Goal: Task Accomplishment & Management: Manage account settings

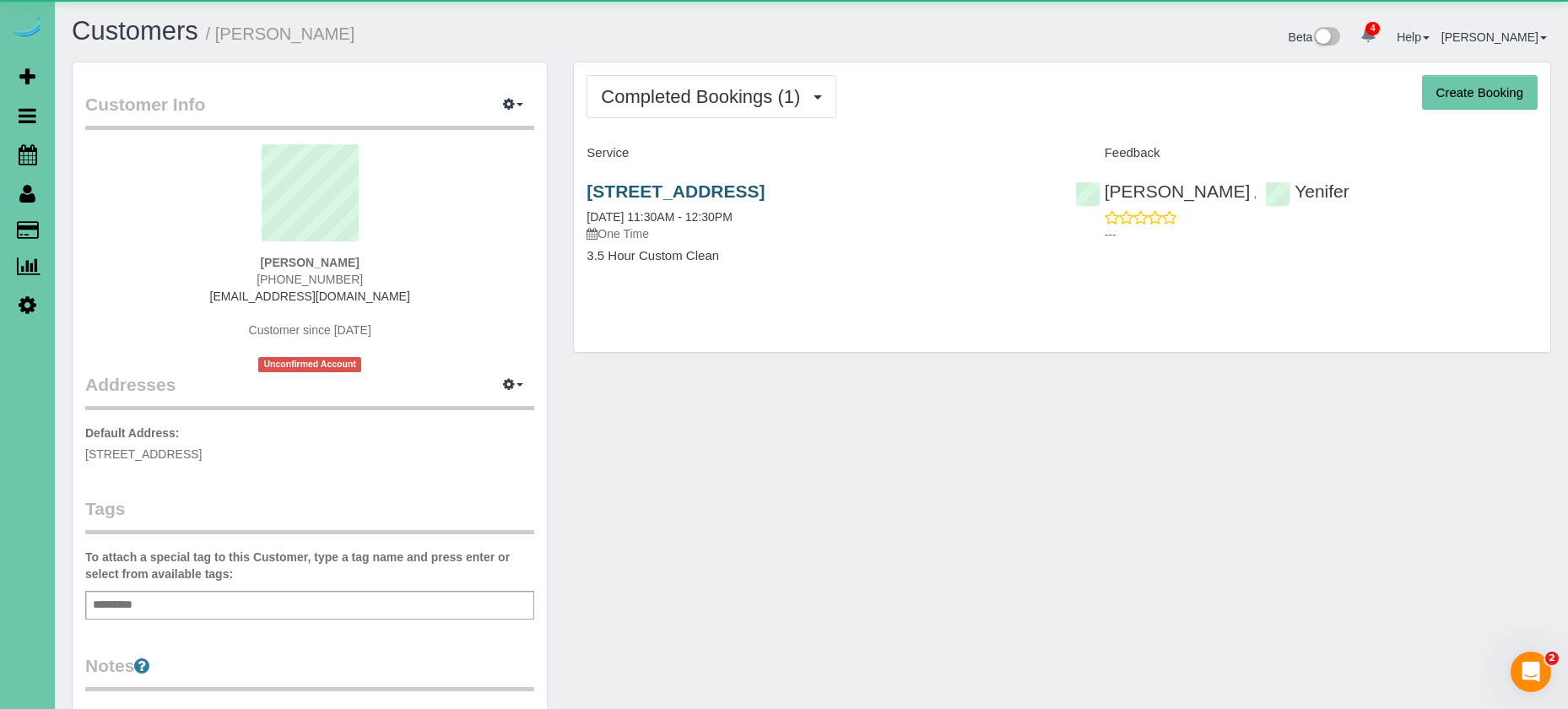
click at [759, 198] on link "[STREET_ADDRESS]" at bounding box center [676, 191] width 178 height 20
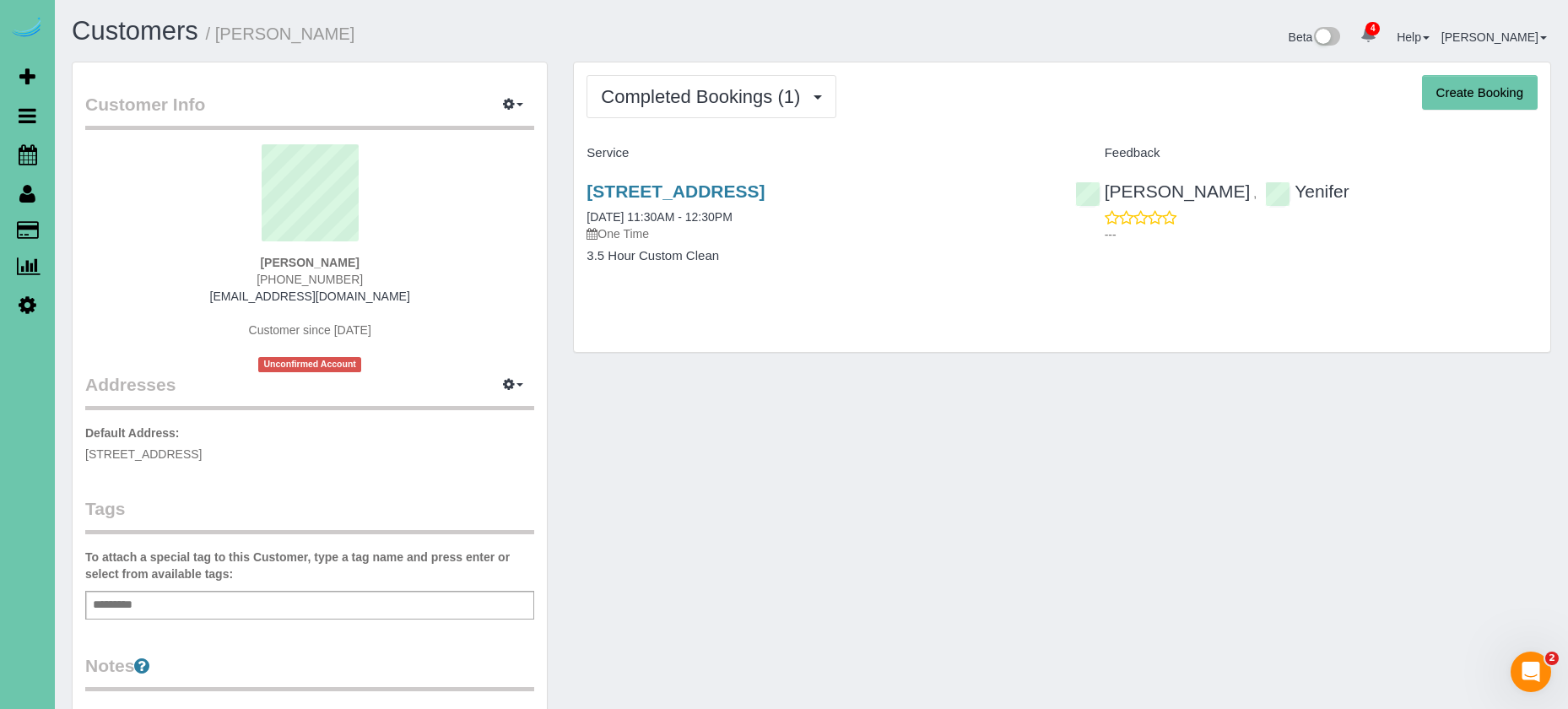
drag, startPoint x: 200, startPoint y: 209, endPoint x: 131, endPoint y: 179, distance: 75.2
click at [190, 209] on sui-profile-pic at bounding box center [310, 199] width 424 height 110
click at [25, 150] on icon at bounding box center [28, 155] width 19 height 21
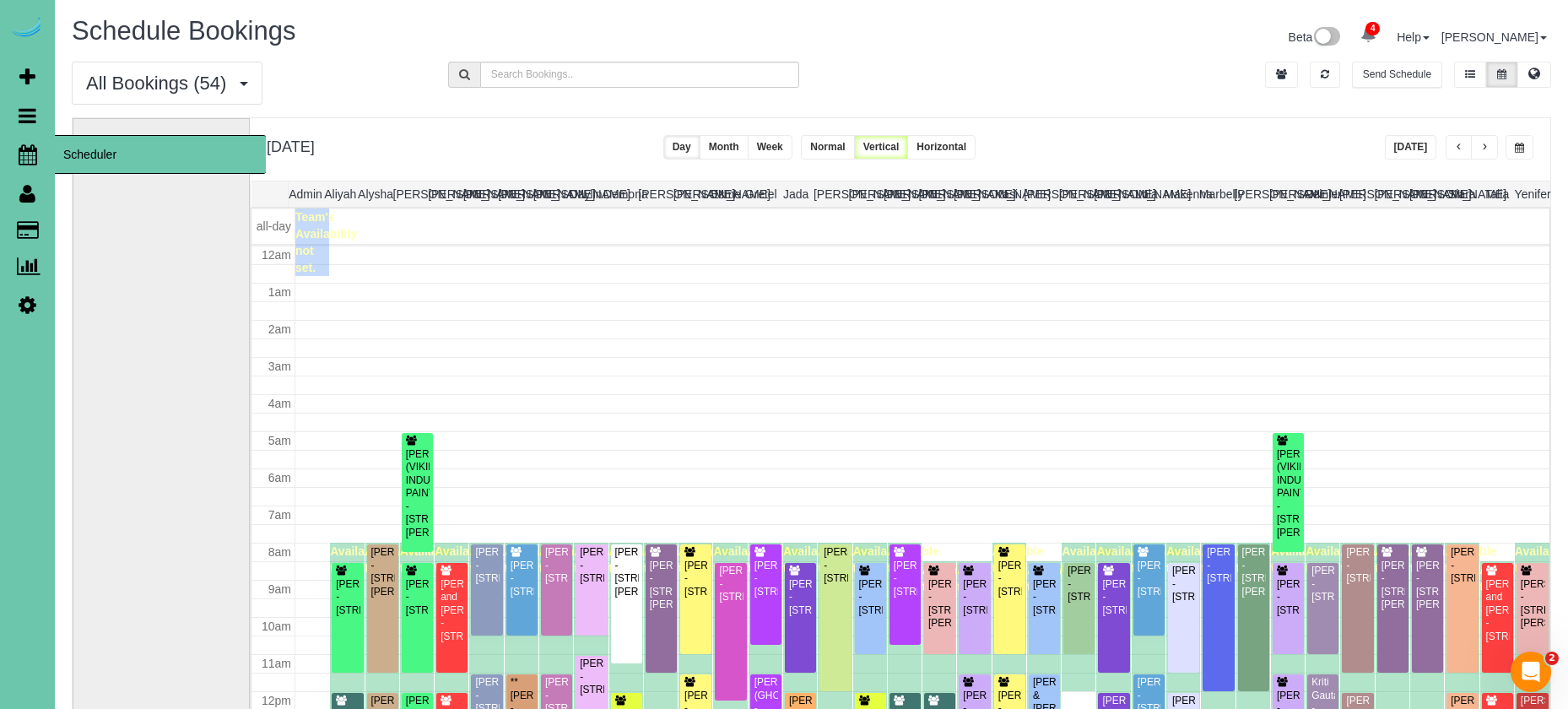
scroll to position [224, 0]
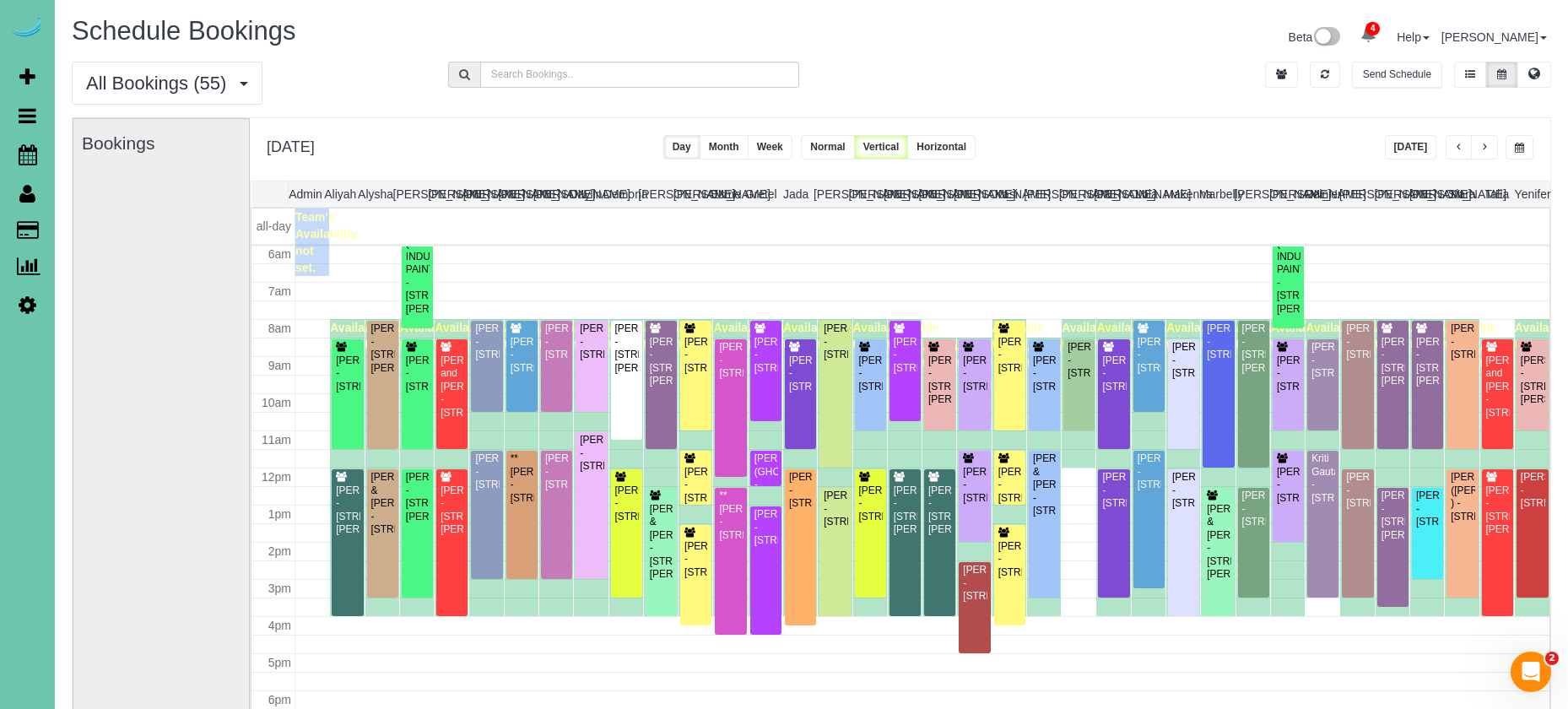
drag, startPoint x: 1312, startPoint y: 142, endPoint x: 1335, endPoint y: 141, distance: 23.0
click at [1314, 142] on div "Tuesday, Aug 26, 2025 Today Day Month Week Normal Vertical Horizontal" at bounding box center [900, 149] width 1300 height 63
click at [1515, 146] on span "button" at bounding box center [1519, 148] width 9 height 10
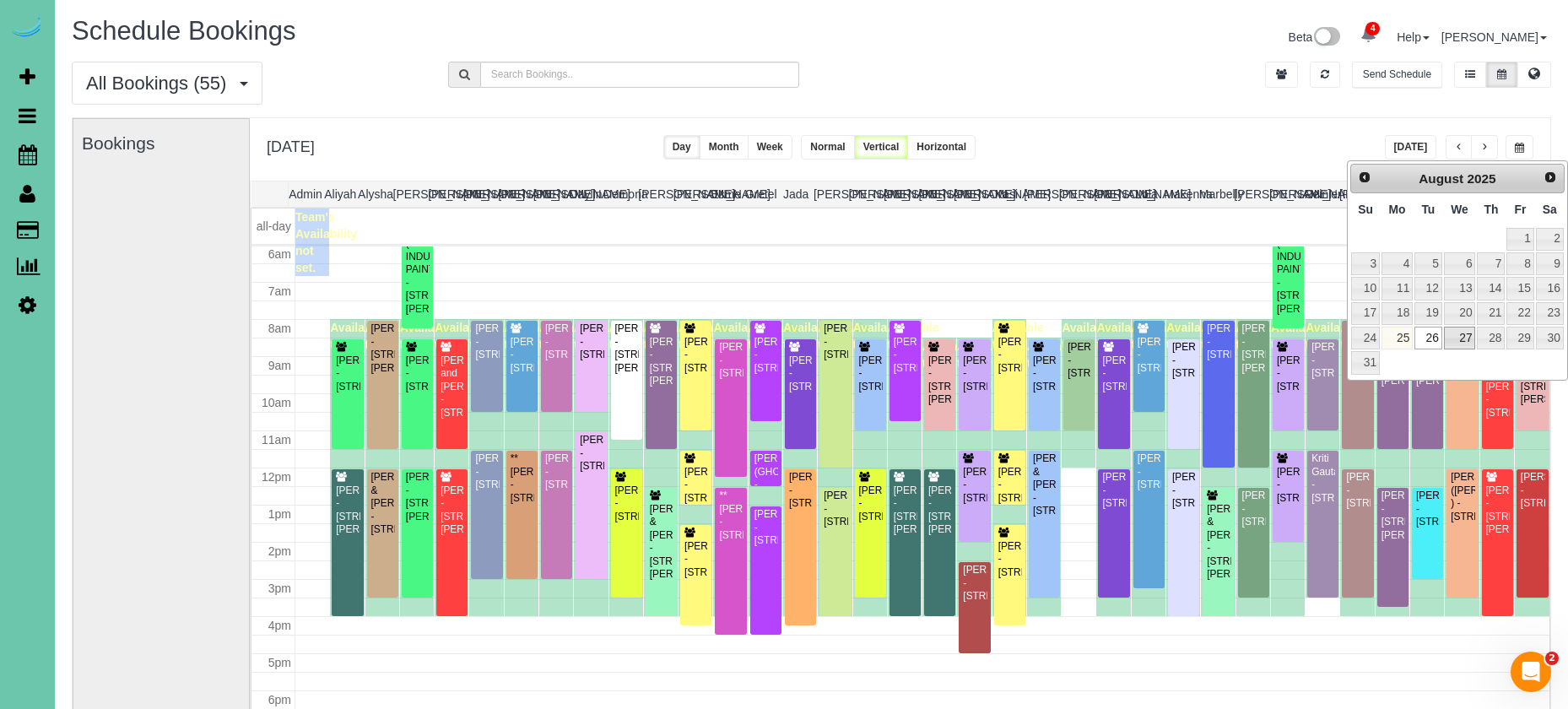
click at [1450, 335] on link "27" at bounding box center [1459, 338] width 32 height 23
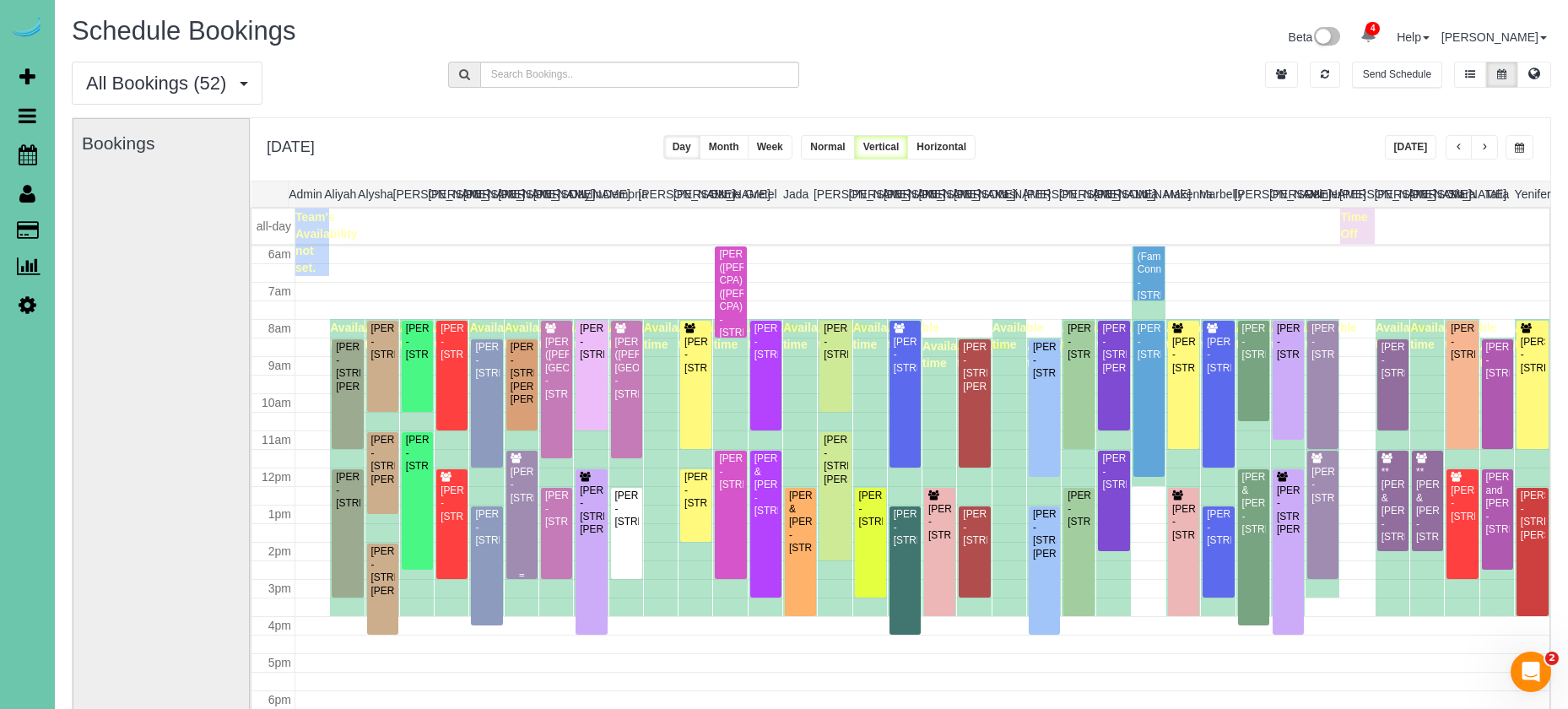
click at [526, 493] on div "[PERSON_NAME] - [STREET_ADDRESS]" at bounding box center [522, 485] width 25 height 39
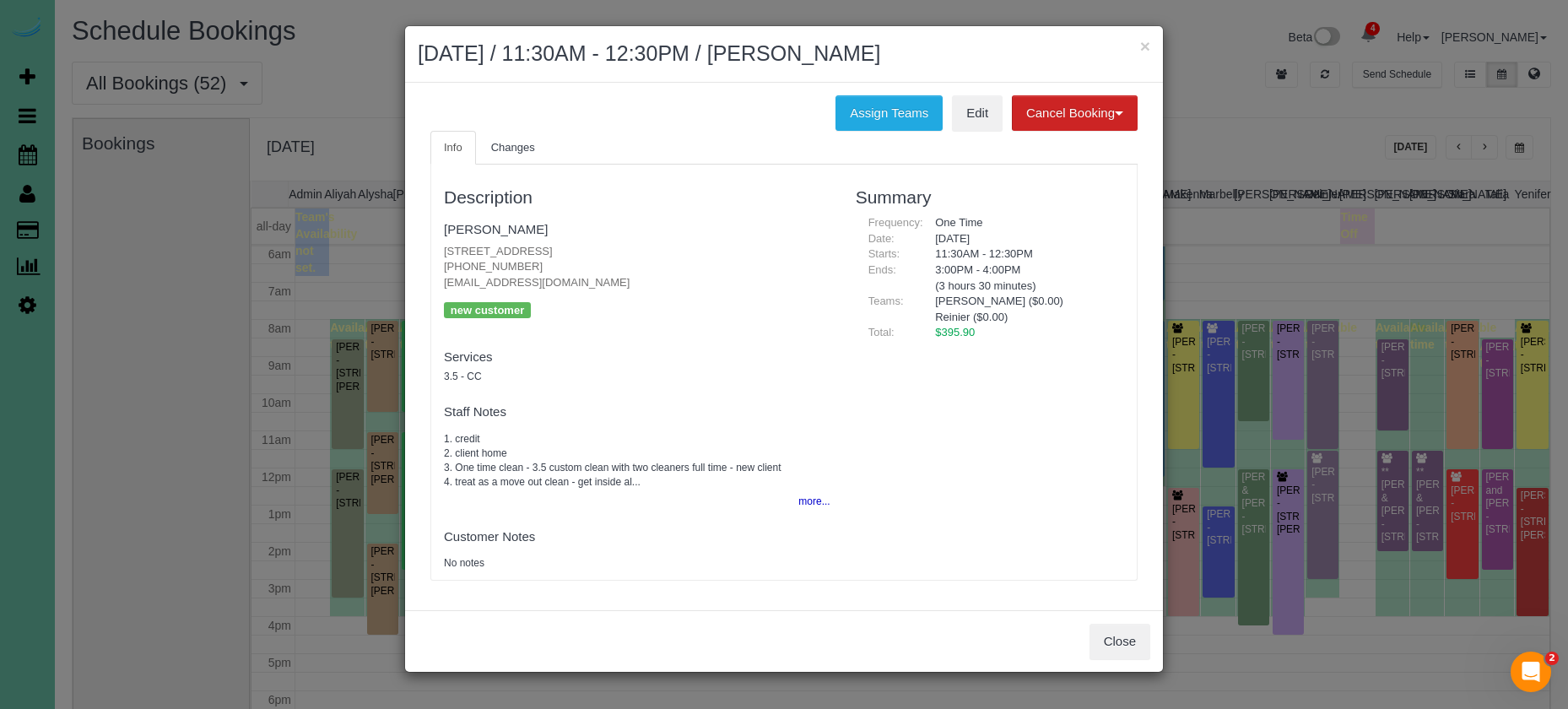
click at [812, 501] on button "more..." at bounding box center [809, 501] width 41 height 25
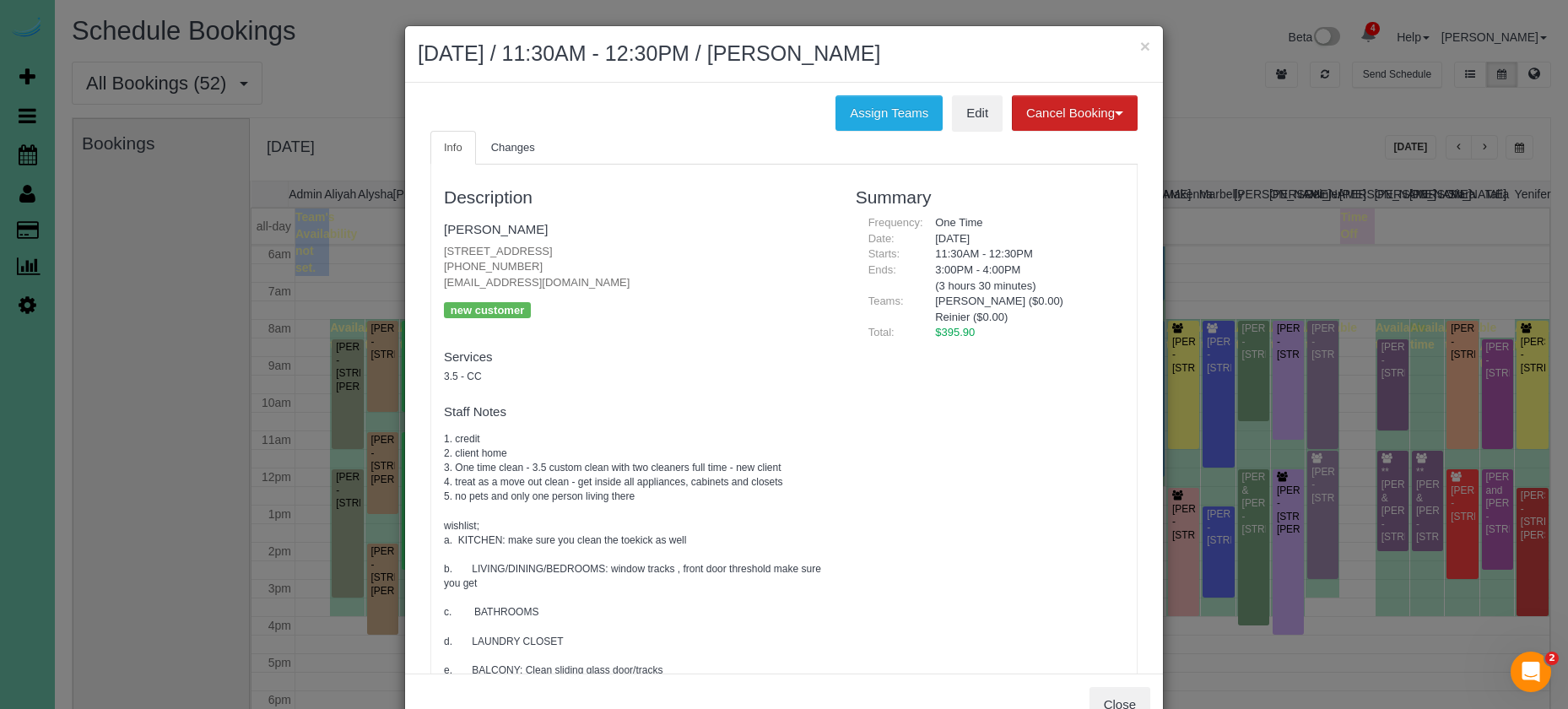
scroll to position [0, 0]
click at [501, 146] on span "Changes" at bounding box center [512, 147] width 44 height 13
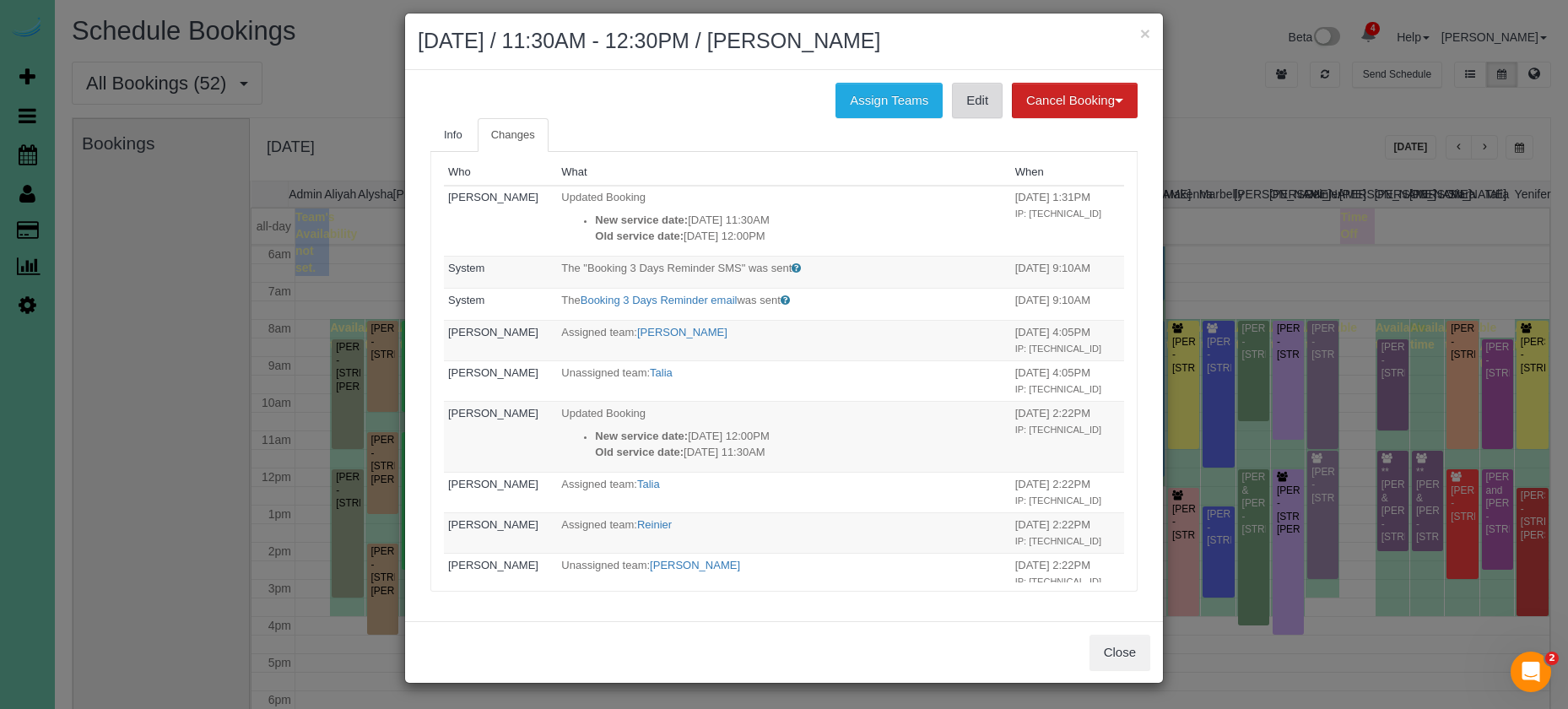
click at [962, 106] on link "Edit" at bounding box center [977, 100] width 51 height 35
click at [1148, 30] on button "×" at bounding box center [1145, 33] width 10 height 18
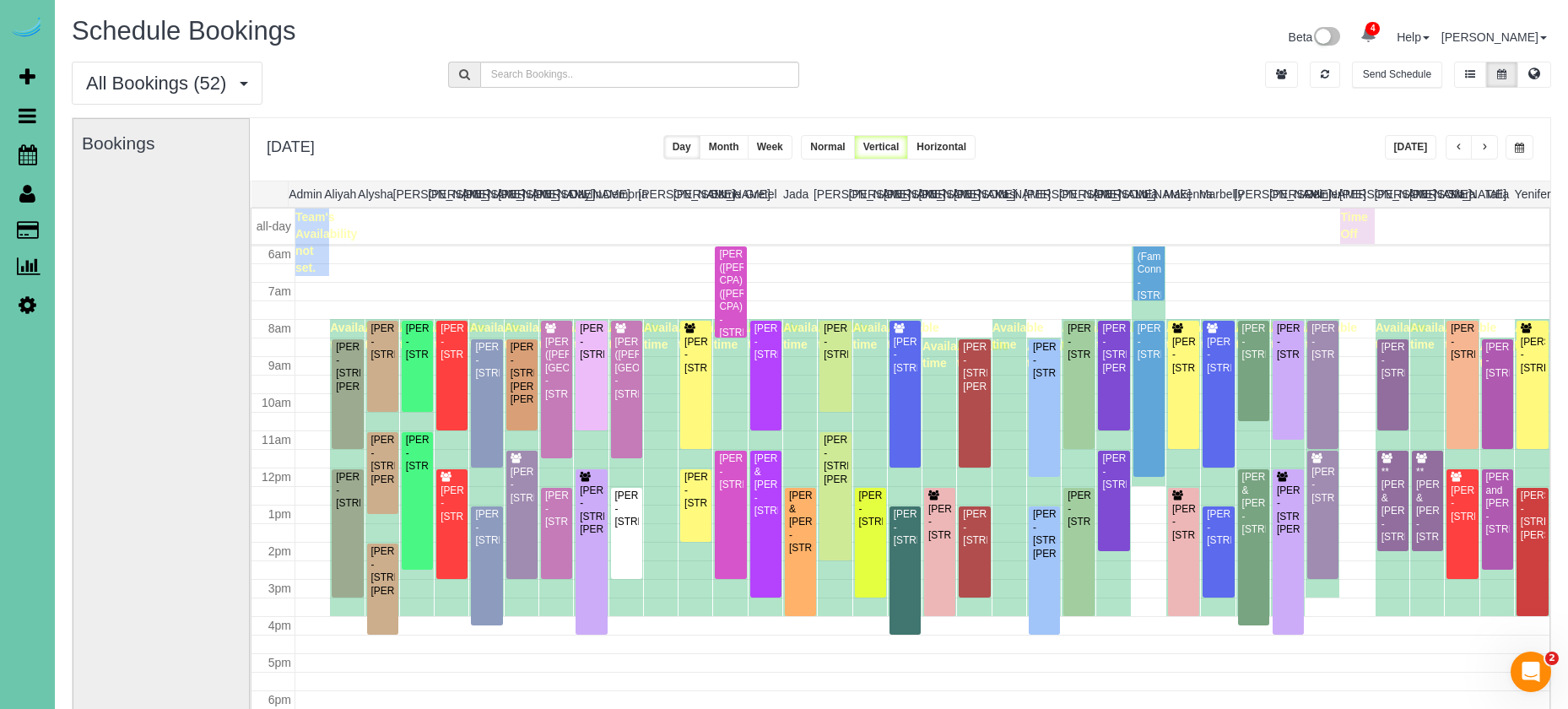
scroll to position [10, 0]
click at [1456, 154] on button "button" at bounding box center [1458, 147] width 27 height 25
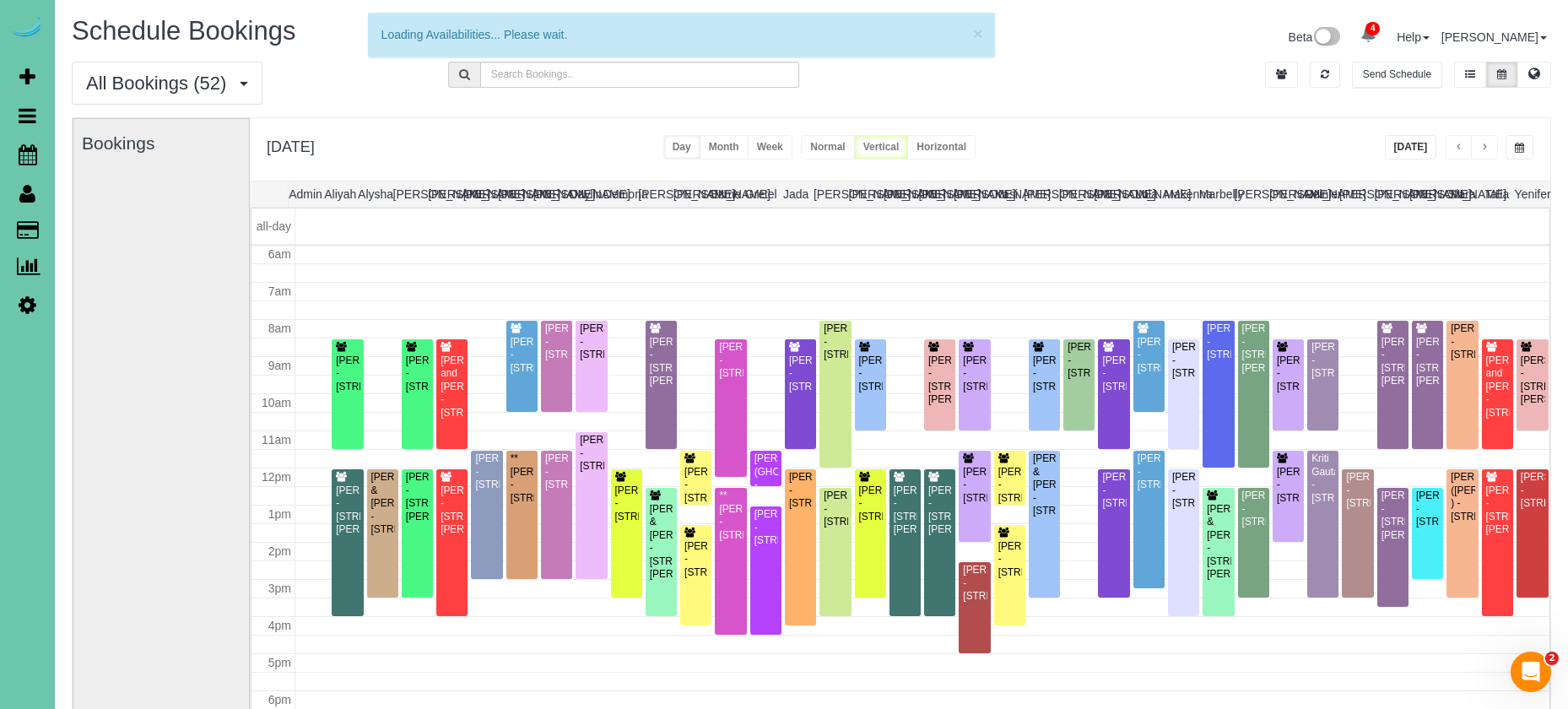
scroll to position [224, 0]
click at [1418, 141] on button "[DATE]" at bounding box center [1410, 147] width 52 height 25
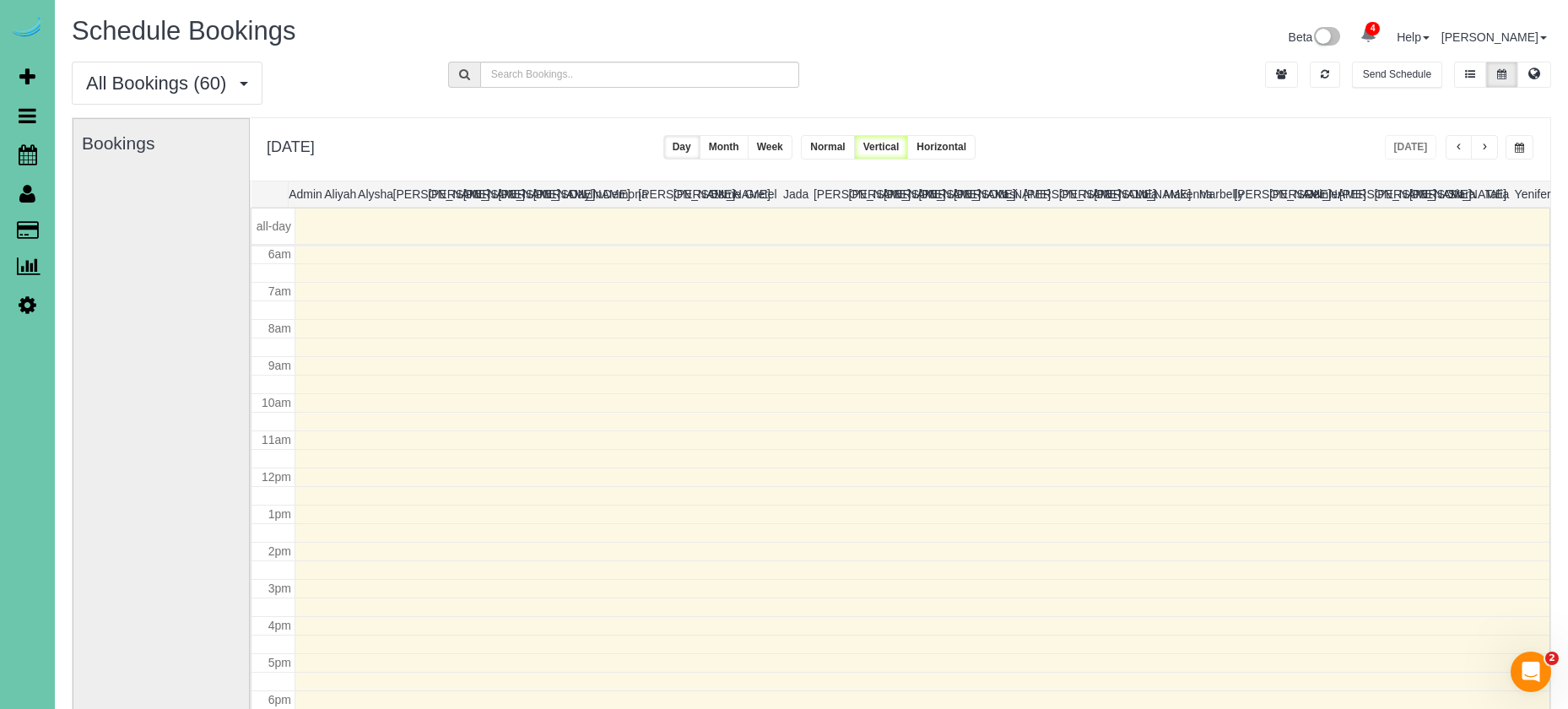
click at [1510, 150] on button "button" at bounding box center [1519, 147] width 27 height 25
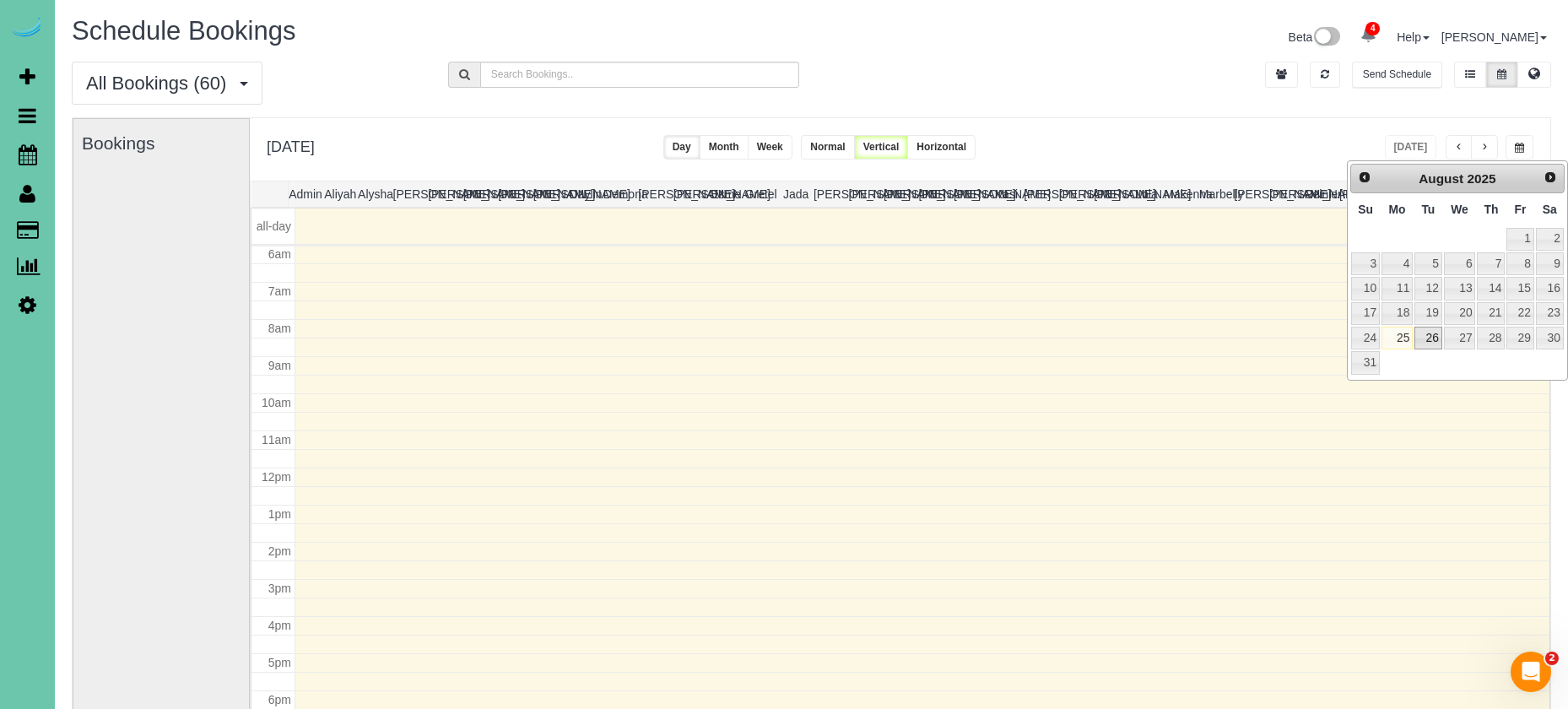
click at [1421, 329] on link "26" at bounding box center [1427, 338] width 27 height 23
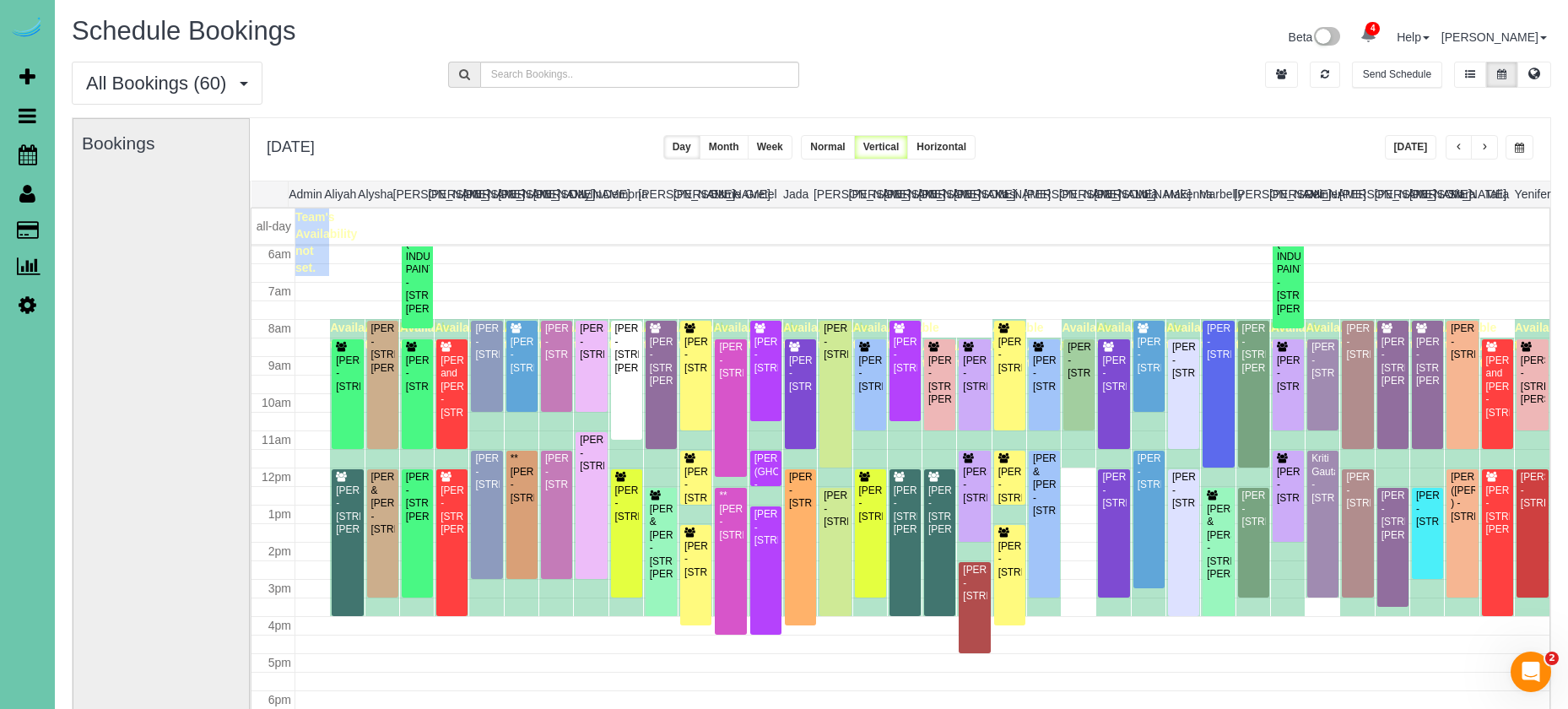
click at [1518, 142] on span "button" at bounding box center [1519, 148] width 9 height 10
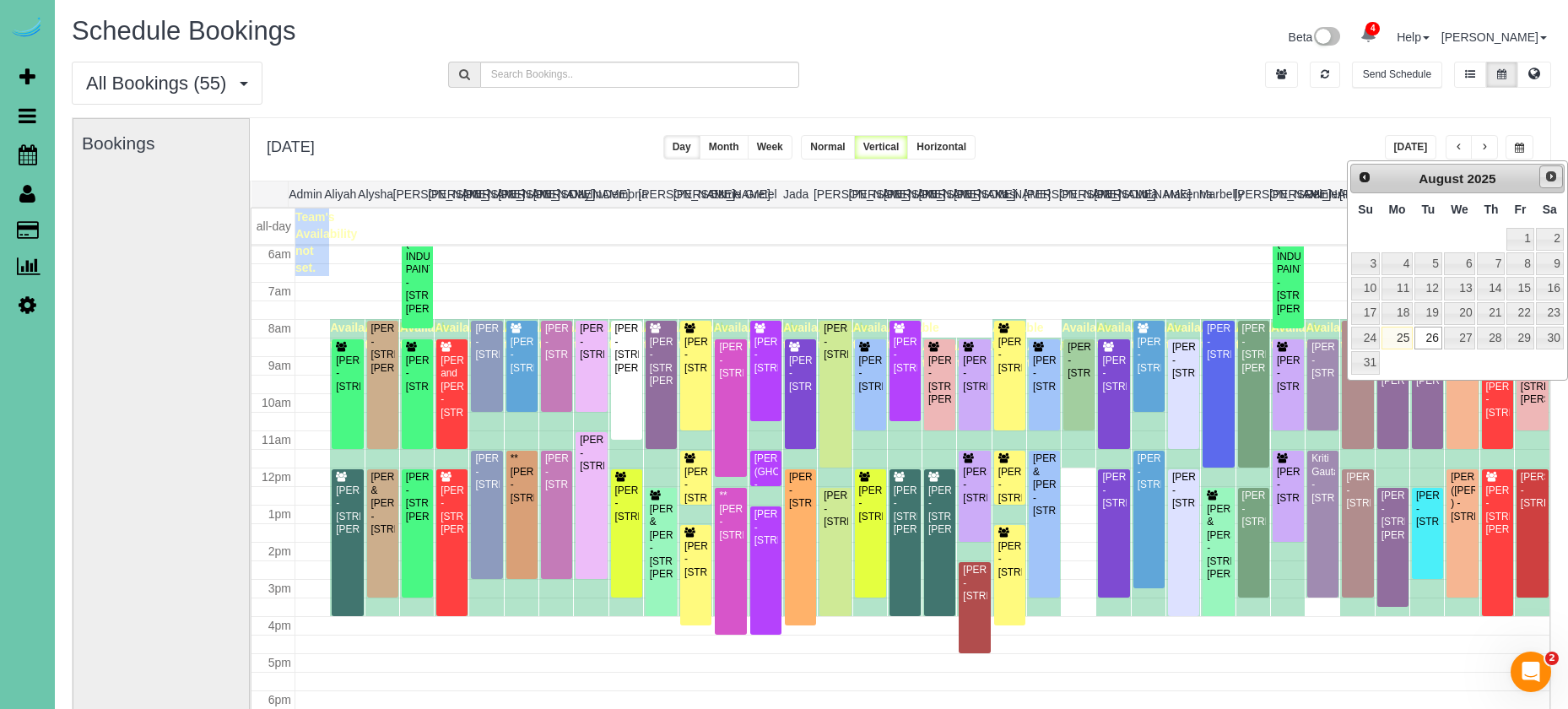
click at [1551, 176] on span "Next" at bounding box center [1551, 177] width 14 height 14
click at [1424, 236] on link "2" at bounding box center [1427, 239] width 27 height 23
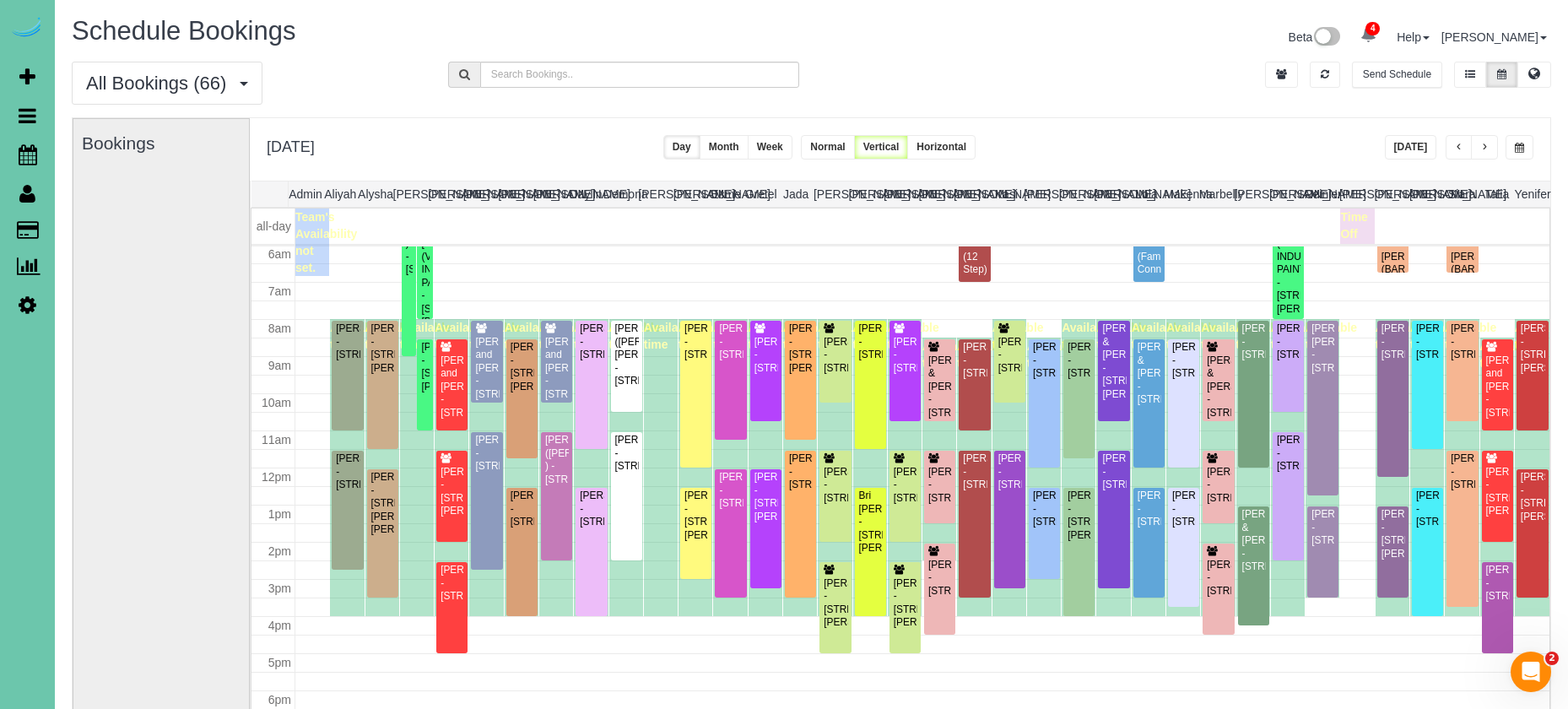
click at [1460, 146] on span "button" at bounding box center [1459, 148] width 9 height 10
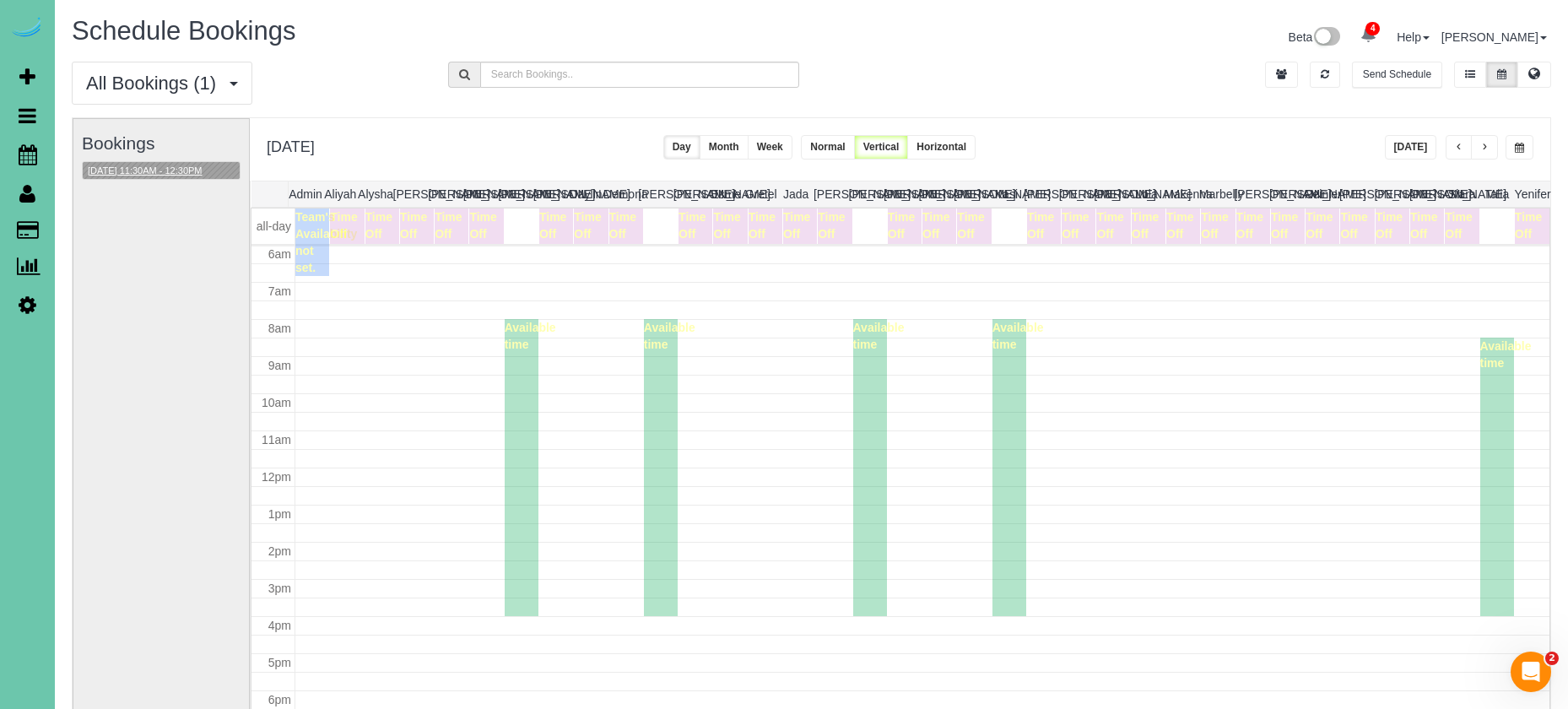
click at [181, 162] on button "09/01/2025 11:30AM - 12:30PM" at bounding box center [145, 171] width 125 height 18
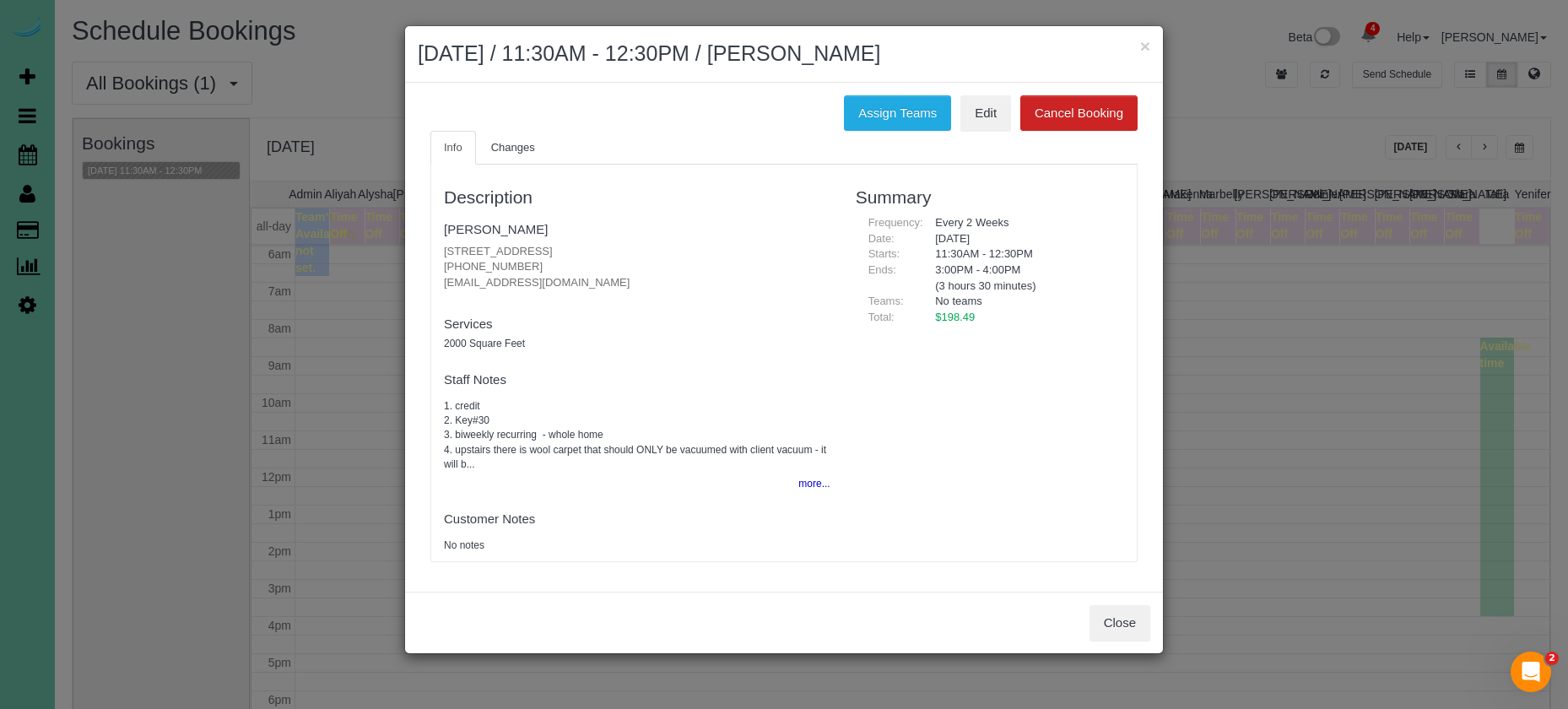
click at [504, 217] on fieldset "Andrea Mehlhaff 630 S 57th St, Omaha, NE 68106 (402) 670-9564 amweare@gmail.com…" at bounding box center [636, 258] width 386 height 87
click at [504, 225] on link "Andrea Mehlhaff" at bounding box center [495, 229] width 104 height 15
click at [1143, 47] on button "×" at bounding box center [1145, 45] width 10 height 18
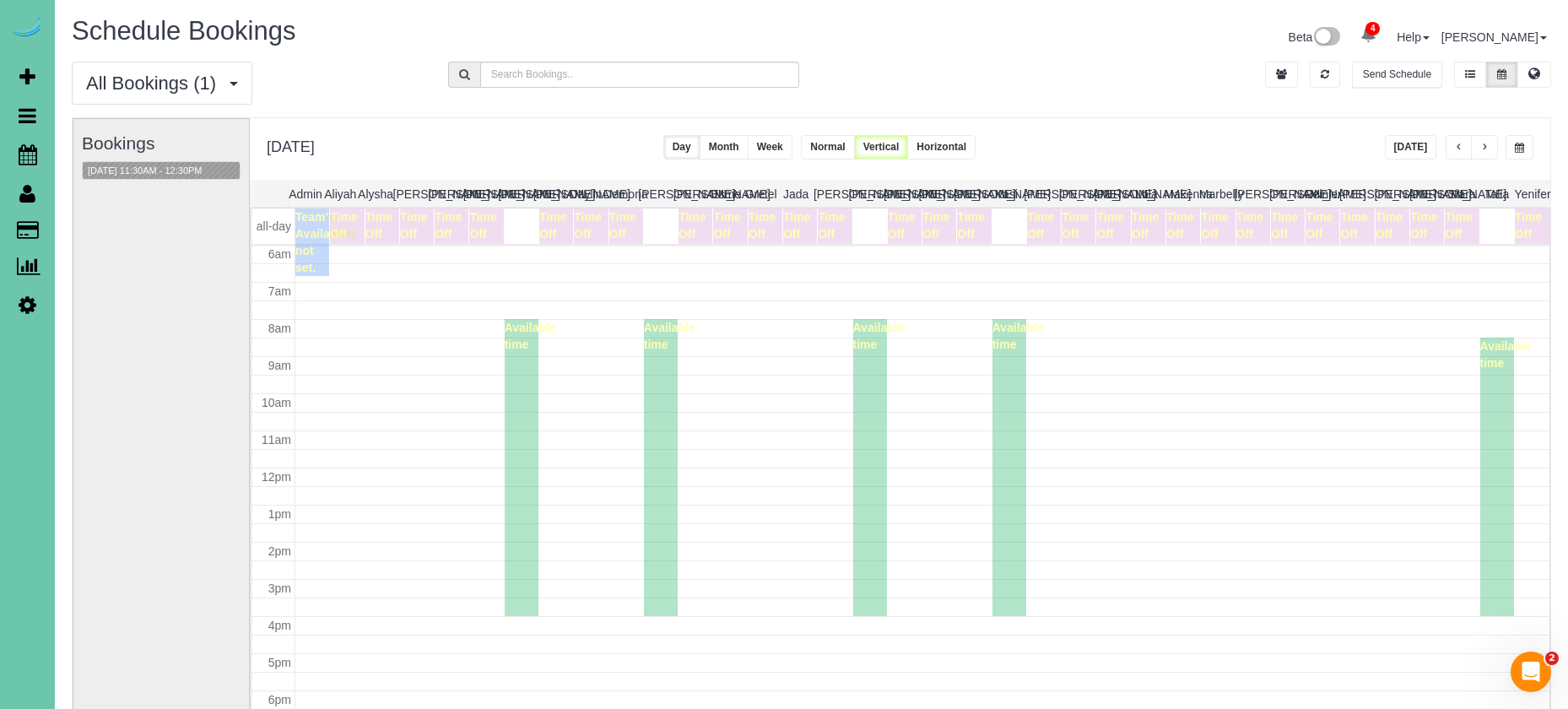
scroll to position [83, 0]
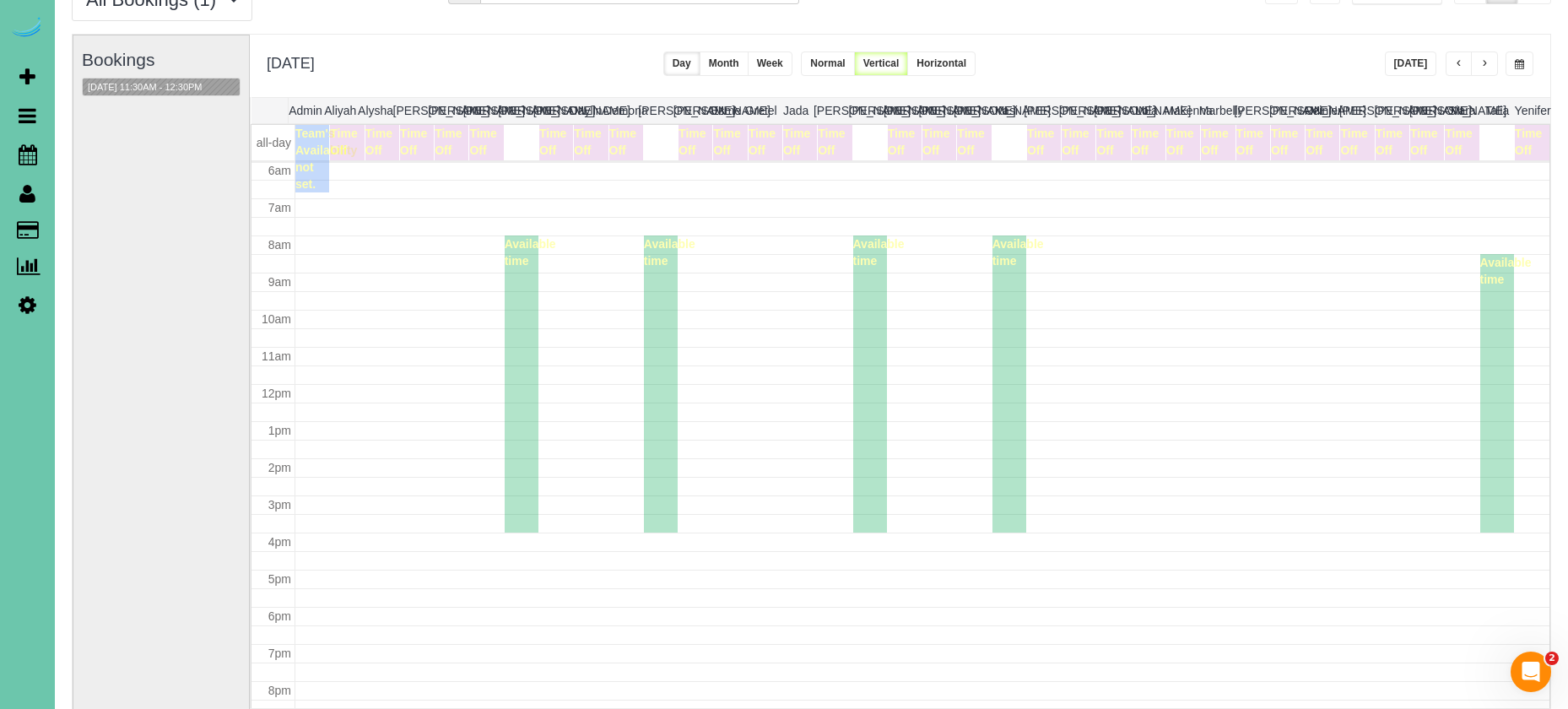
click at [1522, 58] on button "button" at bounding box center [1519, 64] width 27 height 25
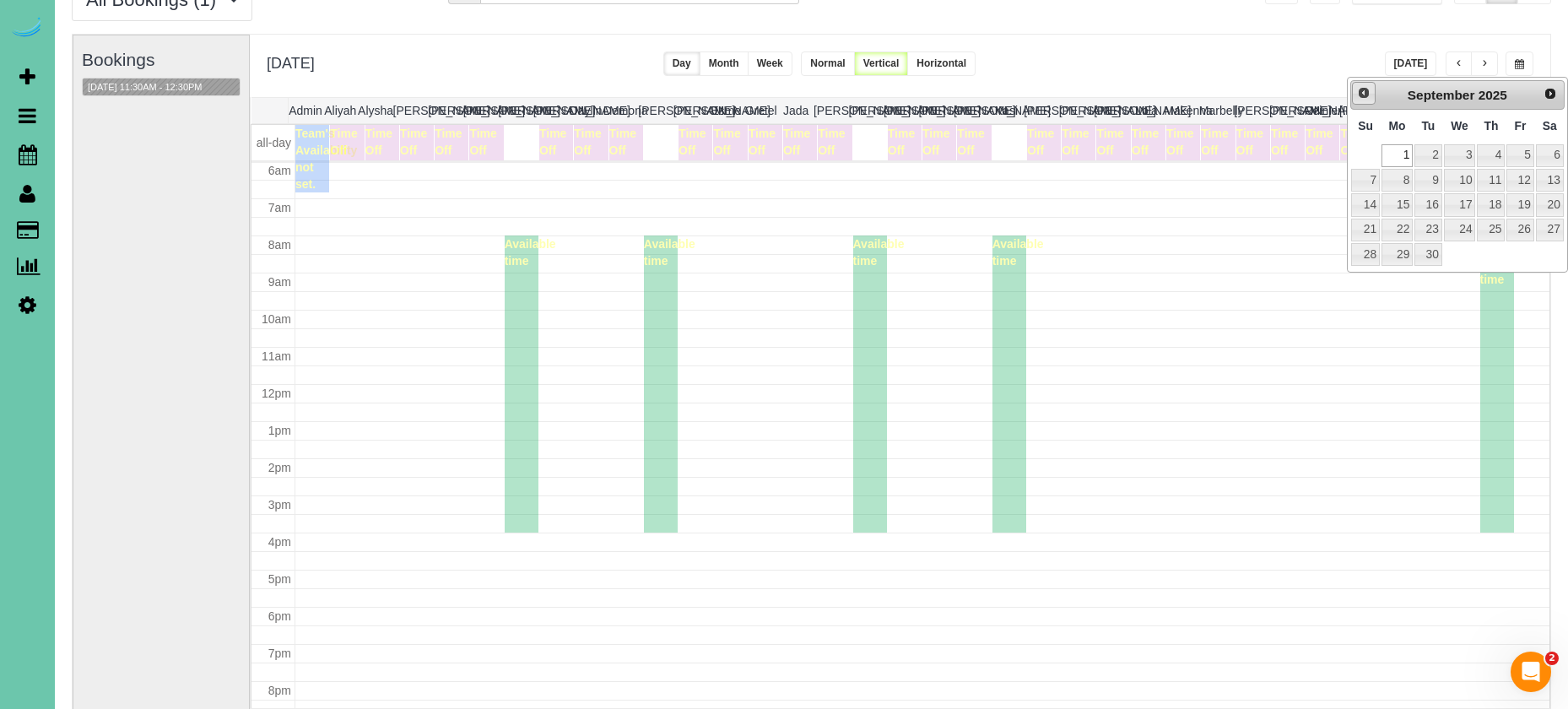
click at [1365, 90] on span "Prev" at bounding box center [1364, 93] width 14 height 14
click at [1545, 97] on span "Next" at bounding box center [1551, 93] width 14 height 14
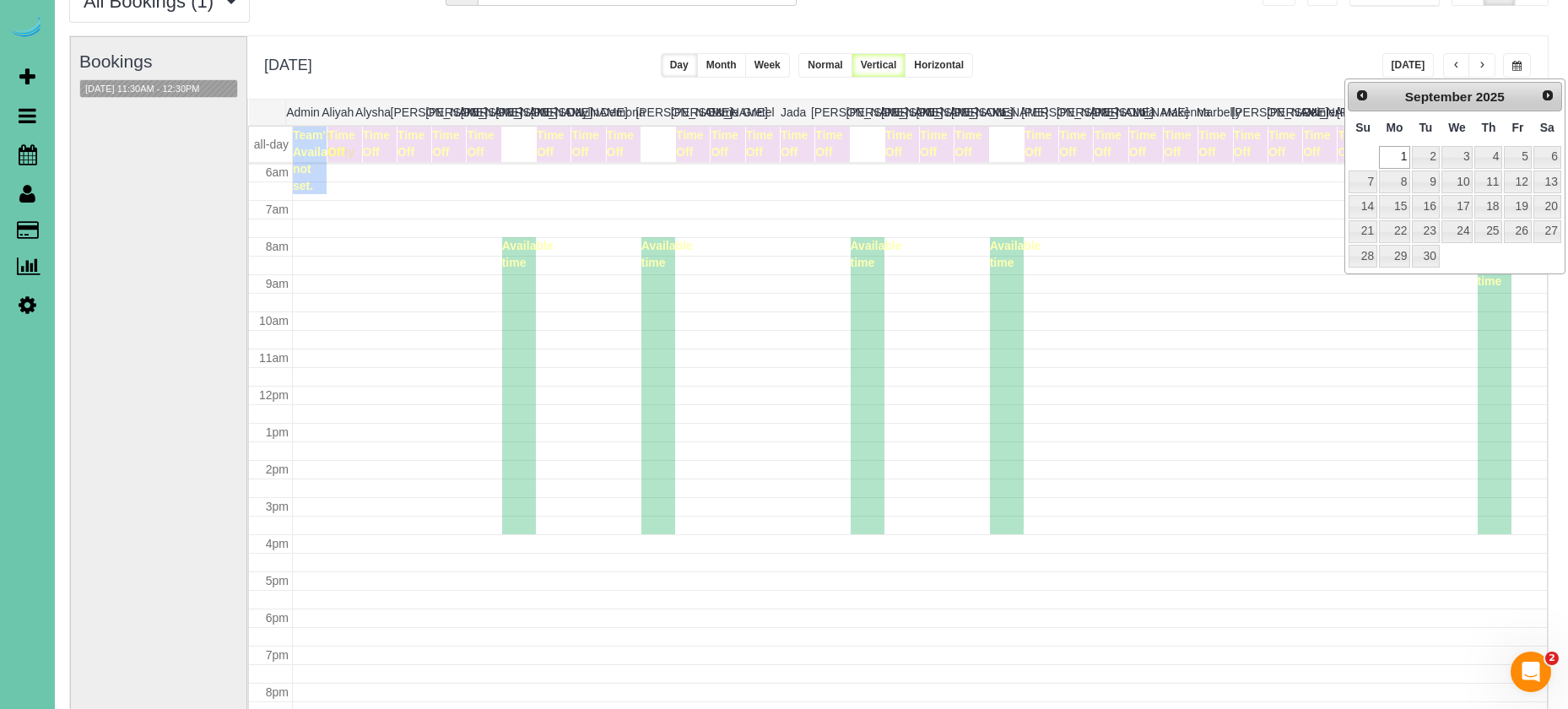
click at [1394, 149] on link "1" at bounding box center [1394, 157] width 31 height 23
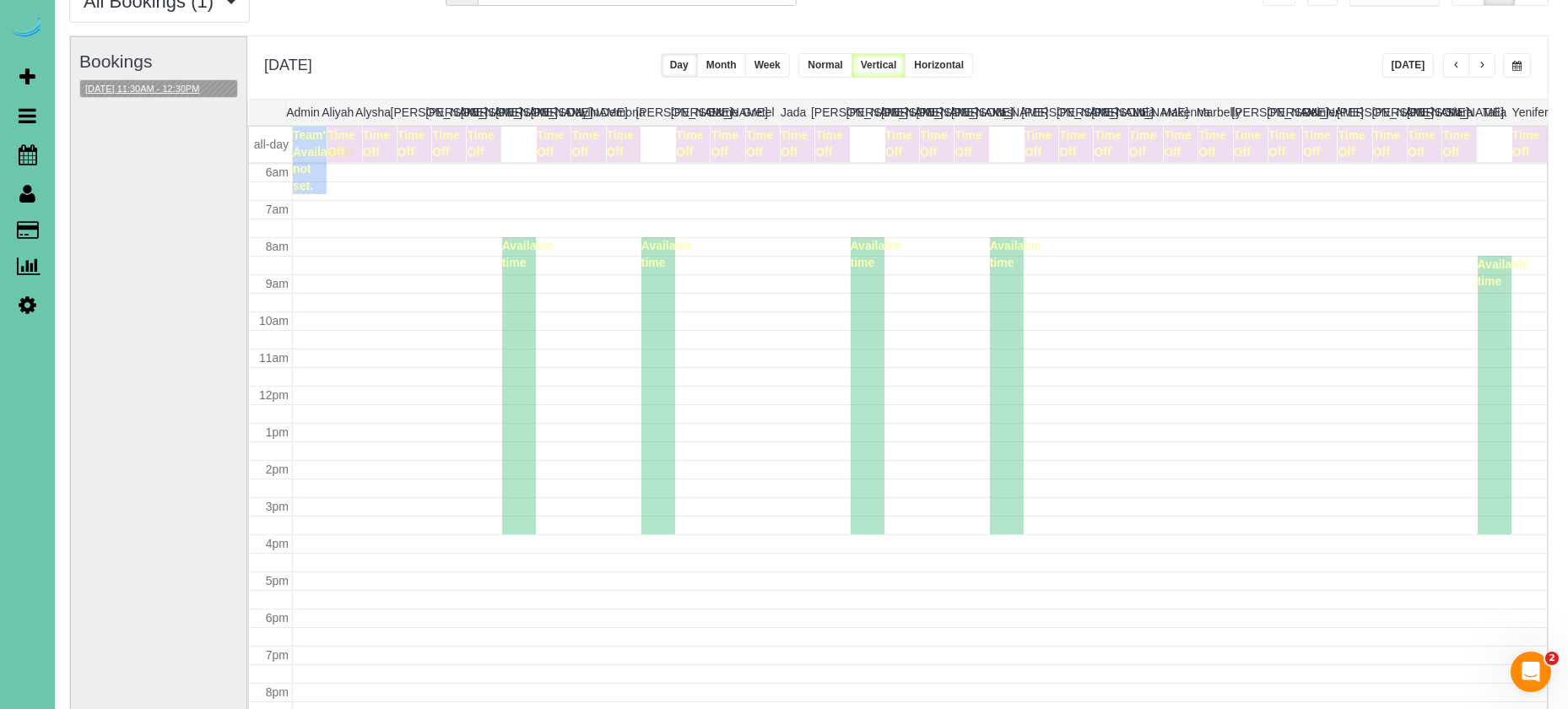
click at [164, 80] on button "09/01/2025 11:30AM - 12:30PM" at bounding box center [142, 88] width 125 height 18
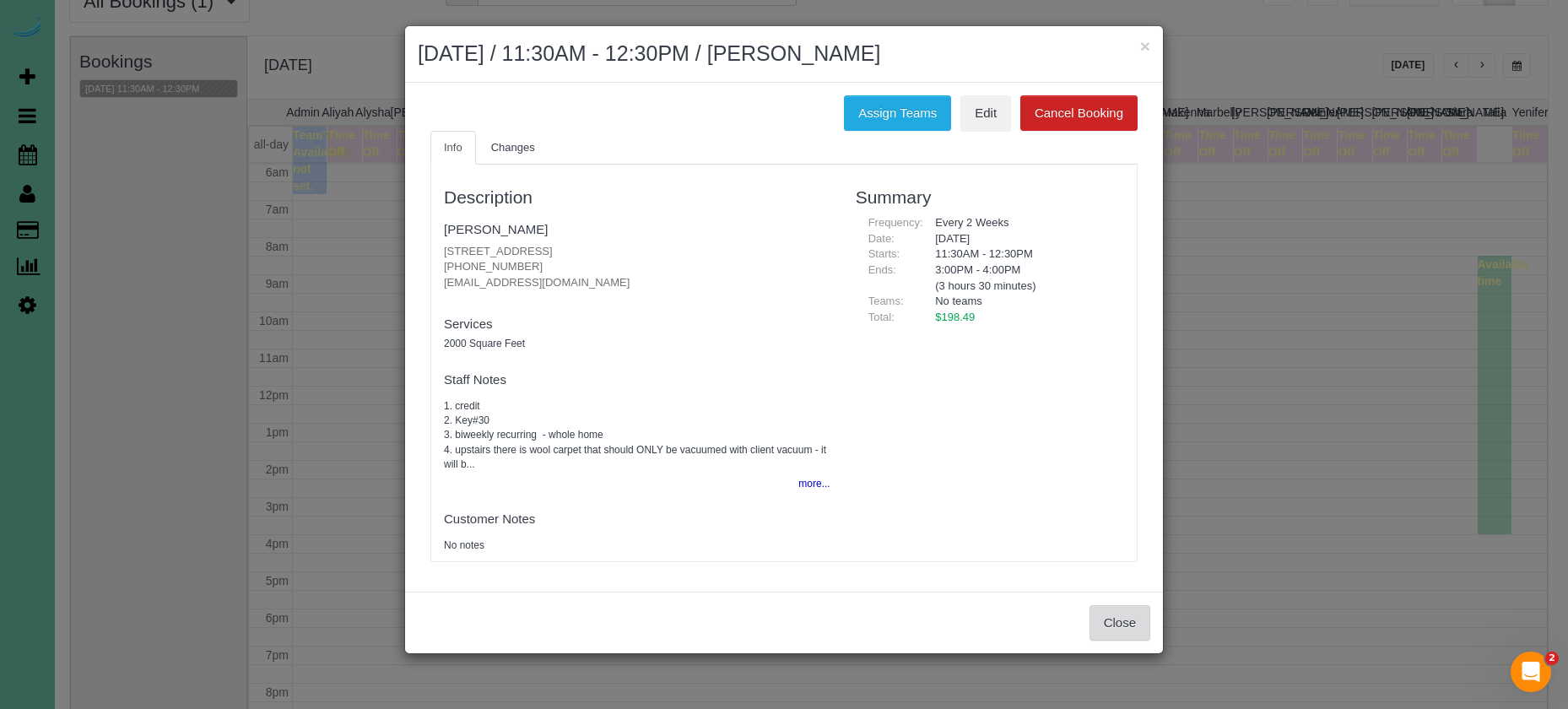
click at [1120, 615] on button "Close" at bounding box center [1119, 622] width 61 height 35
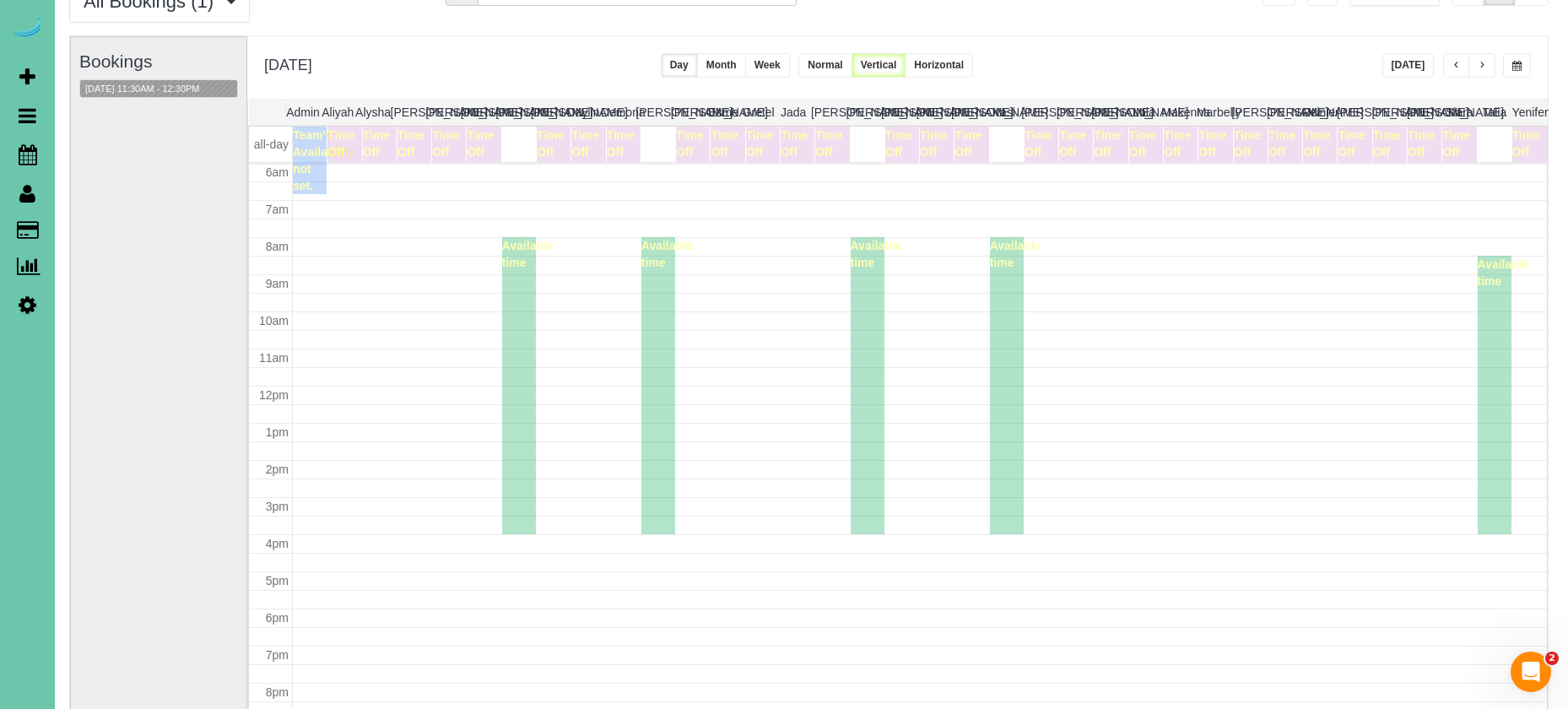
scroll to position [83, 3]
click at [143, 82] on button "09/01/2025 11:30AM - 12:30PM" at bounding box center [142, 87] width 125 height 18
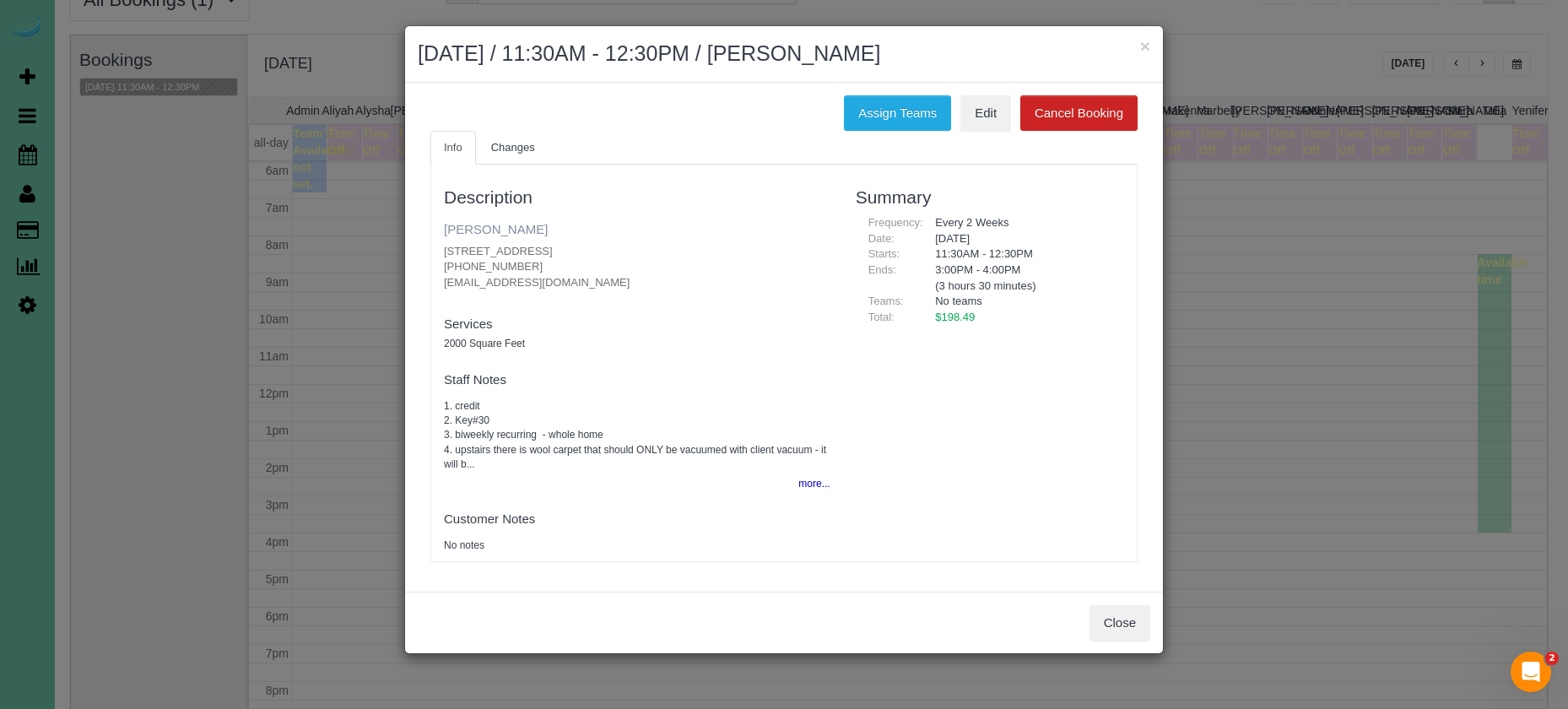
click at [520, 227] on link "Andrea Mehlhaff" at bounding box center [495, 229] width 104 height 15
drag, startPoint x: 1143, startPoint y: 40, endPoint x: 1028, endPoint y: 39, distance: 115.0
click at [1118, 42] on div "× September 01, 2025 / 11:30AM - 12:30PM / Andrea Mehlhaff" at bounding box center [783, 54] width 757 height 57
click at [1146, 41] on button "×" at bounding box center [1145, 45] width 10 height 18
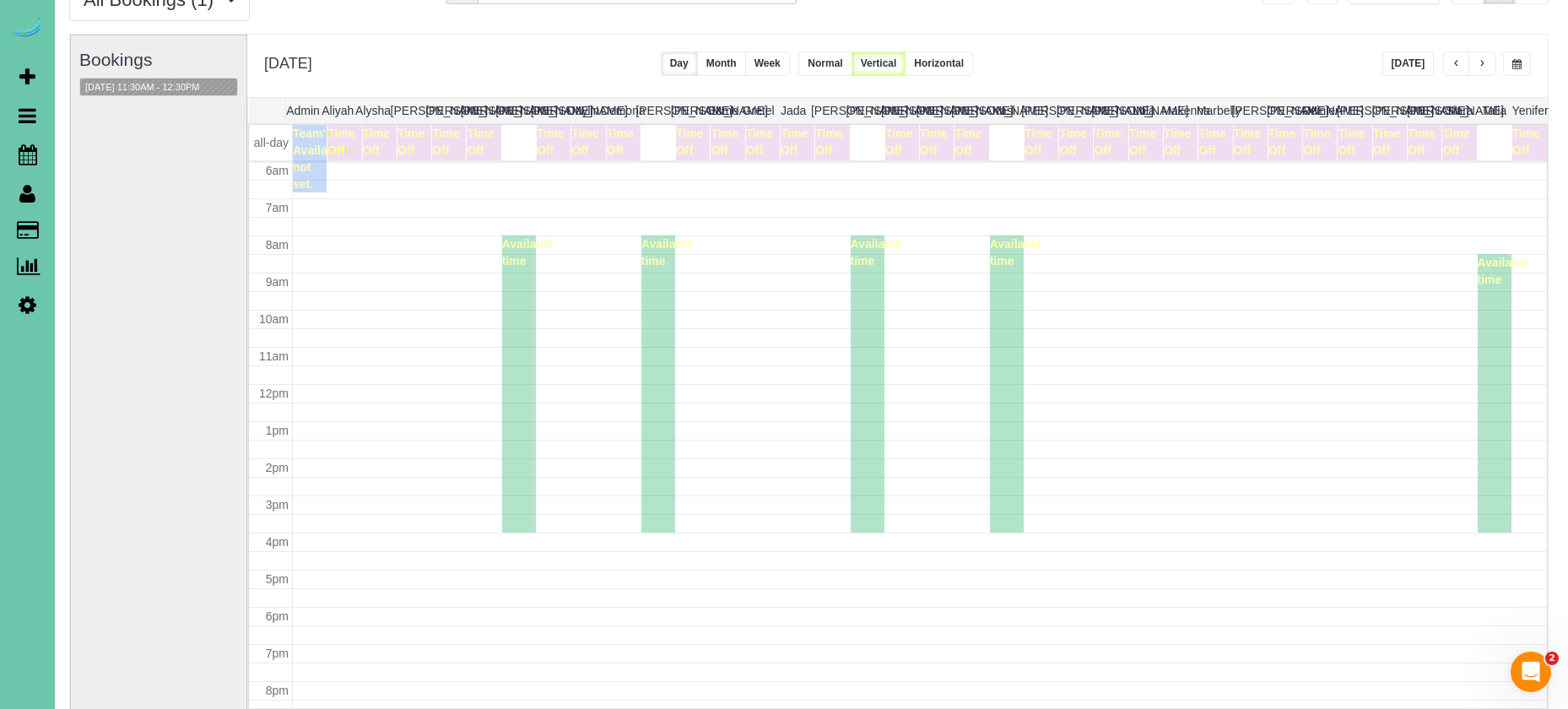
click at [1516, 50] on div "**********" at bounding box center [897, 65] width 1300 height 63
click at [1515, 58] on button "button" at bounding box center [1517, 64] width 27 height 25
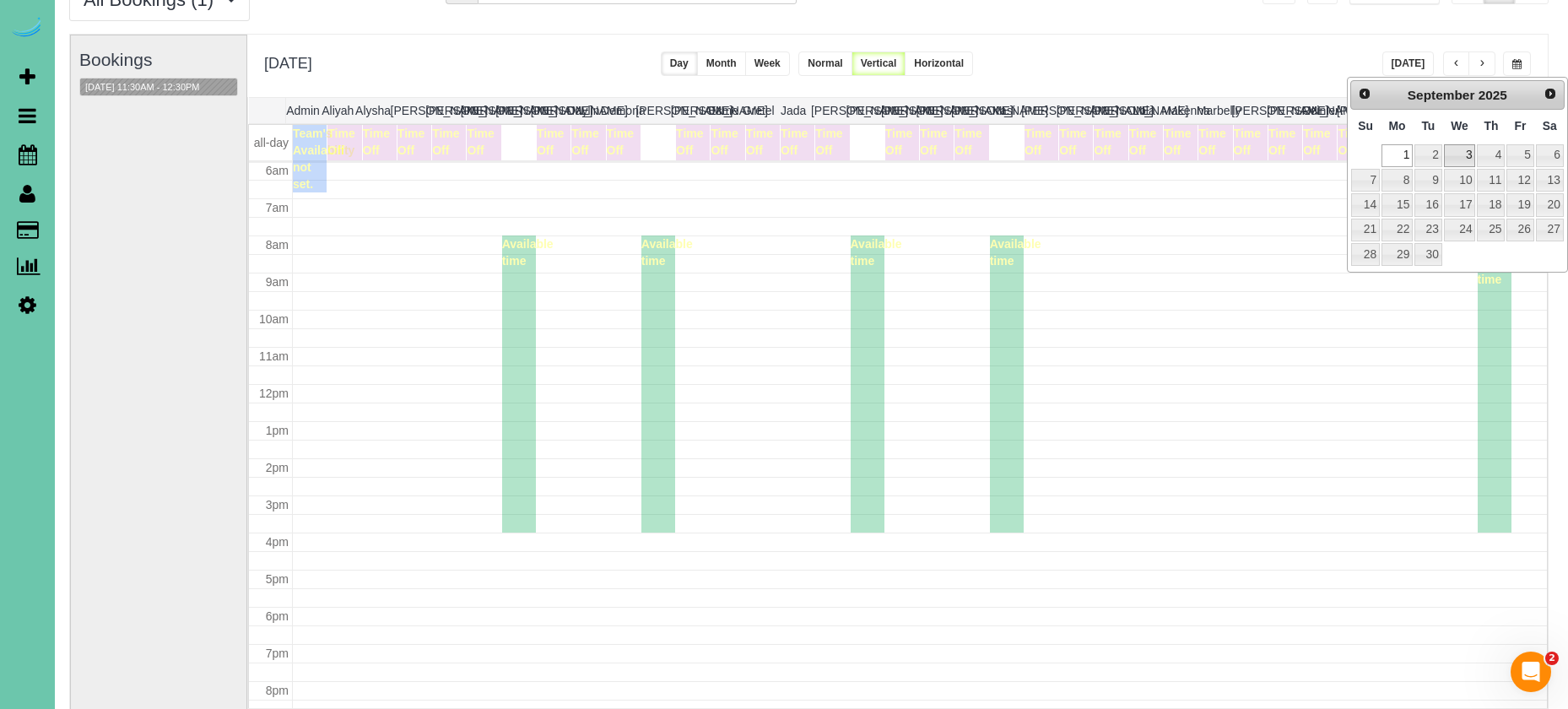
click at [1461, 151] on link "3" at bounding box center [1459, 155] width 32 height 23
type input "**********"
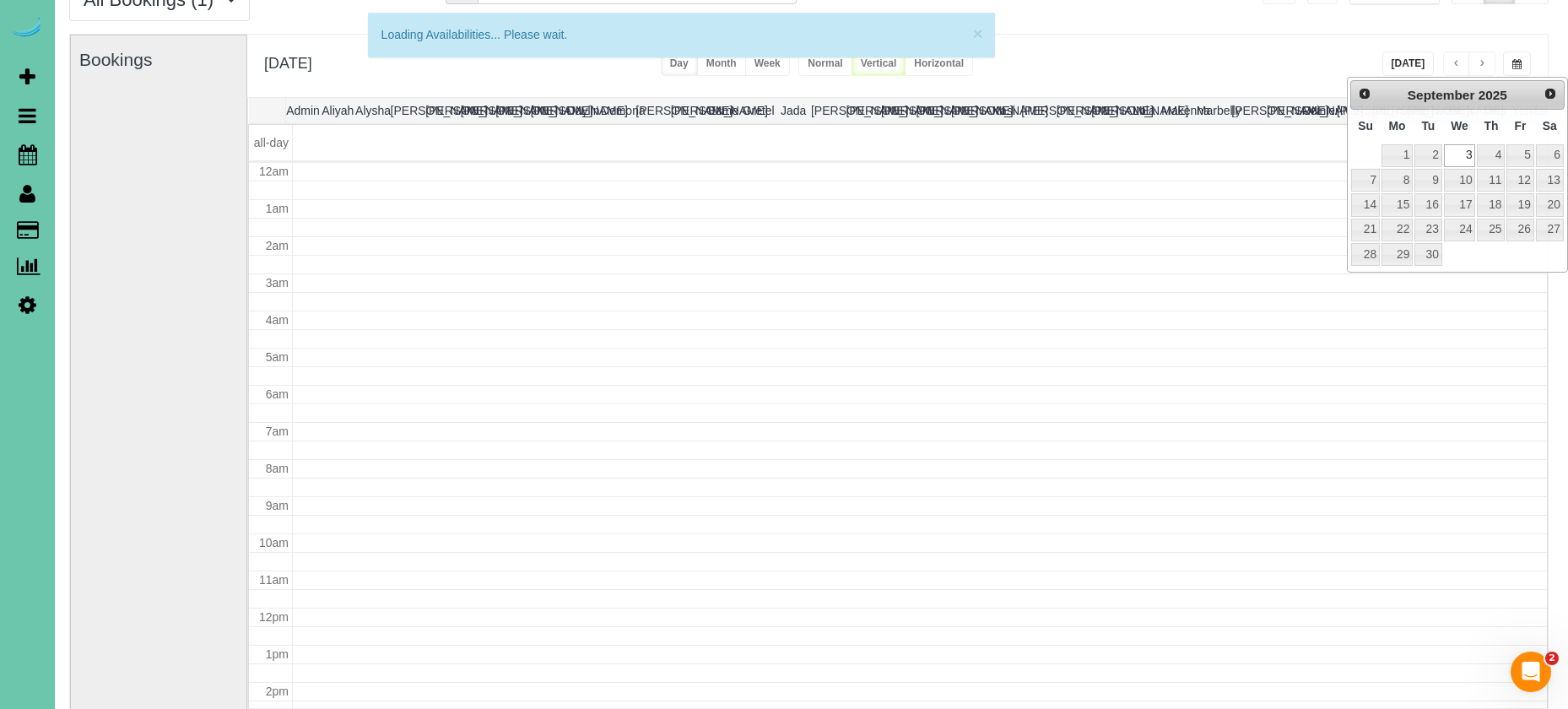
scroll to position [224, 0]
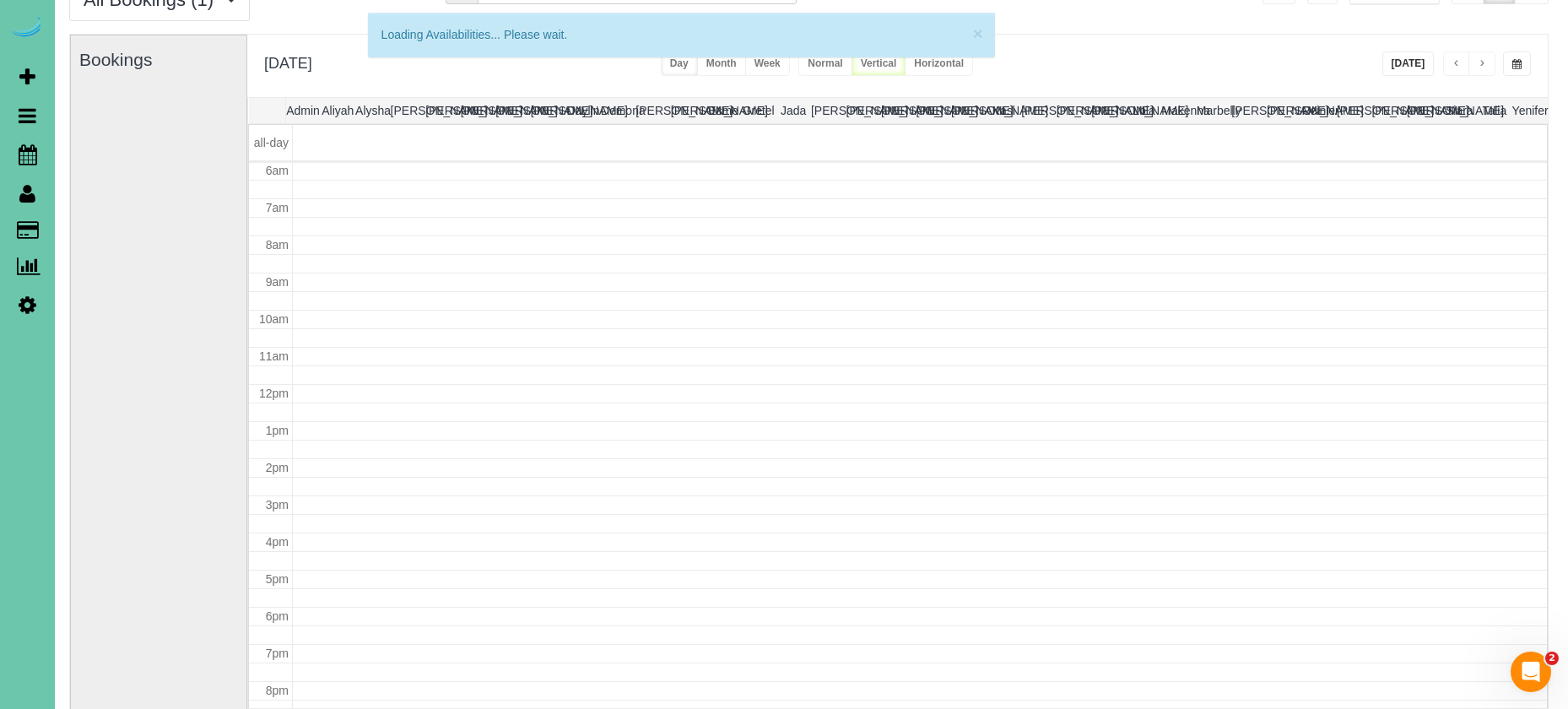
click at [1448, 68] on button "button" at bounding box center [1456, 64] width 27 height 25
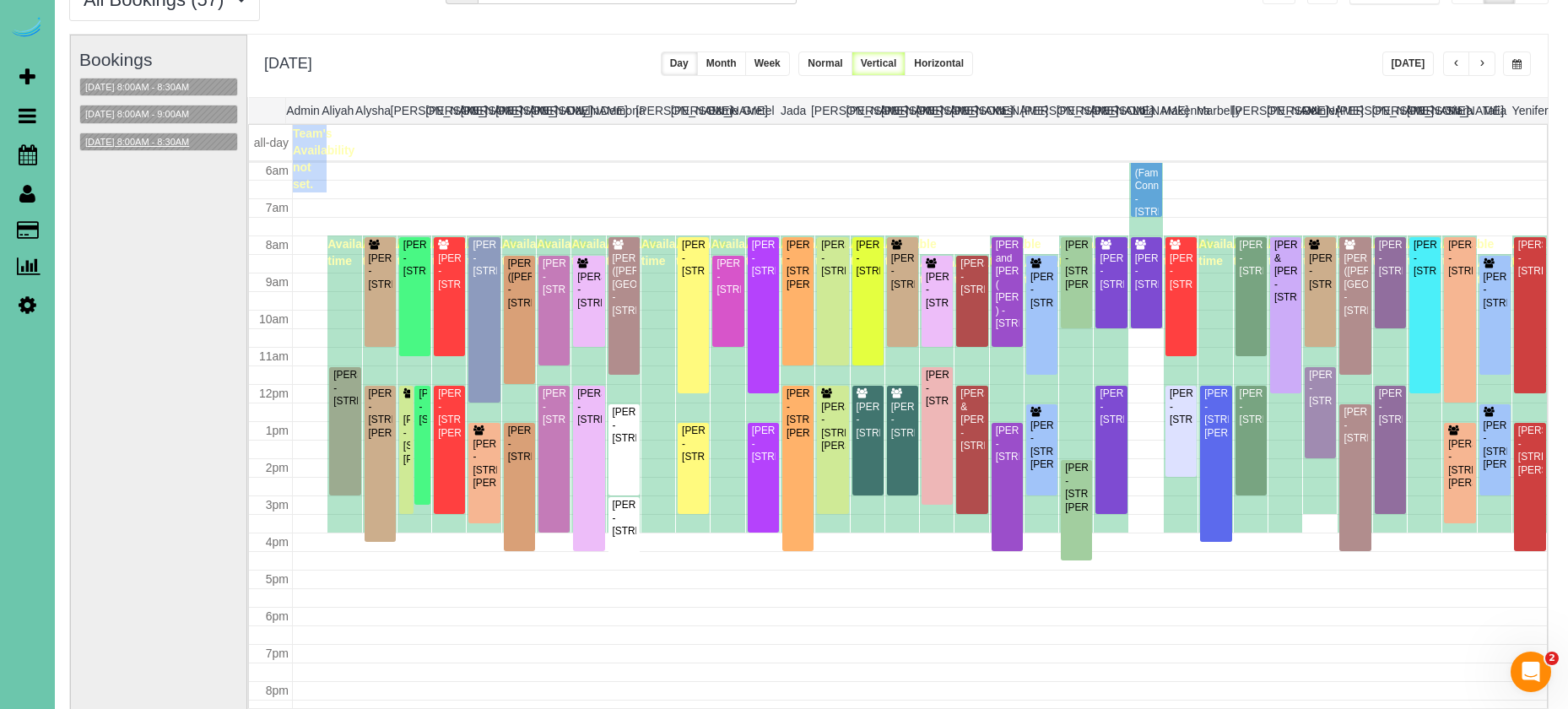
click at [180, 139] on button "09/03/2025 8:00AM - 8:30AM" at bounding box center [136, 142] width 114 height 18
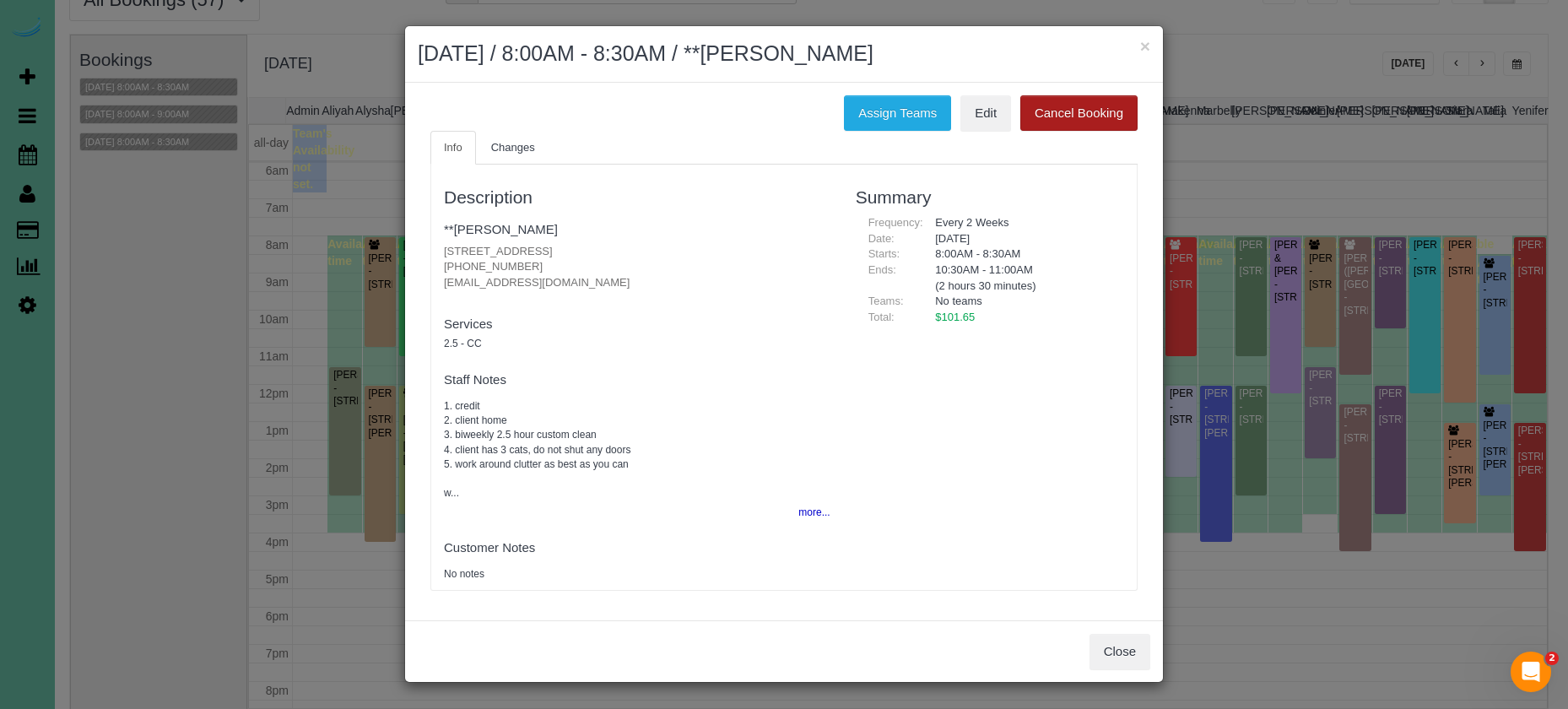
drag, startPoint x: 1142, startPoint y: 42, endPoint x: 1116, endPoint y: 46, distance: 26.3
click at [1142, 42] on button "×" at bounding box center [1145, 45] width 10 height 18
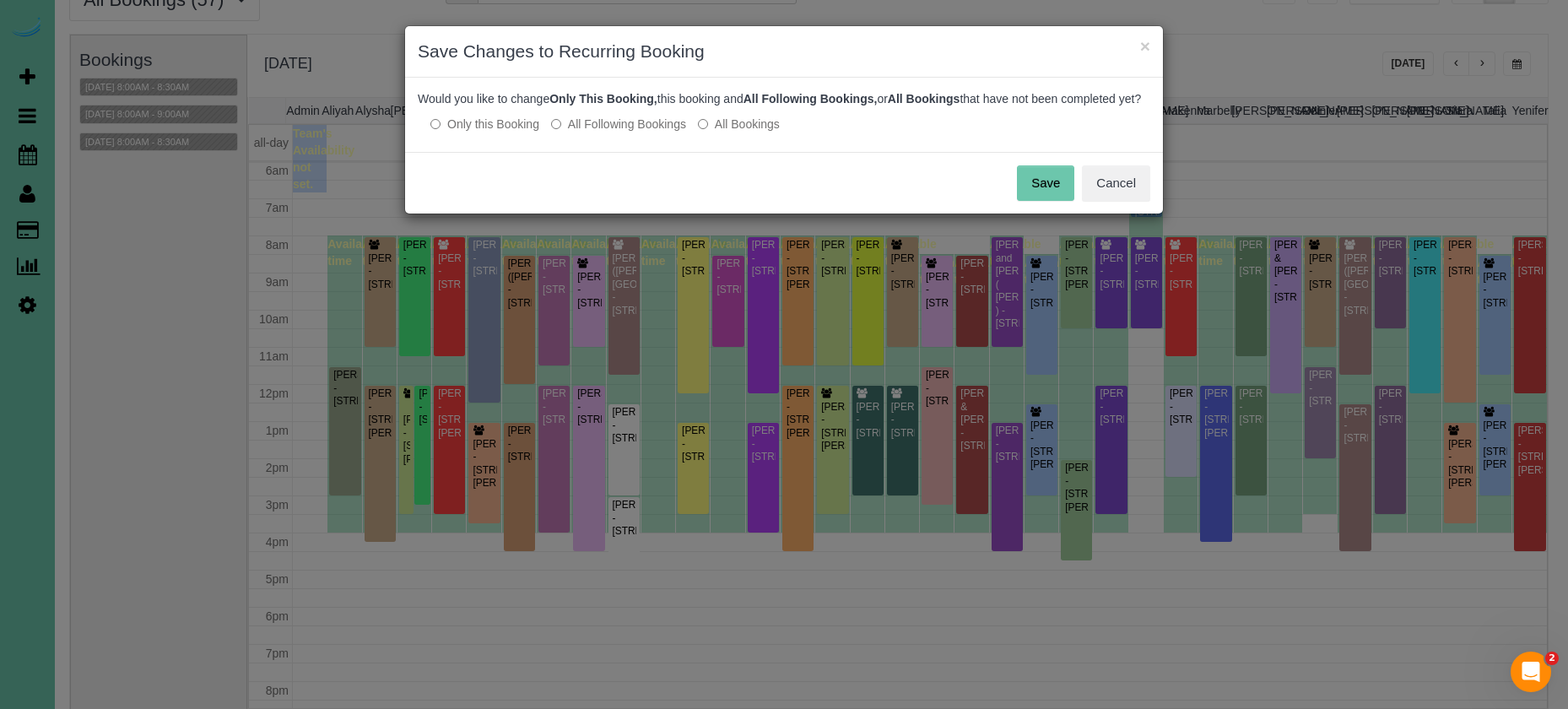
drag, startPoint x: 1125, startPoint y: 198, endPoint x: 1071, endPoint y: 197, distance: 54.0
click at [1125, 198] on button "Cancel" at bounding box center [1116, 183] width 69 height 35
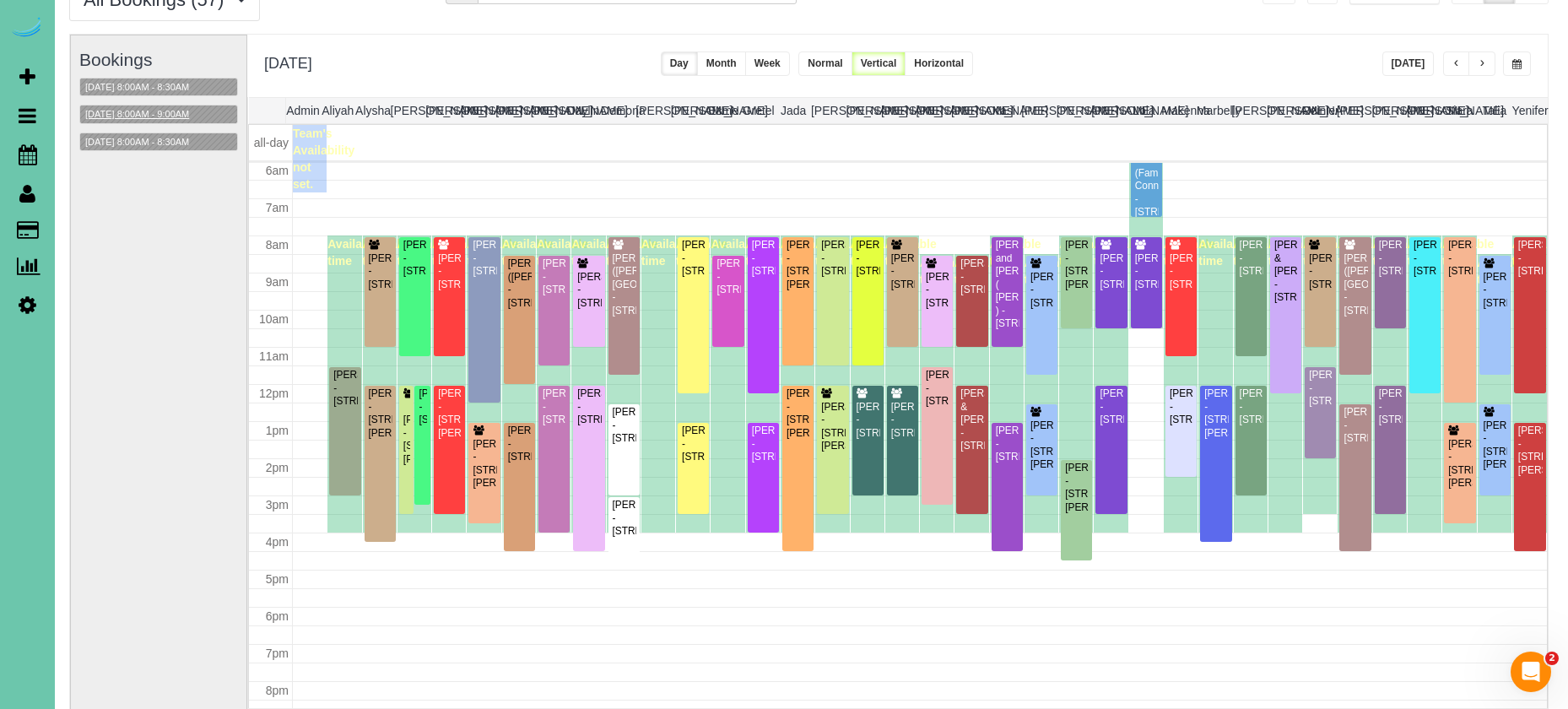
click at [194, 112] on button "09/03/2025 8:00AM - 9:00AM" at bounding box center [136, 114] width 114 height 18
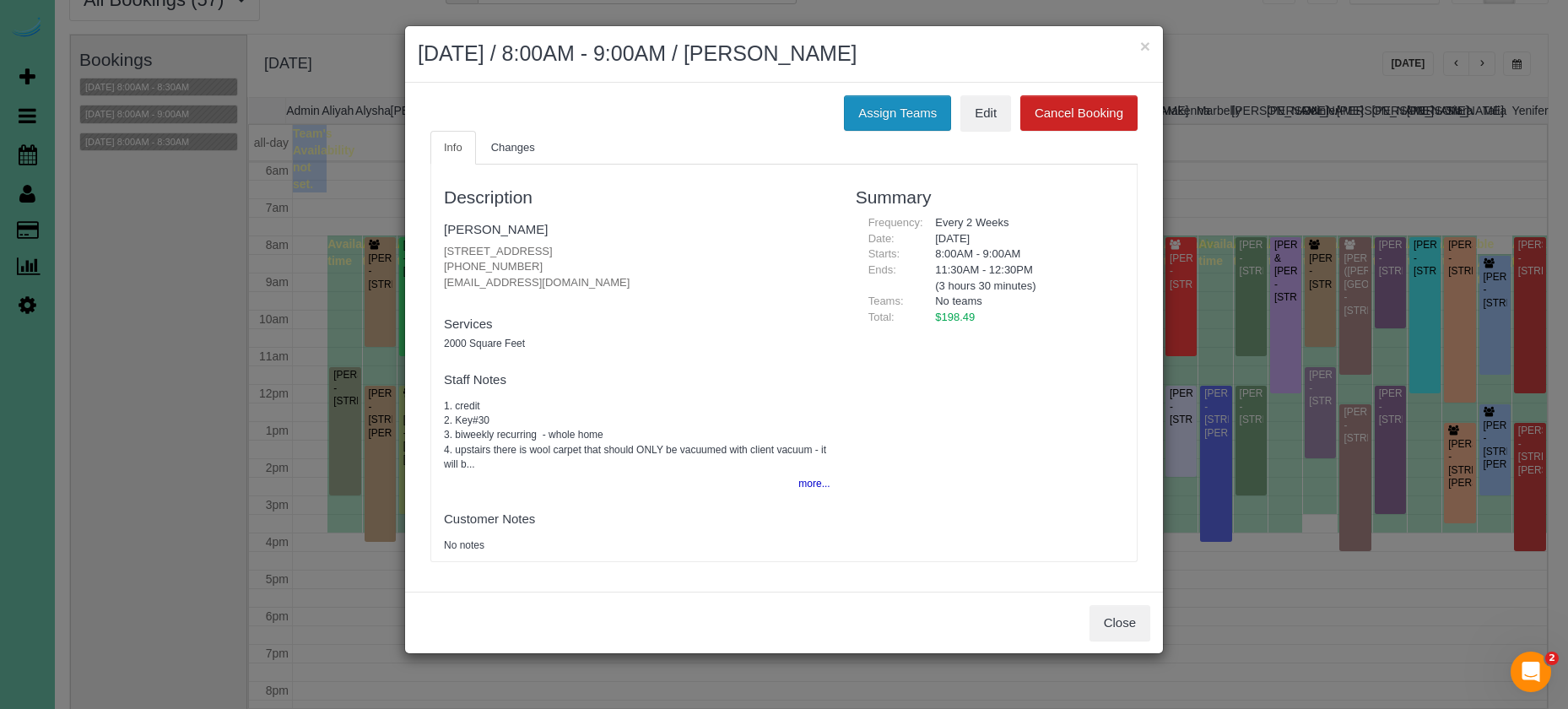
click at [878, 109] on button "Assign Teams" at bounding box center [897, 112] width 107 height 35
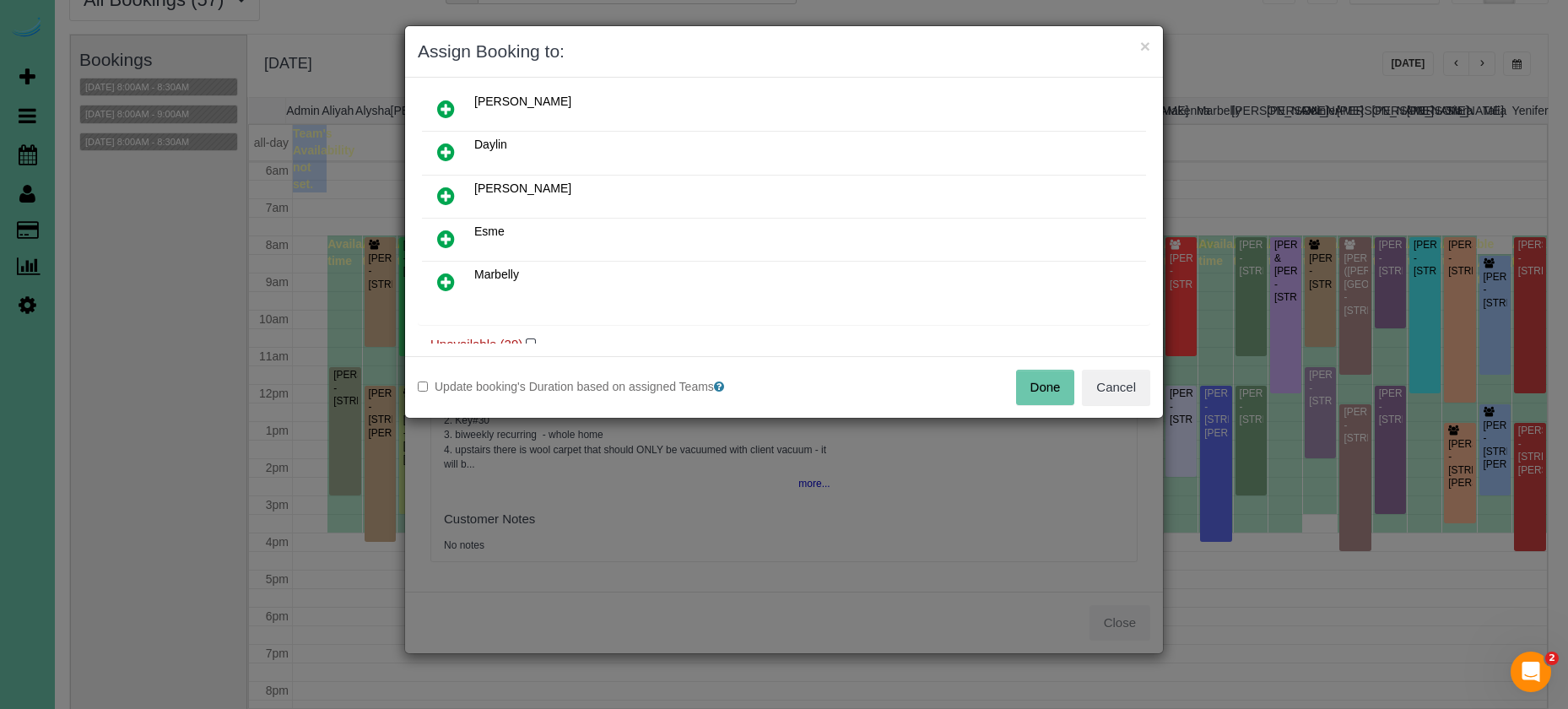
scroll to position [193, 0]
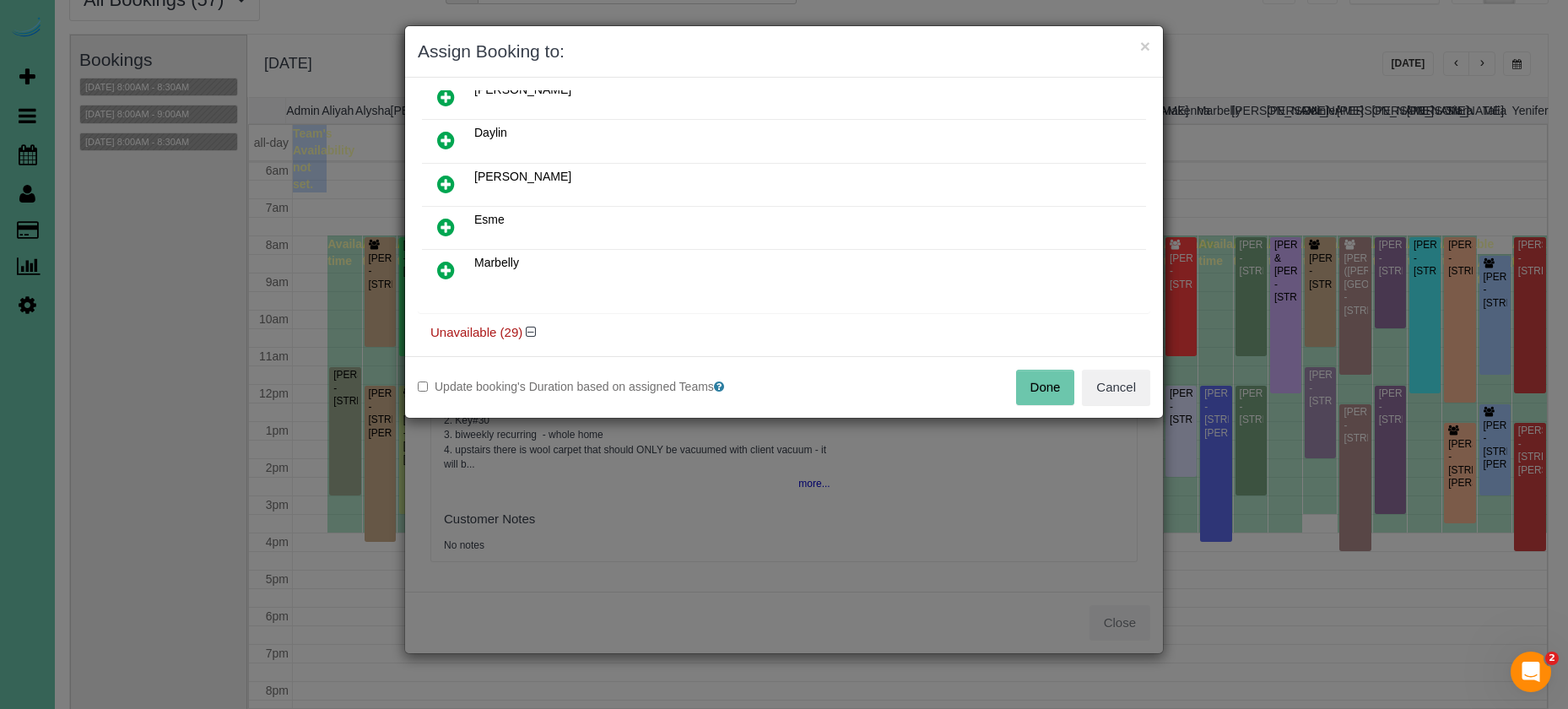
click at [450, 263] on icon at bounding box center [446, 270] width 18 height 21
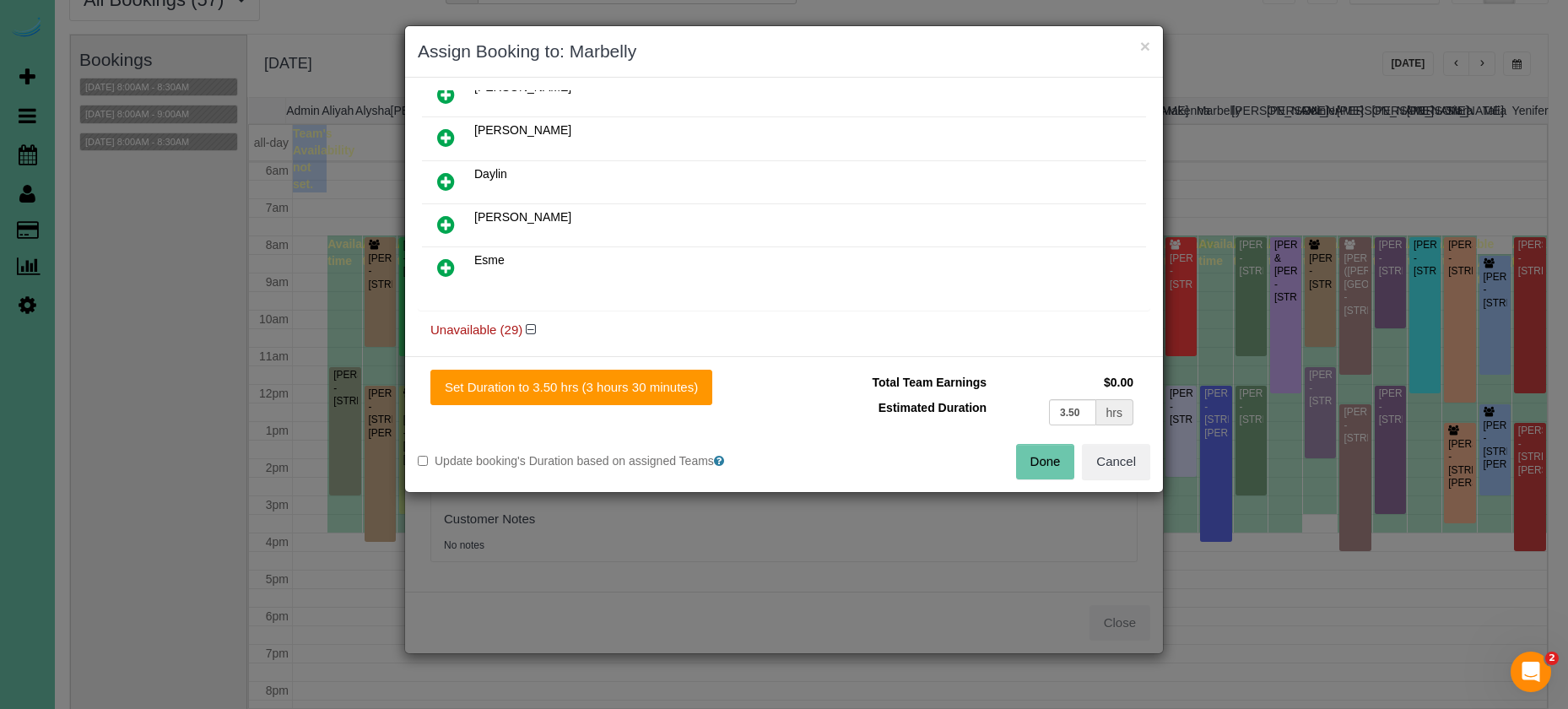
drag, startPoint x: 621, startPoint y: 387, endPoint x: 765, endPoint y: 414, distance: 146.5
click at [623, 388] on button "Set Duration to 3.50 hrs (3 hours 30 minutes)" at bounding box center [571, 387] width 282 height 35
type input "3.50"
click at [1049, 458] on button "Done" at bounding box center [1045, 461] width 59 height 35
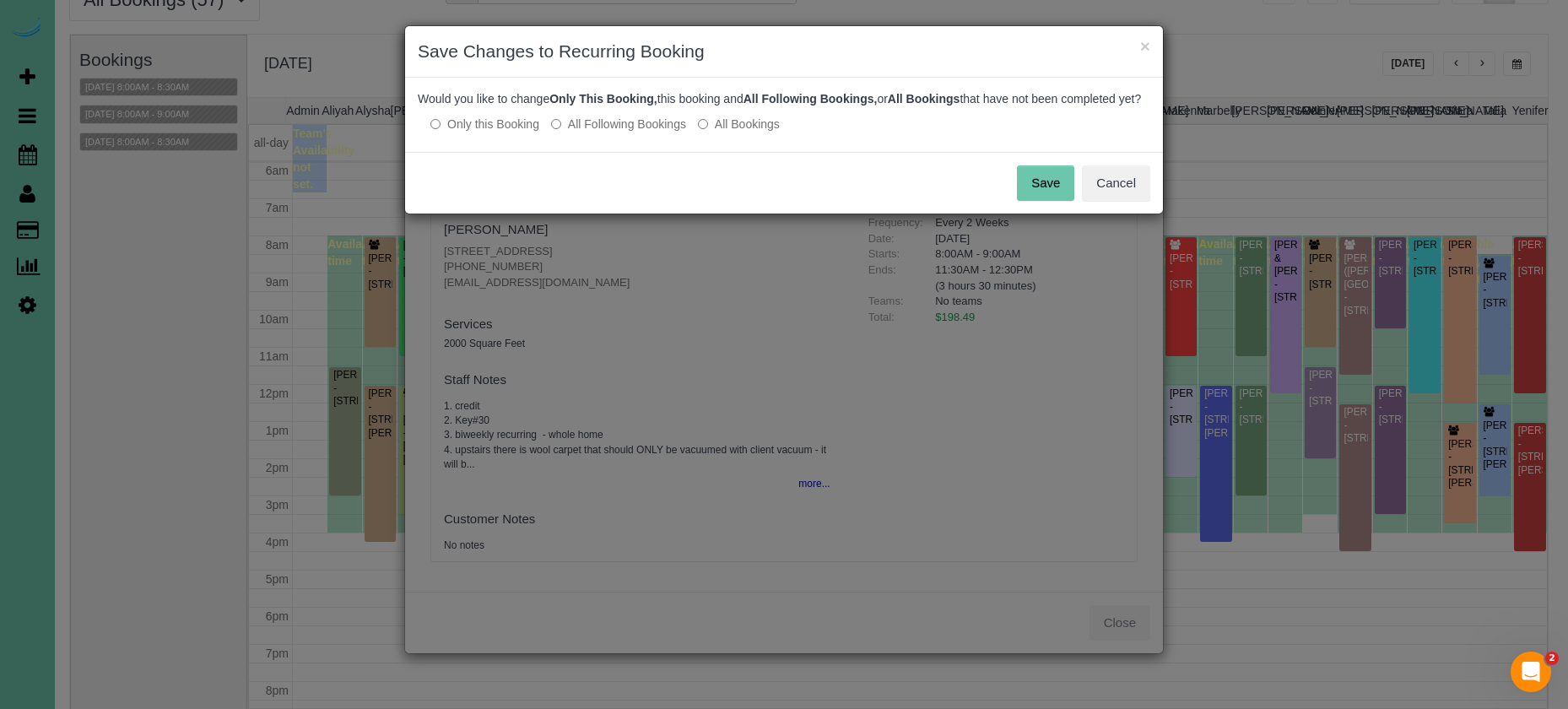
click at [1069, 201] on button "Save" at bounding box center [1045, 183] width 57 height 35
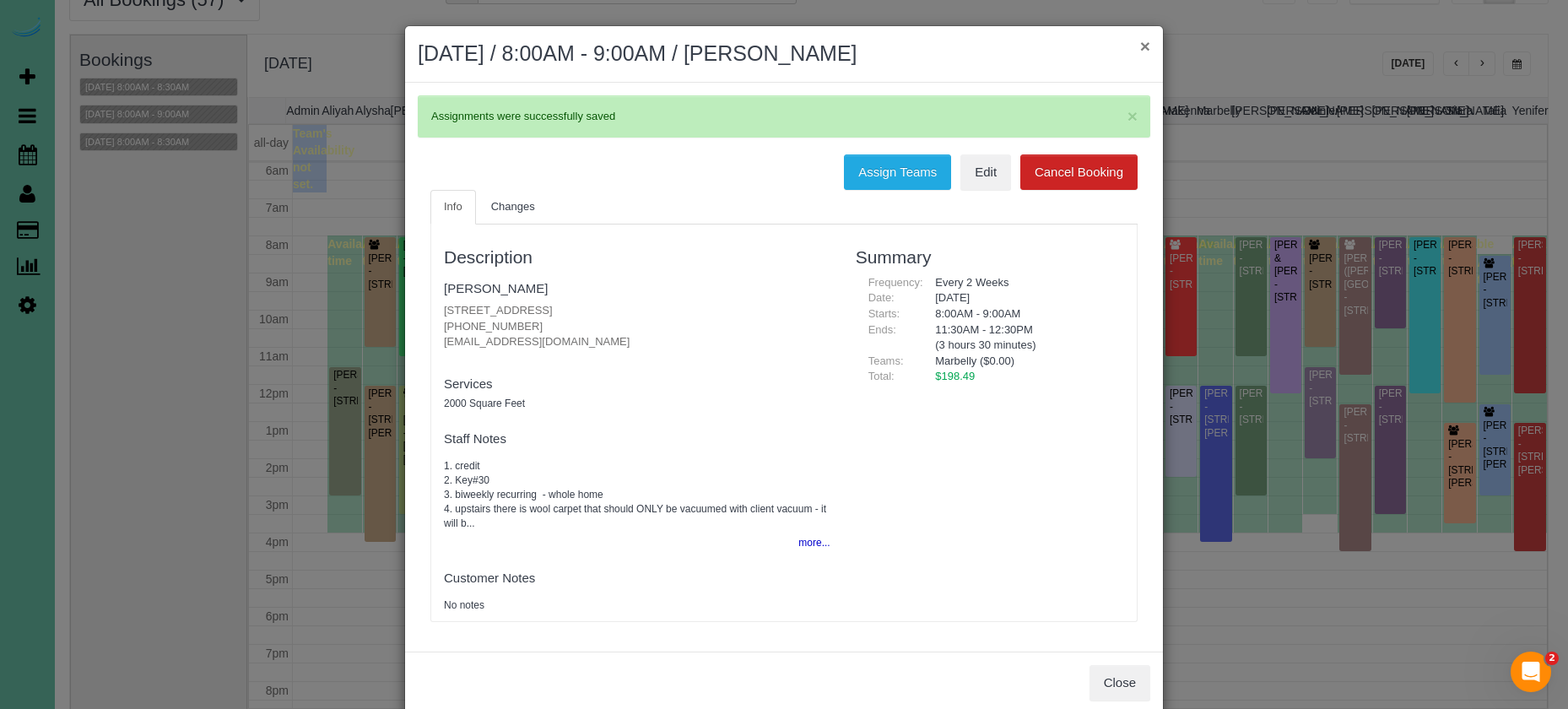
click at [1143, 48] on button "×" at bounding box center [1145, 45] width 10 height 18
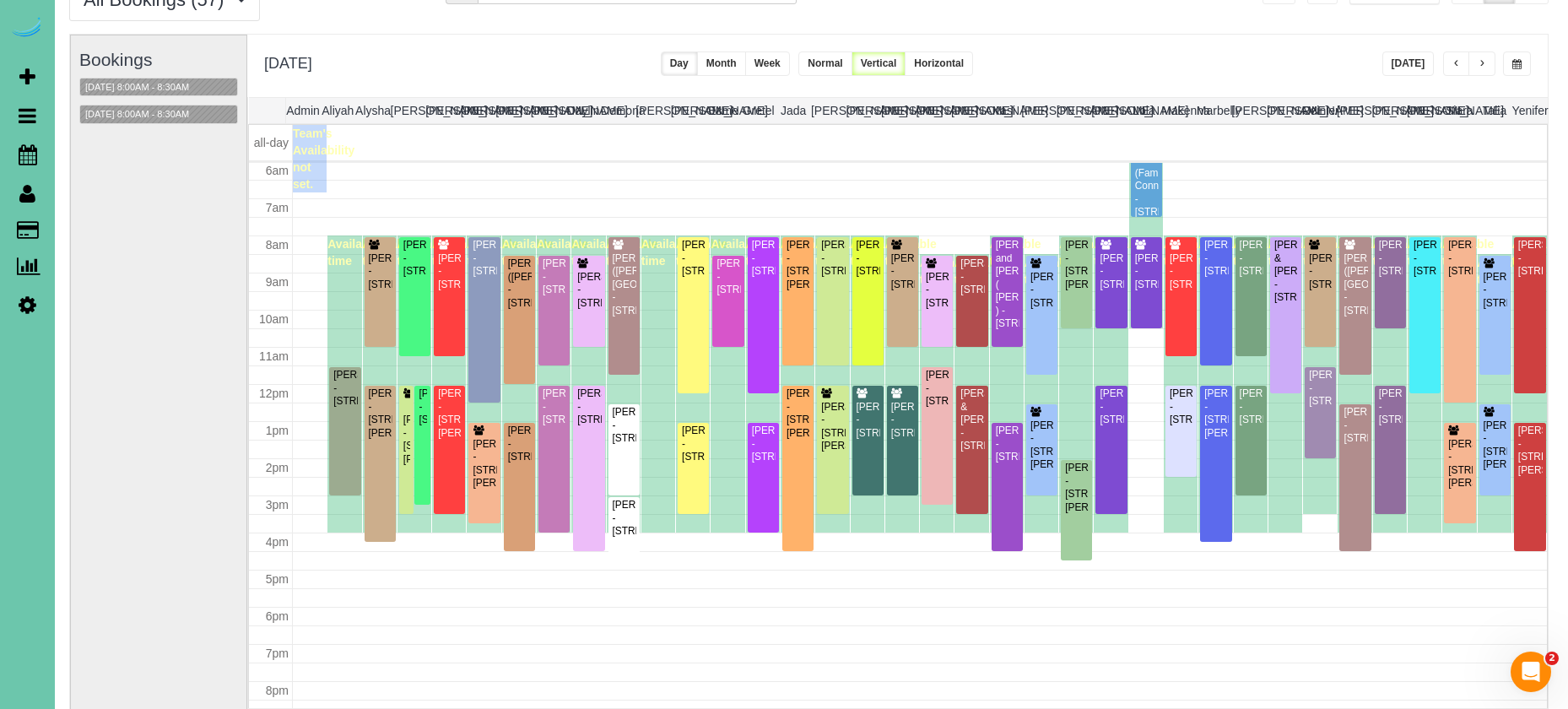
scroll to position [81, 3]
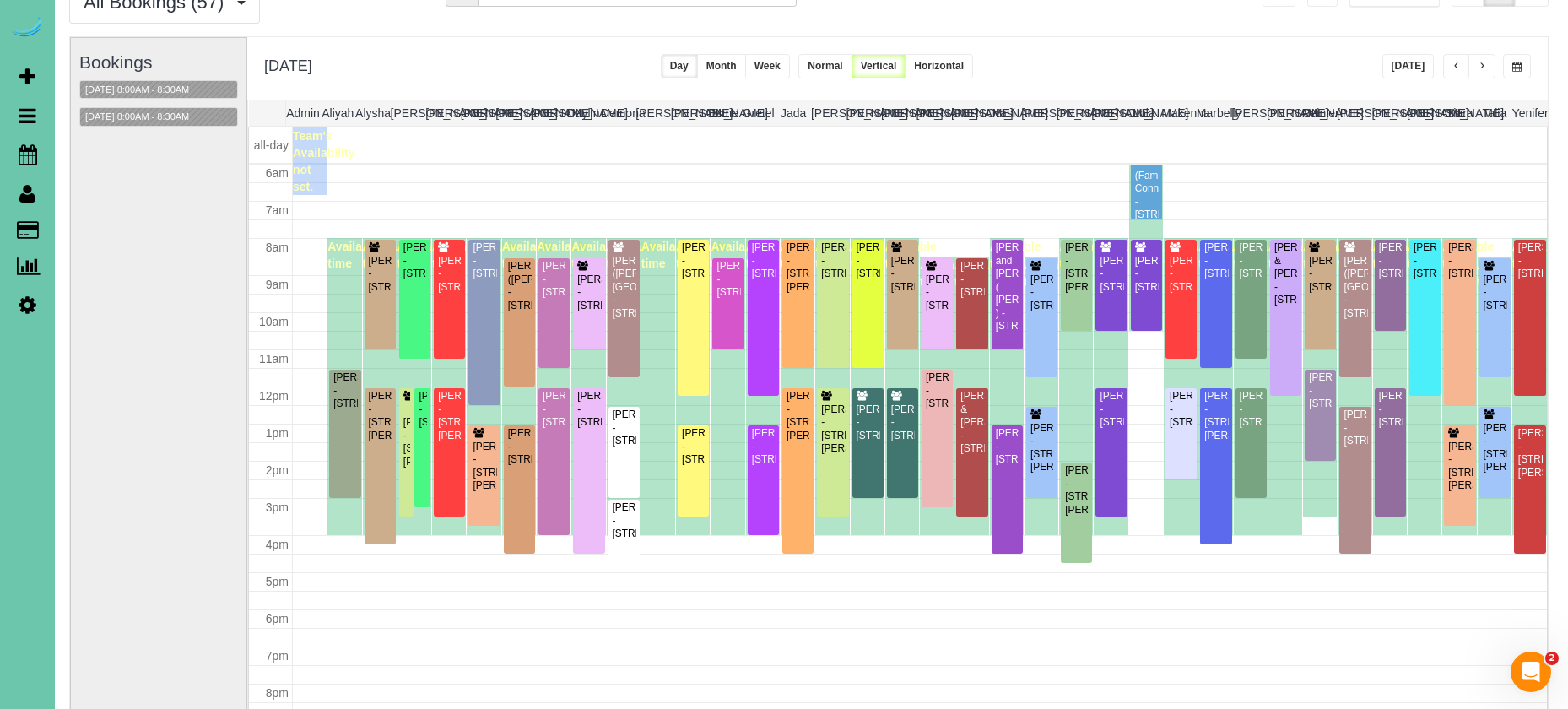
click at [25, 303] on icon at bounding box center [27, 305] width 18 height 21
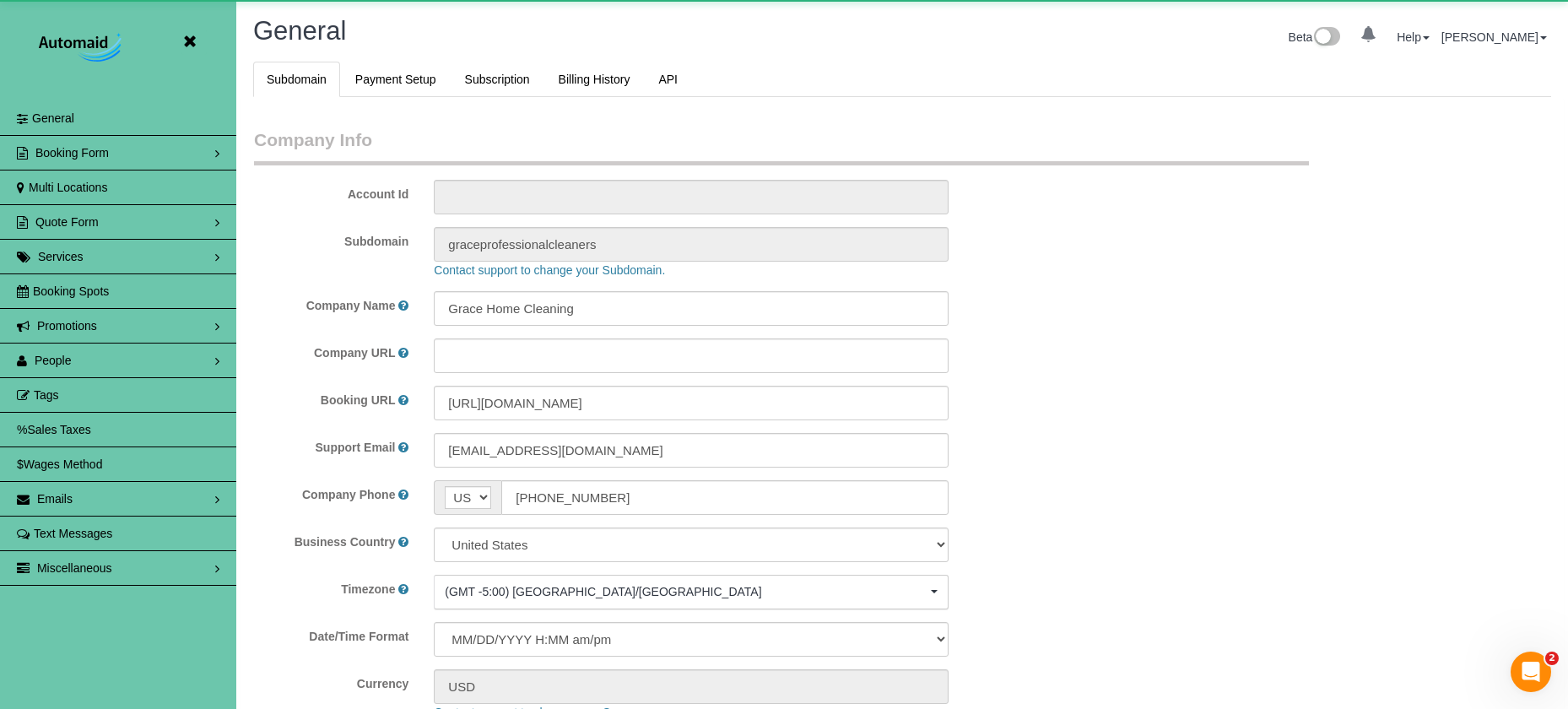
scroll to position [3572, 1568]
select select "5796"
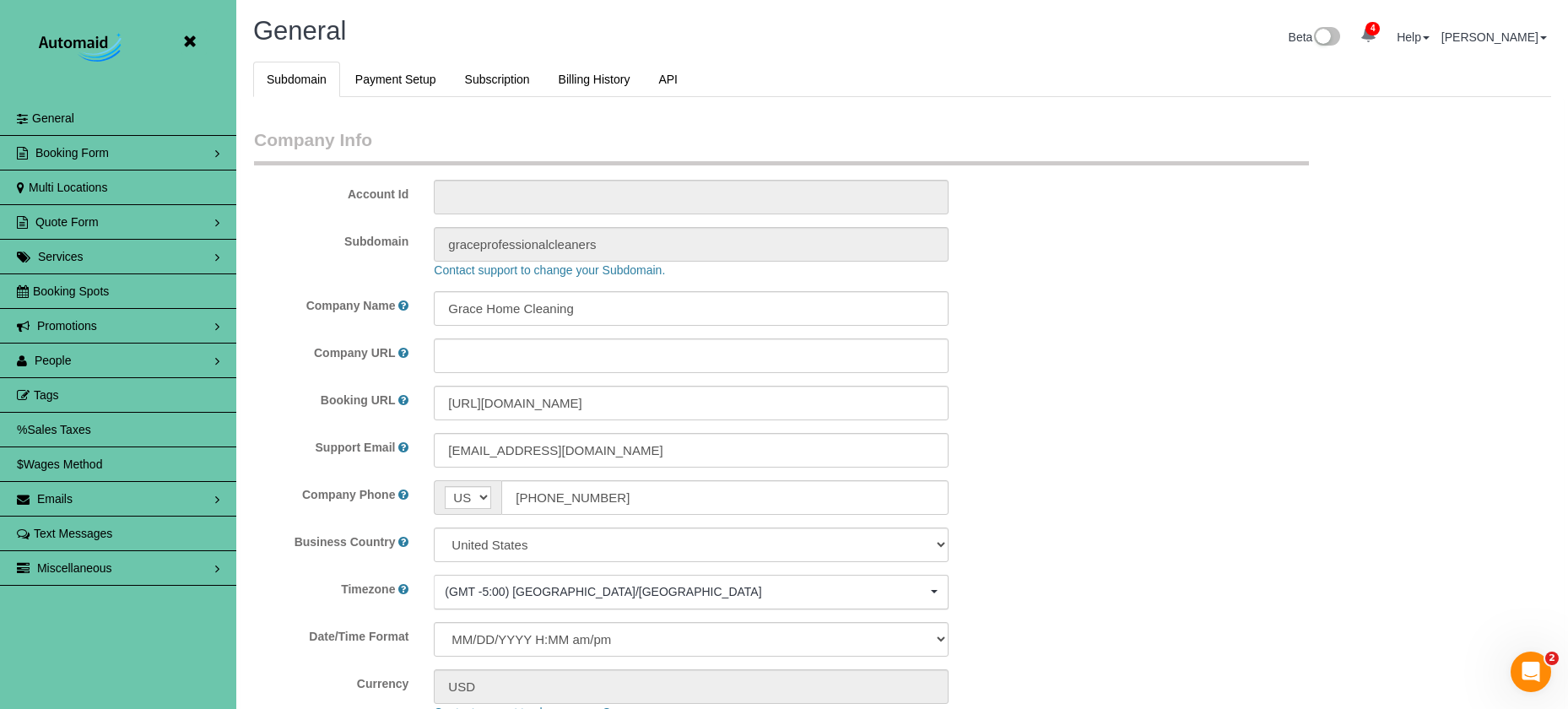
click at [69, 360] on span "People" at bounding box center [52, 361] width 37 height 14
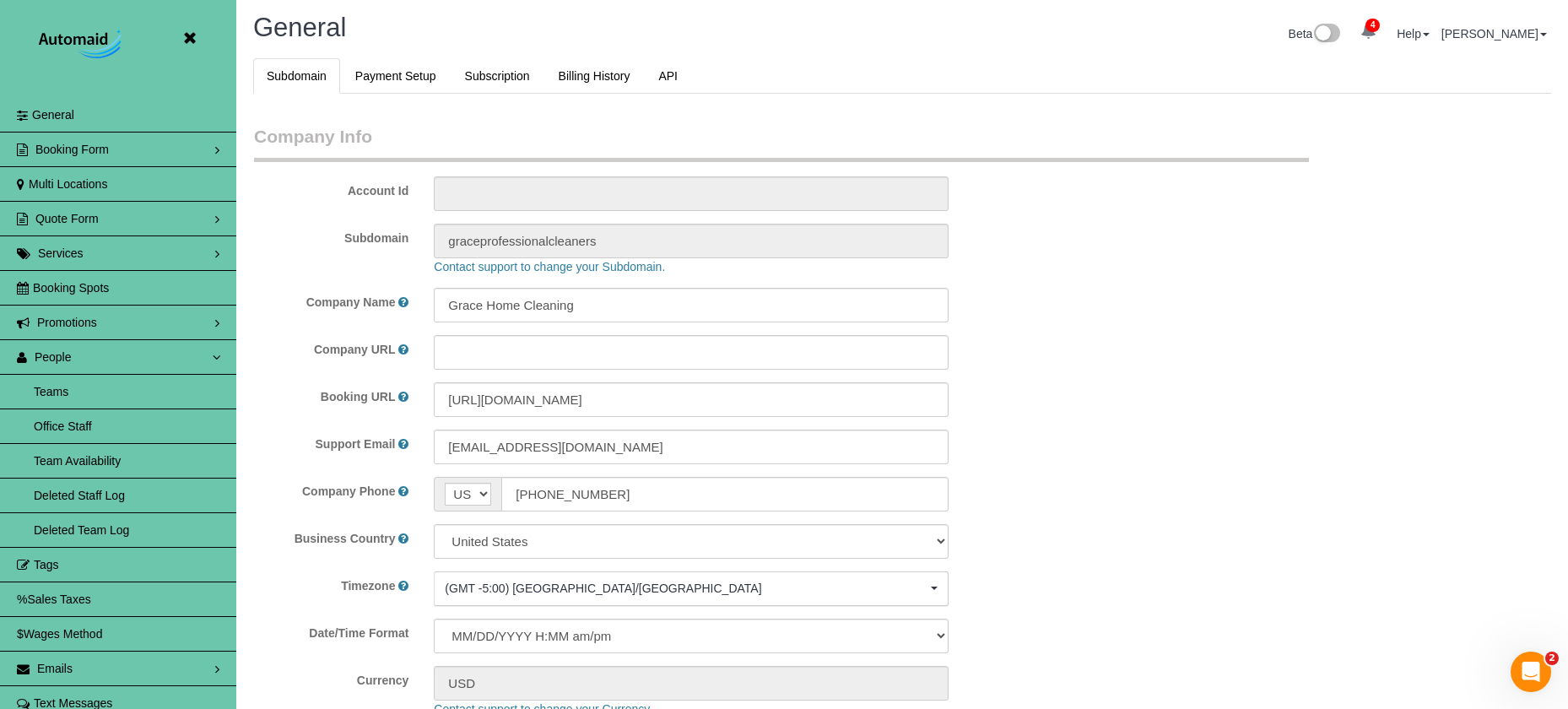
click at [106, 451] on link "Team Availability" at bounding box center [118, 460] width 236 height 33
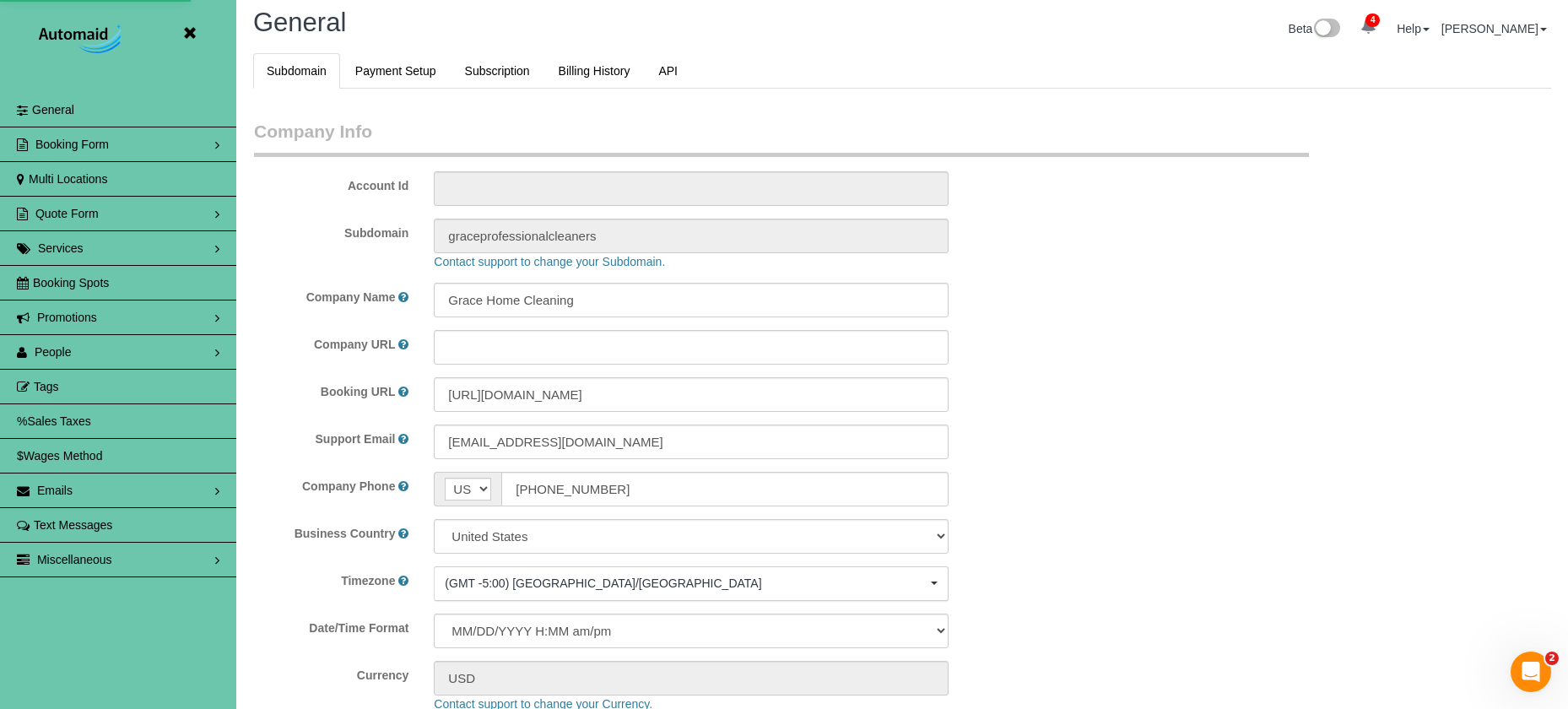
scroll to position [13, 0]
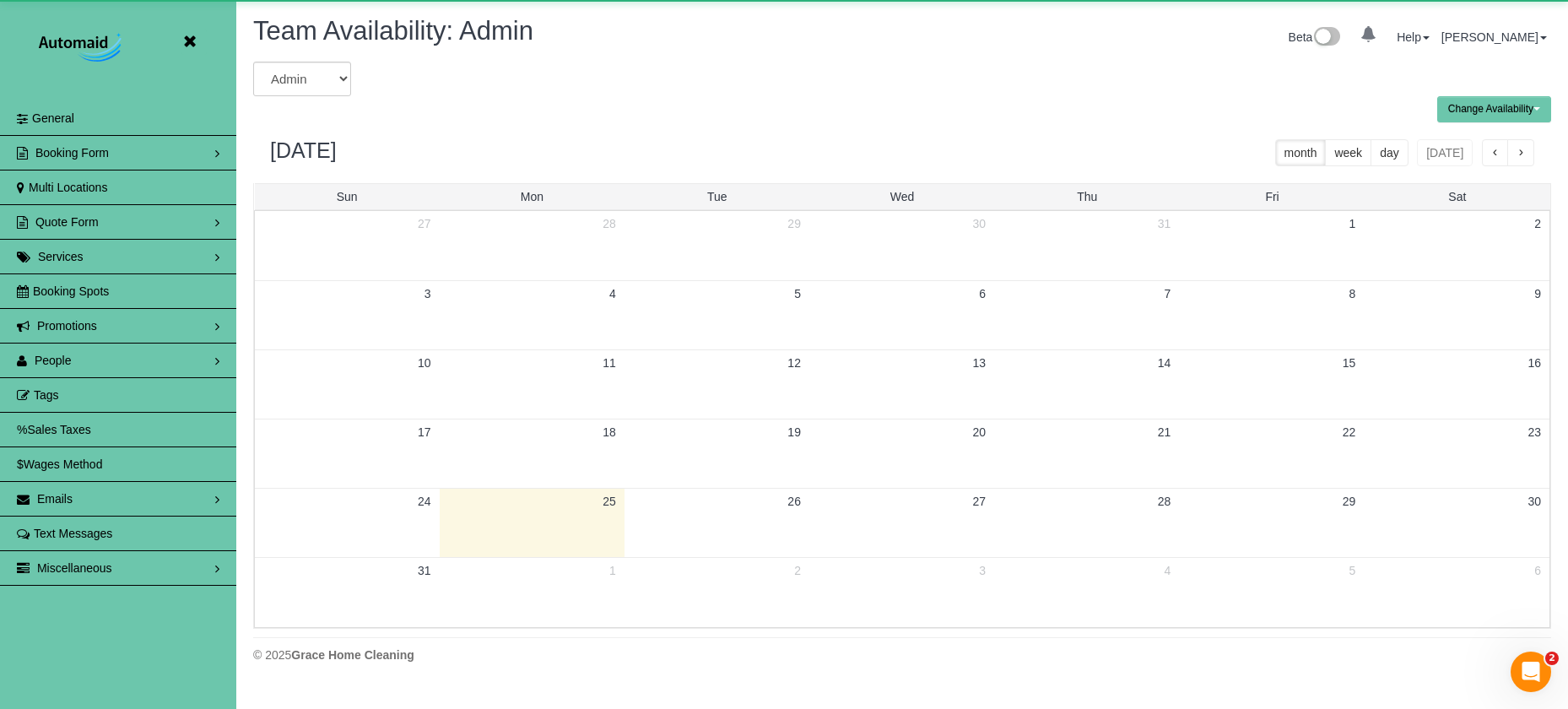
scroll to position [688, 1568]
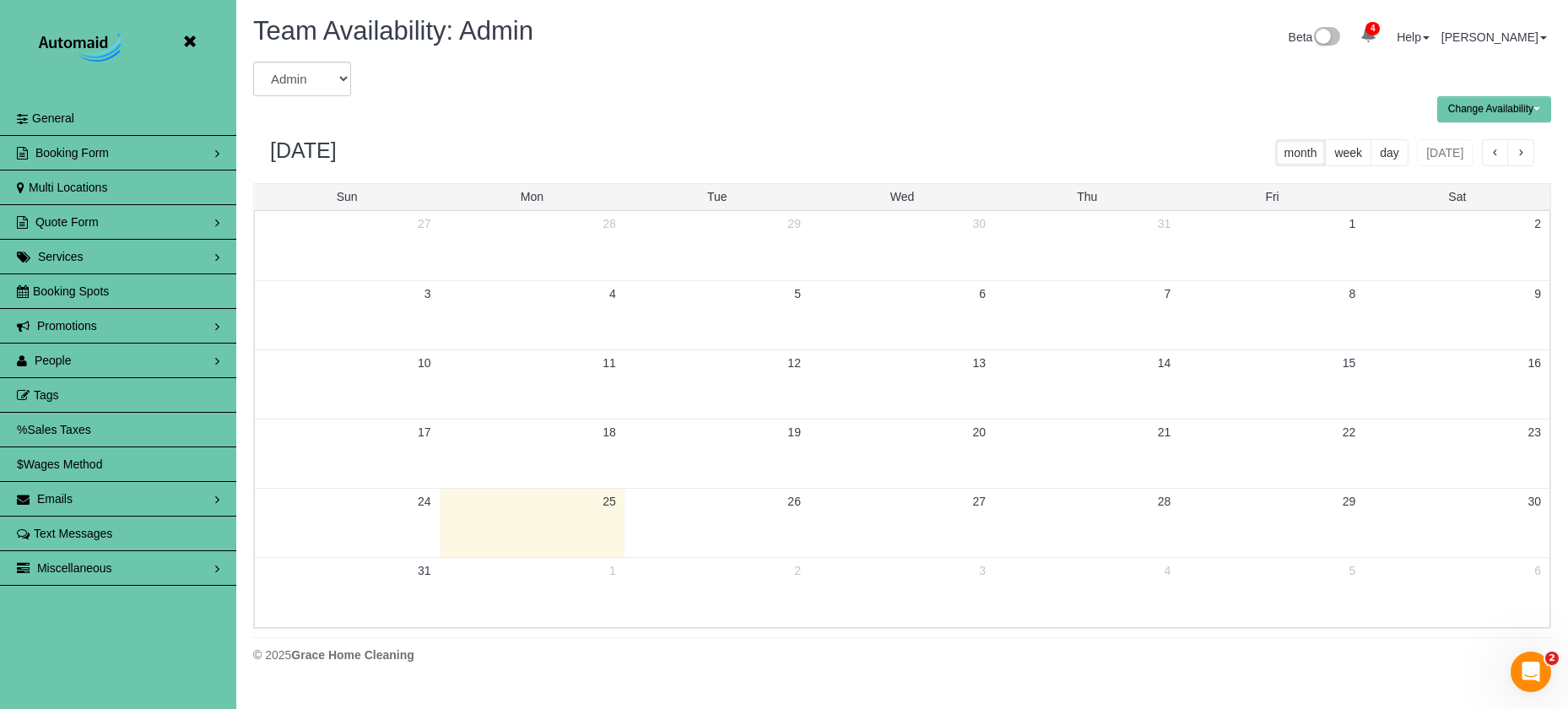
drag, startPoint x: 293, startPoint y: 95, endPoint x: 299, endPoint y: 86, distance: 10.8
click at [299, 88] on div "Admin Aliyah Alysha Andrea Angie Anny Audrey Claudia Daylin Demona Elizabeth Em…" at bounding box center [902, 345] width 1298 height 567
select select "number:6065"
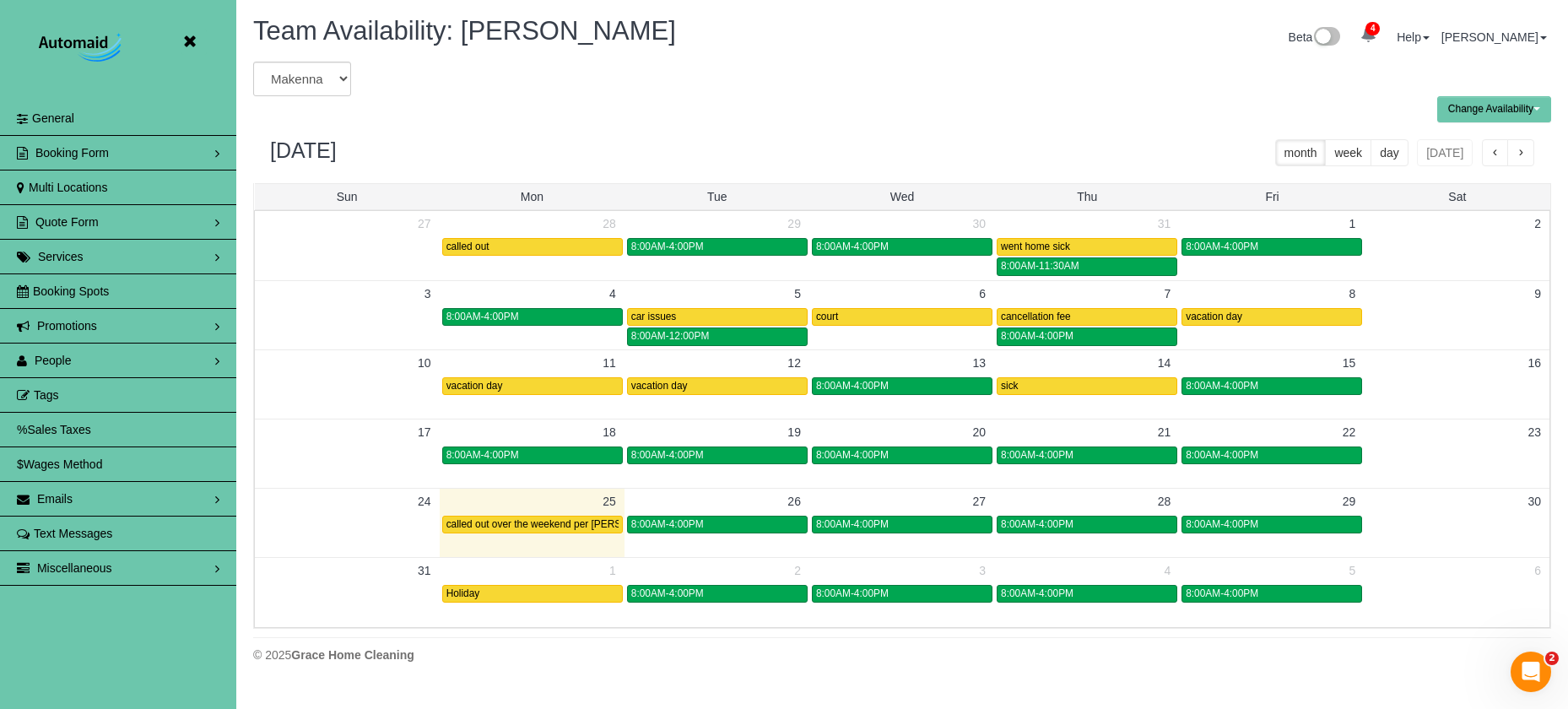
click at [1511, 148] on button "button" at bounding box center [1520, 152] width 27 height 27
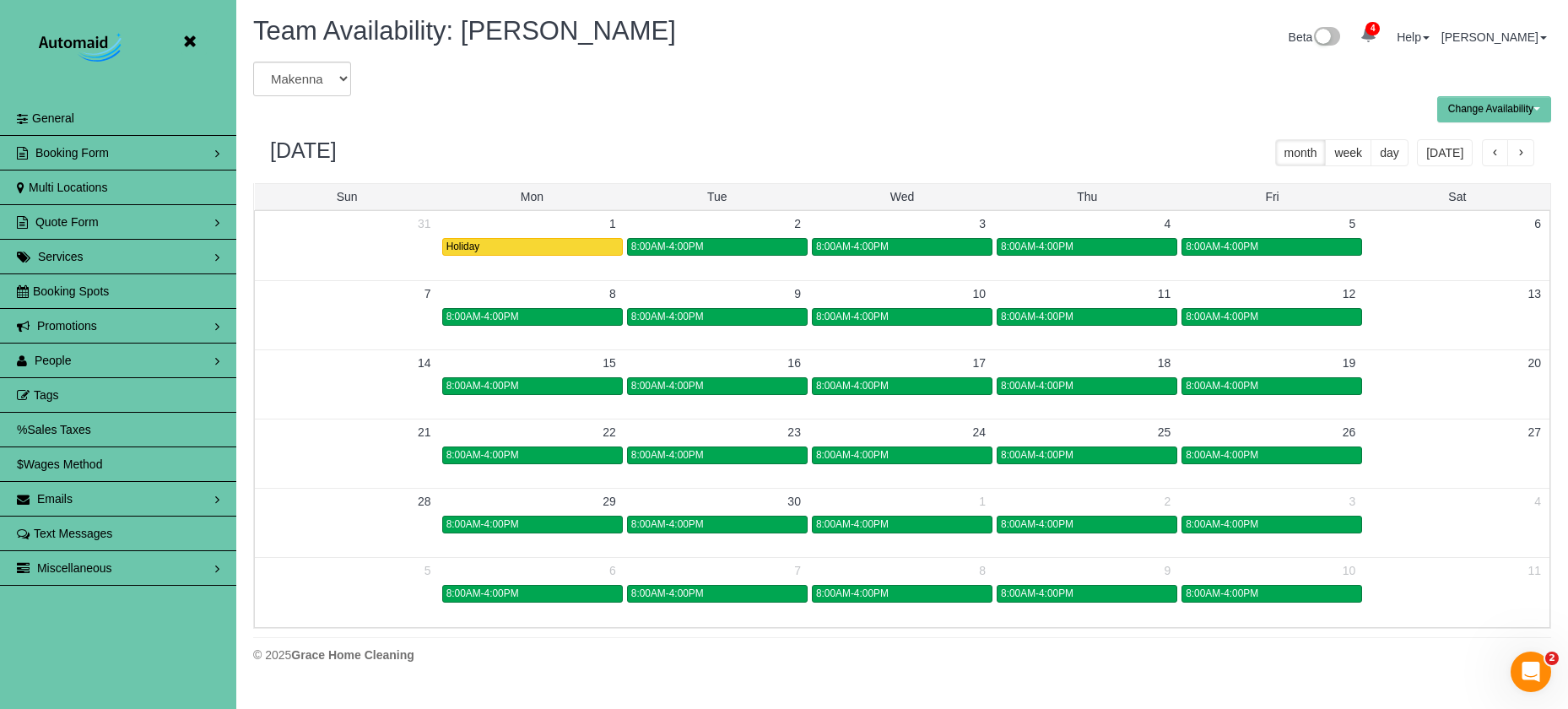
click at [1511, 148] on button "button" at bounding box center [1520, 152] width 27 height 27
click at [847, 312] on span "8:00AM-4:00PM" at bounding box center [852, 317] width 73 height 12
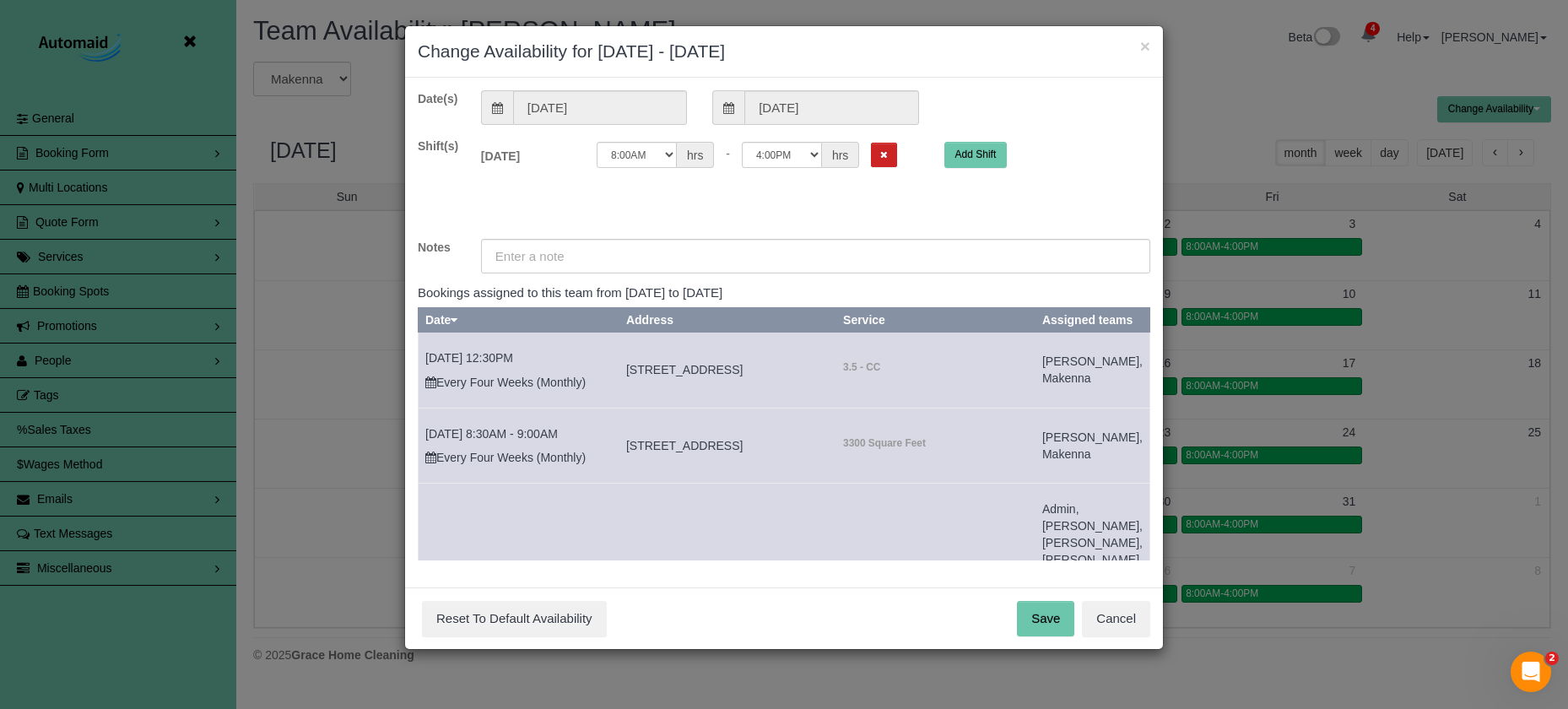
click at [871, 153] on button "Remove Shift" at bounding box center [884, 155] width 26 height 25
click at [821, 254] on input "text" at bounding box center [816, 256] width 669 height 34
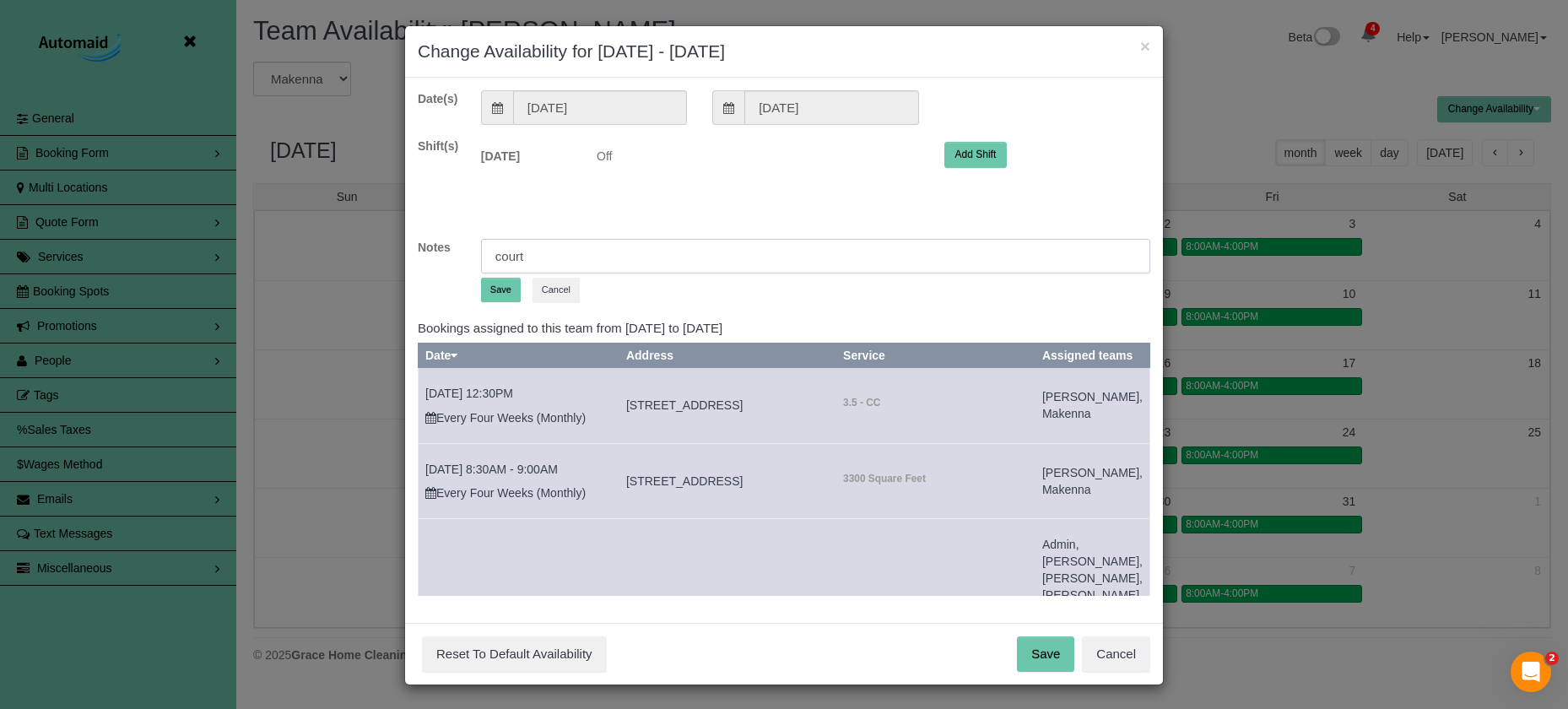
type input "court"
click at [522, 290] on li "Save" at bounding box center [503, 290] width 44 height 25
drag, startPoint x: 502, startPoint y: 292, endPoint x: 534, endPoint y: 310, distance: 36.7
click at [502, 292] on button "Save" at bounding box center [501, 290] width 39 height 25
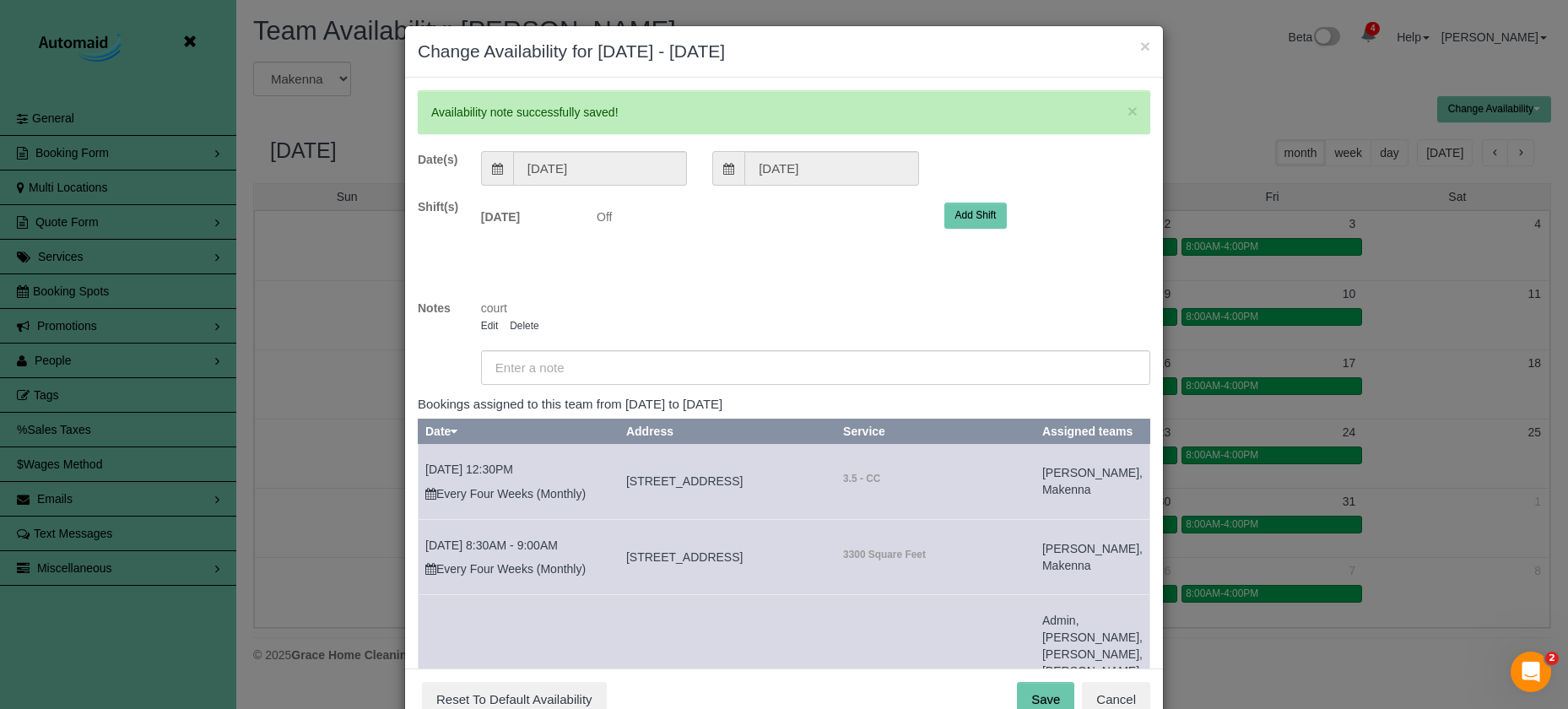
click at [1049, 688] on button "Save" at bounding box center [1045, 700] width 57 height 35
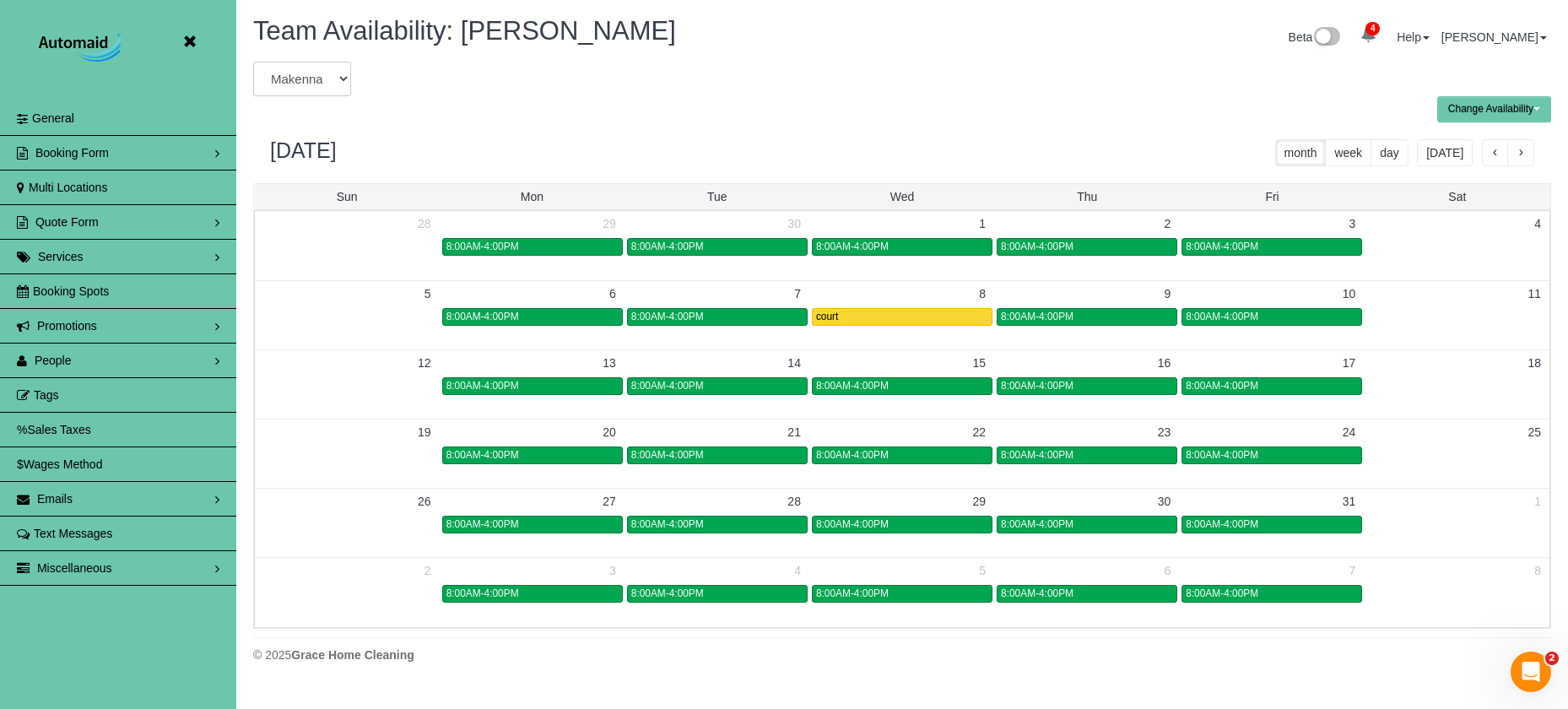
select select "number:18383"
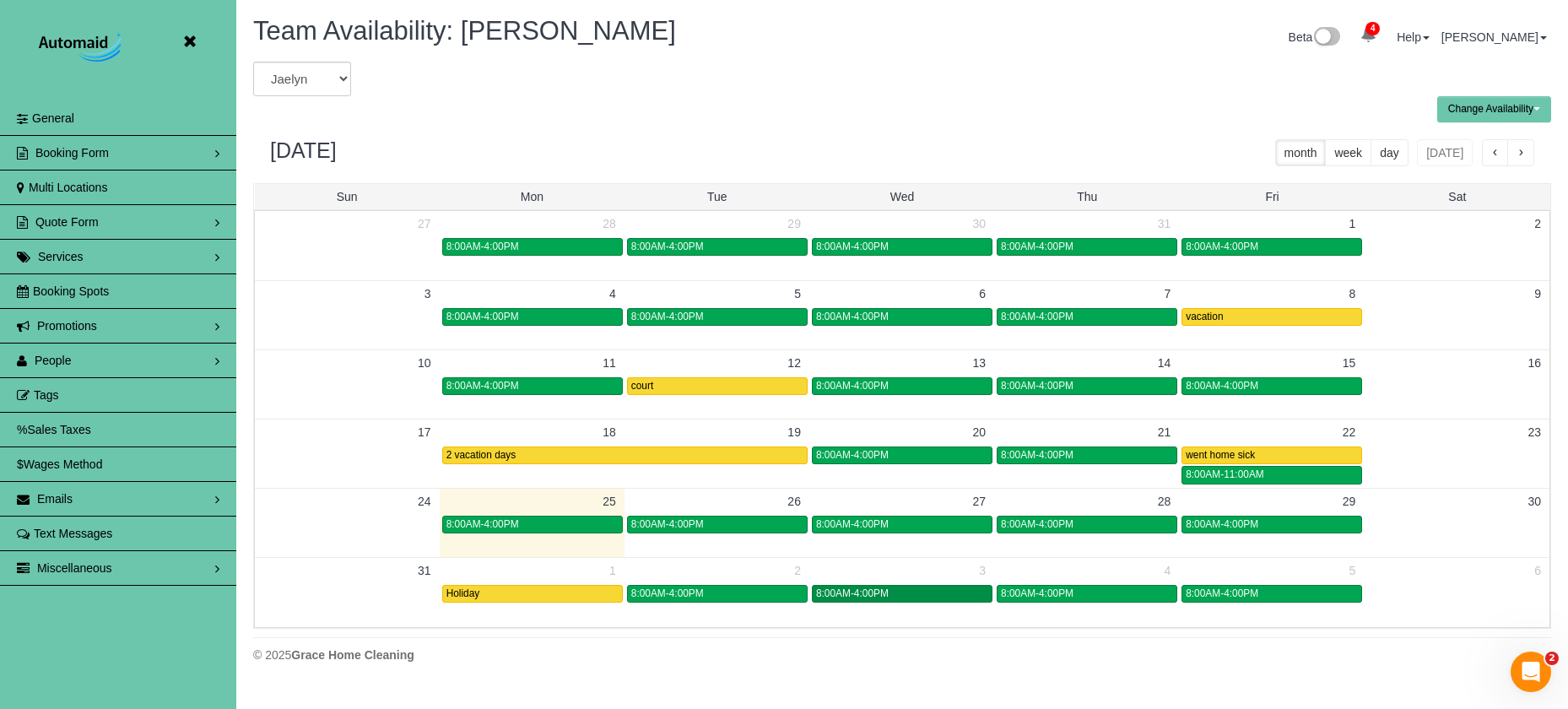
click at [899, 599] on div "8:00AM-4:00PM" at bounding box center [902, 594] width 172 height 13
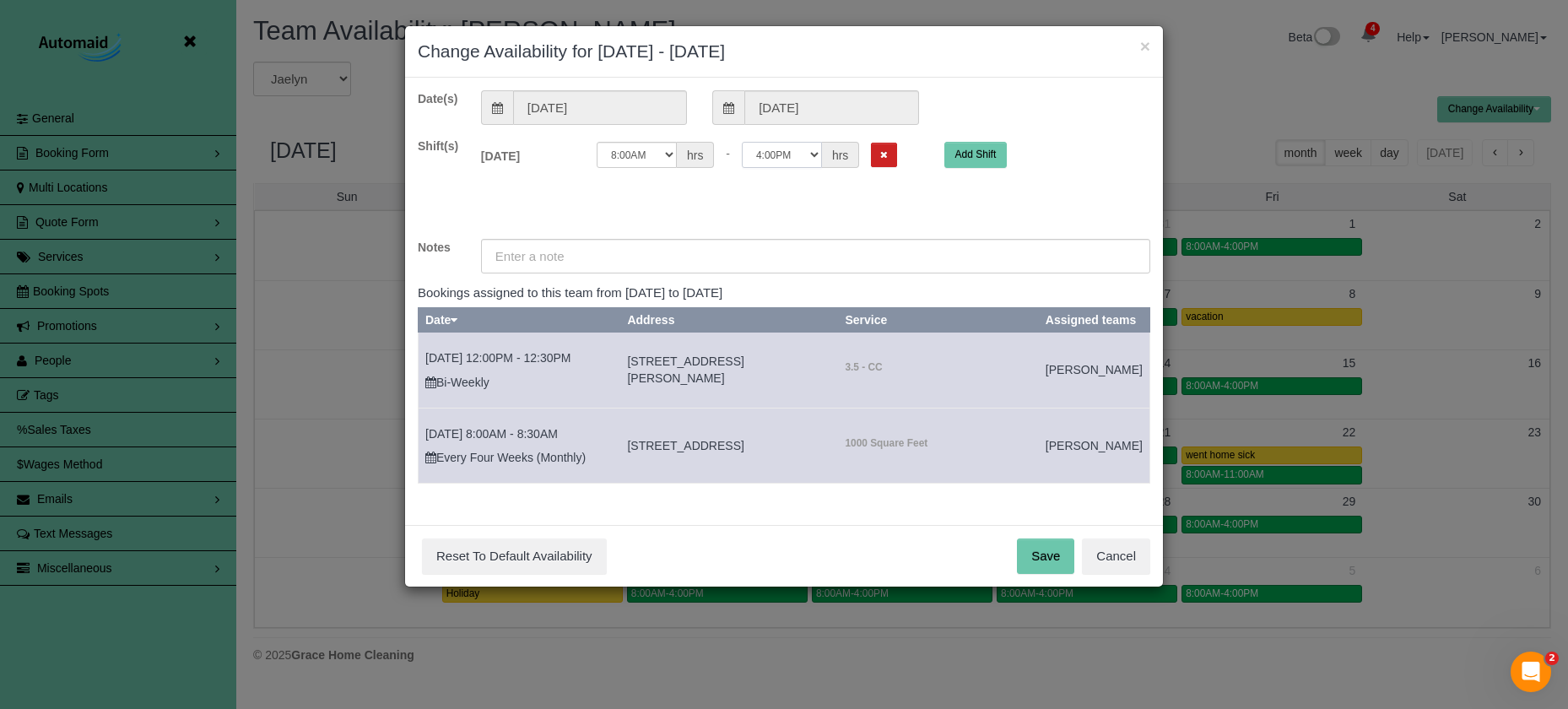
select select "string:12:00"
click at [782, 258] on input "text" at bounding box center [816, 256] width 669 height 34
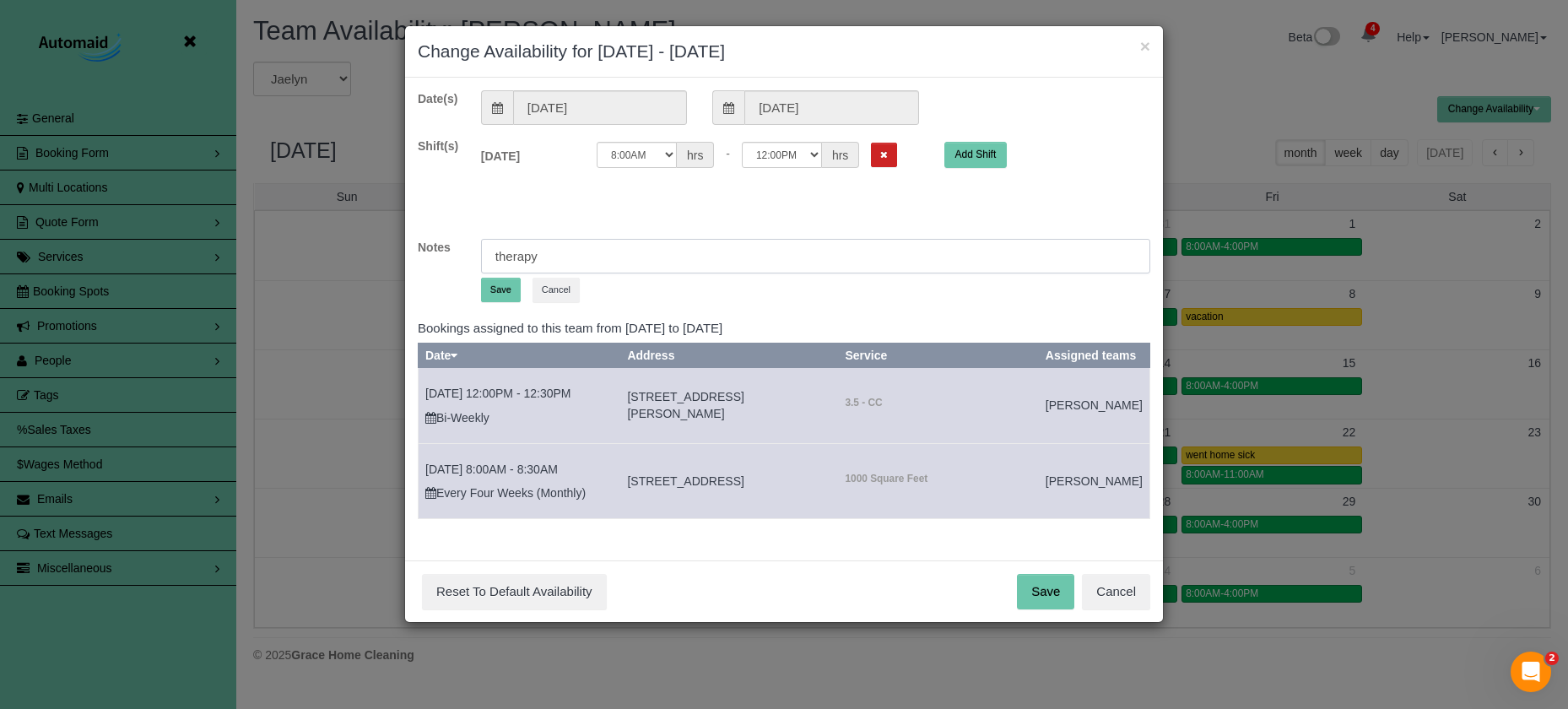
type input "therapy"
click at [498, 292] on button "Save" at bounding box center [501, 290] width 39 height 25
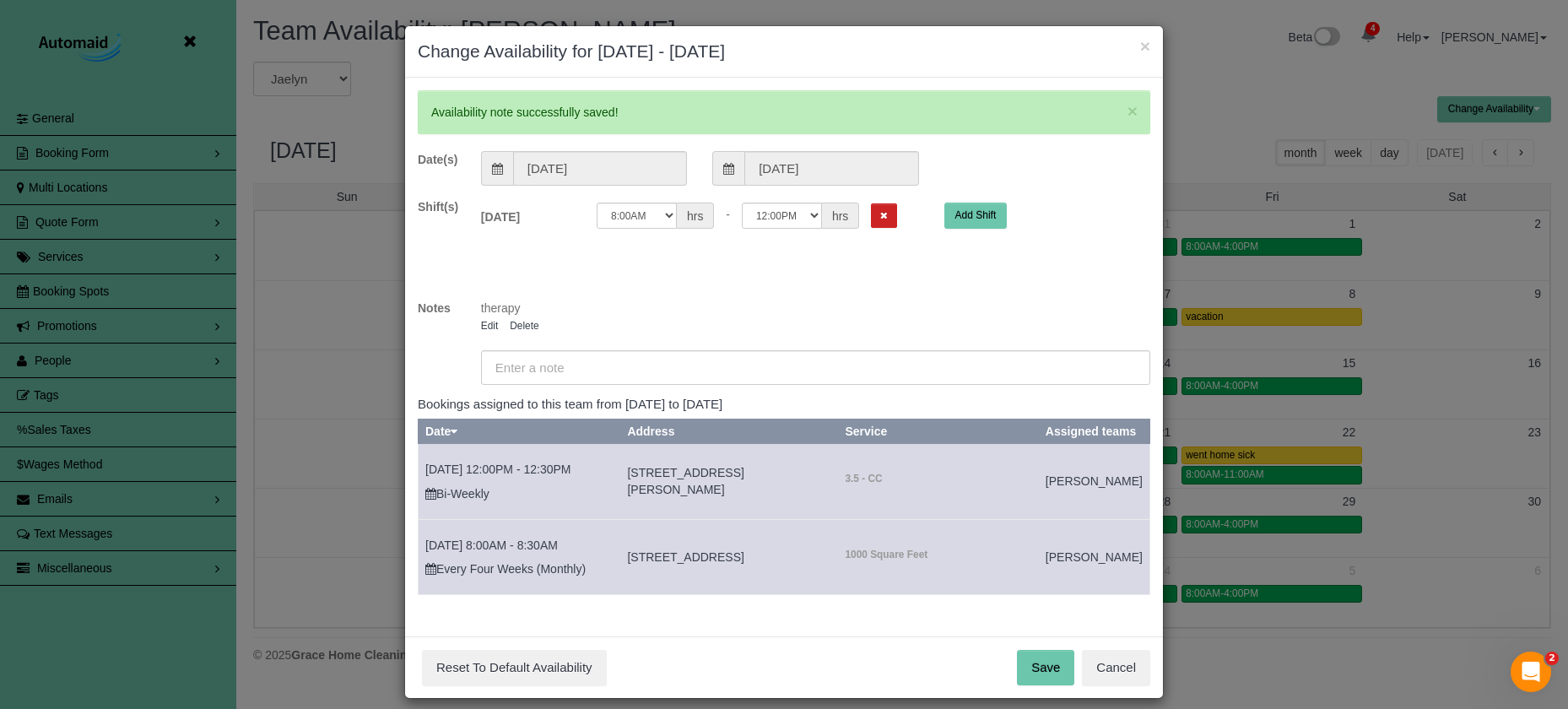
click at [1034, 686] on button "Save" at bounding box center [1045, 667] width 57 height 35
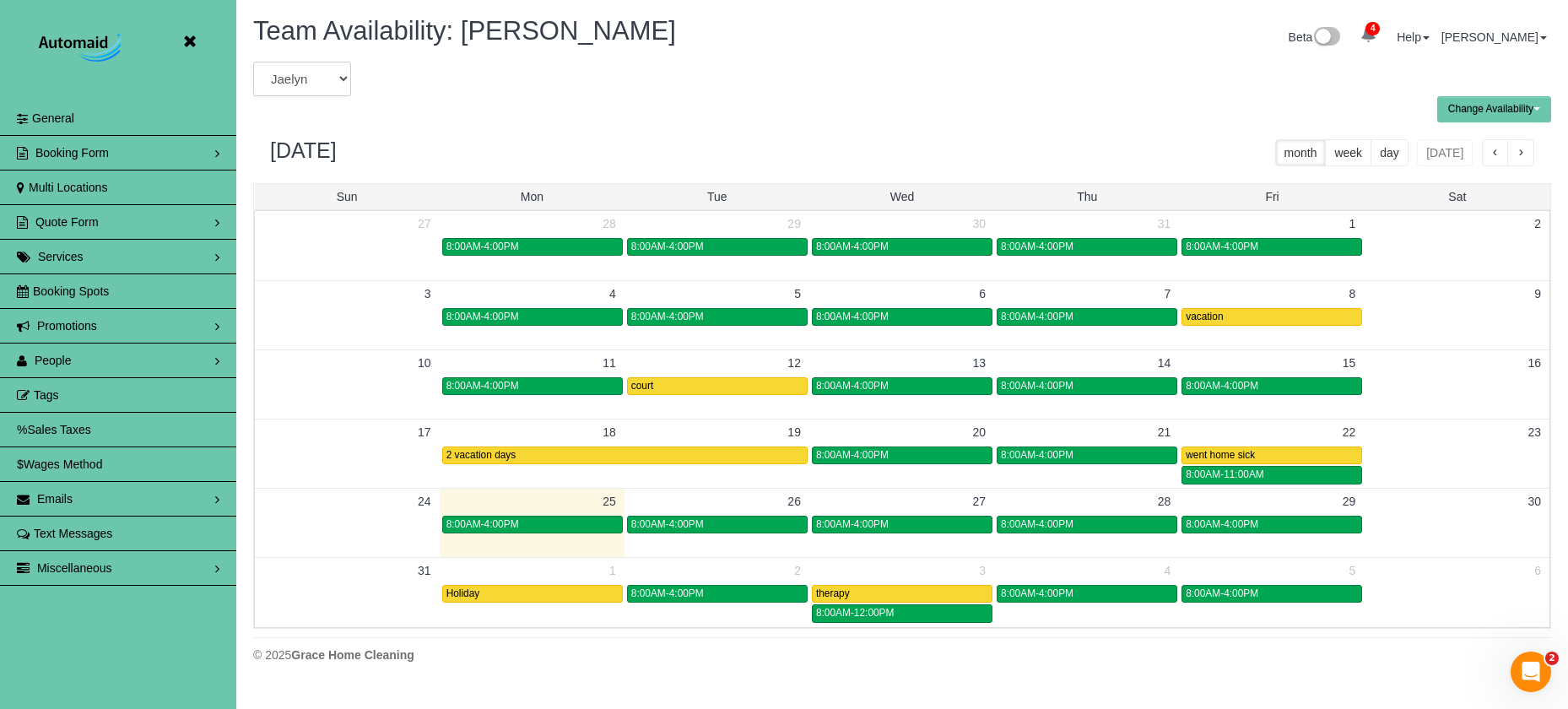
select select "number:6065"
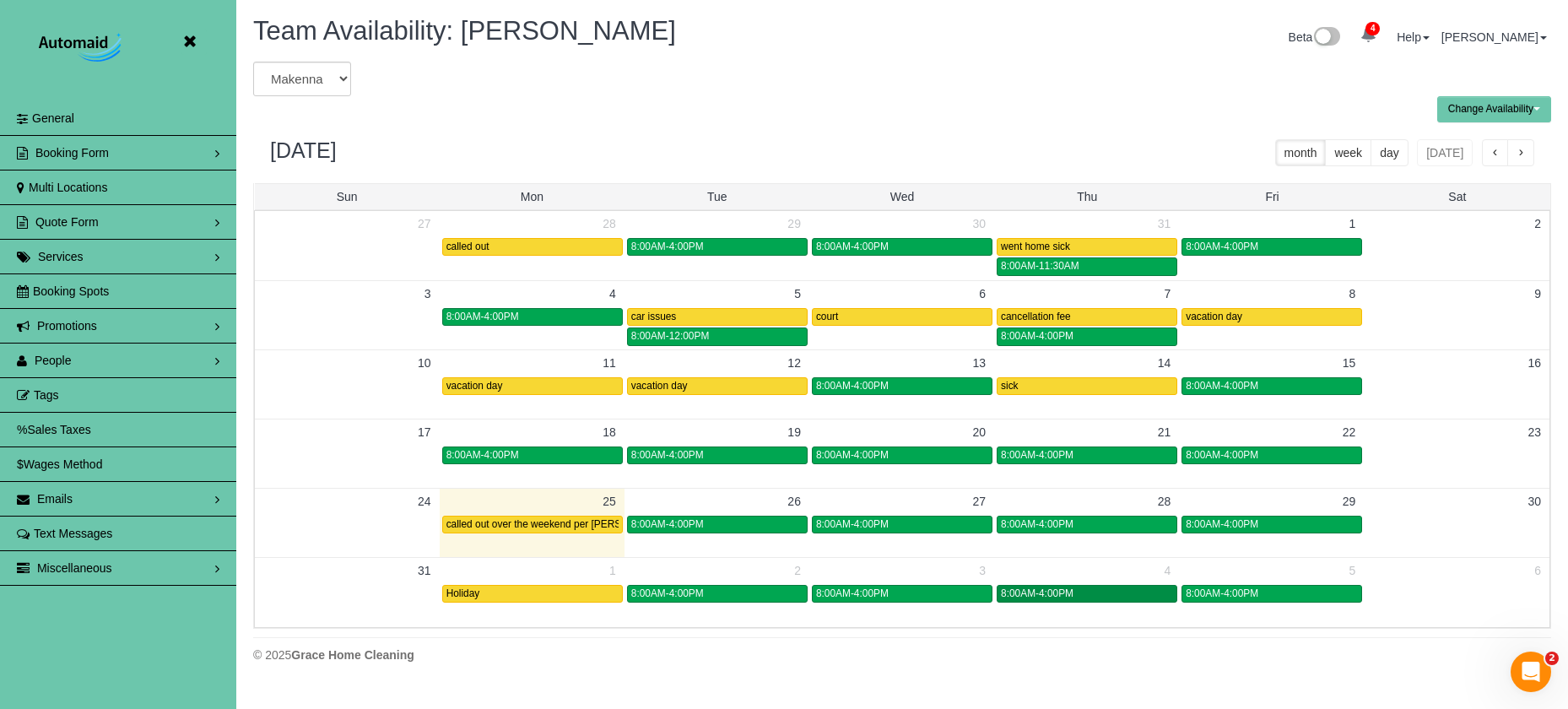
drag, startPoint x: 1089, startPoint y: 593, endPoint x: 1081, endPoint y: 596, distance: 8.5
click at [1089, 593] on div "8:00AM-4:00PM" at bounding box center [1087, 594] width 172 height 13
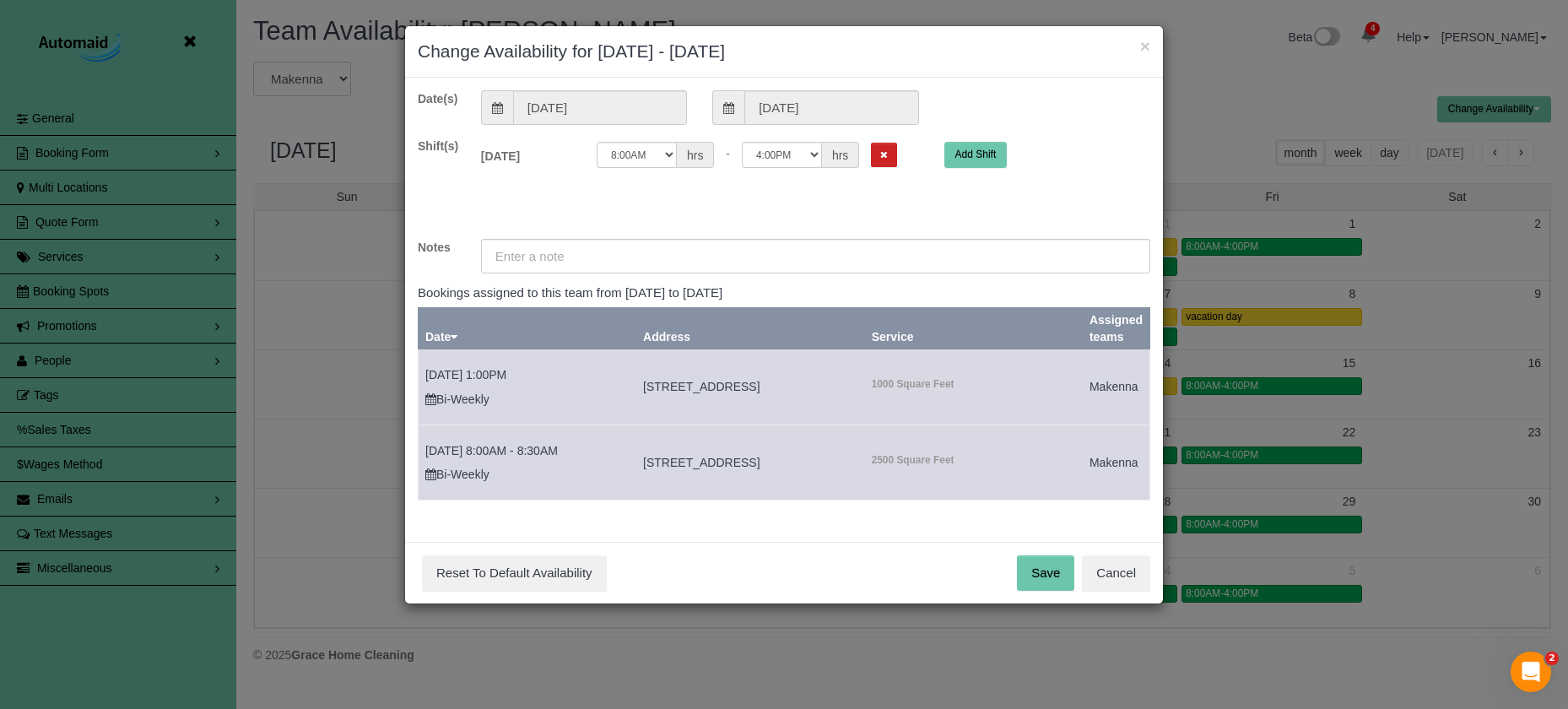
click at [747, 138] on div "Thu 09/04/2025 Off 12:00AM 12:05AM 12:10AM 12:15AM 12:20AM 12:25AM 12:30AM 12:3…" at bounding box center [816, 159] width 695 height 43
select select "string:12:00"
click at [673, 258] on input "text" at bounding box center [816, 256] width 669 height 34
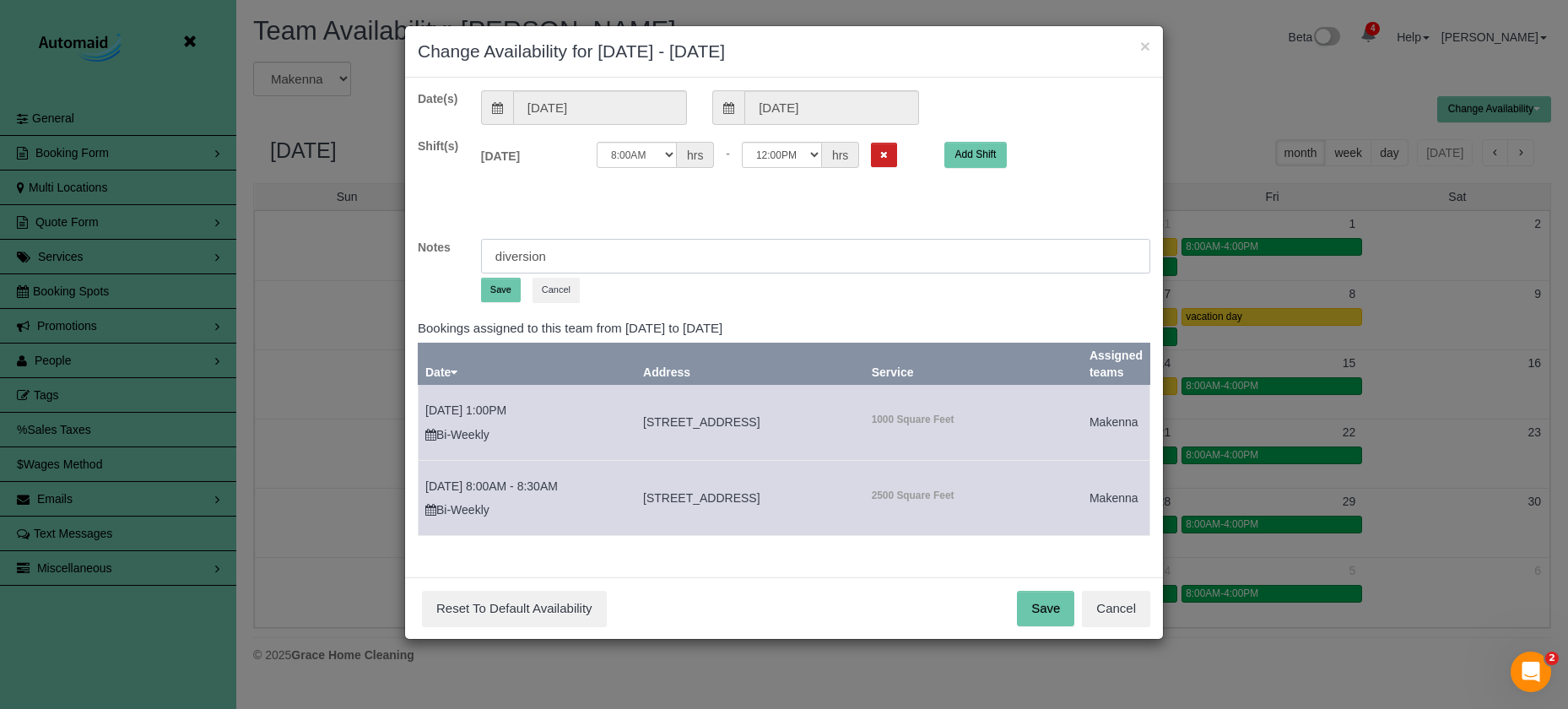
type input "diversion"
click at [497, 285] on button "Save" at bounding box center [501, 290] width 39 height 25
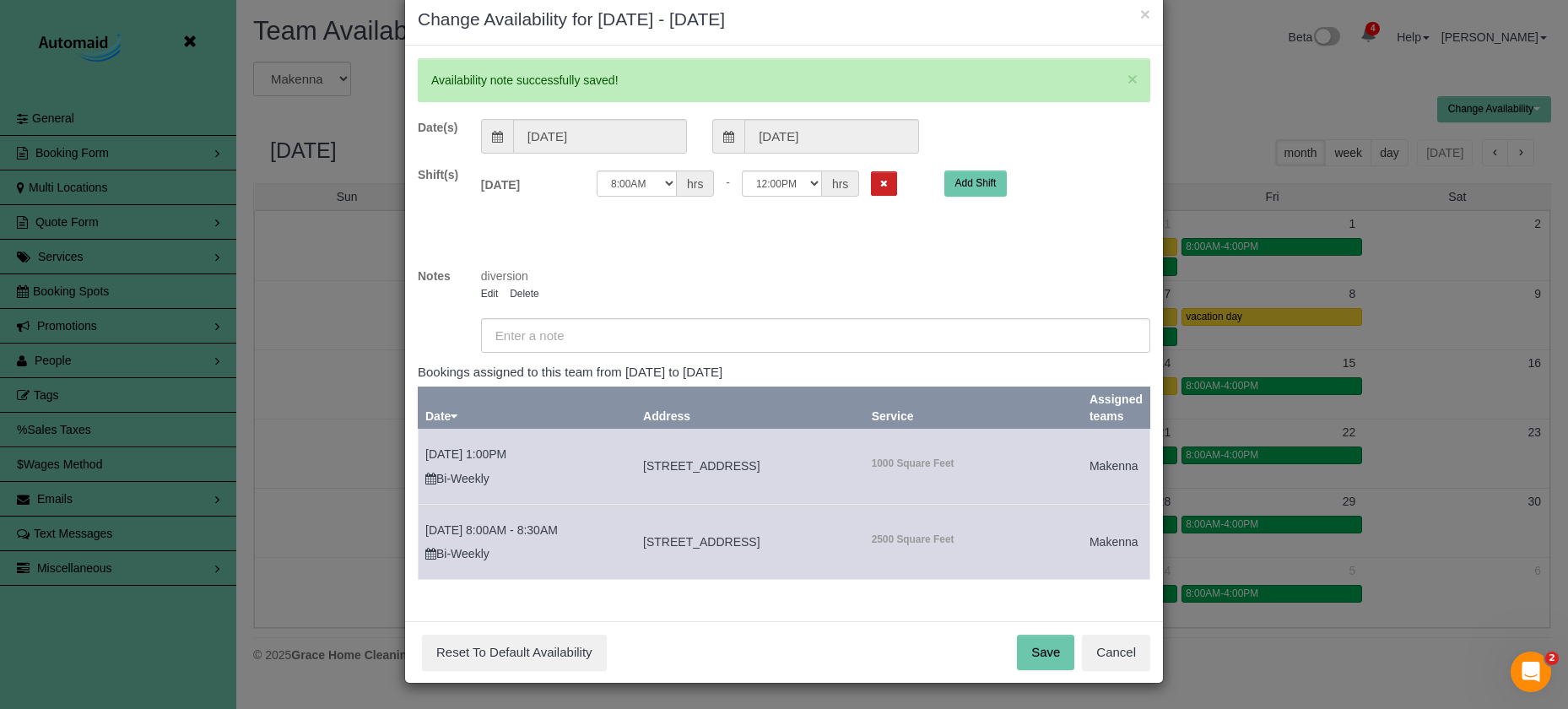
scroll to position [31, 0]
click at [1058, 650] on button "Save" at bounding box center [1045, 653] width 57 height 35
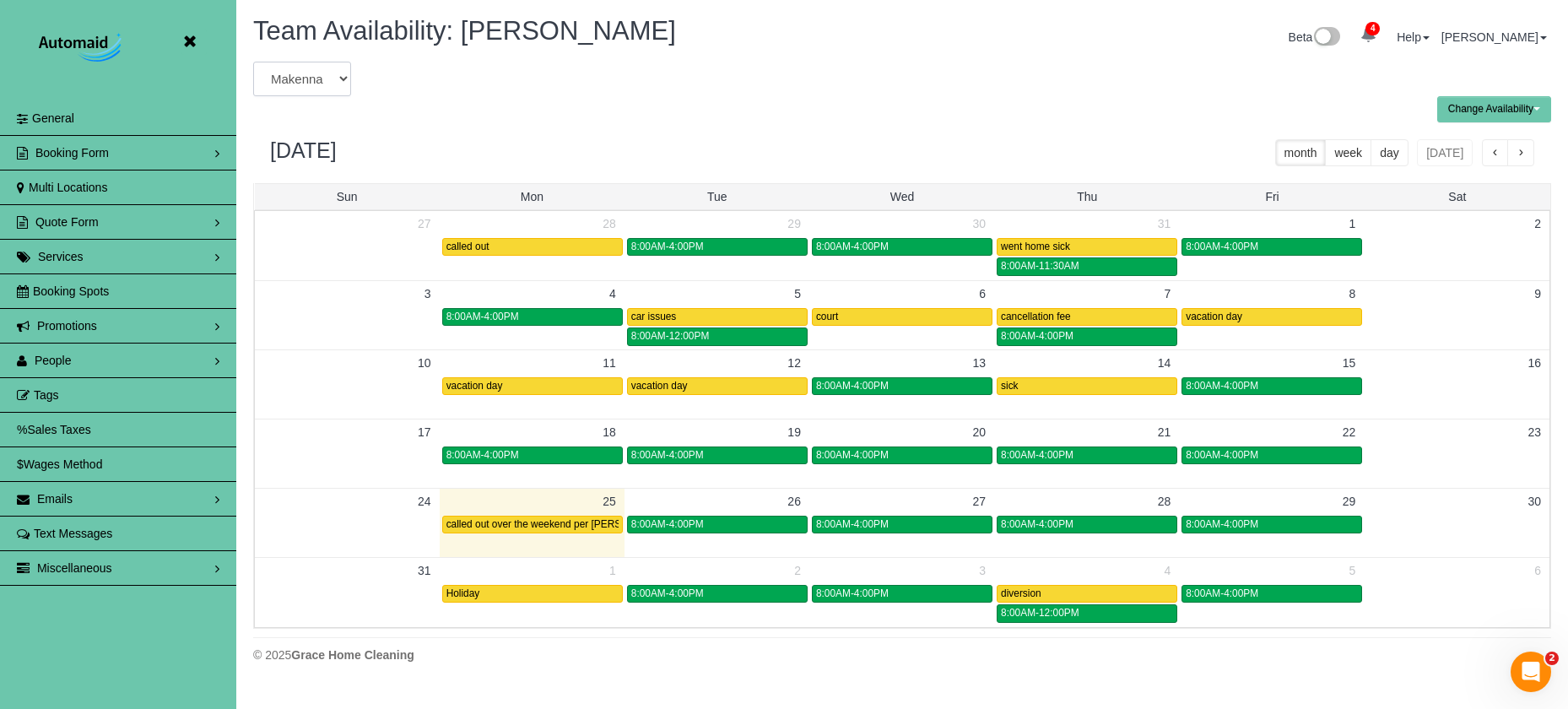
select select "number:3842"
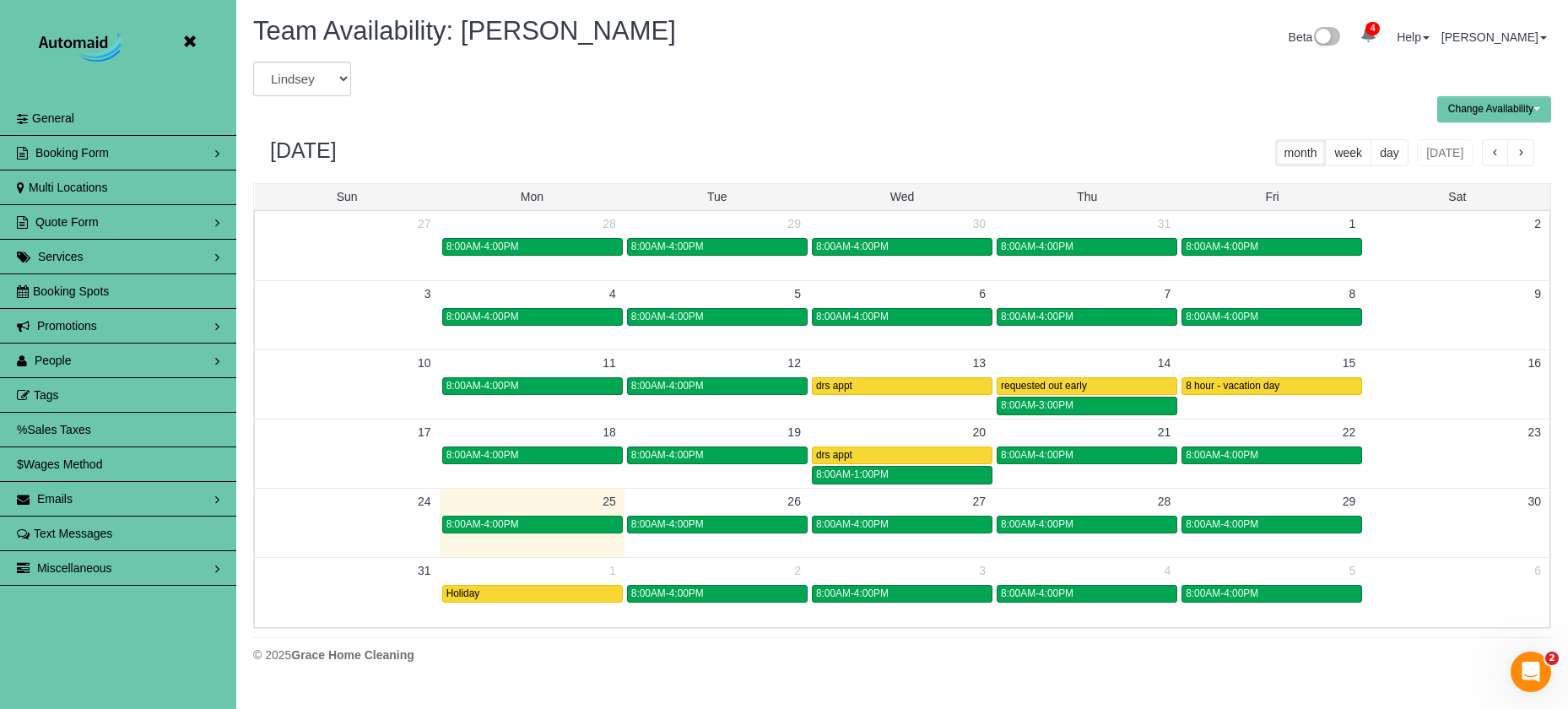
click at [1523, 148] on span "button" at bounding box center [1521, 154] width 9 height 12
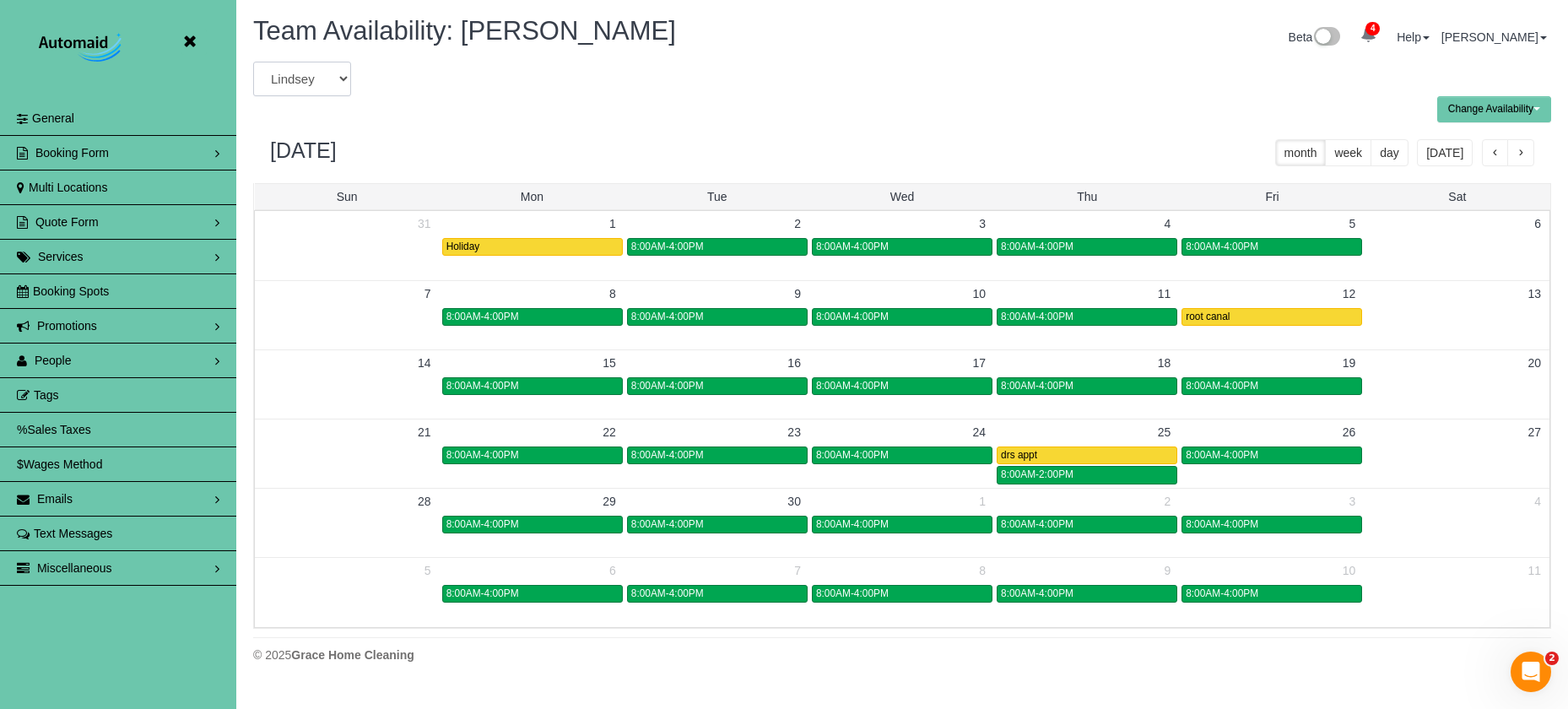
select select "number:3820"
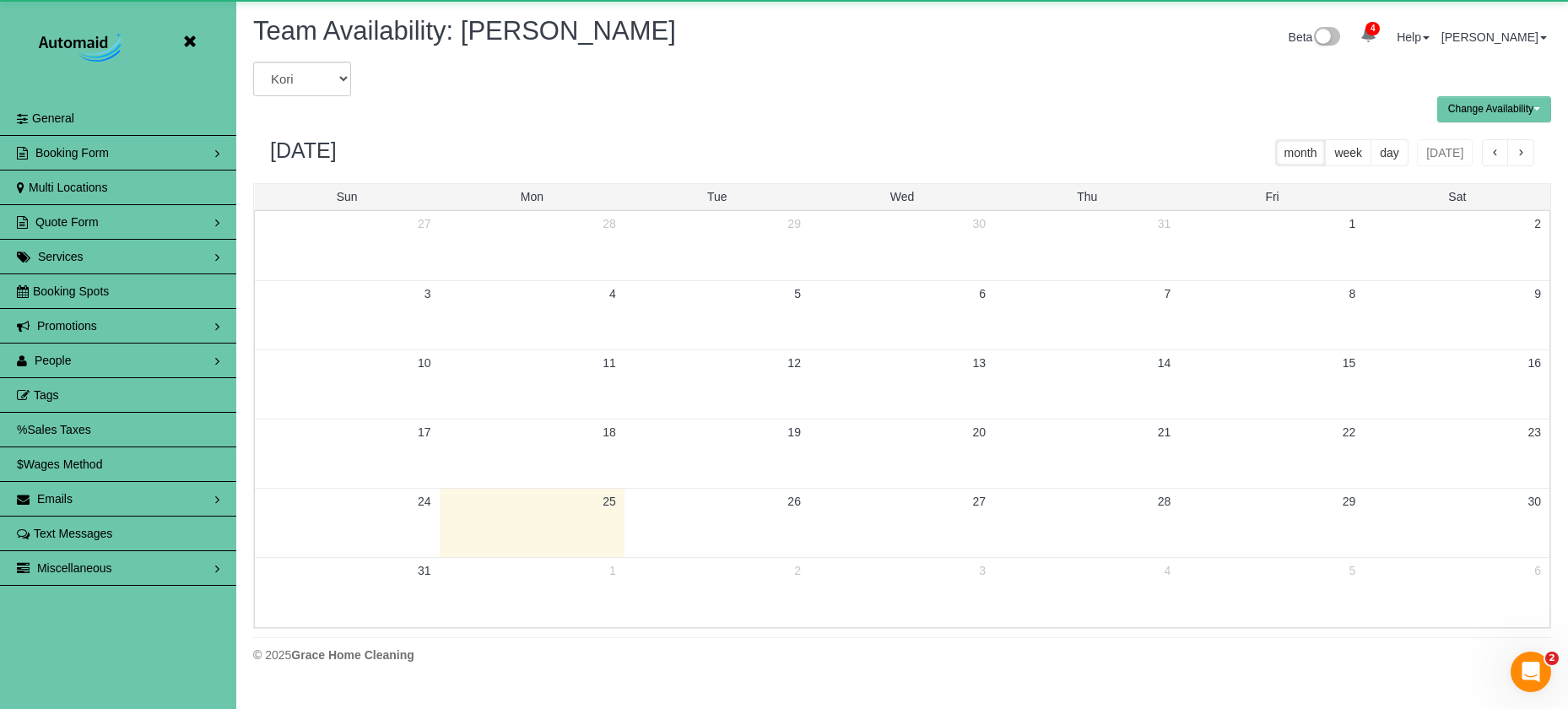
scroll to position [83740, 82803]
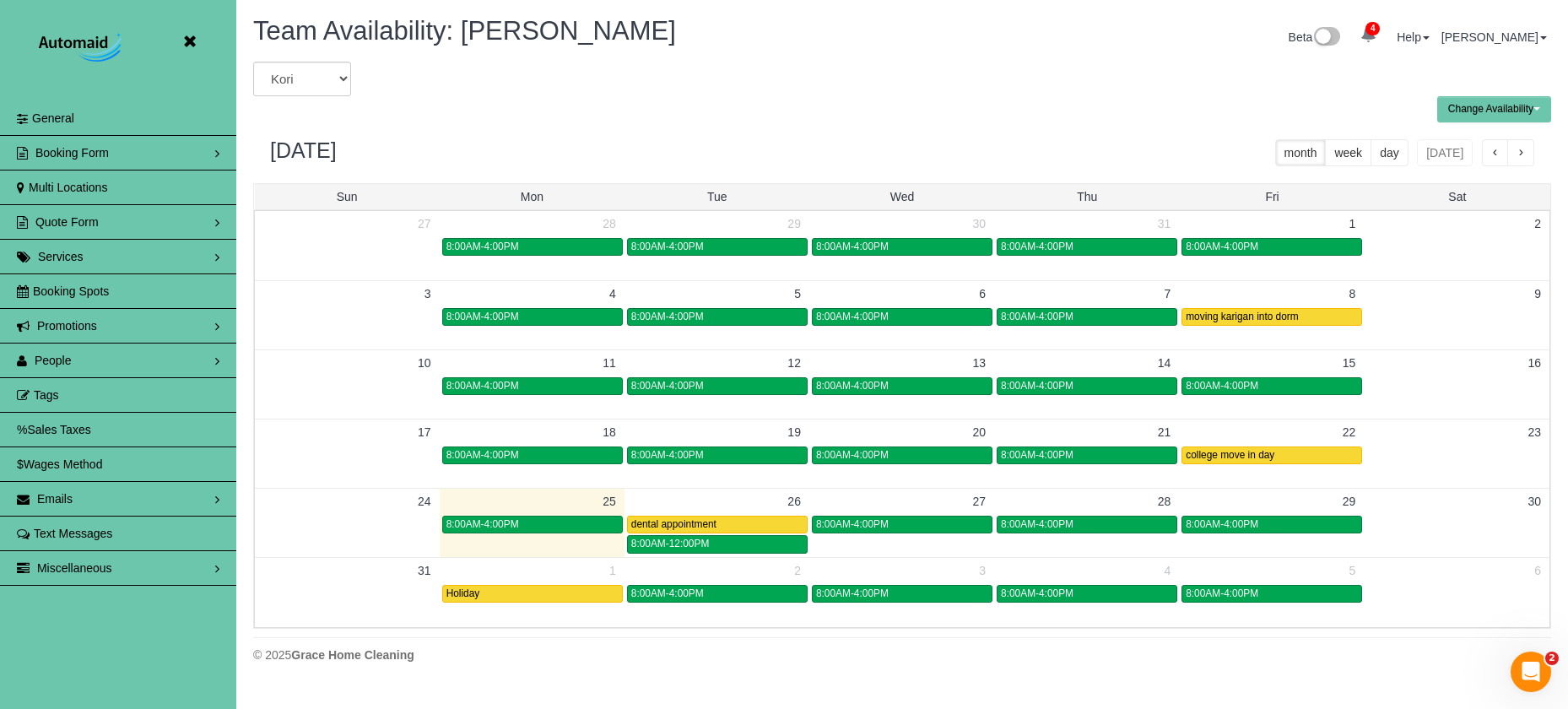
click at [1523, 148] on span "button" at bounding box center [1521, 154] width 9 height 12
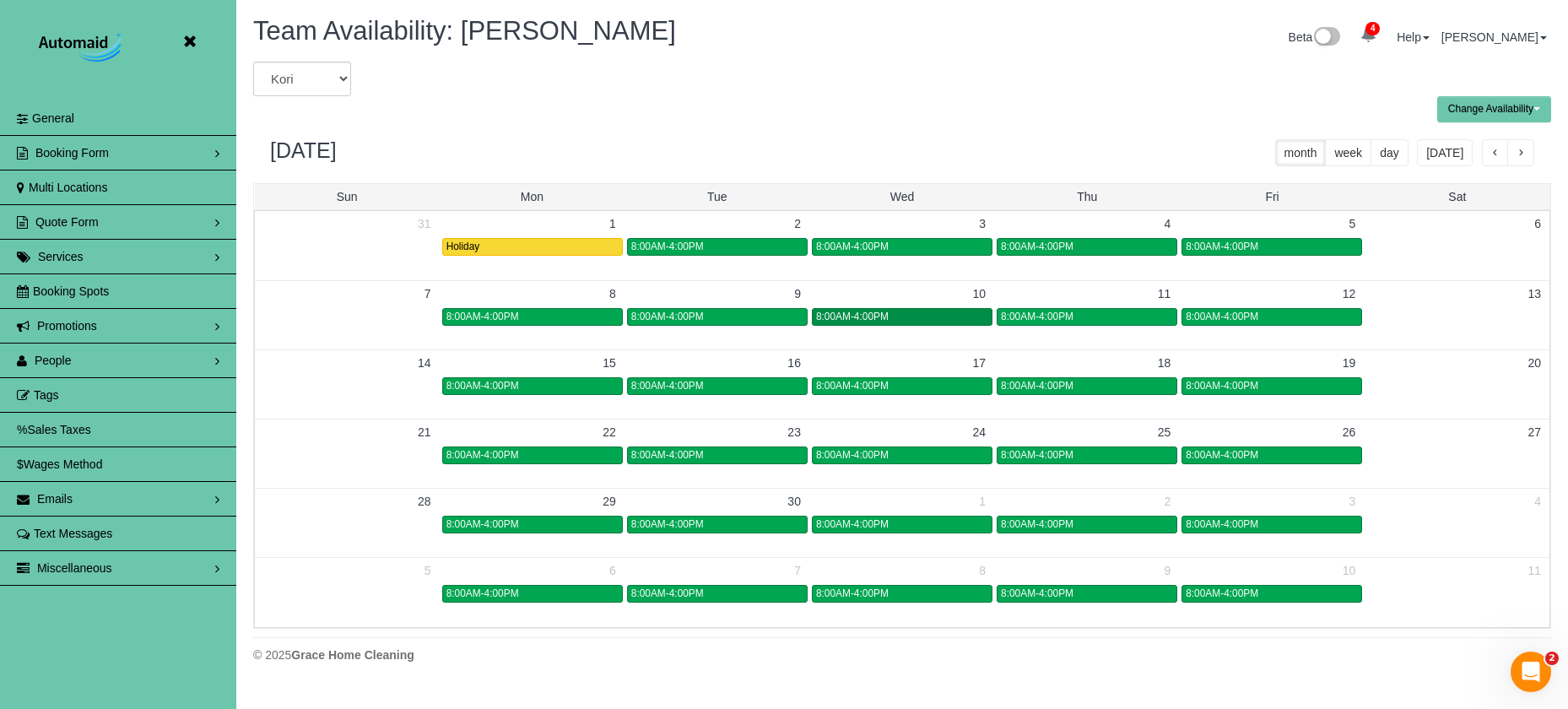
click at [885, 313] on span "8:00AM-4:00PM" at bounding box center [852, 317] width 73 height 12
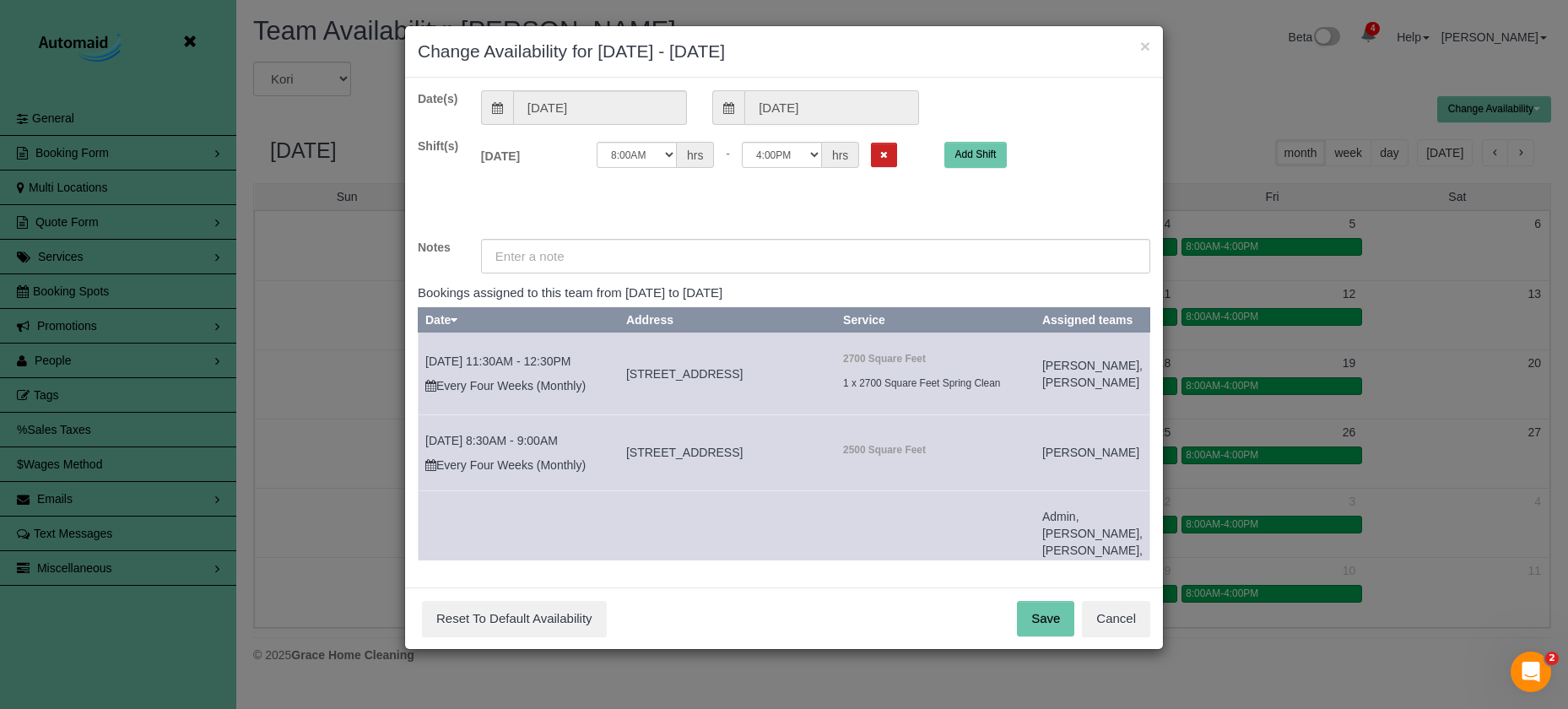
click at [831, 103] on input "09/10/2025" at bounding box center [831, 107] width 174 height 34
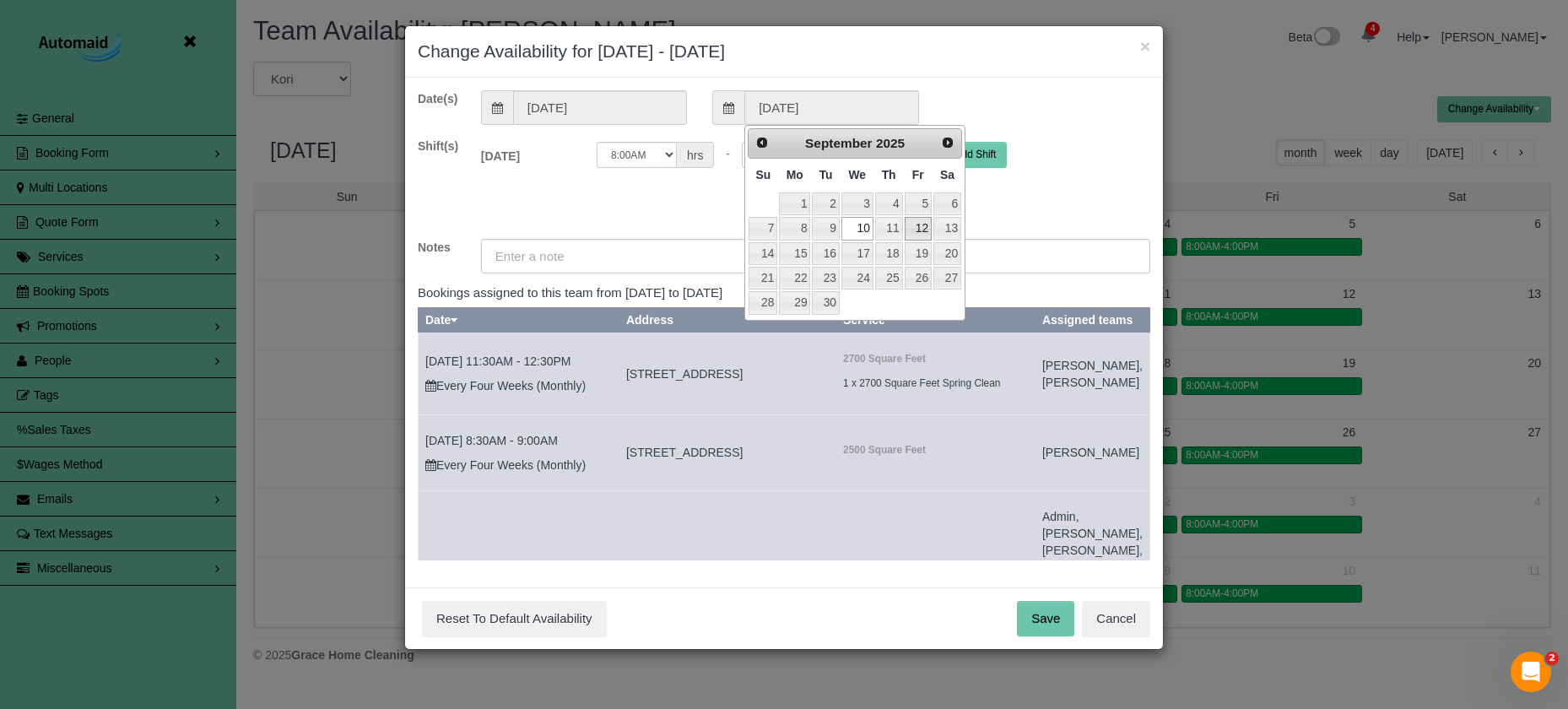
click at [928, 229] on link "12" at bounding box center [917, 228] width 27 height 23
type input "09/12/2025"
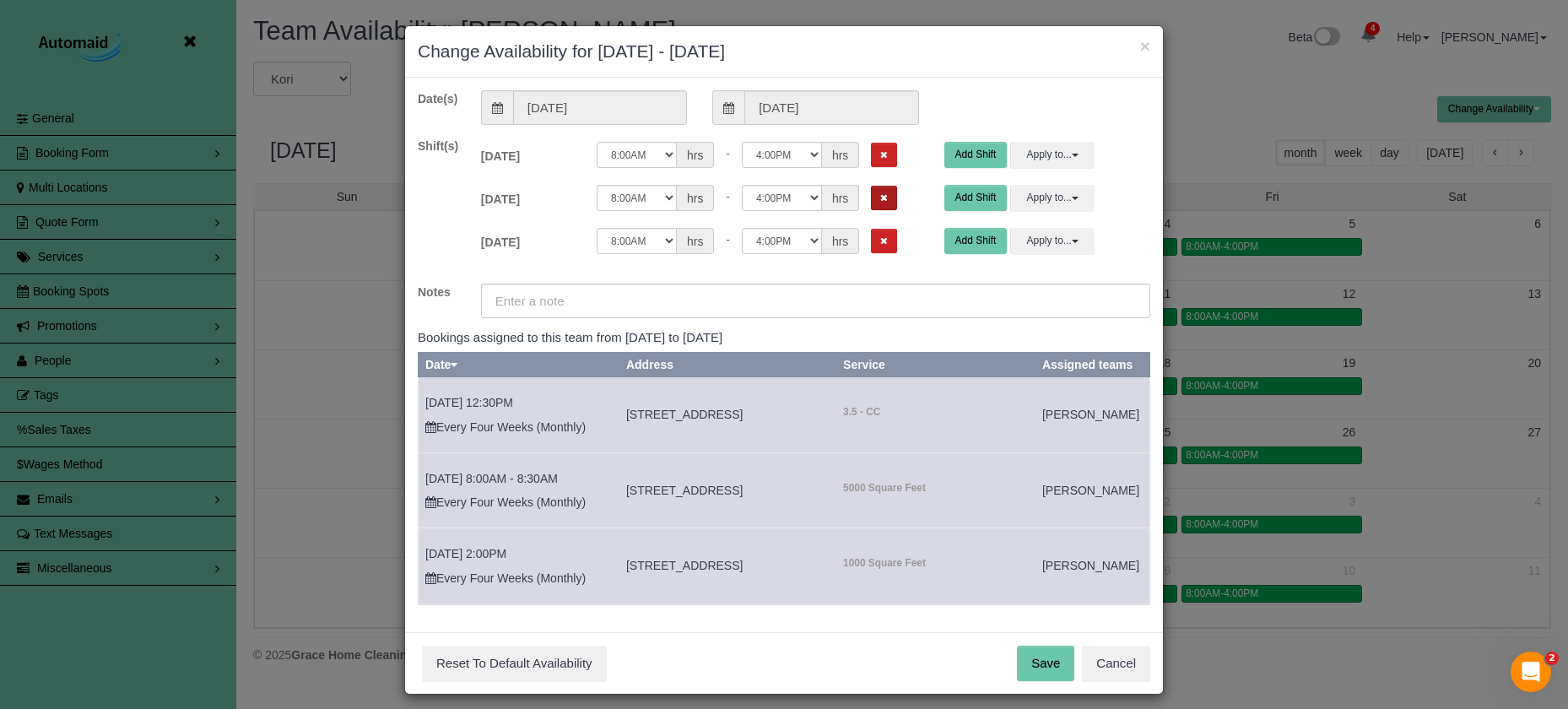
drag, startPoint x: 857, startPoint y: 156, endPoint x: 863, endPoint y: 188, distance: 32.6
click at [880, 156] on icon "Remove Shift" at bounding box center [884, 155] width 8 height 9
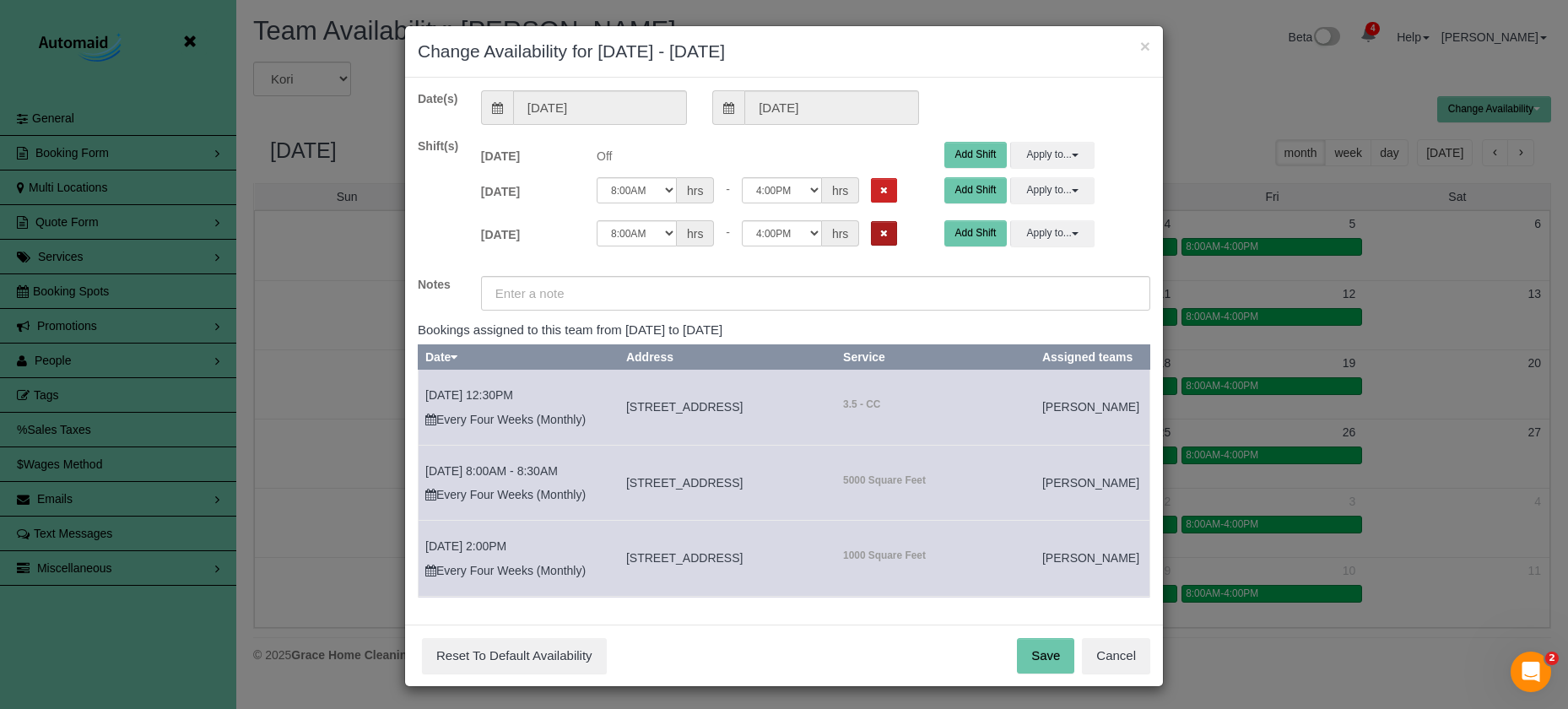
drag, startPoint x: 863, startPoint y: 188, endPoint x: 859, endPoint y: 214, distance: 26.3
click at [880, 189] on icon "Remove Shift" at bounding box center [884, 190] width 8 height 9
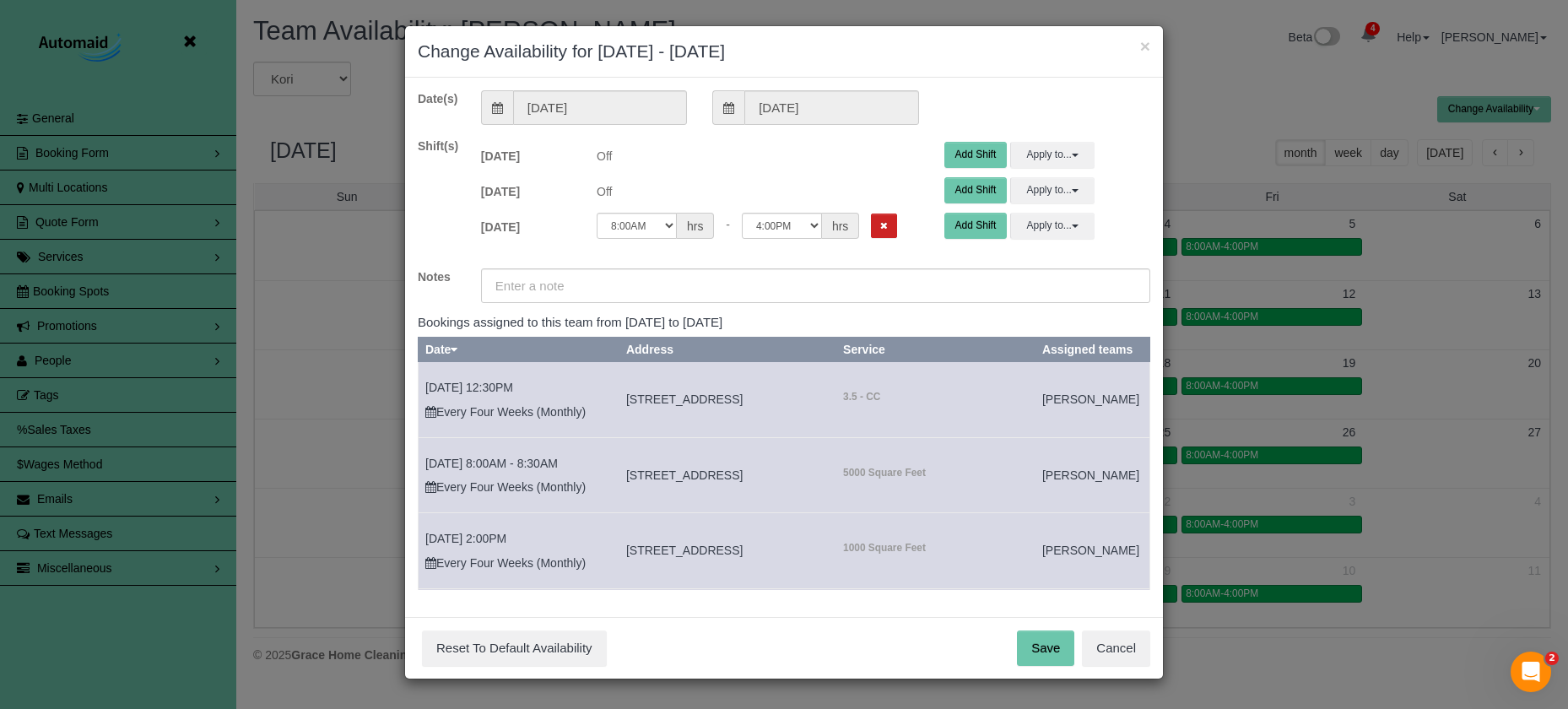
drag, startPoint x: 861, startPoint y: 230, endPoint x: 865, endPoint y: 282, distance: 52.2
click at [880, 230] on icon "Remove Shift" at bounding box center [884, 226] width 8 height 9
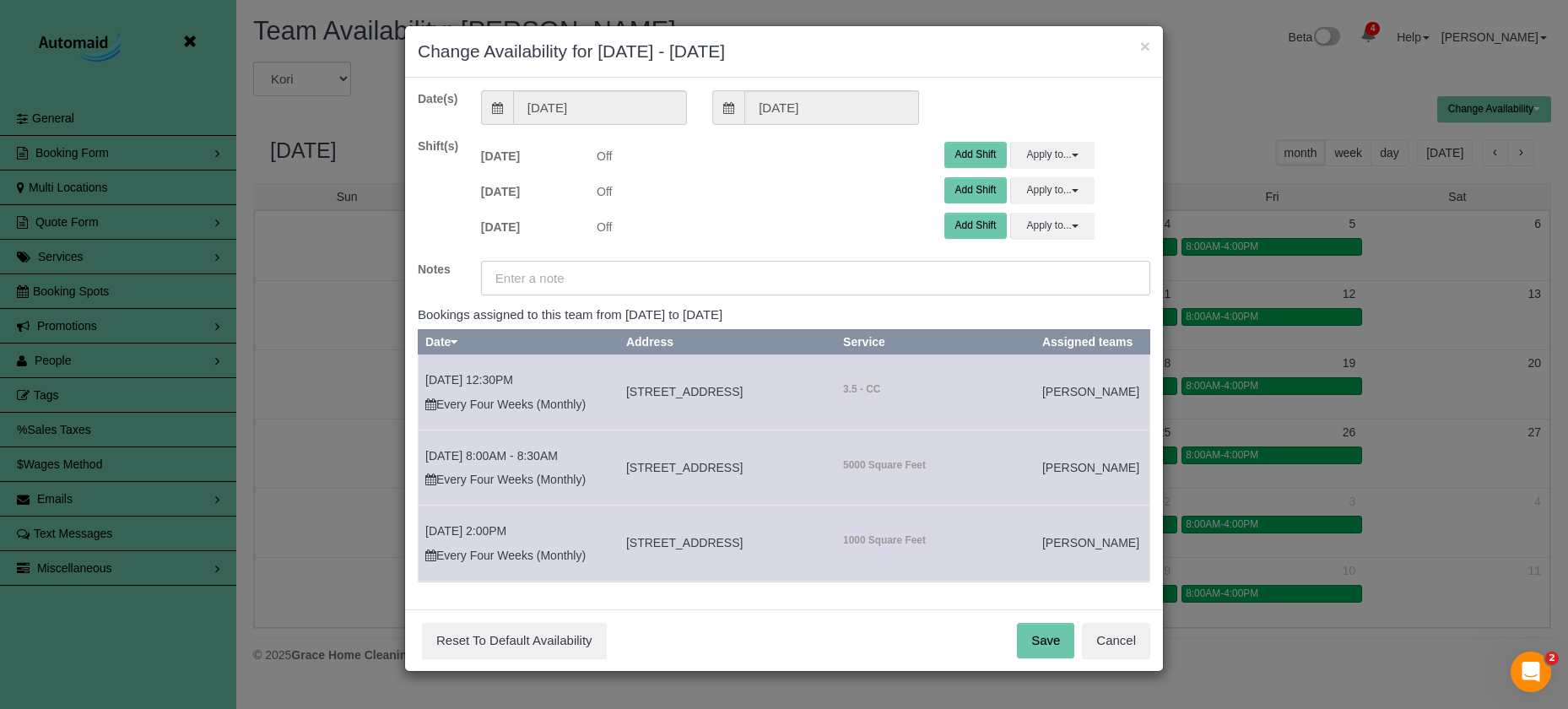
click at [865, 282] on input "text" at bounding box center [816, 278] width 669 height 34
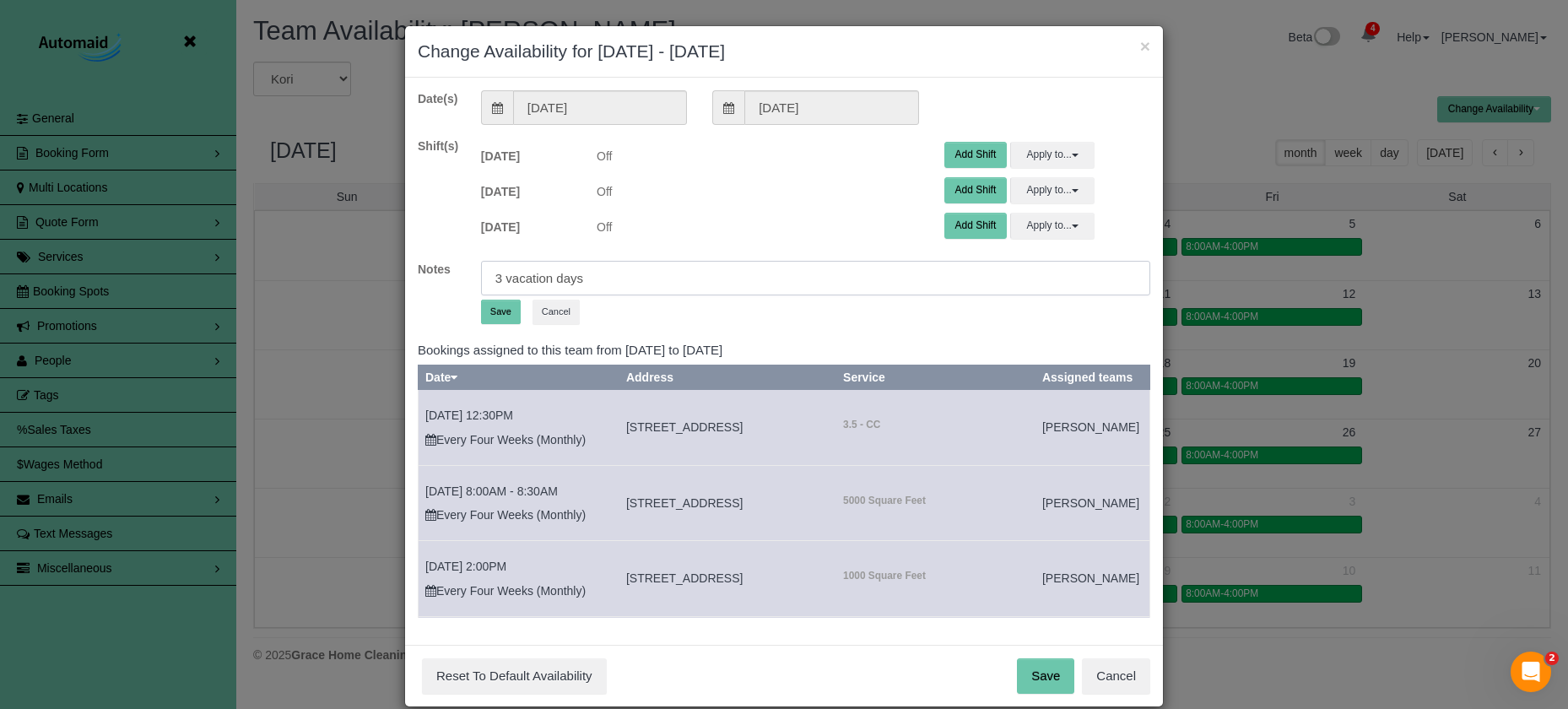
type input "3 vacation days"
click at [498, 306] on button "Save" at bounding box center [501, 312] width 39 height 25
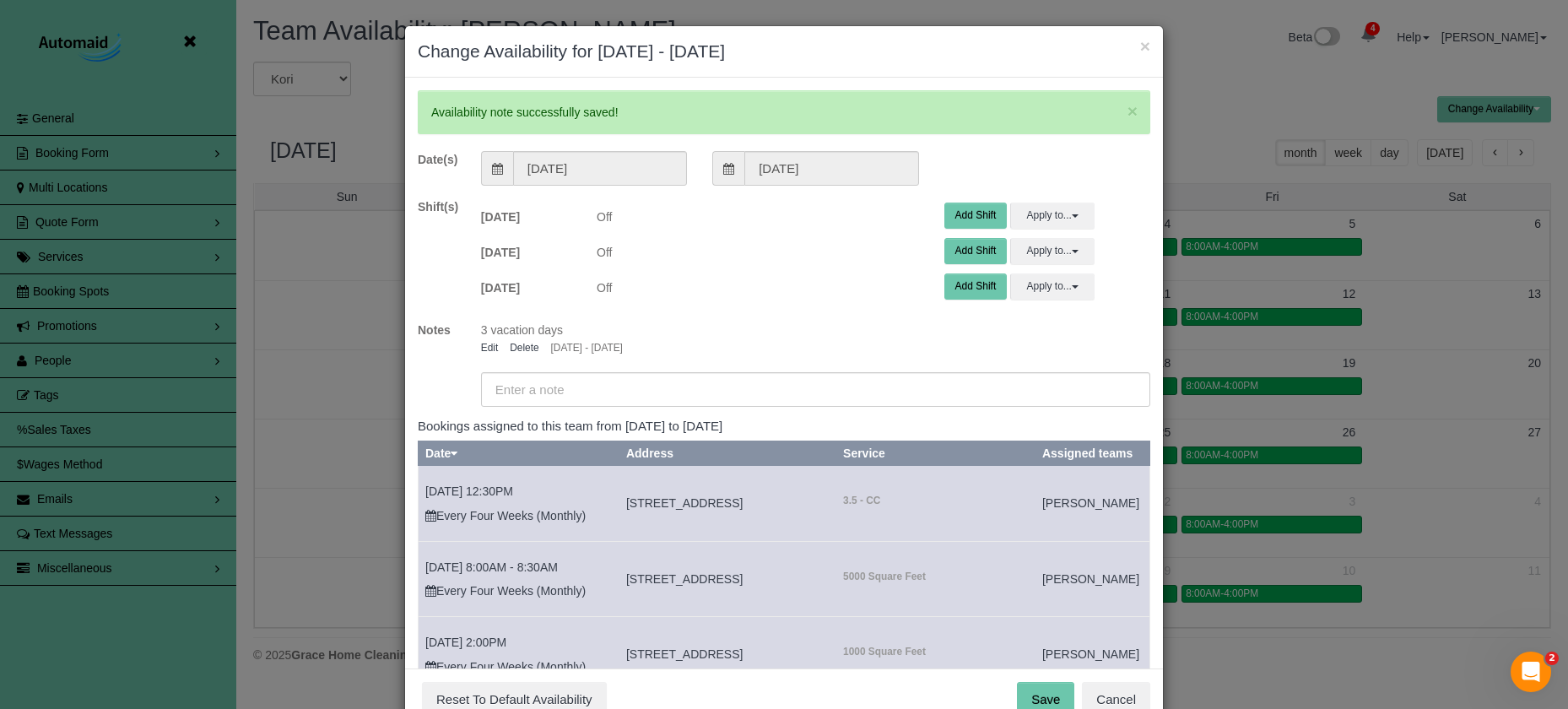
click at [1050, 696] on button "Save" at bounding box center [1045, 700] width 57 height 35
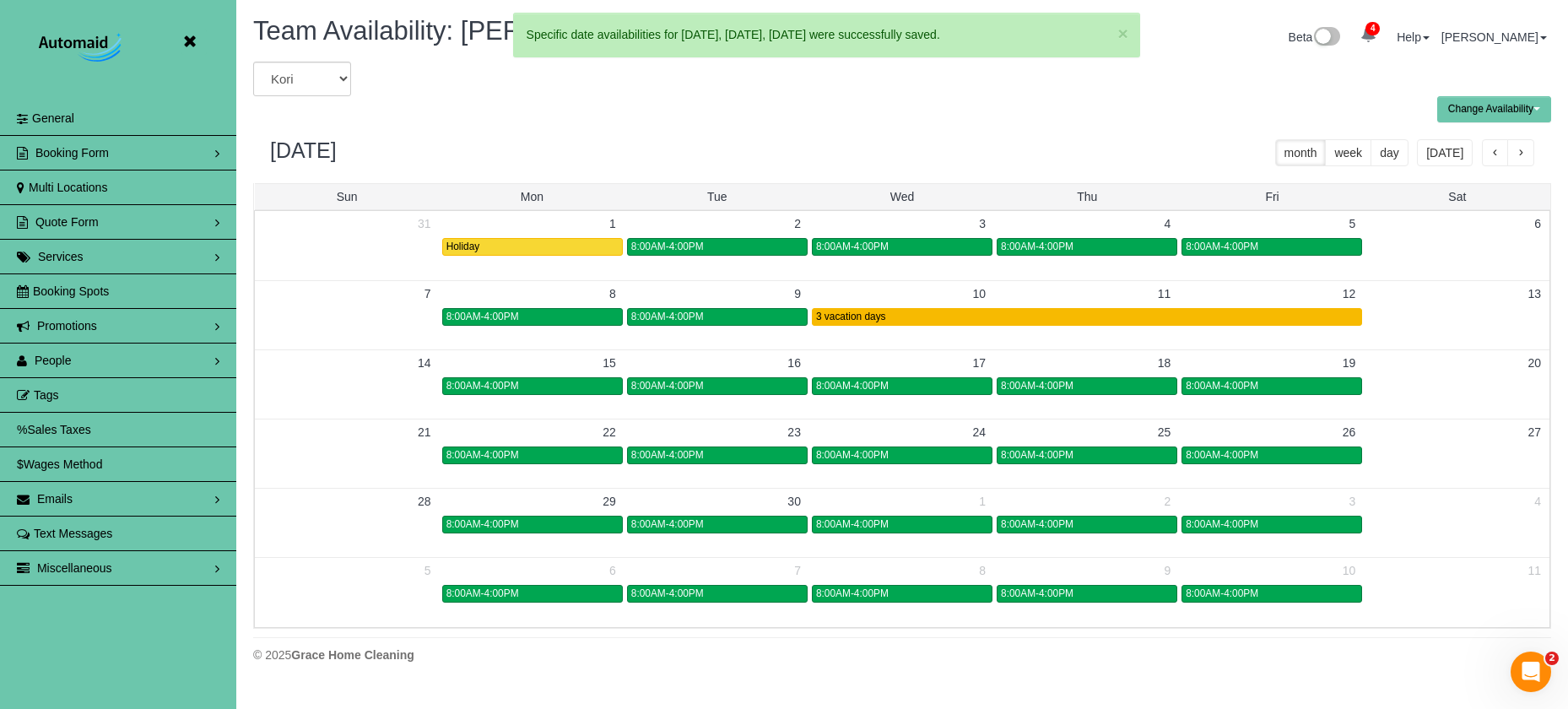
click at [983, 316] on div "3 vacation days" at bounding box center [1086, 317] width 541 height 13
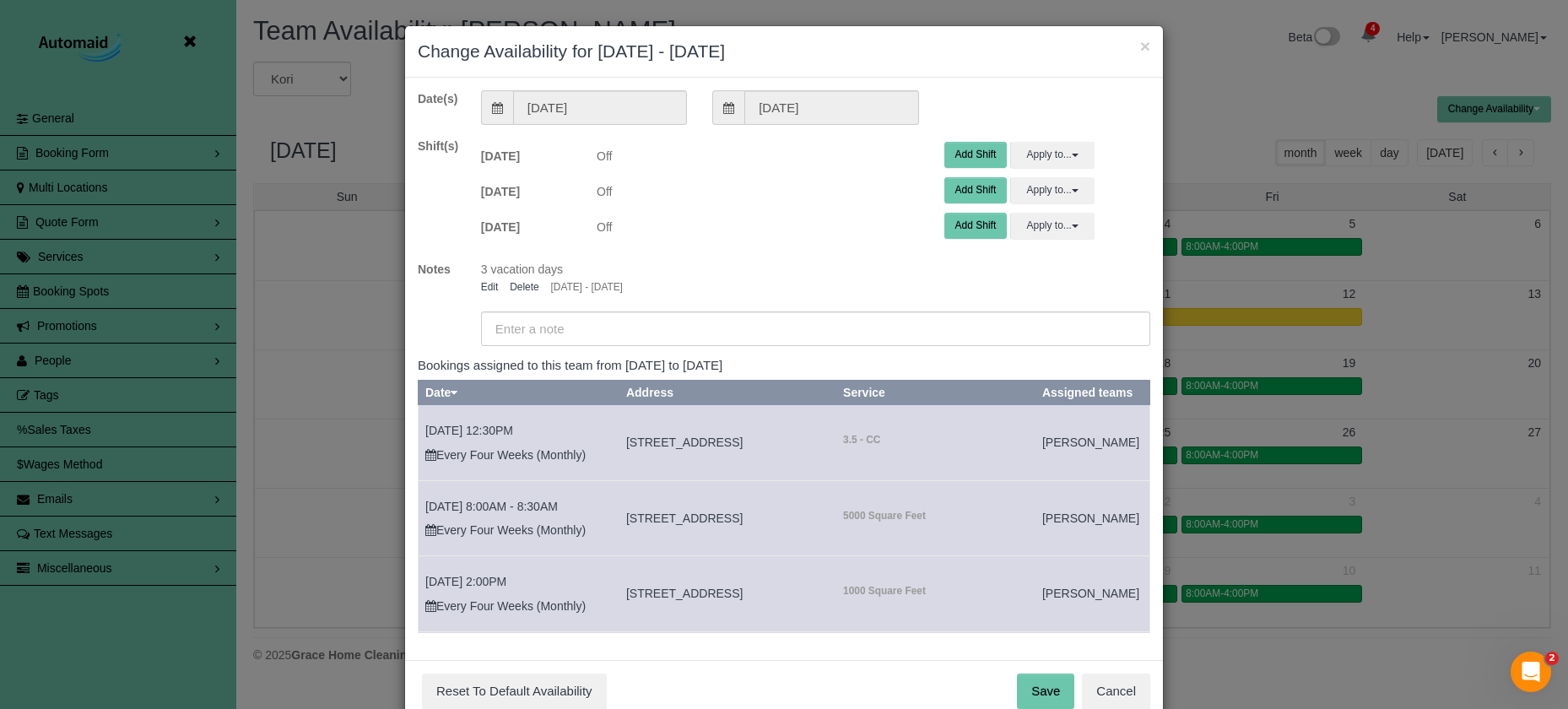
click at [970, 151] on button "Add Shift" at bounding box center [976, 155] width 63 height 26
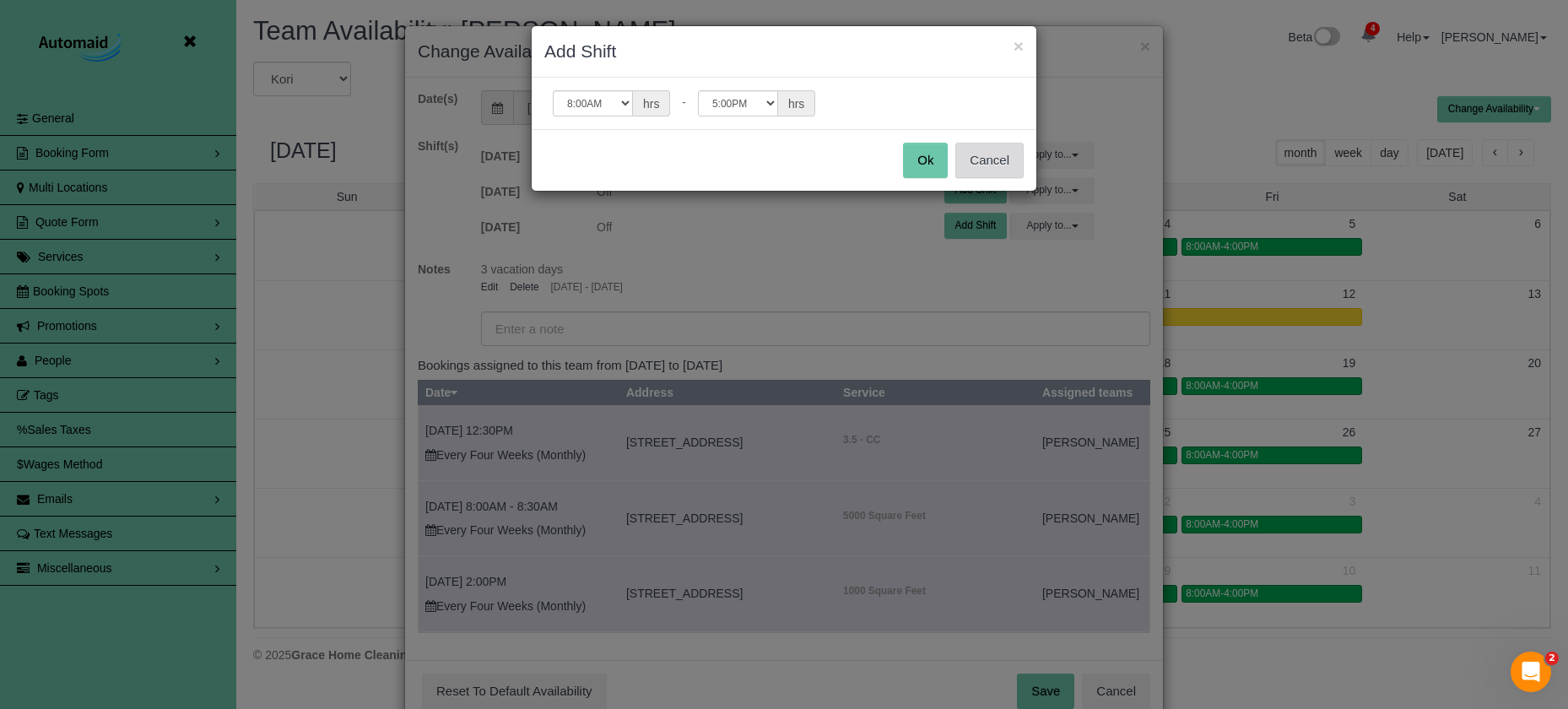
drag, startPoint x: 992, startPoint y: 164, endPoint x: 1005, endPoint y: 138, distance: 29.1
click at [993, 162] on button "Cancel" at bounding box center [989, 160] width 69 height 35
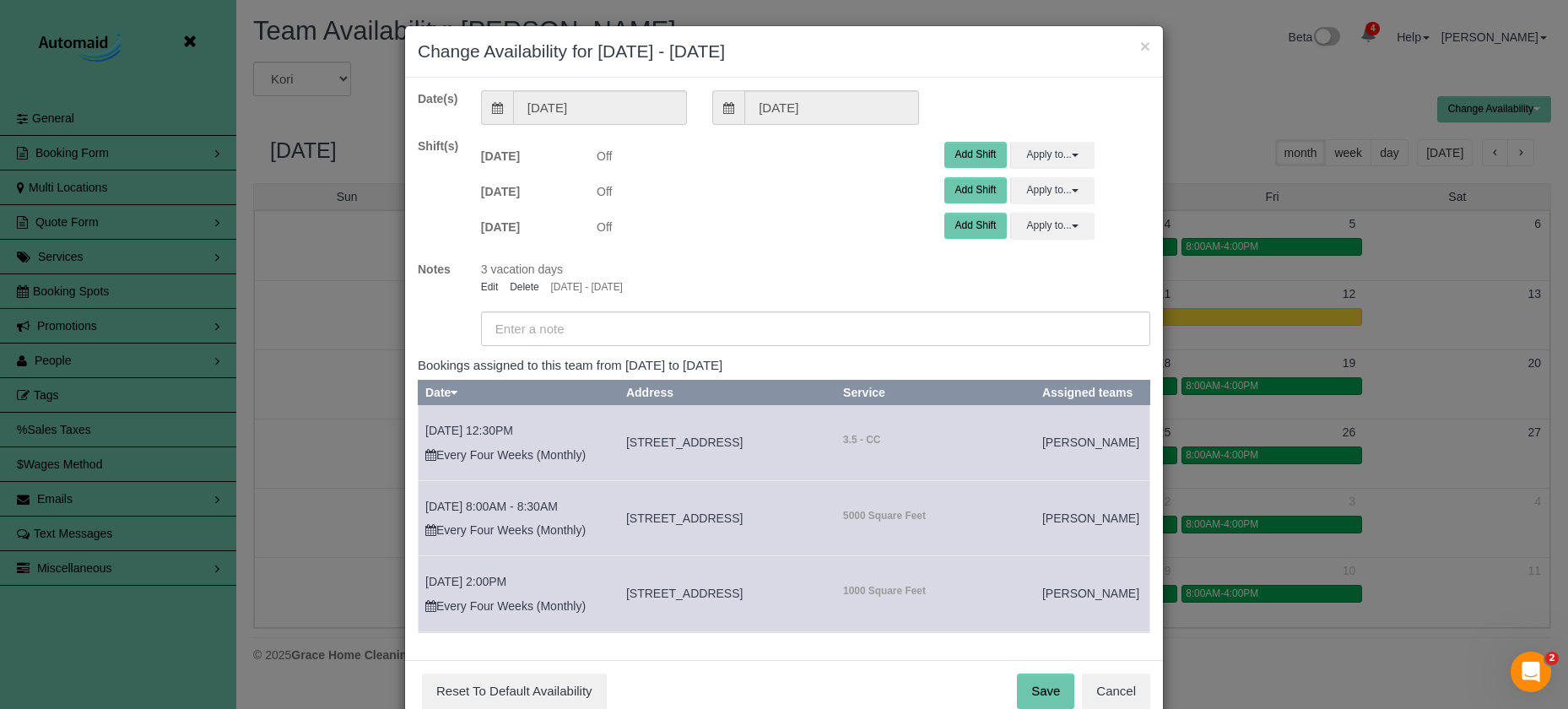
click at [510, 283] on link "Delete" at bounding box center [523, 288] width 28 height 12
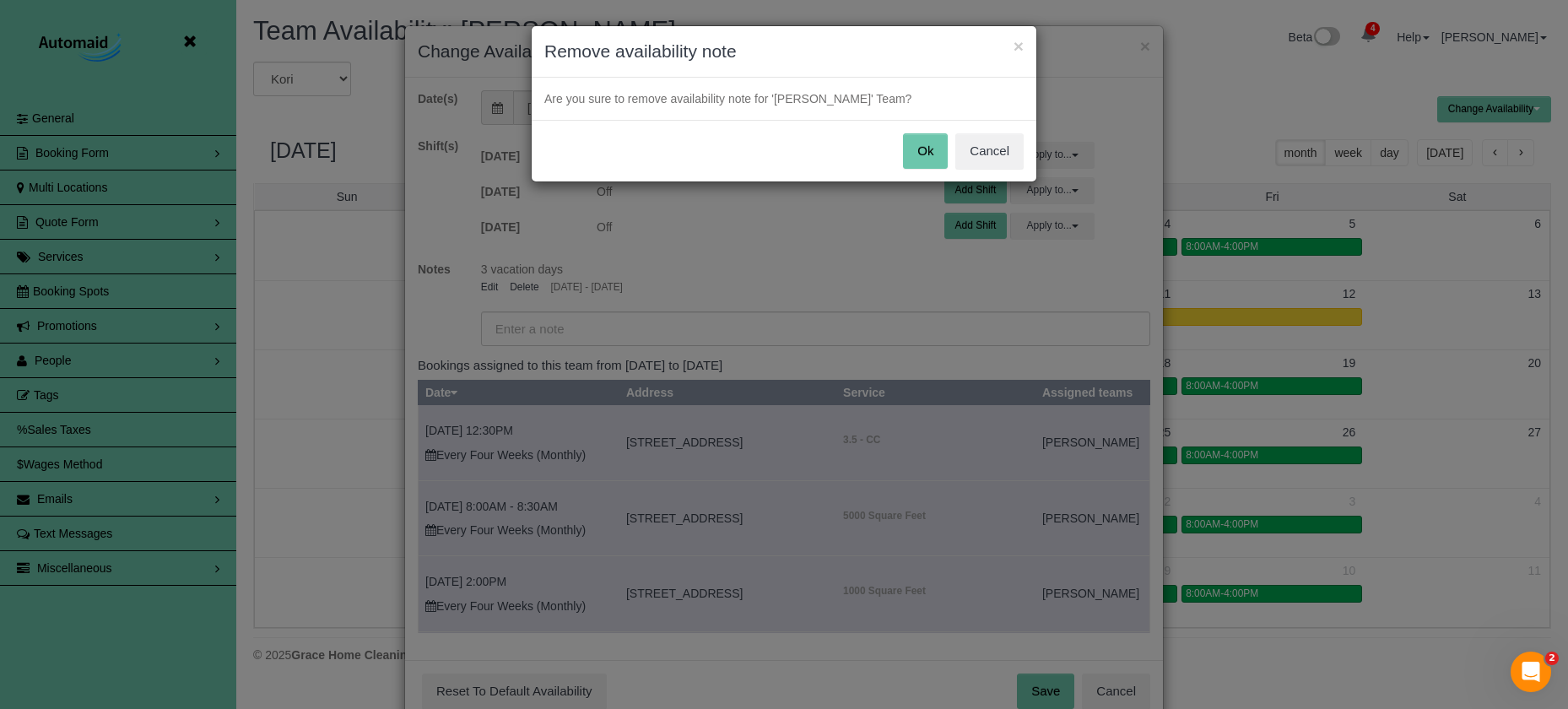
click at [916, 149] on button "Ok" at bounding box center [925, 150] width 45 height 35
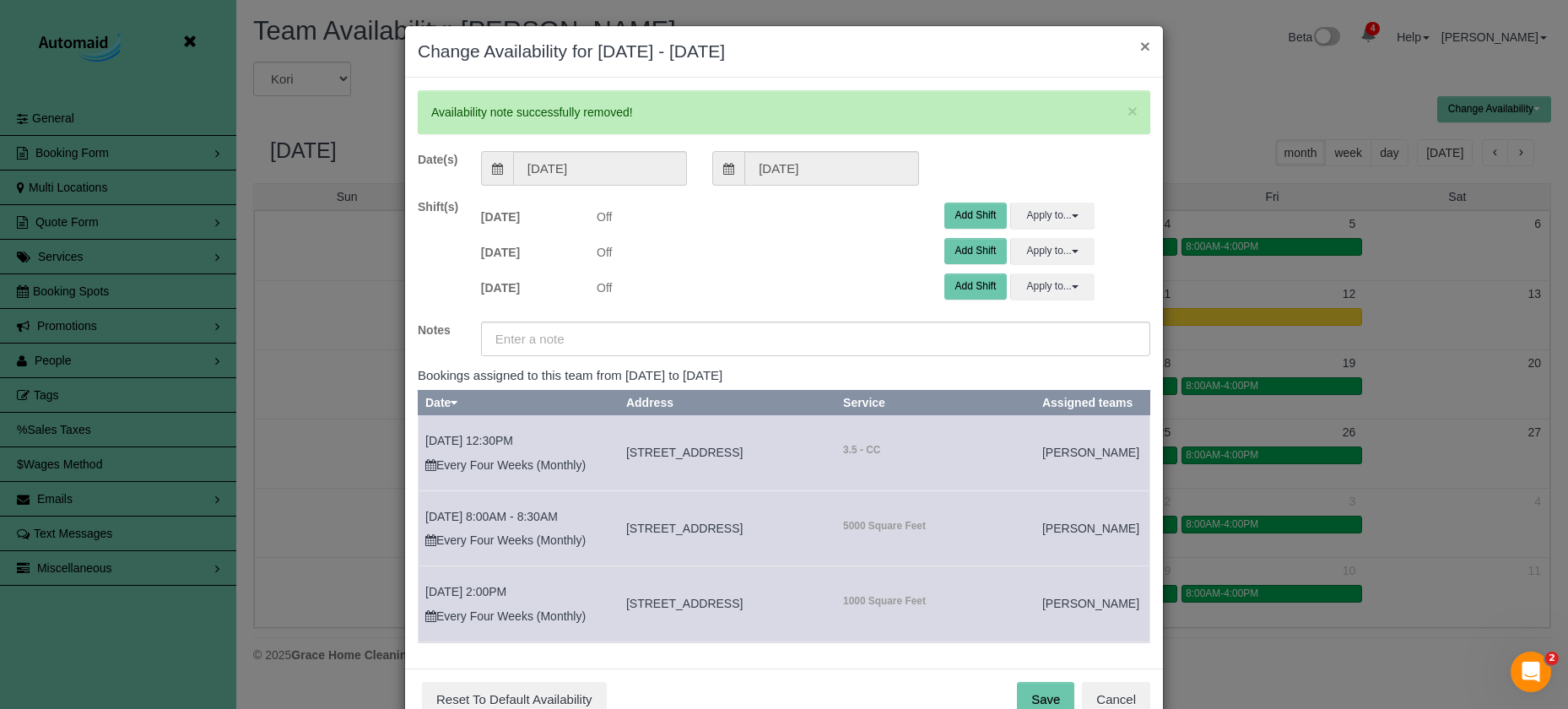
click at [1146, 43] on button "×" at bounding box center [1145, 45] width 10 height 18
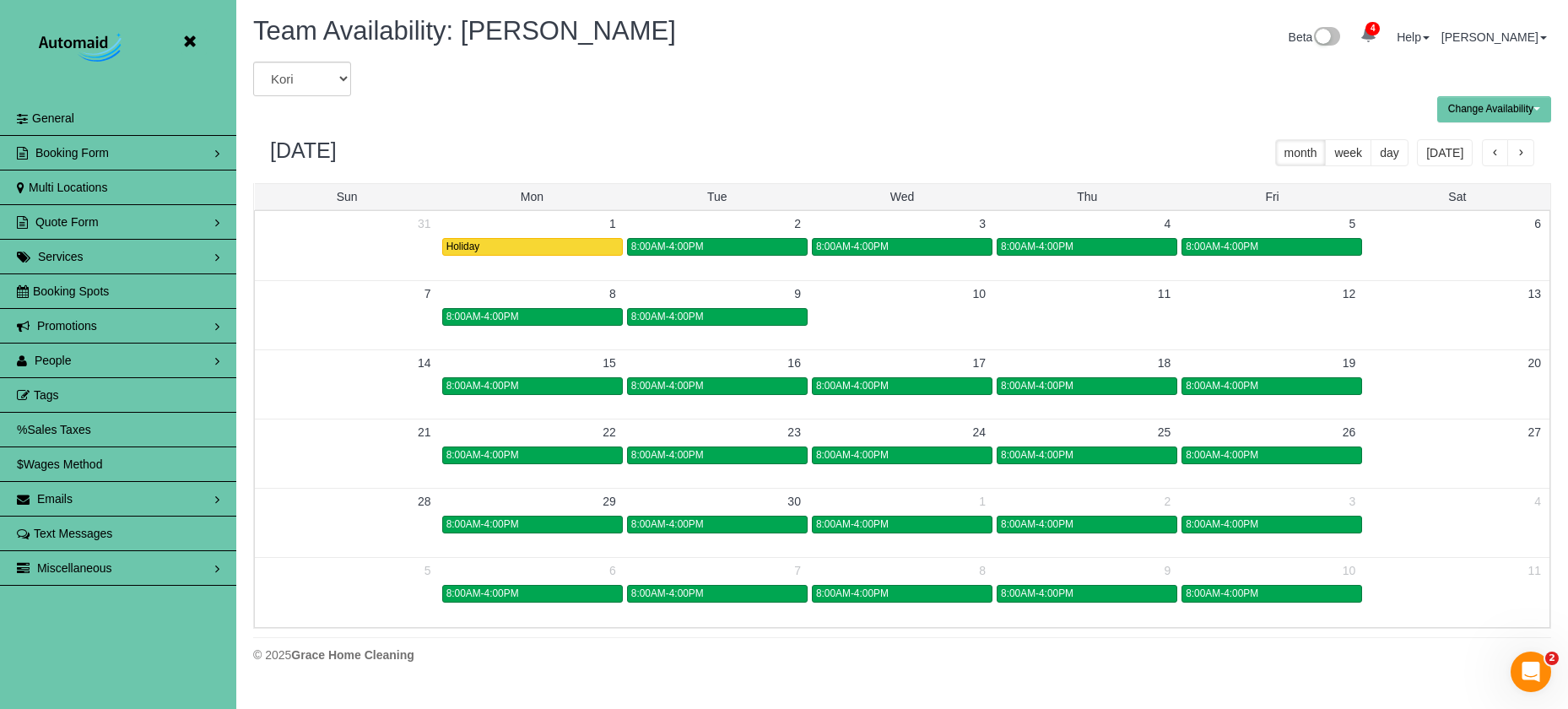
drag, startPoint x: 696, startPoint y: 319, endPoint x: 883, endPoint y: 332, distance: 187.5
click at [697, 319] on span "8:00AM-4:00PM" at bounding box center [667, 317] width 73 height 12
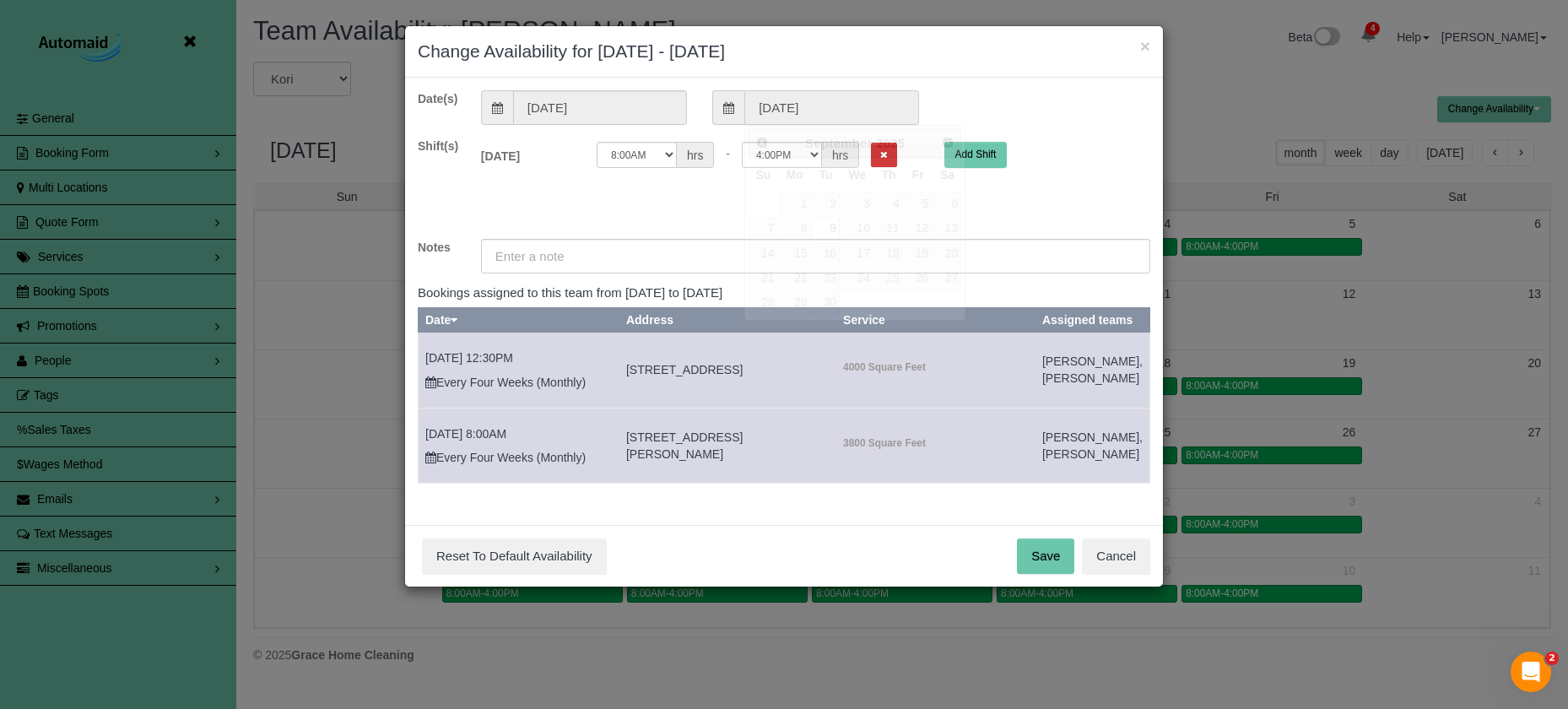
click at [854, 112] on input "09/09/2025" at bounding box center [831, 107] width 174 height 34
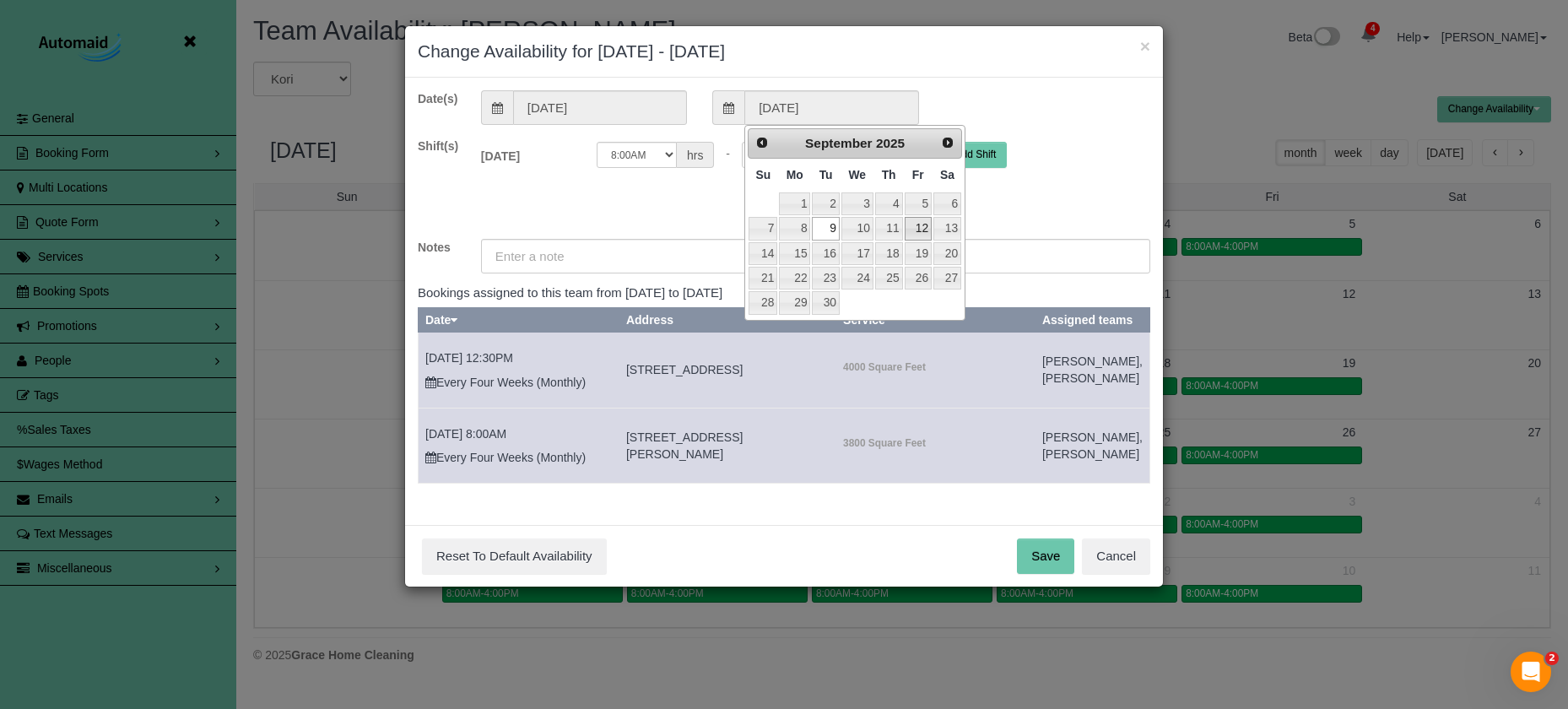
click at [923, 230] on link "12" at bounding box center [917, 228] width 27 height 23
type input "09/12/2025"
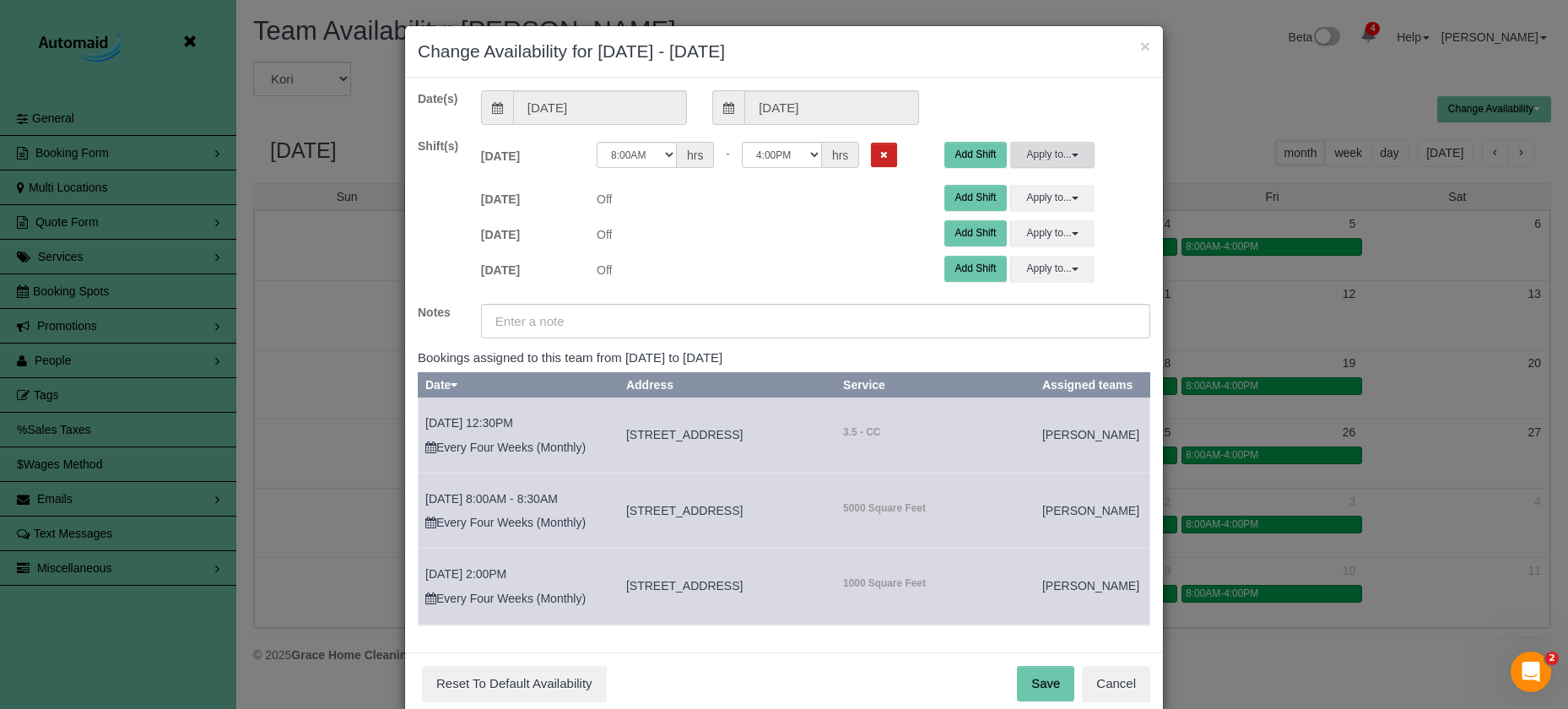
click at [1030, 153] on button "Apply to..." at bounding box center [1052, 155] width 84 height 26
click at [1052, 317] on button "Apply" at bounding box center [1055, 325] width 42 height 25
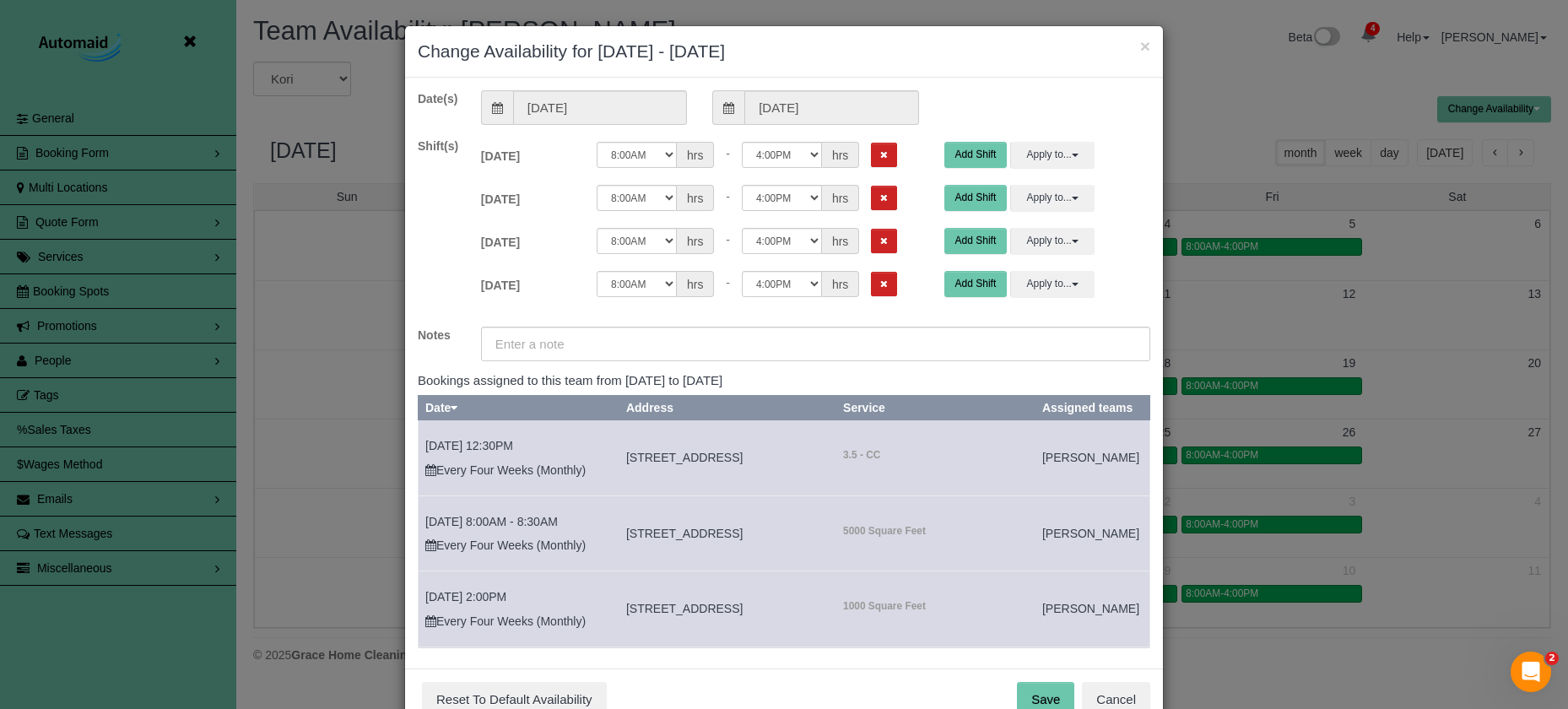
click at [1028, 699] on button "Save" at bounding box center [1045, 700] width 57 height 35
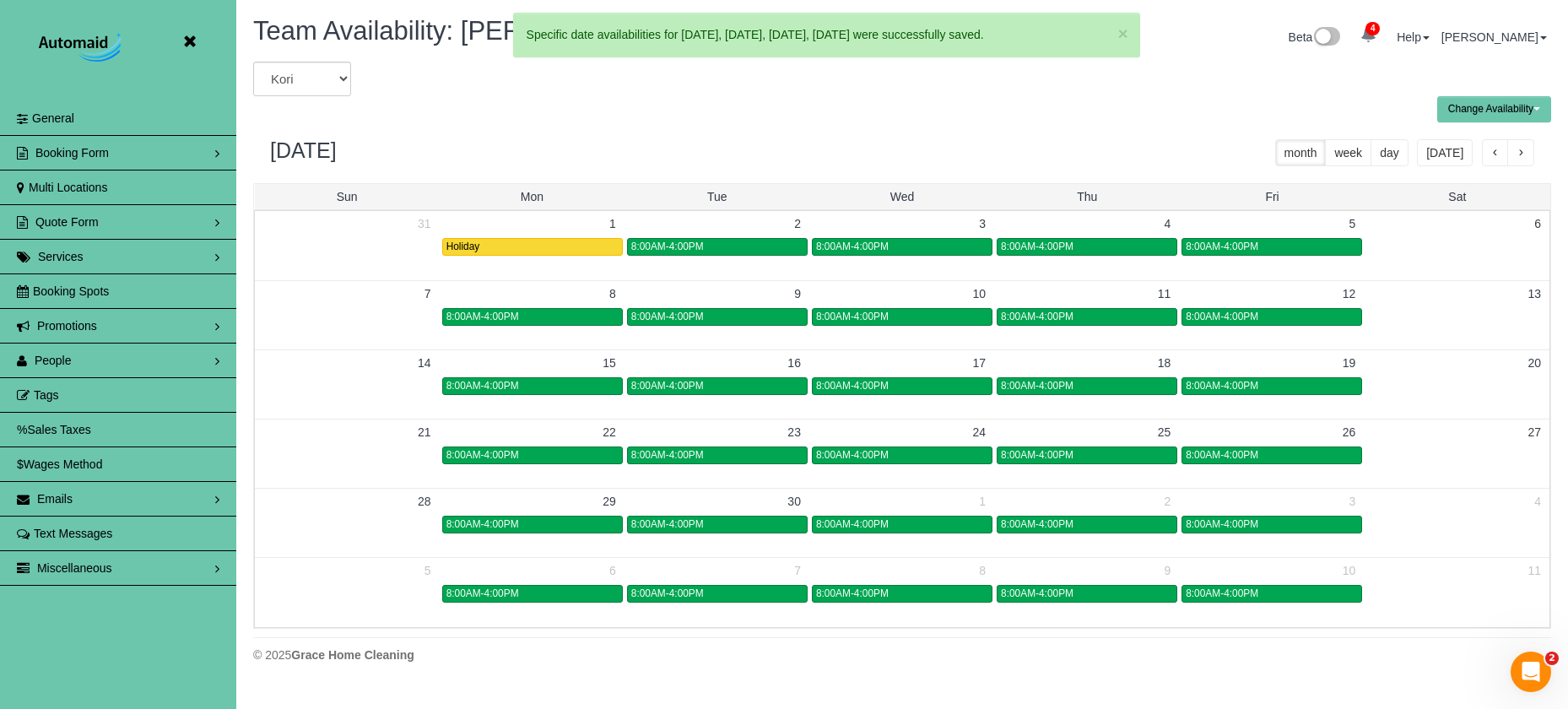
click at [1521, 154] on span "button" at bounding box center [1521, 154] width 9 height 12
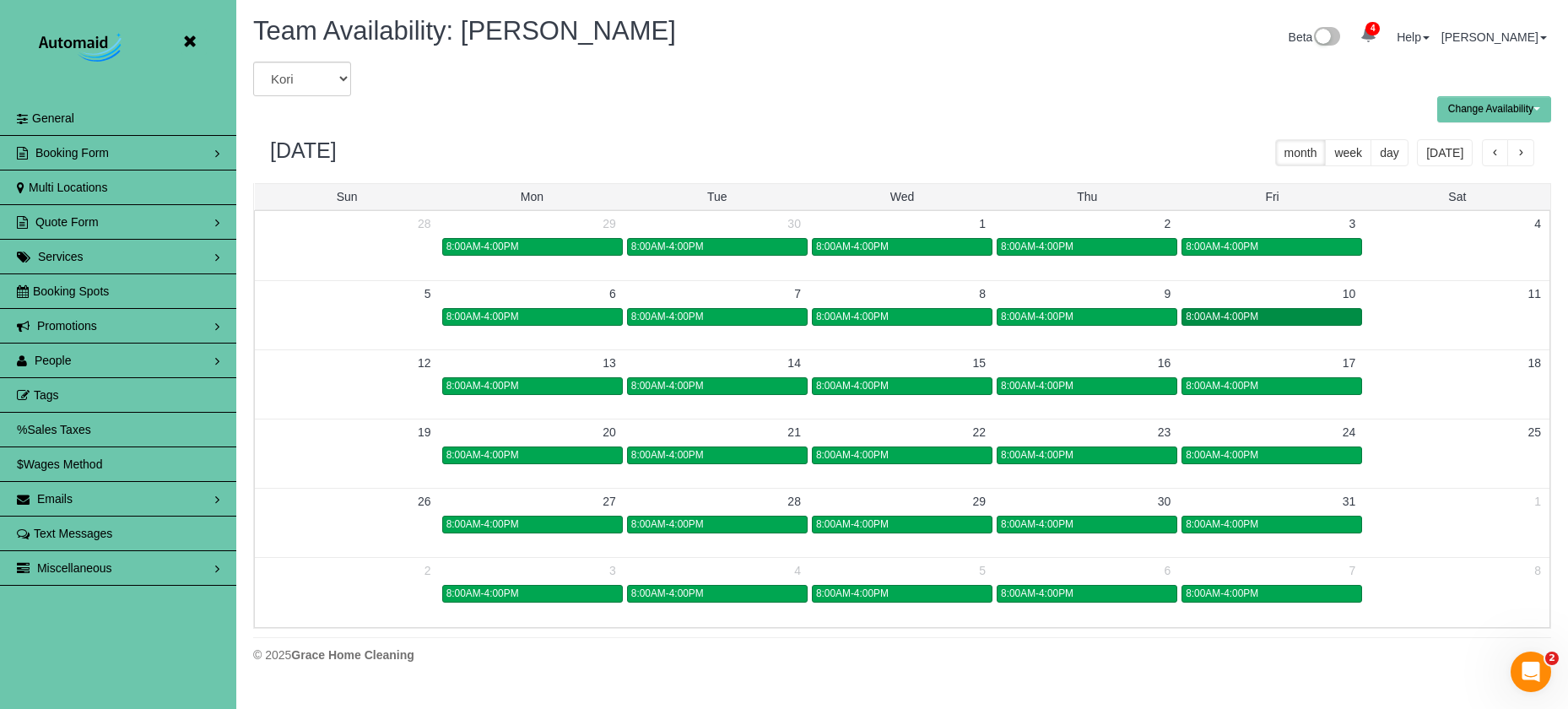
click at [1248, 320] on span "8:00AM-4:00PM" at bounding box center [1221, 317] width 73 height 12
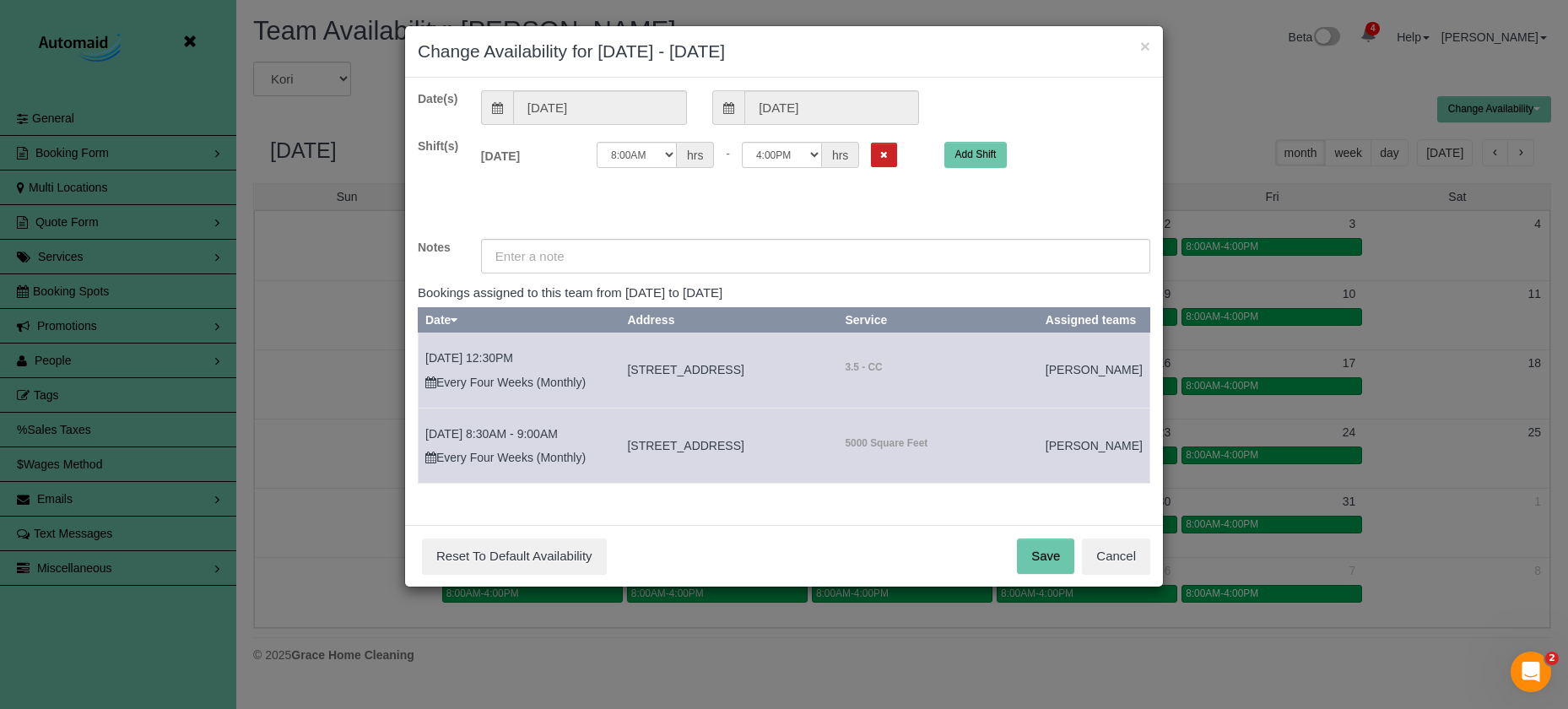
drag, startPoint x: 863, startPoint y: 155, endPoint x: 851, endPoint y: 184, distance: 31.4
click at [880, 155] on icon "Remove Shift" at bounding box center [884, 155] width 8 height 9
click at [811, 250] on input "text" at bounding box center [816, 256] width 669 height 34
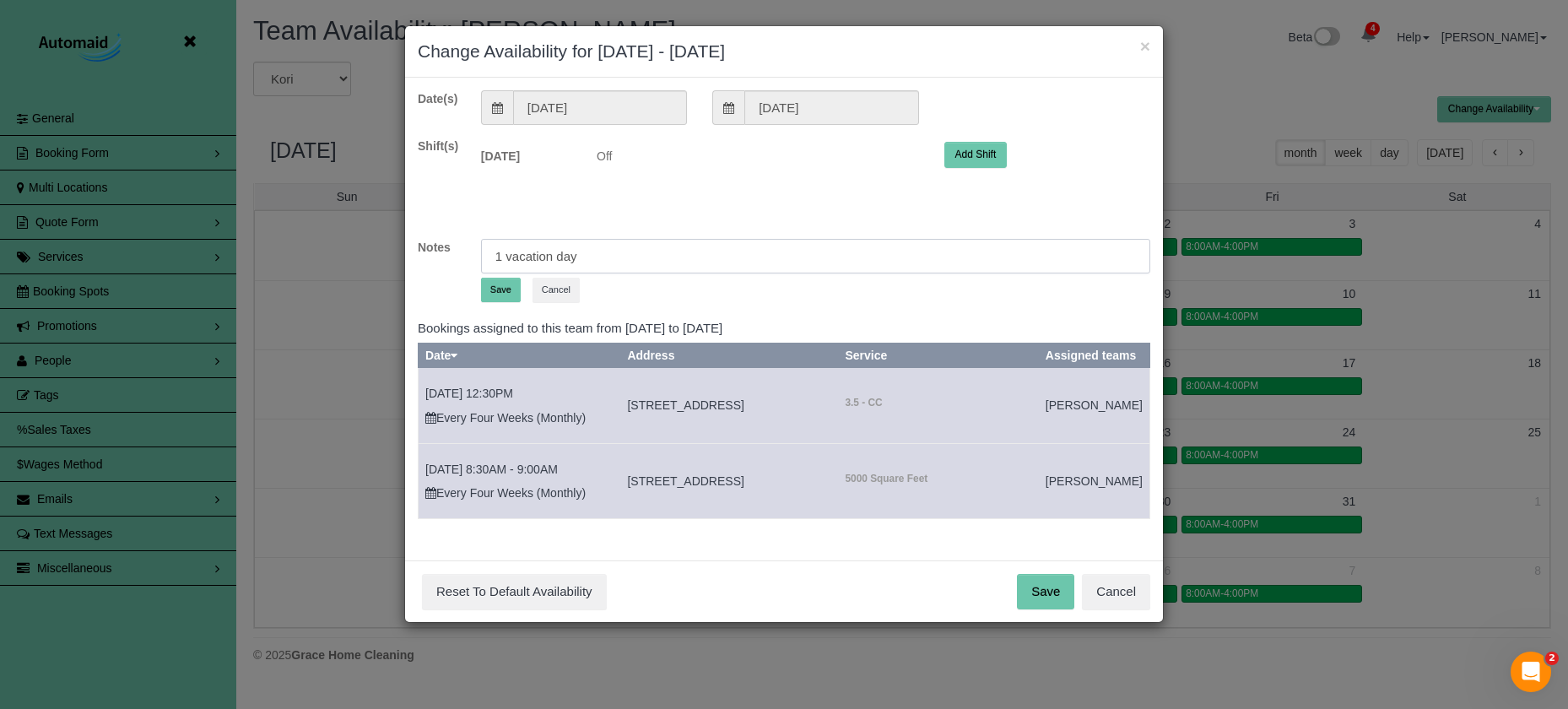
type input "1 vacation day"
click at [483, 293] on button "Save" at bounding box center [501, 290] width 39 height 25
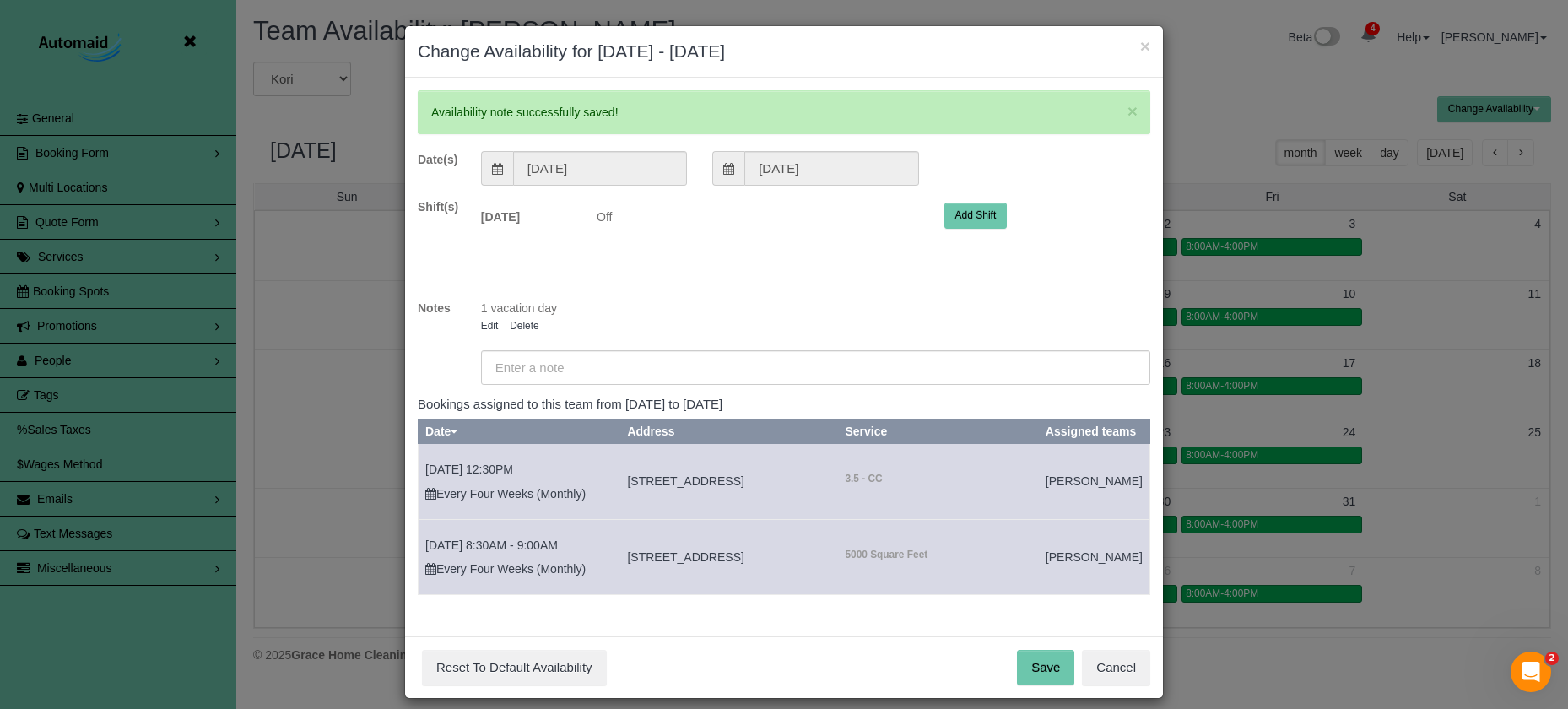
click at [1053, 686] on button "Save" at bounding box center [1045, 667] width 57 height 35
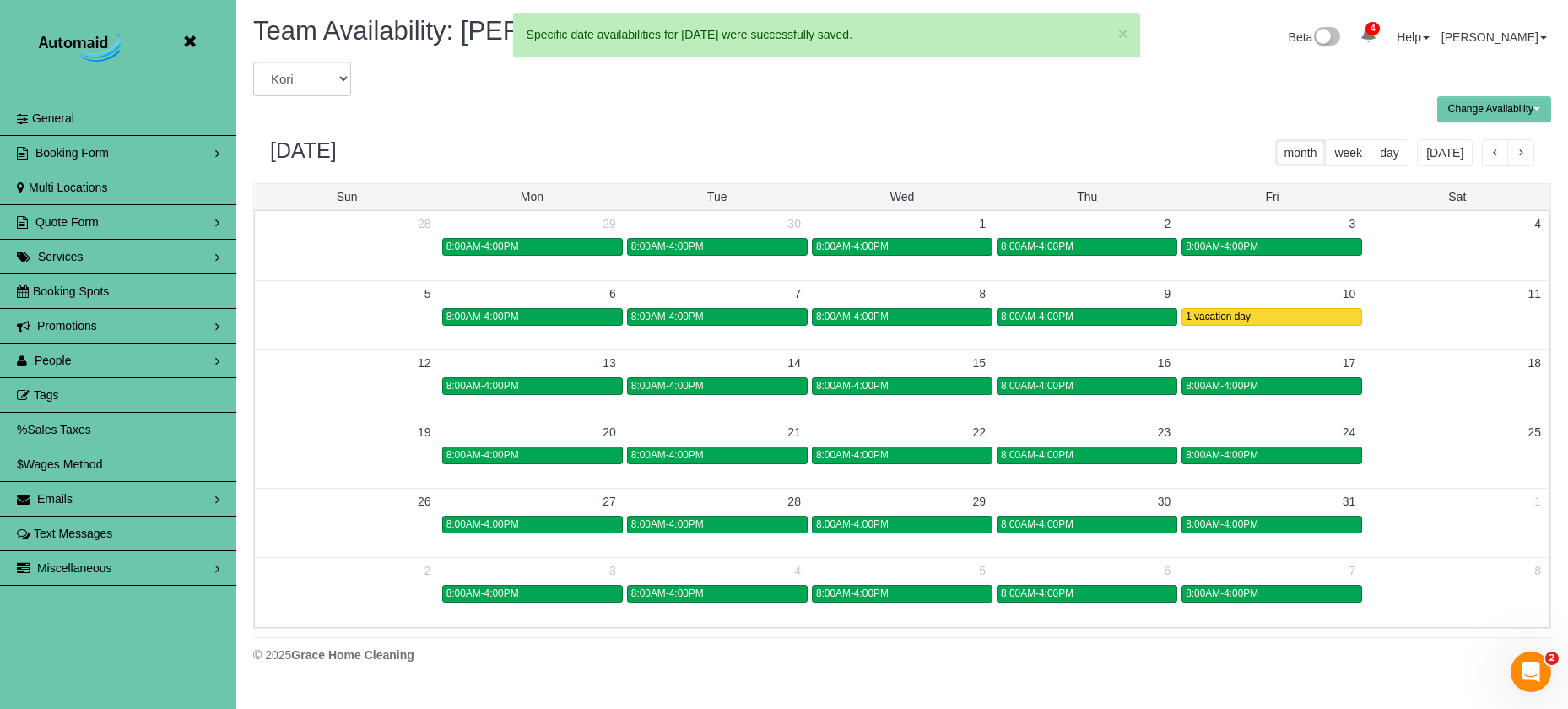
click at [534, 396] on div "12 13 14 15 16 17 18 8:00AM-4:00PM 8:00AM-4:00PM 8:00AM-4:00PM 8:00AM-4:00PM 8:…" at bounding box center [902, 373] width 1294 height 47
click at [551, 384] on body "Beta Close Settings General Booking Form Install Form Customize Form Fields Def…" at bounding box center [784, 354] width 1568 height 709
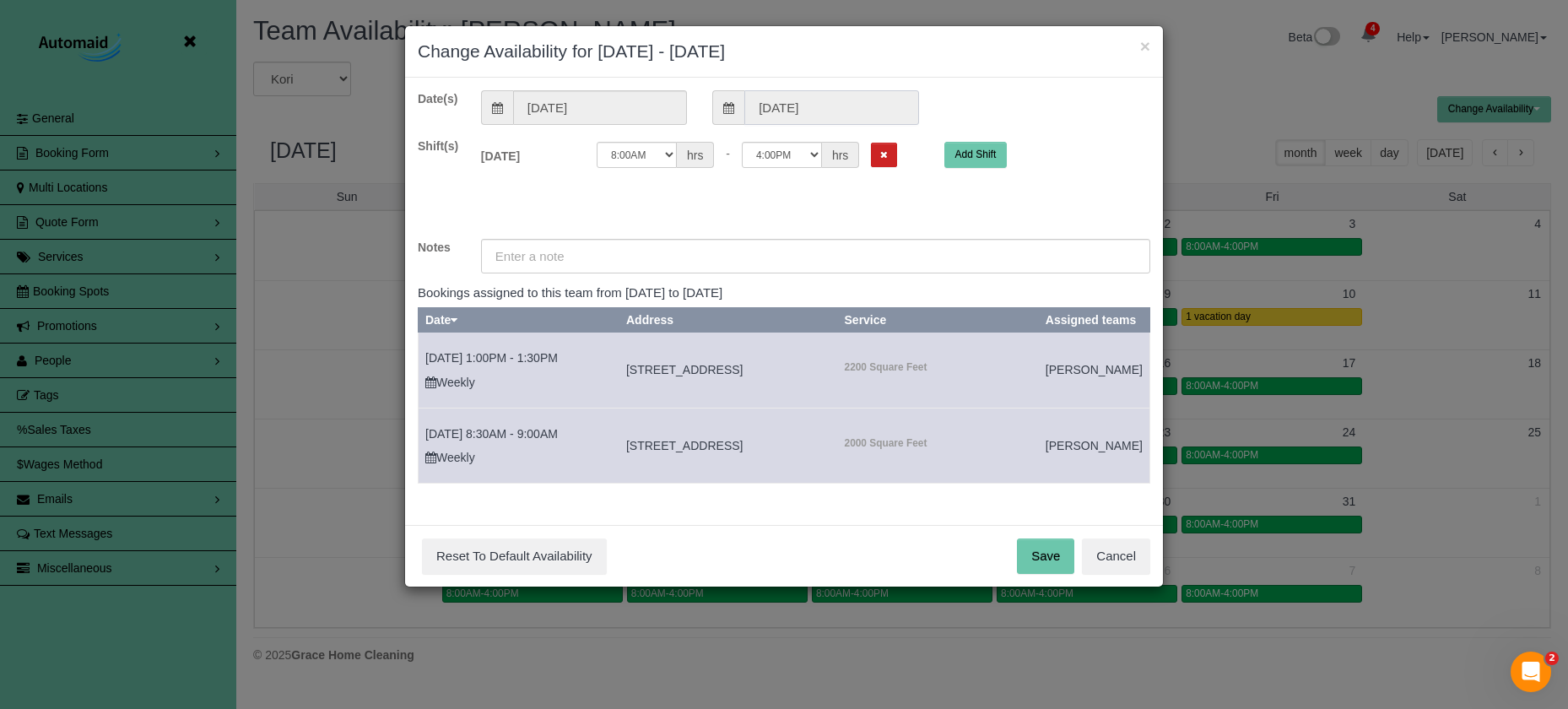
click at [795, 110] on input "10/13/2025" at bounding box center [831, 107] width 174 height 34
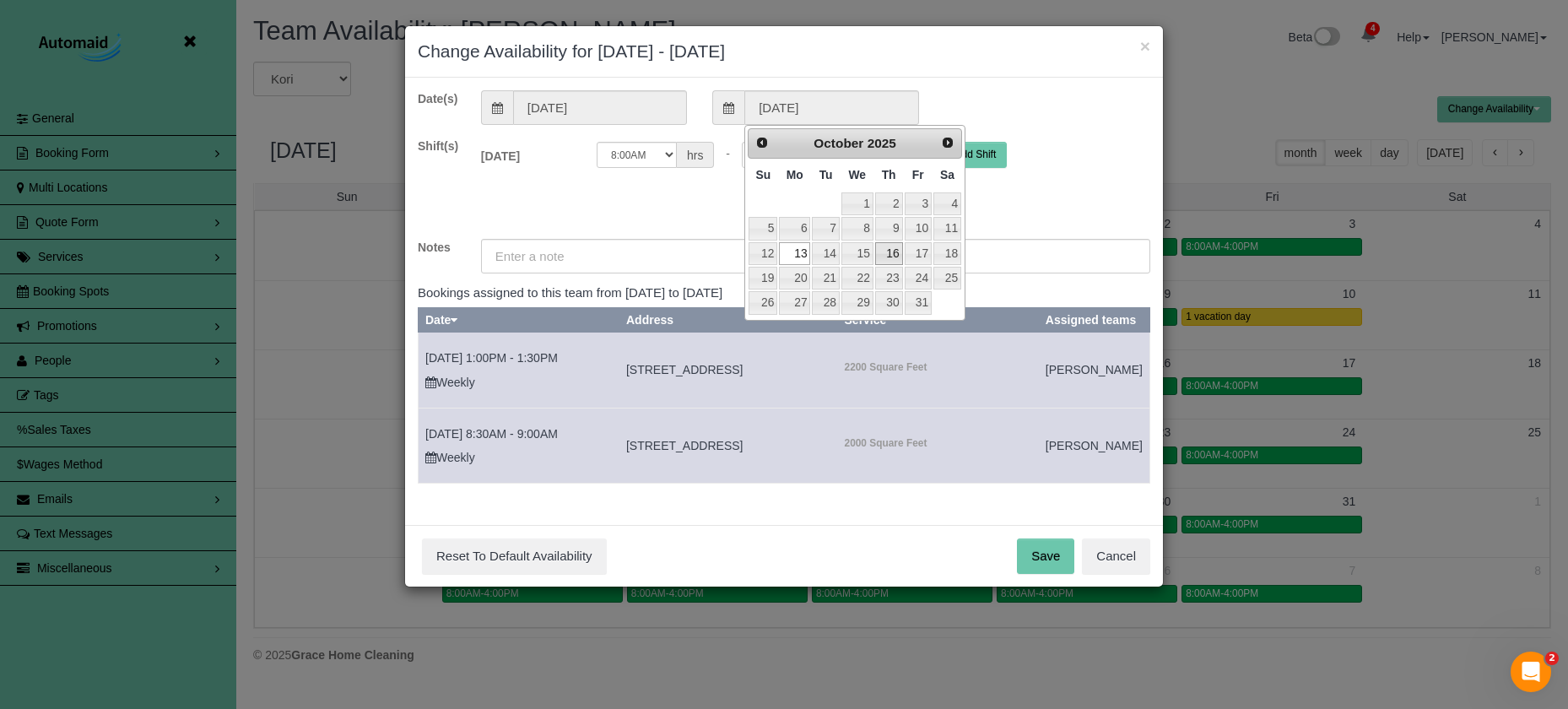
drag, startPoint x: 888, startPoint y: 251, endPoint x: 829, endPoint y: 253, distance: 59.0
click at [887, 251] on link "16" at bounding box center [889, 253] width 27 height 23
type input "10/16/2025"
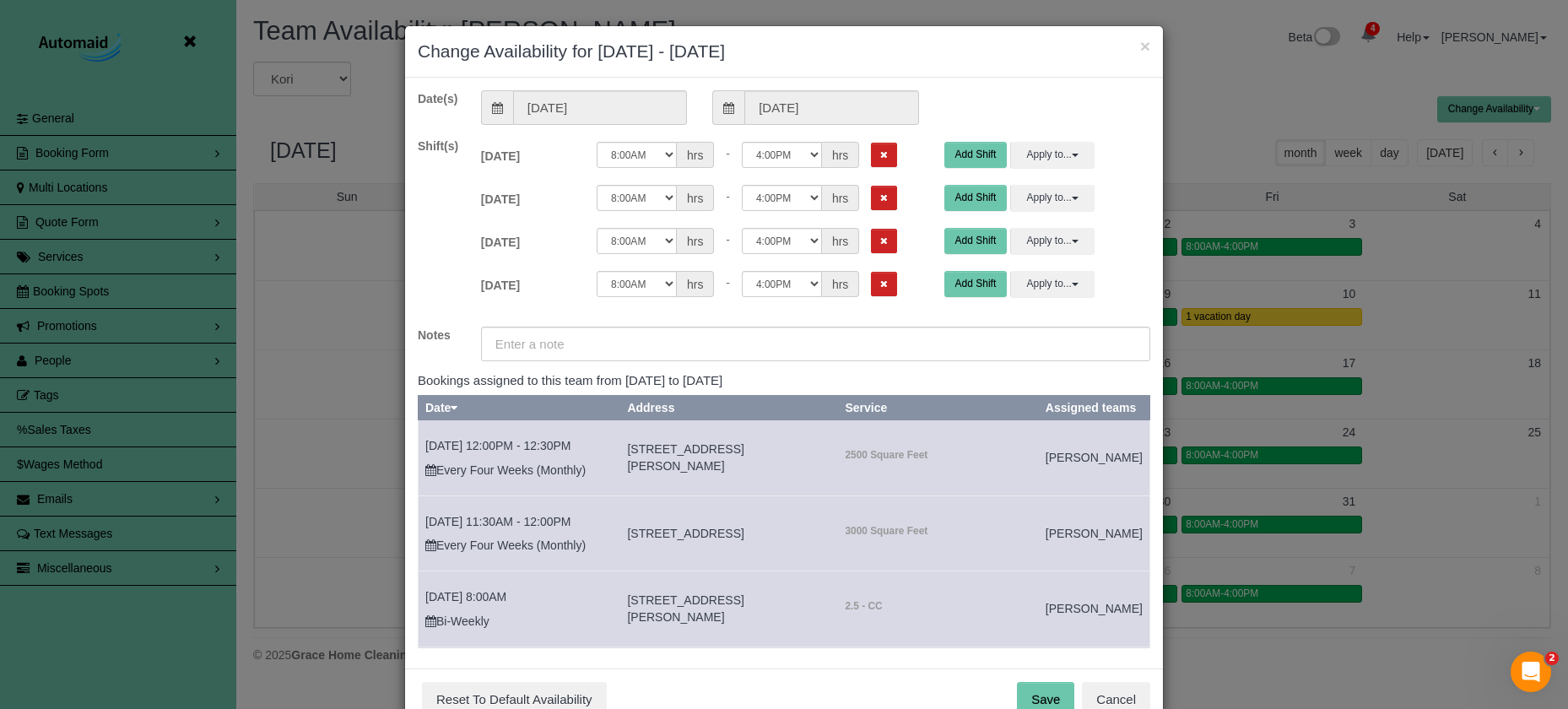
drag, startPoint x: 850, startPoint y: 155, endPoint x: 855, endPoint y: 163, distance: 9.4
click at [871, 157] on button "Remove Shift" at bounding box center [884, 155] width 26 height 25
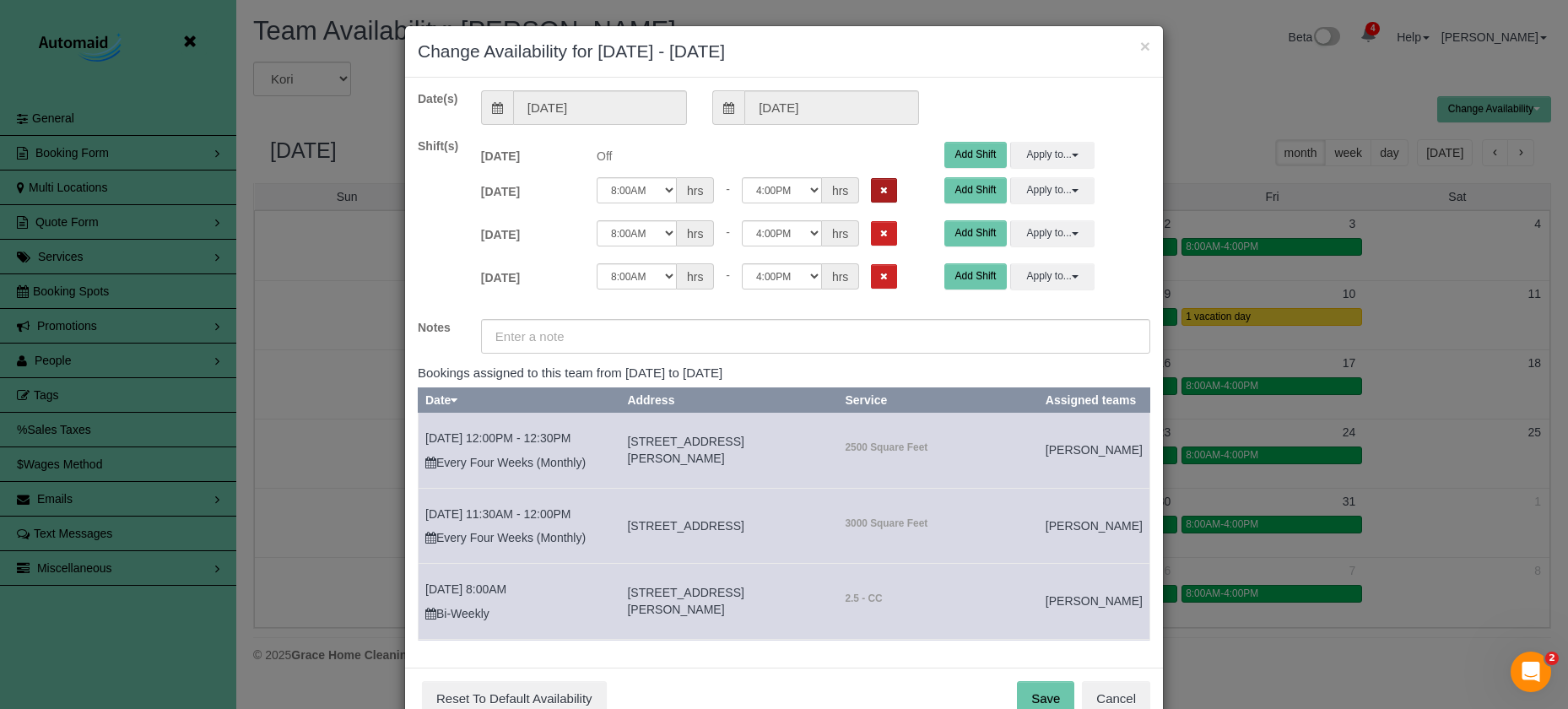
click at [871, 191] on button "Remove Shift" at bounding box center [884, 191] width 26 height 25
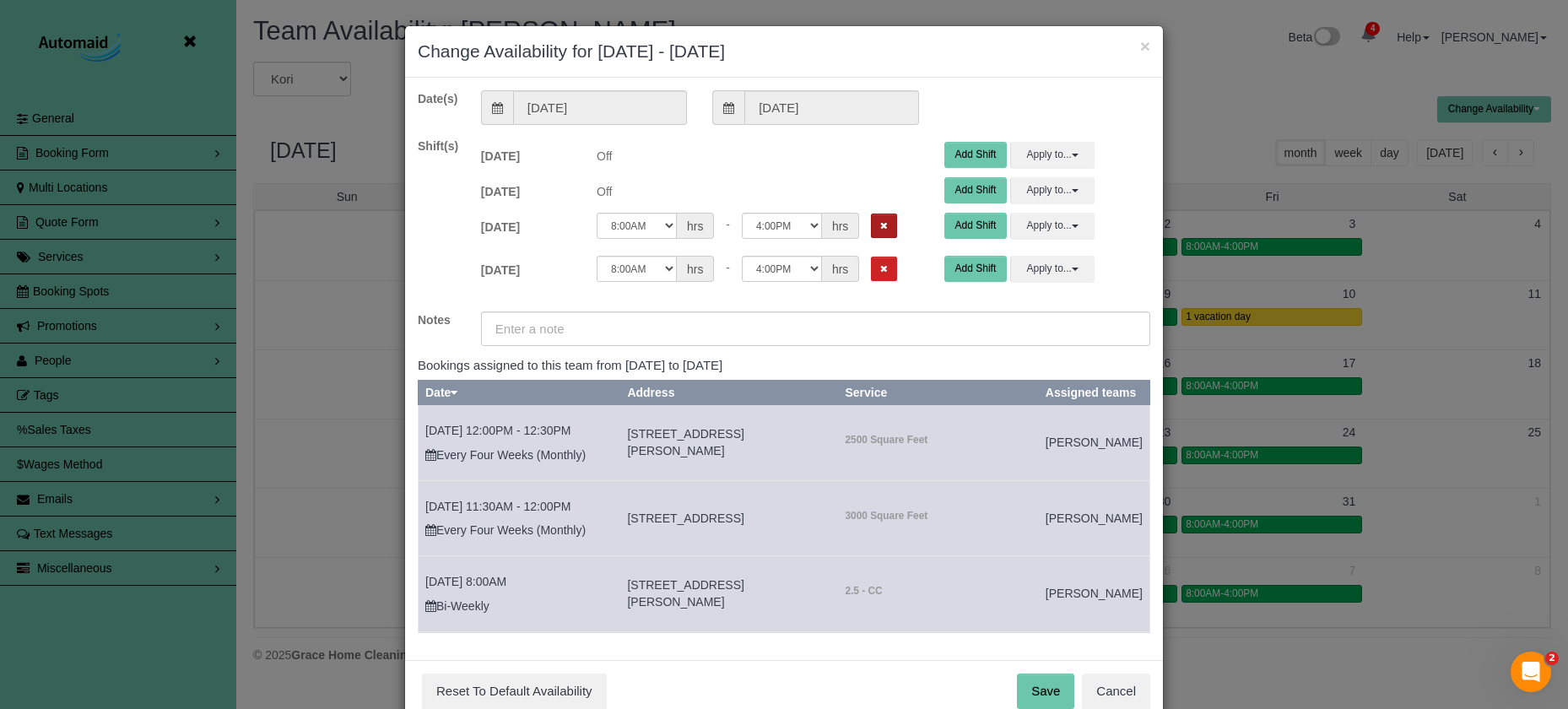
click at [871, 223] on button "Remove Shift" at bounding box center [884, 226] width 26 height 25
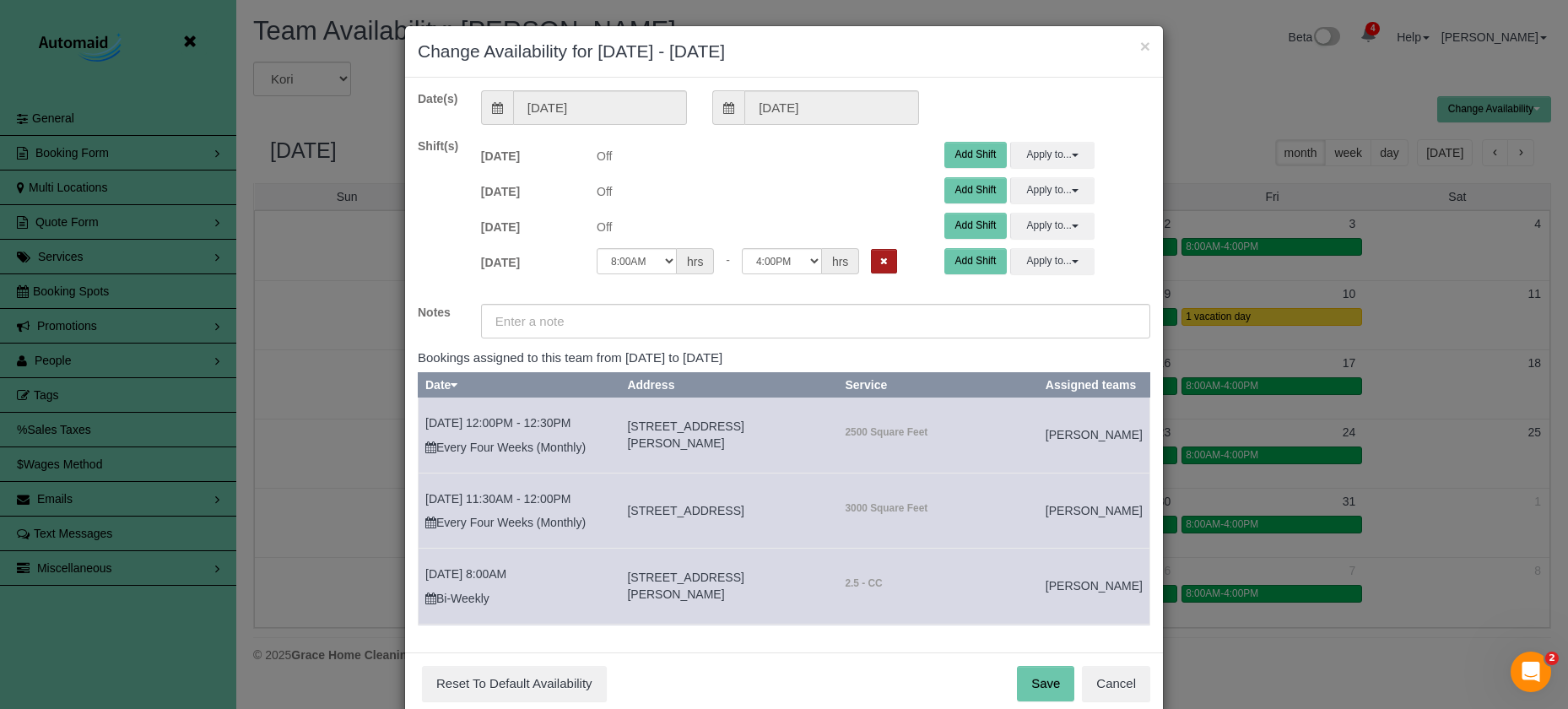
click at [871, 272] on button "Remove Shift" at bounding box center [884, 261] width 26 height 25
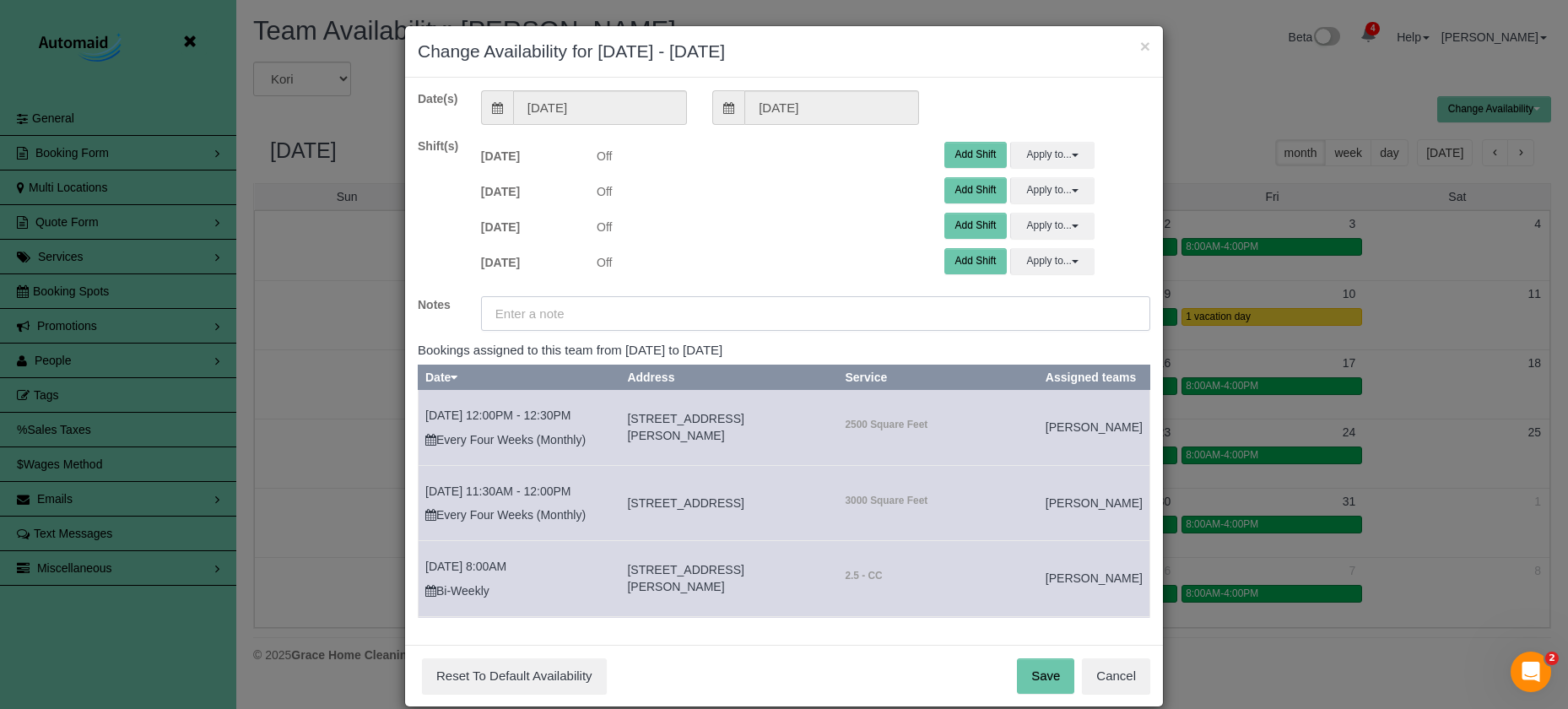
drag, startPoint x: 841, startPoint y: 312, endPoint x: 1043, endPoint y: 332, distance: 203.0
click at [841, 312] on input "text" at bounding box center [816, 313] width 669 height 34
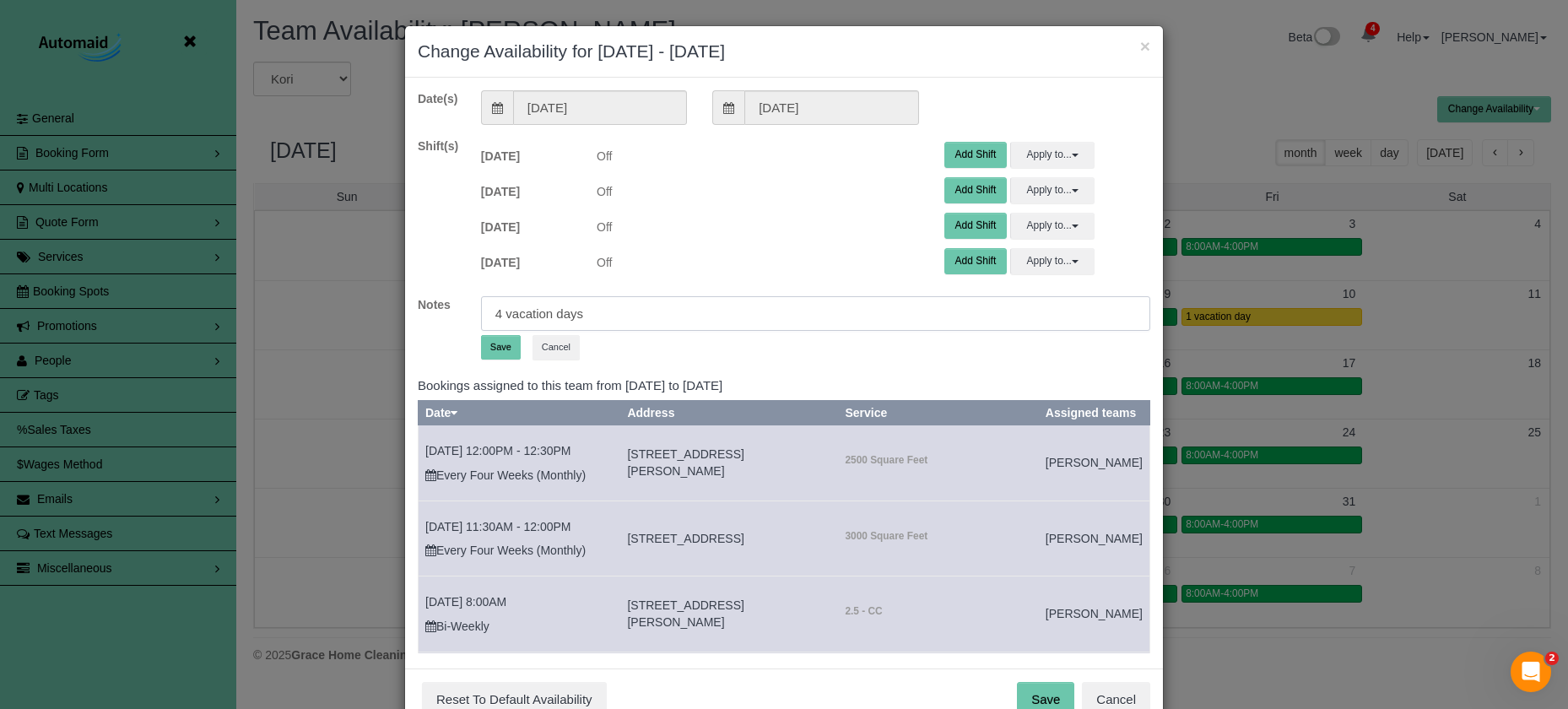
type input "4 vacation days"
click at [503, 354] on button "Save" at bounding box center [501, 347] width 39 height 25
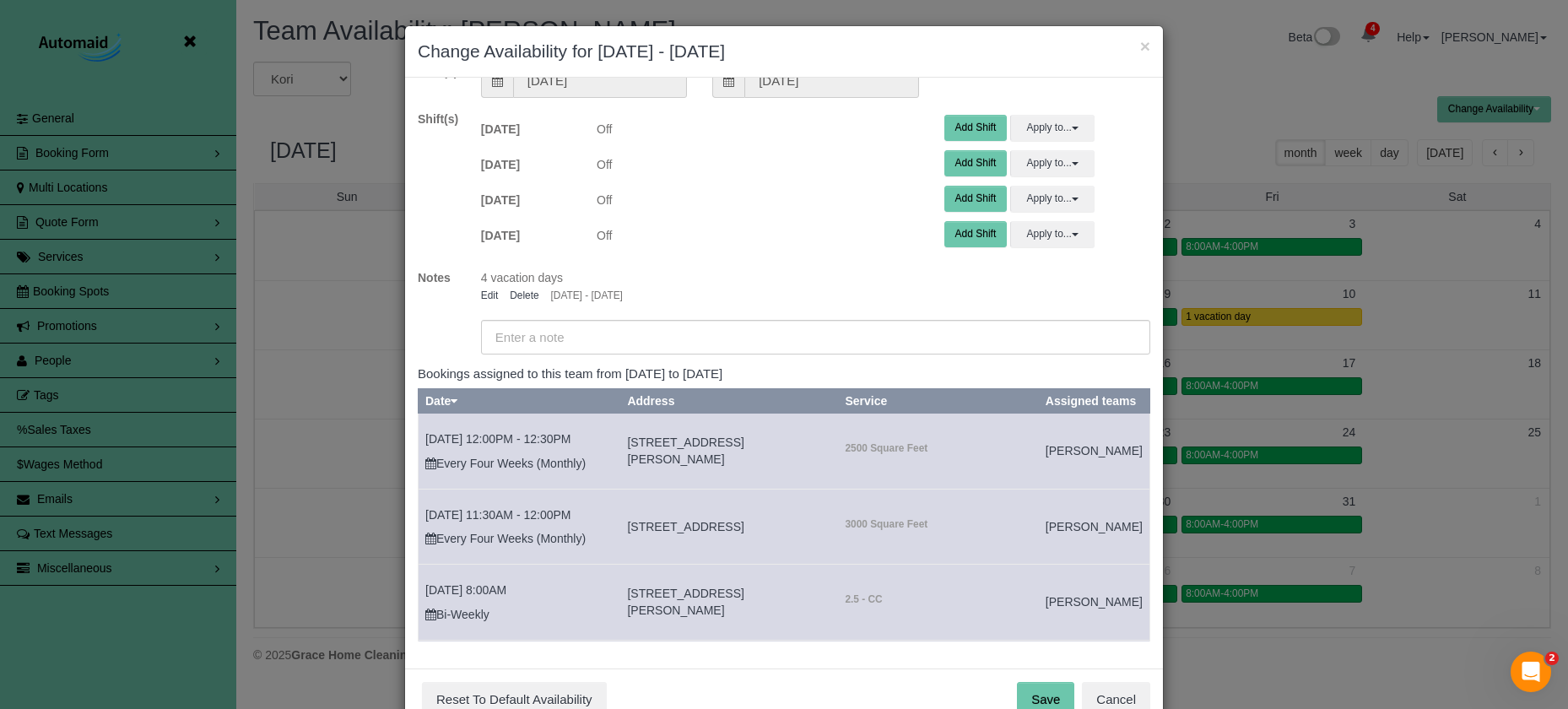
scroll to position [88, 0]
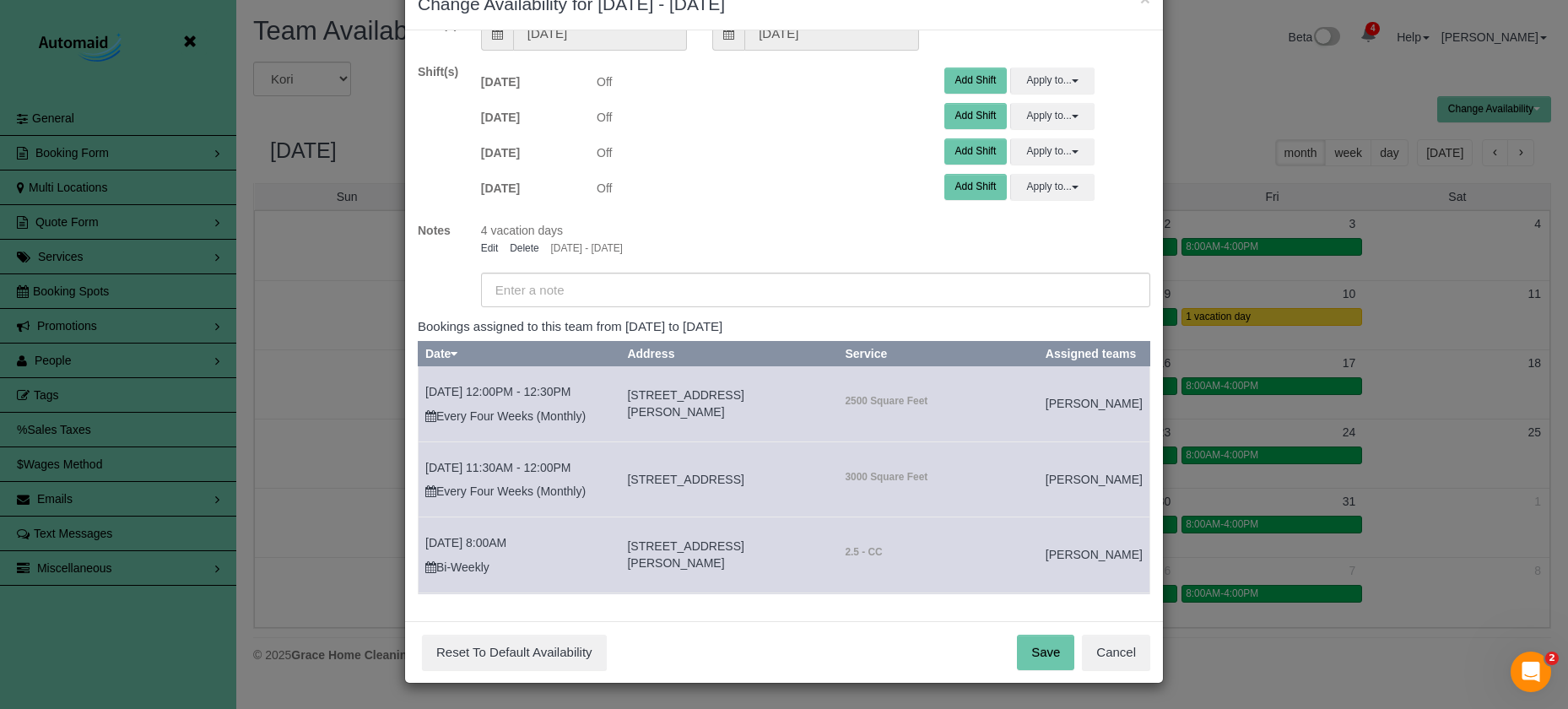
click at [1031, 656] on button "Save" at bounding box center [1045, 652] width 57 height 35
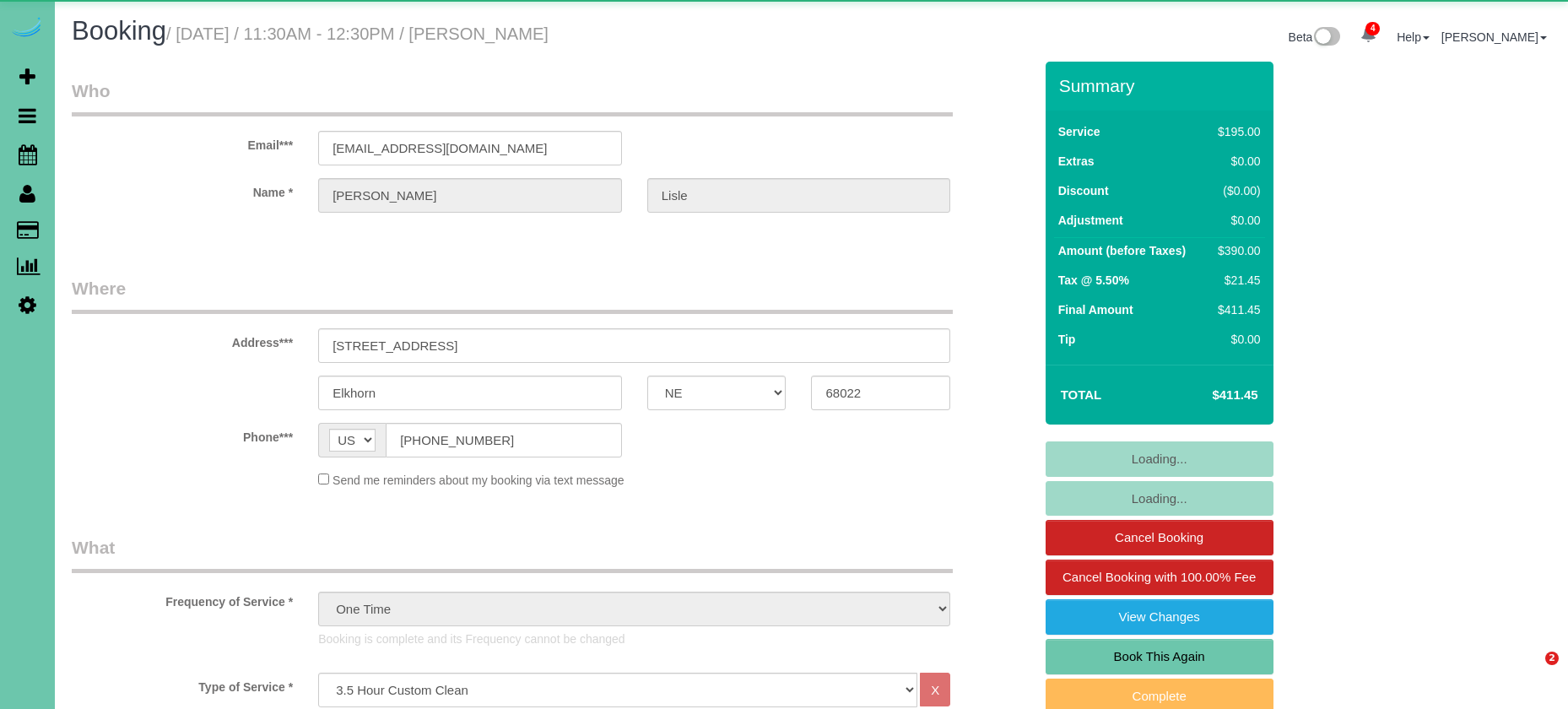
select select "NE"
select select "object:685"
select select "number:36"
select select "number:41"
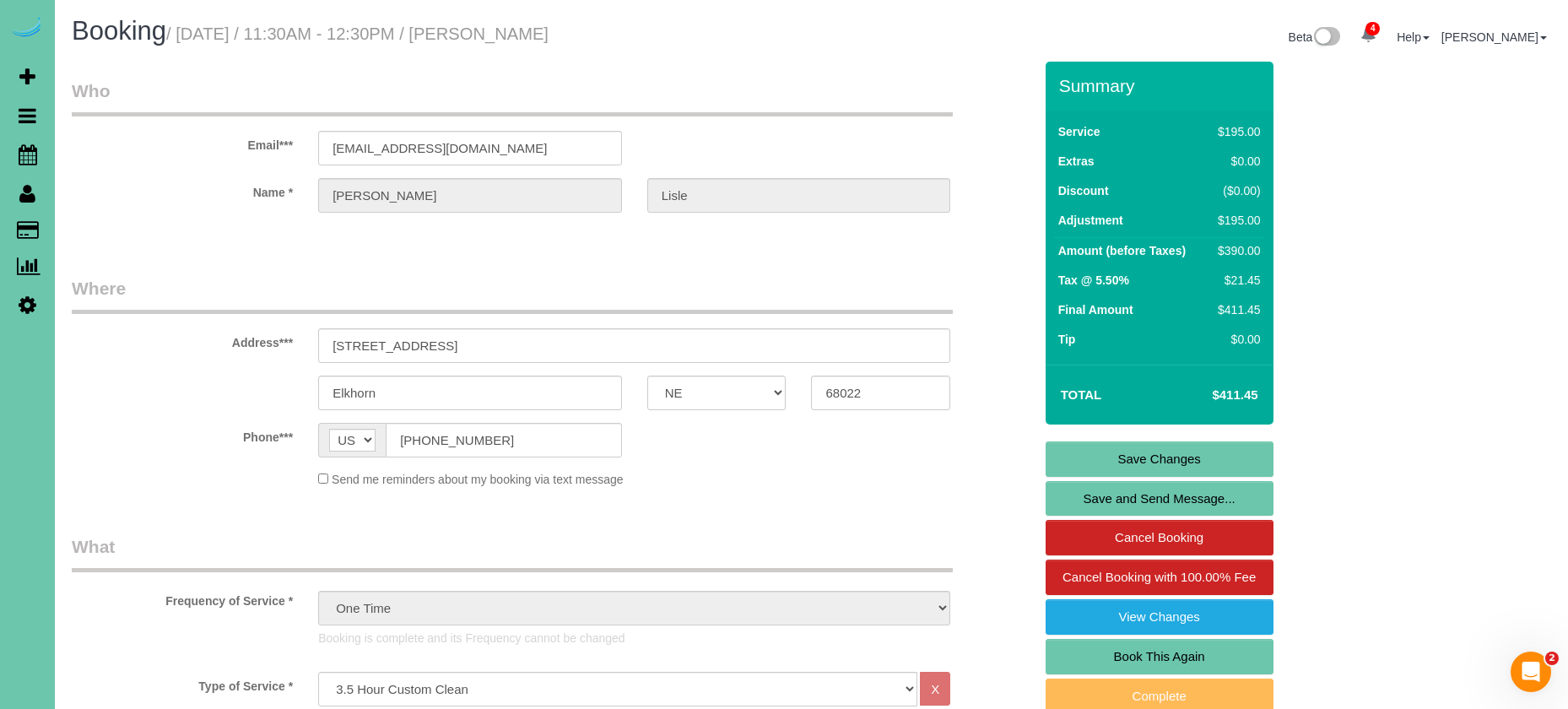
click at [1112, 645] on link "Book This Again" at bounding box center [1160, 657] width 228 height 35
select select "NE"
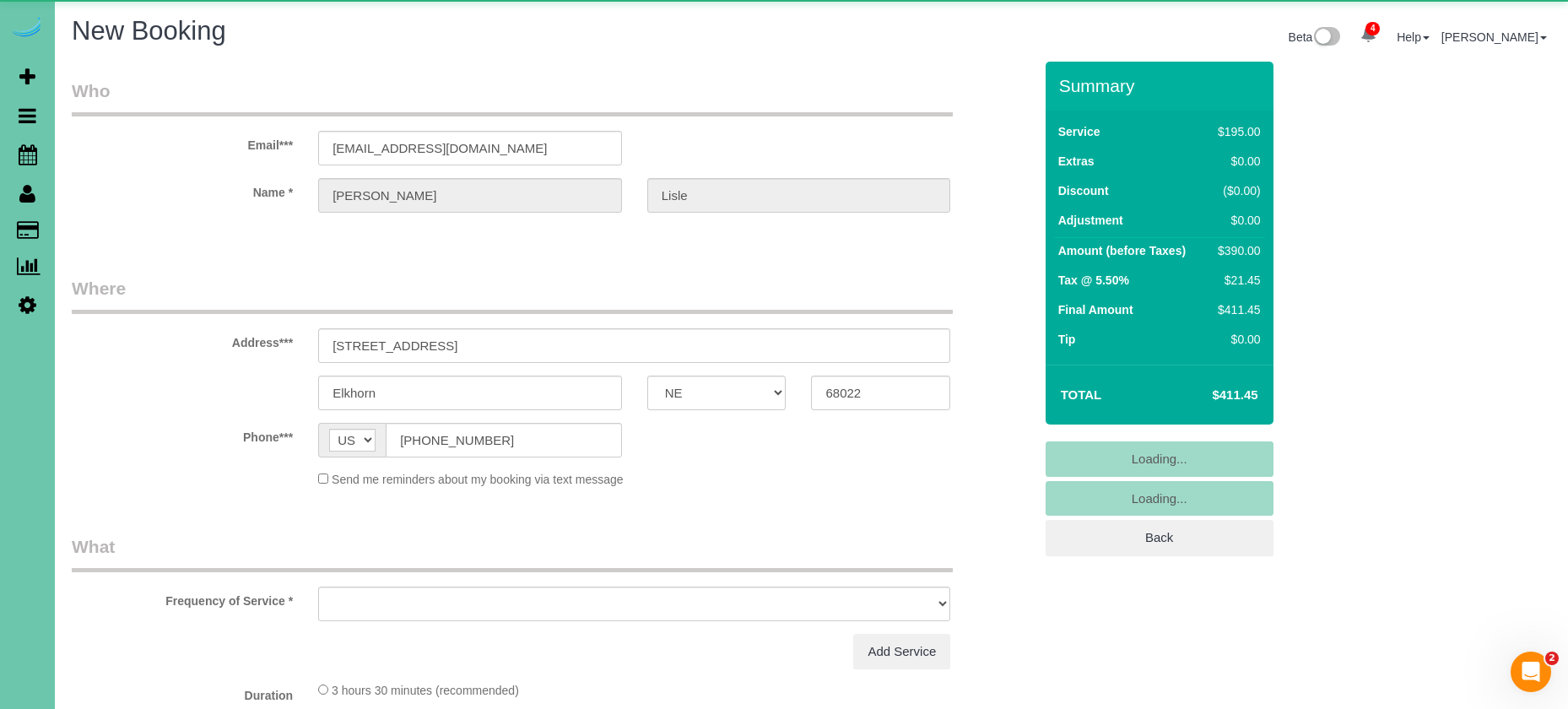
select select "object:1659"
select select "string:fspay-ece1e308-c7b4-4c2f-a4fd-c81a857b4578"
select select "number:36"
select select "number:41"
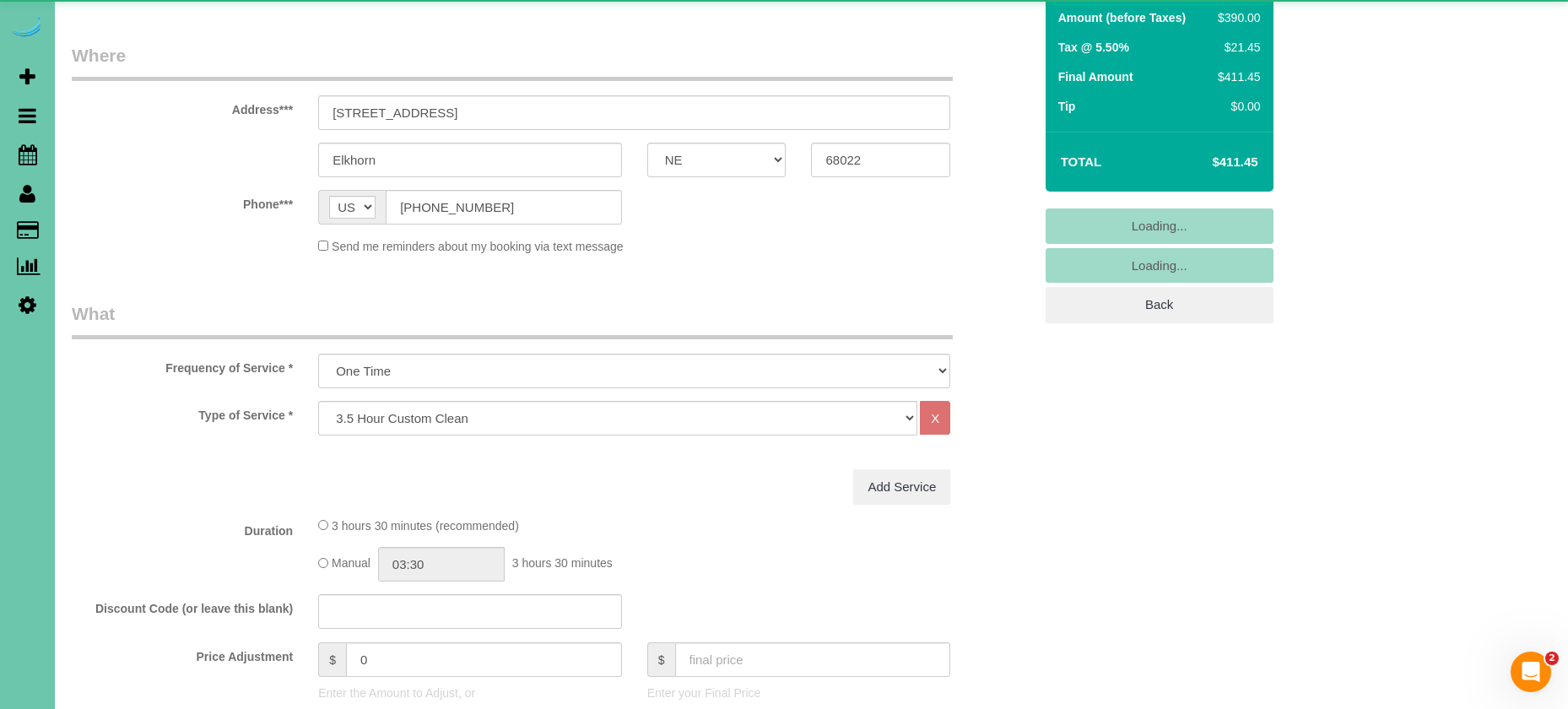
select select "object:1668"
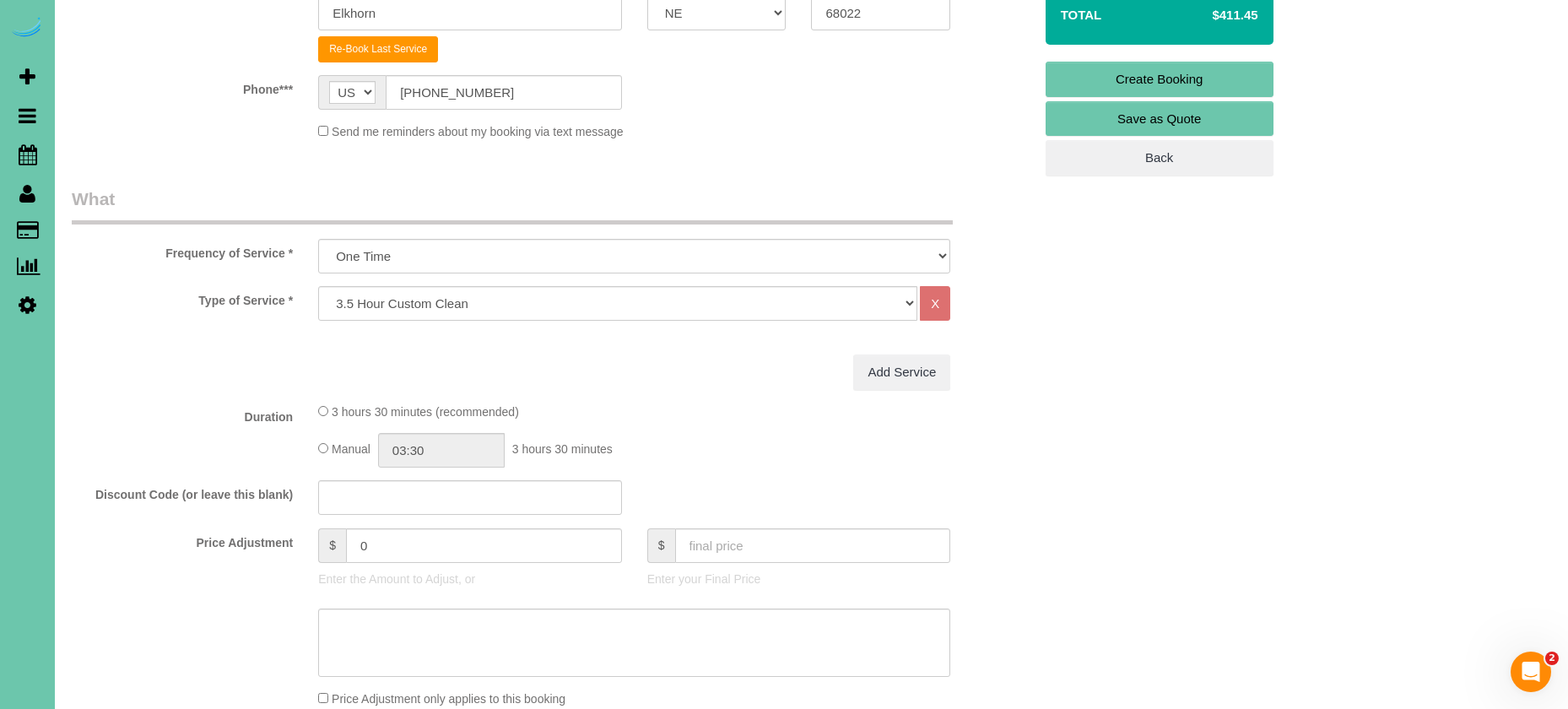
scroll to position [382, 0]
drag, startPoint x: 722, startPoint y: 537, endPoint x: 713, endPoint y: 534, distance: 9.5
click at [716, 535] on input "text" at bounding box center [813, 544] width 276 height 34
type input "0"
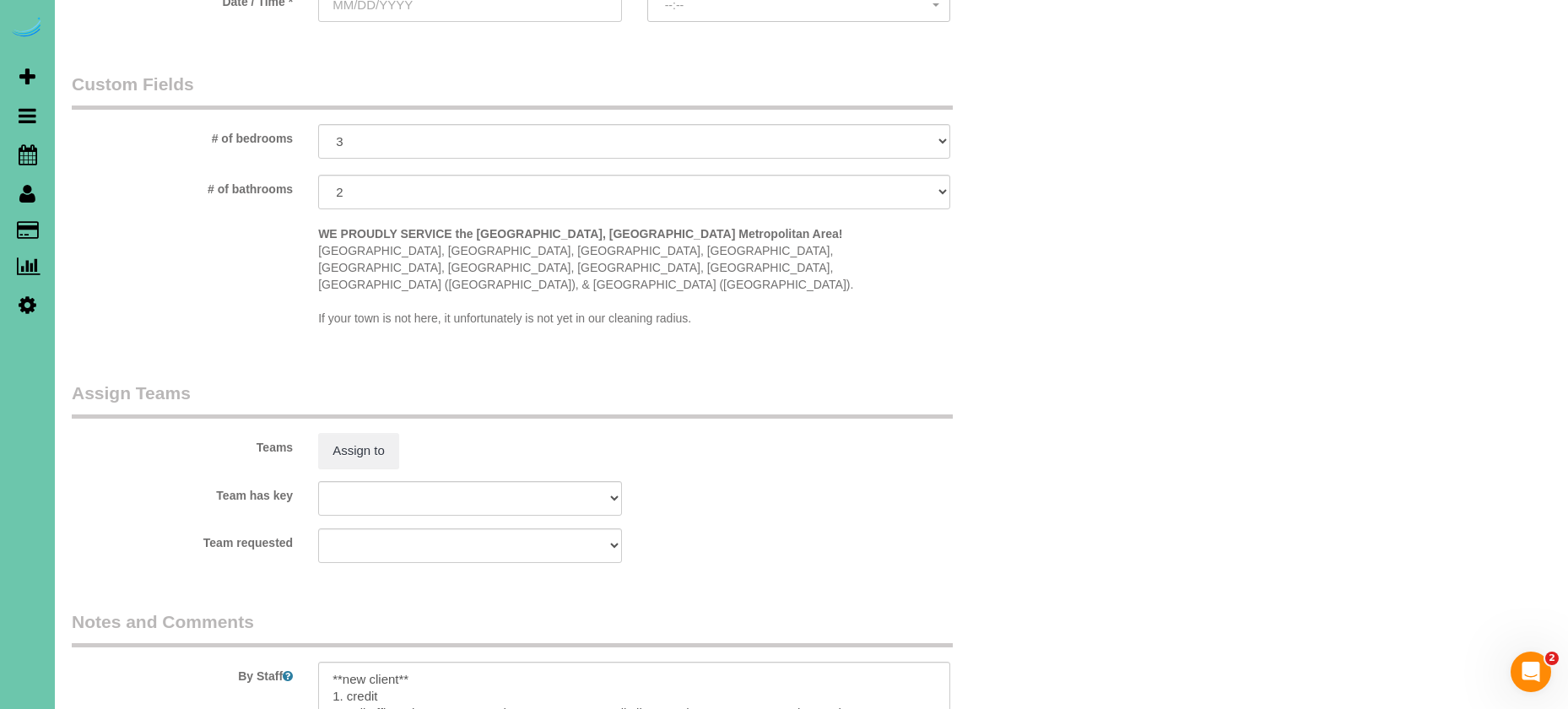
scroll to position [1336, 0]
type input "-195"
drag, startPoint x: 437, startPoint y: 636, endPoint x: 297, endPoint y: 620, distance: 140.9
click at [298, 620] on div "By Staff" at bounding box center [552, 670] width 986 height 122
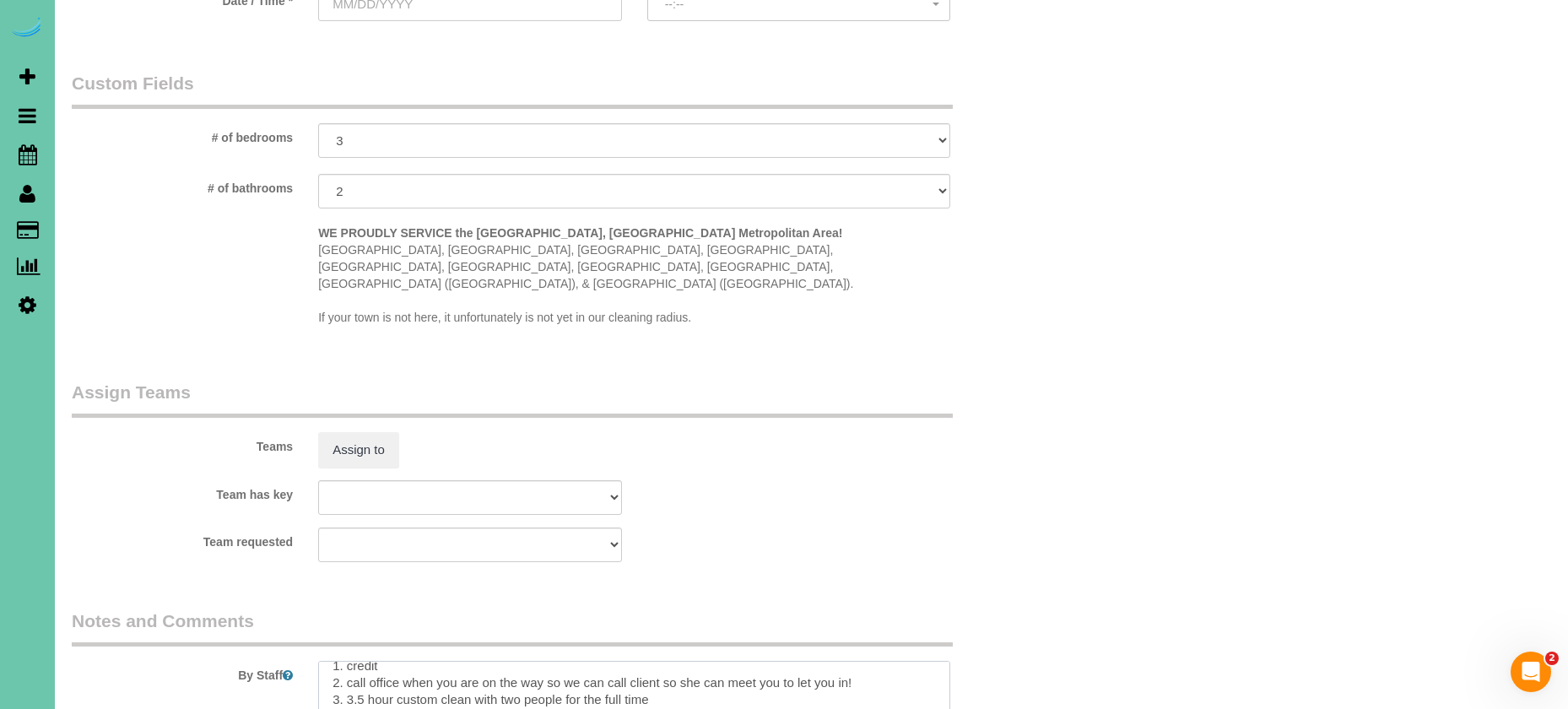
scroll to position [9, 0]
drag, startPoint x: 684, startPoint y: 666, endPoint x: 479, endPoint y: 665, distance: 205.0
click at [479, 665] on textarea at bounding box center [634, 695] width 632 height 70
drag, startPoint x: 488, startPoint y: 682, endPoint x: 694, endPoint y: 644, distance: 209.5
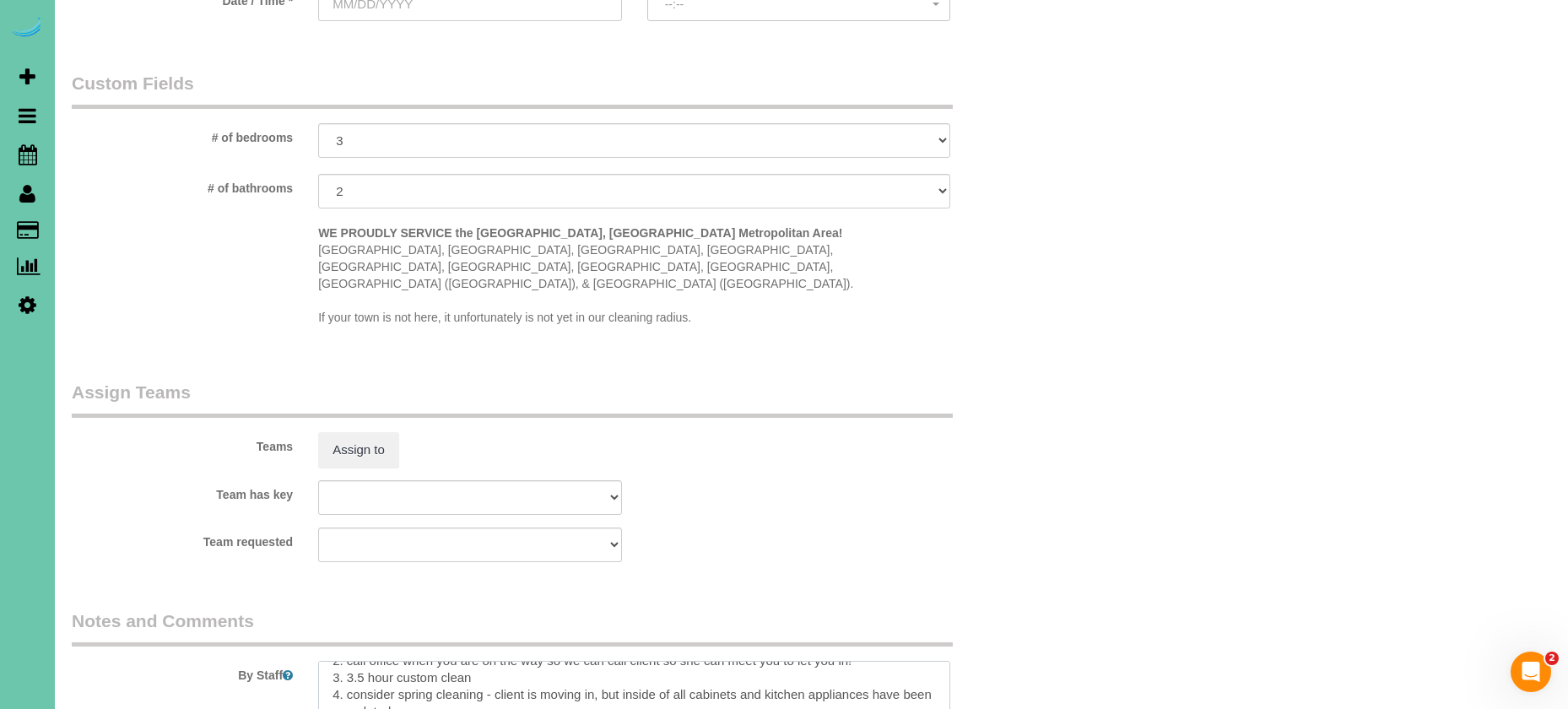
click at [694, 661] on textarea at bounding box center [634, 695] width 632 height 70
click at [706, 661] on textarea at bounding box center [634, 695] width 632 height 70
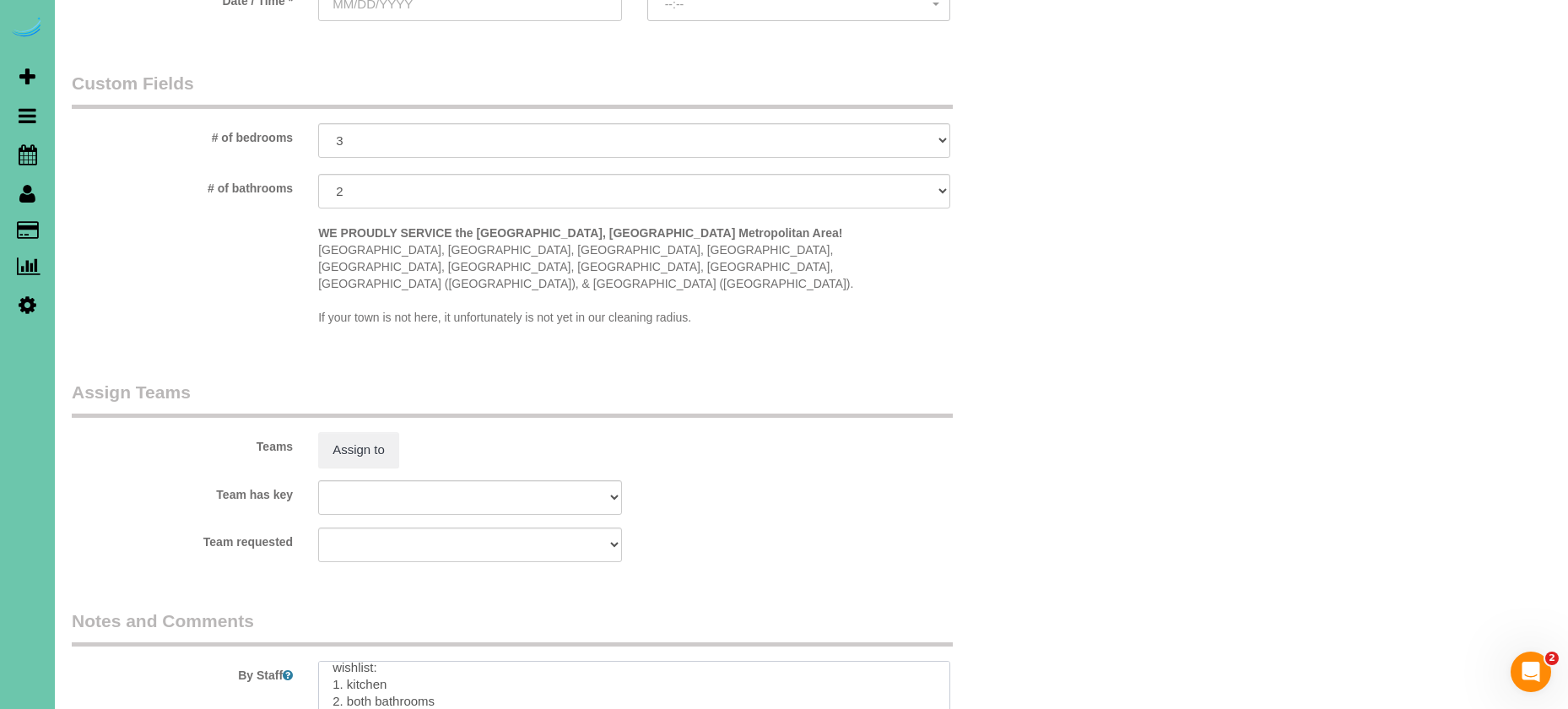
scroll to position [140, 0]
drag, startPoint x: 413, startPoint y: 677, endPoint x: 350, endPoint y: 648, distance: 69.4
click at [347, 661] on textarea at bounding box center [634, 695] width 632 height 70
drag, startPoint x: 716, startPoint y: 657, endPoint x: 327, endPoint y: 666, distance: 389.1
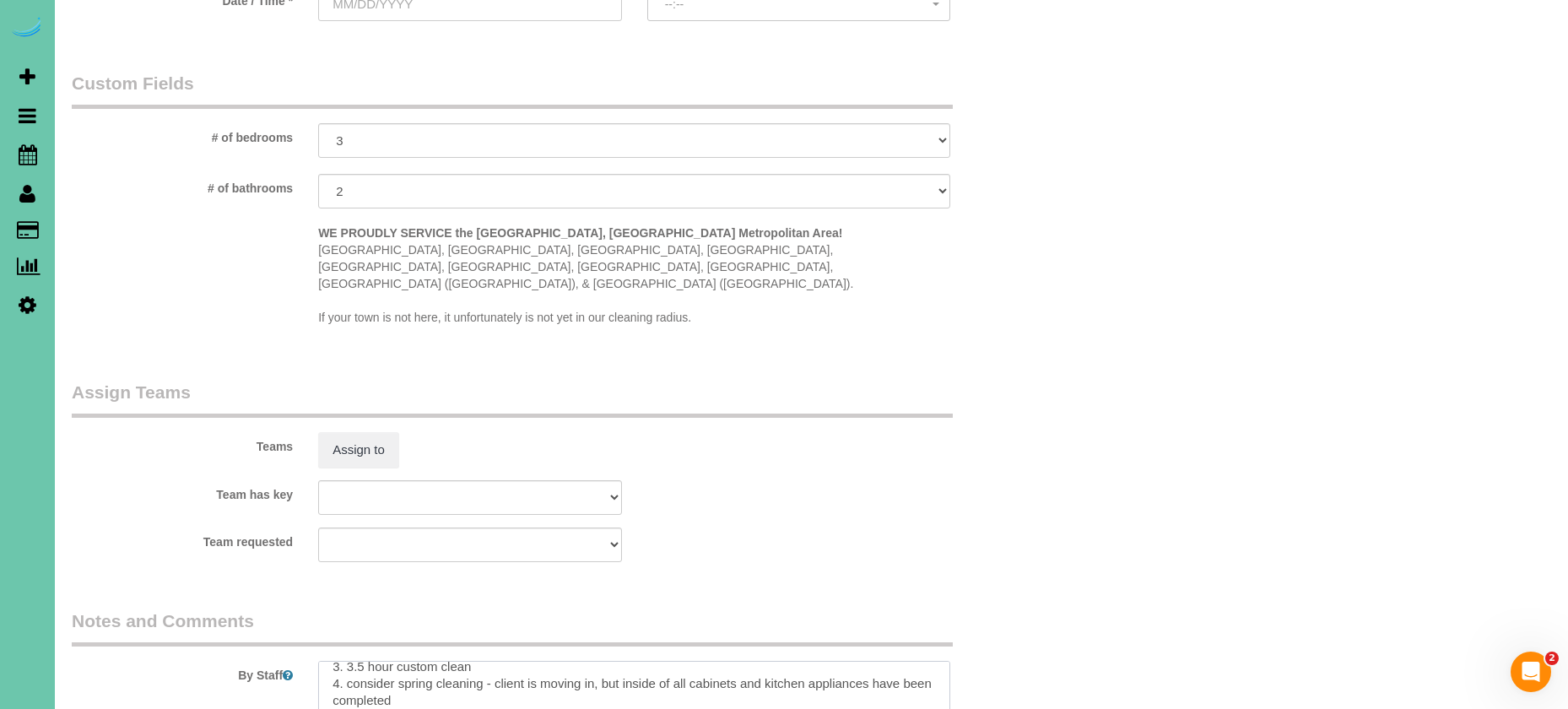
click at [327, 666] on textarea at bounding box center [634, 695] width 632 height 70
type textarea "1. credit 2. call office when you are on the way so we can call client so she c…"
click at [334, 433] on button "Assign to" at bounding box center [359, 450] width 81 height 35
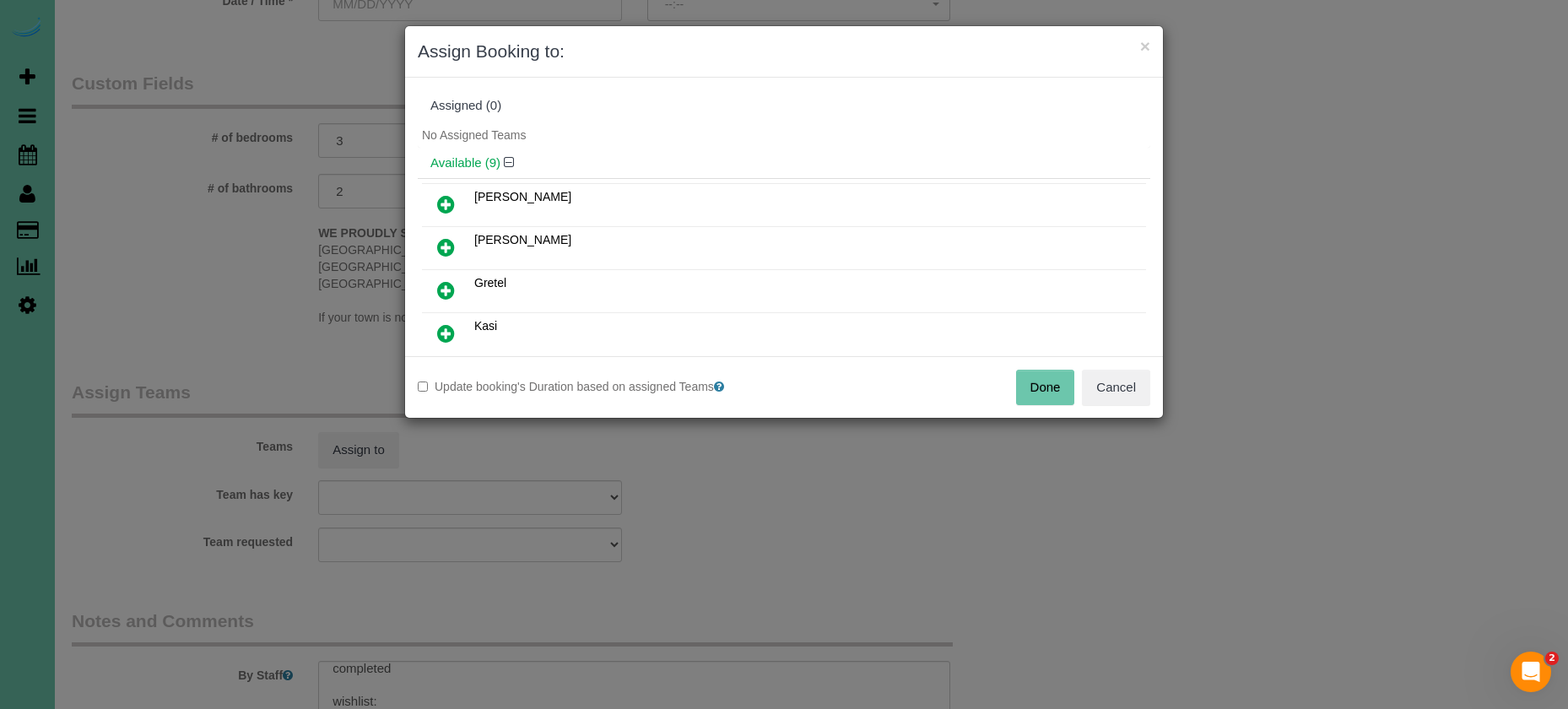
drag, startPoint x: 456, startPoint y: 286, endPoint x: 492, endPoint y: 324, distance: 52.3
click at [456, 286] on link at bounding box center [446, 291] width 39 height 33
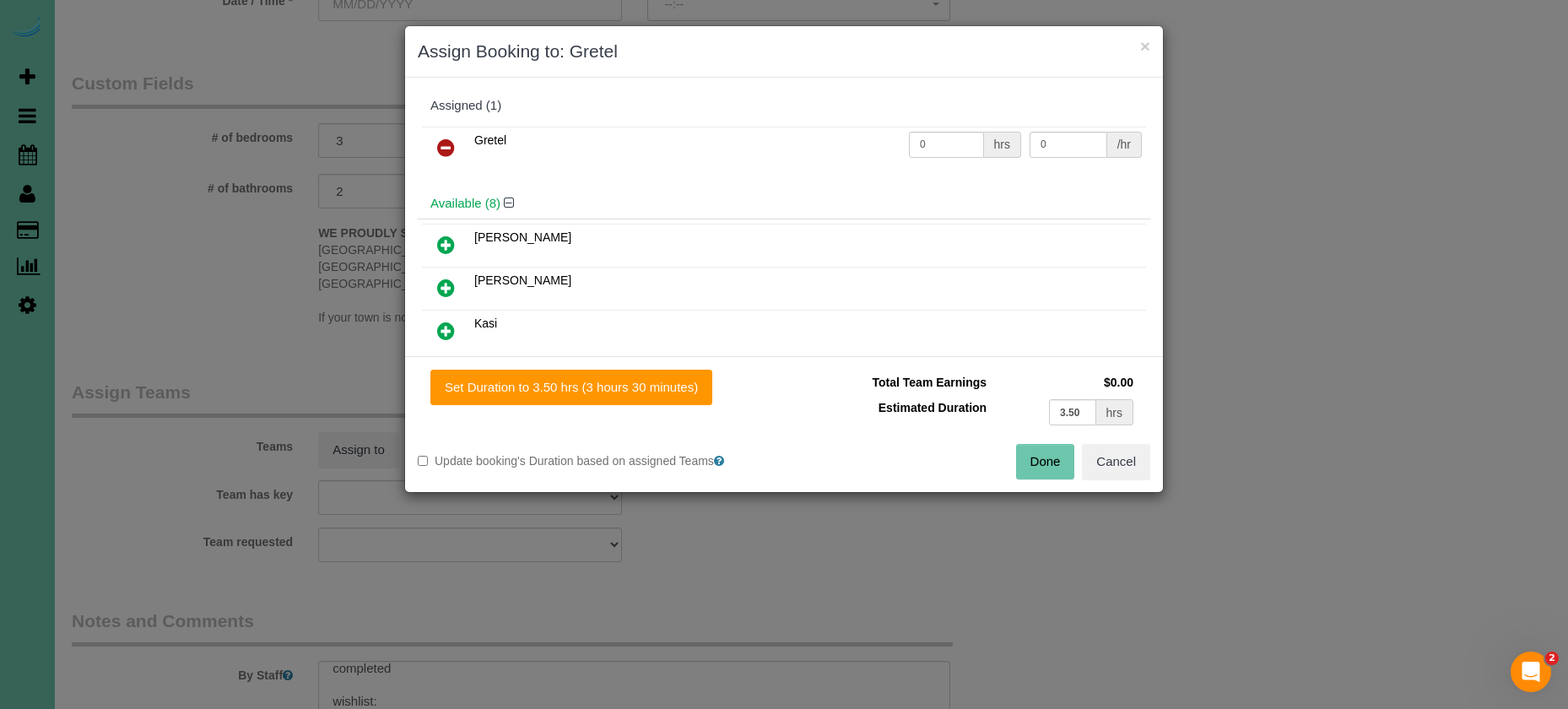
drag, startPoint x: 532, startPoint y: 397, endPoint x: 703, endPoint y: 415, distance: 171.9
click at [532, 397] on button "Set Duration to 3.50 hrs (3 hours 30 minutes)" at bounding box center [571, 387] width 282 height 35
type input "3.50"
drag, startPoint x: 1054, startPoint y: 462, endPoint x: 1030, endPoint y: 455, distance: 25.0
click at [1051, 460] on button "Done" at bounding box center [1045, 461] width 59 height 35
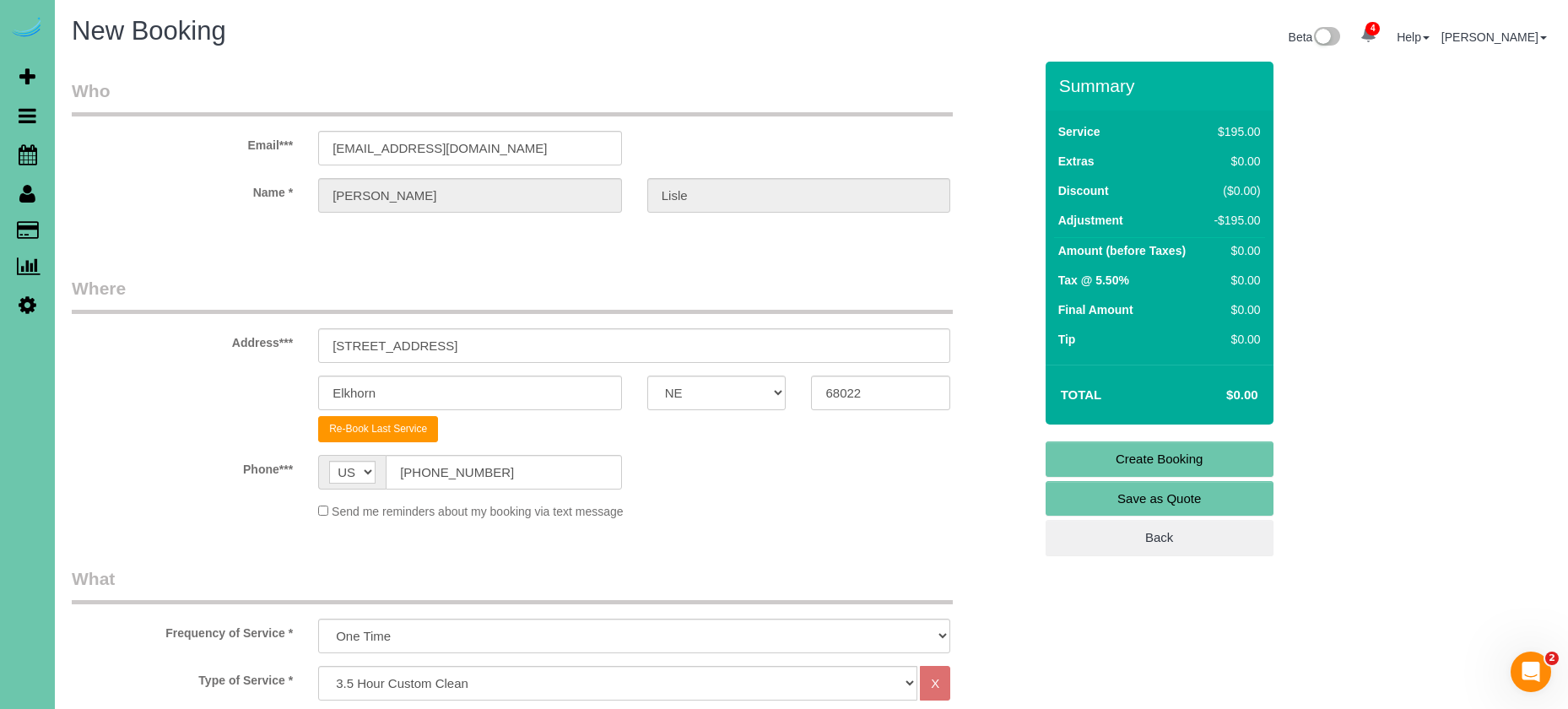
scroll to position [0, 0]
drag, startPoint x: 1113, startPoint y: 459, endPoint x: 859, endPoint y: 394, distance: 262.2
click at [1112, 459] on link "Create Booking" at bounding box center [1160, 458] width 228 height 35
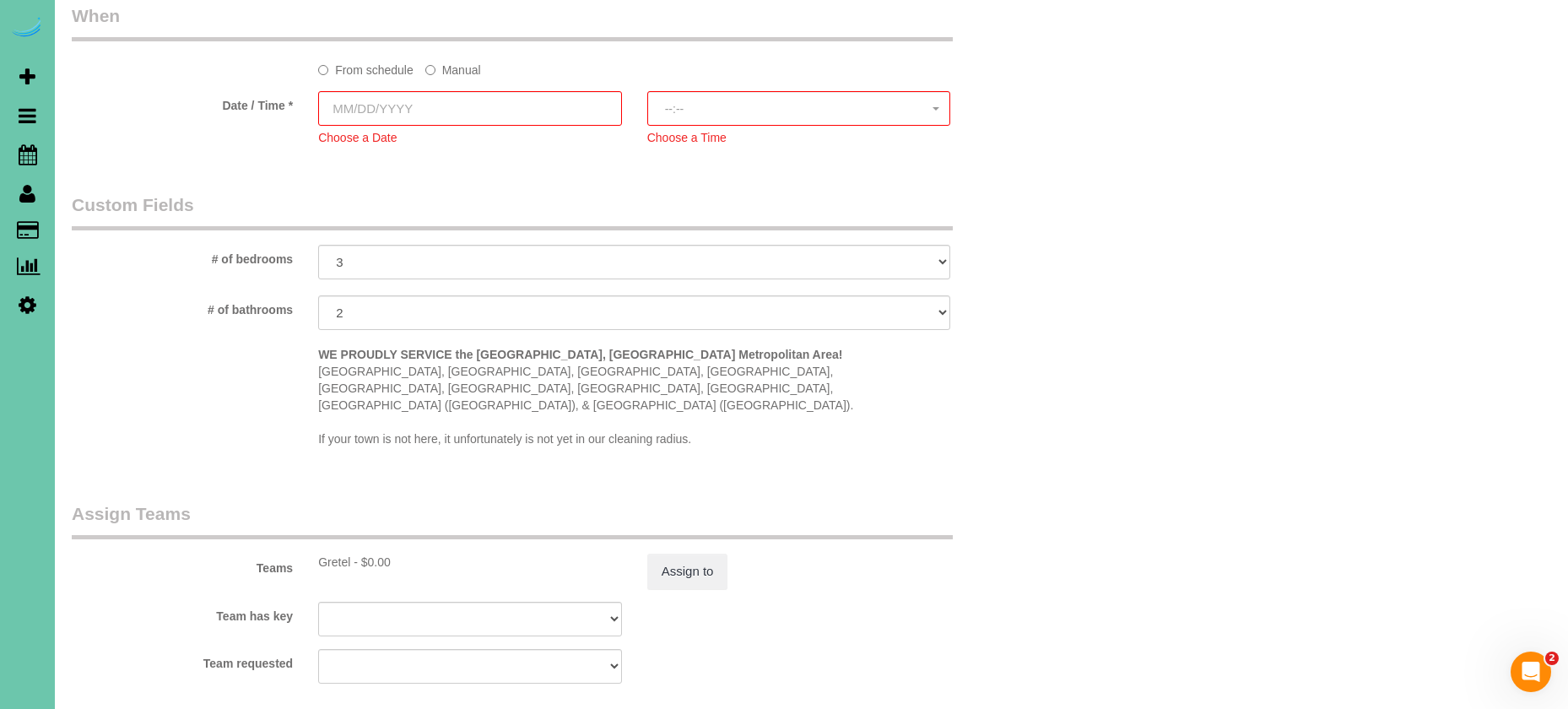
scroll to position [1312, 0]
click at [456, 52] on label "Manual" at bounding box center [453, 61] width 56 height 23
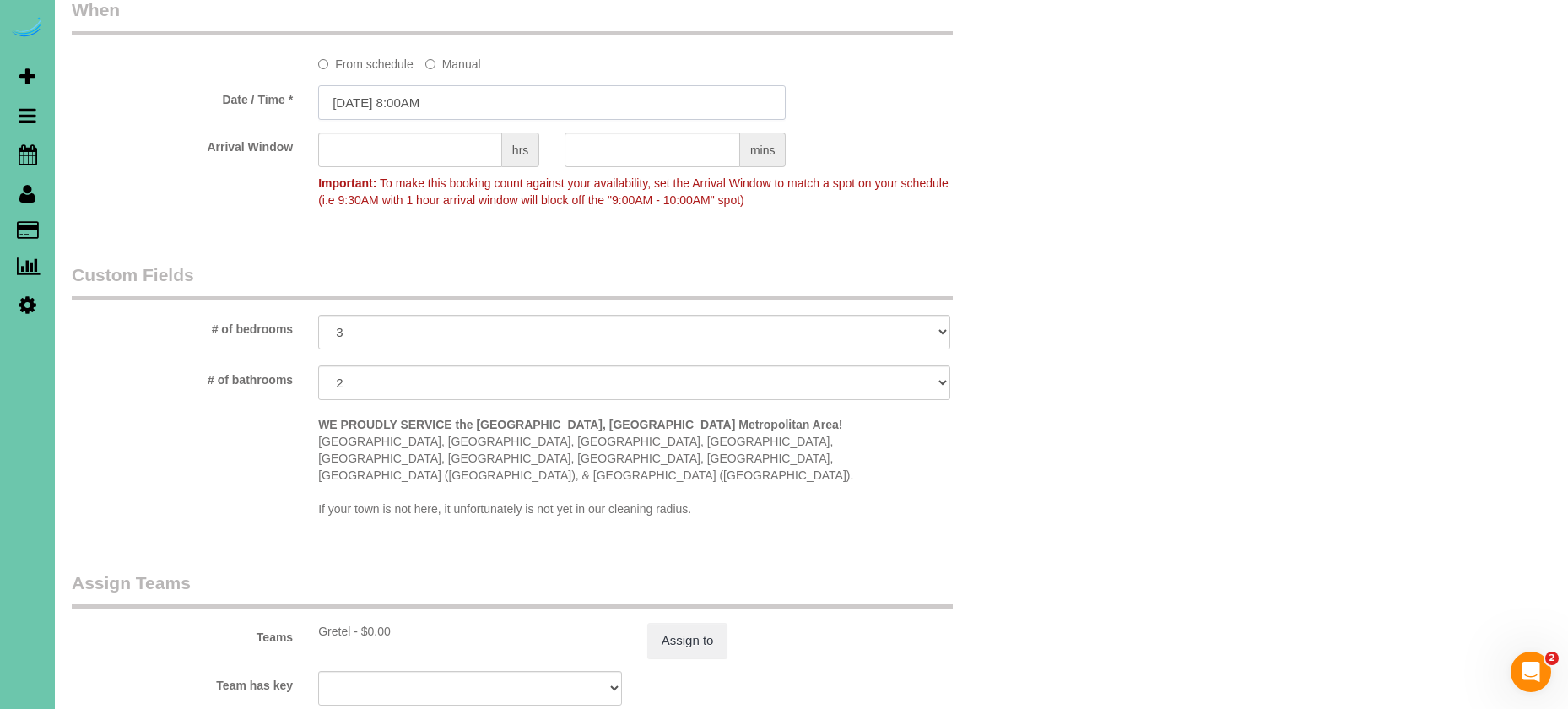
click at [448, 110] on input "08/25/2025 8:00AM" at bounding box center [552, 102] width 467 height 34
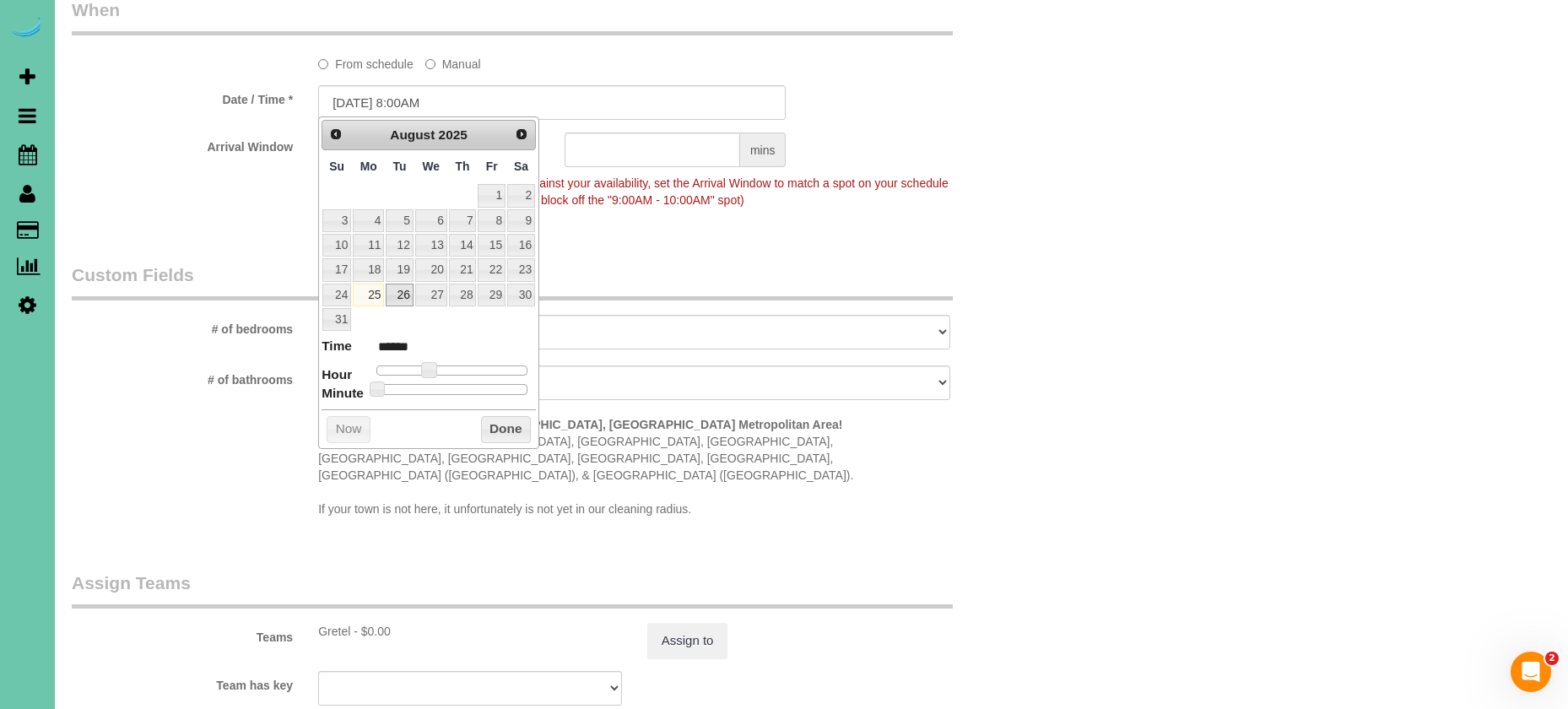
drag, startPoint x: 398, startPoint y: 292, endPoint x: 409, endPoint y: 329, distance: 38.6
click at [398, 292] on link "26" at bounding box center [399, 294] width 27 height 23
type input "08/26/2025 9:00AM"
type input "******"
type input "08/26/2025 10:00AM"
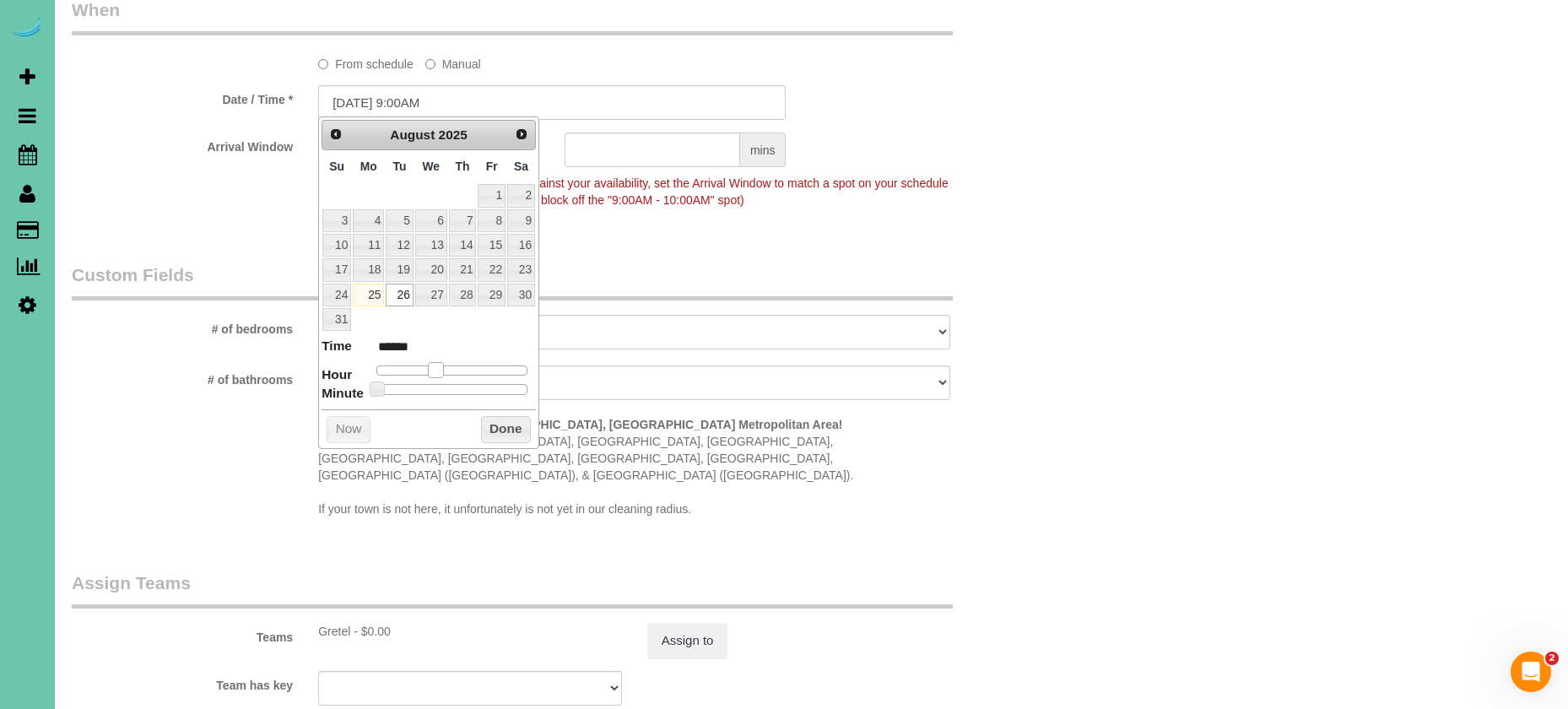
type input "*******"
type input "08/26/2025 11:00AM"
type input "*******"
type input "08/26/2025 12:00PM"
type input "*******"
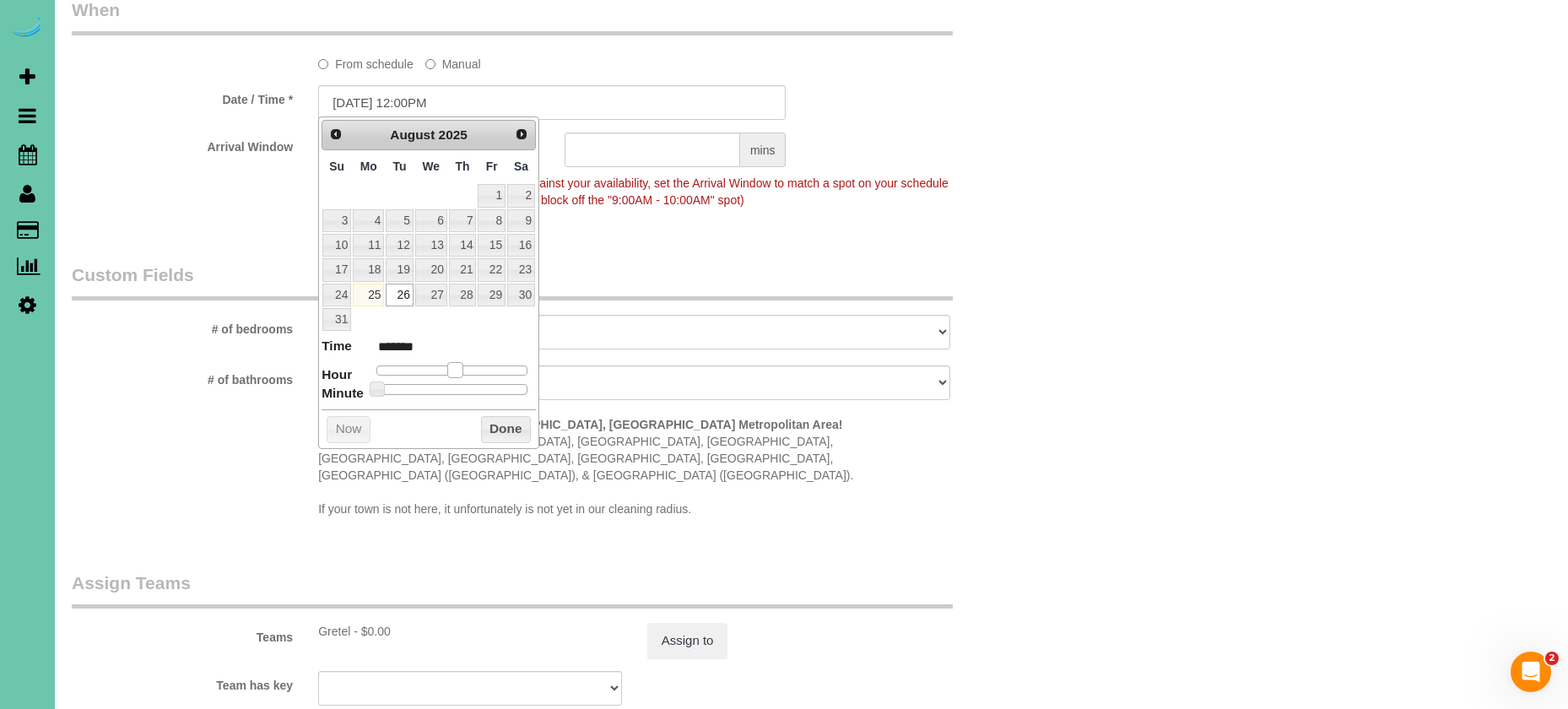
type input "08/26/2025 1:00PM"
type input "******"
drag, startPoint x: 437, startPoint y: 362, endPoint x: 468, endPoint y: 372, distance: 32.6
click at [465, 362] on span at bounding box center [461, 370] width 15 height 15
click at [498, 418] on button "Done" at bounding box center [506, 429] width 50 height 27
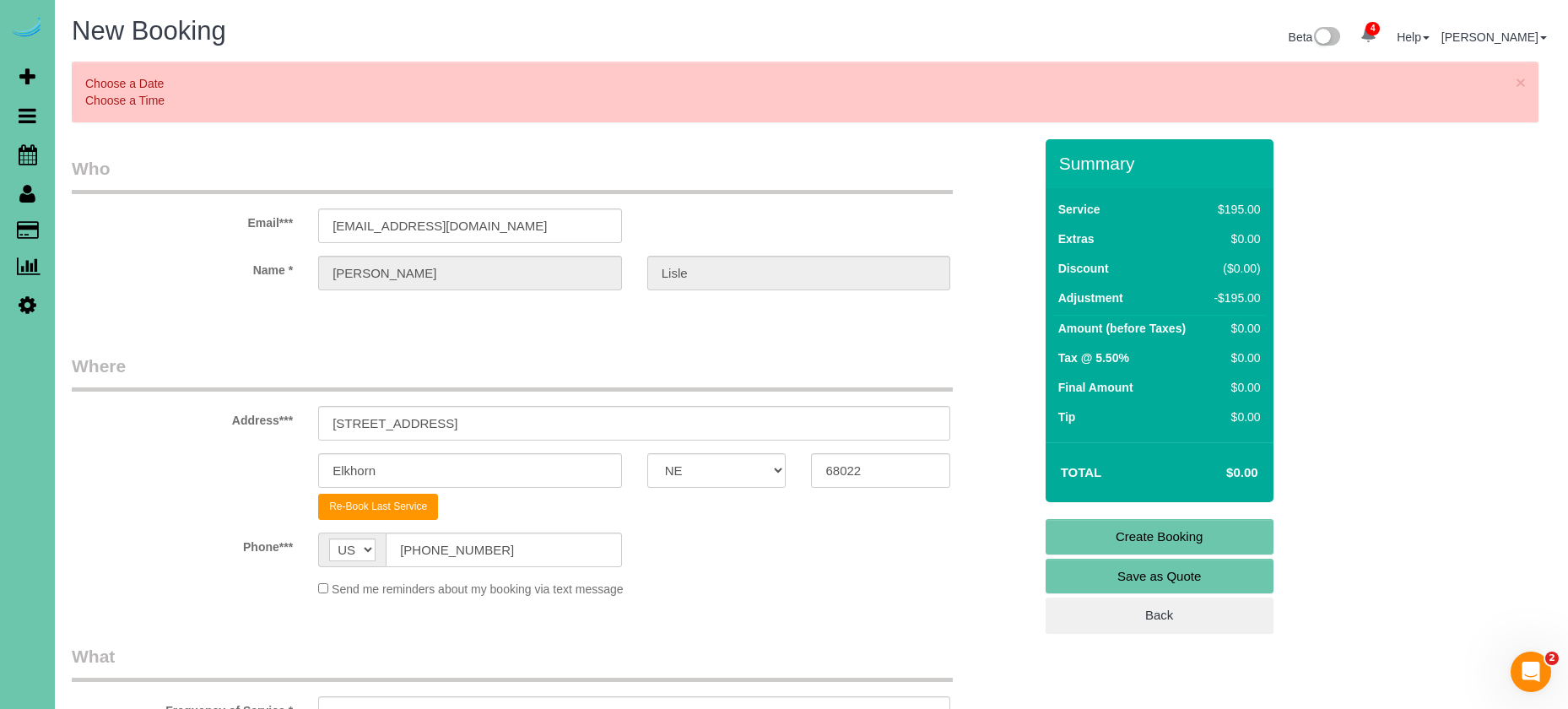
scroll to position [0, 0]
click at [1064, 541] on link "Create Booking" at bounding box center [1160, 536] width 228 height 35
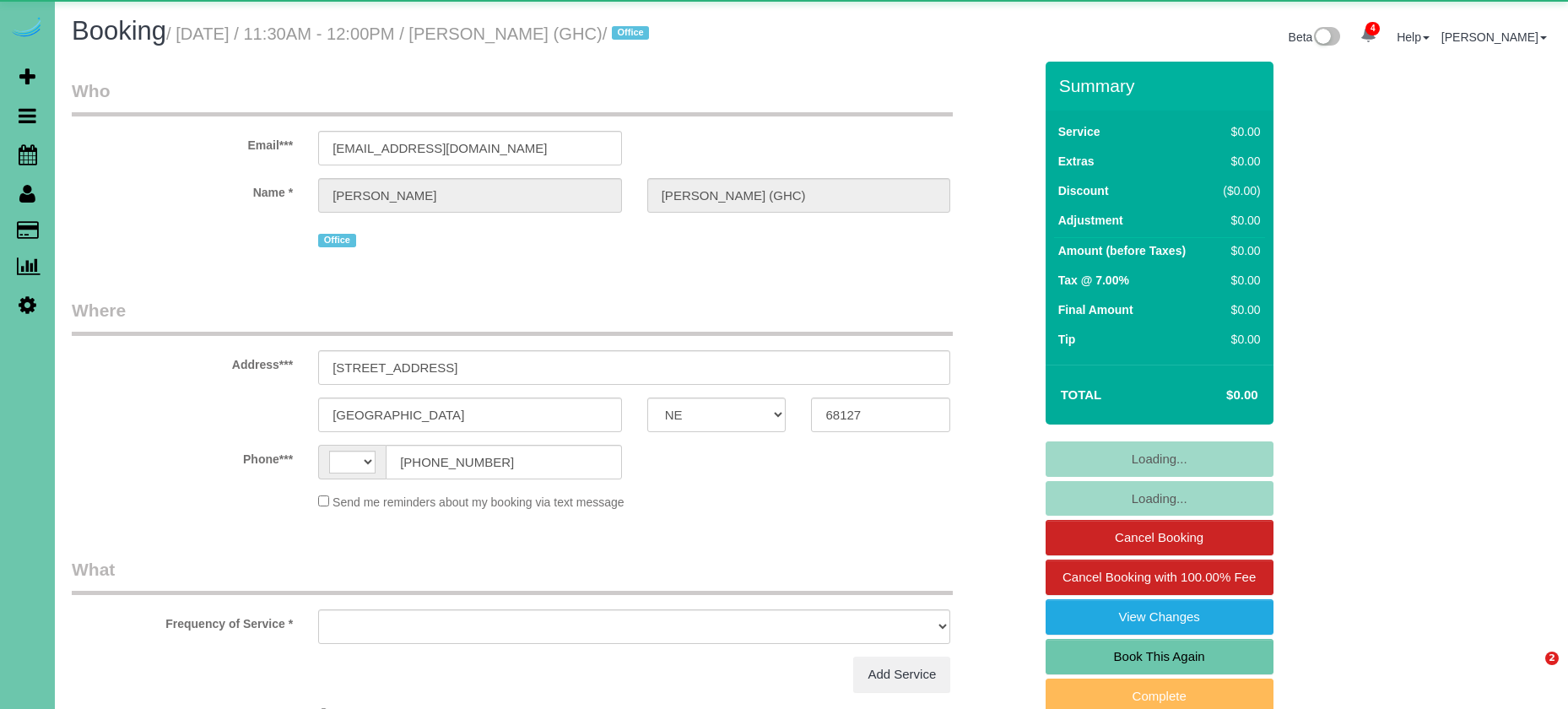
select select "NE"
select select "string:US"
select select "object:676"
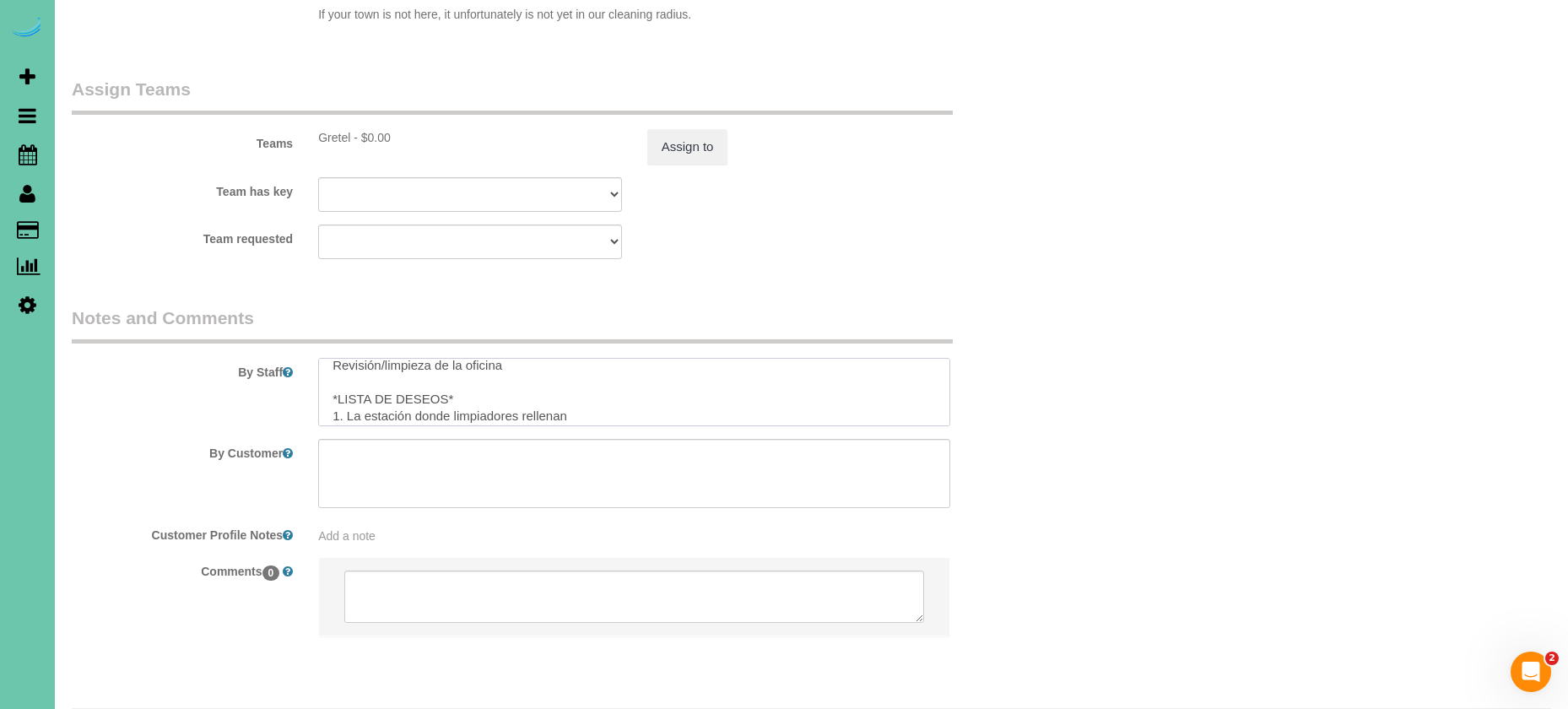
scroll to position [398, 0]
drag, startPoint x: 372, startPoint y: 337, endPoint x: 496, endPoint y: 488, distance: 195.4
click at [496, 488] on sui-booking-comments "By Staff By Customer Customer Profile Notes Add a note Comments 0" at bounding box center [552, 480] width 961 height 348
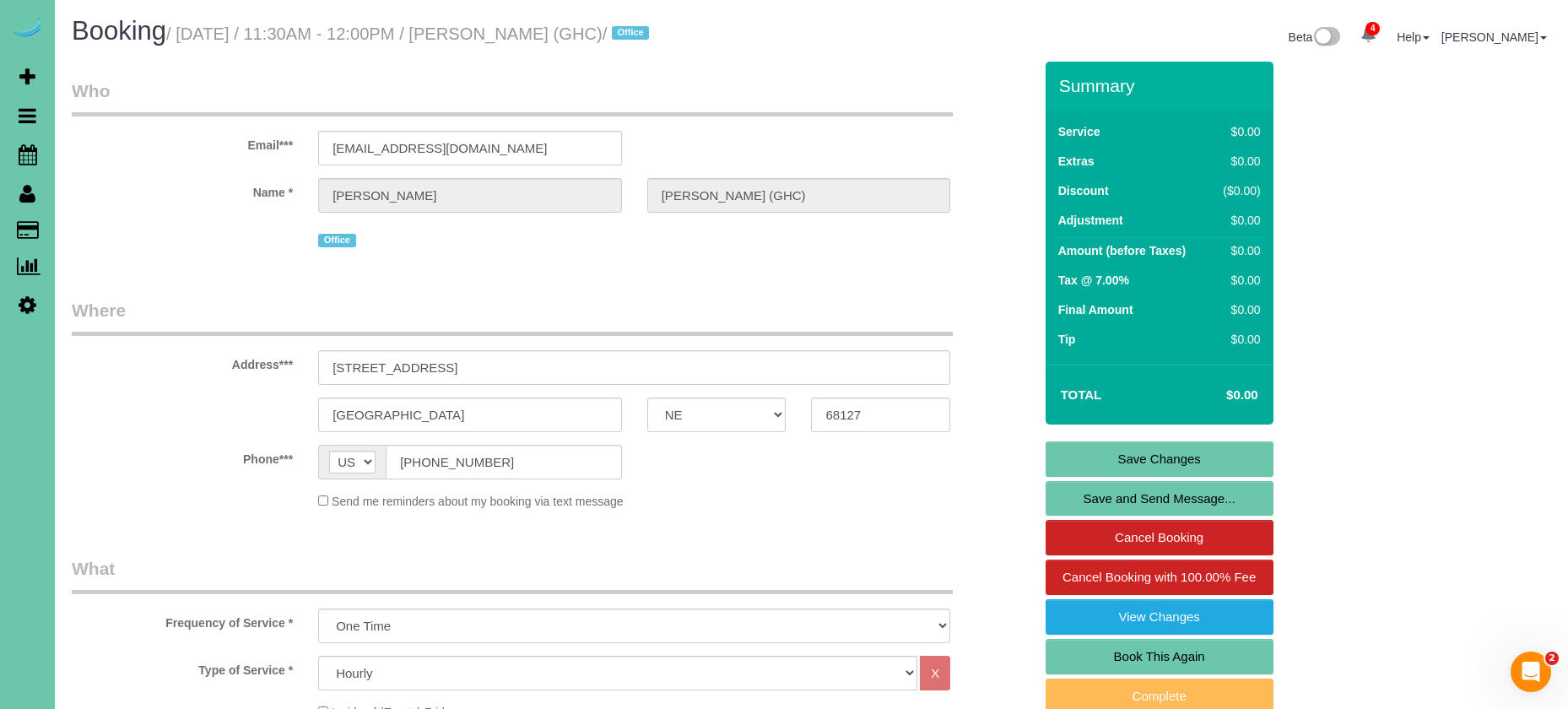
scroll to position [7, 0]
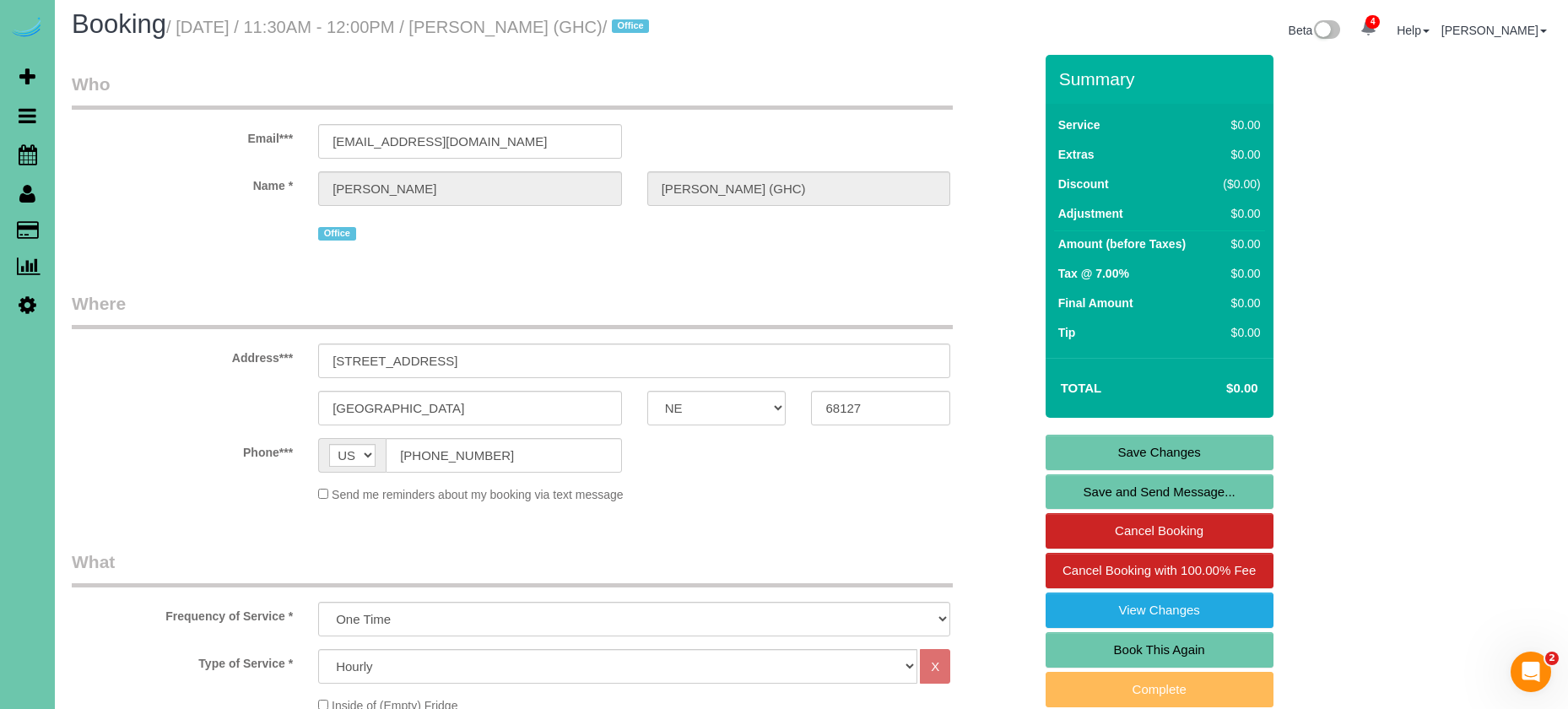
type textarea "Review"
click at [1113, 451] on link "Save Changes" at bounding box center [1160, 452] width 228 height 35
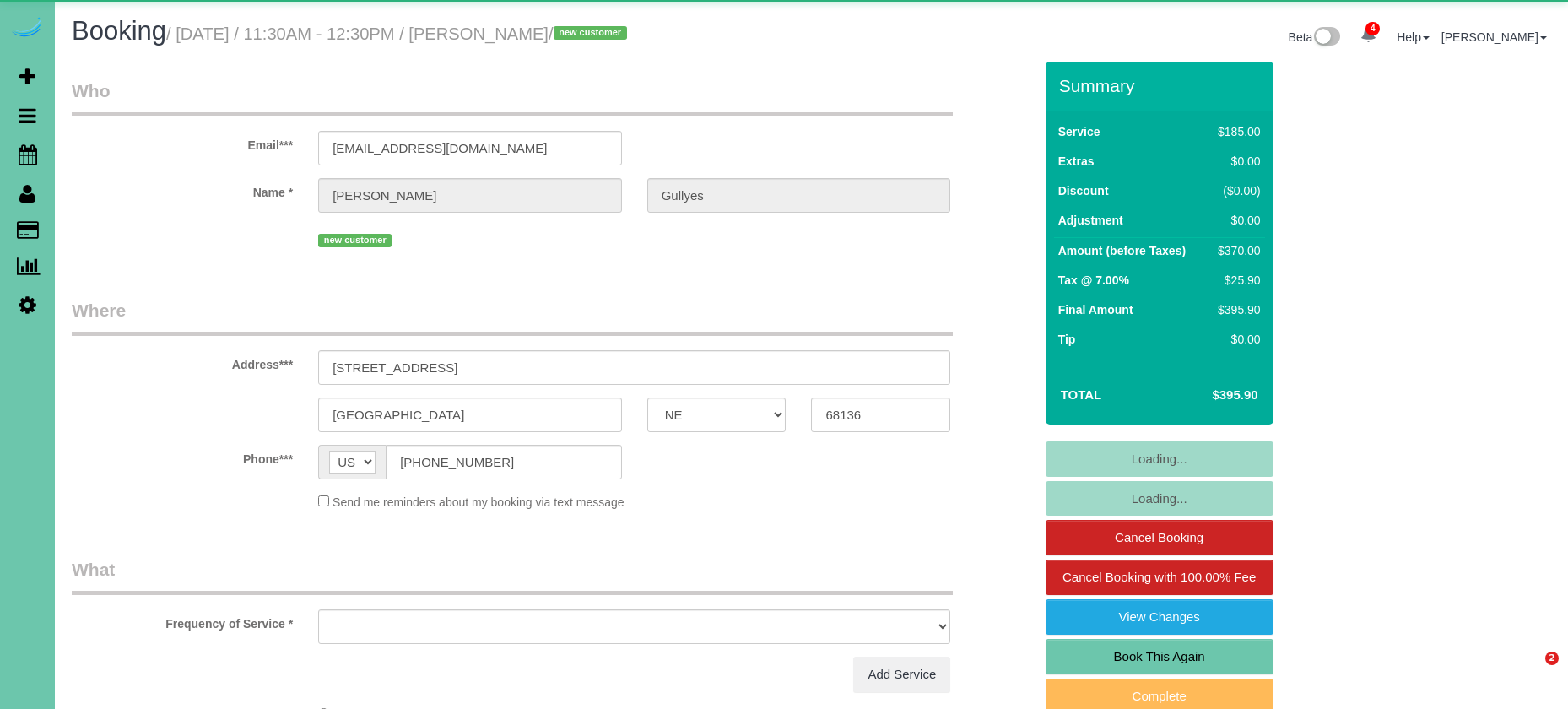
select select "NE"
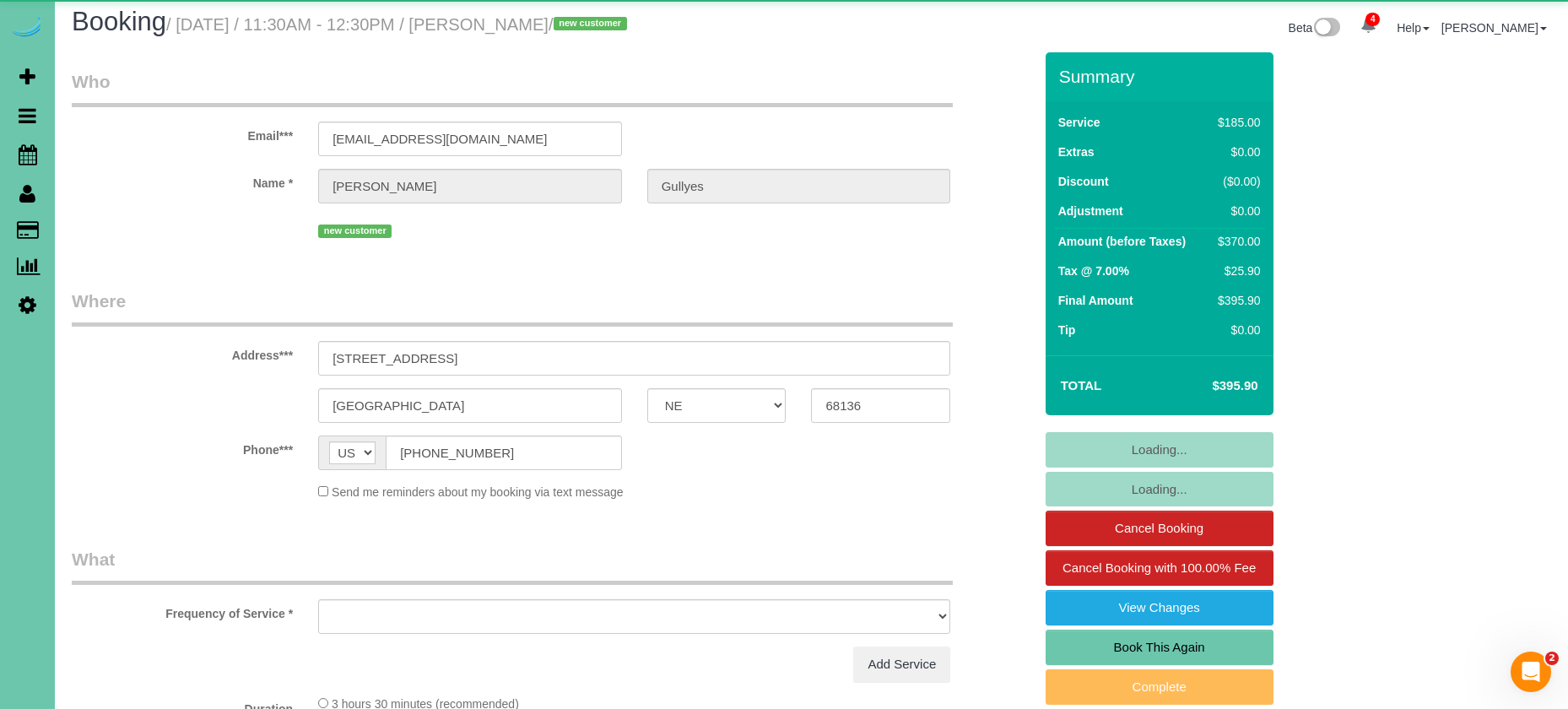
select select "object:674"
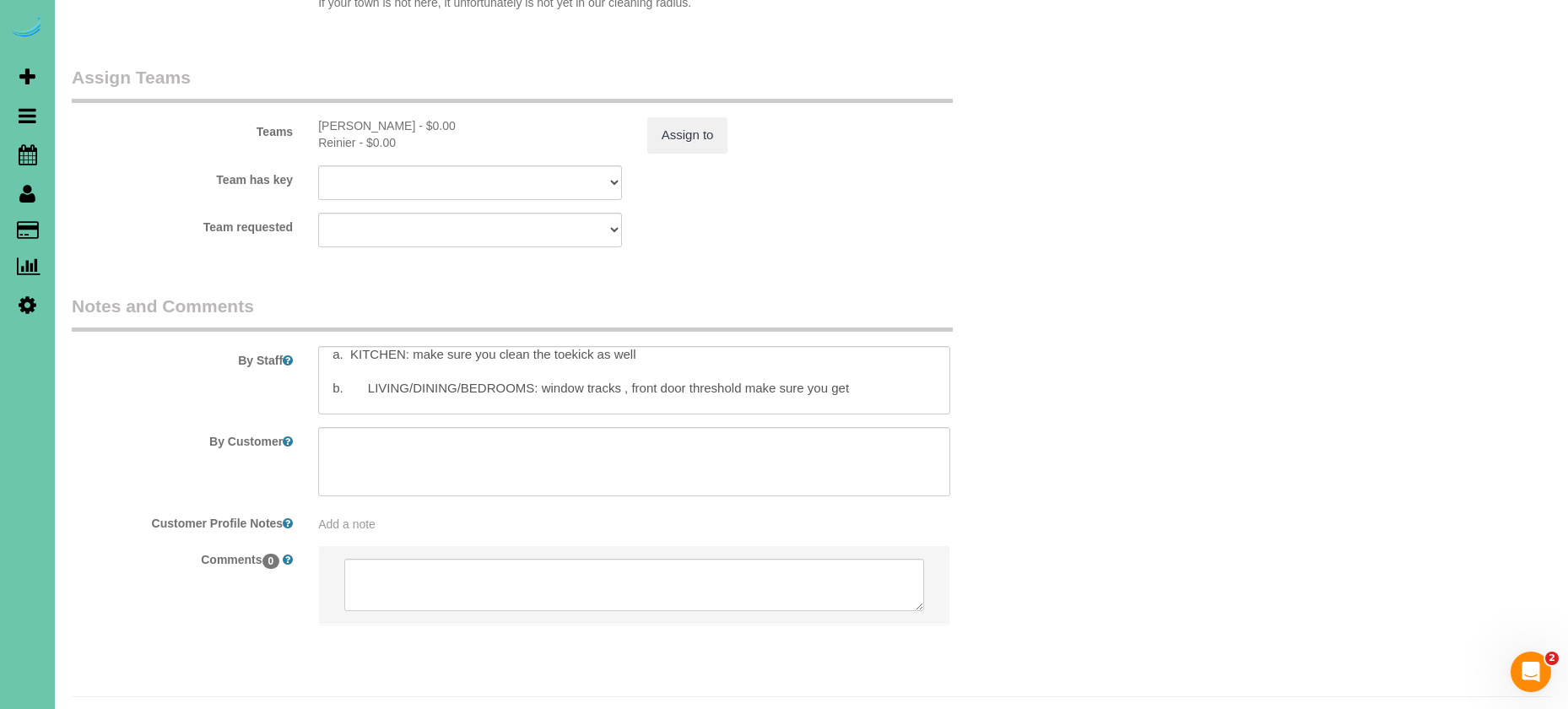
scroll to position [129, 0]
click at [341, 346] on textarea at bounding box center [634, 380] width 632 height 70
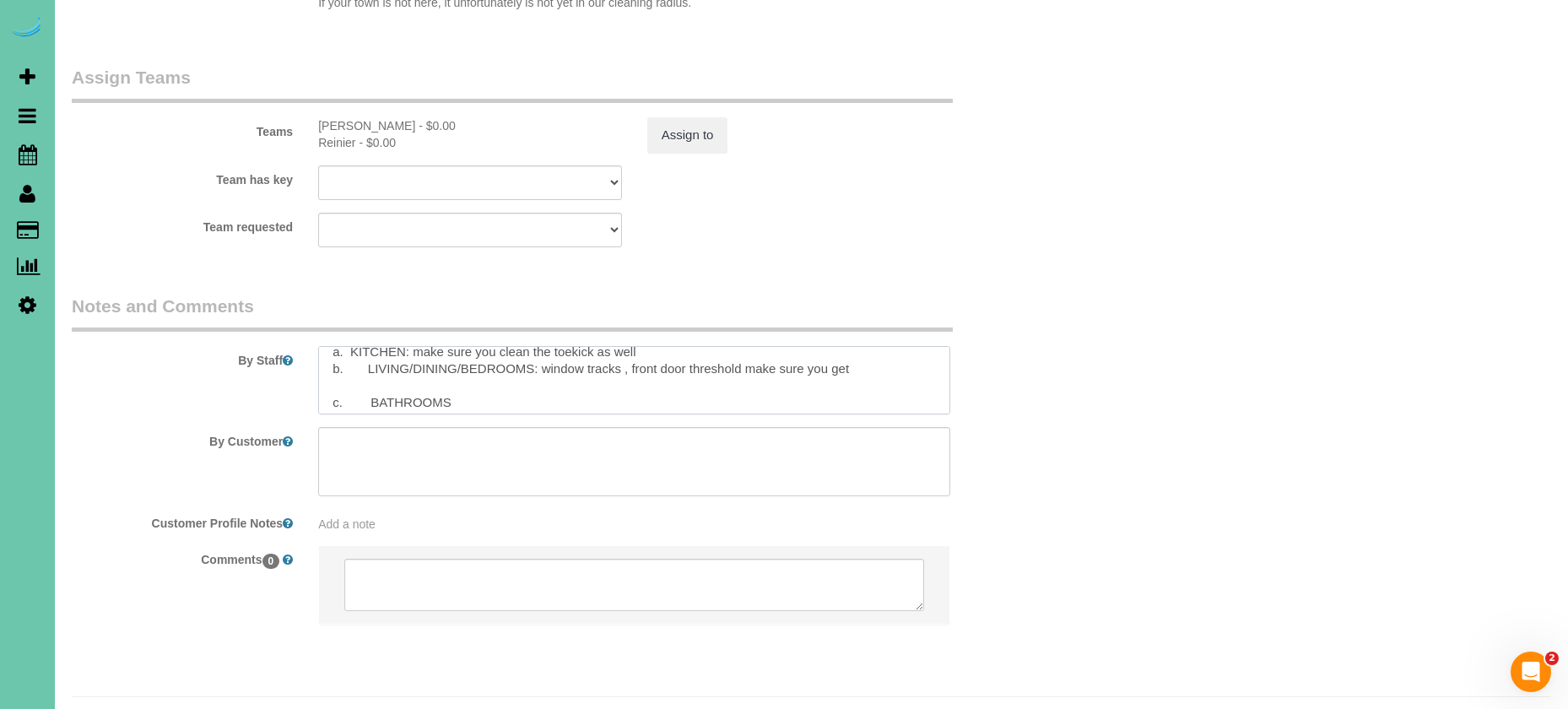
scroll to position [120, 0]
click at [354, 348] on textarea at bounding box center [634, 380] width 632 height 70
click at [353, 366] on textarea at bounding box center [634, 380] width 632 height 70
click at [353, 346] on textarea at bounding box center [634, 380] width 632 height 70
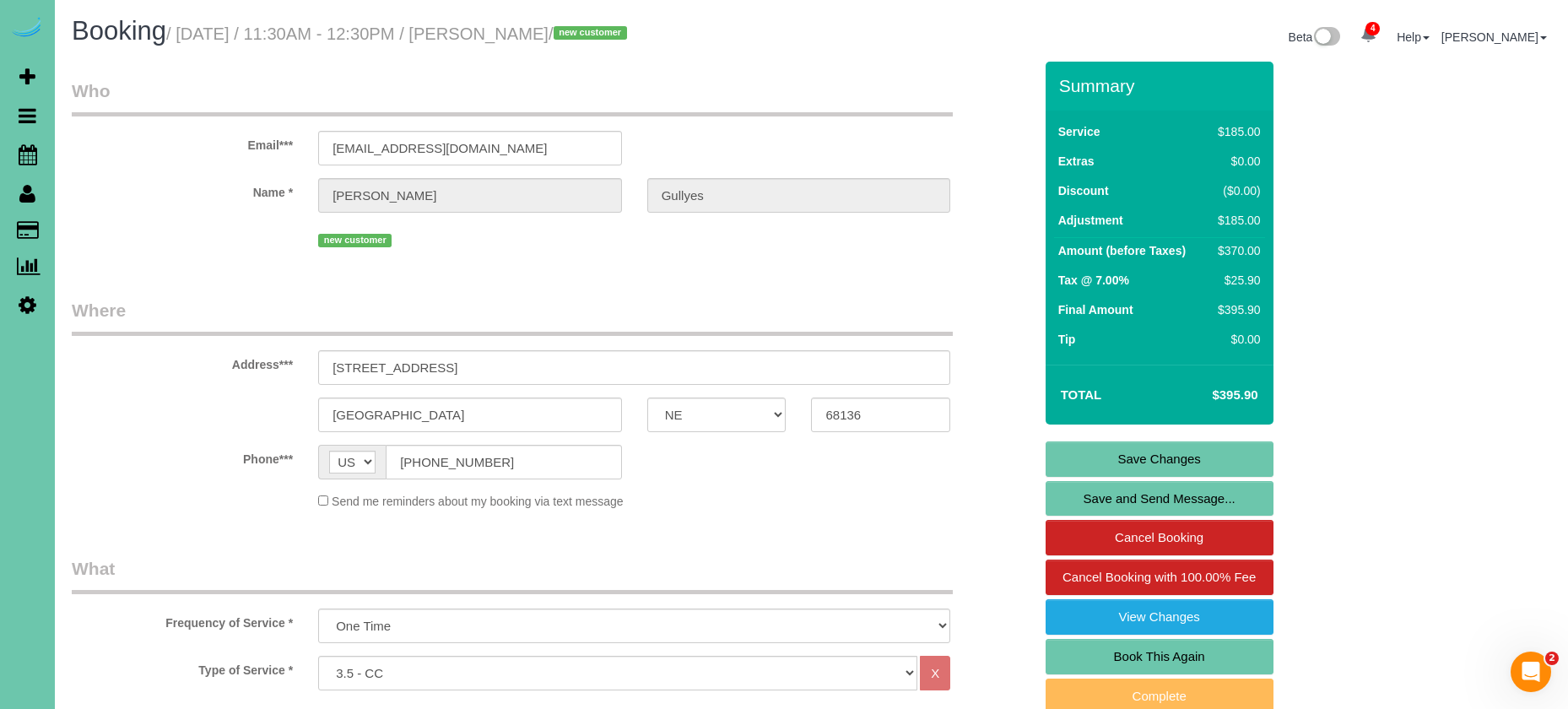
scroll to position [0, 0]
type textarea "1. credit 2. client home 3. One time clean - 3.5 custom clean with two cleaners…"
drag, startPoint x: 1086, startPoint y: 468, endPoint x: 1080, endPoint y: 460, distance: 10.0
click at [1086, 468] on link "Save Changes" at bounding box center [1160, 458] width 228 height 35
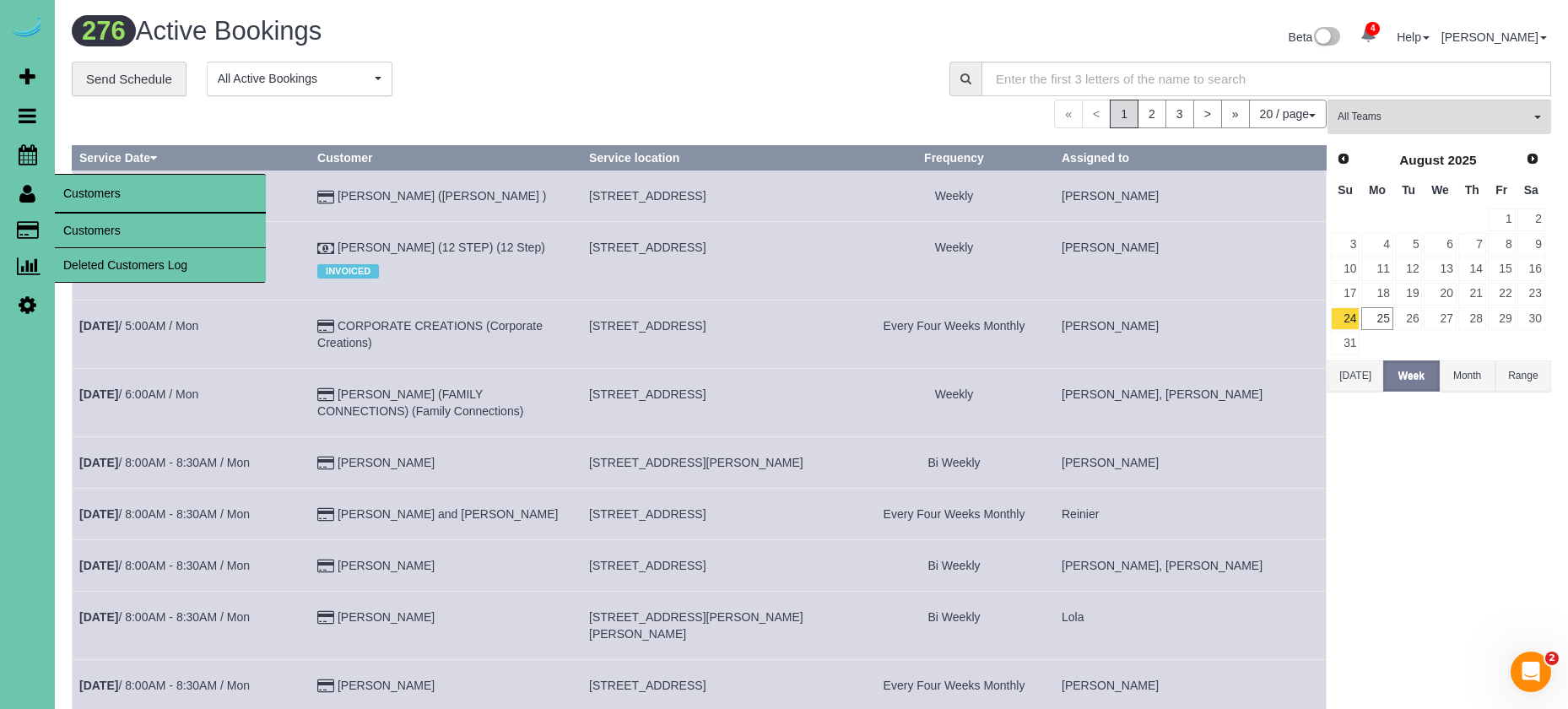
click at [93, 229] on link "Customers" at bounding box center [160, 230] width 211 height 33
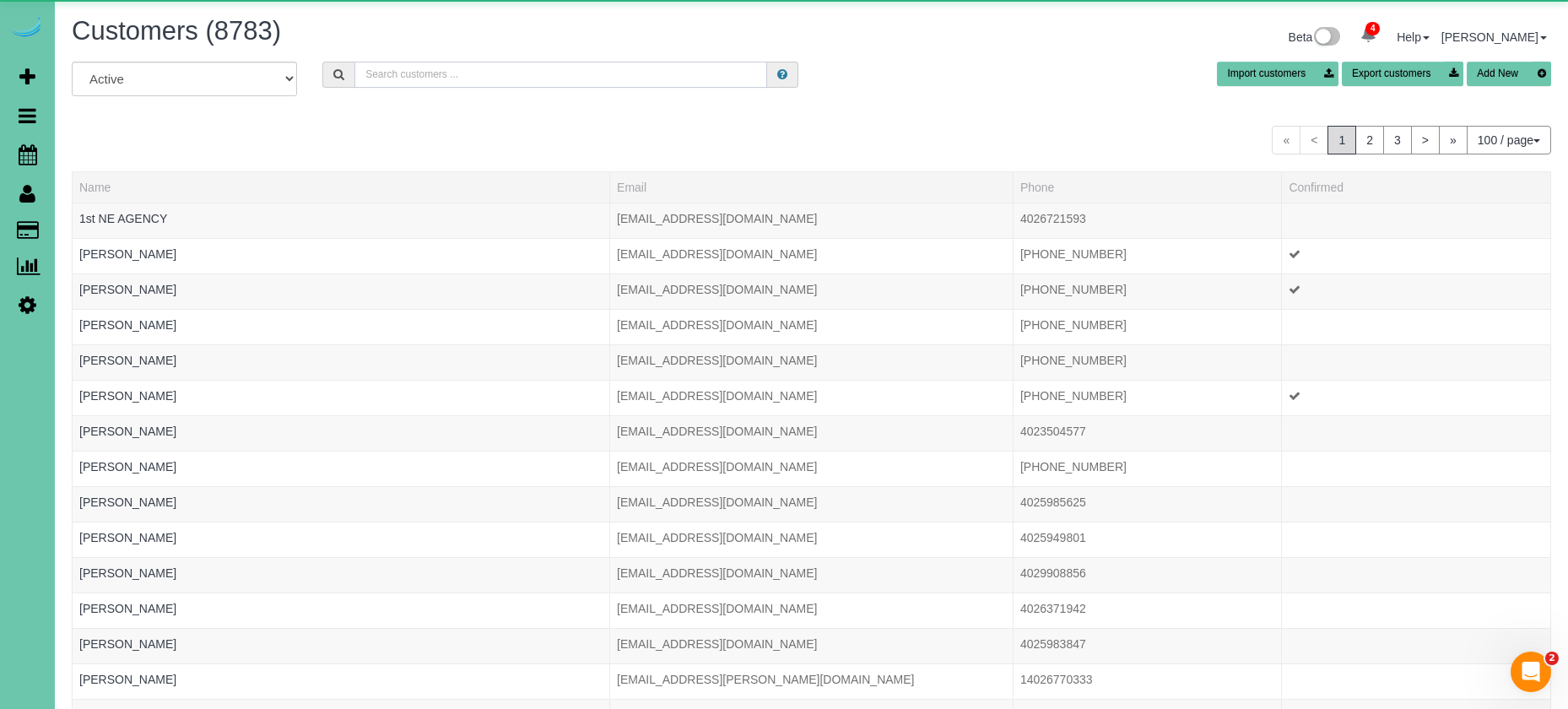
click at [540, 65] on input "text" at bounding box center [560, 75] width 413 height 26
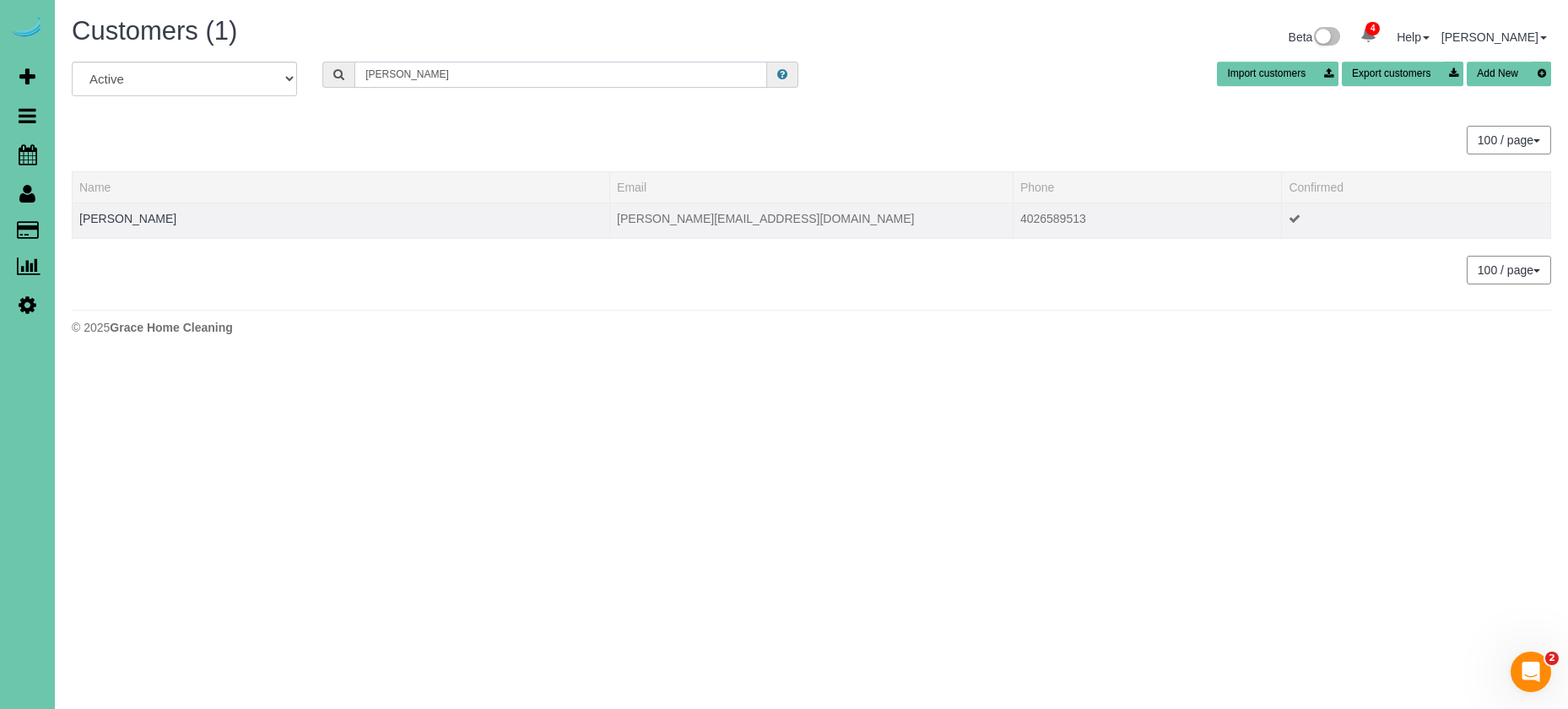
type input "Josie l"
click at [125, 226] on td "Josie Laurent" at bounding box center [341, 220] width 538 height 35
click at [129, 221] on link "Josie Laurent" at bounding box center [127, 219] width 97 height 14
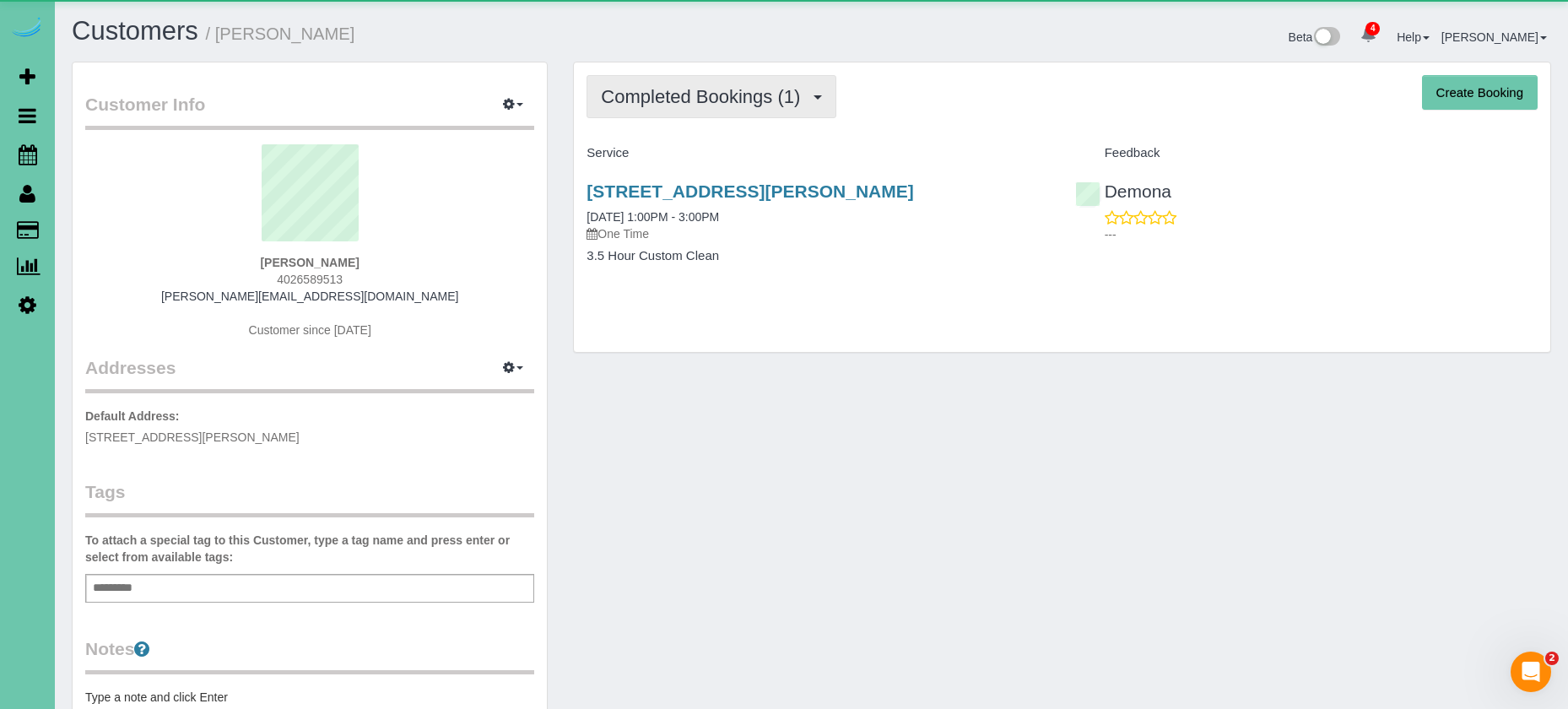
click at [728, 108] on button "Completed Bookings (1)" at bounding box center [711, 97] width 250 height 43
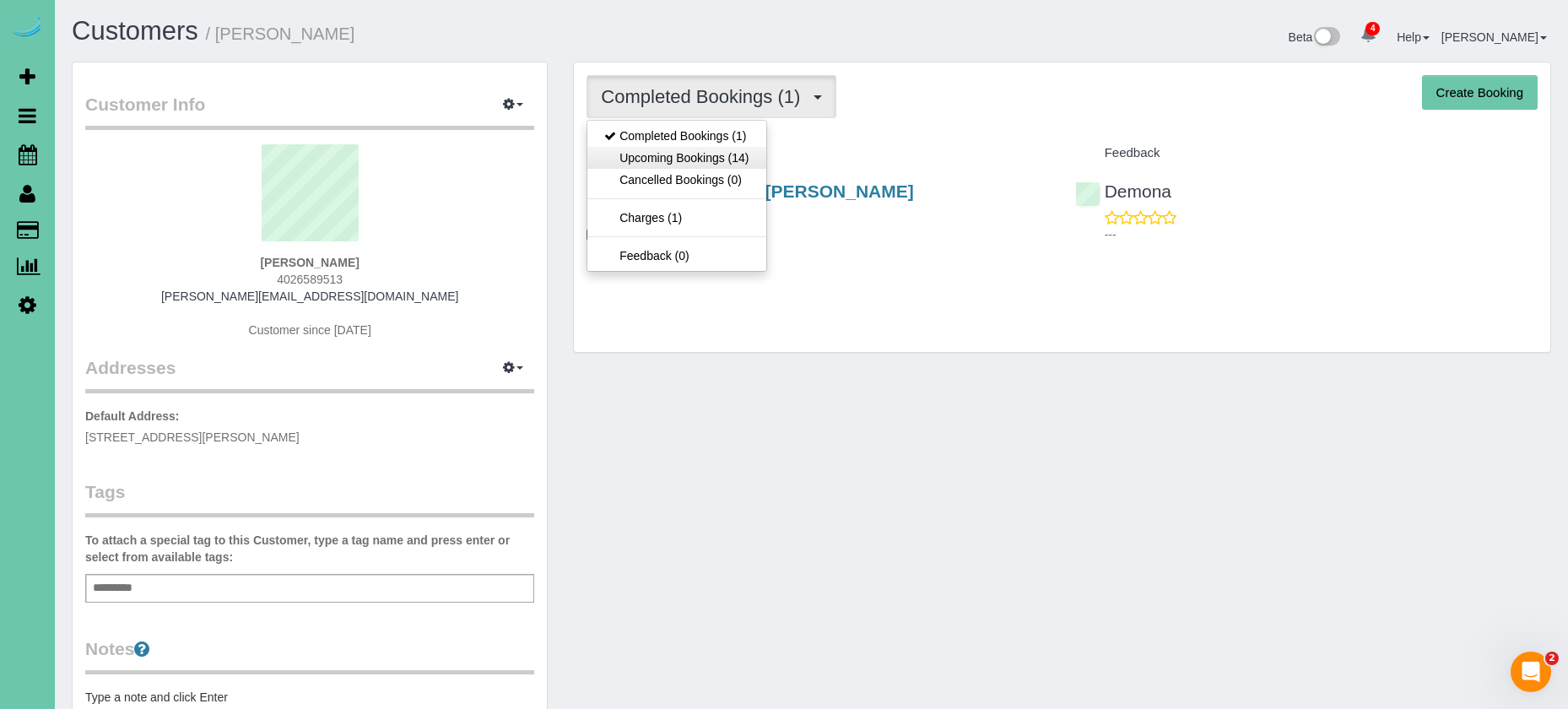
click at [716, 155] on link "Upcoming Bookings (14)" at bounding box center [677, 158] width 178 height 22
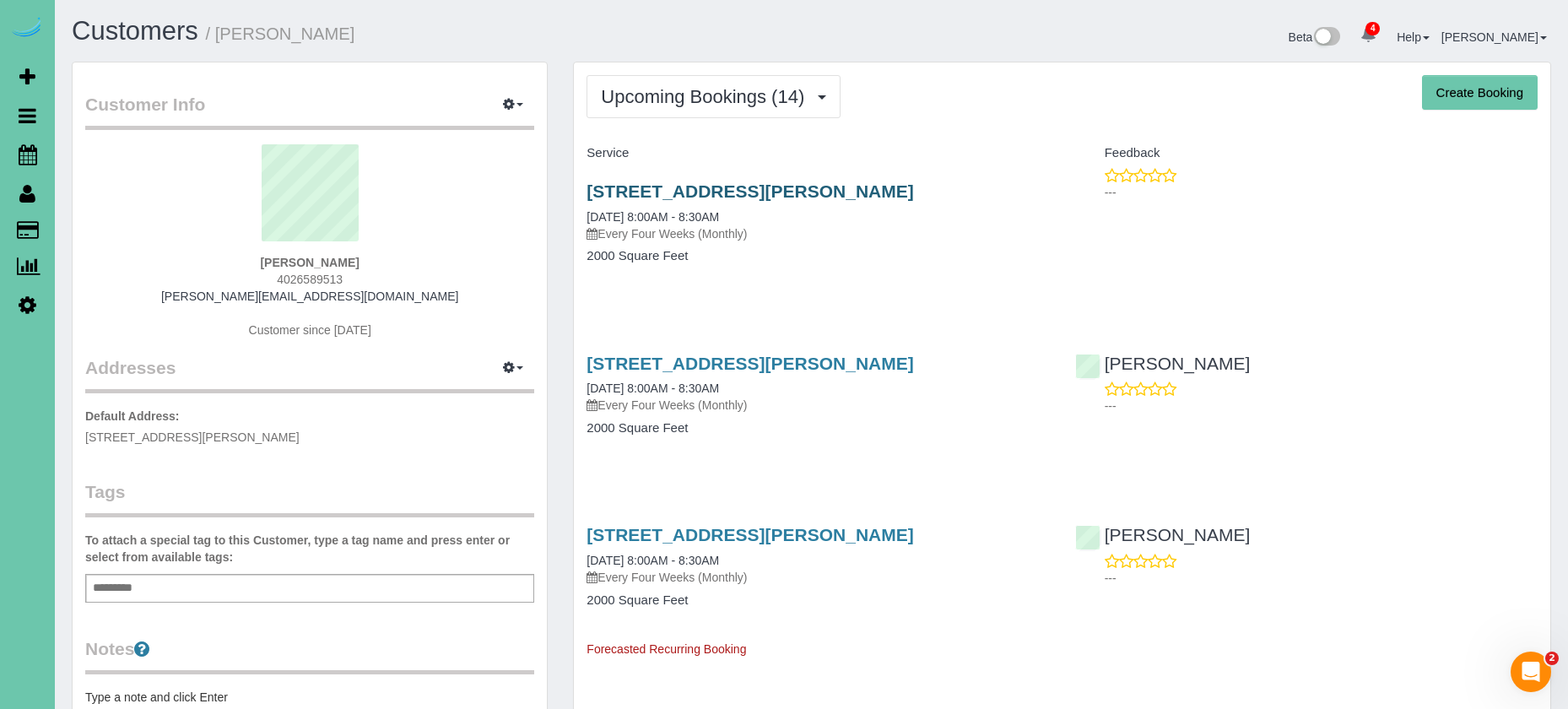
click at [746, 185] on link "14812 Sprague Street, Omaha, NE 68116" at bounding box center [750, 191] width 327 height 20
click at [799, 366] on link "14812 Sprague Street, Omaha, NE 68116" at bounding box center [750, 362] width 327 height 20
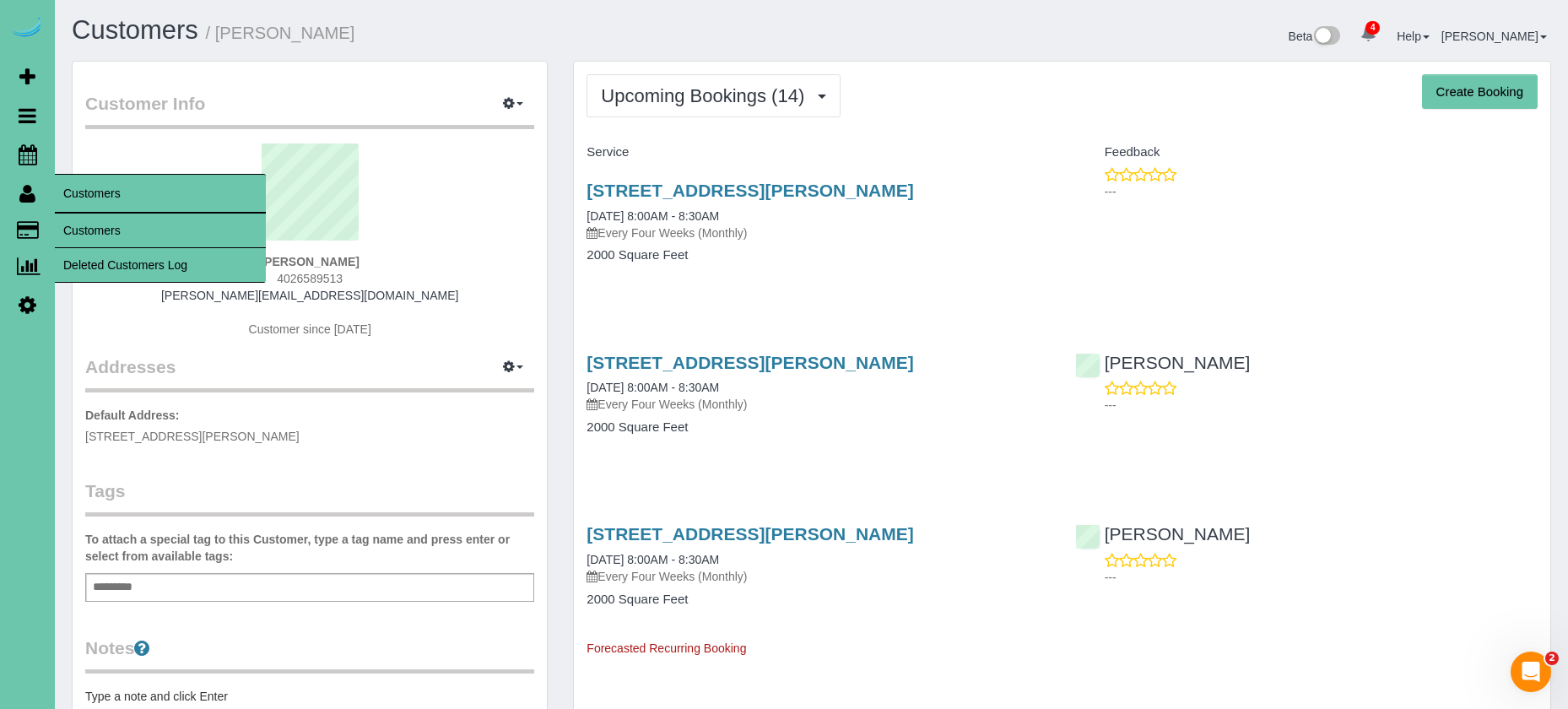
click at [91, 229] on link "Customers" at bounding box center [160, 230] width 211 height 33
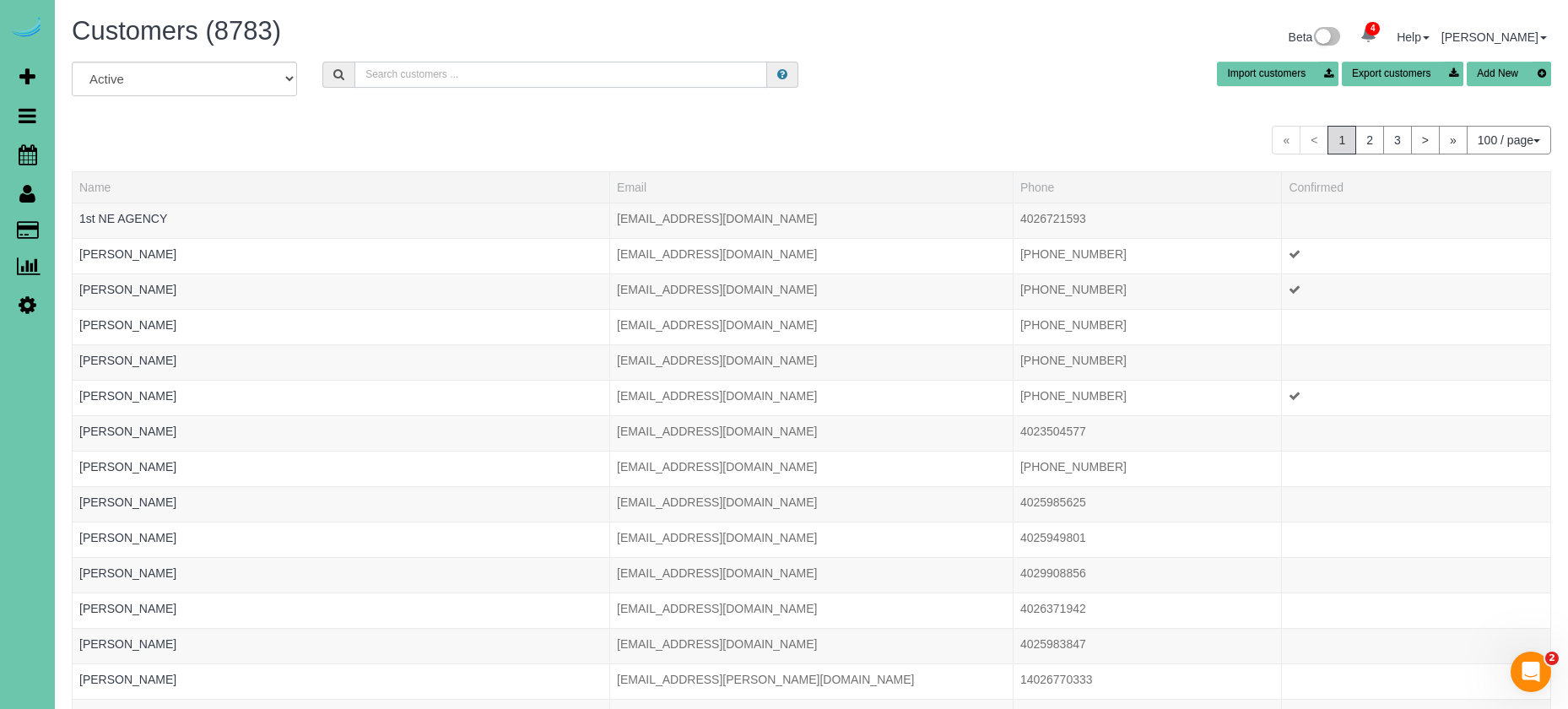
click at [423, 78] on input "text" at bounding box center [560, 75] width 413 height 26
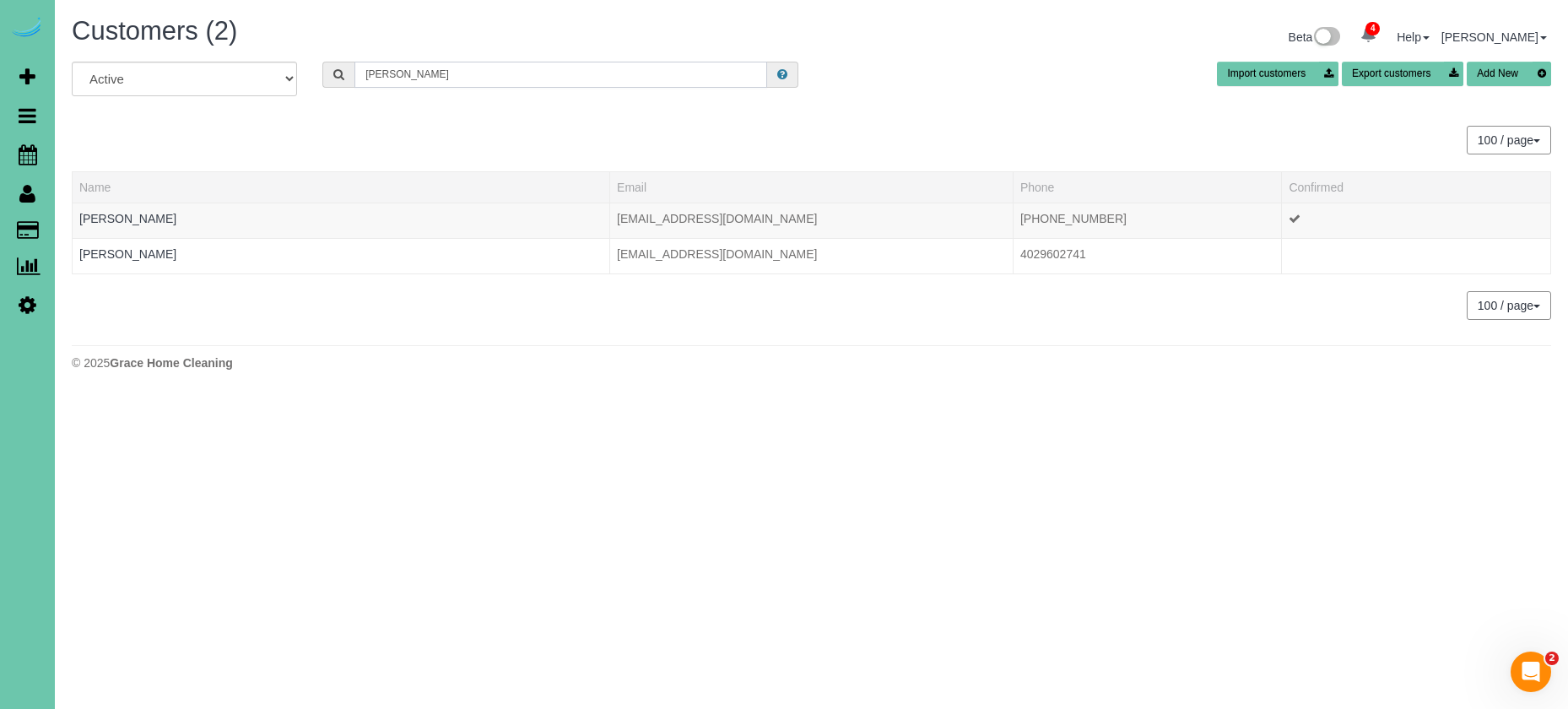
type input "Lynch"
drag, startPoint x: 425, startPoint y: 78, endPoint x: 125, endPoint y: 221, distance: 332.3
click at [125, 221] on link "Briana Lynch" at bounding box center [127, 219] width 97 height 14
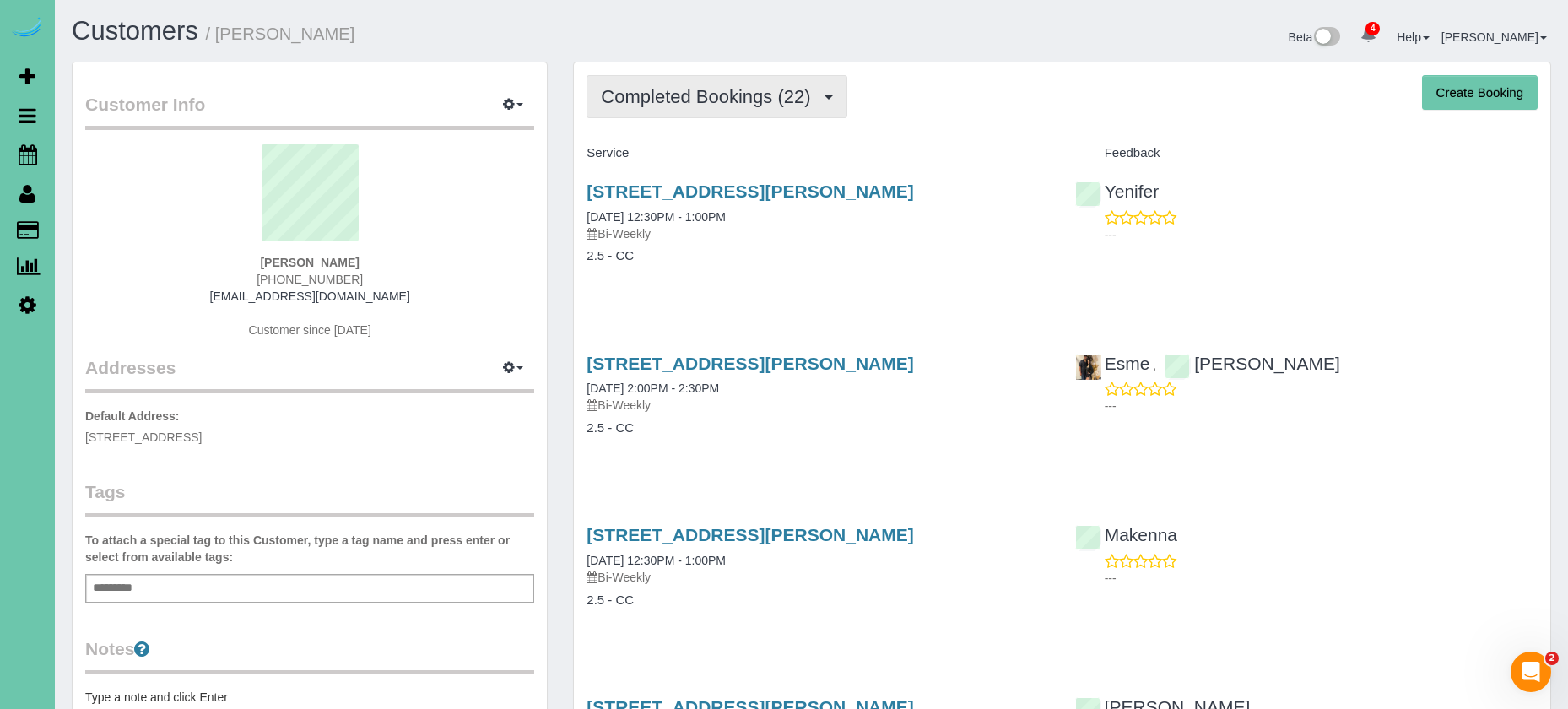
click at [788, 105] on span "Completed Bookings (22)" at bounding box center [709, 96] width 218 height 21
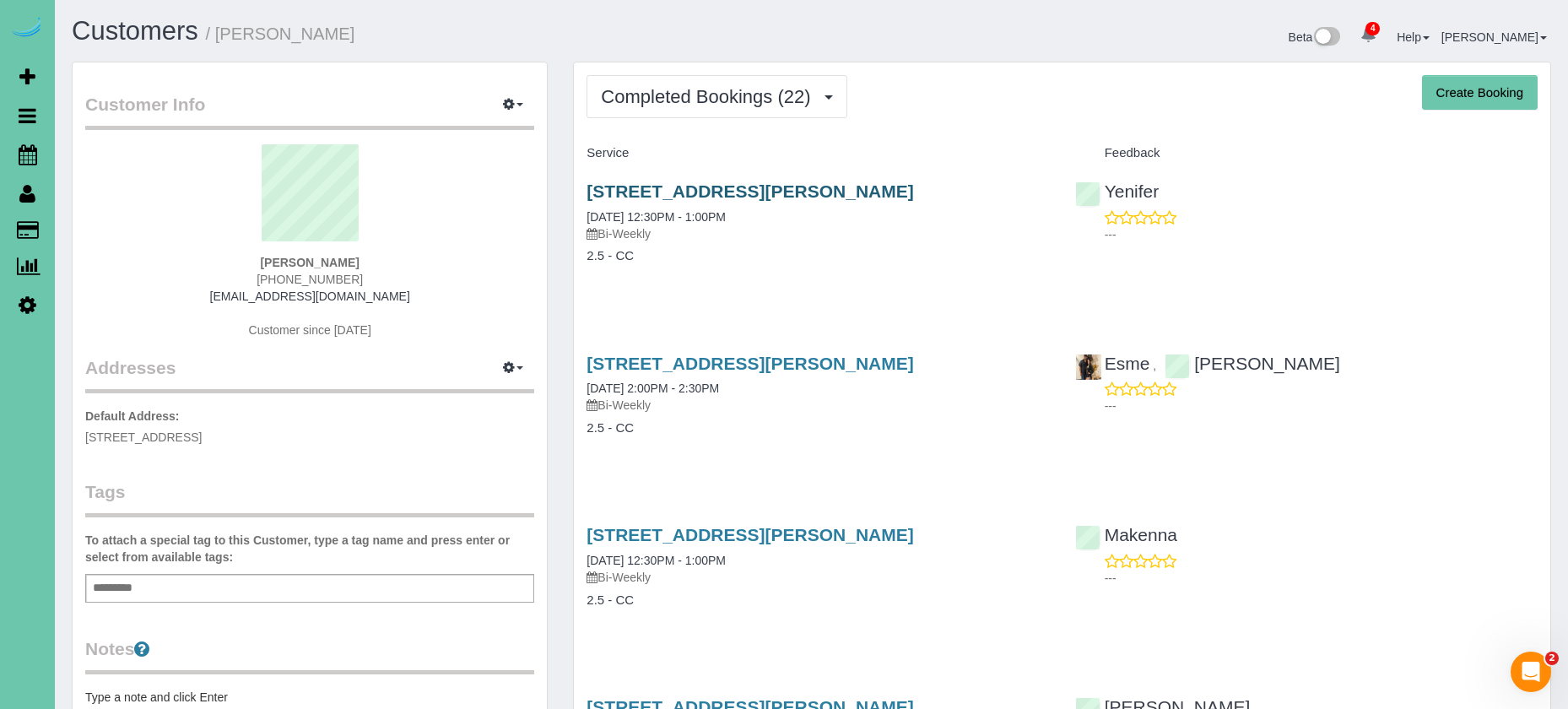
click at [670, 190] on link "5905 Fowler Ave, Omaha, NE 68104" at bounding box center [750, 191] width 327 height 20
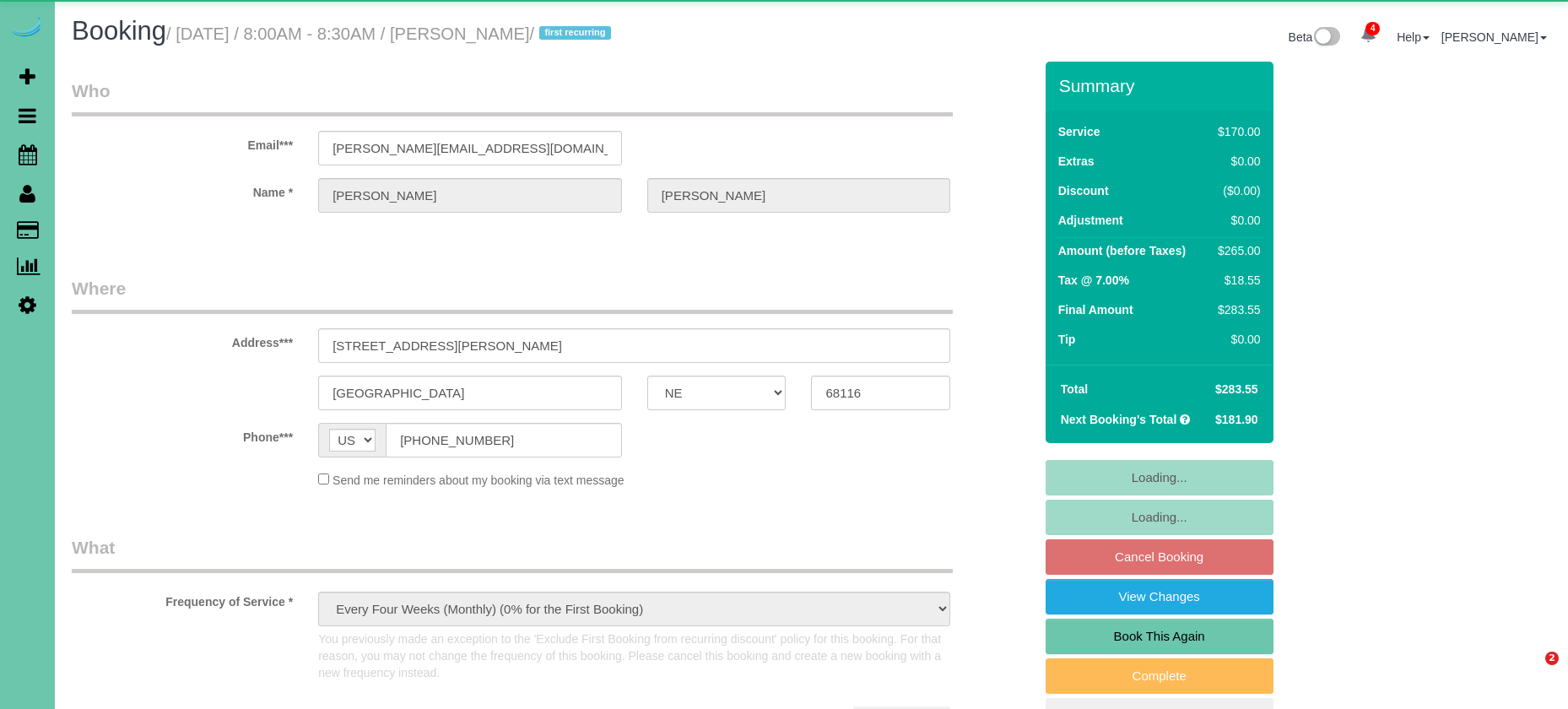
select select "NE"
select select "object:746"
select select "number:37"
select select "number:42"
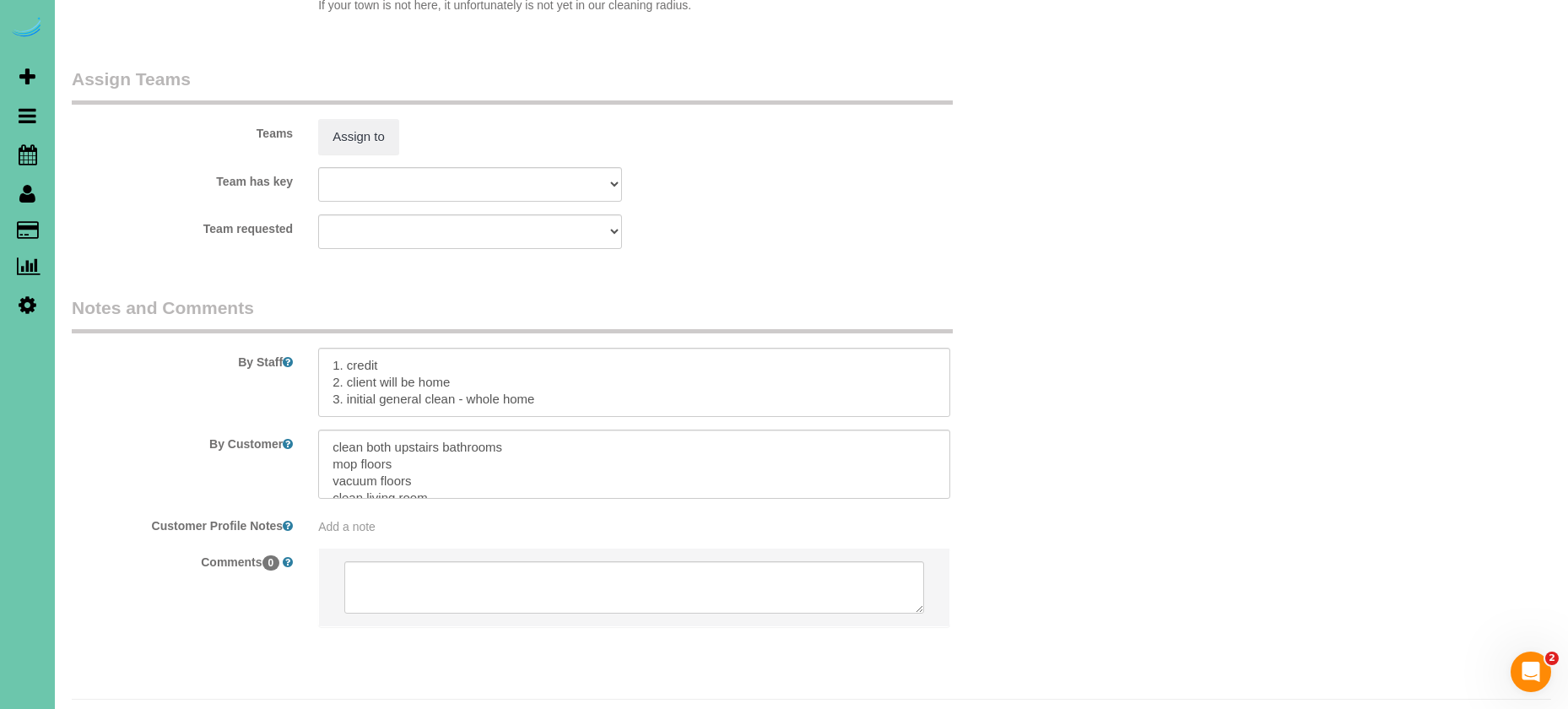
scroll to position [1890, 0]
drag, startPoint x: 411, startPoint y: 340, endPoint x: 347, endPoint y: 338, distance: 64.0
click at [347, 348] on textarea at bounding box center [634, 383] width 632 height 70
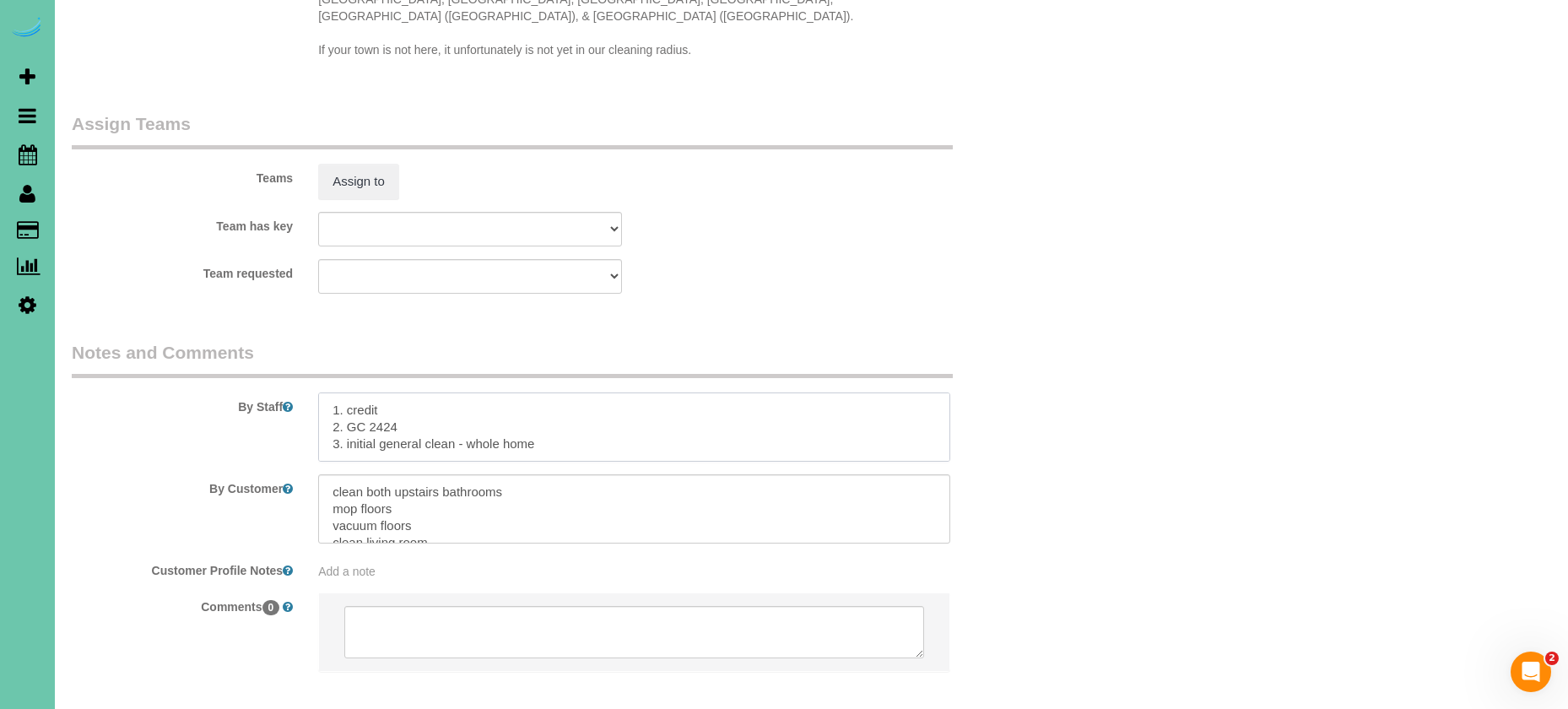
scroll to position [1786, 0]
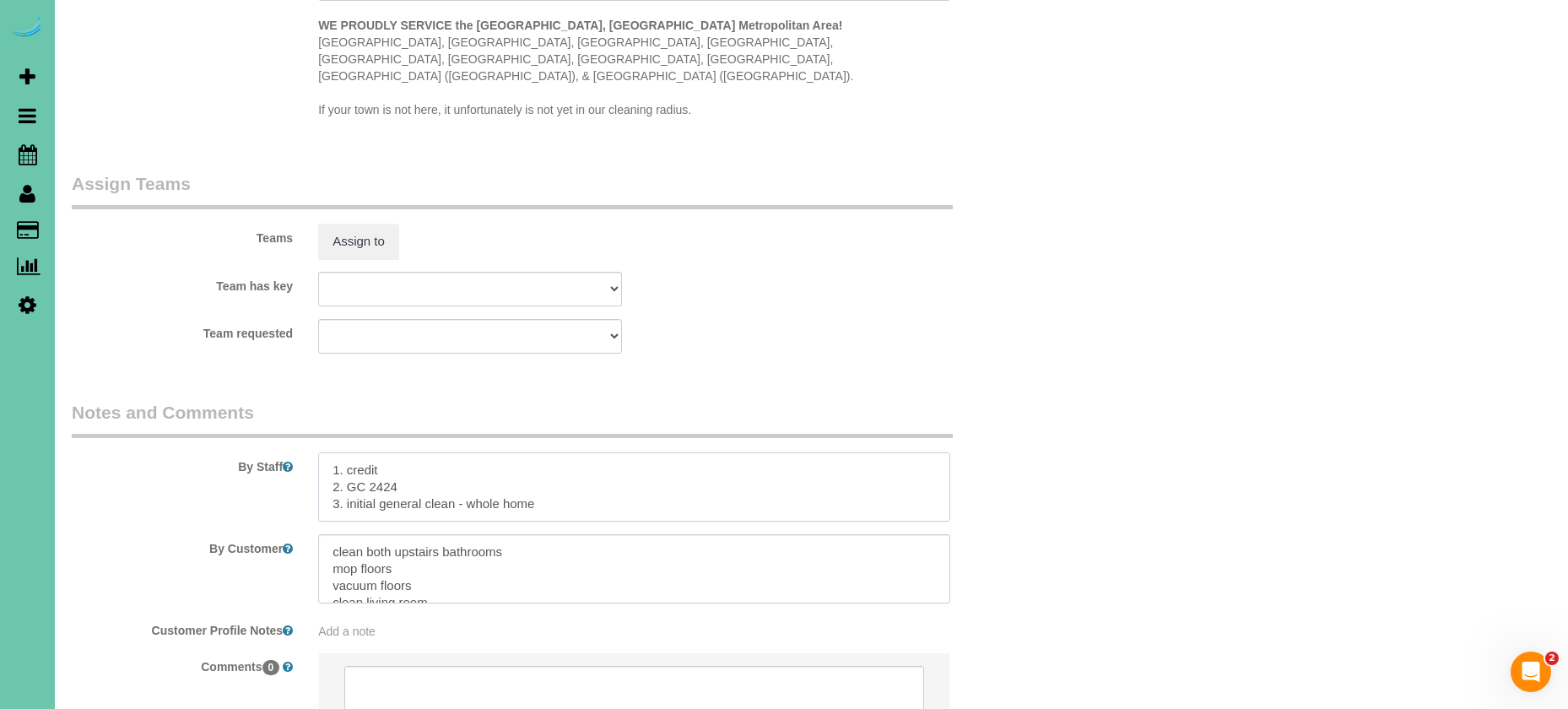
type textarea "1. credit 2. GC 2424 3. initial general clean - whole home Initial General Clea…"
drag, startPoint x: 394, startPoint y: 567, endPoint x: 455, endPoint y: 627, distance: 85.6
click at [455, 627] on sui-booking-comments "By Staff By Customer Customer Profile Notes Add a note Comments 0" at bounding box center [552, 574] width 961 height 348
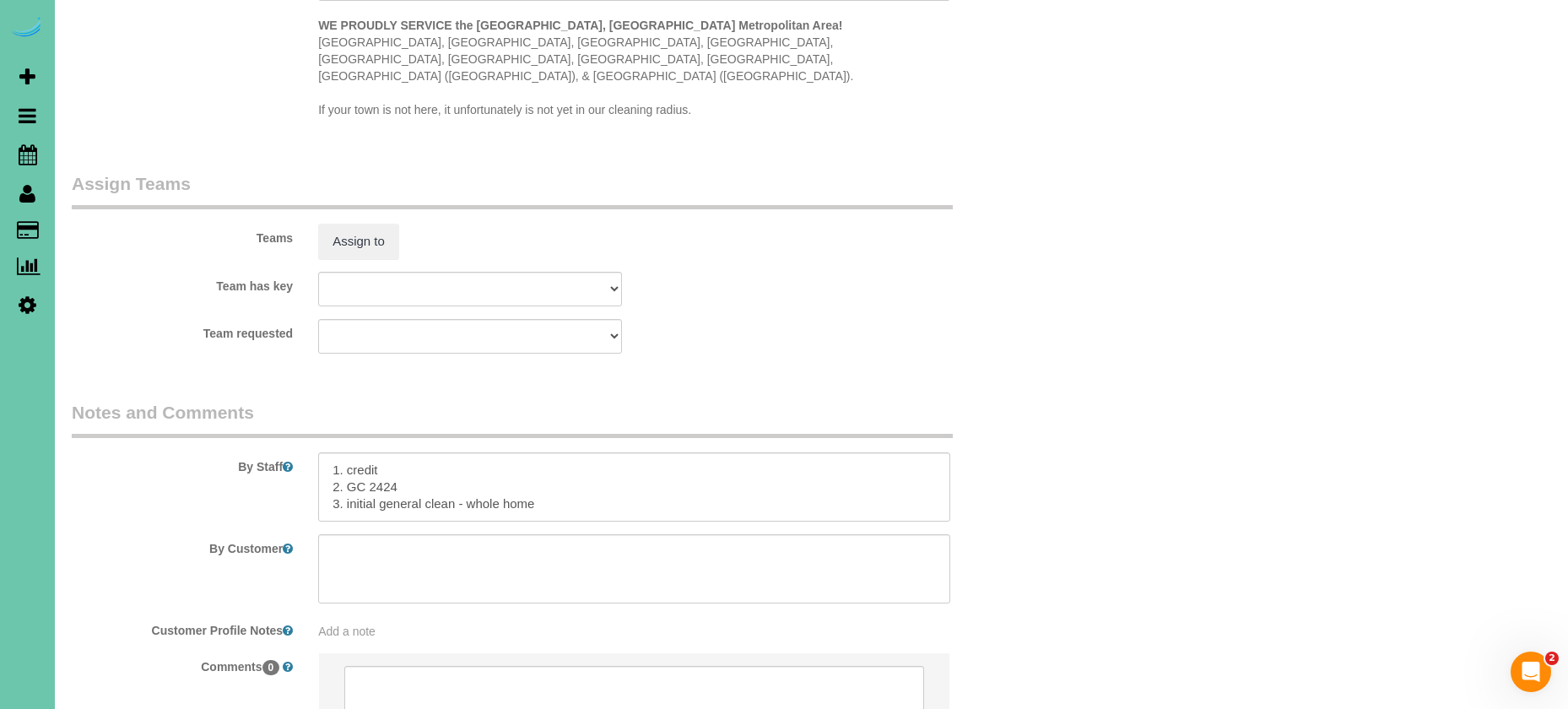
click at [361, 227] on sui-booking-teams "Teams Assign to Team has key Admin Aliyah [GEOGRAPHIC_DATA] [PERSON_NAME] [PERS…" at bounding box center [552, 263] width 961 height 182
click at [364, 224] on button "Assign to" at bounding box center [359, 241] width 81 height 35
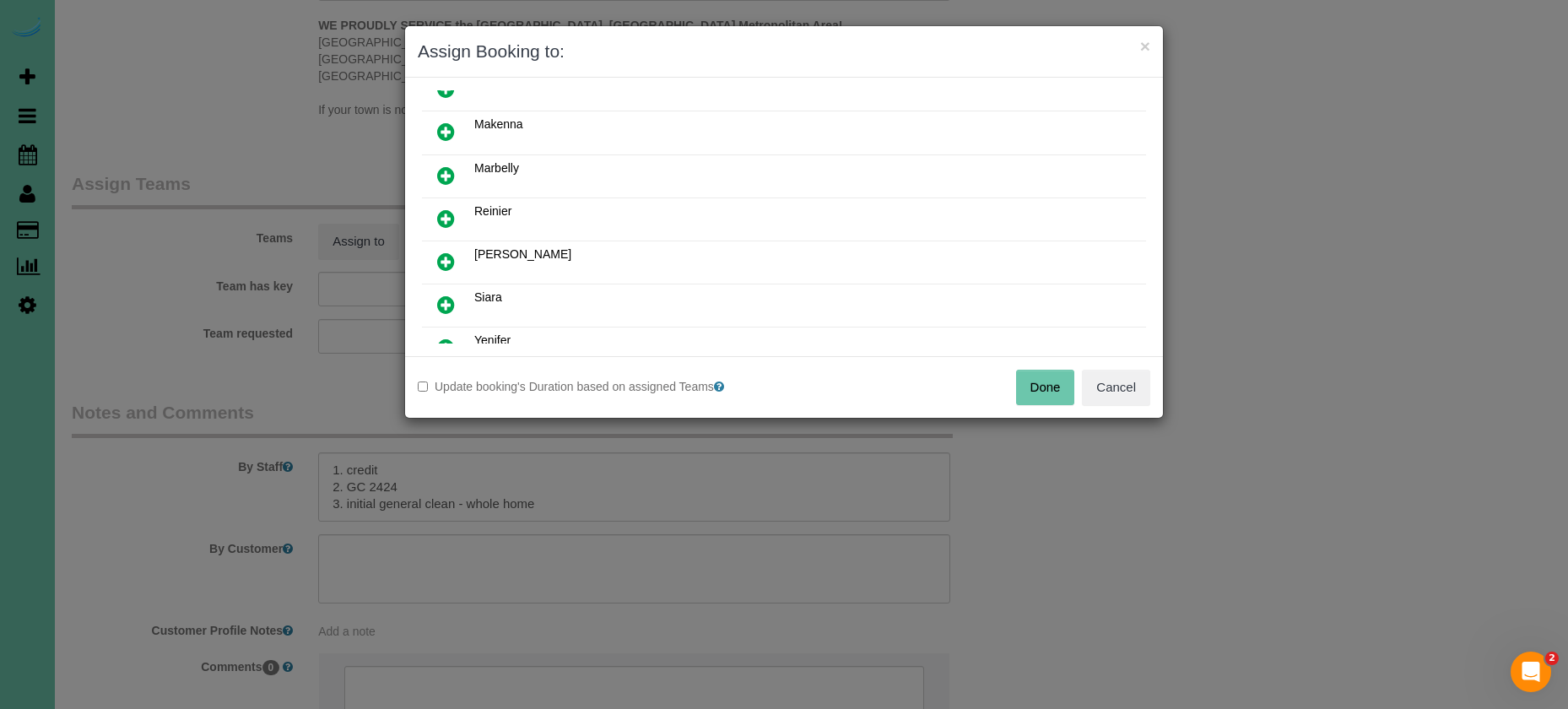
scroll to position [508, 0]
click at [438, 251] on icon at bounding box center [446, 258] width 18 height 21
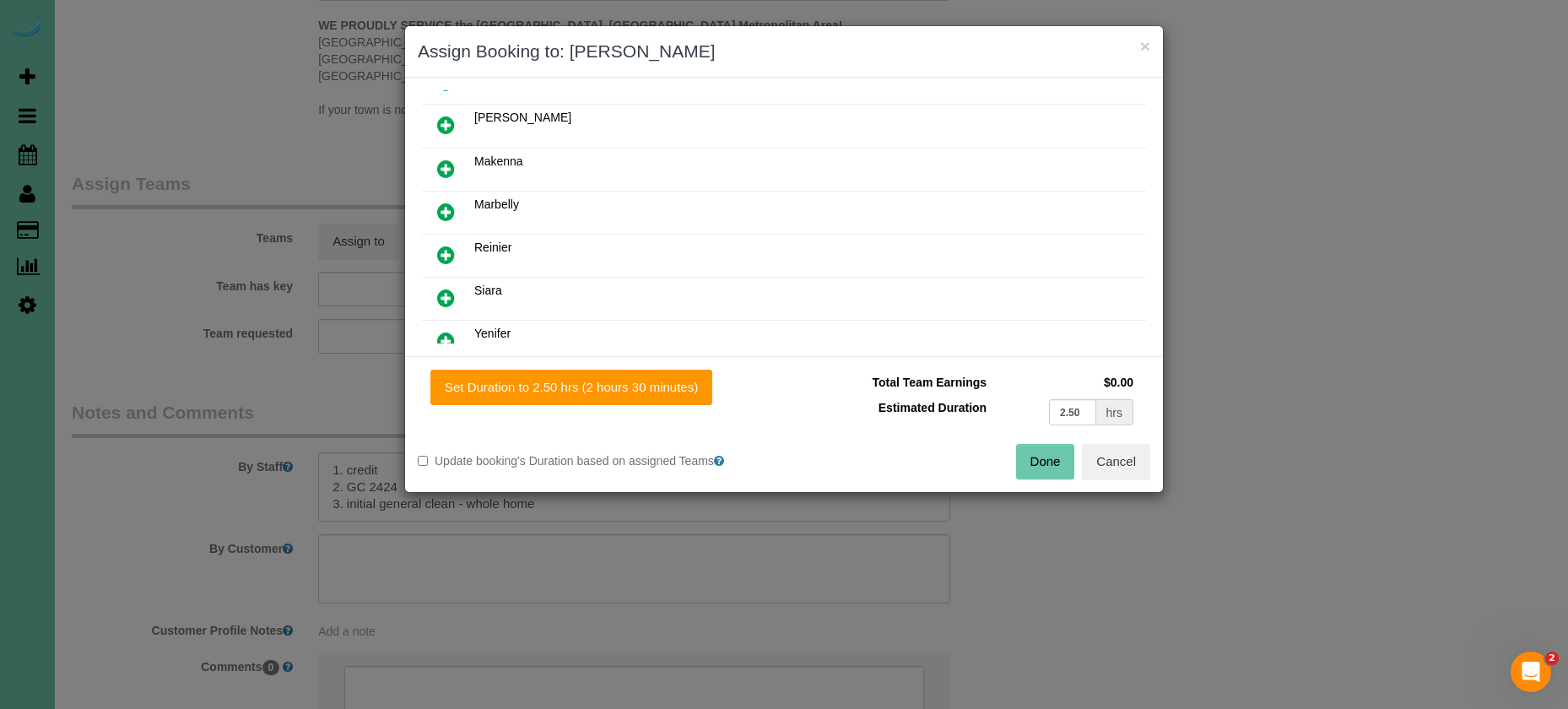
click at [446, 295] on icon at bounding box center [446, 298] width 18 height 21
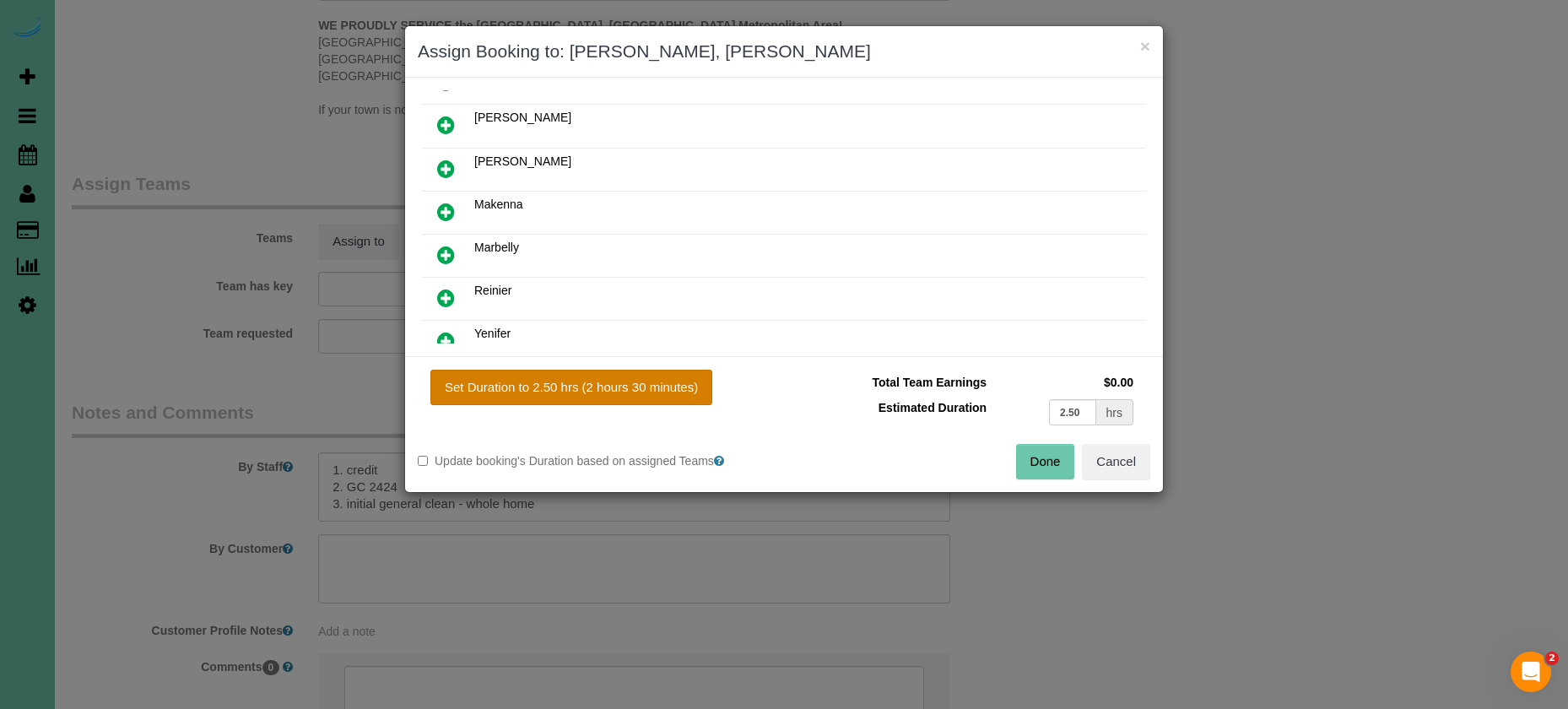
drag, startPoint x: 546, startPoint y: 379, endPoint x: 707, endPoint y: 395, distance: 161.8
click at [557, 380] on button "Set Duration to 2.50 hrs (2 hours 30 minutes)" at bounding box center [571, 387] width 282 height 35
type input "2.50"
drag, startPoint x: 1050, startPoint y: 452, endPoint x: 968, endPoint y: 401, distance: 96.6
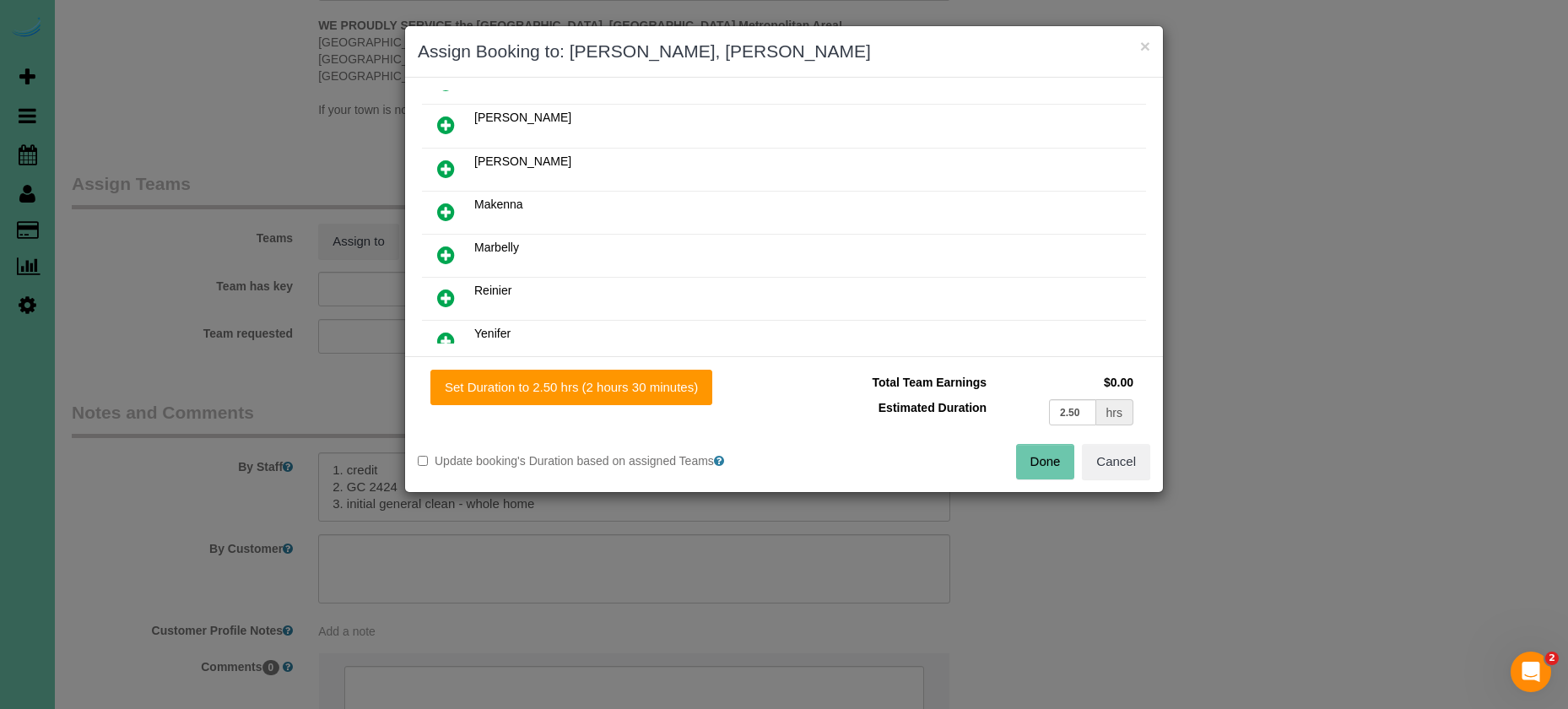
click at [1050, 452] on button "Done" at bounding box center [1045, 461] width 59 height 35
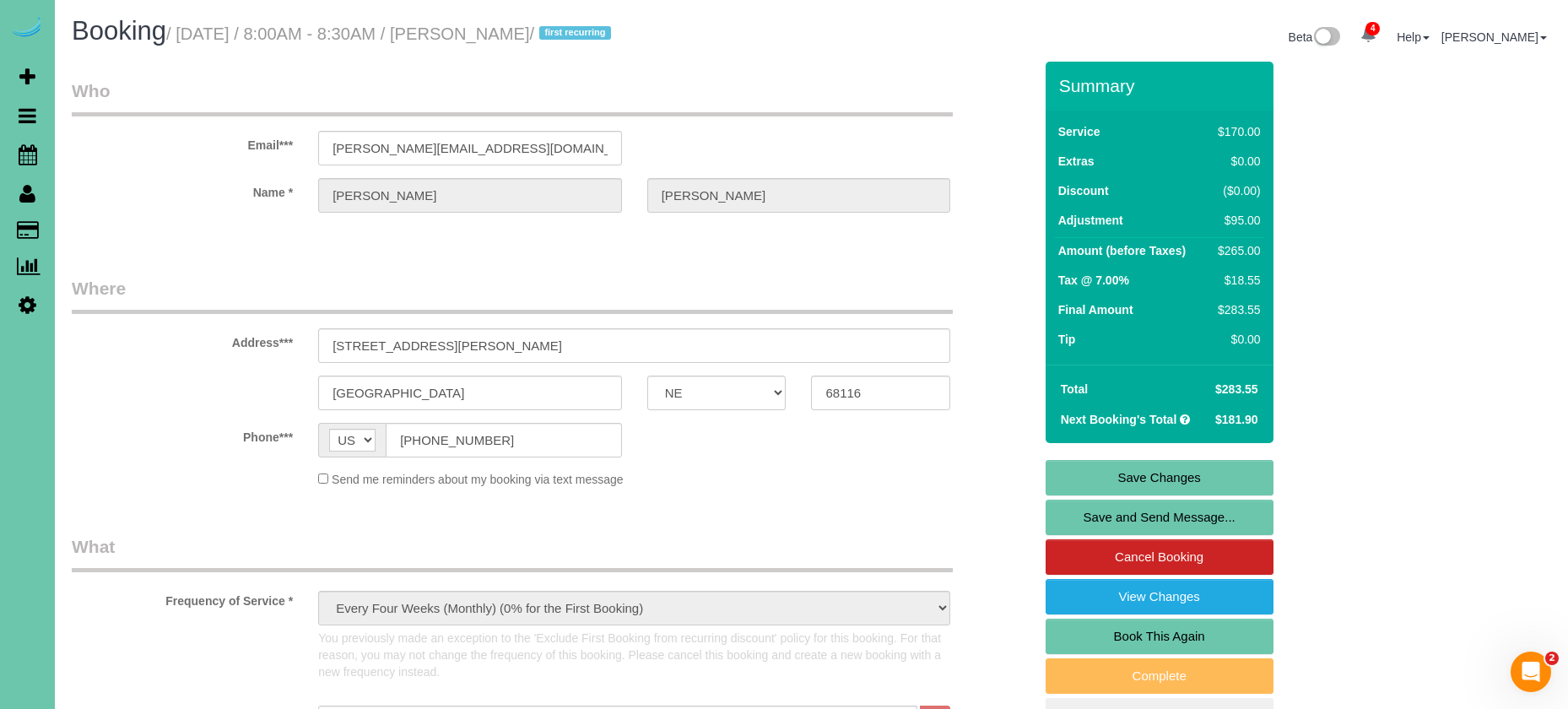
scroll to position [0, 0]
click at [1084, 471] on link "Save Changes" at bounding box center [1160, 477] width 228 height 35
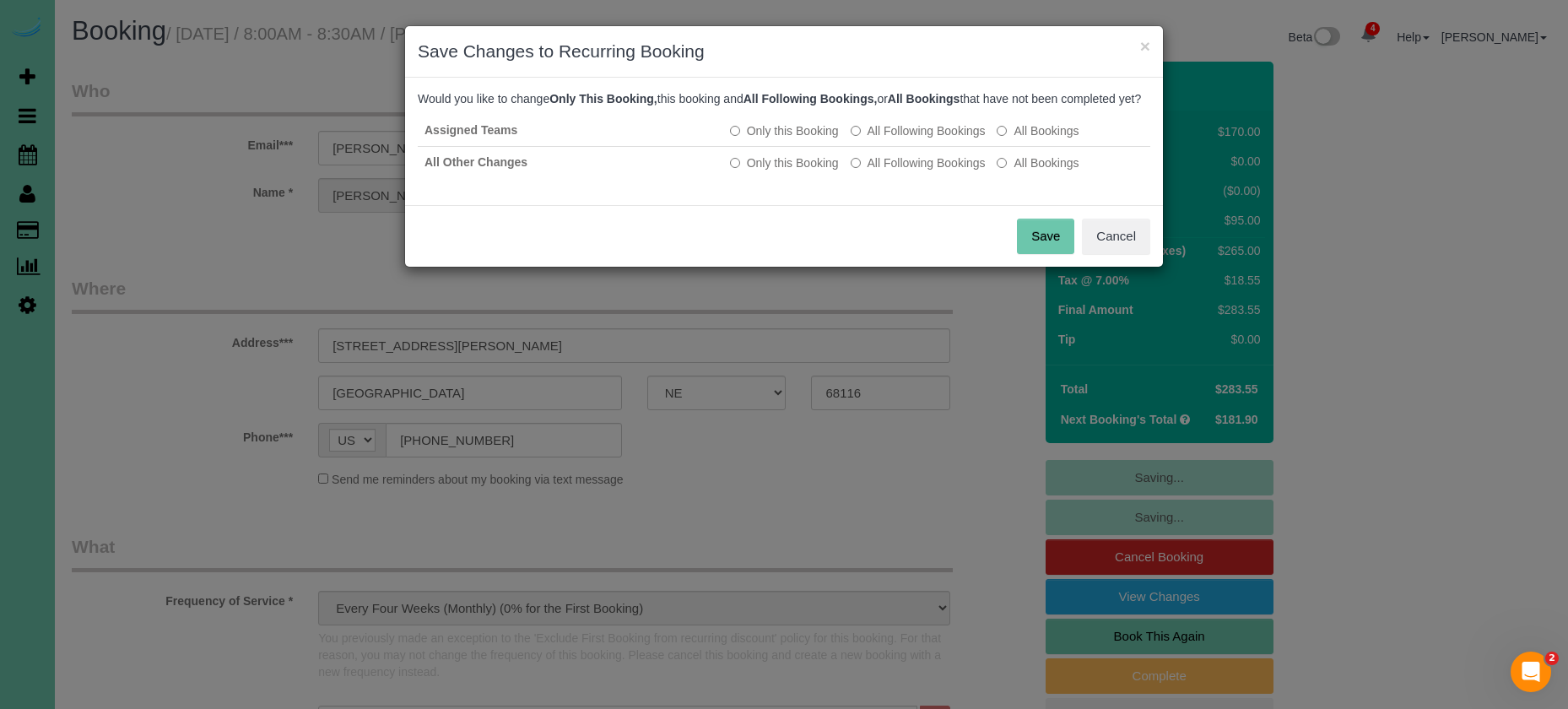
drag, startPoint x: 1052, startPoint y: 241, endPoint x: 1034, endPoint y: 236, distance: 18.7
click at [1052, 241] on button "Save" at bounding box center [1045, 236] width 57 height 35
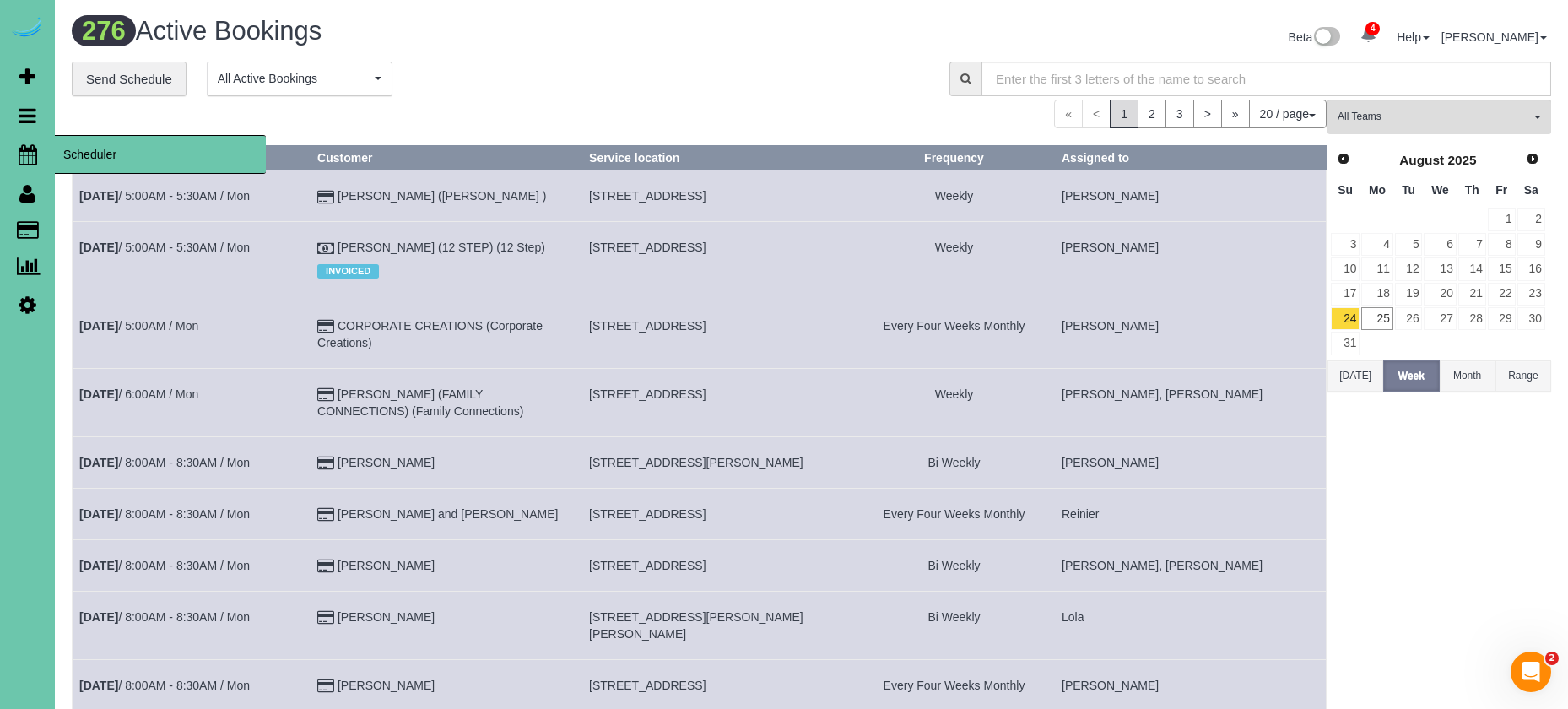
click at [38, 160] on link "Scheduler" at bounding box center [27, 154] width 55 height 39
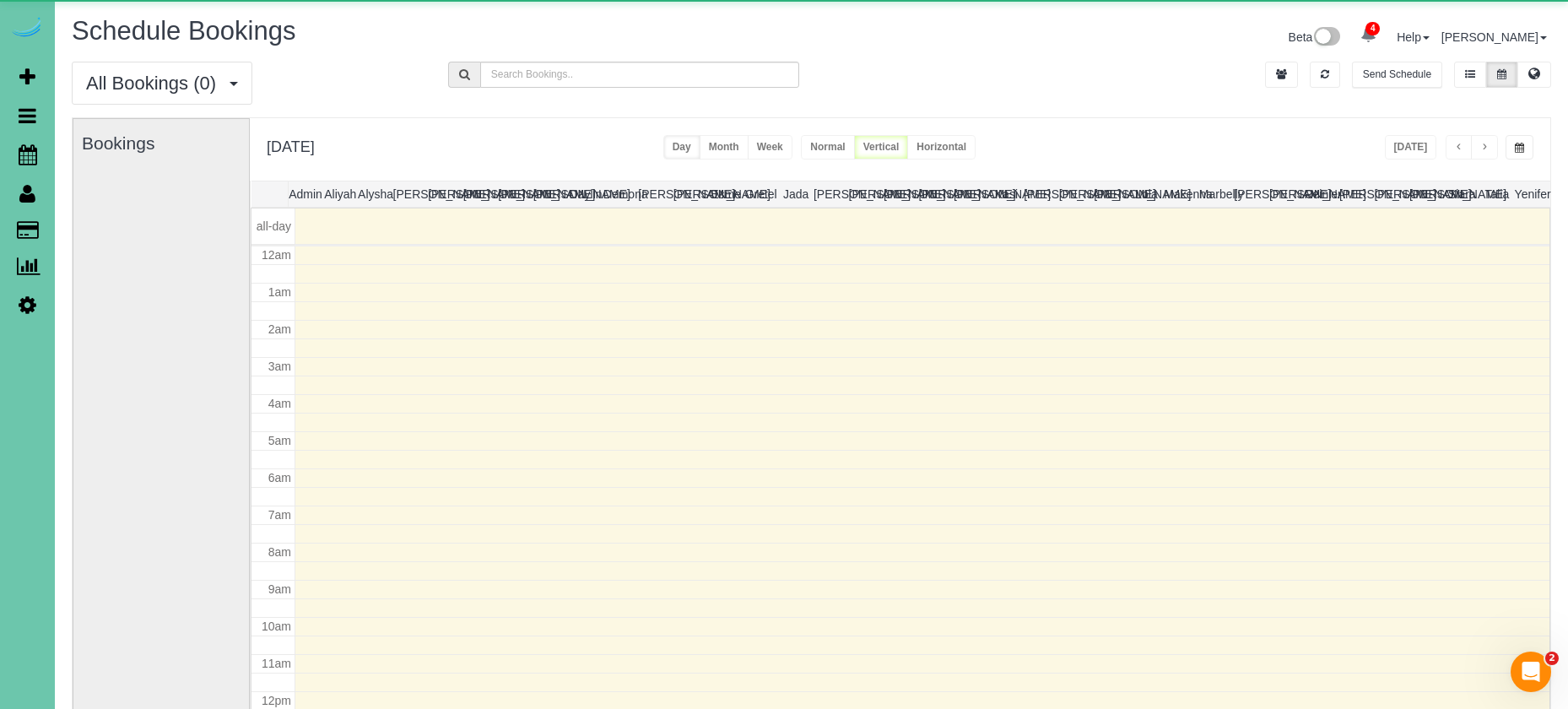
scroll to position [224, 0]
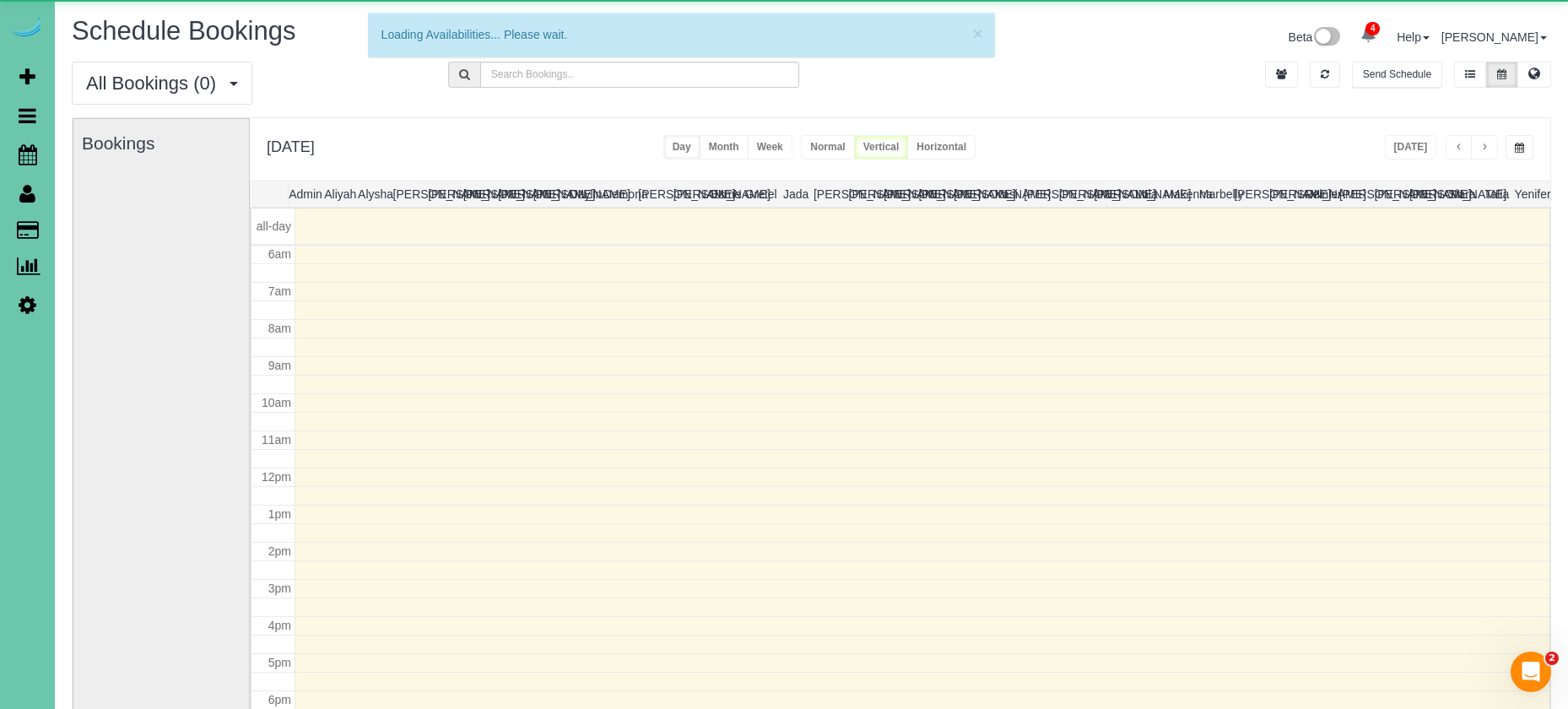
click at [1516, 144] on span "button" at bounding box center [1519, 148] width 9 height 10
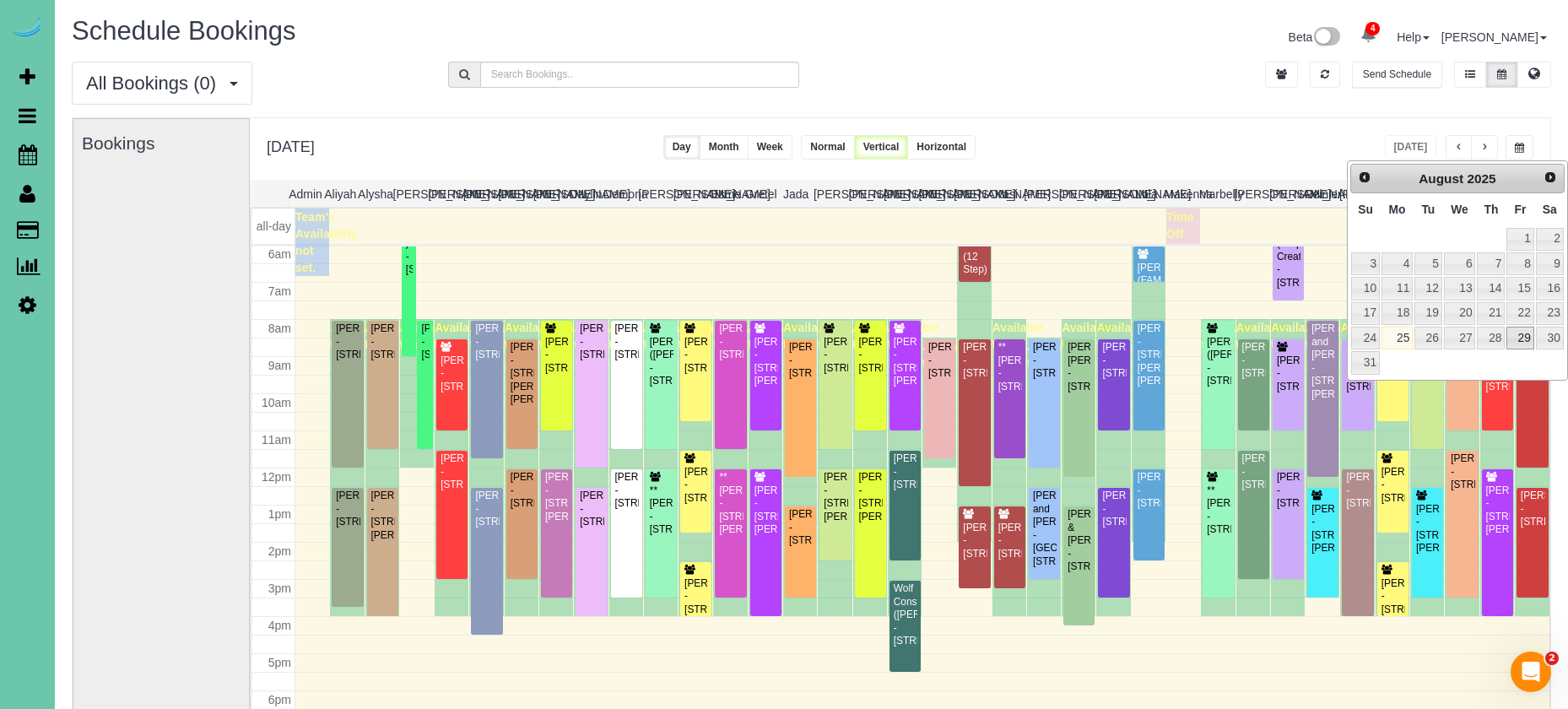
click at [1526, 332] on link "29" at bounding box center [1519, 338] width 27 height 23
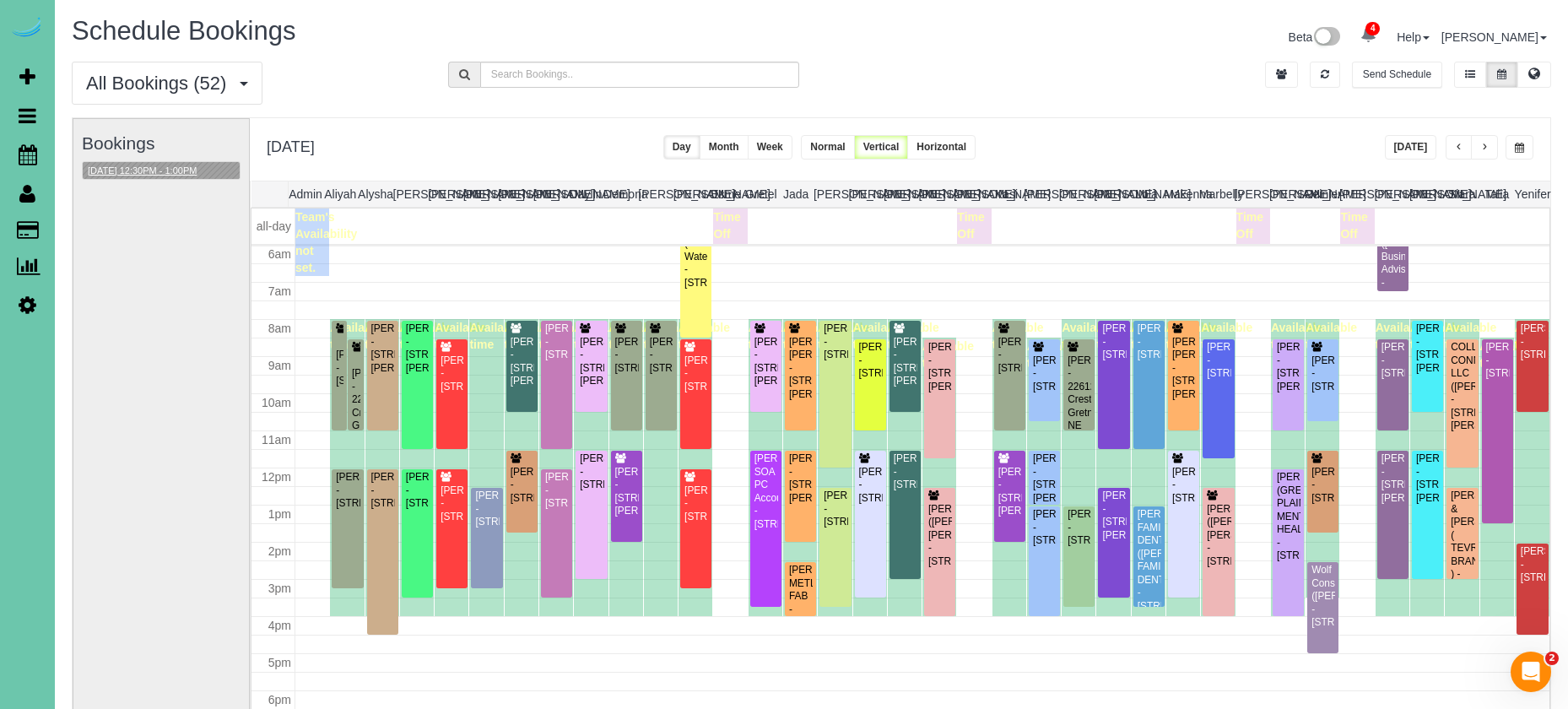
click at [180, 170] on button "08/29/2025 12:30PM - 1:00PM" at bounding box center [142, 171] width 119 height 18
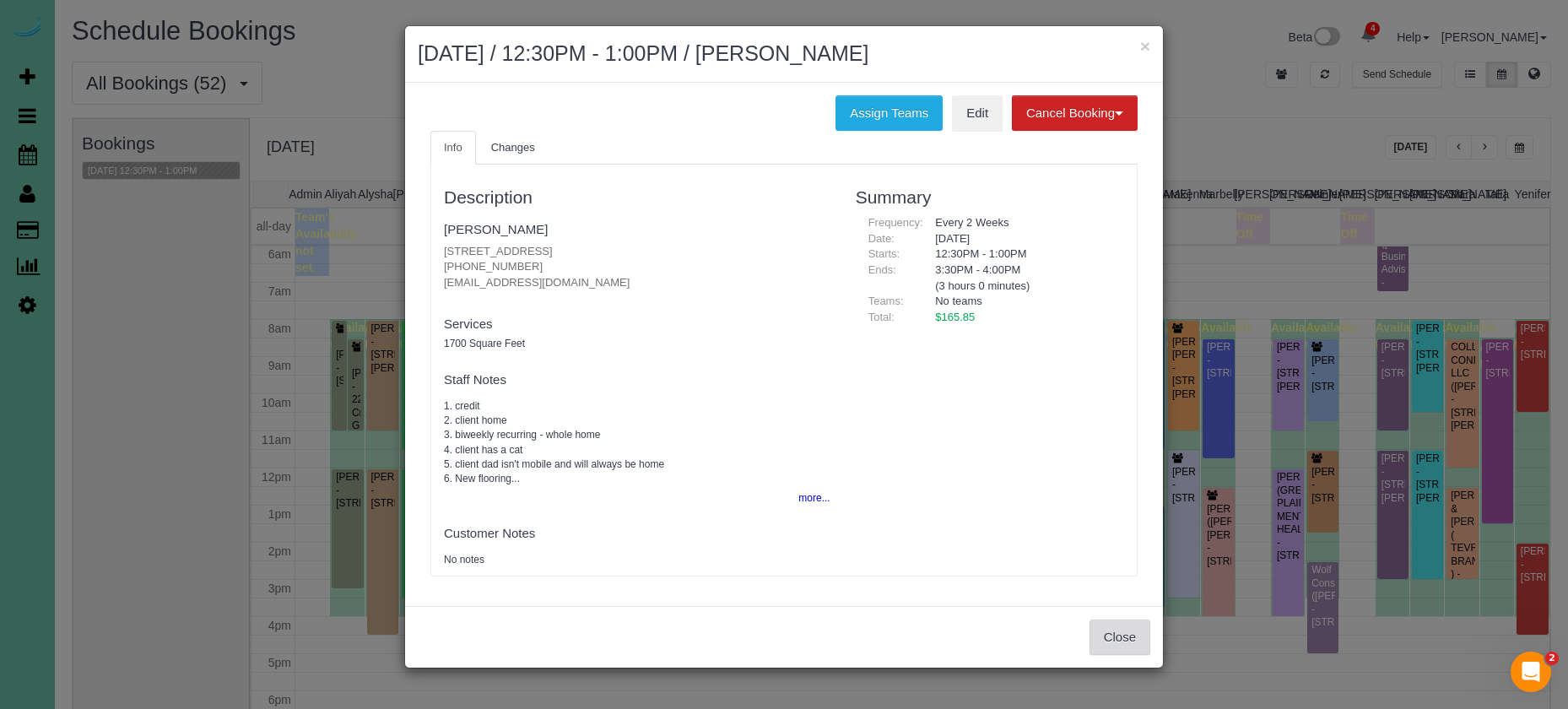
click at [1134, 639] on button "Close" at bounding box center [1119, 637] width 61 height 35
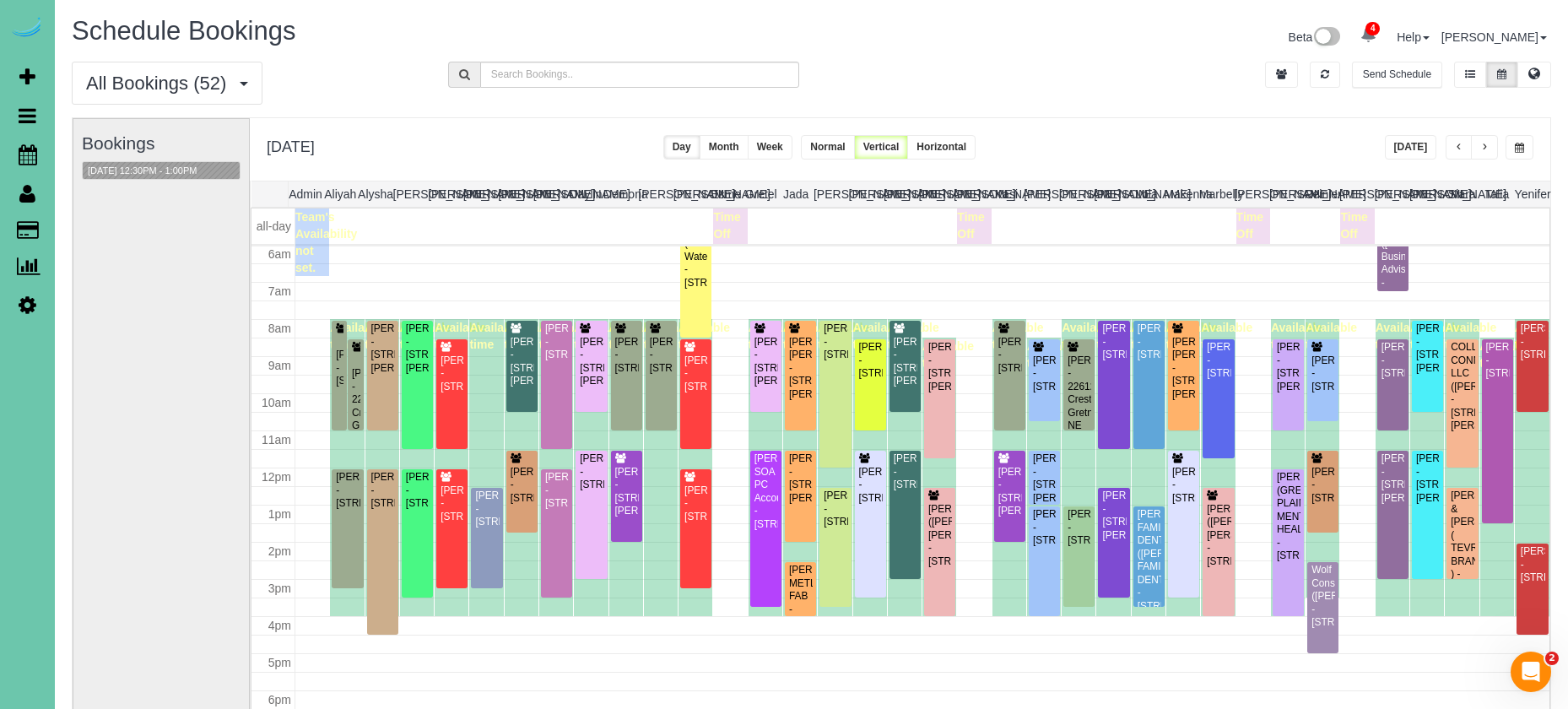
scroll to position [83, 0]
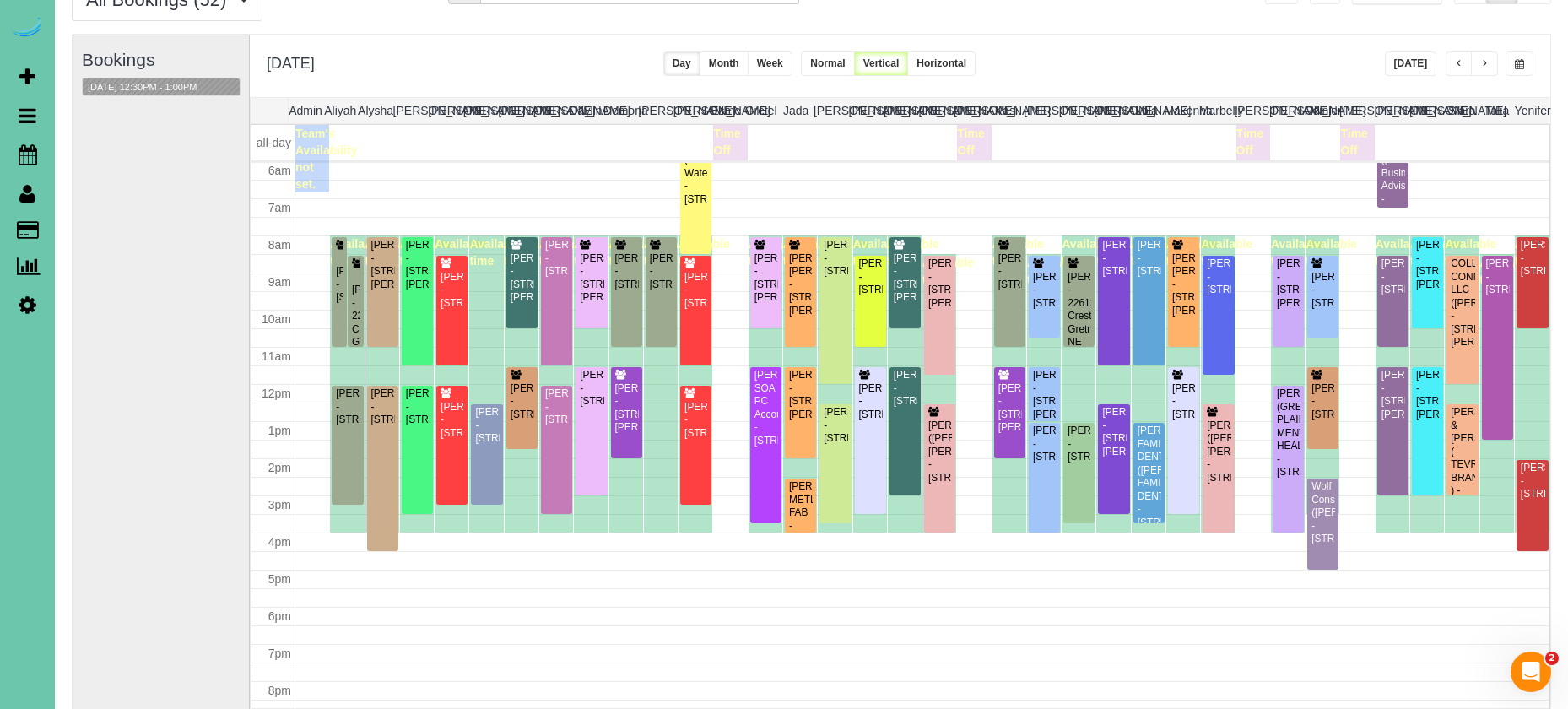
click at [1533, 64] on div "**********" at bounding box center [900, 65] width 1300 height 63
click at [1524, 63] on button "button" at bounding box center [1519, 64] width 27 height 25
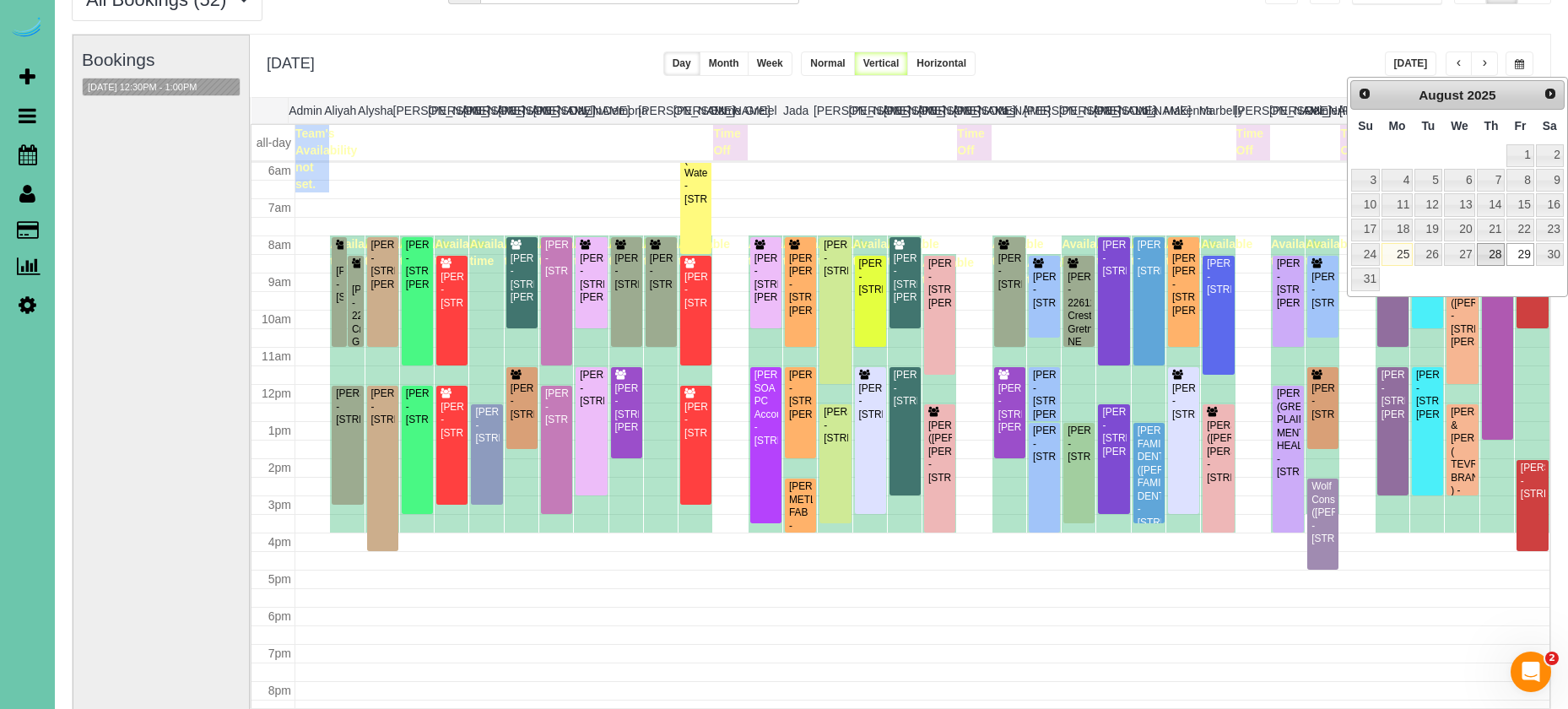
click at [1490, 256] on link "28" at bounding box center [1490, 254] width 27 height 23
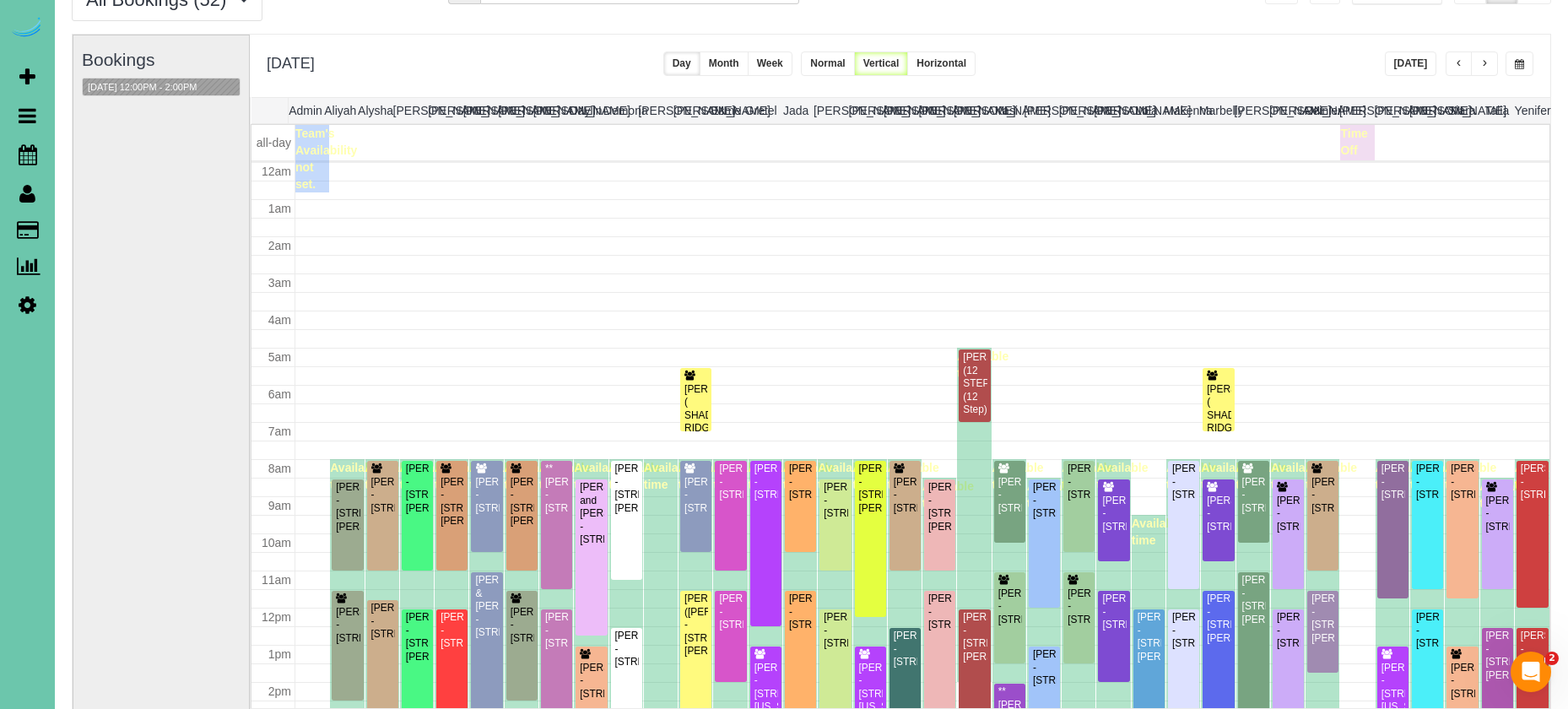
scroll to position [224, 0]
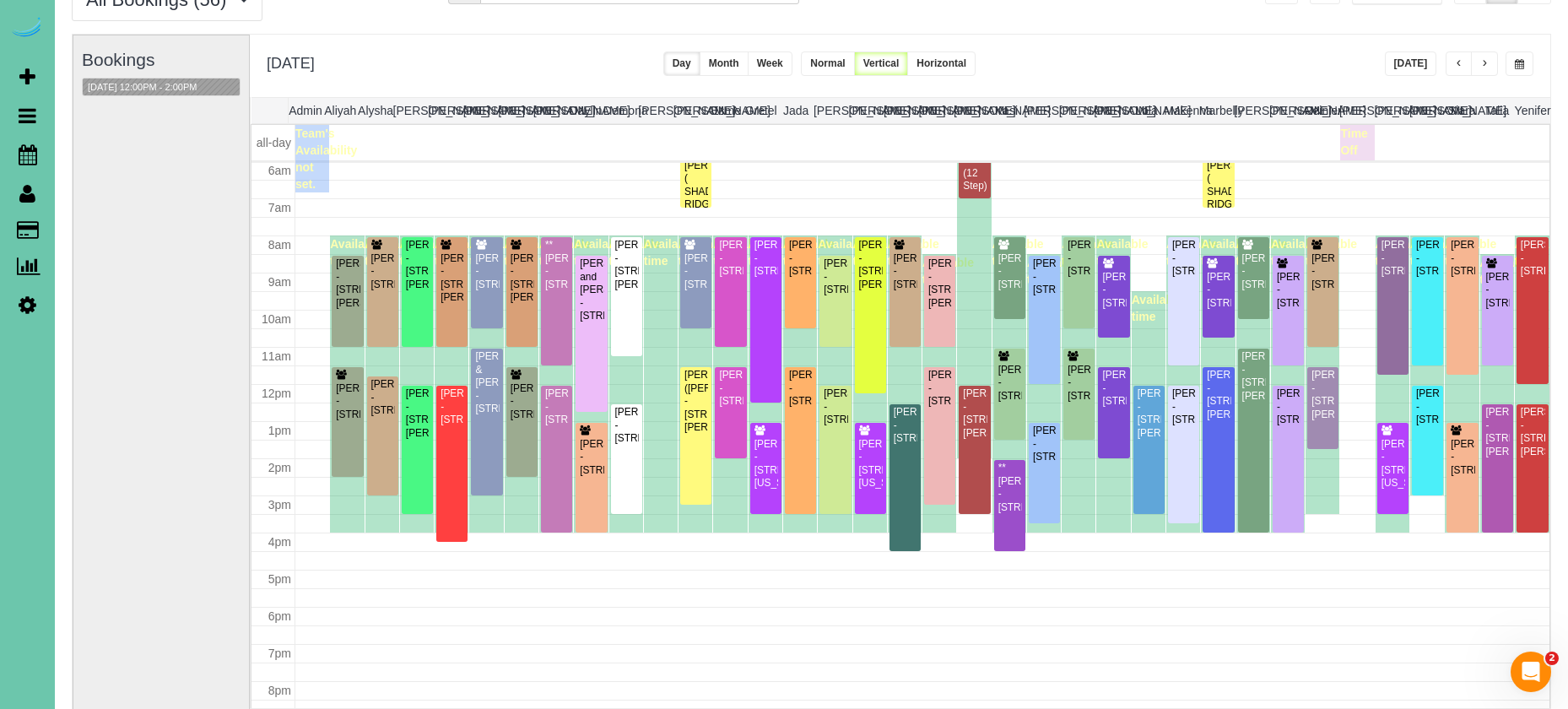
click at [1461, 69] on span "button" at bounding box center [1459, 64] width 9 height 10
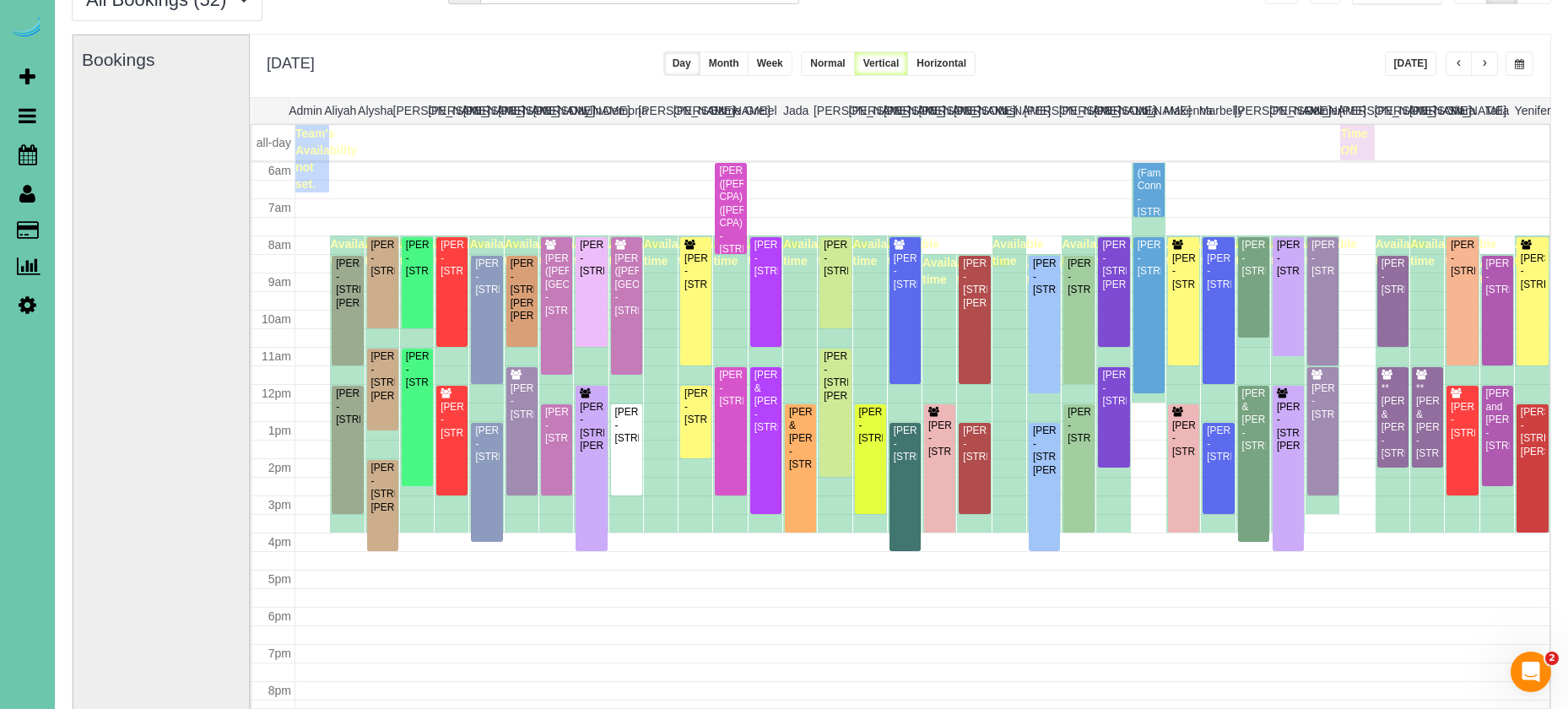
click at [1516, 64] on span "button" at bounding box center [1519, 64] width 9 height 10
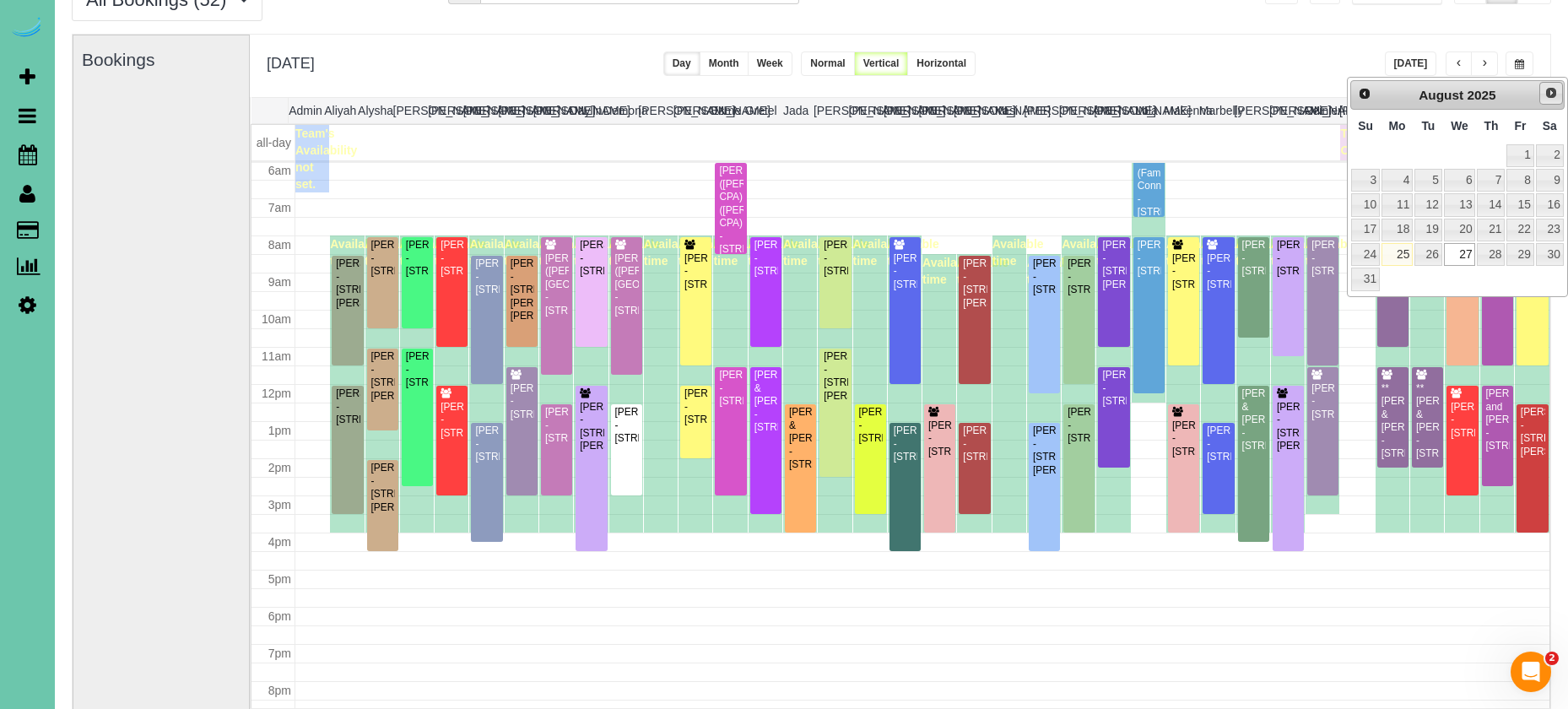
scroll to position [84, 0]
click at [1547, 92] on span "Next" at bounding box center [1551, 92] width 14 height 14
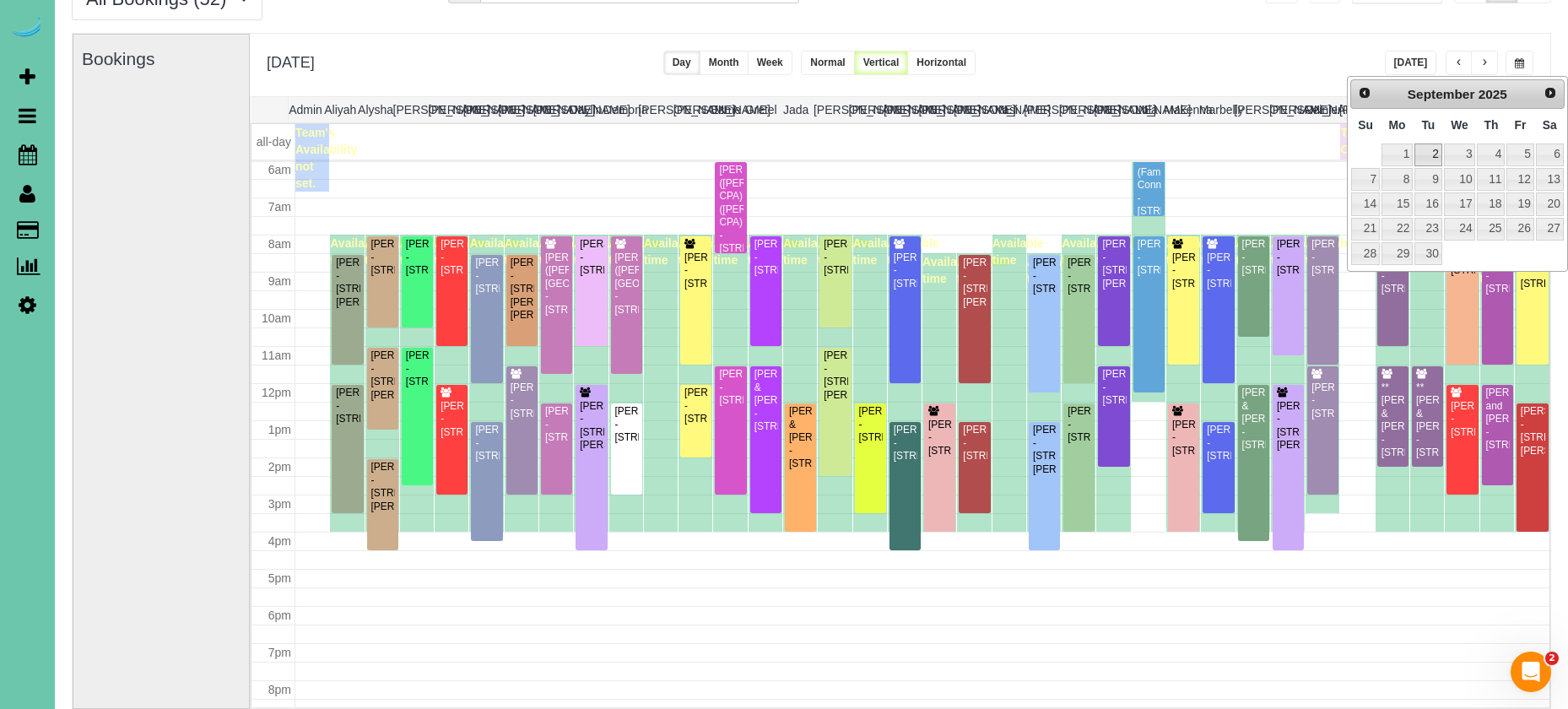
click at [1436, 155] on link "2" at bounding box center [1427, 155] width 27 height 23
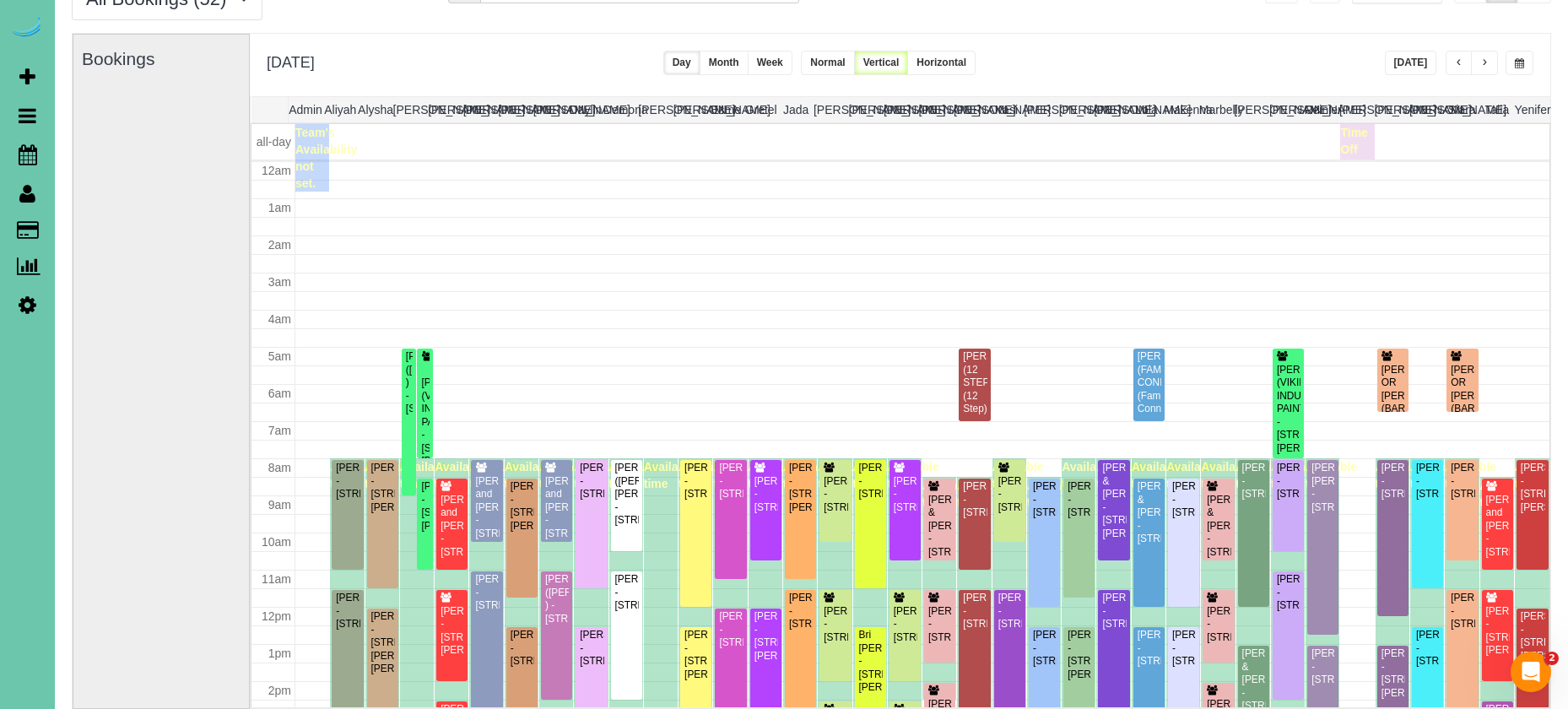
scroll to position [224, 0]
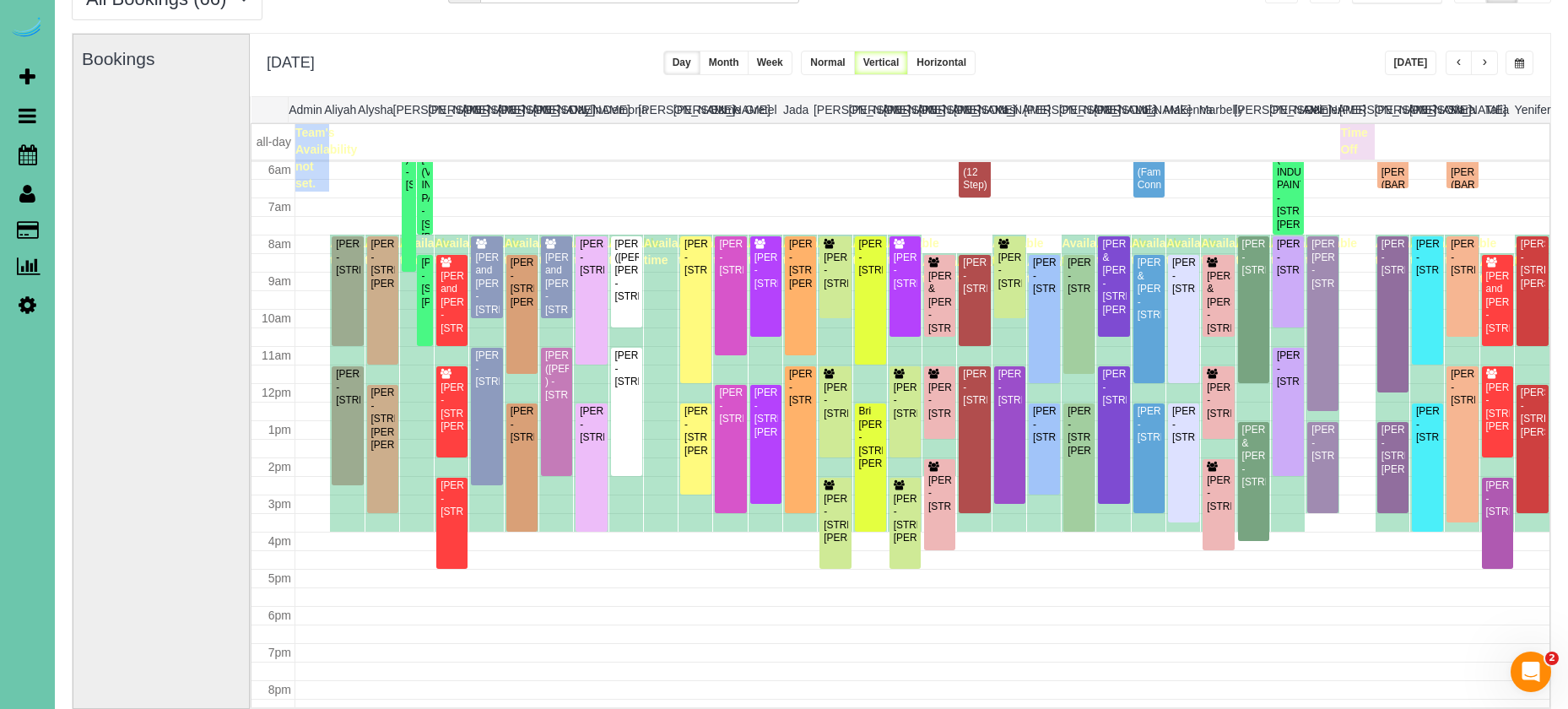
click at [1477, 59] on button "button" at bounding box center [1483, 63] width 27 height 25
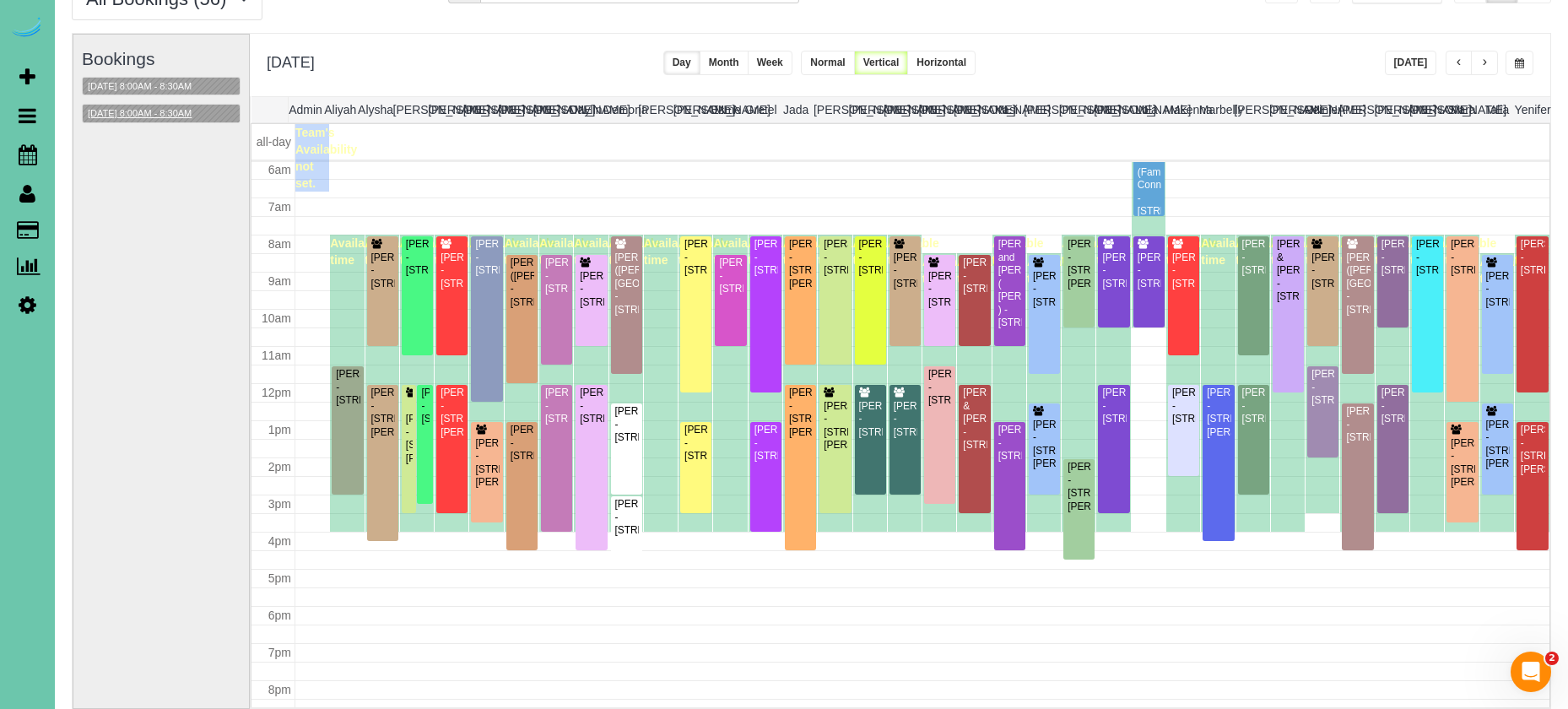
click at [196, 118] on button "[DATE] 8:00AM - 8:30AM" at bounding box center [139, 113] width 114 height 18
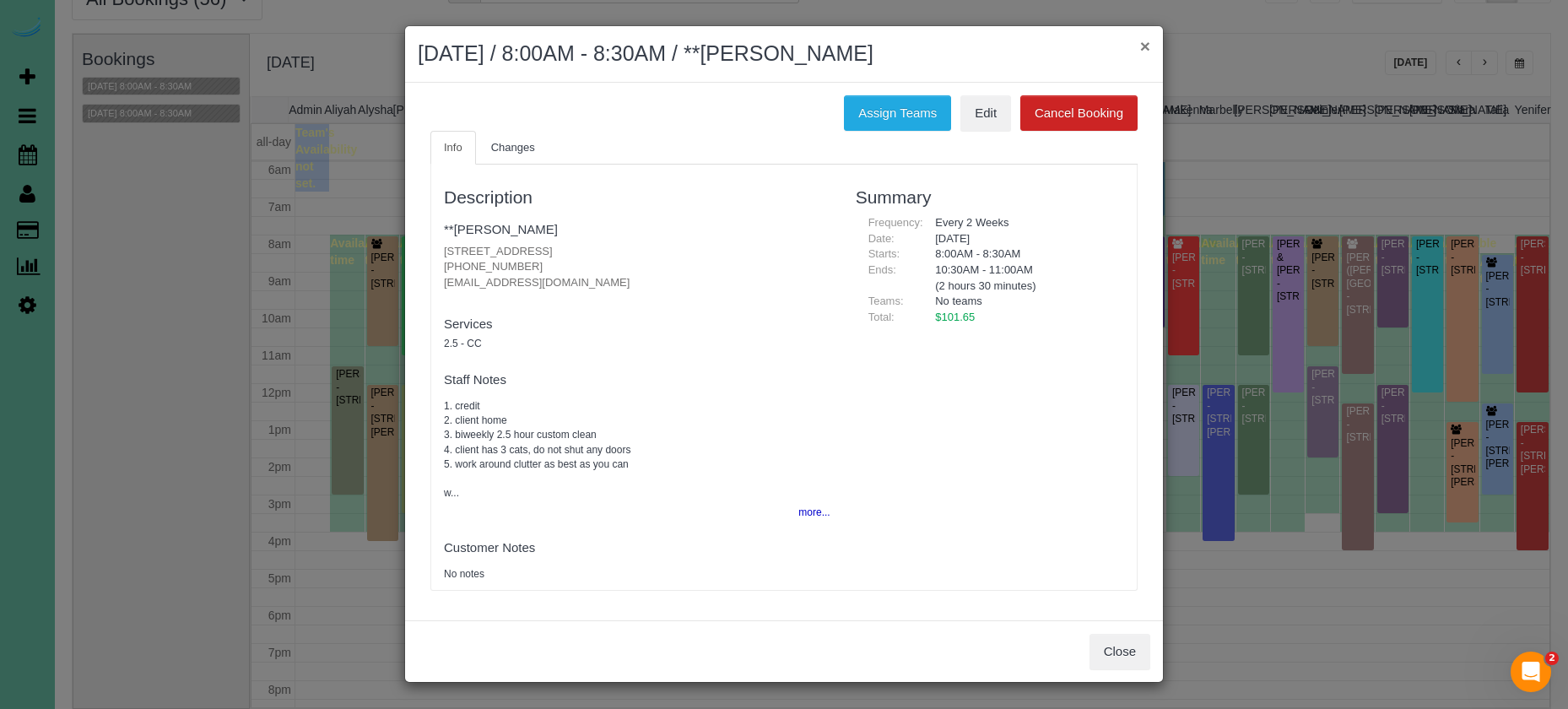
click at [1143, 44] on button "×" at bounding box center [1145, 45] width 10 height 18
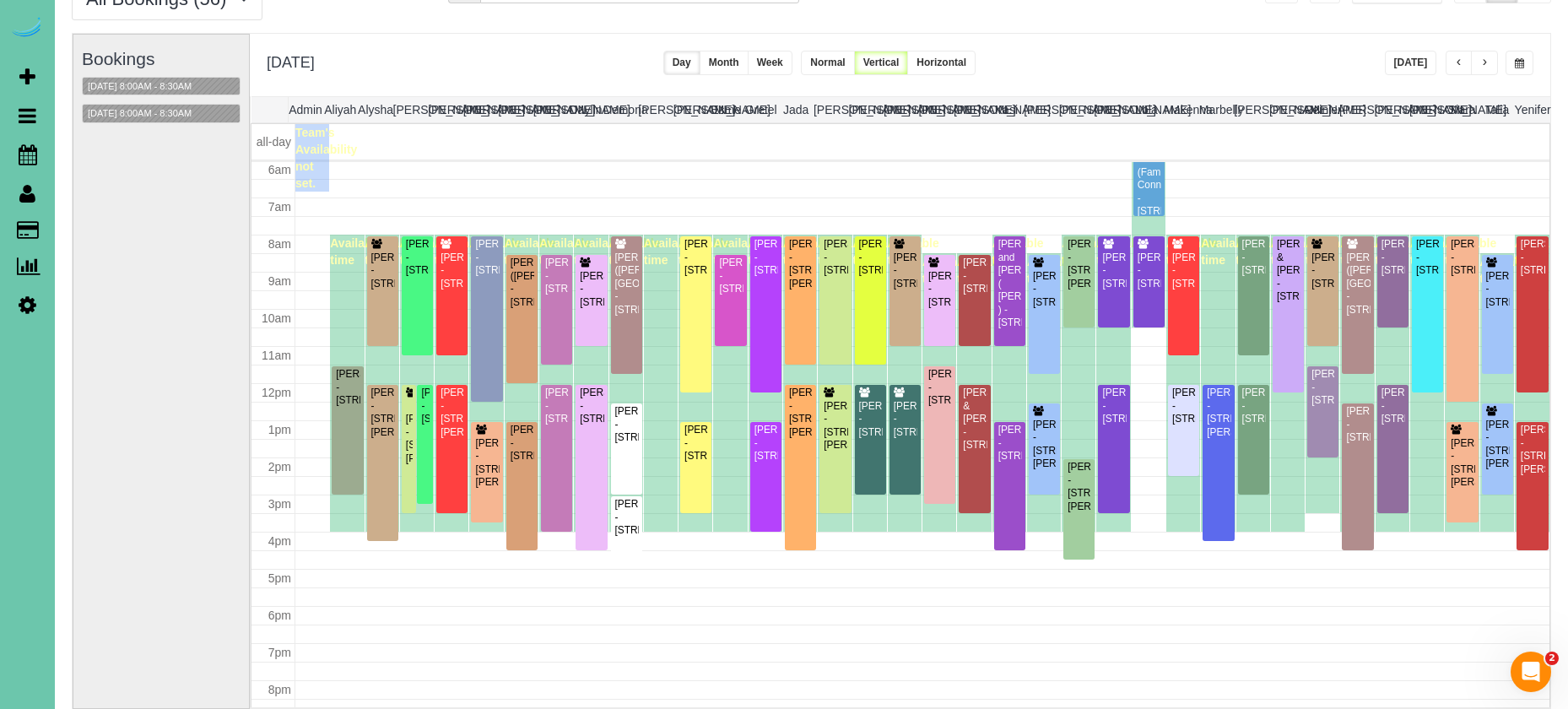
click at [1516, 65] on span "button" at bounding box center [1519, 64] width 9 height 10
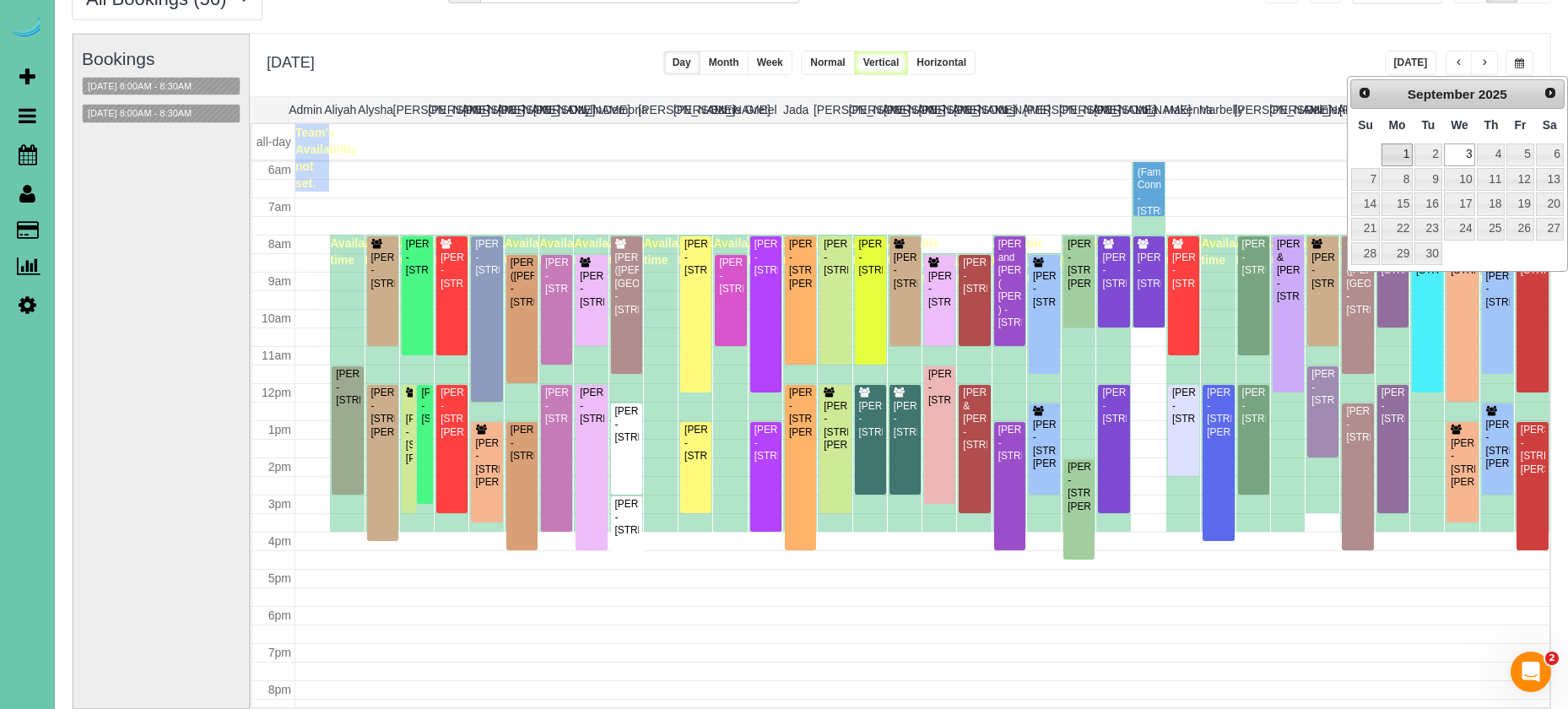
click at [1396, 152] on link "1" at bounding box center [1396, 155] width 31 height 23
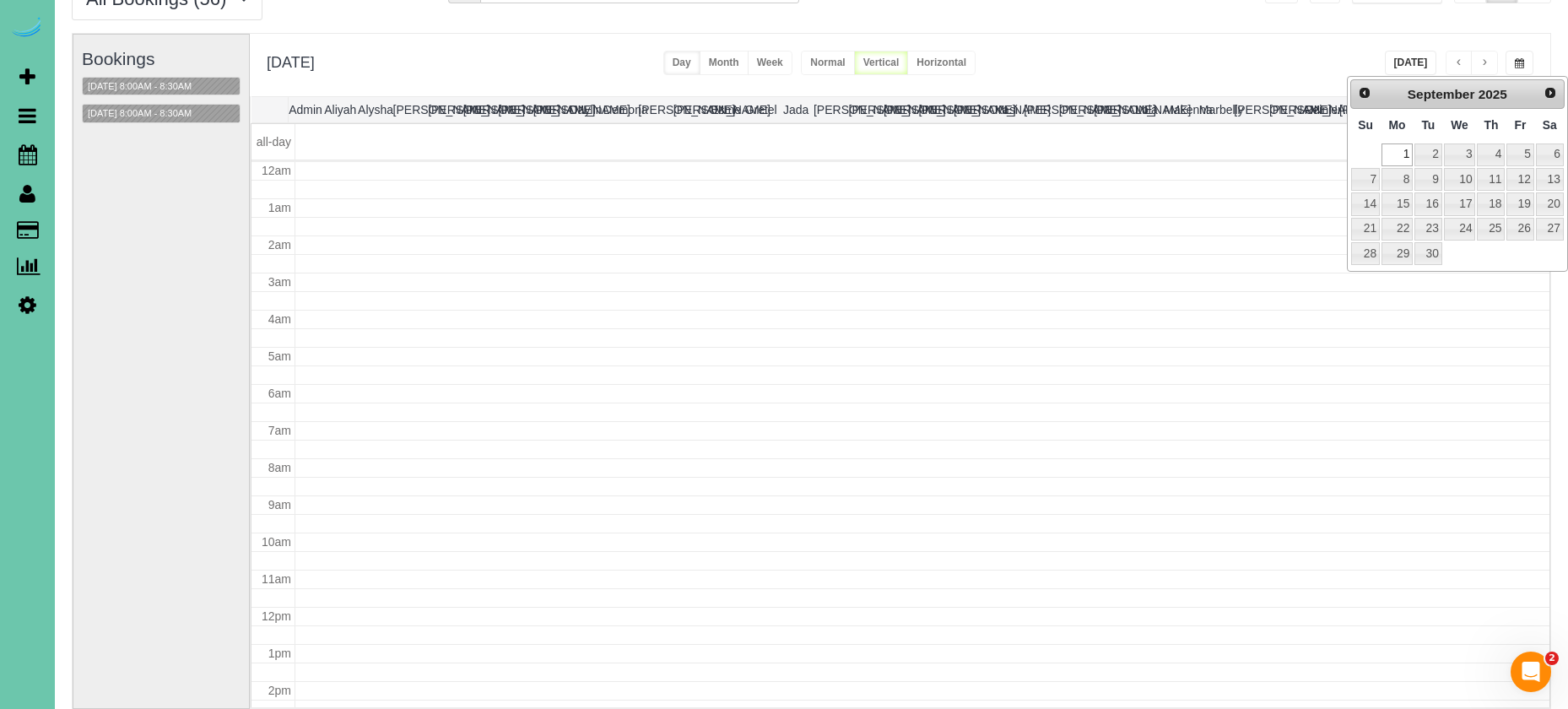
type input "**********"
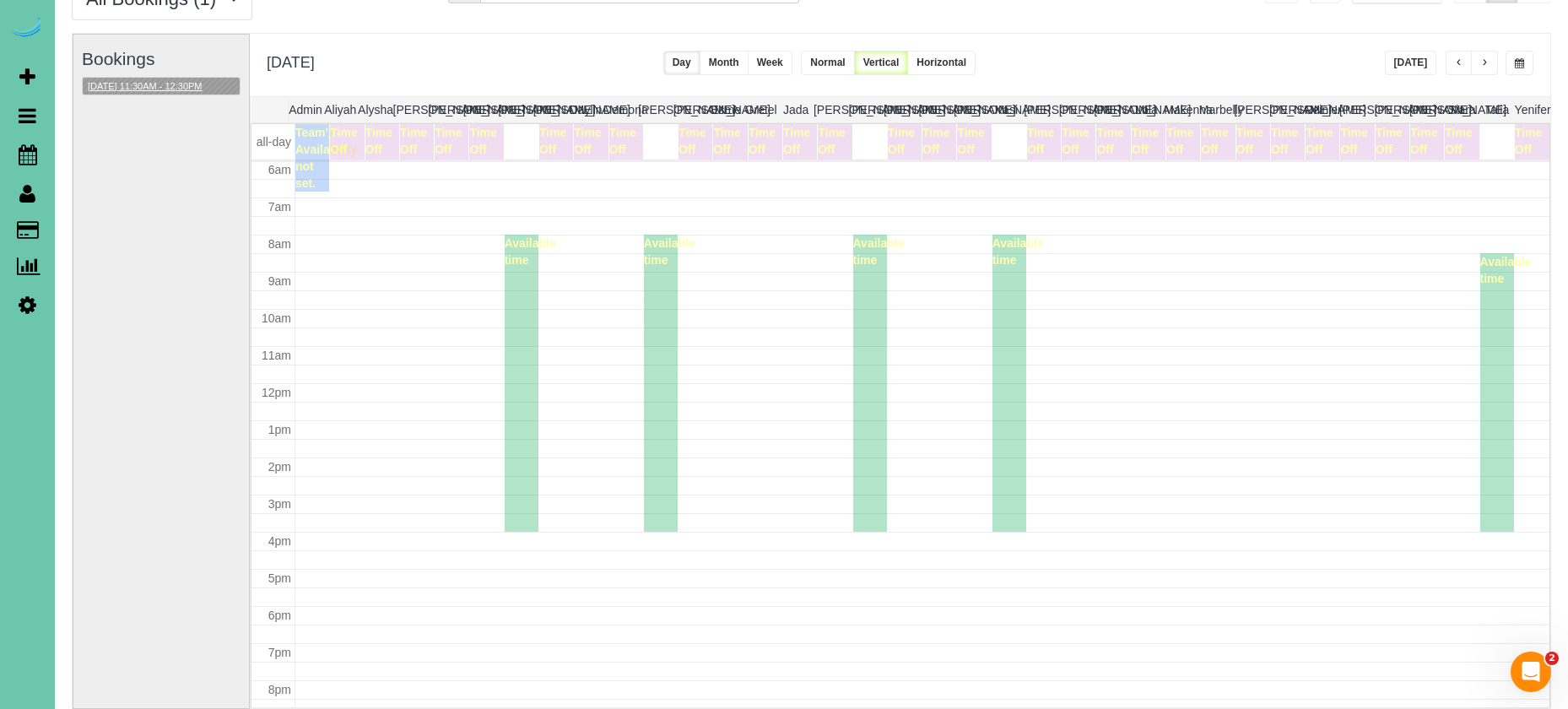
click at [190, 89] on button "09/01/2025 11:30AM - 12:30PM" at bounding box center [145, 86] width 125 height 18
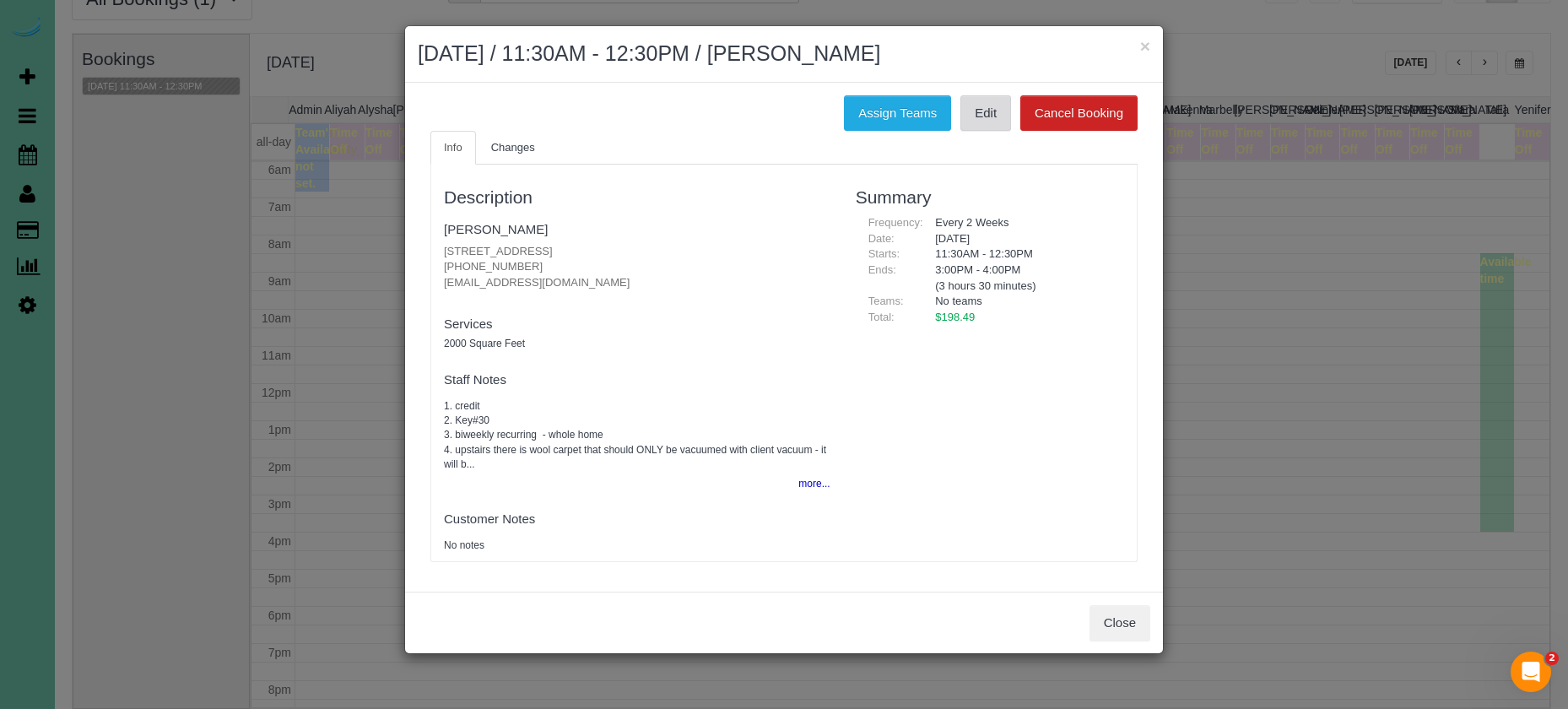
click at [985, 109] on link "Edit" at bounding box center [985, 112] width 51 height 35
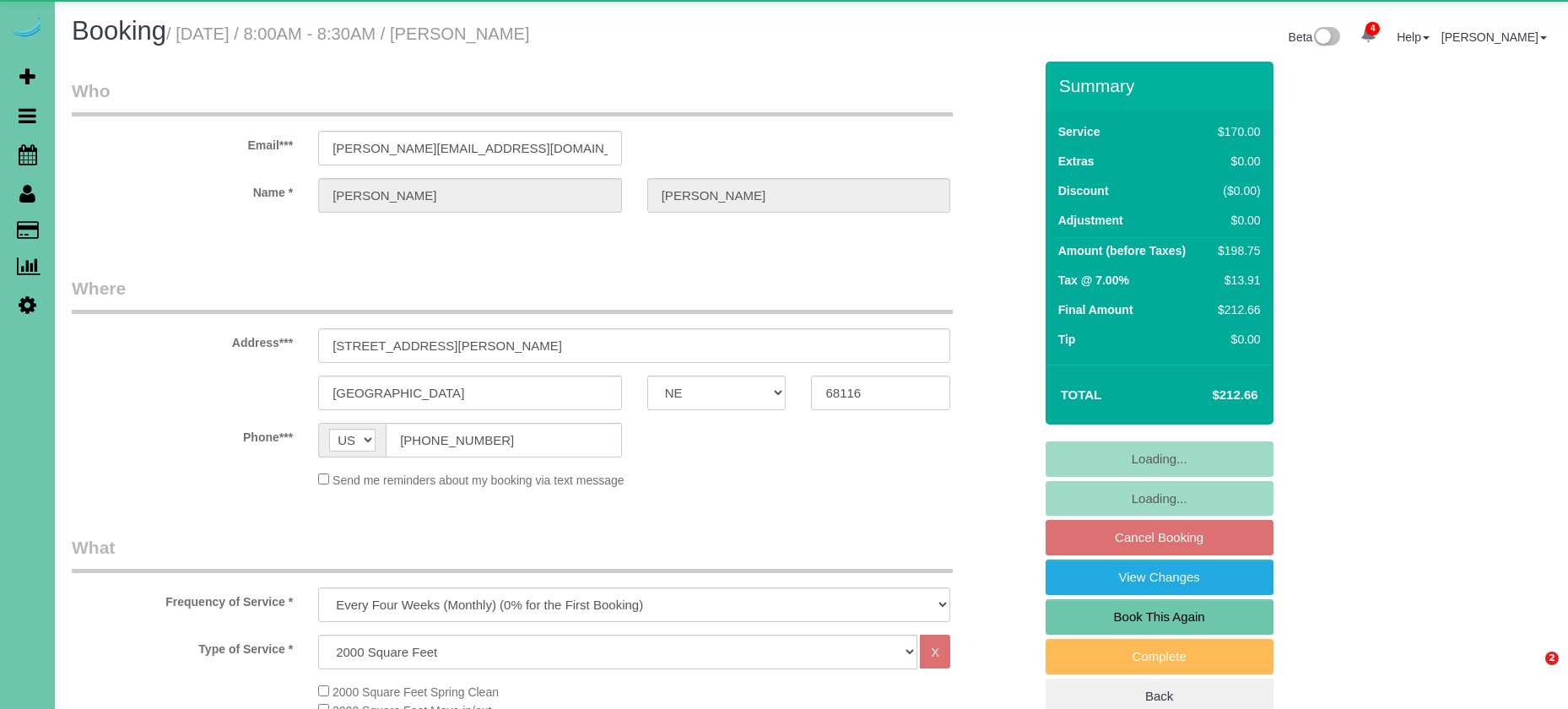
select select "NE"
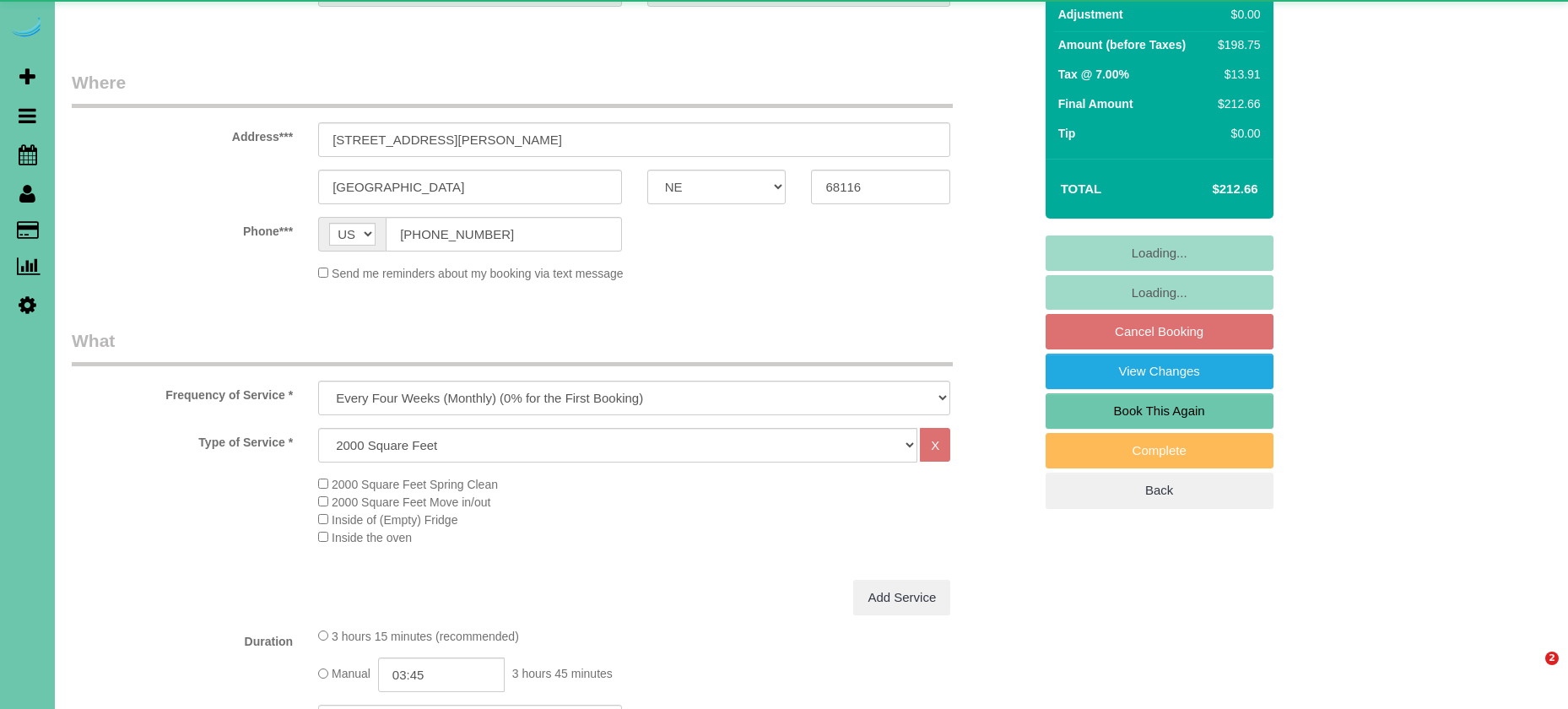
select select "object:754"
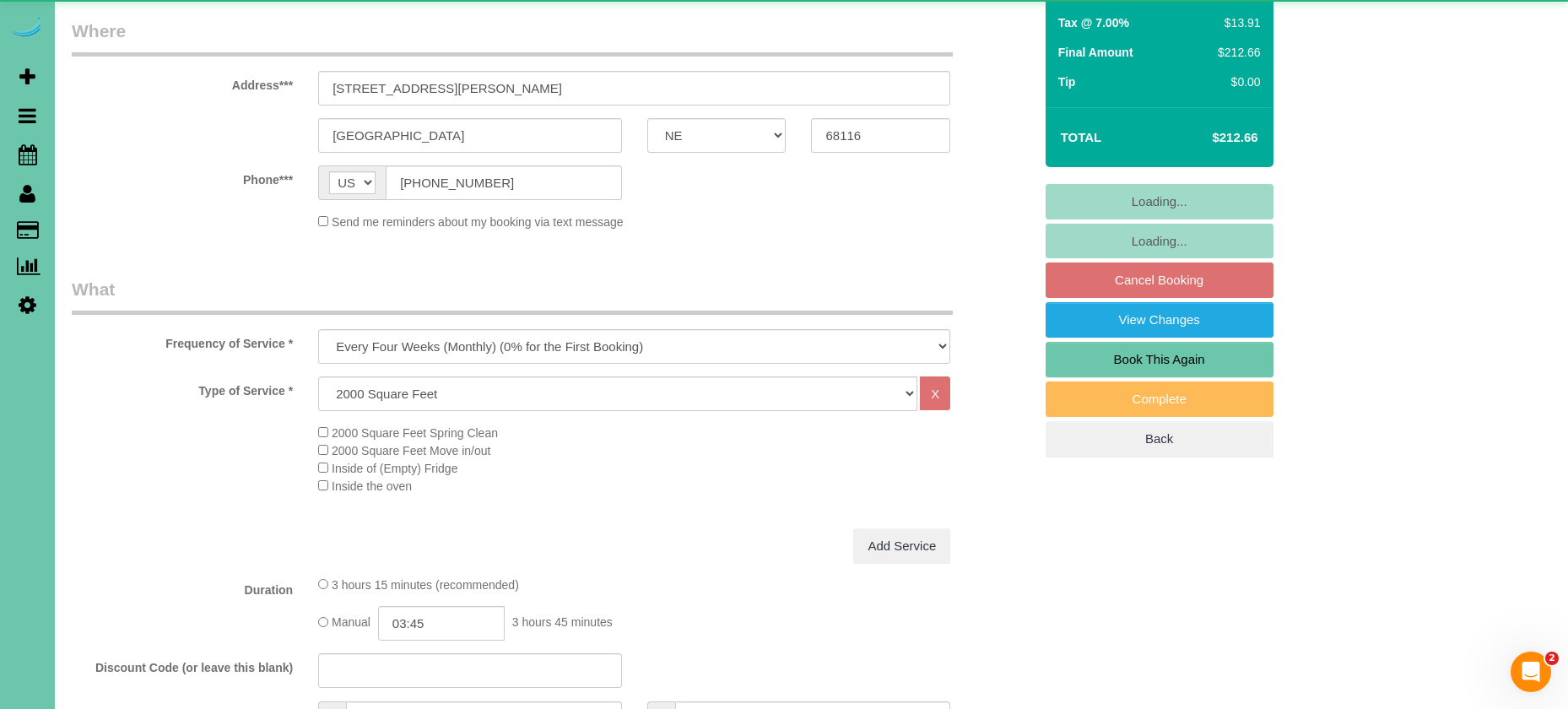
scroll to position [0, 0]
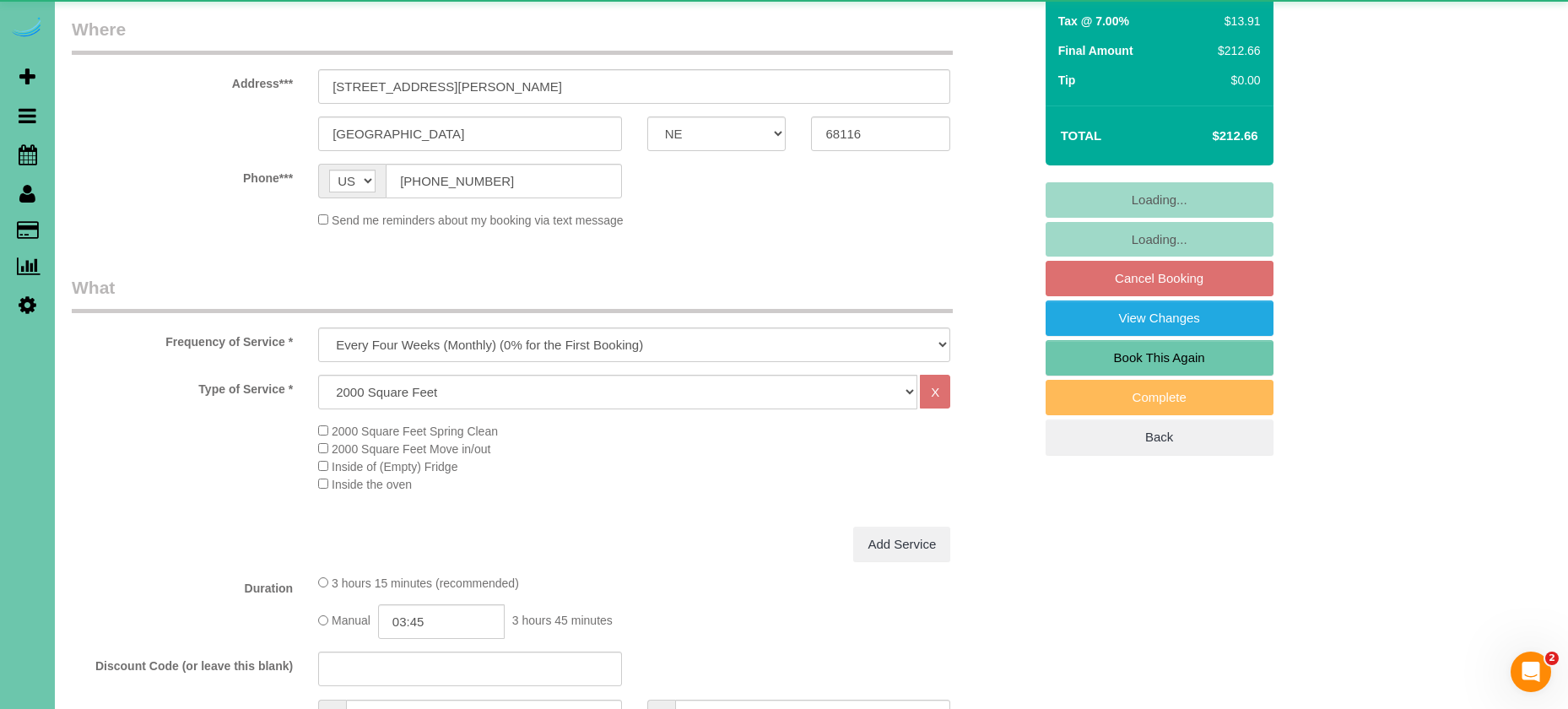
select select "number:37"
select select "number:42"
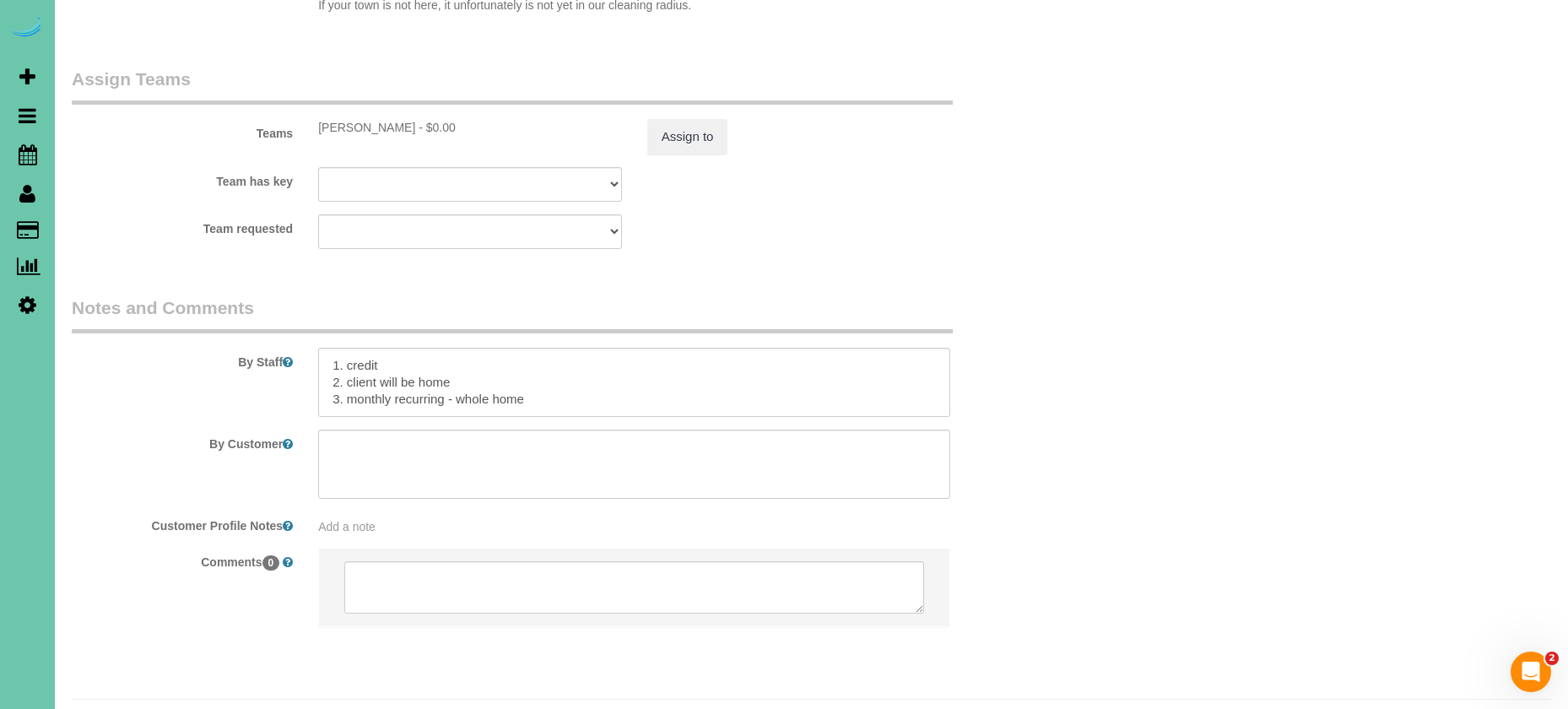
scroll to position [1789, 0]
drag, startPoint x: 466, startPoint y: 337, endPoint x: 348, endPoint y: 336, distance: 118.0
click at [348, 348] on textarea at bounding box center [634, 383] width 632 height 70
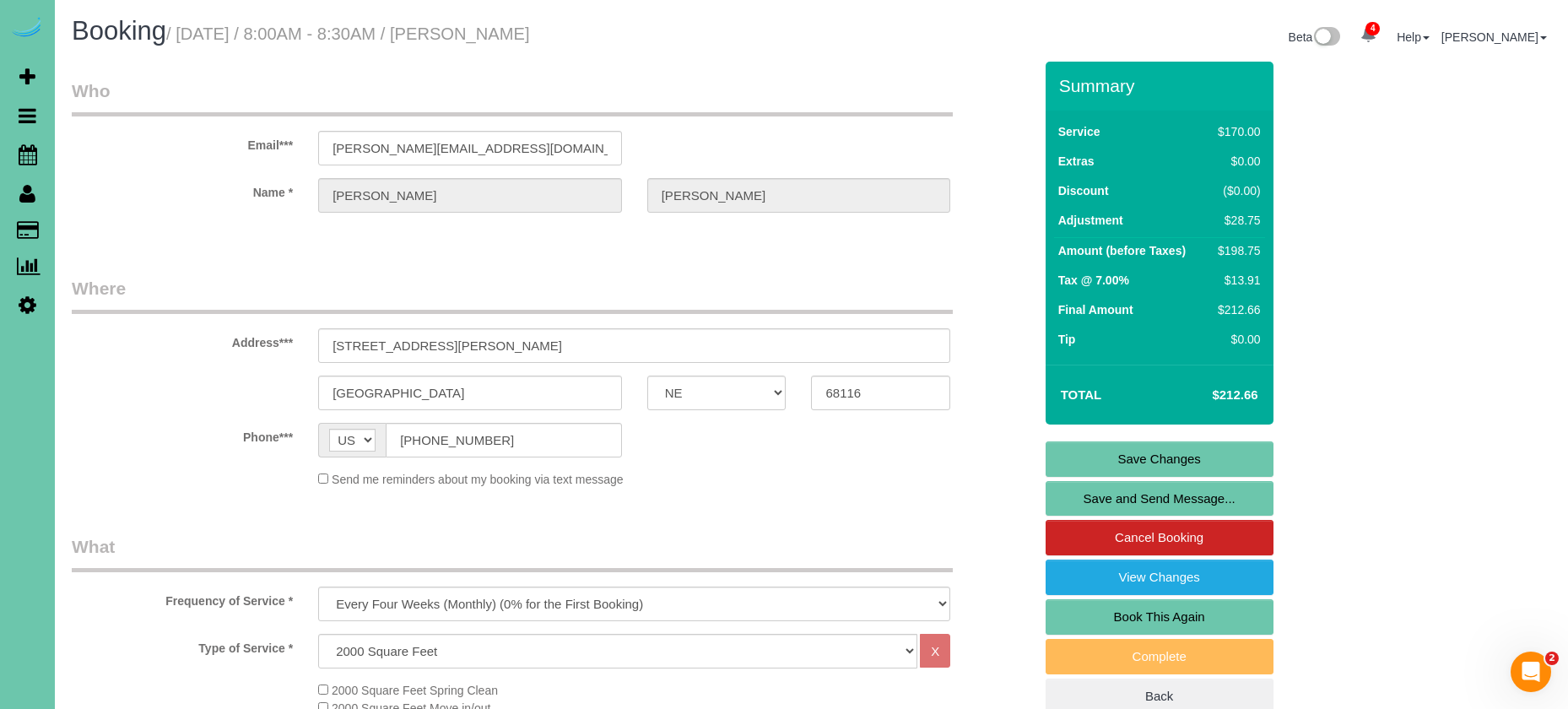
scroll to position [0, 0]
type textarea "1. credit 2. GC 2424 3. monthly recurring - whole home pfp 3.75"
drag, startPoint x: 1122, startPoint y: 458, endPoint x: 1037, endPoint y: 431, distance: 89.2
click at [1121, 458] on link "Save Changes" at bounding box center [1160, 458] width 228 height 35
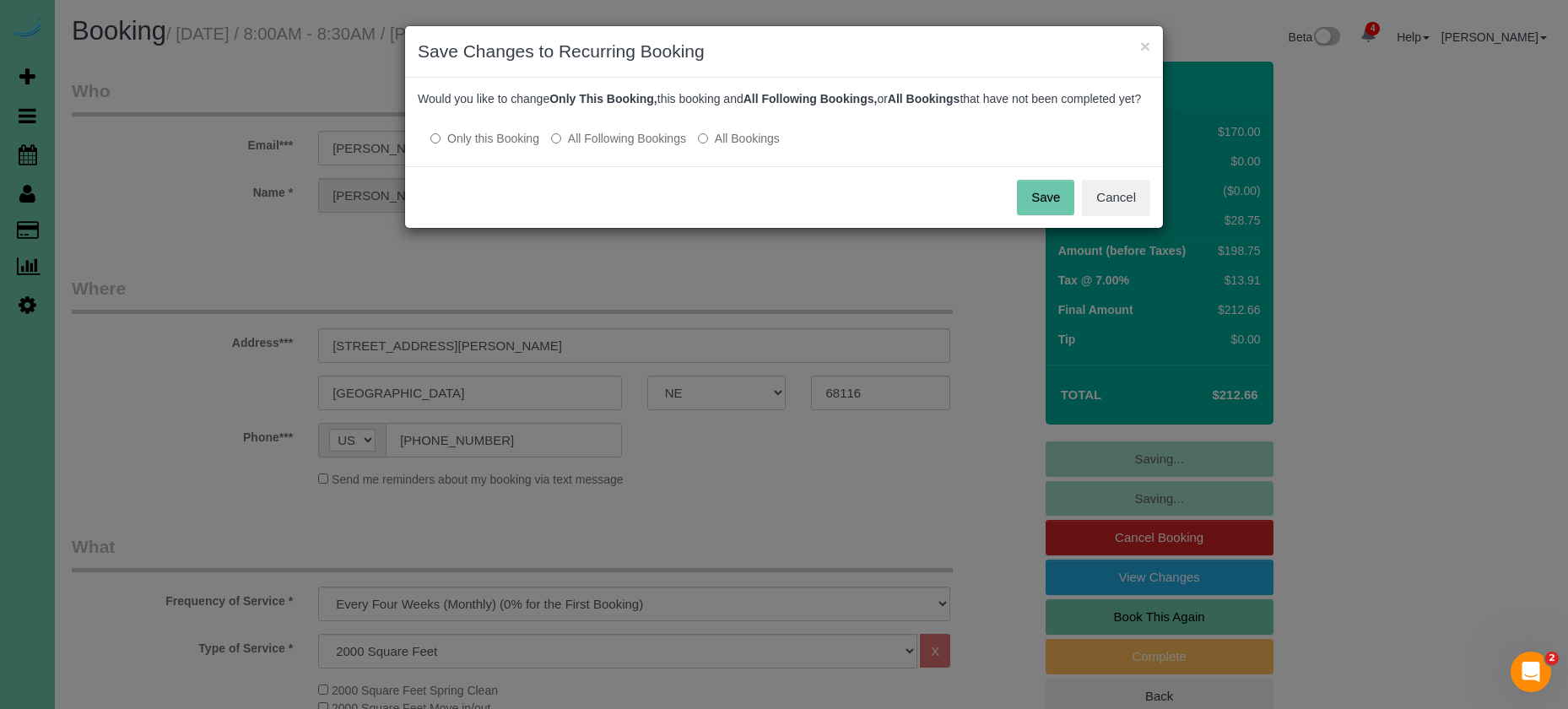
click at [643, 147] on label "All Following Bookings" at bounding box center [618, 138] width 135 height 17
drag, startPoint x: 1055, startPoint y: 209, endPoint x: 894, endPoint y: 214, distance: 161.1
click at [1035, 209] on button "Save" at bounding box center [1045, 197] width 57 height 35
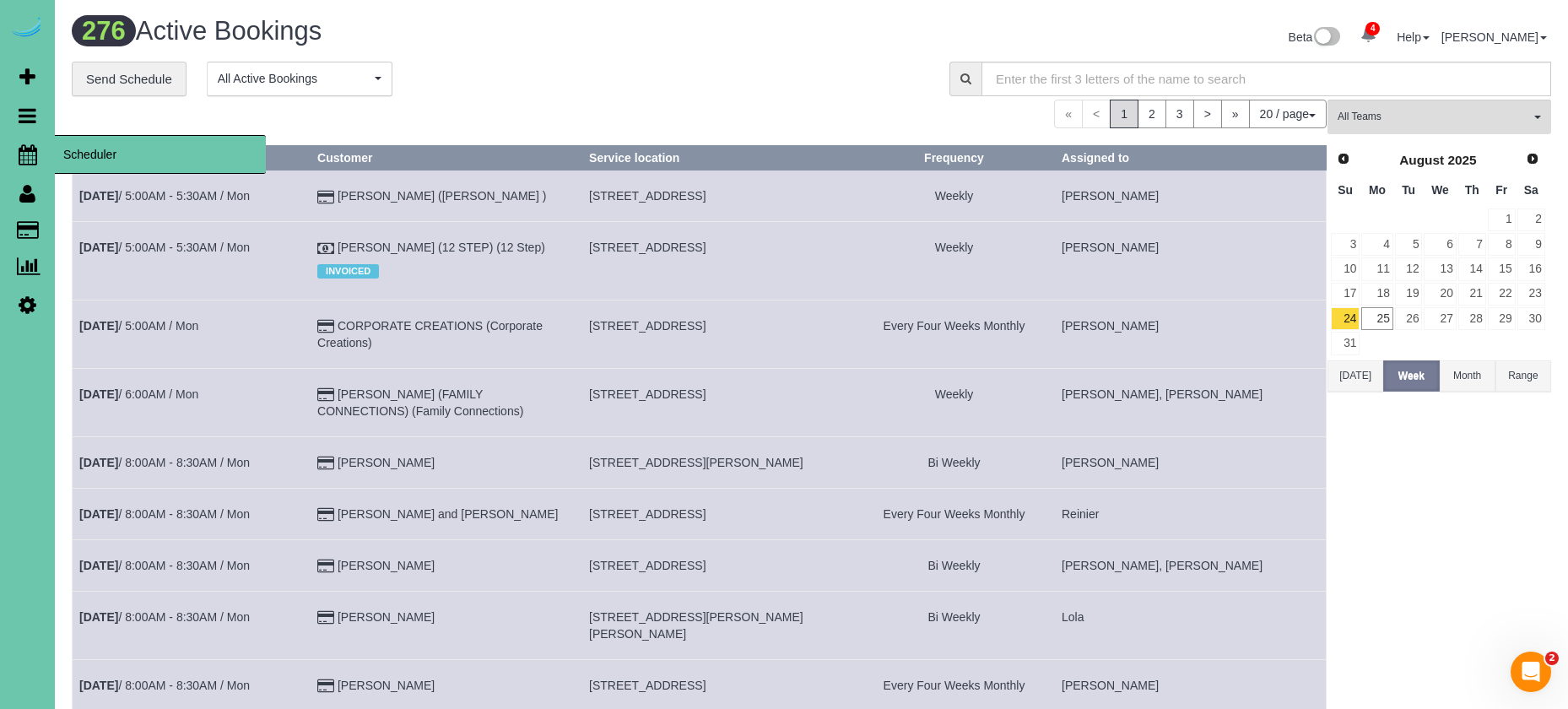
click at [25, 160] on icon at bounding box center [28, 155] width 19 height 21
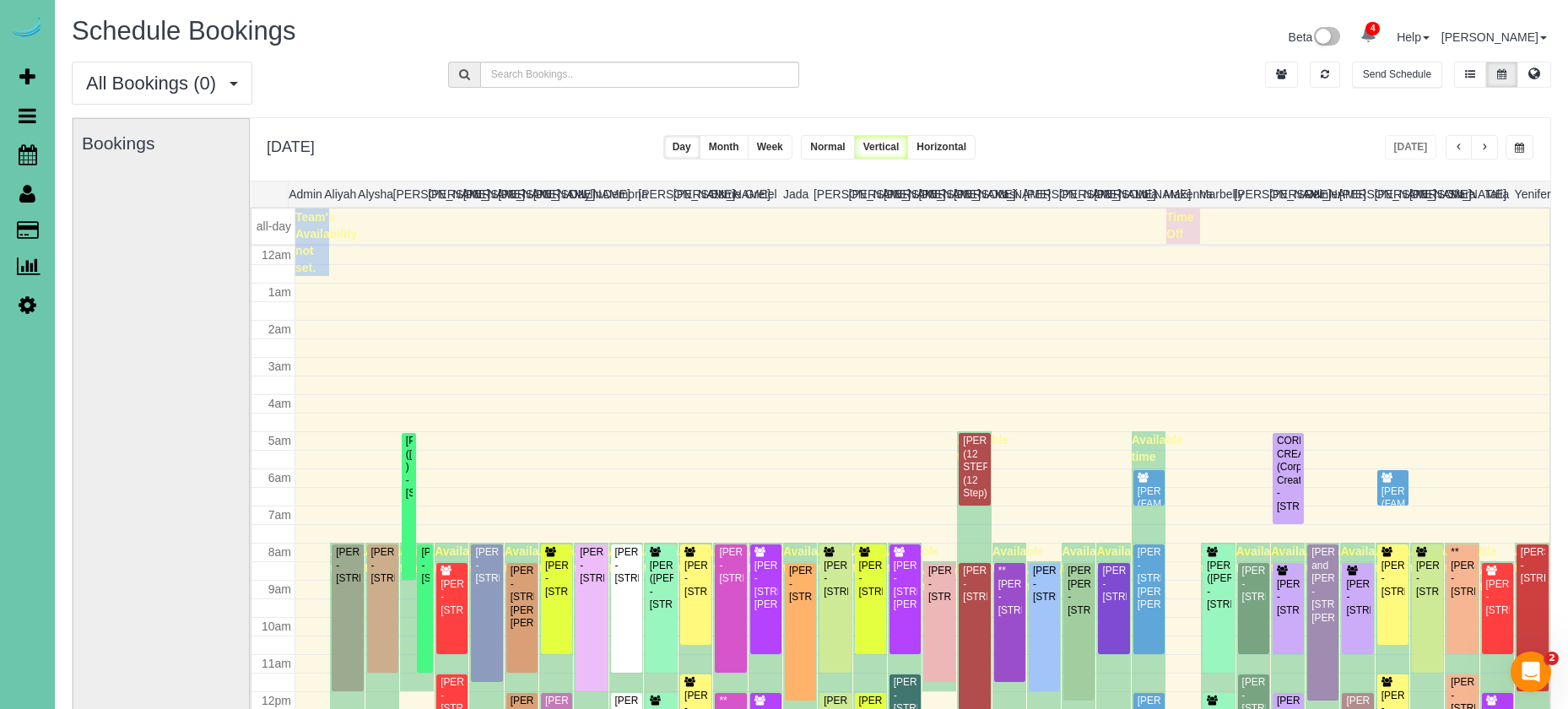
scroll to position [224, 0]
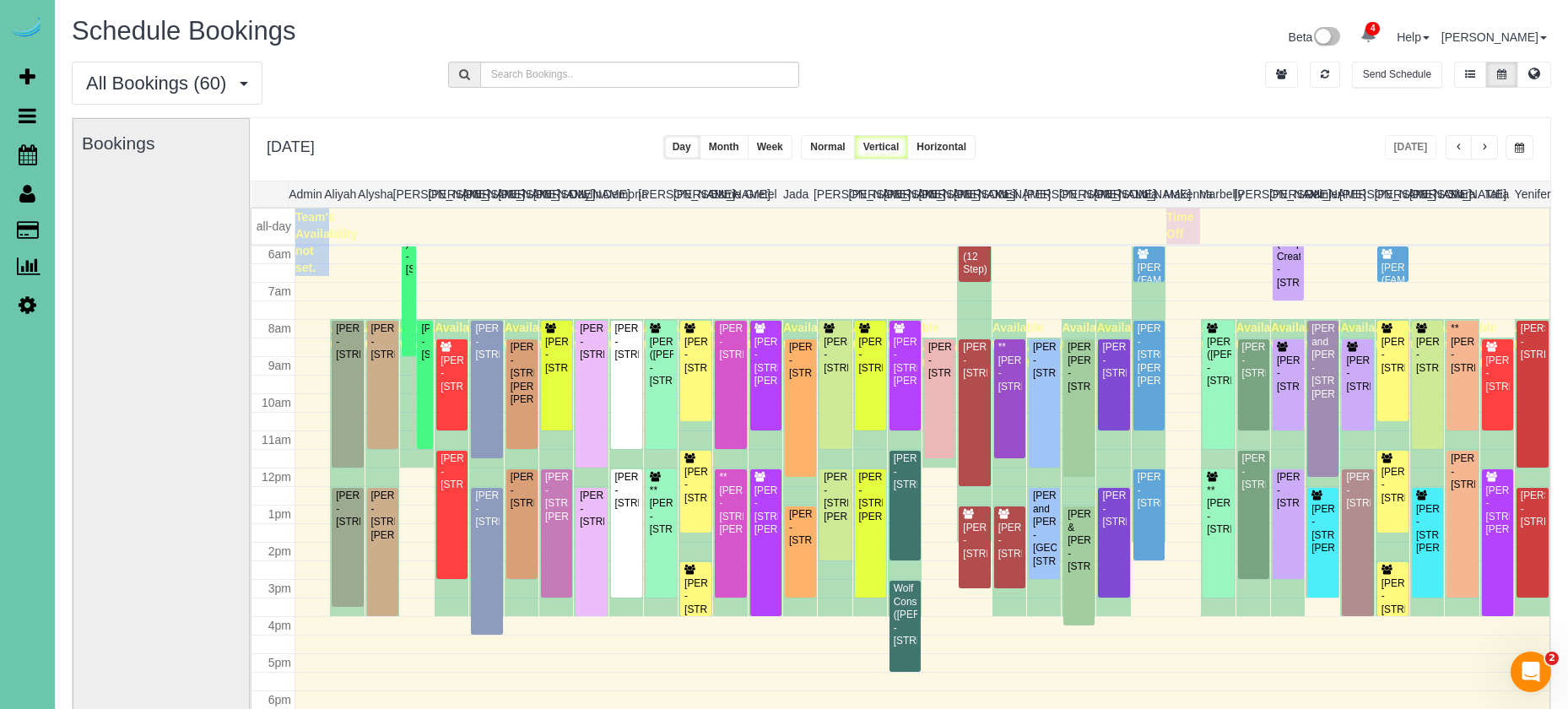
click at [1524, 147] on button "button" at bounding box center [1519, 147] width 27 height 25
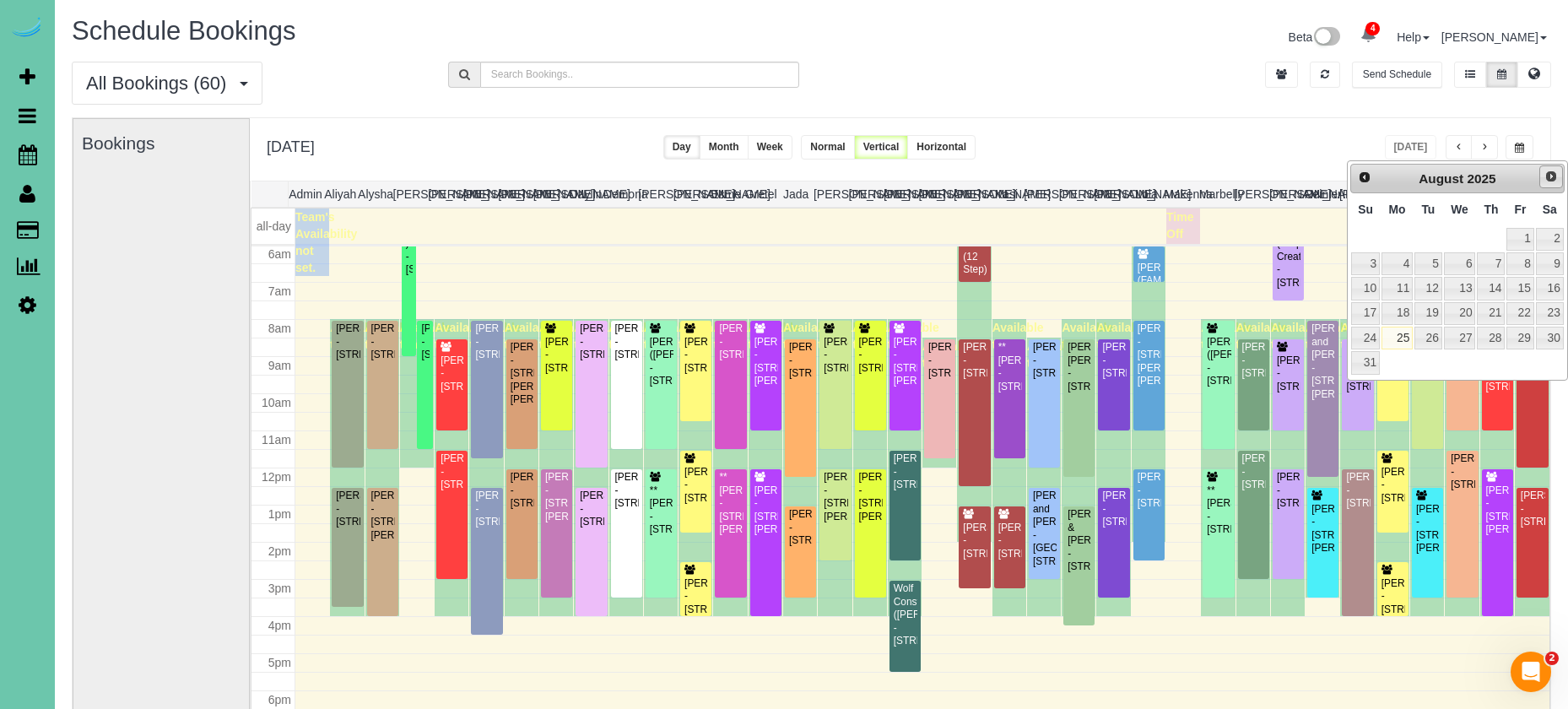
click at [1559, 180] on link "Next" at bounding box center [1551, 178] width 24 height 24
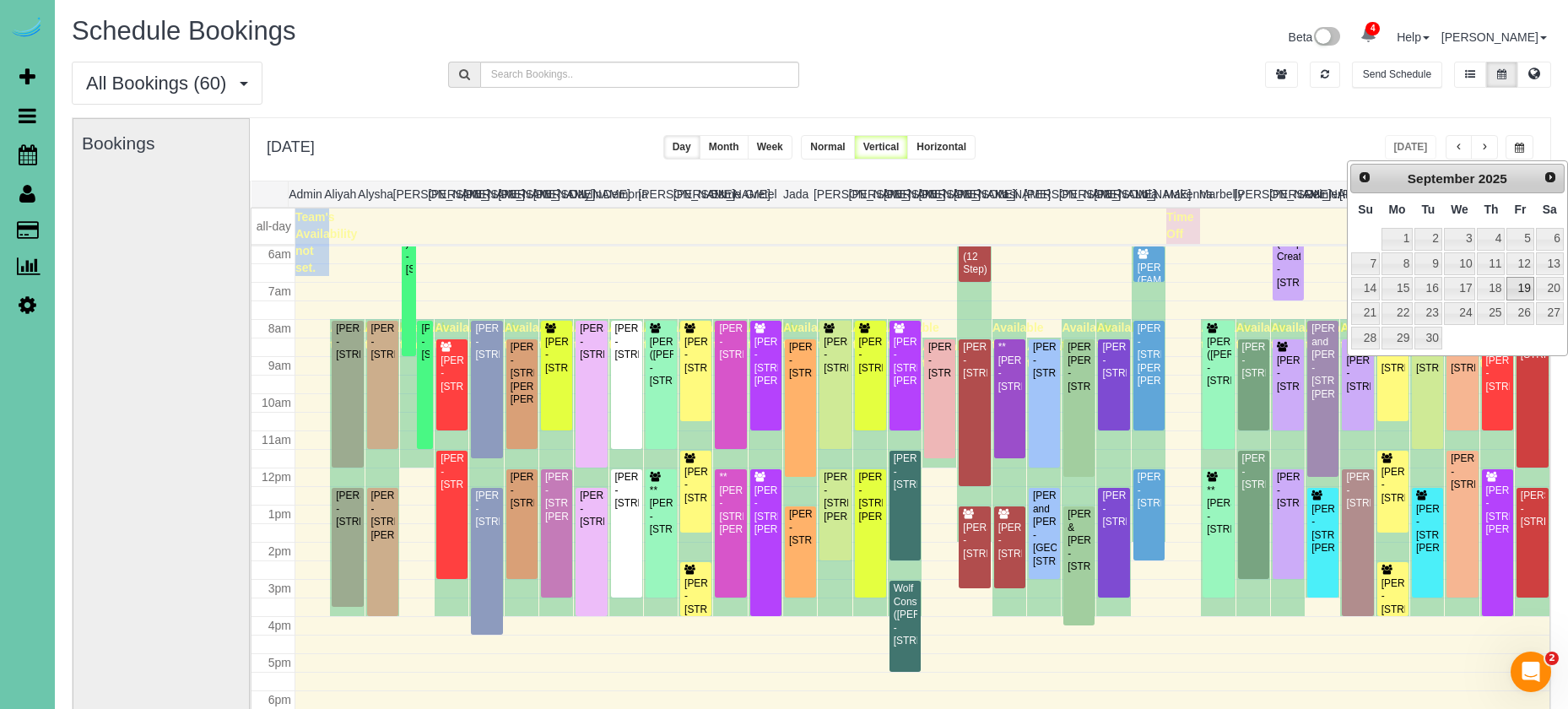
click at [1528, 288] on link "19" at bounding box center [1519, 288] width 27 height 23
type input "**********"
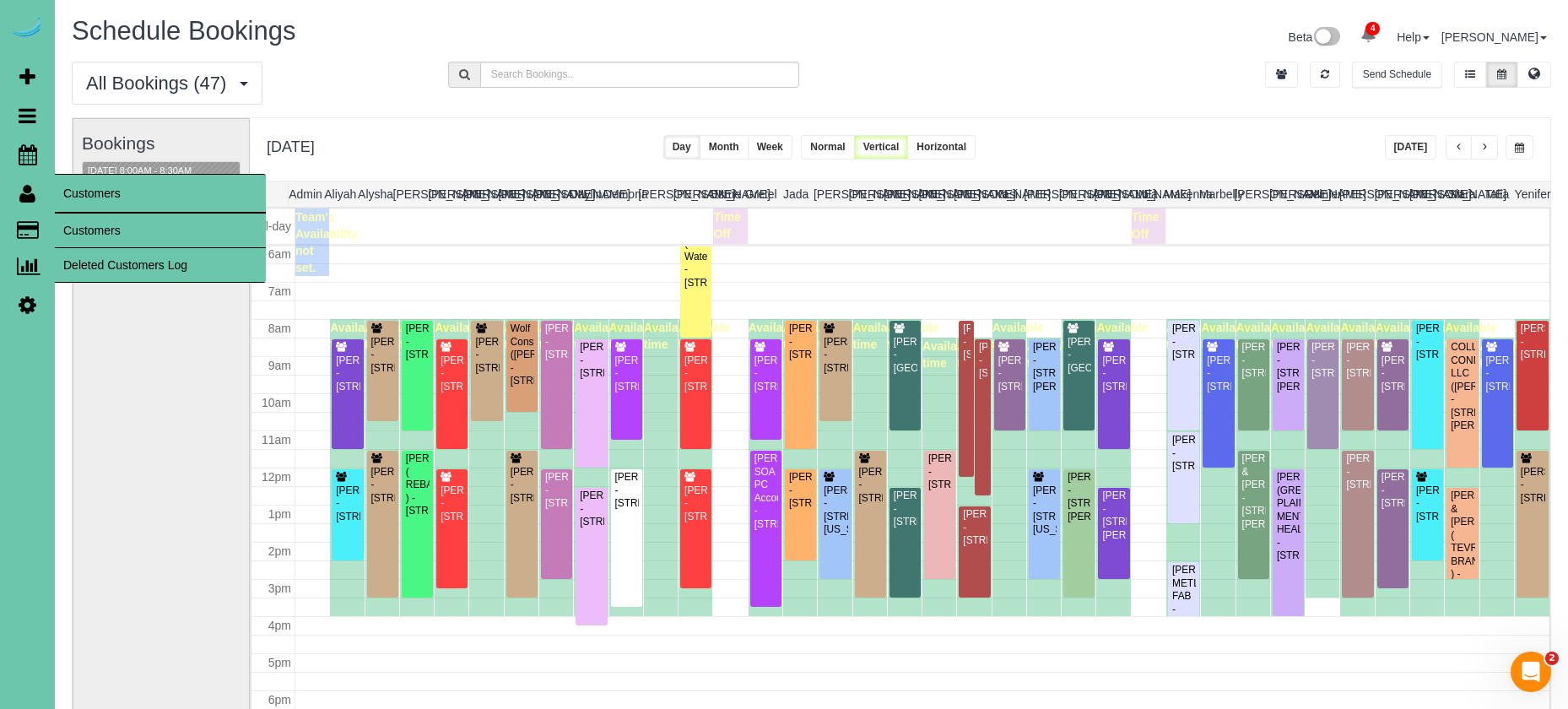
click at [110, 238] on link "Customers" at bounding box center [160, 230] width 211 height 33
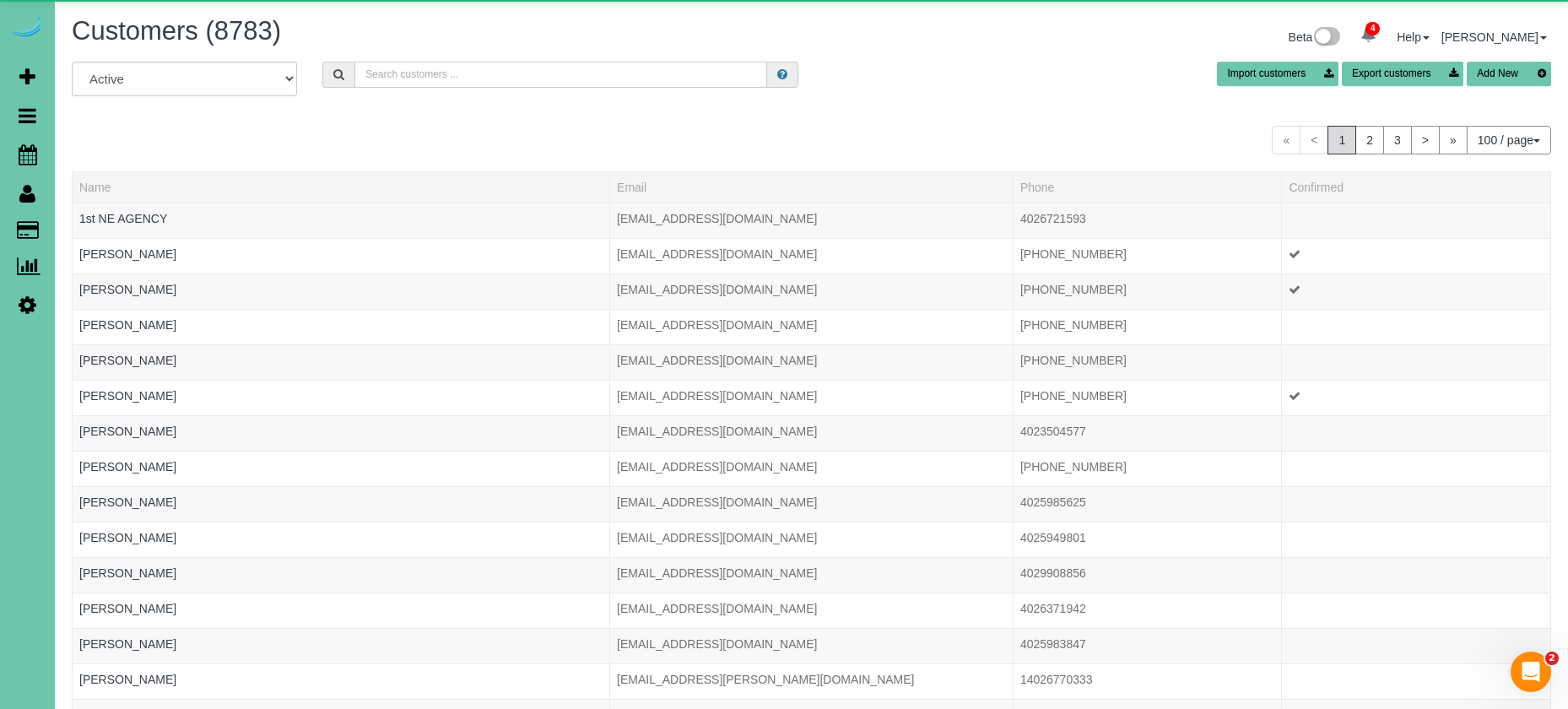
click at [395, 79] on input "text" at bounding box center [560, 75] width 413 height 26
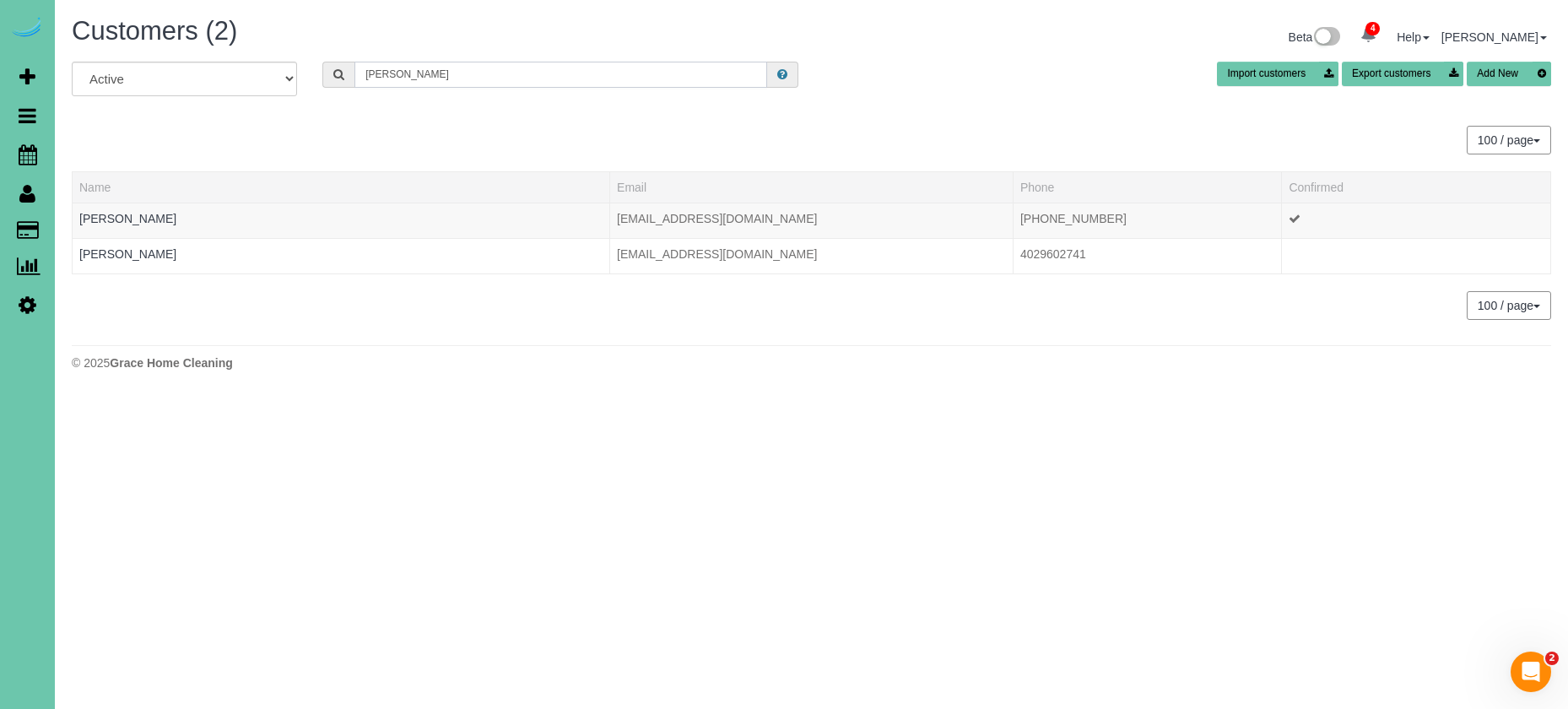
type input "[PERSON_NAME]"
drag, startPoint x: 389, startPoint y: 104, endPoint x: 122, endPoint y: 221, distance: 291.5
click at [122, 221] on link "Briana Lynch" at bounding box center [127, 219] width 97 height 14
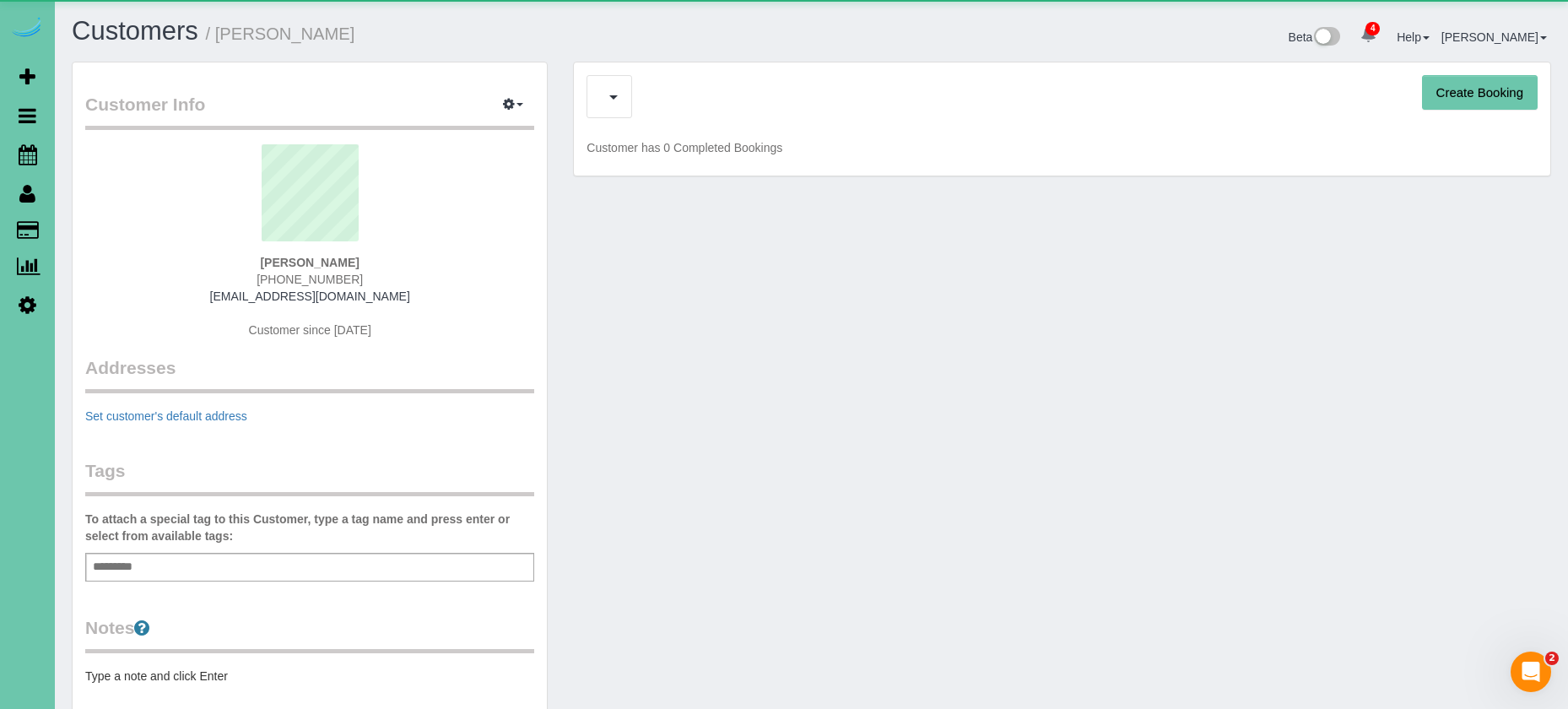
click at [121, 221] on sui-profile-pic at bounding box center [310, 199] width 424 height 110
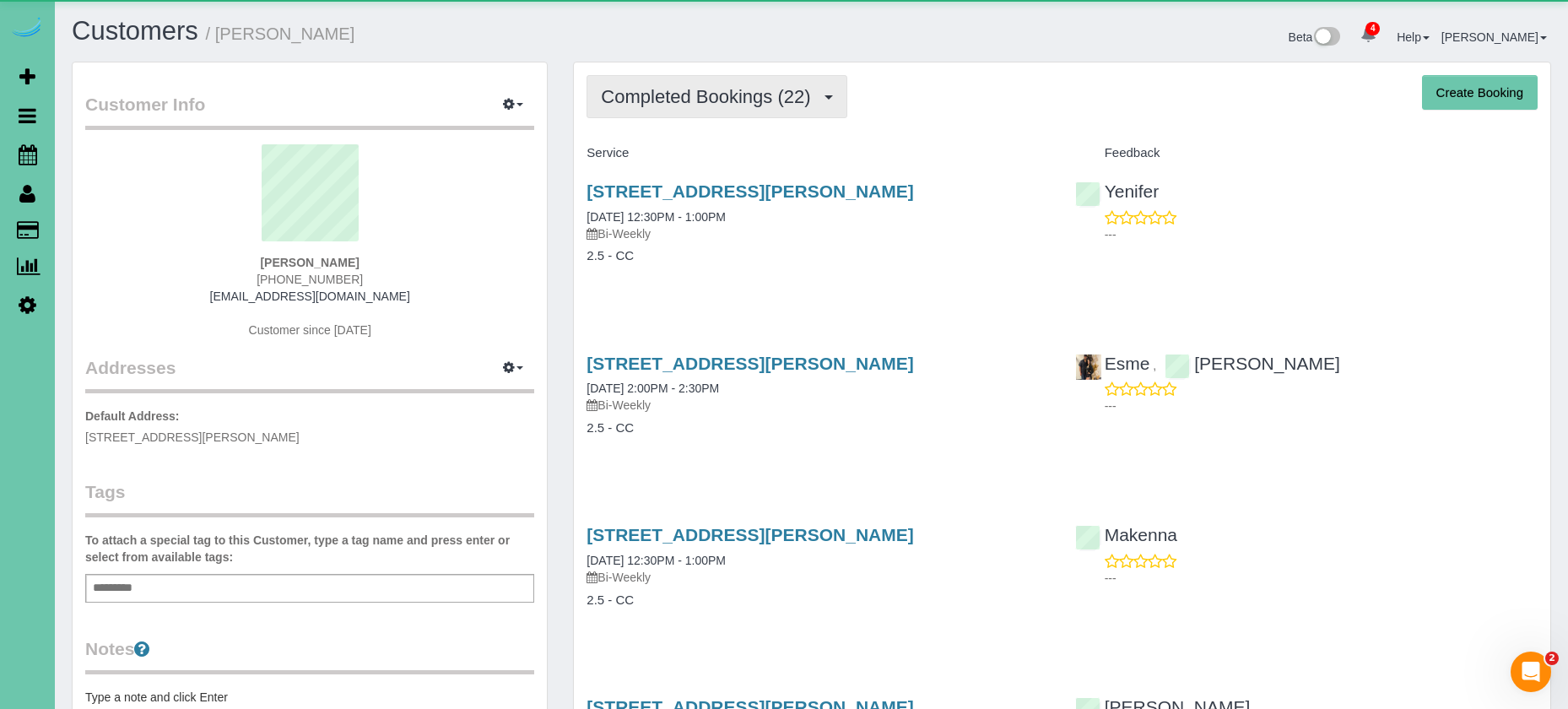
click at [787, 111] on button "Completed Bookings (22)" at bounding box center [716, 97] width 260 height 43
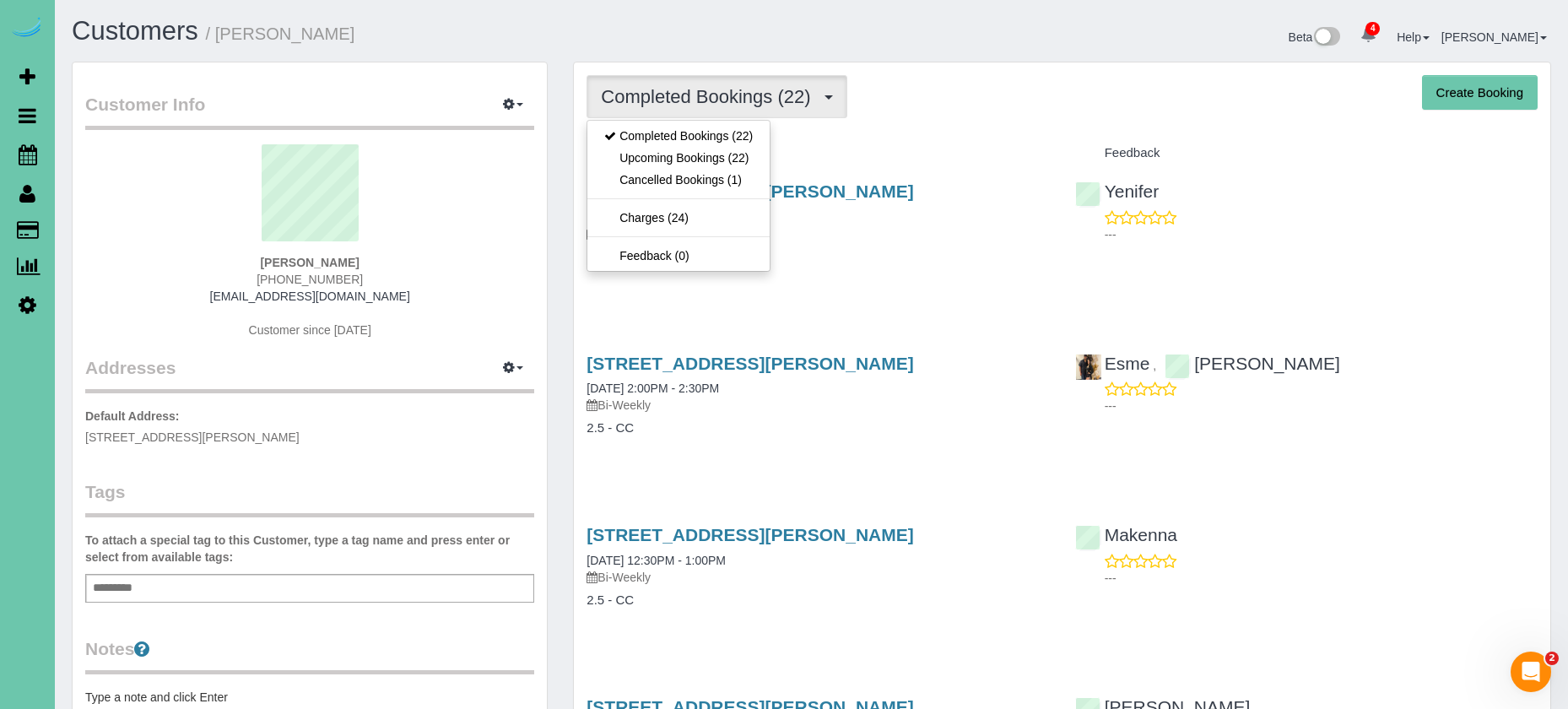
drag, startPoint x: 757, startPoint y: 167, endPoint x: 748, endPoint y: 167, distance: 9.0
click at [757, 167] on link "Upcoming Bookings (22)" at bounding box center [678, 158] width 182 height 22
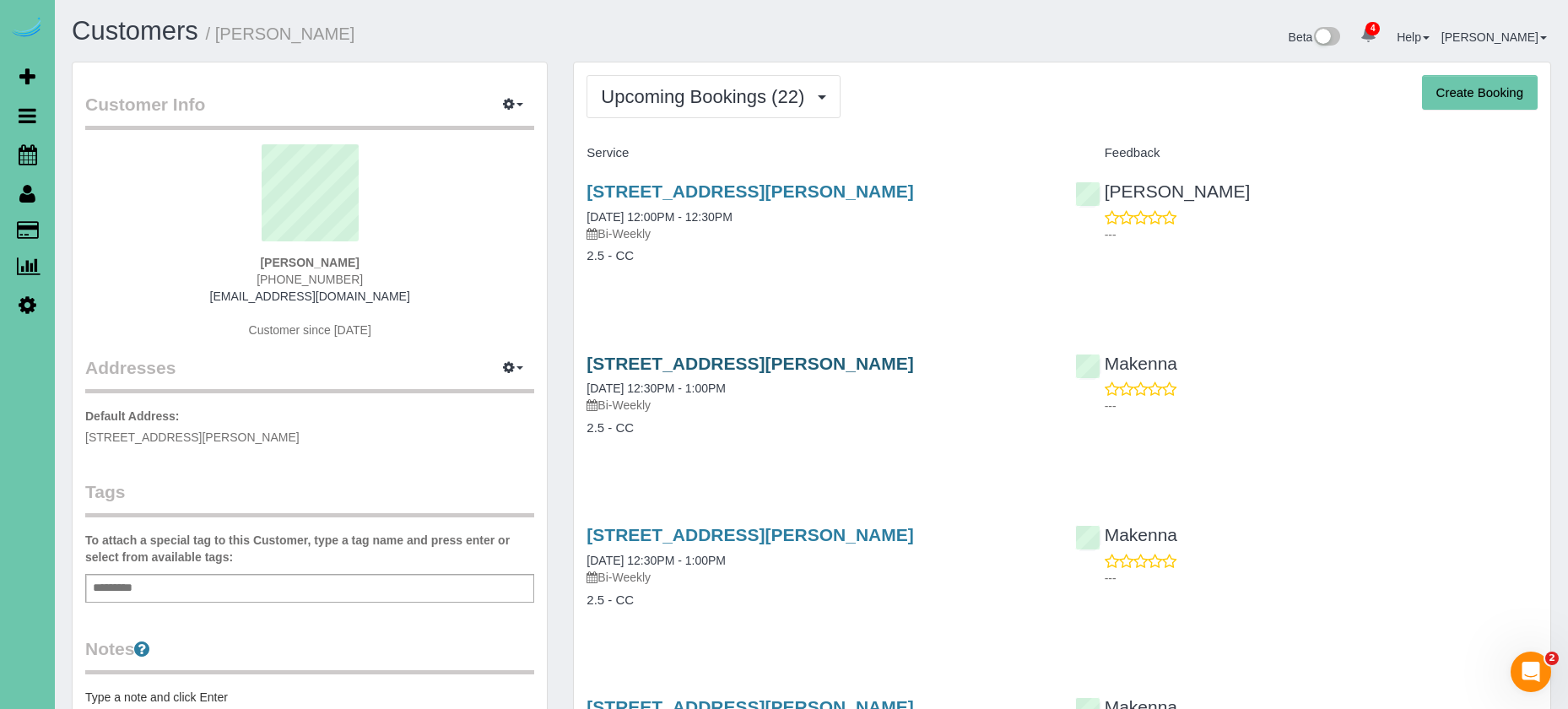
click at [778, 363] on link "[STREET_ADDRESS][PERSON_NAME]" at bounding box center [750, 363] width 327 height 20
click at [504, 362] on icon "button" at bounding box center [509, 367] width 12 height 10
click at [480, 424] on button "Add New Address" at bounding box center [461, 424] width 129 height 24
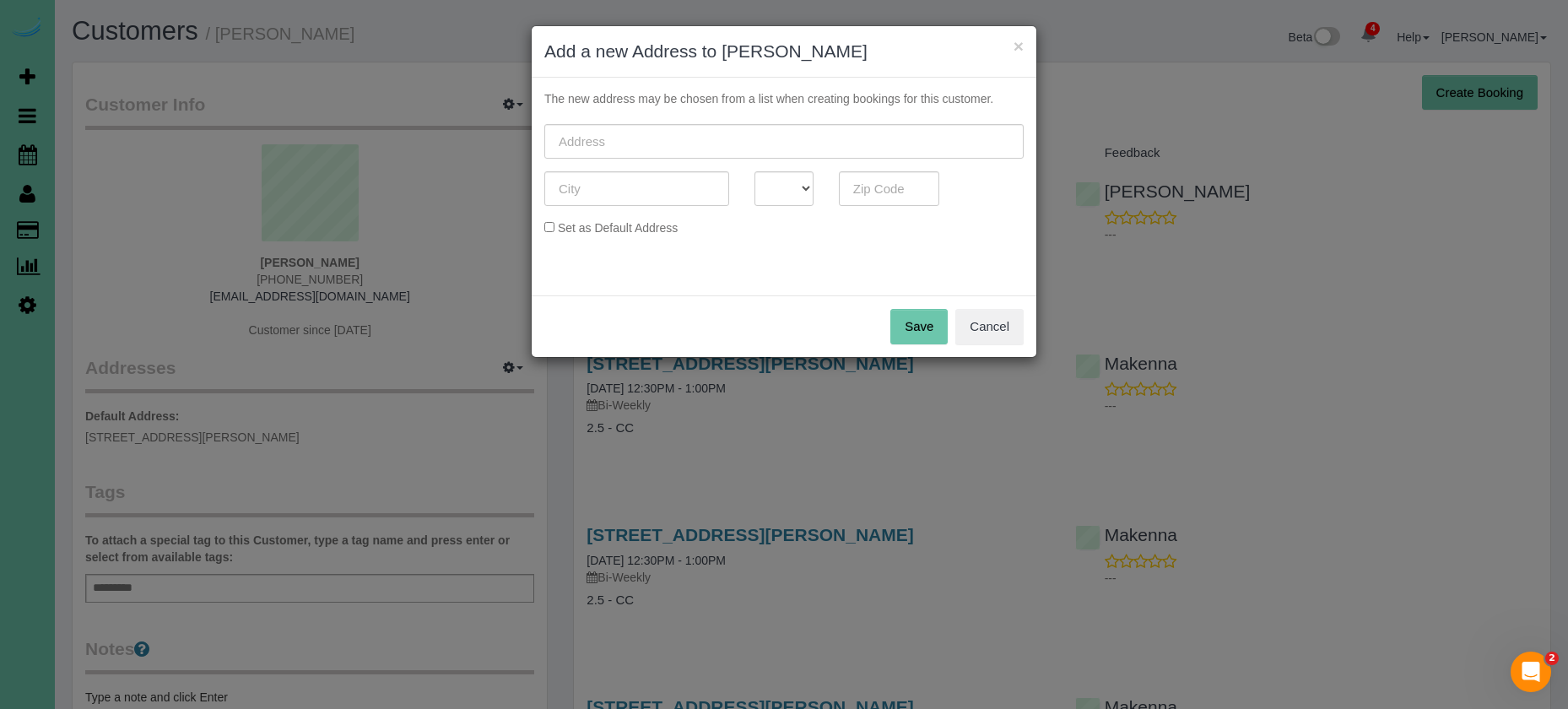
click at [992, 329] on button "Cancel" at bounding box center [989, 326] width 69 height 35
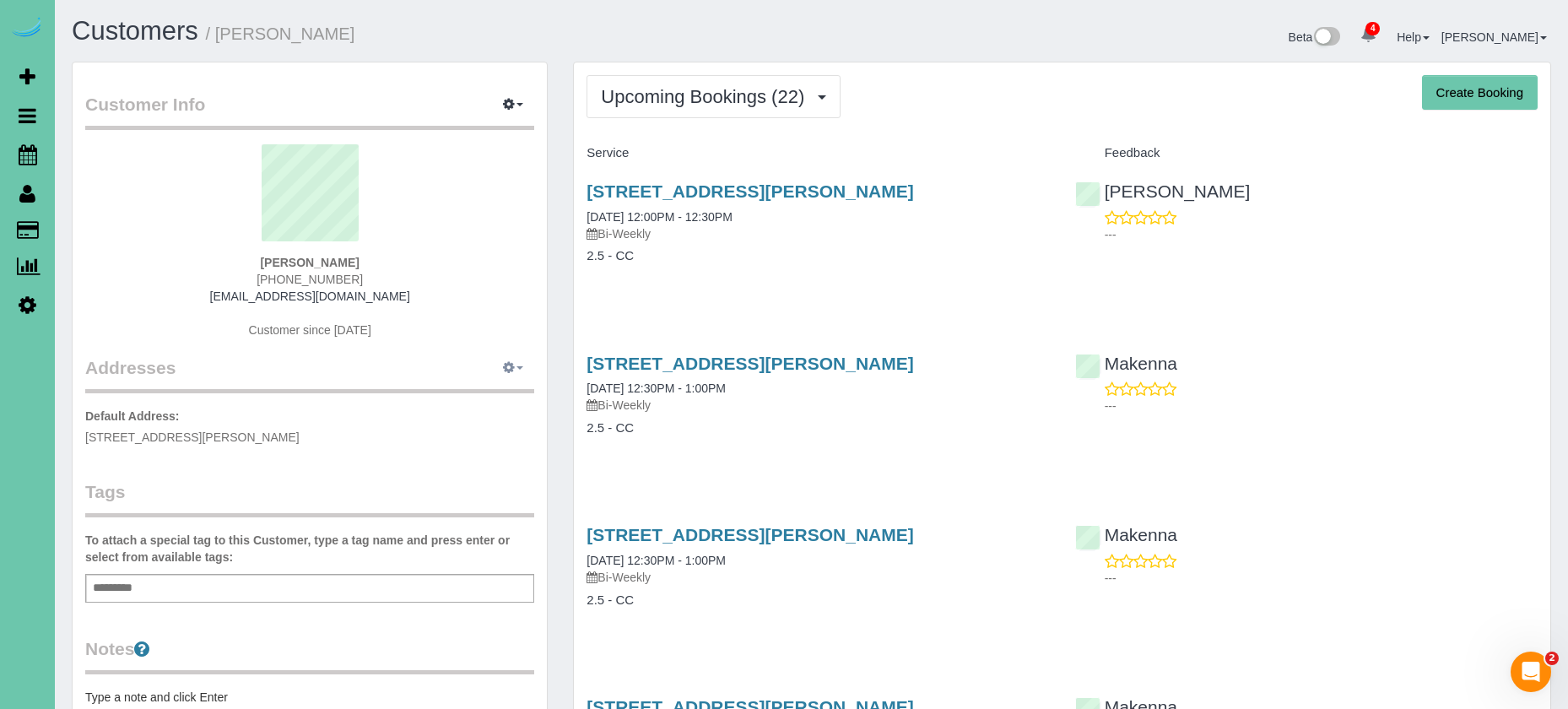
click at [517, 370] on span "button" at bounding box center [520, 368] width 7 height 3
click at [473, 397] on button "Manage Addresses" at bounding box center [464, 400] width 136 height 24
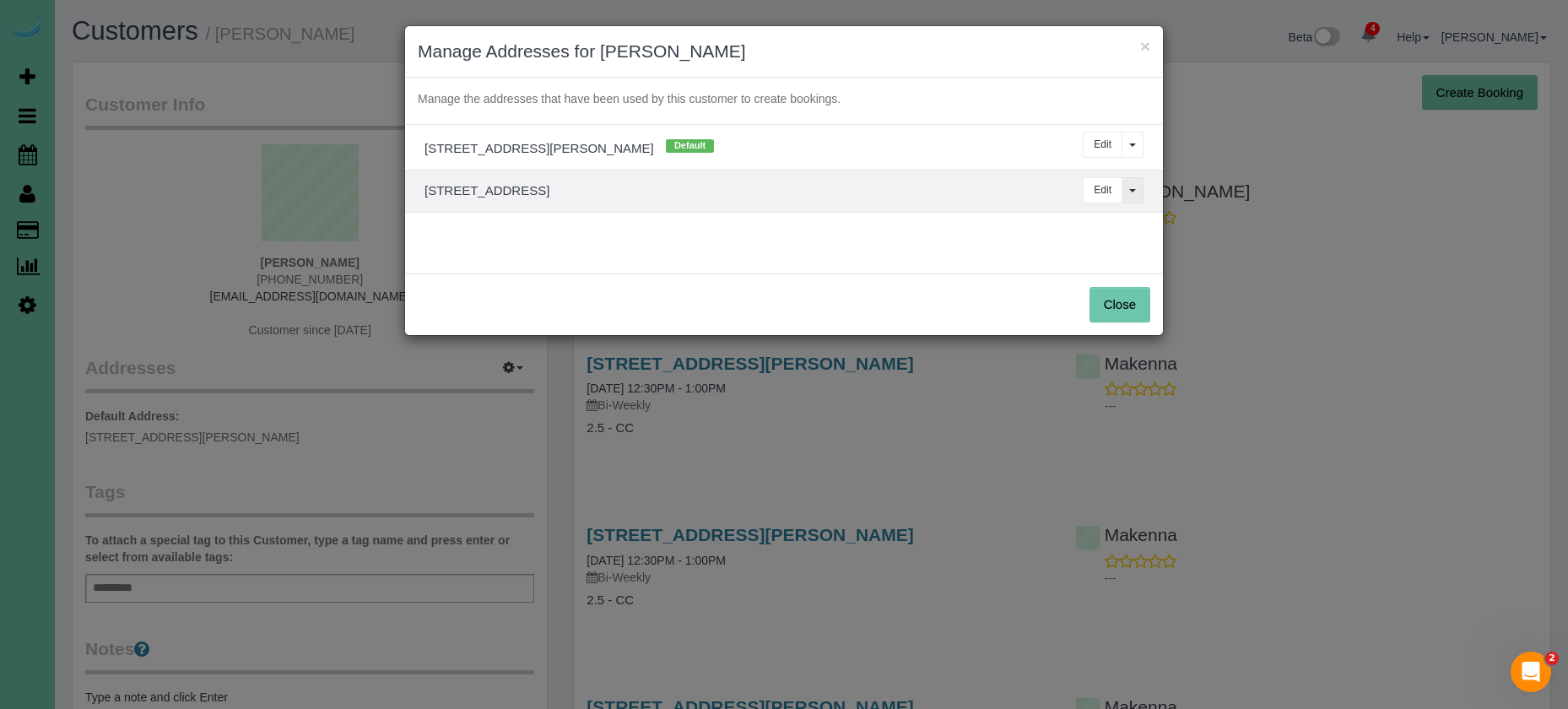
click at [1130, 191] on button "View More Options..." at bounding box center [1132, 191] width 22 height 26
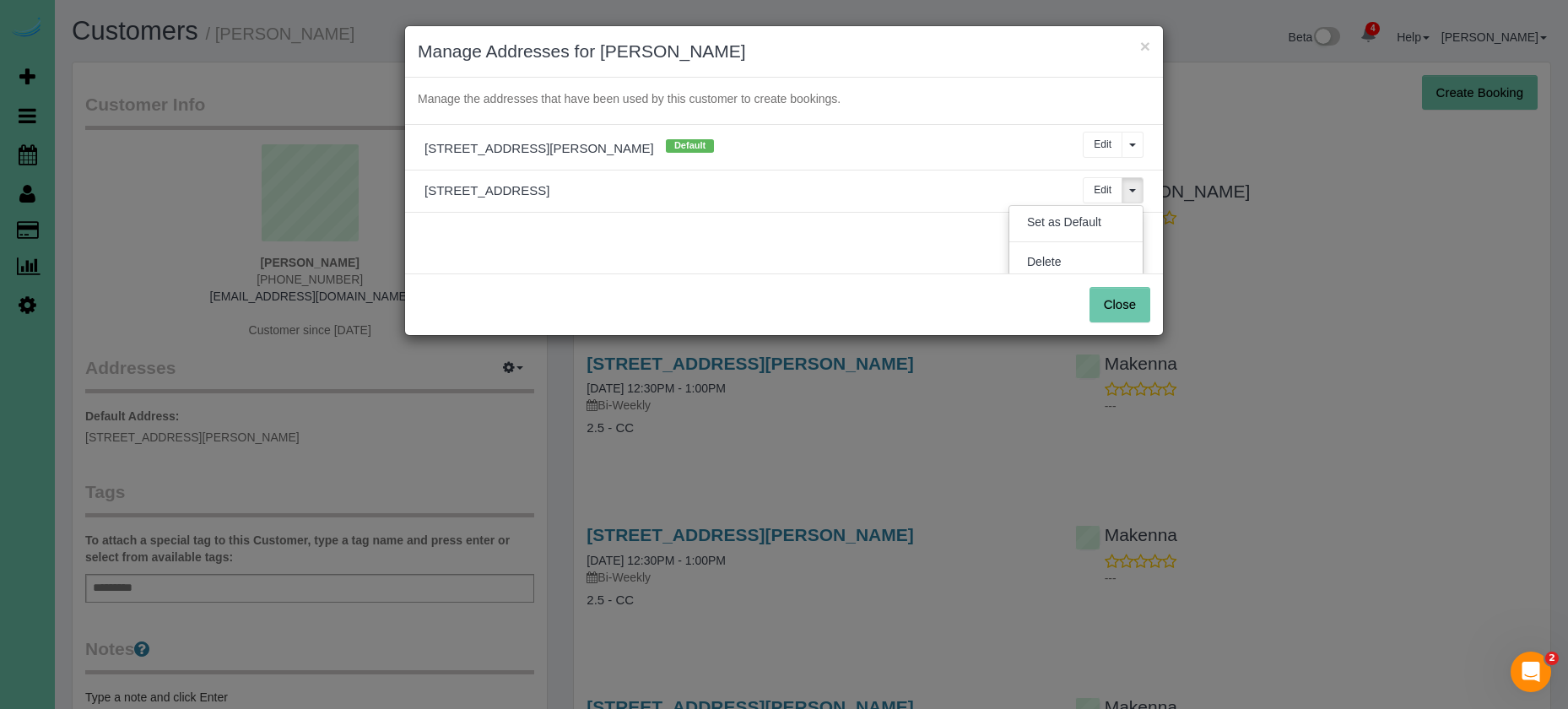
click at [1079, 220] on button "Set as Default" at bounding box center [1064, 222] width 110 height 24
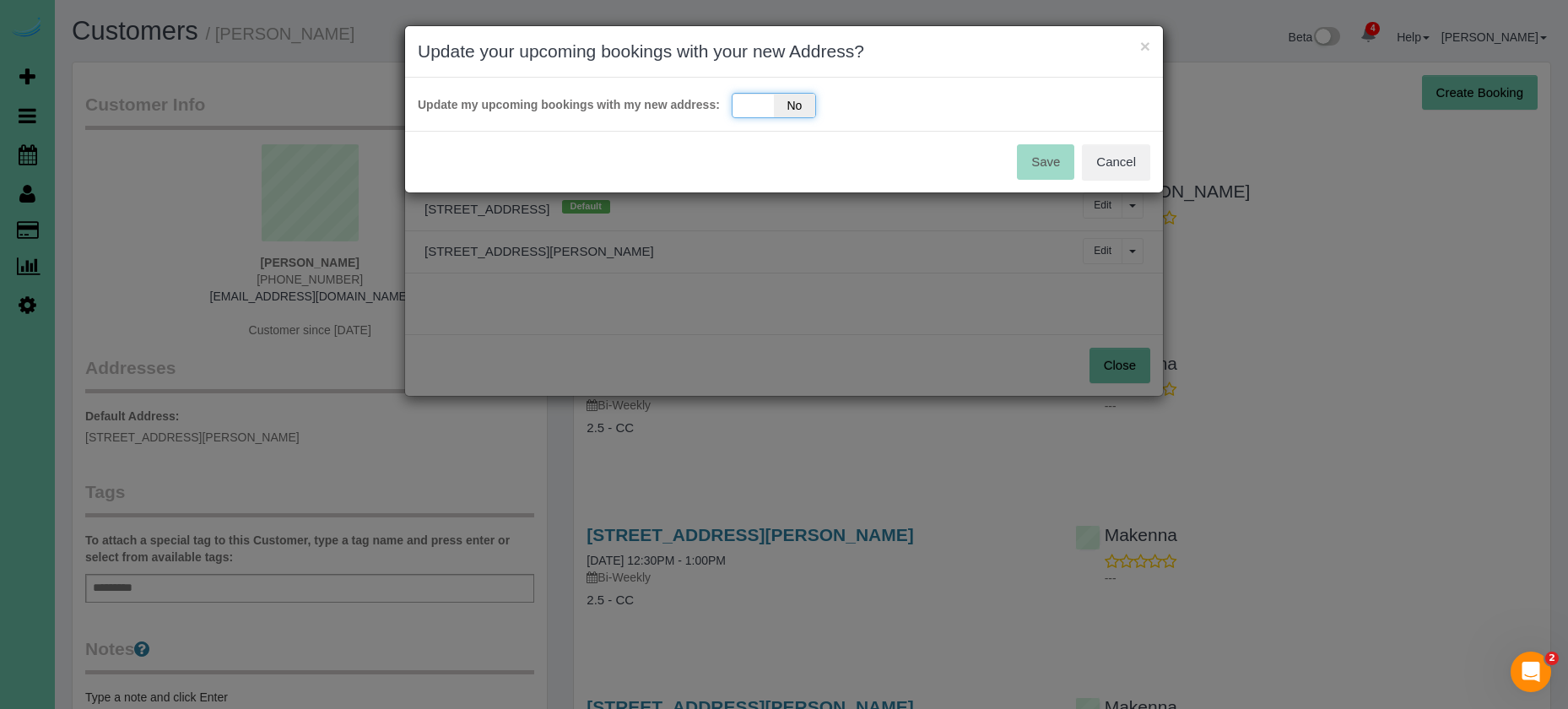
click at [795, 102] on span "No" at bounding box center [794, 106] width 41 height 24
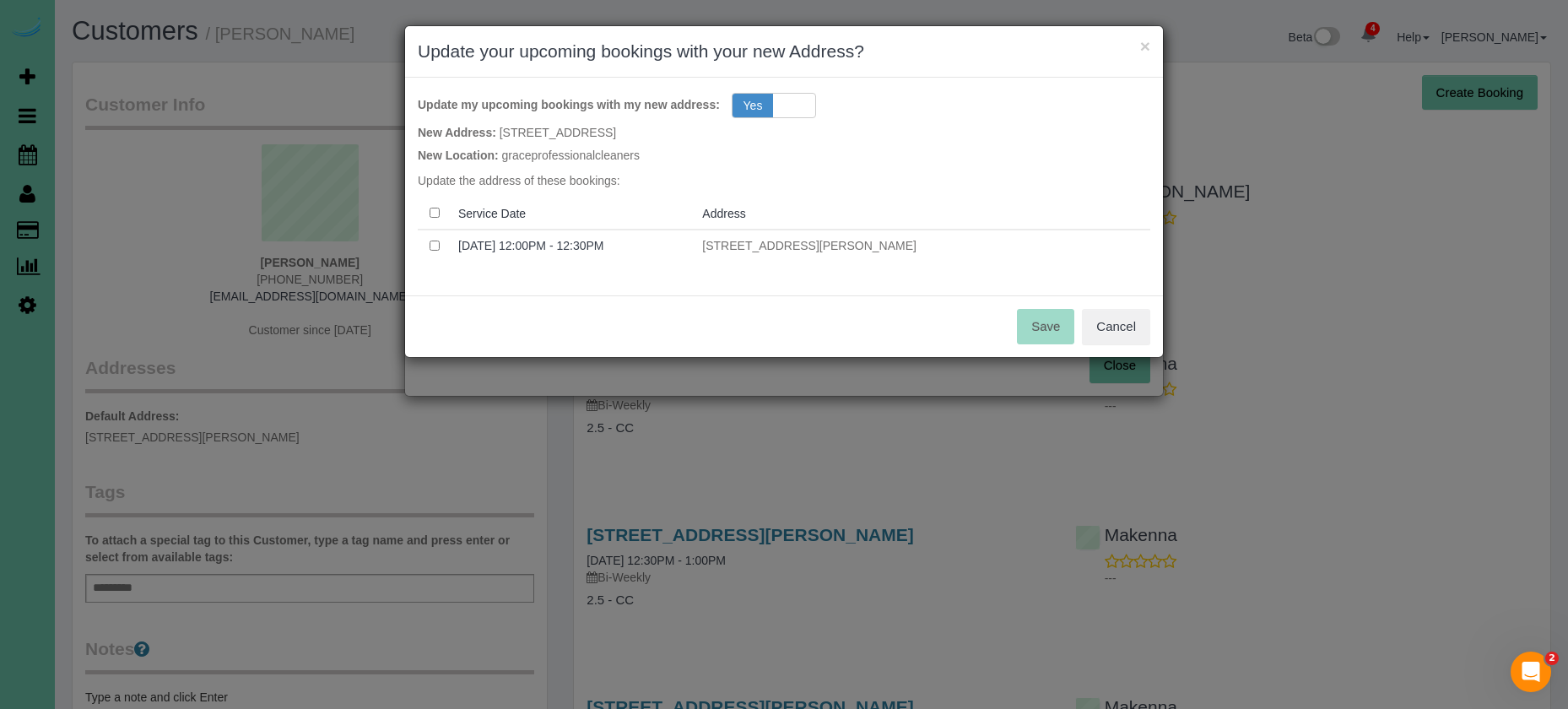
click at [1125, 324] on button "Cancel" at bounding box center [1116, 326] width 69 height 35
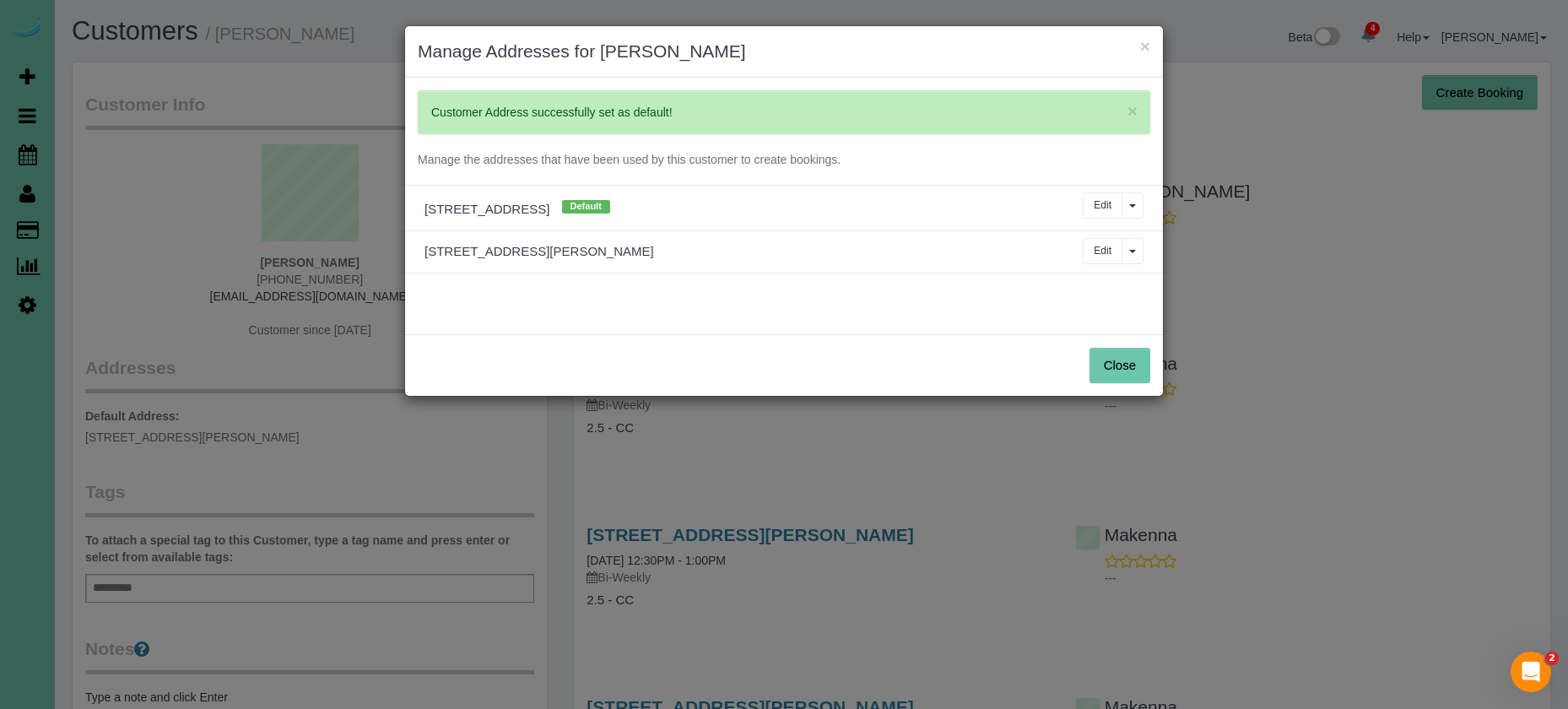
click at [1128, 360] on button "Close" at bounding box center [1119, 365] width 61 height 35
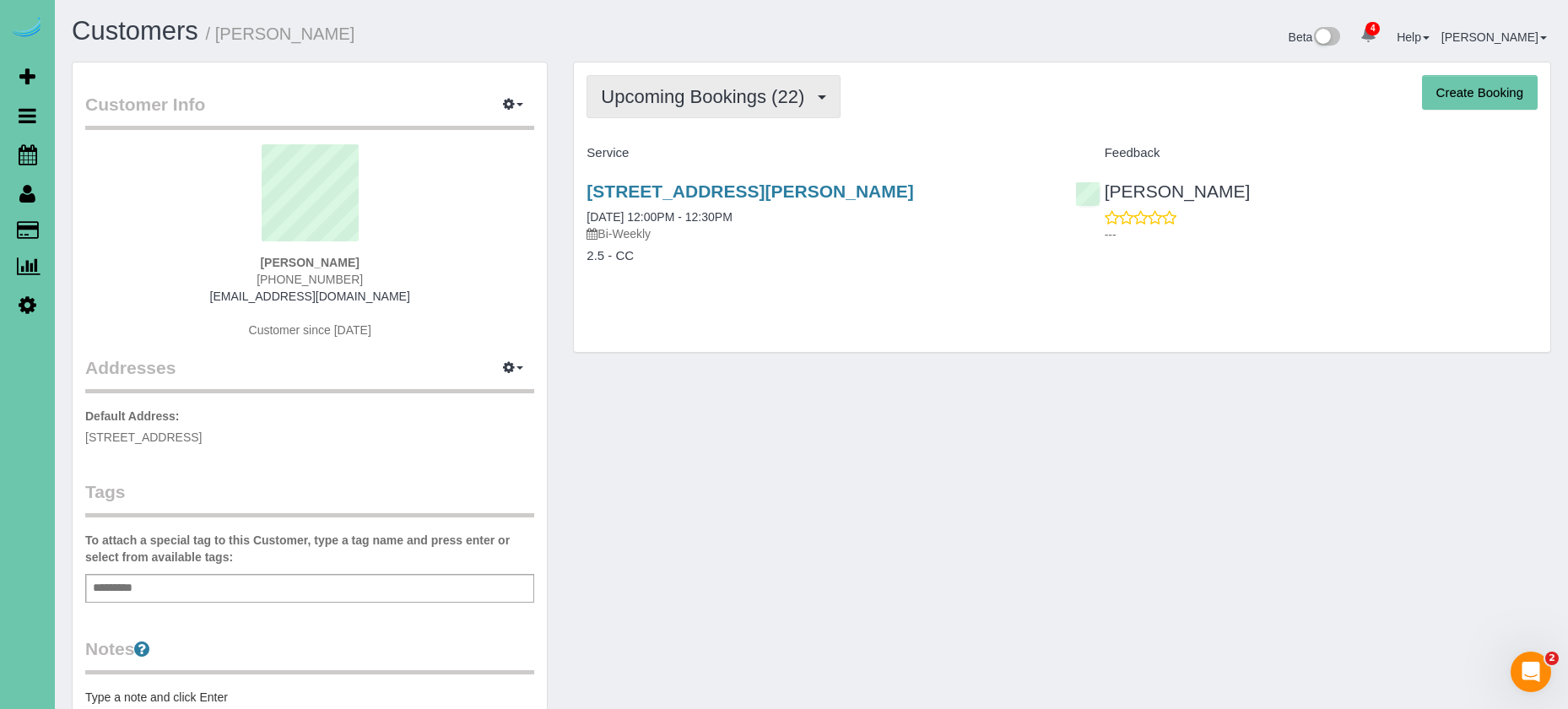
click at [751, 102] on span "Upcoming Bookings (22)" at bounding box center [706, 96] width 212 height 21
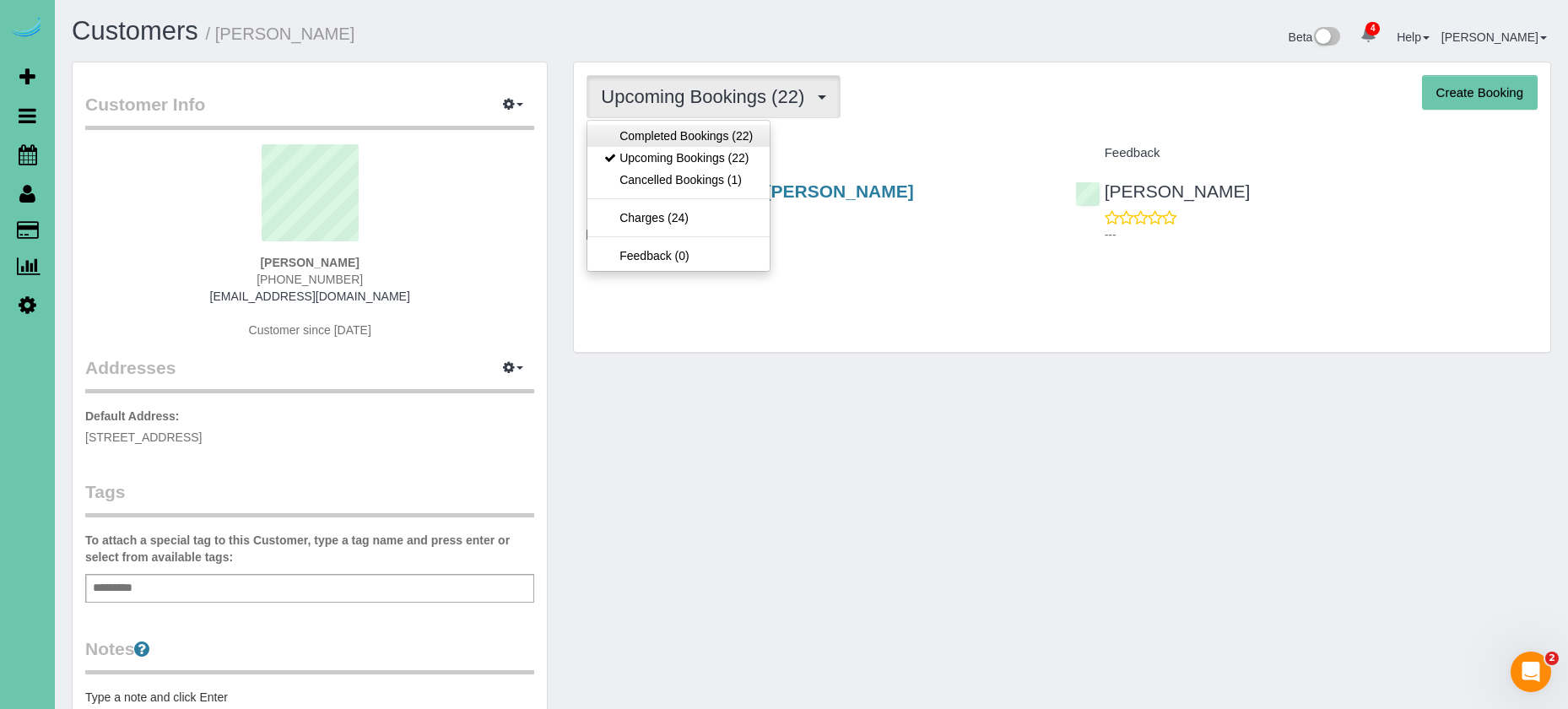
click at [702, 136] on link "Completed Bookings (22)" at bounding box center [678, 136] width 182 height 22
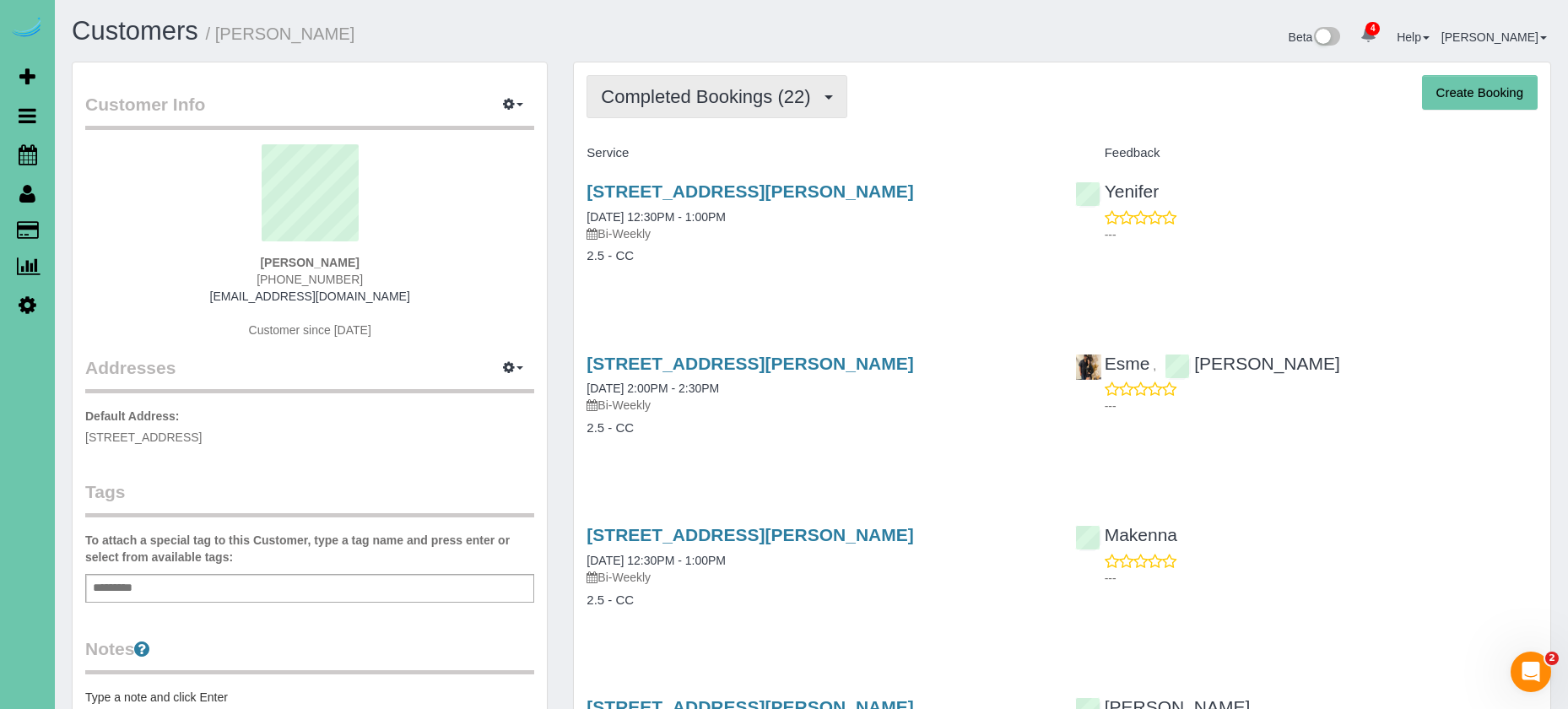
click at [680, 86] on span "Completed Bookings (22)" at bounding box center [709, 96] width 218 height 21
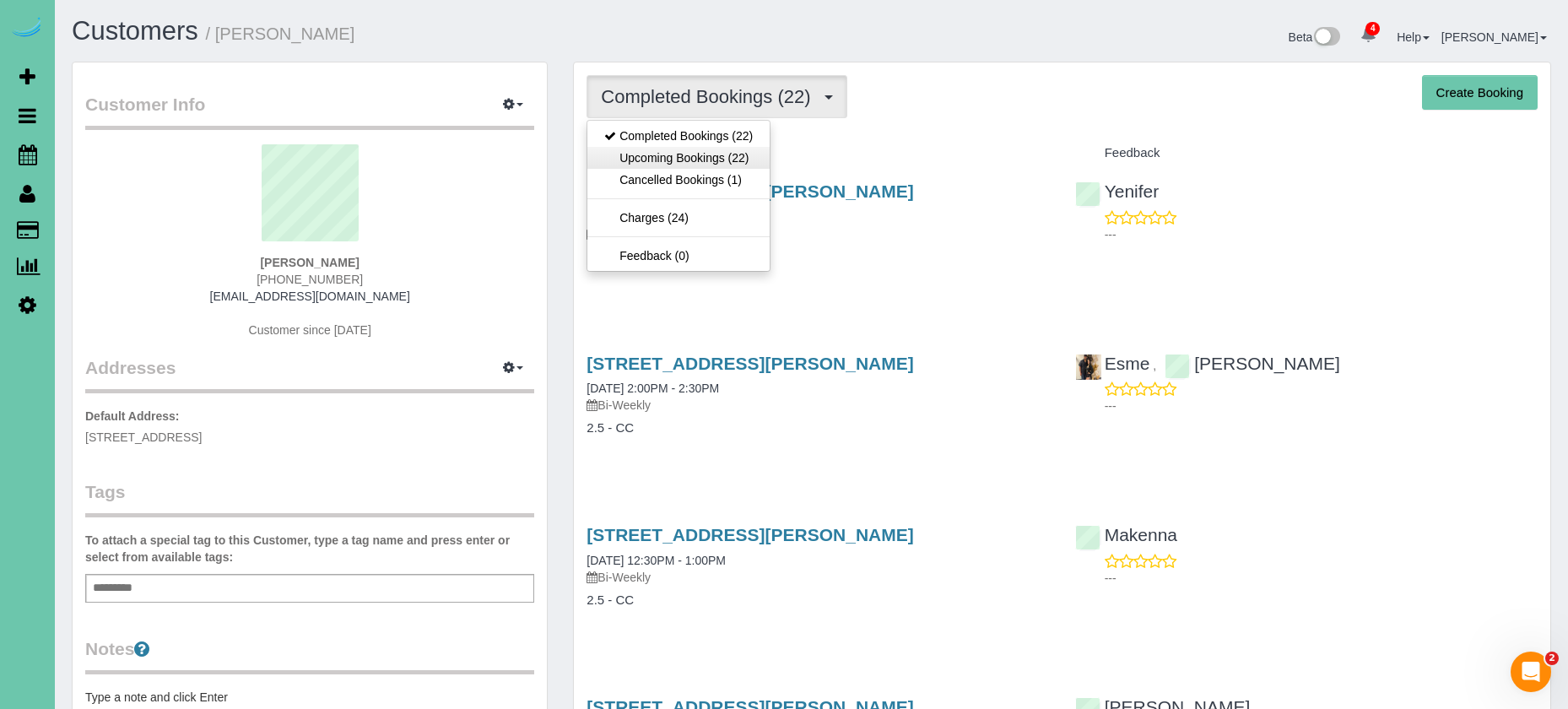
click at [684, 156] on link "Upcoming Bookings (22)" at bounding box center [678, 158] width 182 height 22
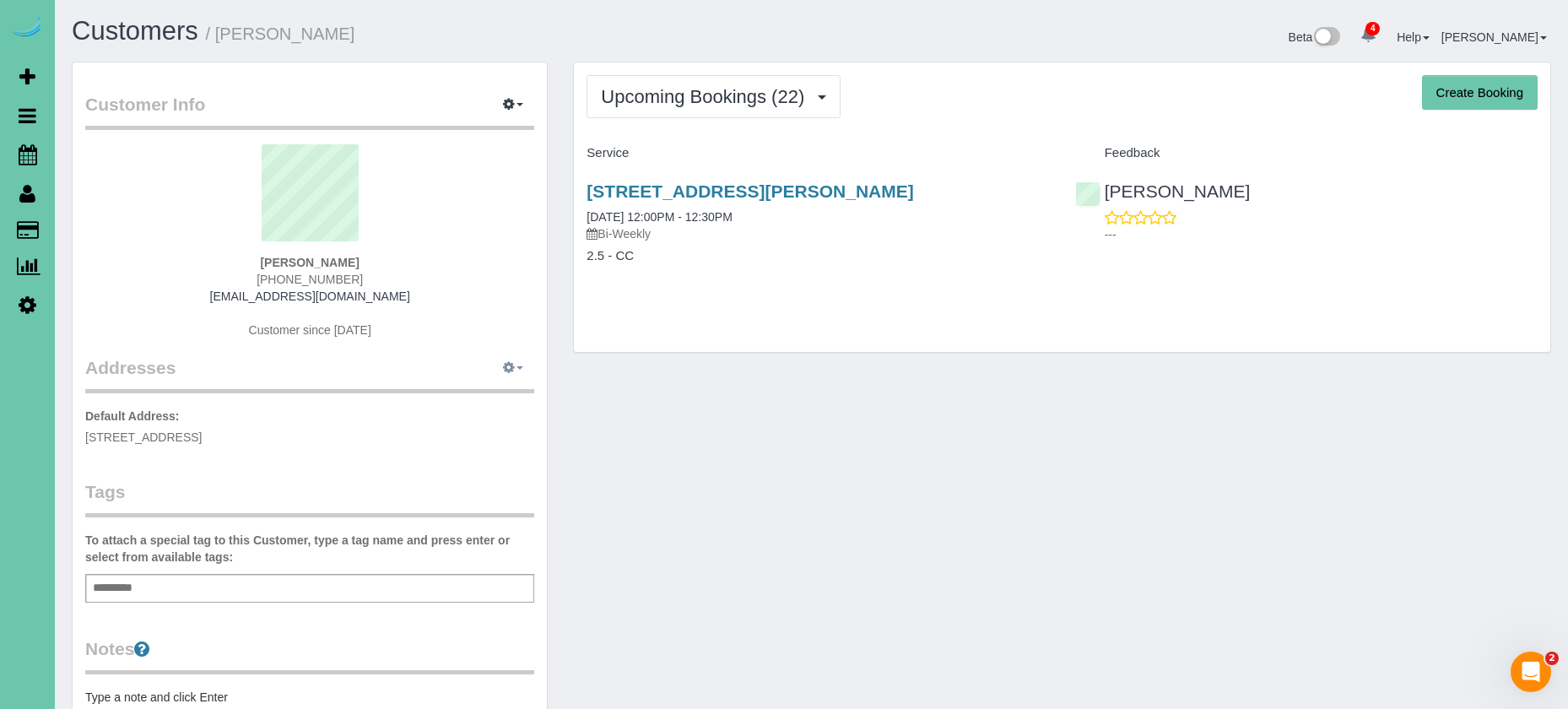
click at [512, 371] on icon "button" at bounding box center [509, 367] width 12 height 10
click at [745, 330] on div "Upcoming Bookings (22) Completed Bookings (22) Upcoming Bookings (22) Cancelled…" at bounding box center [1062, 207] width 976 height 289
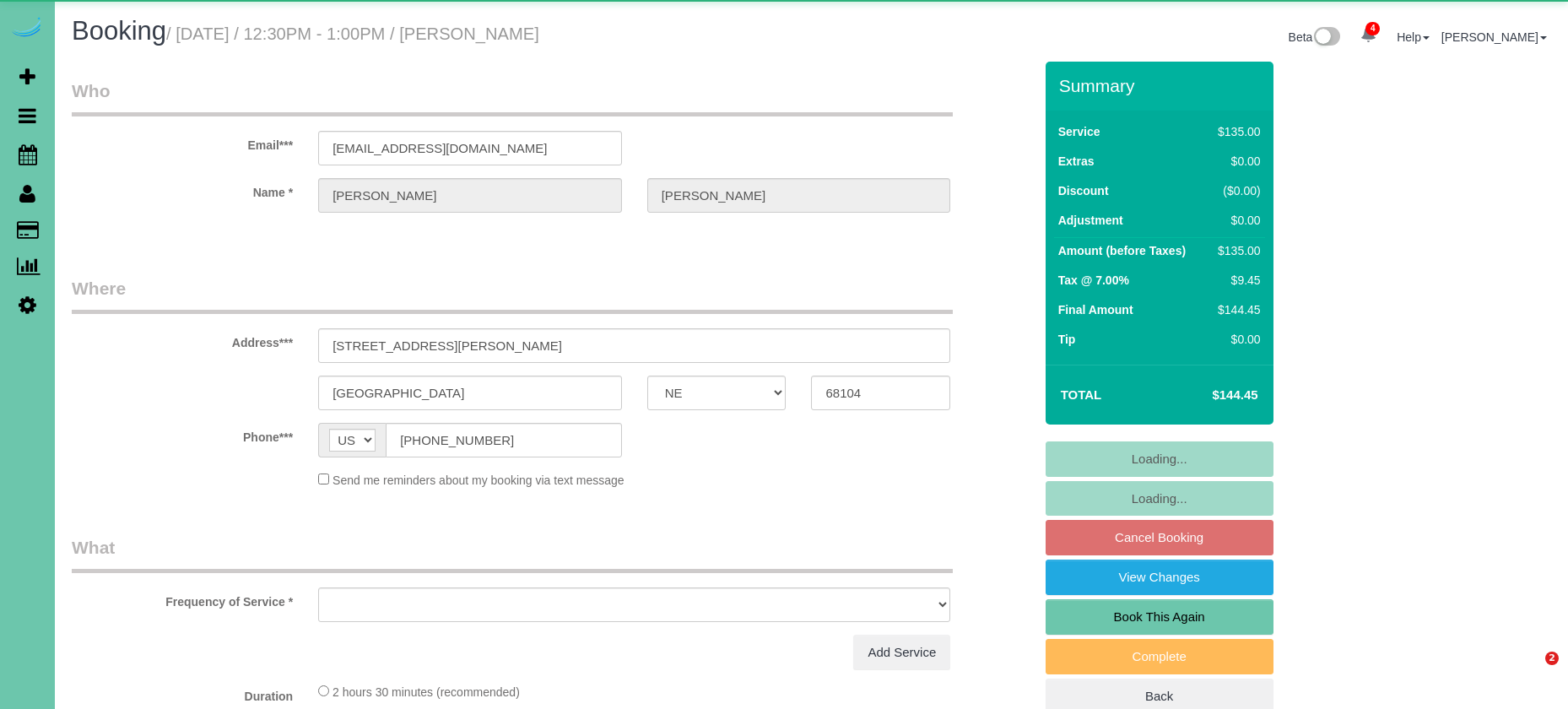
select select "NE"
select select "object:686"
select select "string:fspay-2050ae64-8759-4c5c-b044-d2e0ee8882c1"
select select "number:34"
select select "number:40"
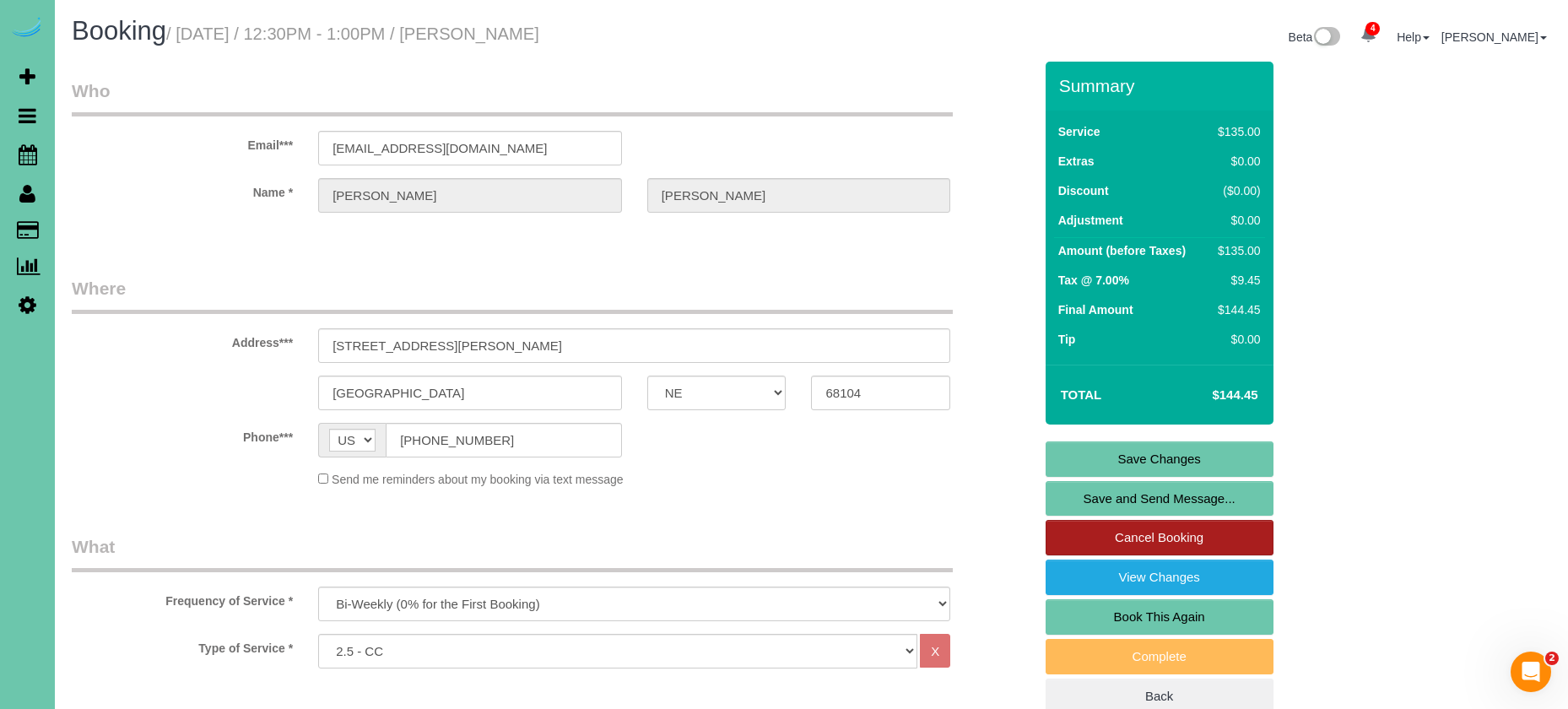
click at [1095, 540] on link "Cancel Booking" at bounding box center [1160, 537] width 228 height 35
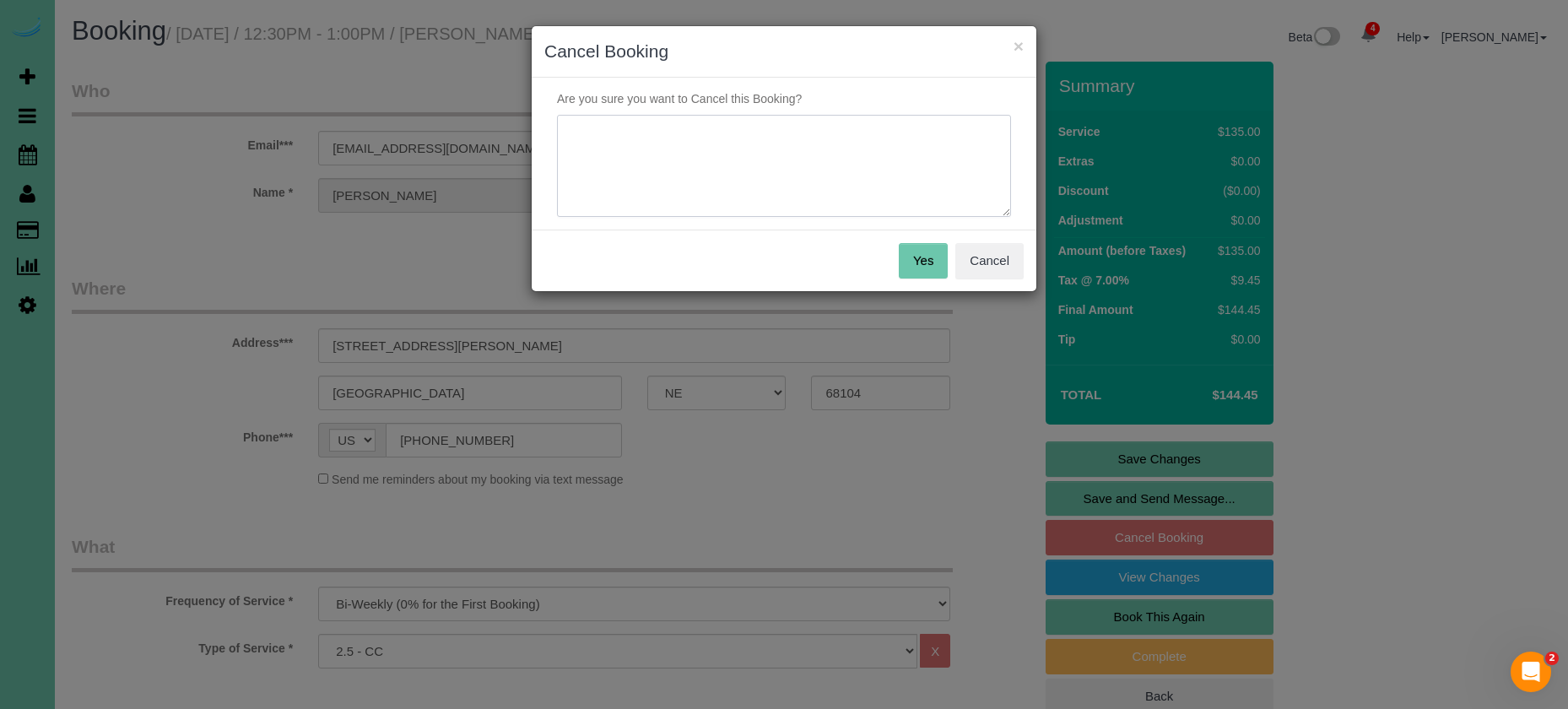
click at [696, 191] on textarea at bounding box center [783, 167] width 454 height 103
type textarea "moving"
click at [912, 268] on button "Yes" at bounding box center [923, 260] width 49 height 35
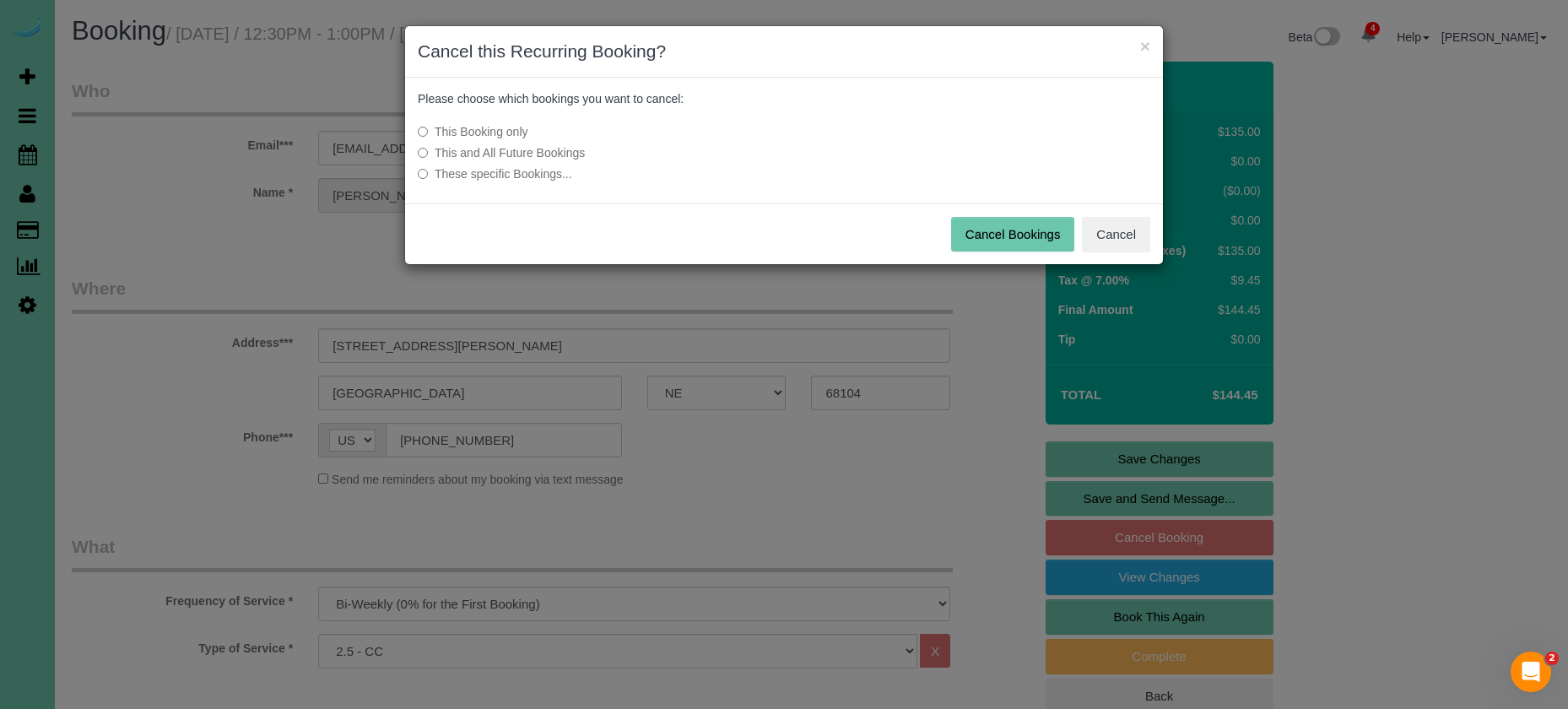
click at [499, 157] on label "This and All Future Bookings" at bounding box center [658, 153] width 480 height 17
click at [979, 233] on button "Cancel Bookings" at bounding box center [1013, 234] width 124 height 35
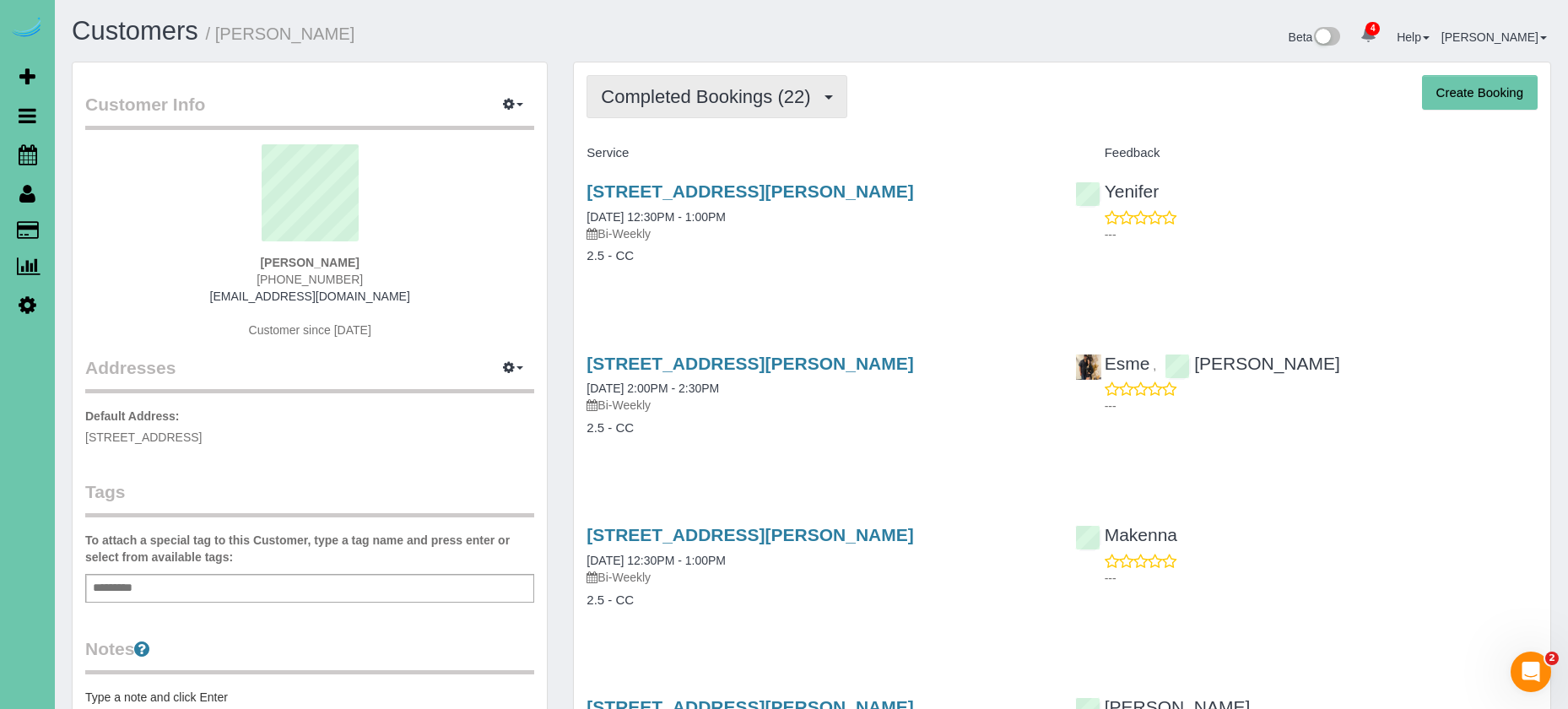
click at [723, 88] on span "Completed Bookings (22)" at bounding box center [709, 96] width 218 height 21
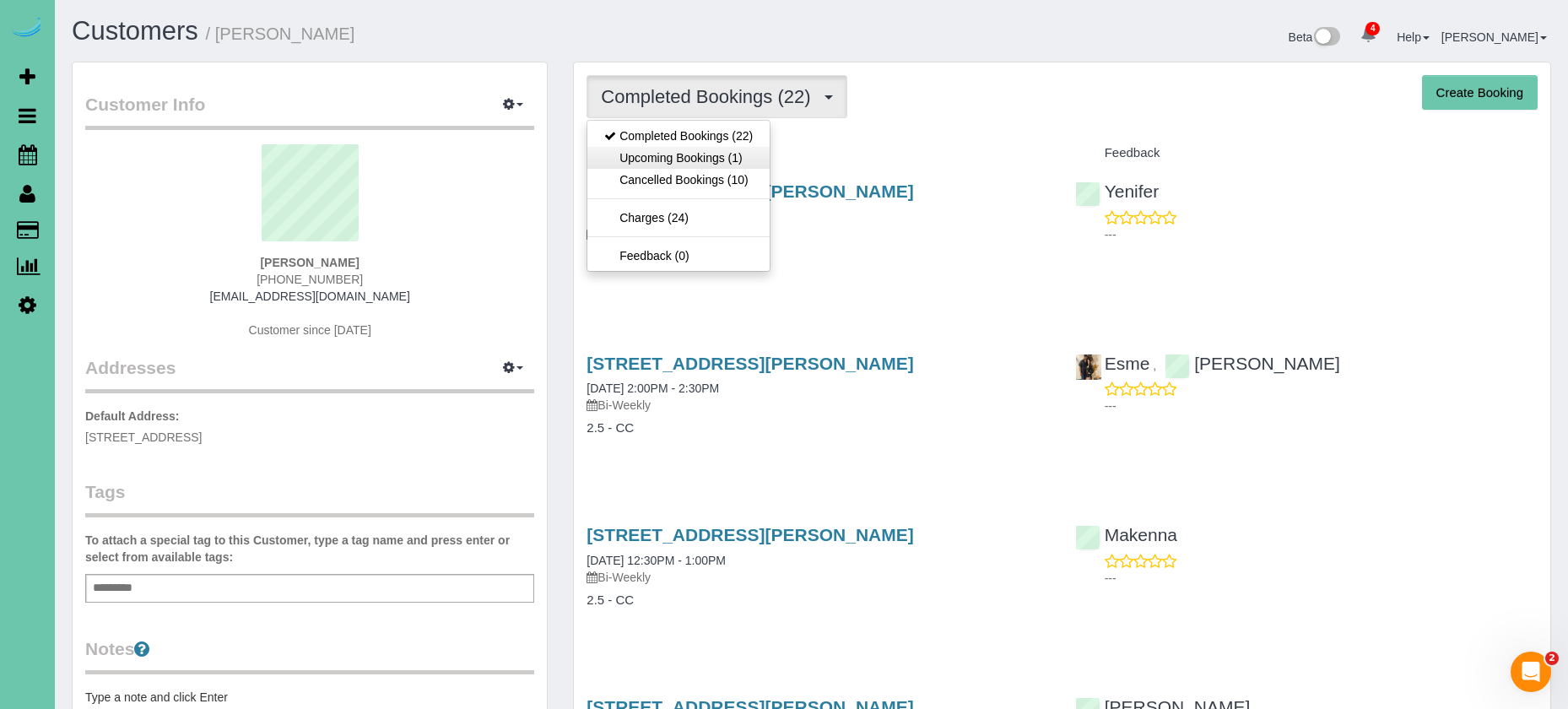
click at [702, 164] on link "Upcoming Bookings (1)" at bounding box center [678, 158] width 182 height 22
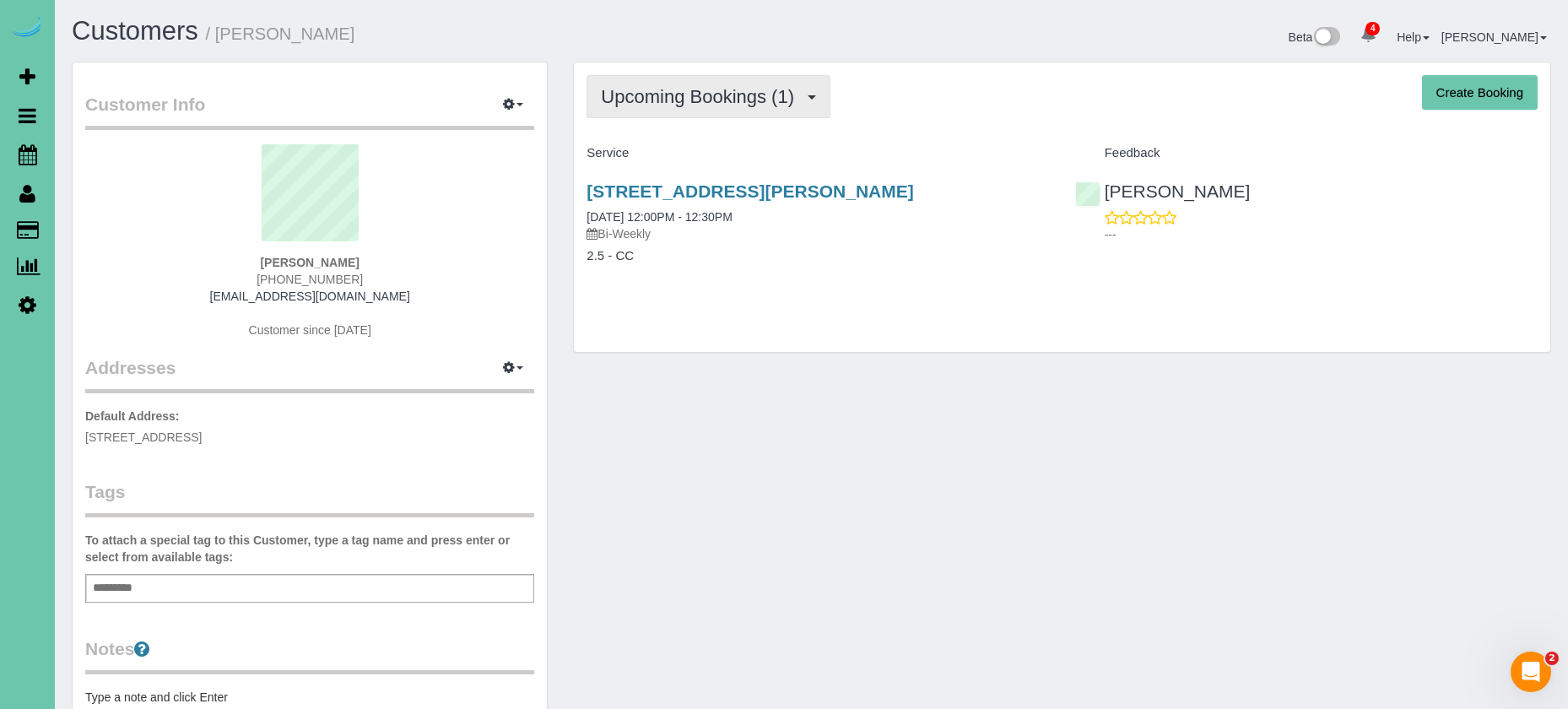
click at [669, 93] on span "Upcoming Bookings (1)" at bounding box center [701, 96] width 202 height 21
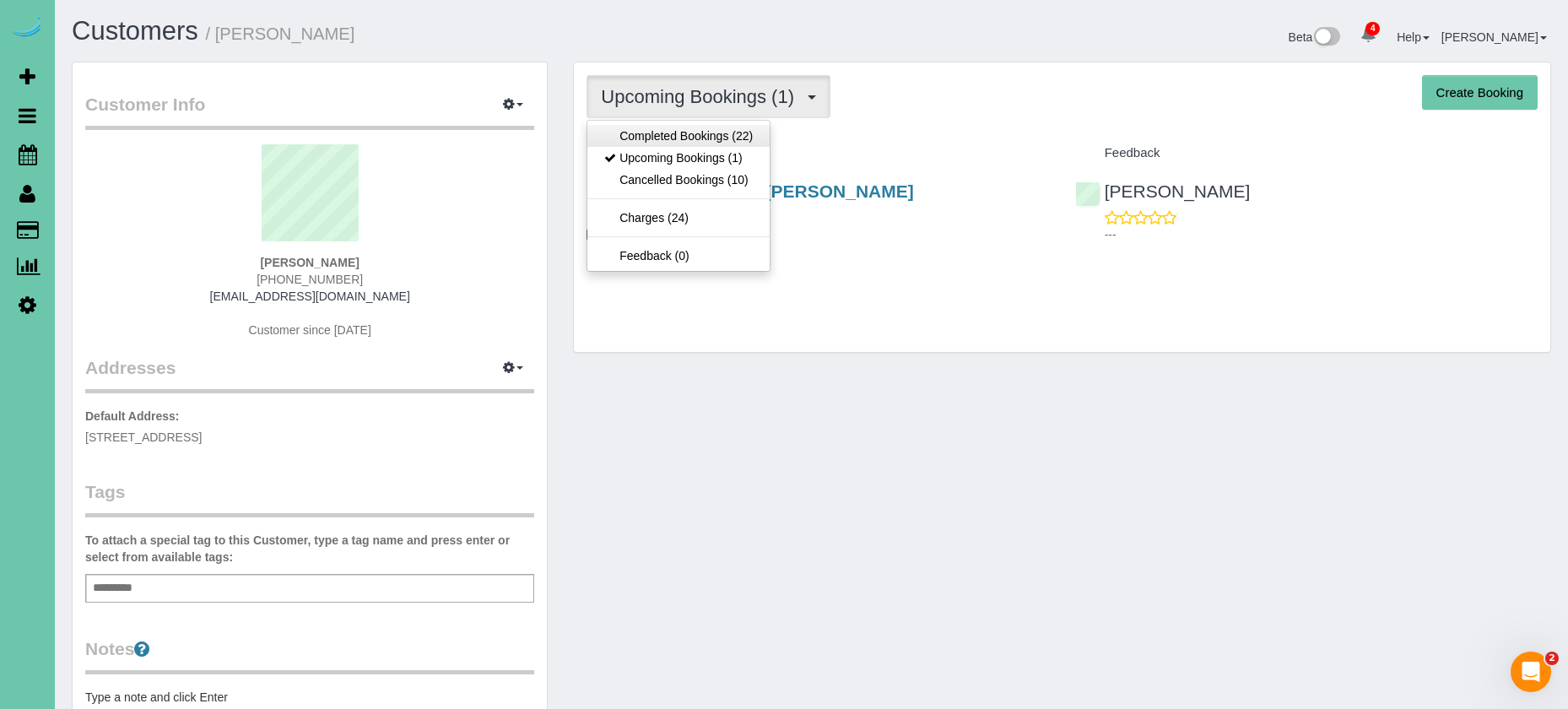
click at [632, 130] on link "Completed Bookings (22)" at bounding box center [678, 136] width 182 height 22
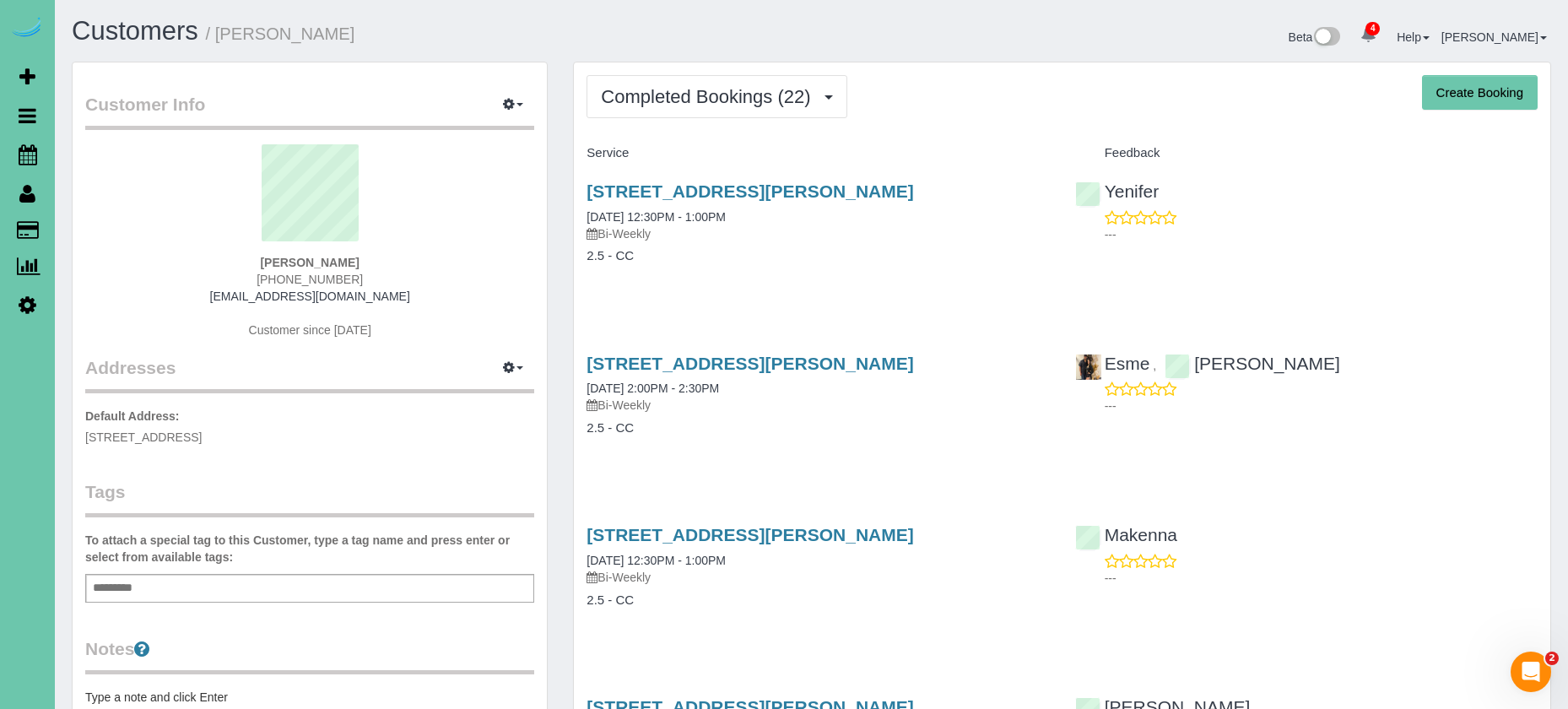
drag, startPoint x: 1408, startPoint y: 90, endPoint x: 1420, endPoint y: 100, distance: 15.6
click at [1408, 92] on div "Completed Bookings (22) Completed Bookings (22) Upcoming Bookings (1) Cancelled…" at bounding box center [1062, 97] width 951 height 43
click at [1426, 102] on button "Create Booking" at bounding box center [1479, 93] width 116 height 35
select select "NE"
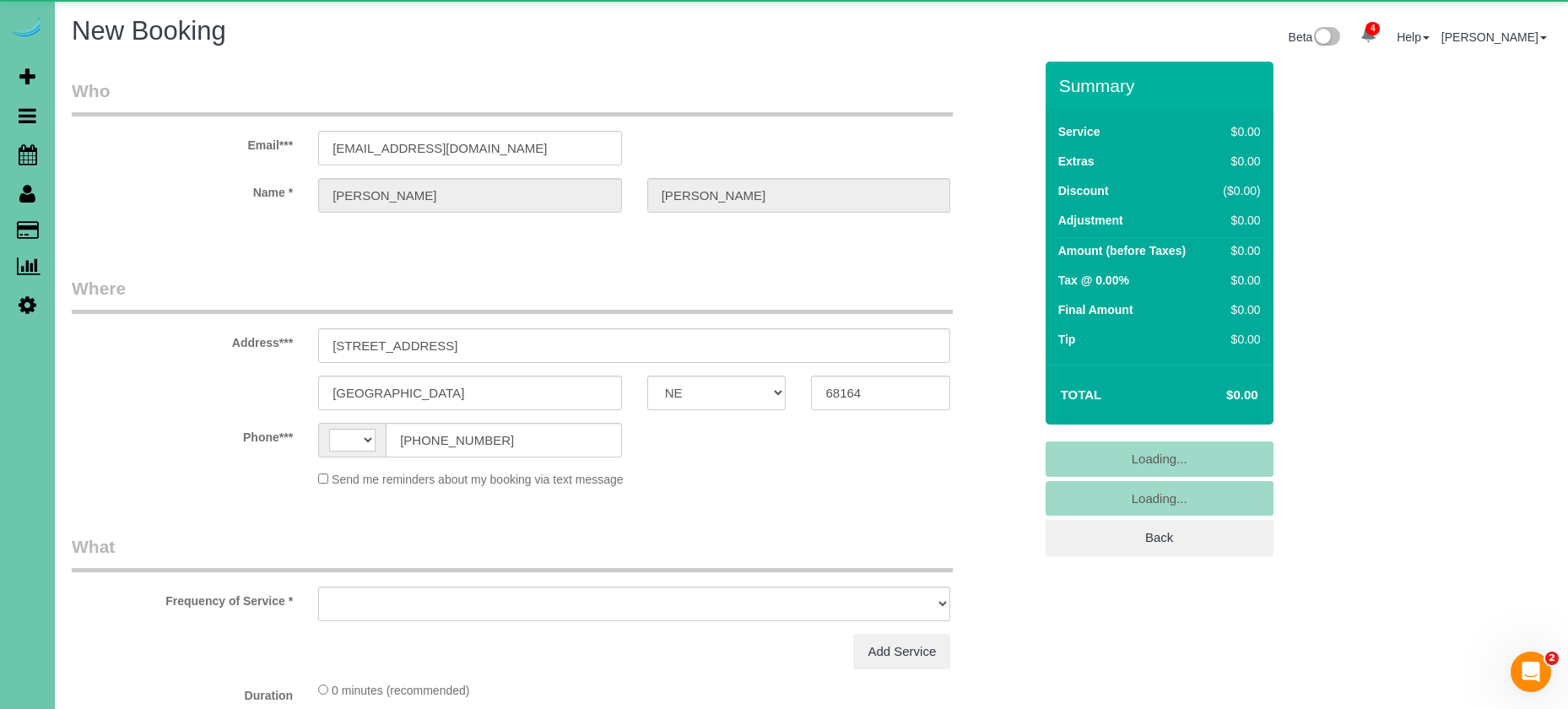
select select "string:[GEOGRAPHIC_DATA]"
select select "object:2740"
select select "string:fspay-2050ae64-8759-4c5c-b044-d2e0ee8882c1"
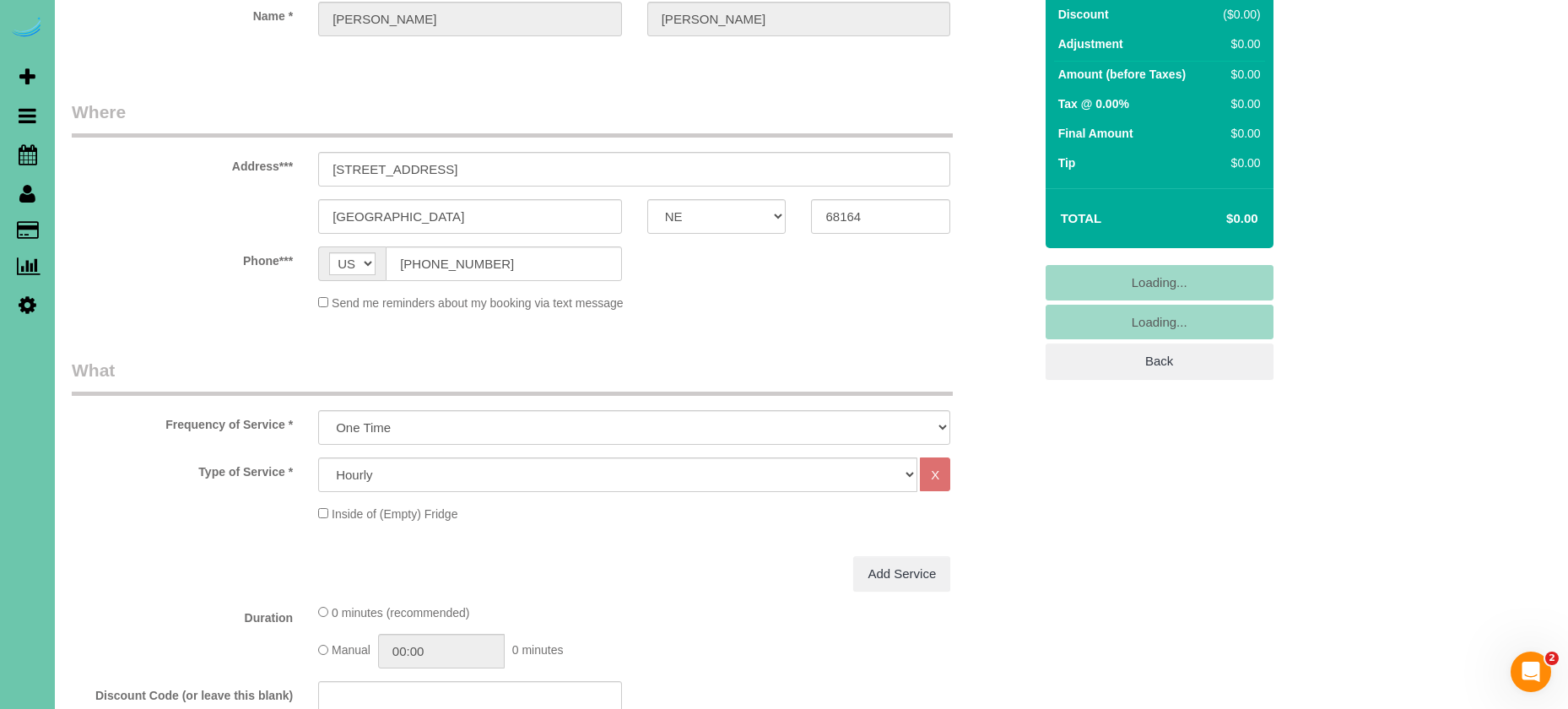
scroll to position [180, 0]
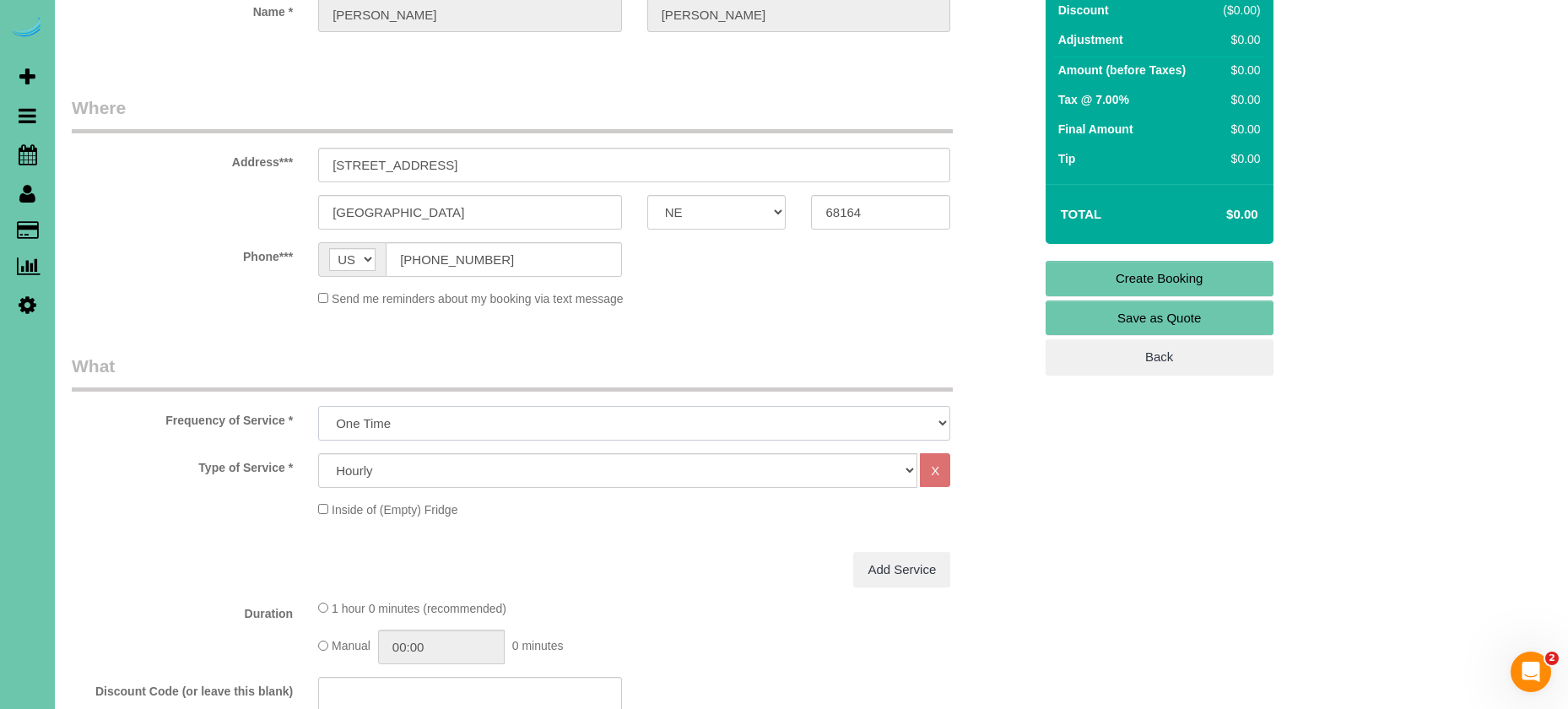
select select "object:2746"
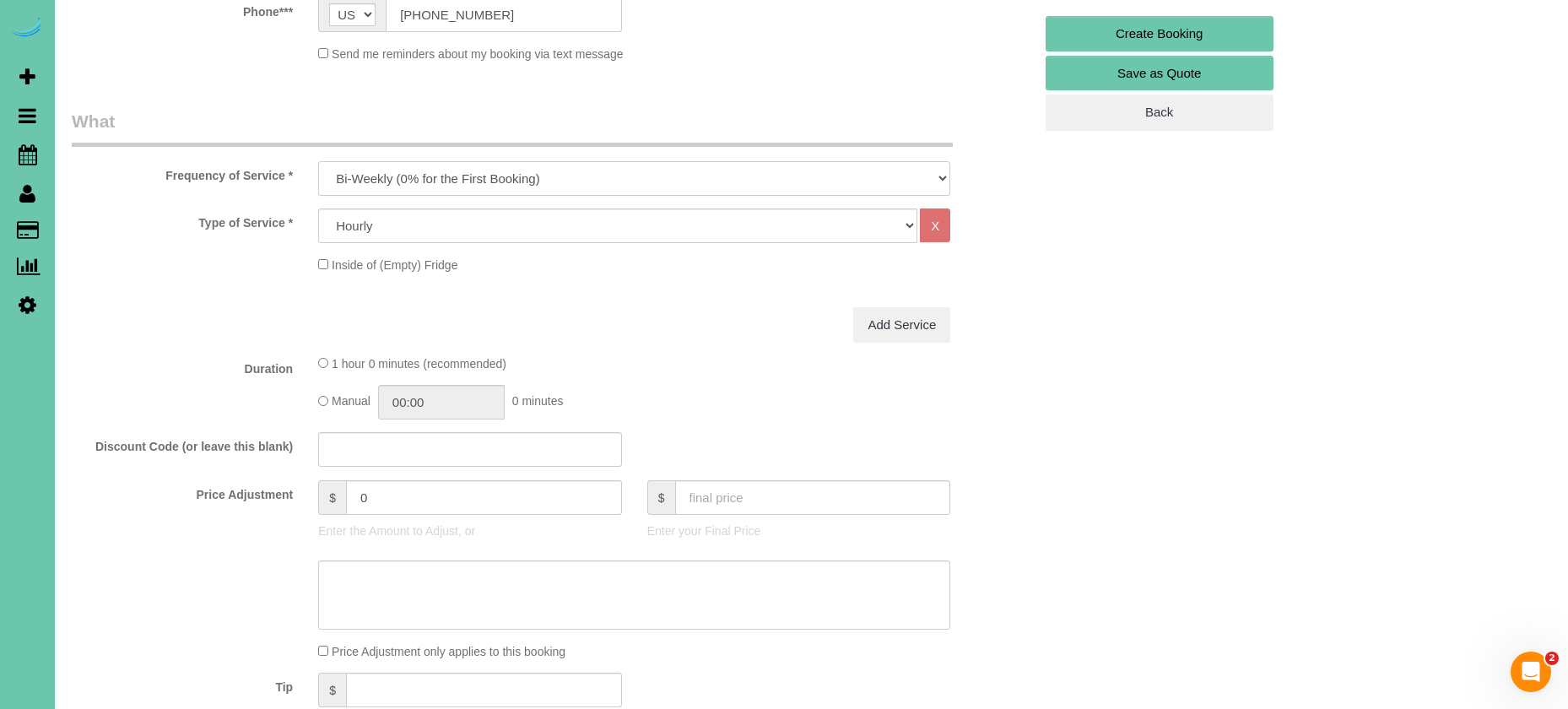
scroll to position [435, 0]
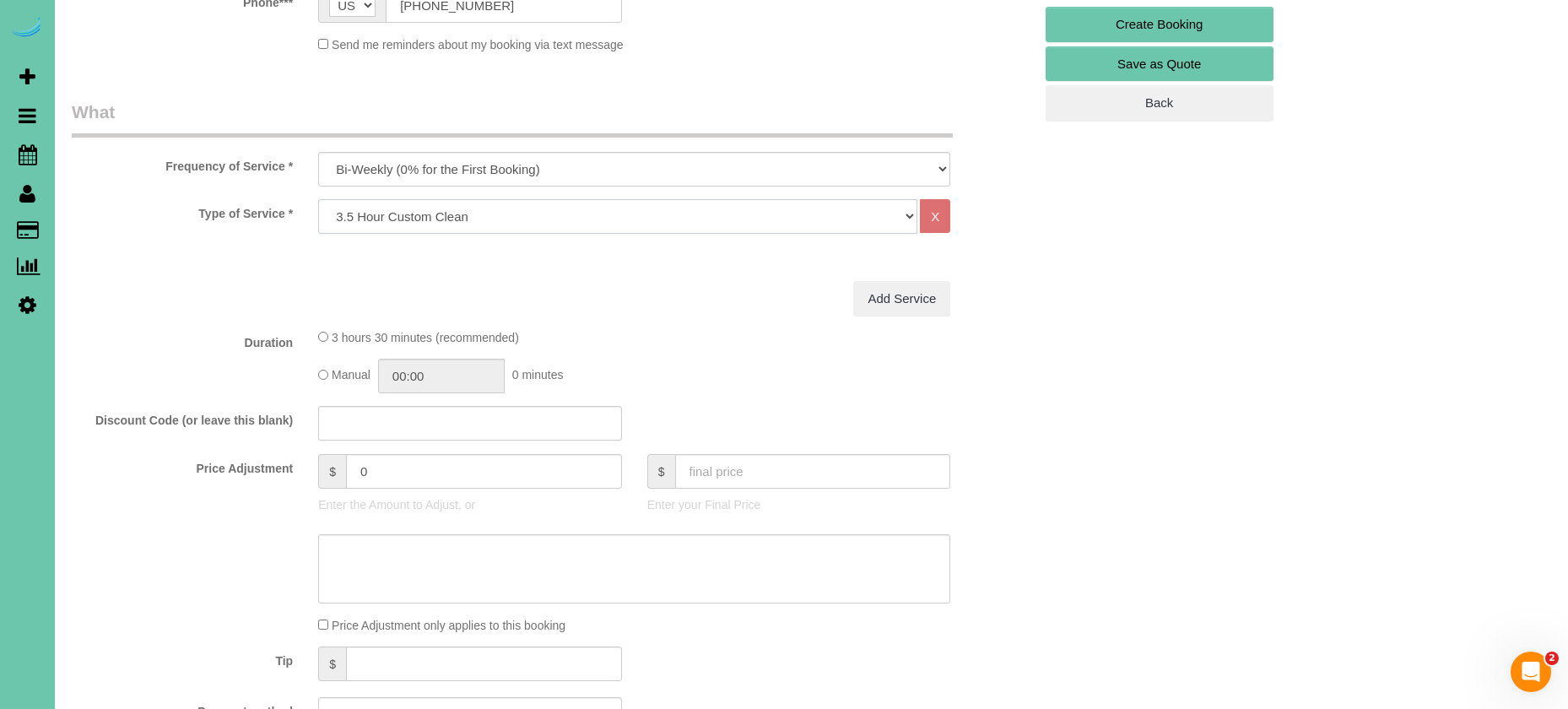
select select "27"
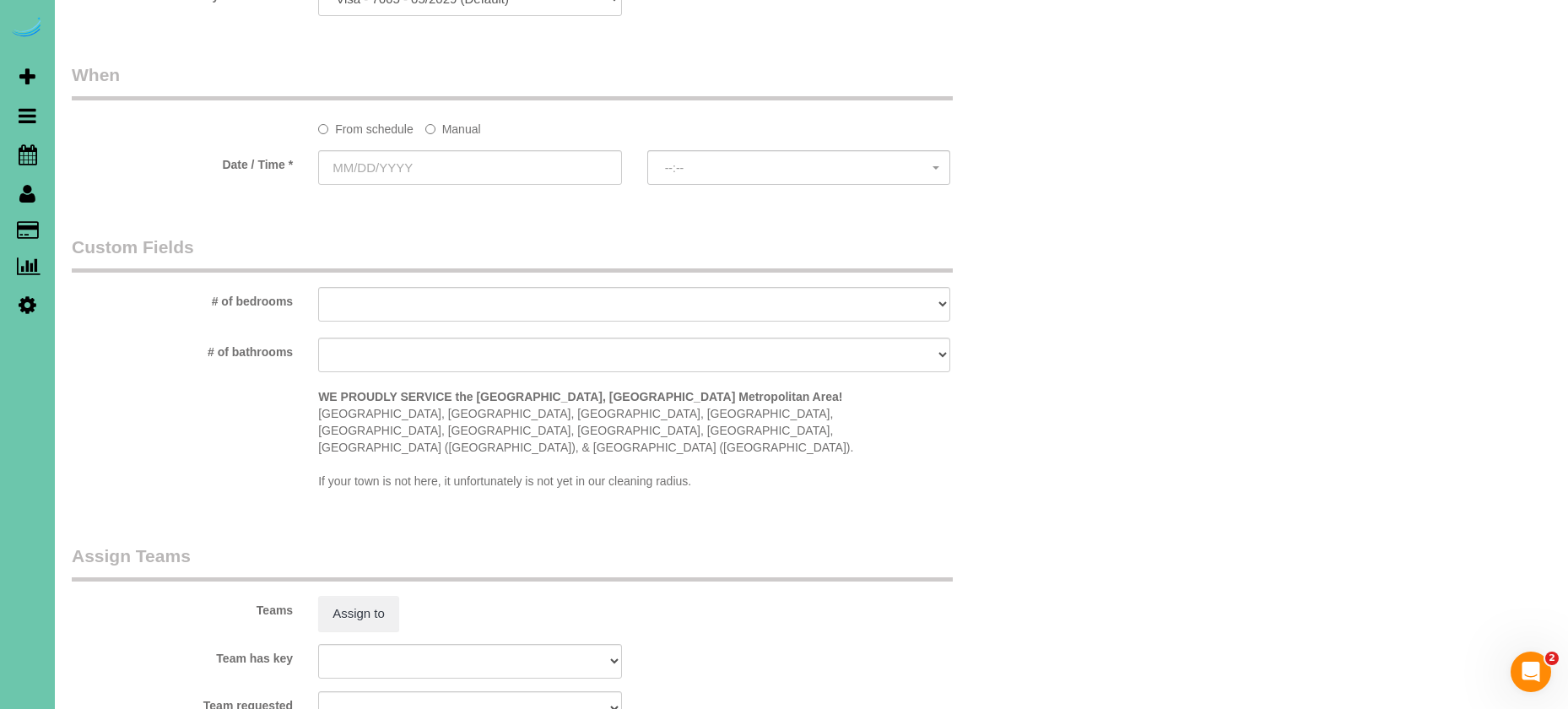
scroll to position [1153, 0]
click at [460, 136] on sui-booking-spot "From schedule Manual Date / Time * --:-- --:--" at bounding box center [552, 124] width 961 height 126
click at [461, 129] on label "Manual" at bounding box center [453, 124] width 56 height 23
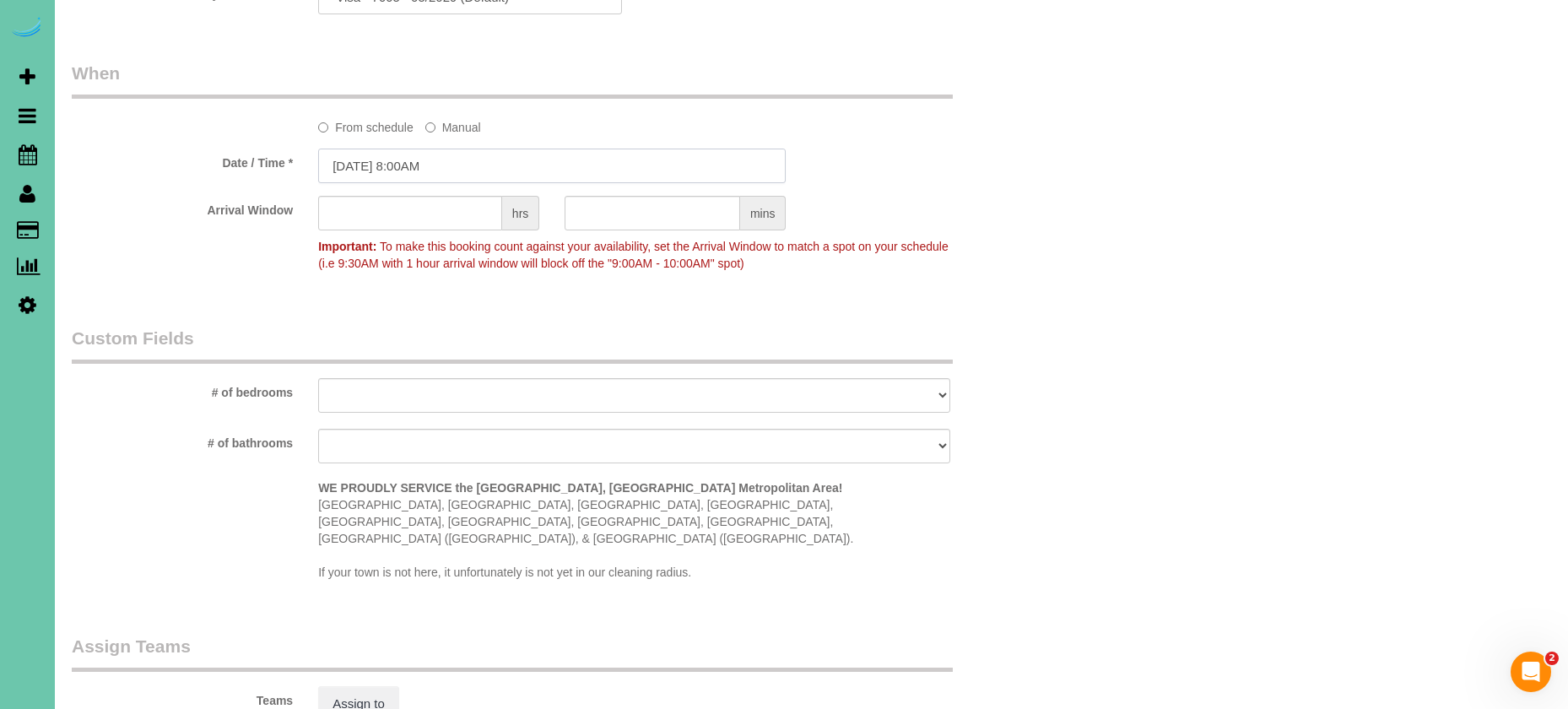
click at [438, 158] on input "[DATE] 8:00AM" at bounding box center [552, 166] width 467 height 34
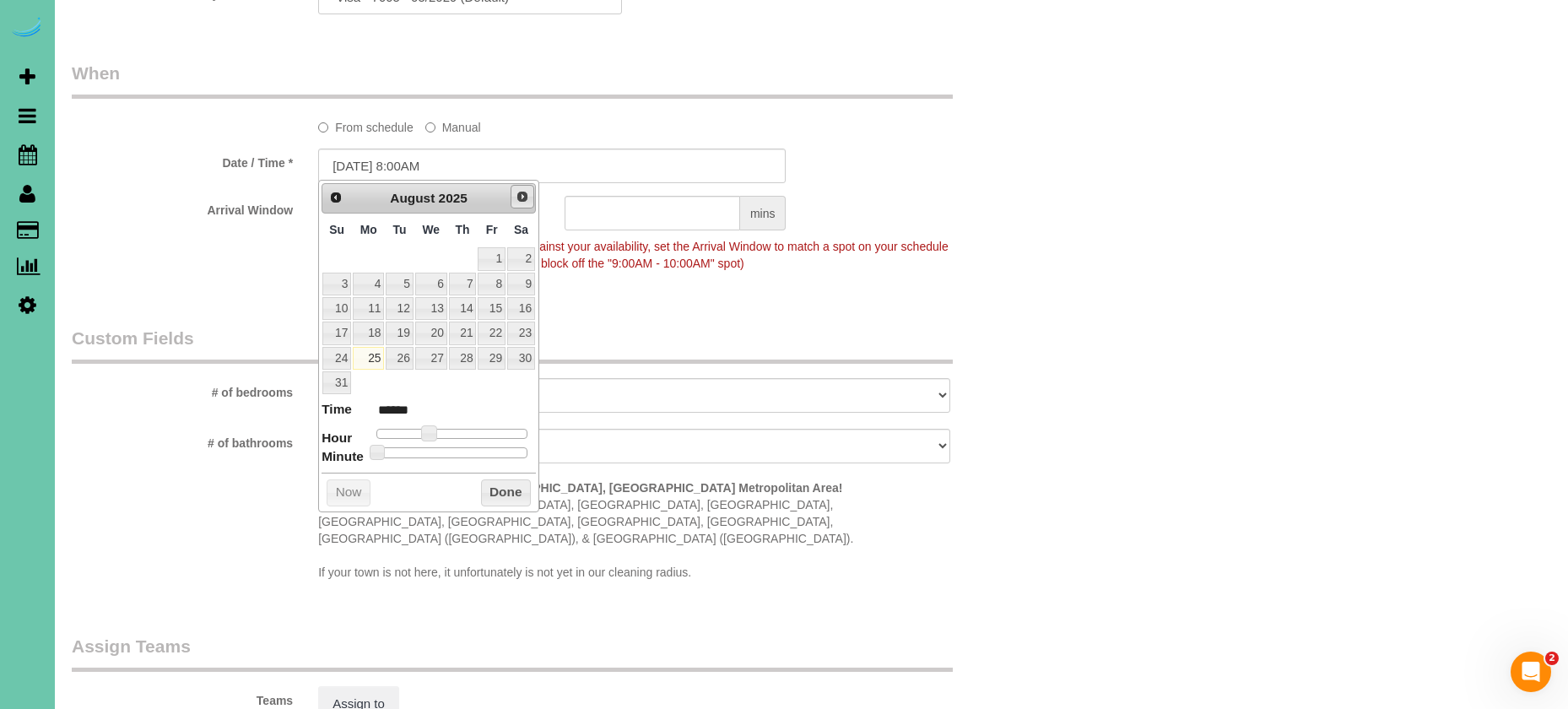
click at [516, 198] on span "Next" at bounding box center [522, 197] width 14 height 14
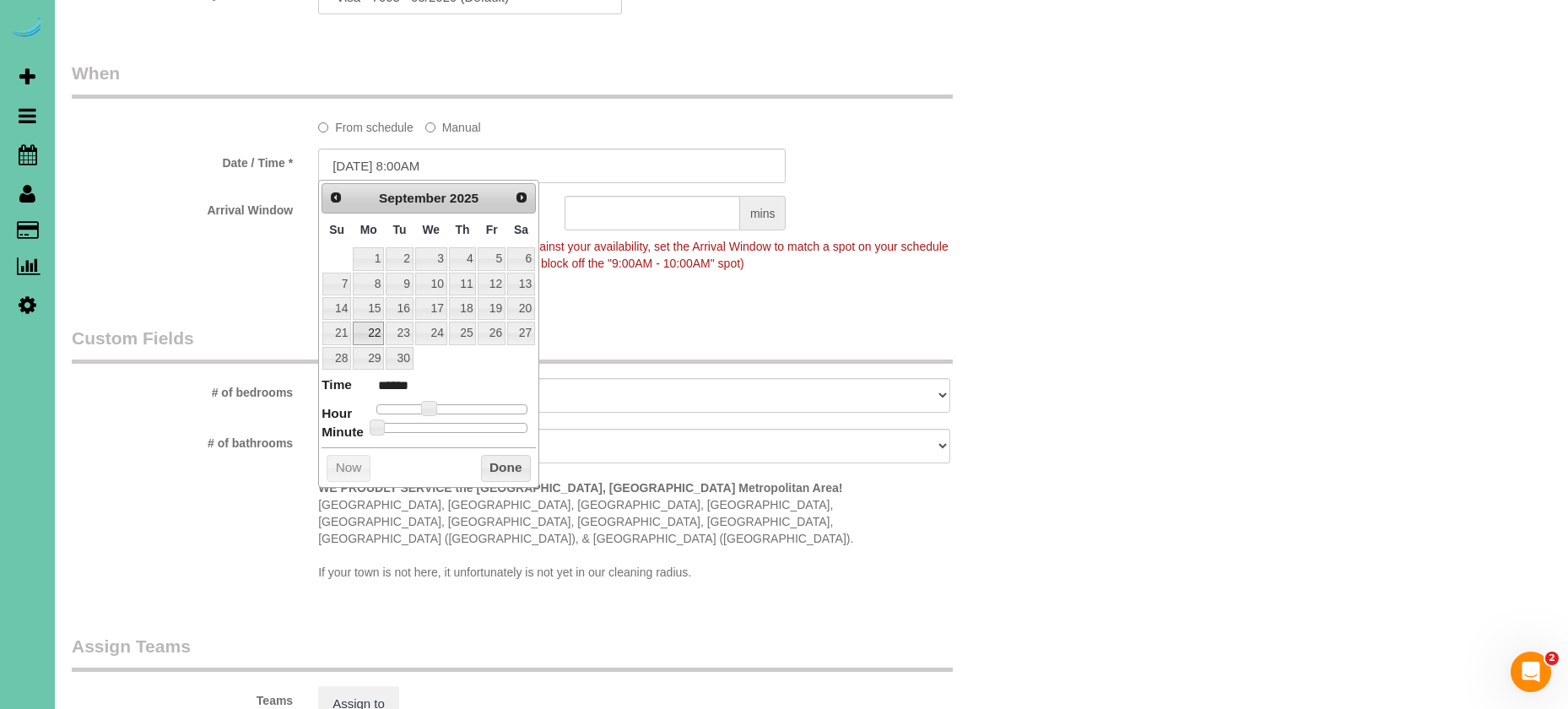
click at [368, 328] on link "22" at bounding box center [368, 333] width 31 height 23
type input "[DATE] 9:00AM"
type input "******"
type input "[DATE] 10:00AM"
type input "*******"
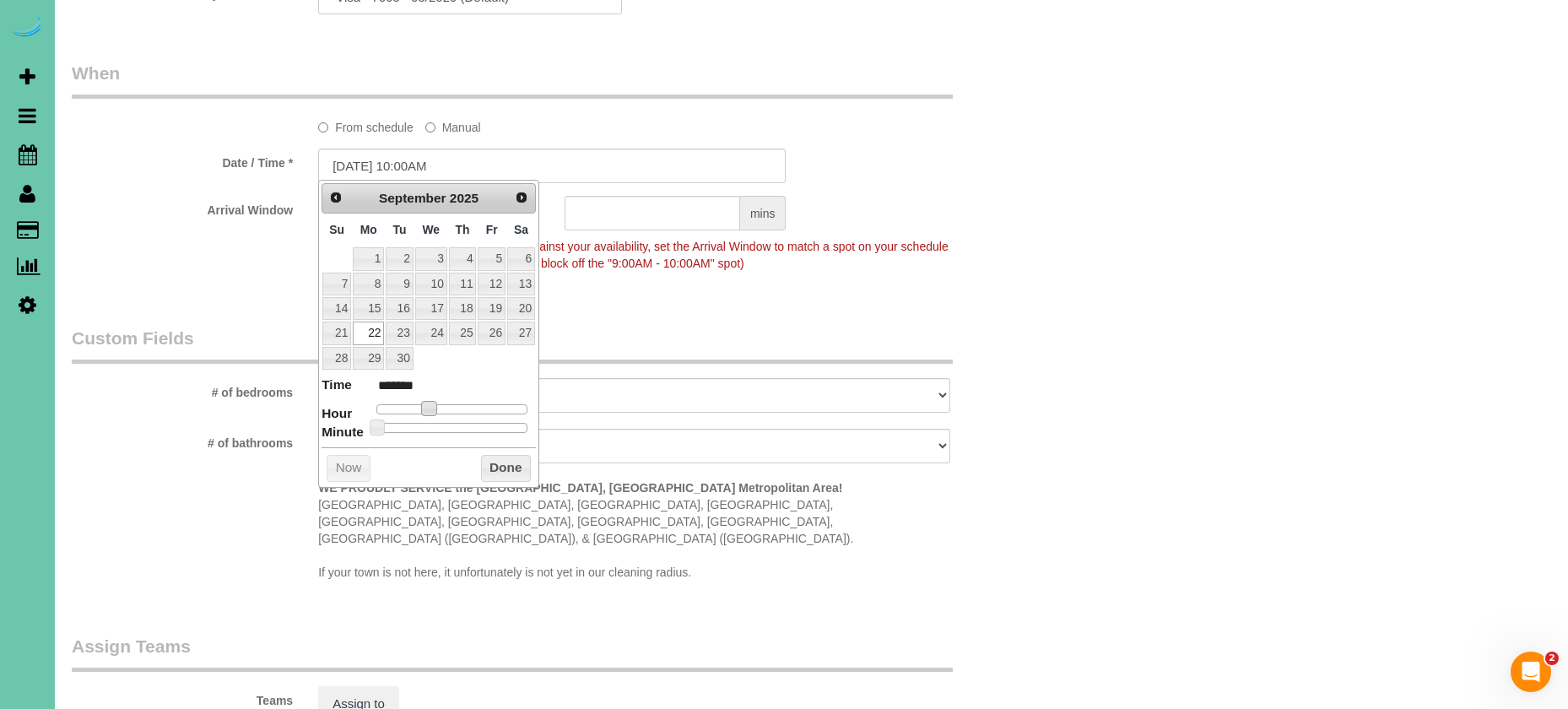
type input "[DATE] 11:00AM"
type input "*******"
type input "[DATE] 12:00PM"
type input "*******"
type input "[DATE] 1:00PM"
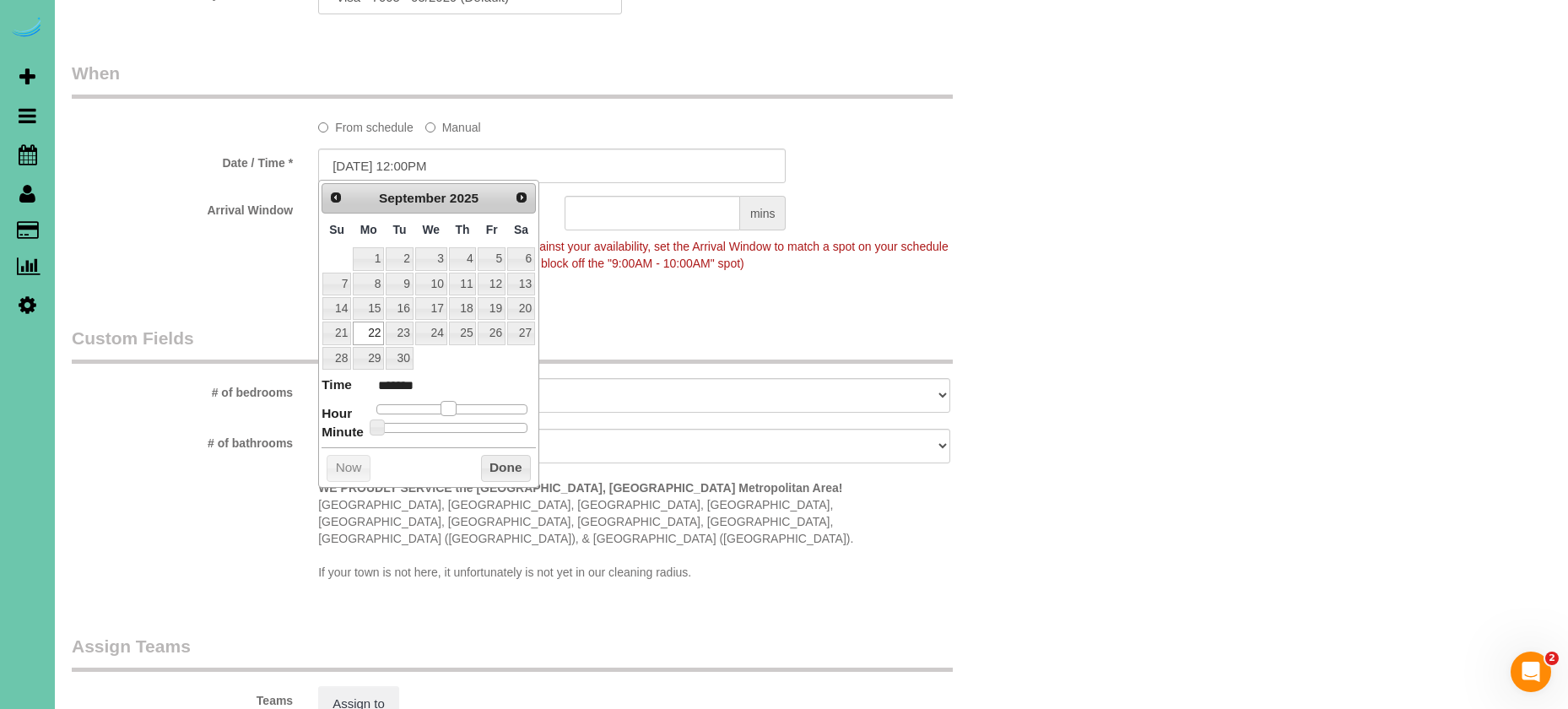
type input "******"
type input "[DATE] 12:00PM"
type input "*******"
drag, startPoint x: 451, startPoint y: 406, endPoint x: 540, endPoint y: 489, distance: 121.7
click at [460, 408] on span at bounding box center [455, 409] width 15 height 15
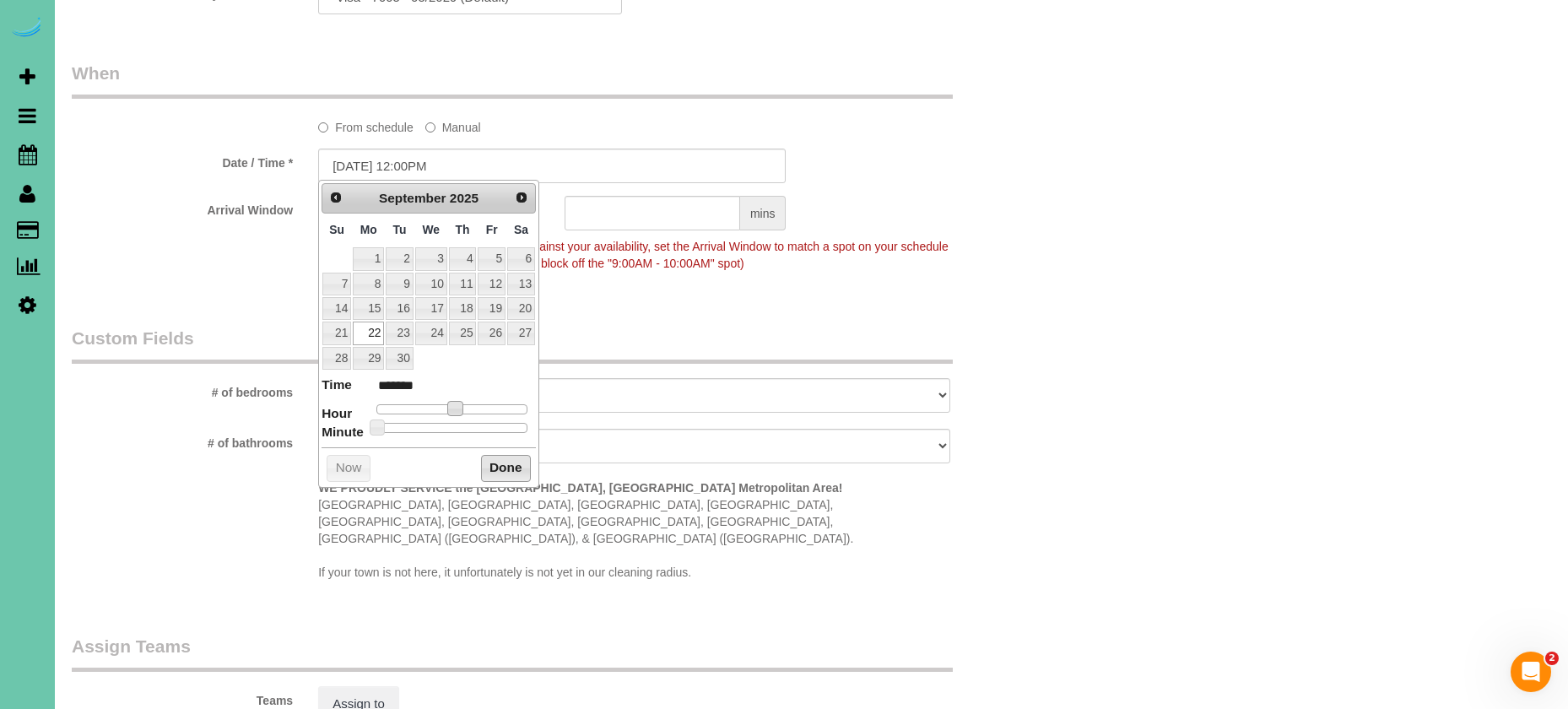
click at [501, 456] on button "Done" at bounding box center [506, 468] width 50 height 27
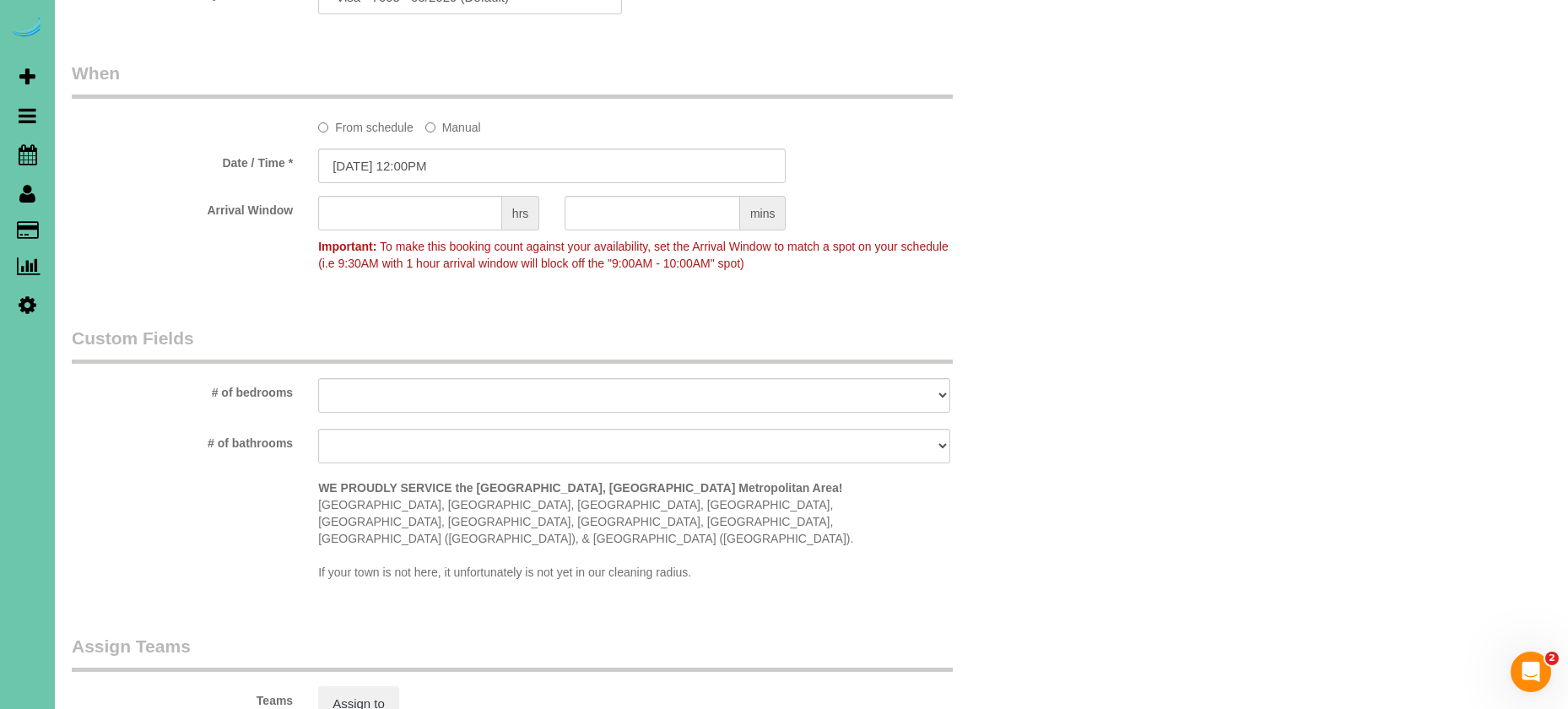
scroll to position [1156, 0]
click at [424, 161] on input "09/22/2025 12:00PM" at bounding box center [552, 162] width 467 height 34
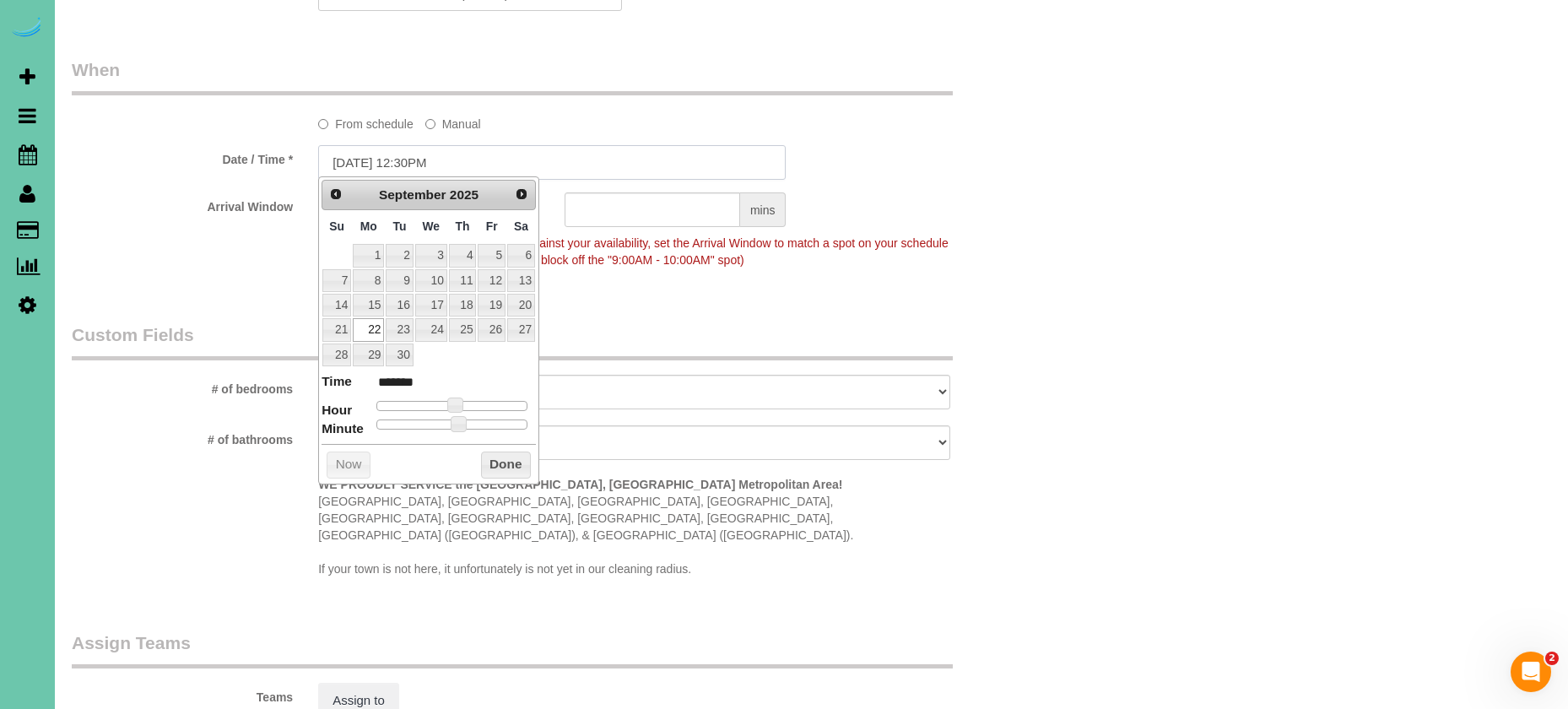
type input "09/22/2025 12:30PM"
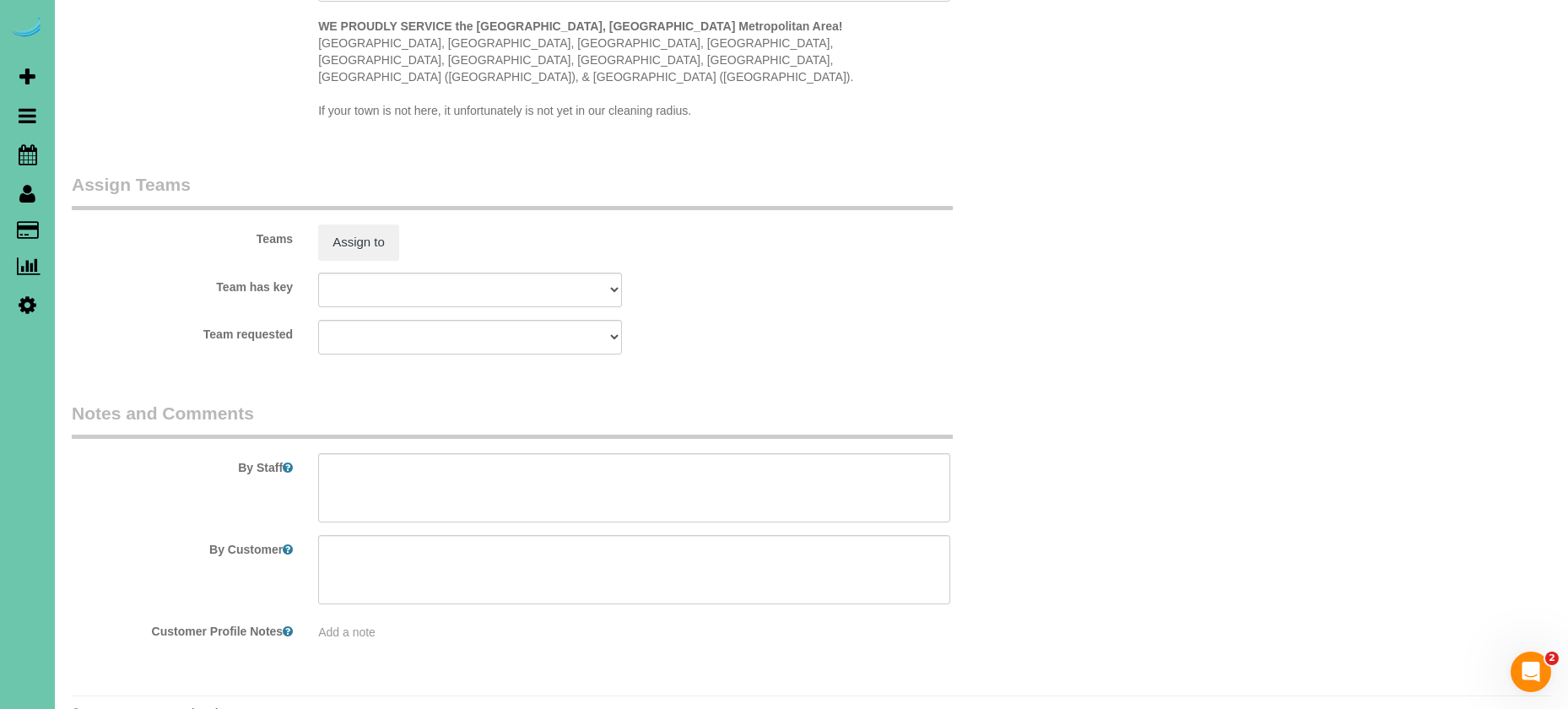
scroll to position [1614, 0]
type input "30"
click at [489, 454] on textarea at bounding box center [634, 488] width 632 height 70
paste textarea "1. credit 2. client home 3. Biweekly recurring - 2.5 custom clean 4. client has…"
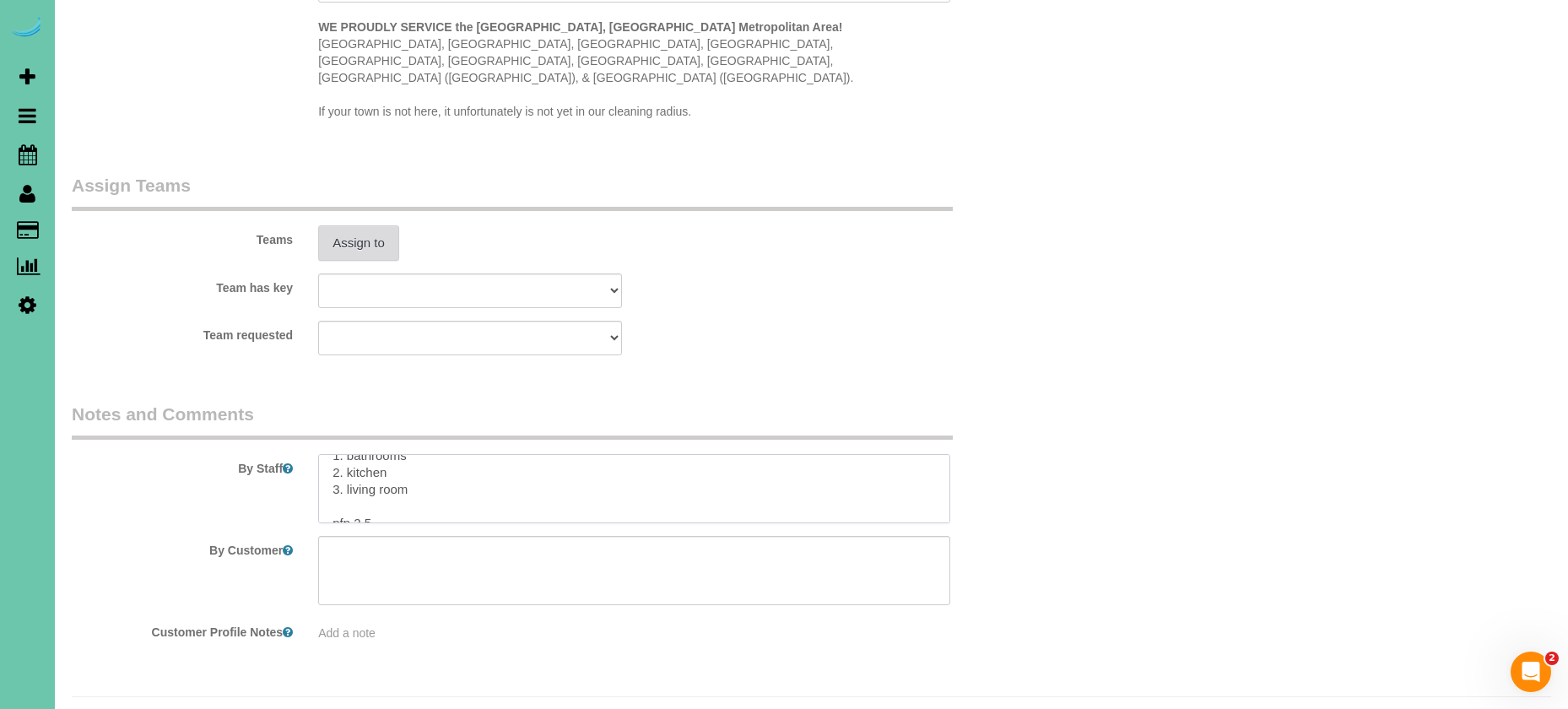
type textarea "1. credit 2. client home 3. Biweekly recurring - 2.5 custom clean 4. client has…"
click at [353, 226] on button "Assign to" at bounding box center [359, 243] width 81 height 35
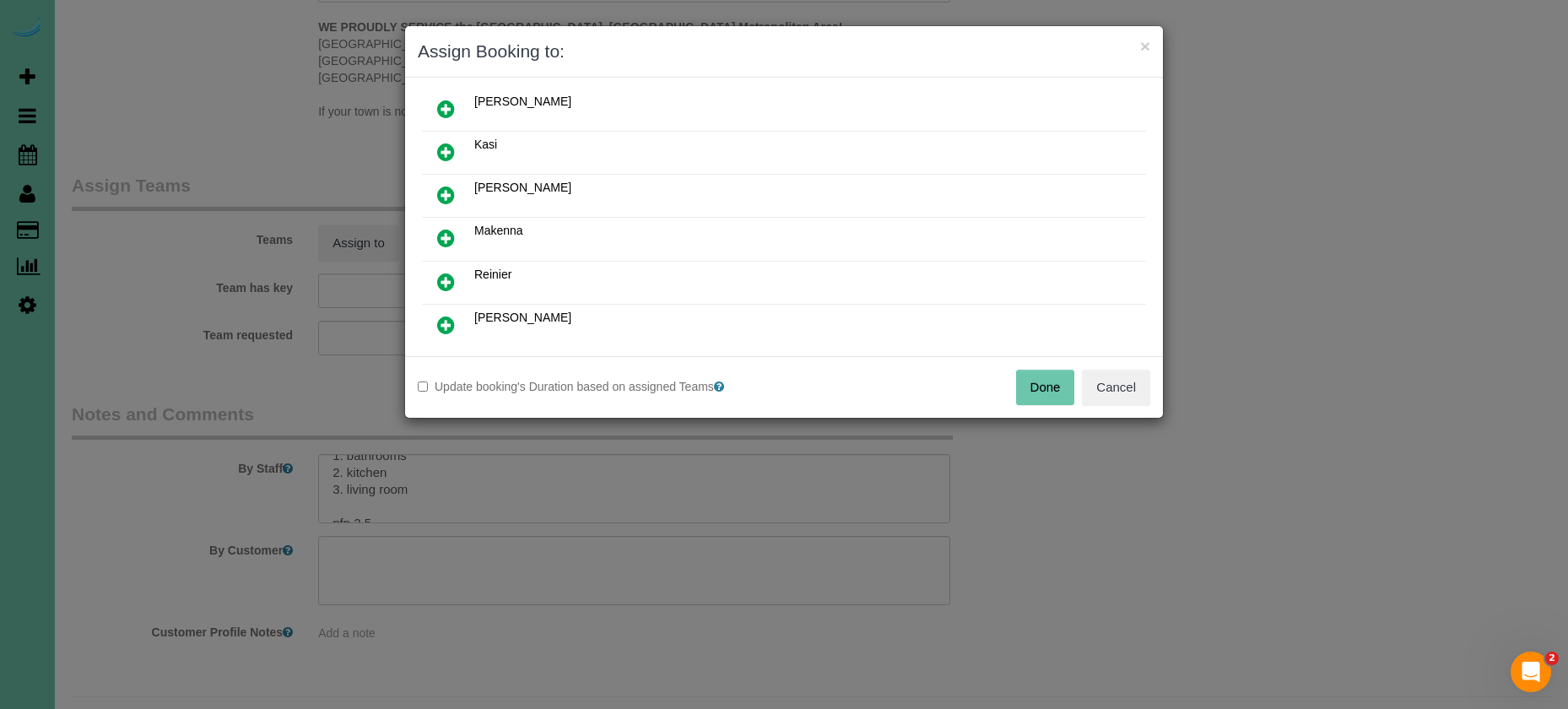
scroll to position [401, 0]
drag, startPoint x: 444, startPoint y: 241, endPoint x: 450, endPoint y: 256, distance: 16.2
click at [444, 241] on icon at bounding box center [446, 235] width 18 height 21
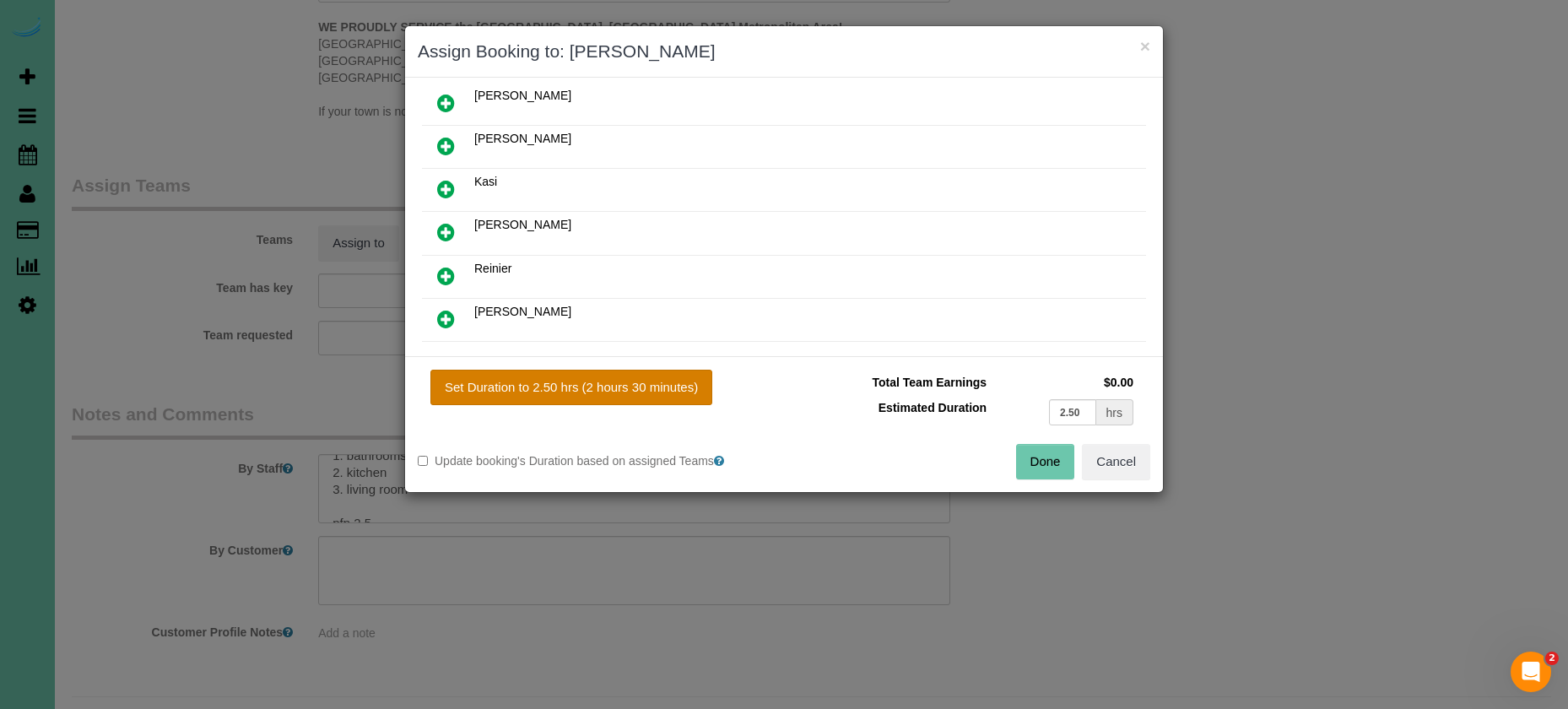
drag, startPoint x: 570, startPoint y: 384, endPoint x: 604, endPoint y: 385, distance: 34.0
click at [569, 384] on button "Set Duration to 2.50 hrs (2 hours 30 minutes)" at bounding box center [571, 387] width 282 height 35
type input "2.50"
click at [1035, 463] on button "Done" at bounding box center [1045, 461] width 59 height 35
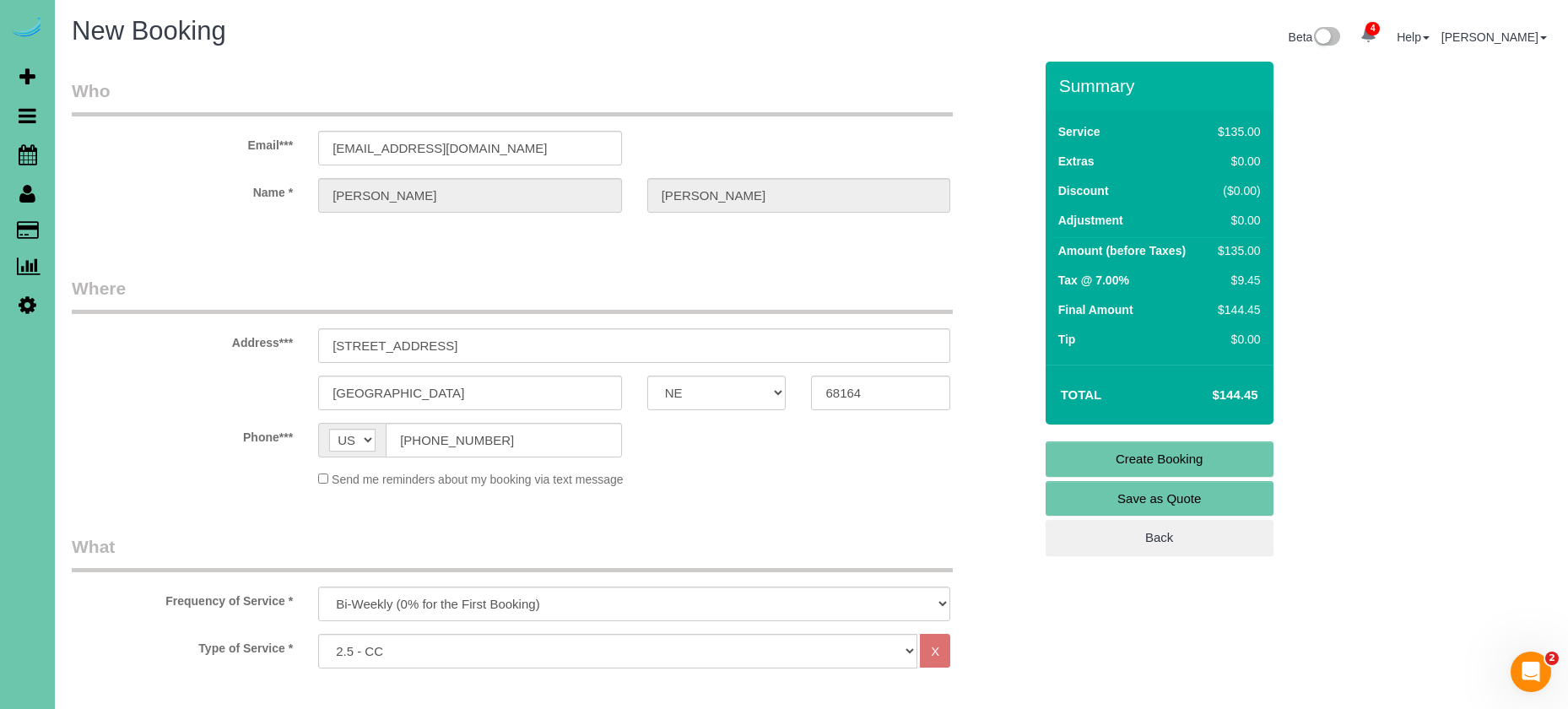
scroll to position [0, 0]
click at [1082, 455] on link "Create Booking" at bounding box center [1160, 458] width 228 height 35
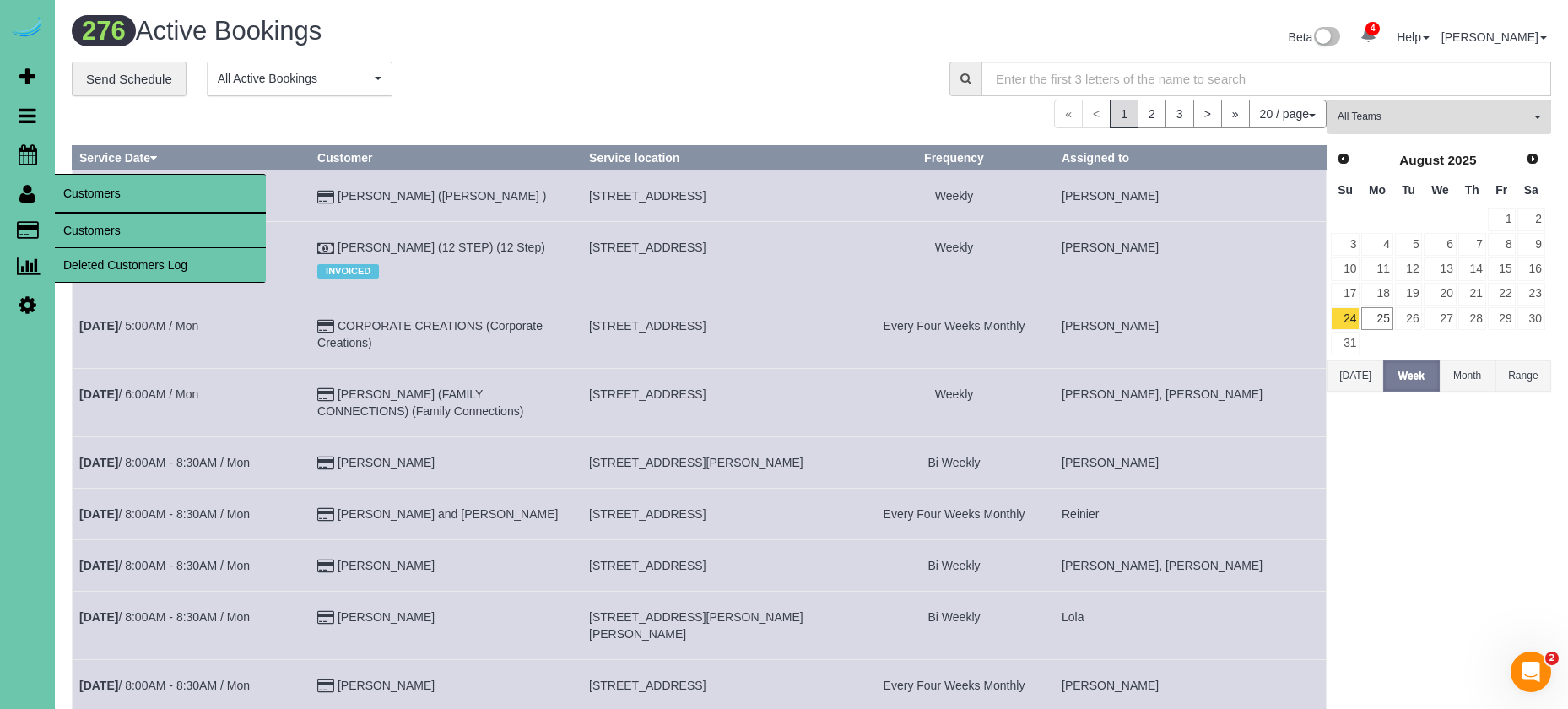
click at [106, 232] on link "Customers" at bounding box center [160, 230] width 211 height 33
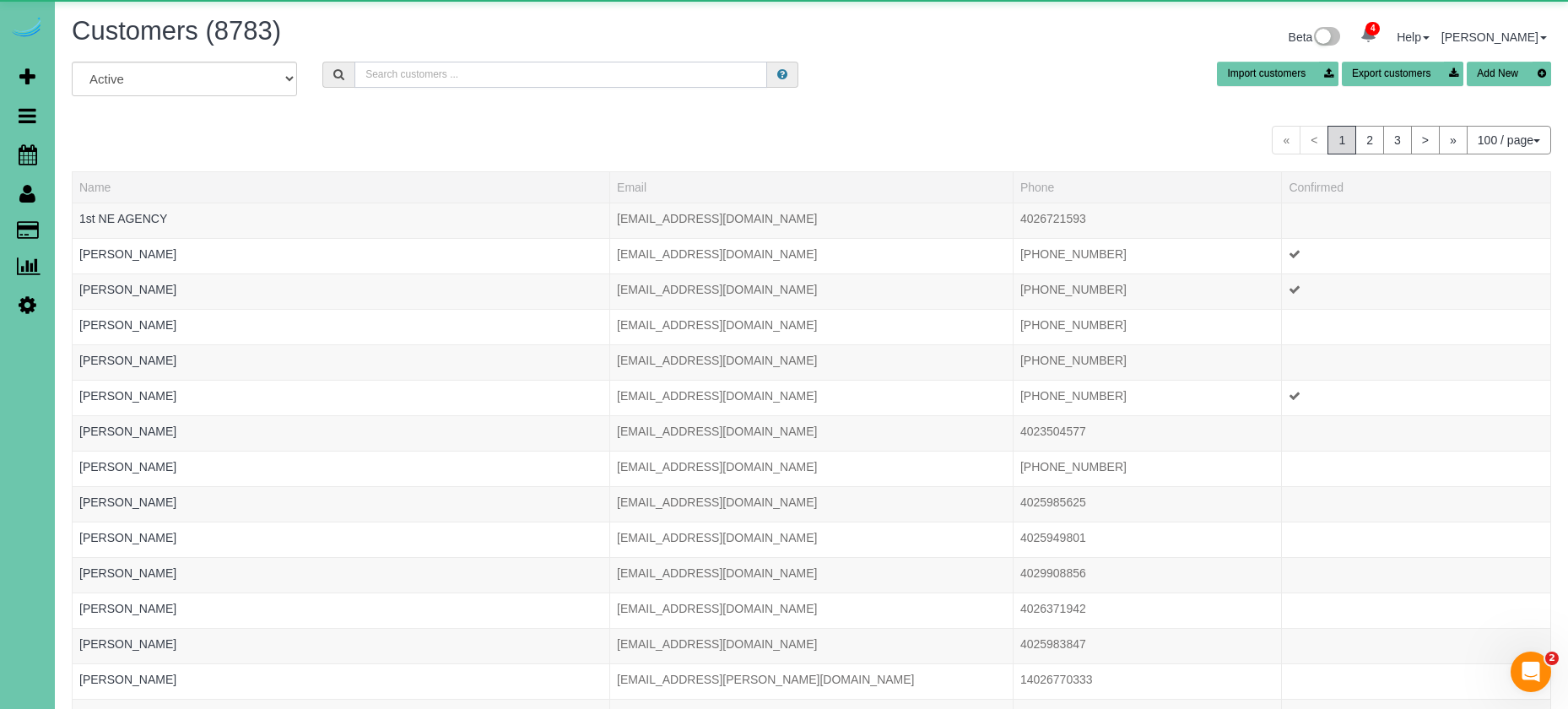
click at [409, 70] on input "text" at bounding box center [560, 75] width 413 height 26
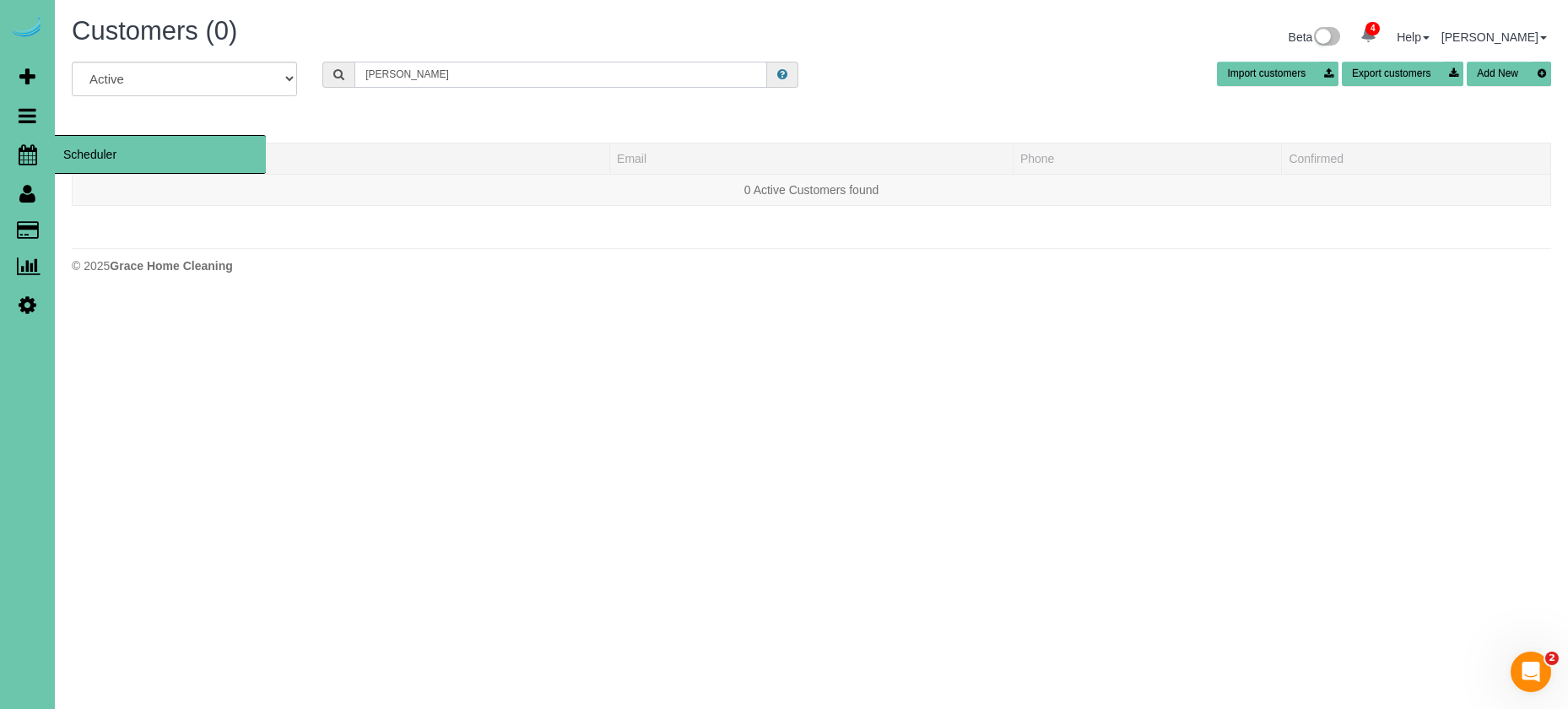
type input "Emma c"
click at [22, 155] on icon at bounding box center [28, 155] width 19 height 21
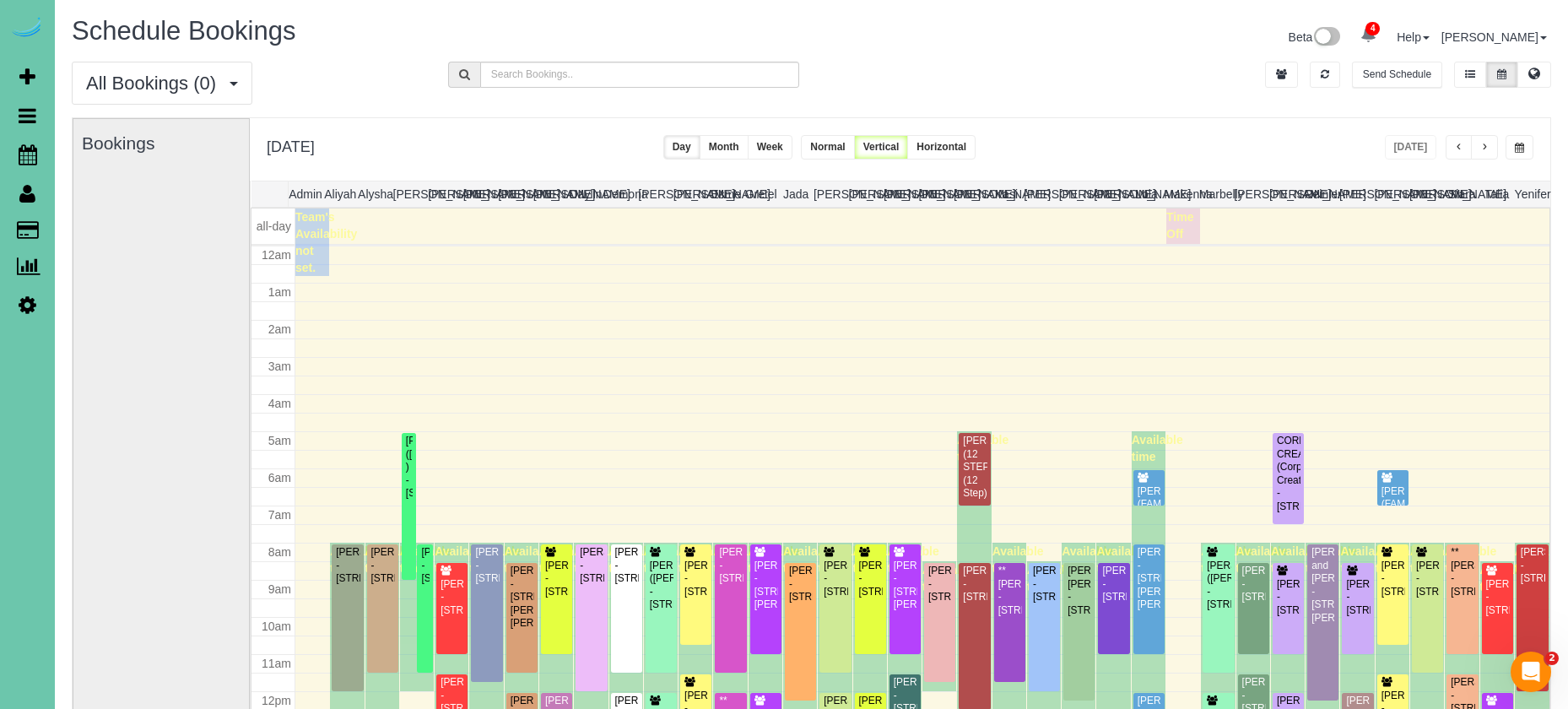
scroll to position [224, 0]
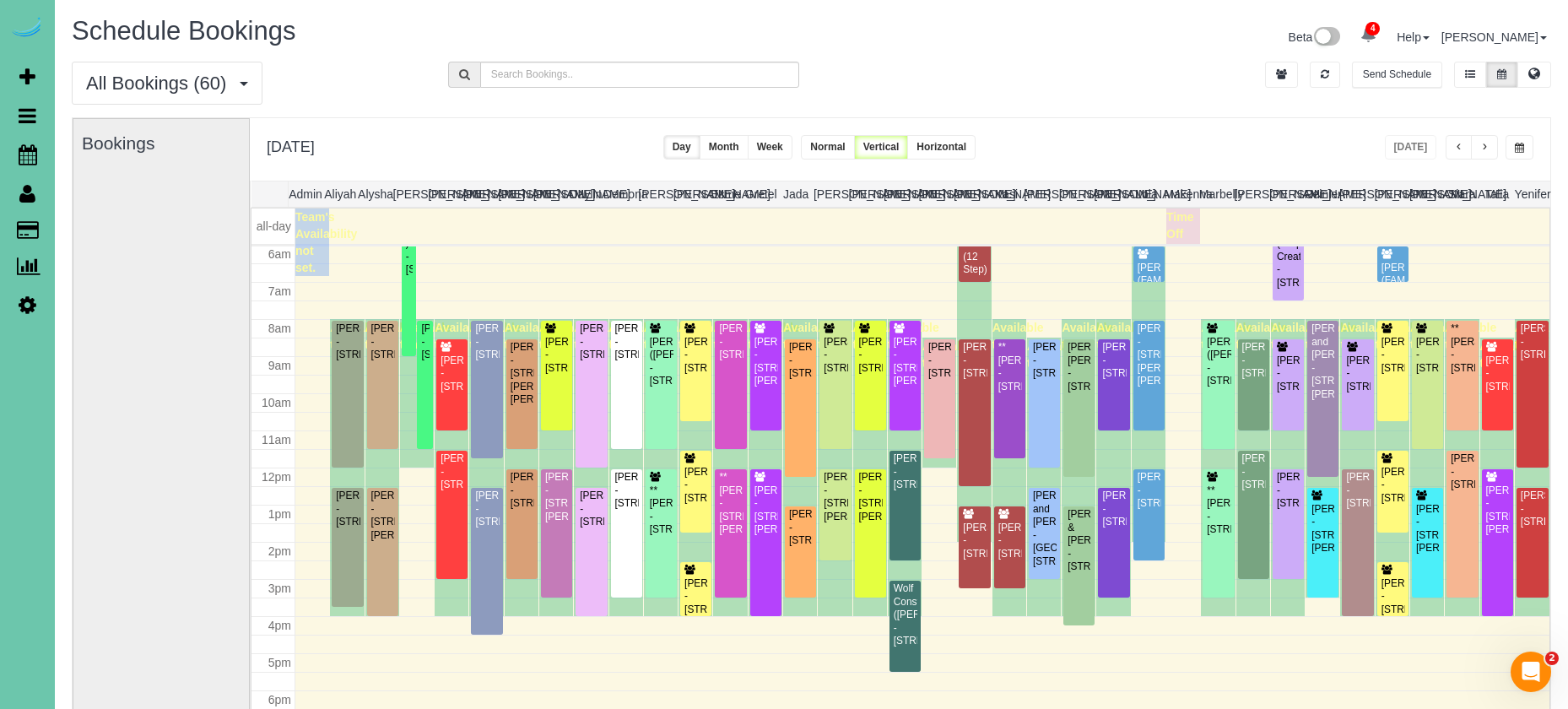
drag, startPoint x: 1526, startPoint y: 145, endPoint x: 1516, endPoint y: 150, distance: 11.2
click at [1525, 145] on button "button" at bounding box center [1519, 147] width 27 height 25
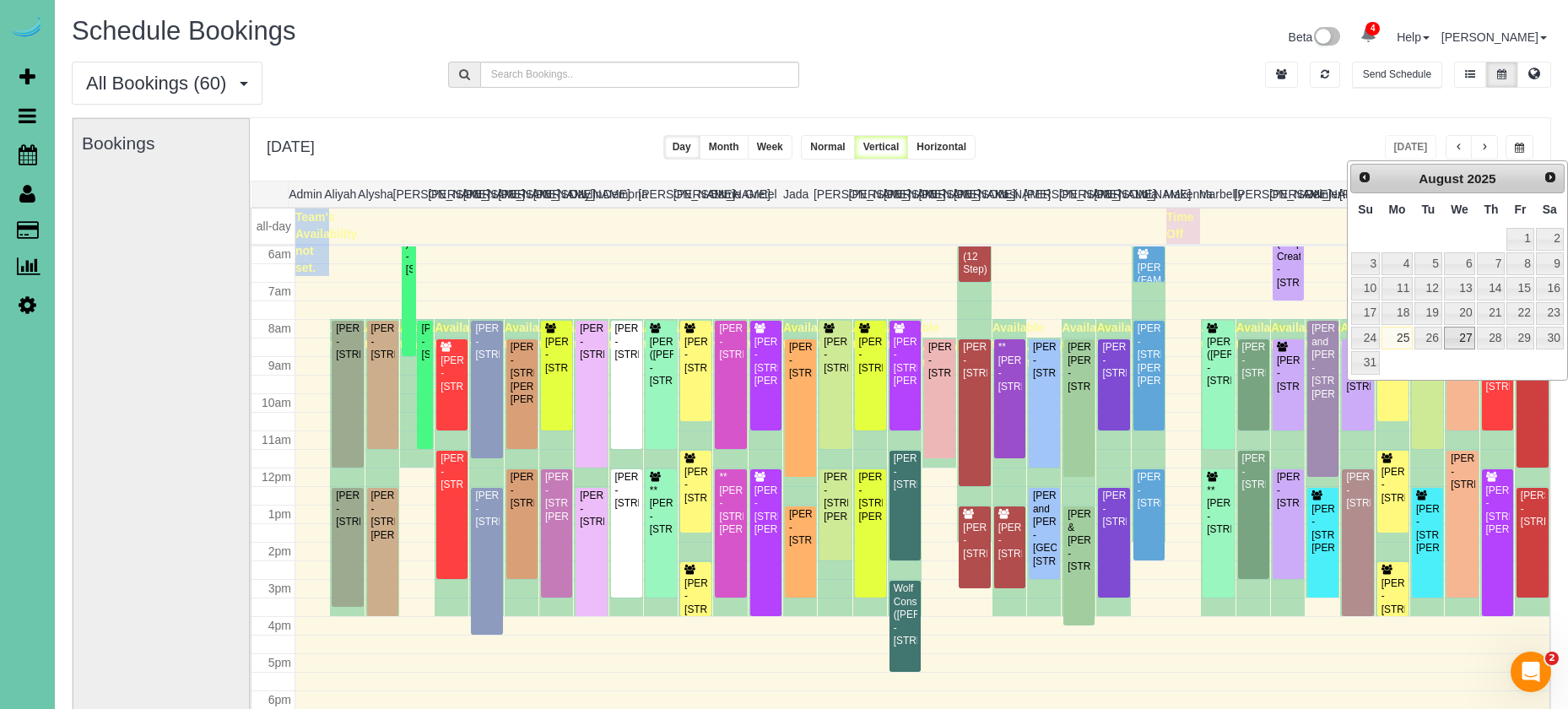
click at [1459, 335] on link "27" at bounding box center [1459, 338] width 32 height 23
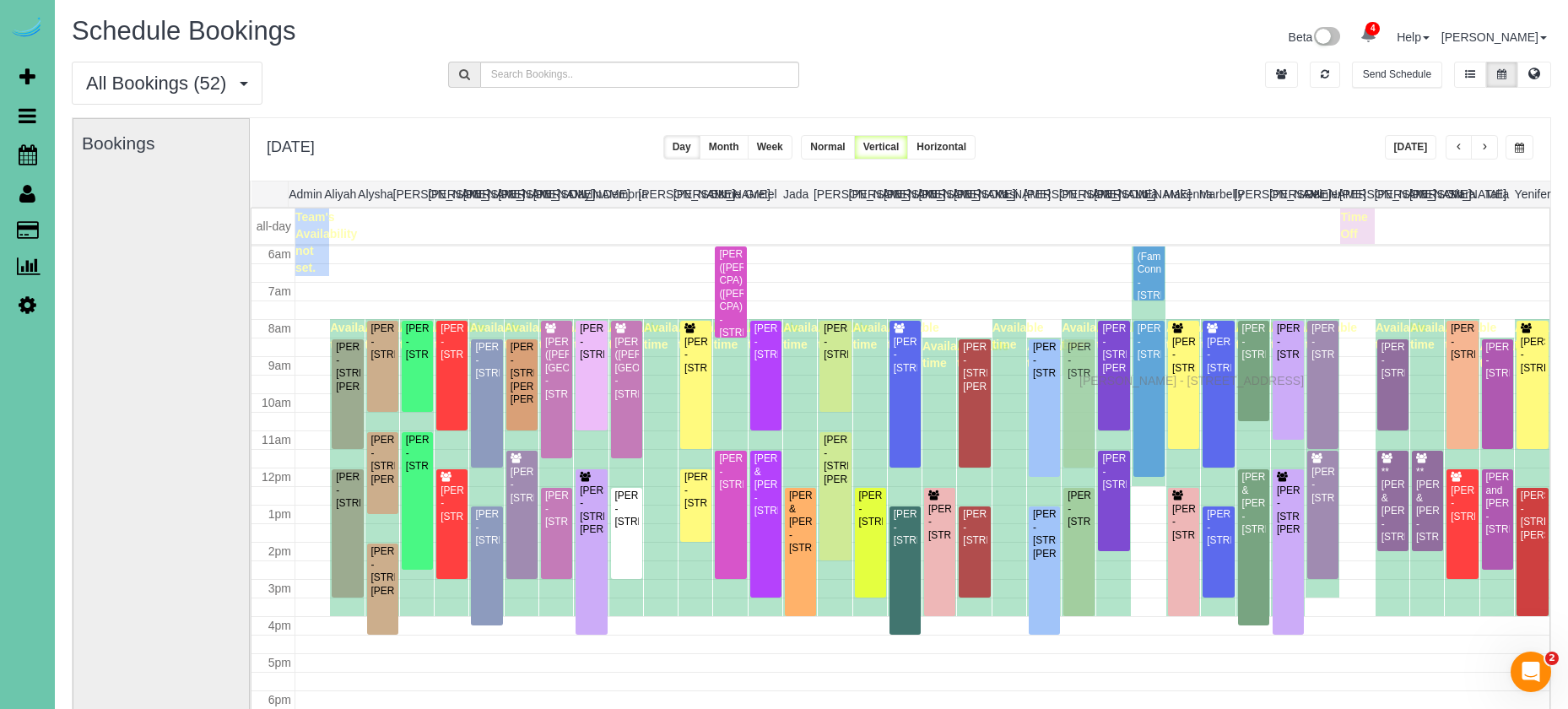
drag, startPoint x: 1084, startPoint y: 366, endPoint x: 1083, endPoint y: 379, distance: 13.0
drag, startPoint x: 1523, startPoint y: 148, endPoint x: 1489, endPoint y: 155, distance: 34.7
click at [1523, 149] on span "button" at bounding box center [1519, 148] width 9 height 10
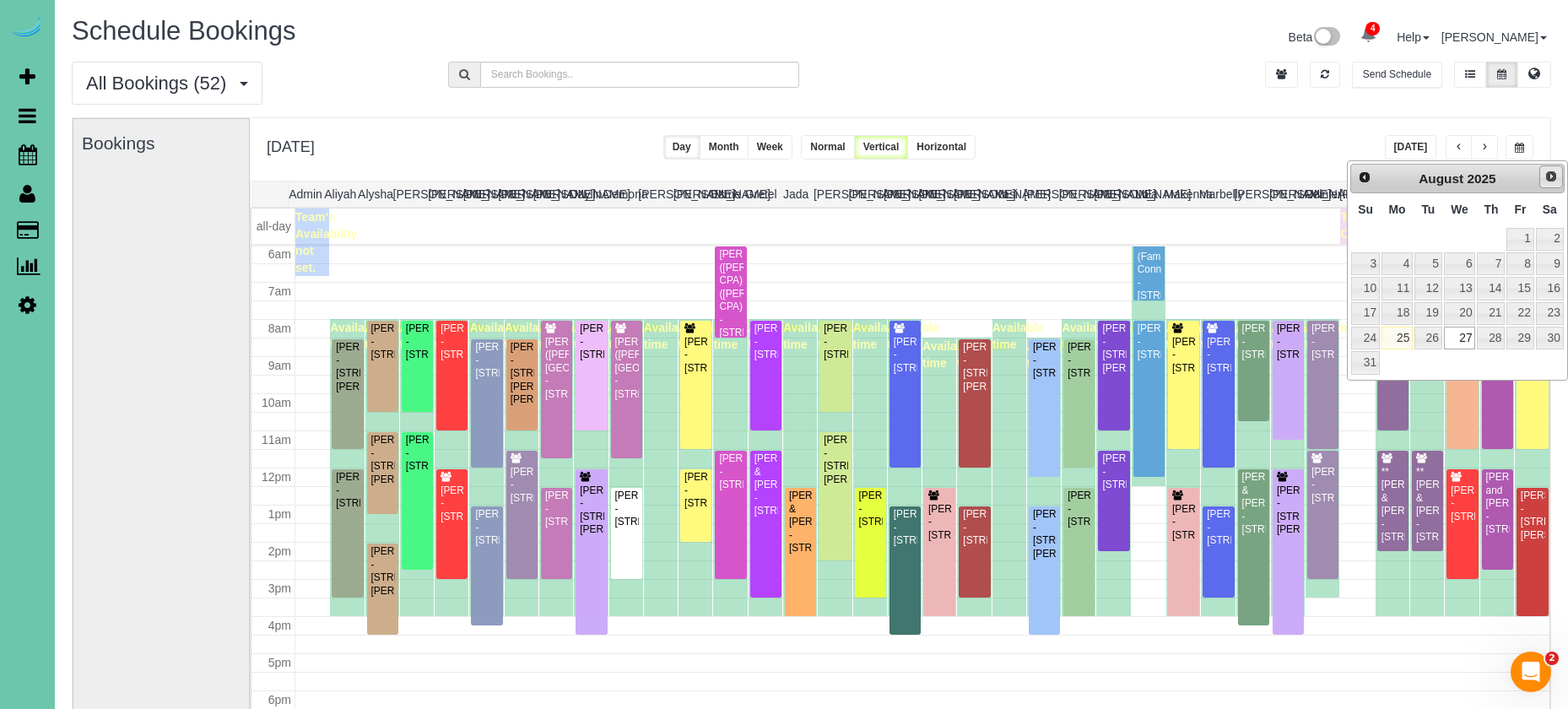
click at [1546, 179] on span "Next" at bounding box center [1551, 177] width 14 height 14
click at [1421, 239] on link "2" at bounding box center [1427, 239] width 27 height 23
type input "**********"
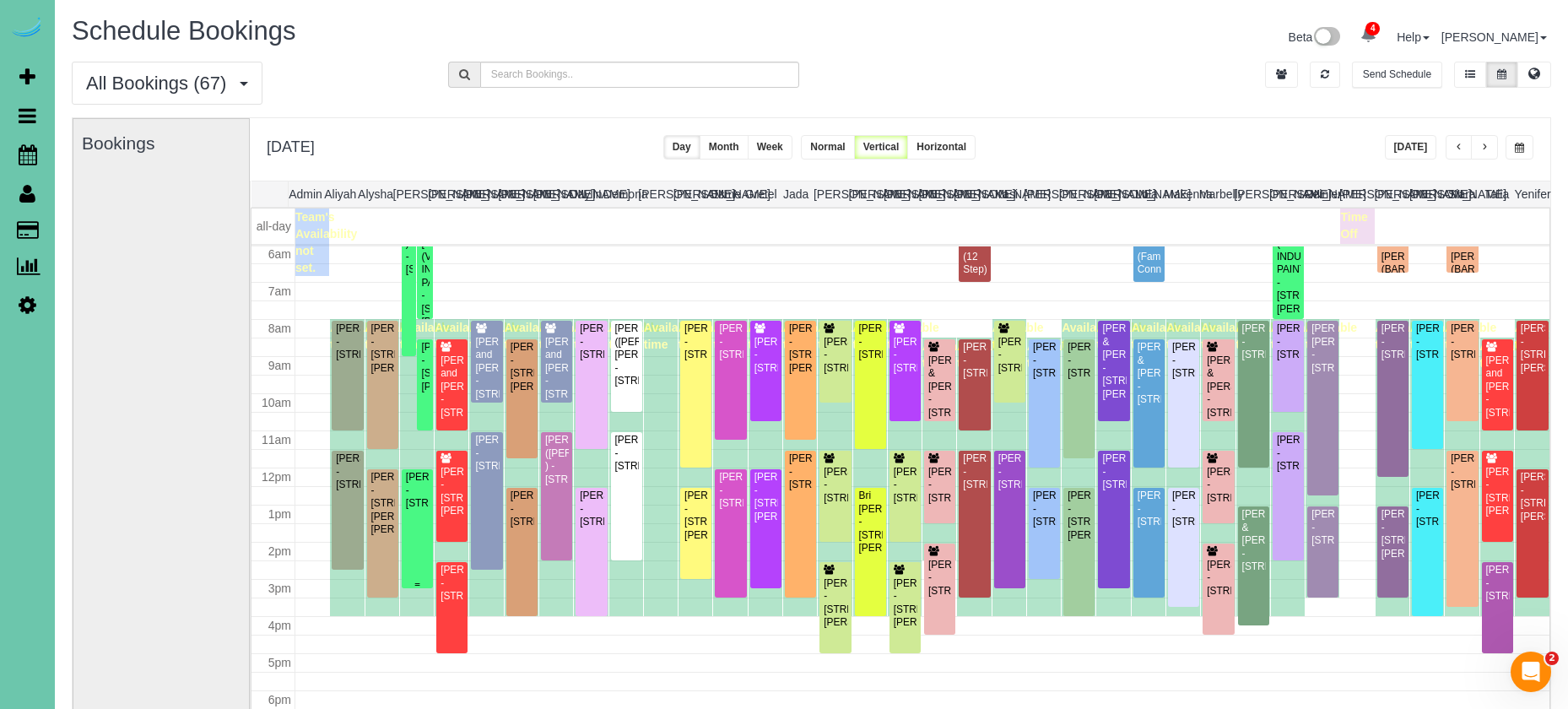
click at [415, 491] on div "Jamison Linscott - 316 North 41st Street, Omaha, NE 68131" at bounding box center [417, 490] width 25 height 39
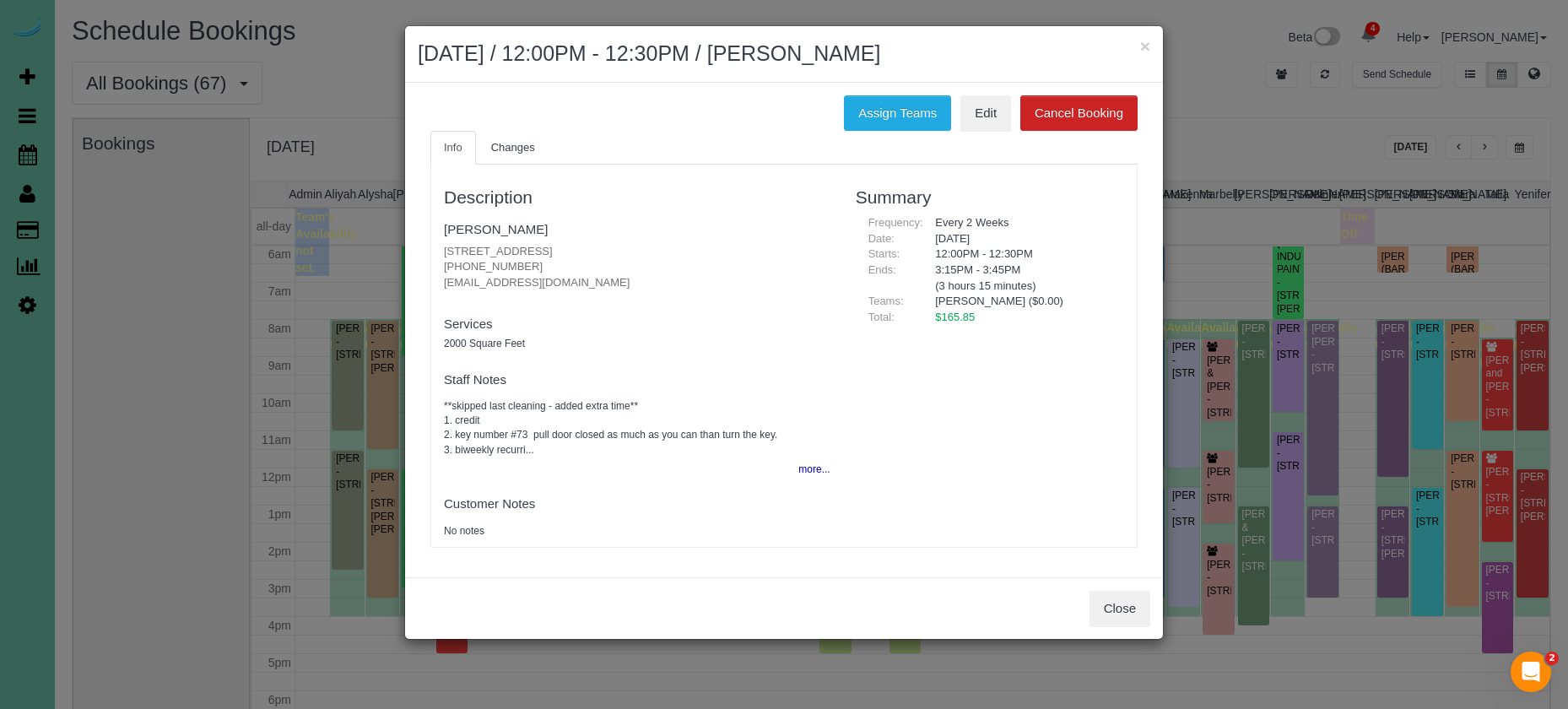
drag, startPoint x: 1132, startPoint y: 599, endPoint x: 1125, endPoint y: 595, distance: 8.1
click at [1132, 599] on button "Close" at bounding box center [1119, 609] width 61 height 35
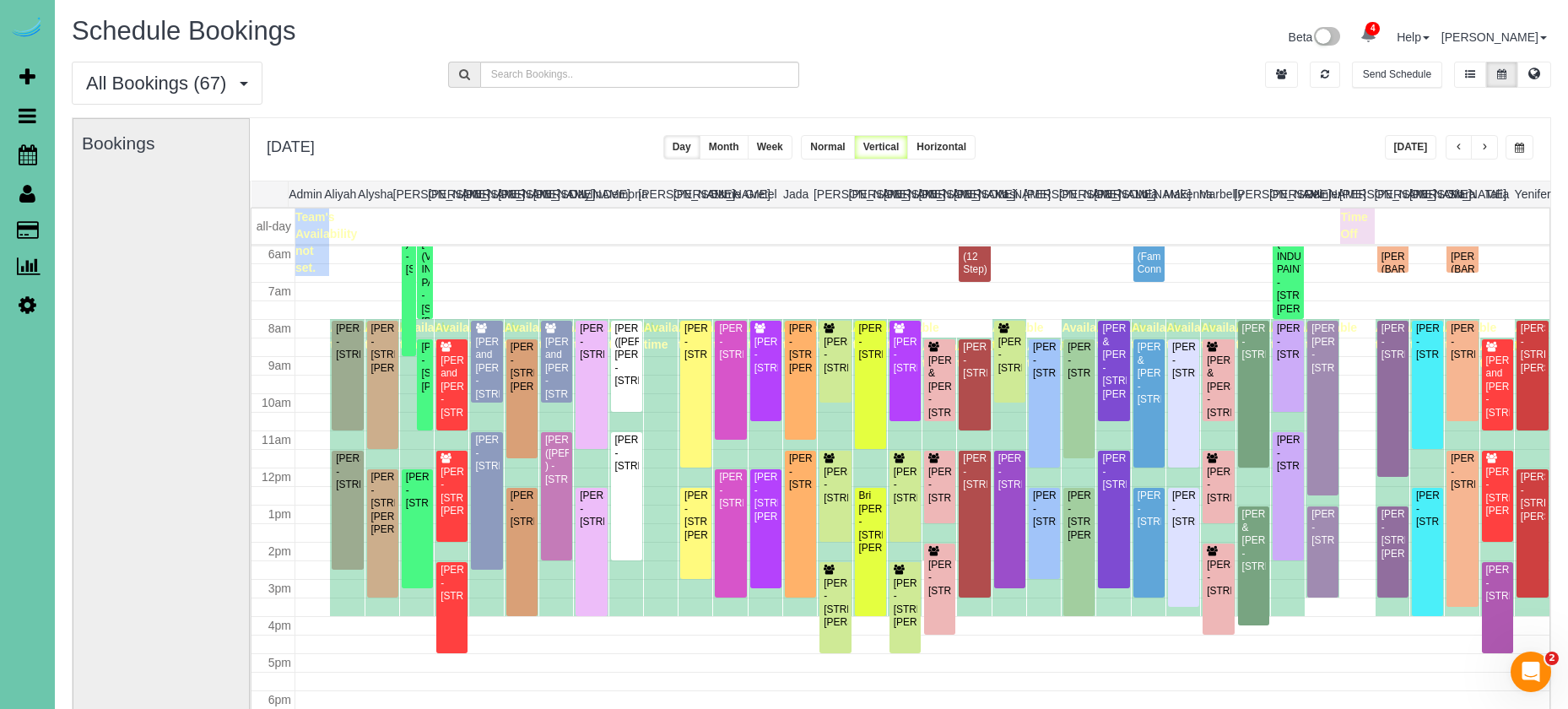
click at [1477, 147] on button "button" at bounding box center [1483, 147] width 27 height 25
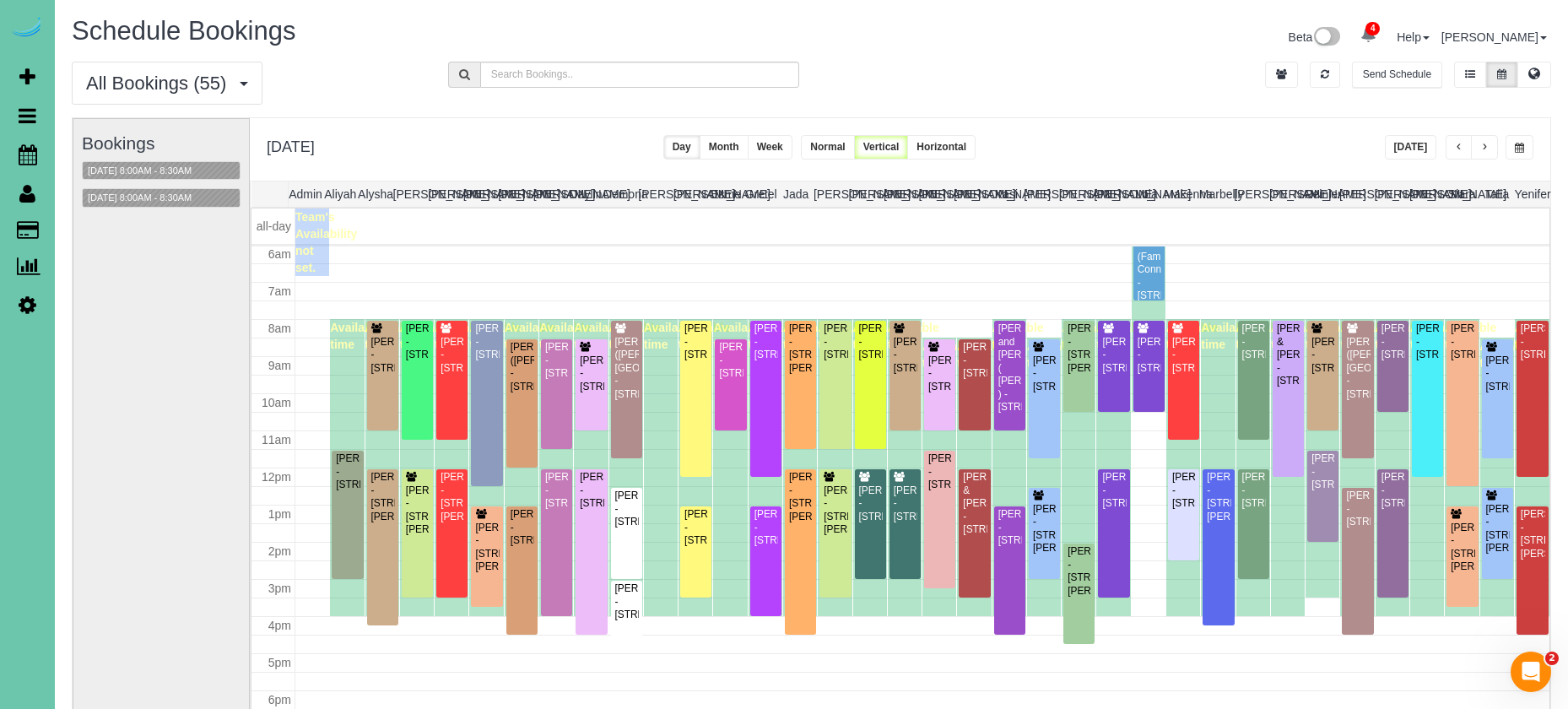
click at [1450, 148] on button "button" at bounding box center [1458, 147] width 27 height 25
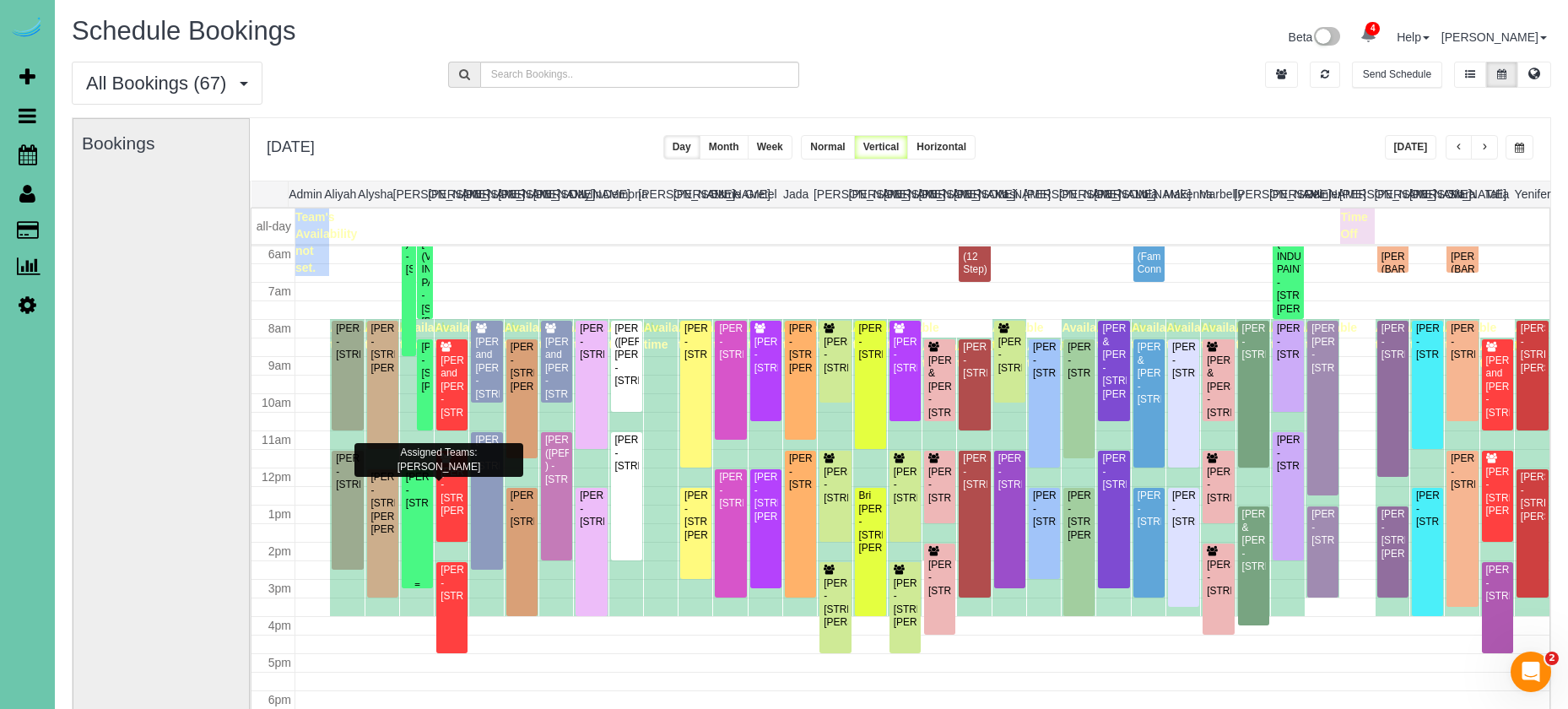
click at [414, 496] on div "Jamison Linscott - 316 North 41st Street, Omaha, NE 68131" at bounding box center [417, 490] width 25 height 39
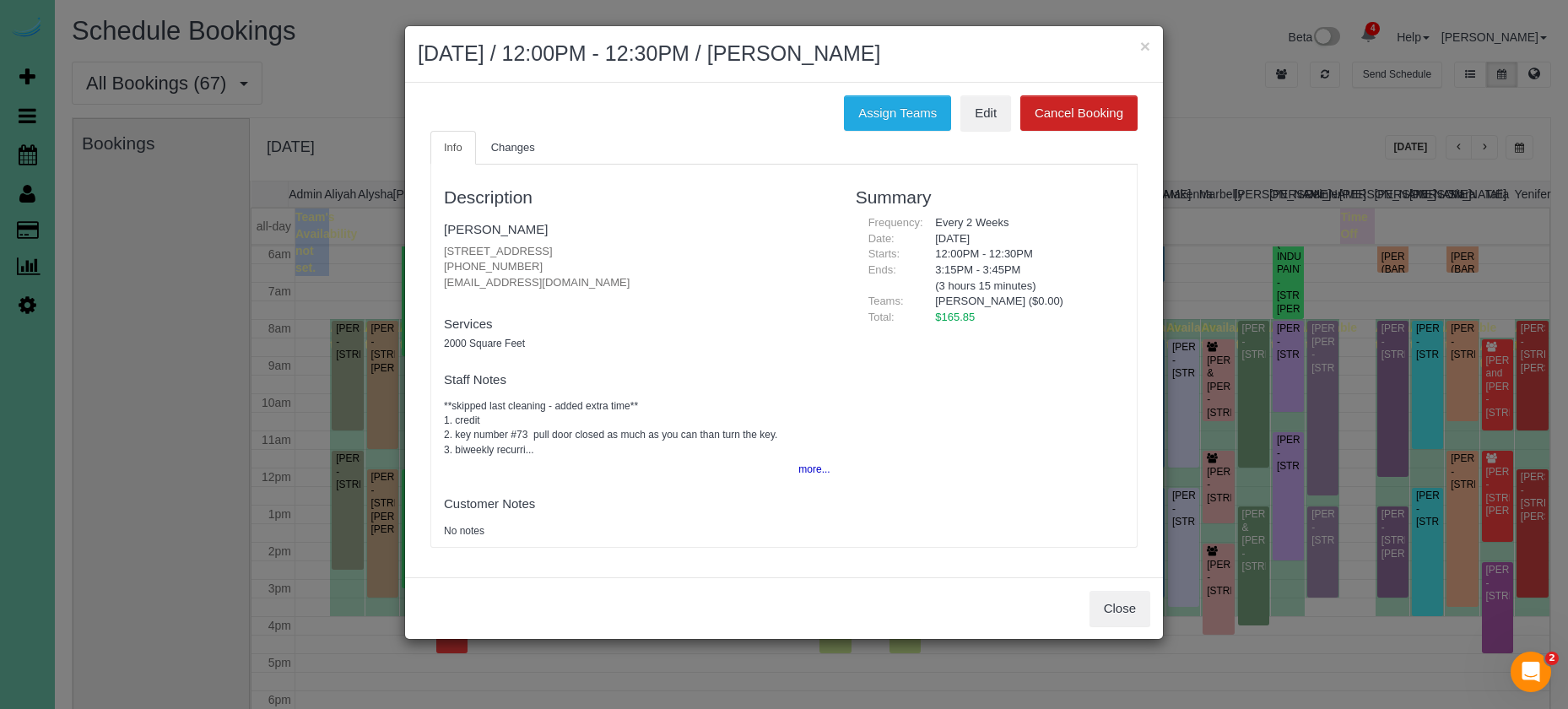
drag, startPoint x: 523, startPoint y: 260, endPoint x: 432, endPoint y: 260, distance: 91.0
click at [434, 256] on div "Description Jamison Linscott 316 North 41st Street, Omaha, NE 68131 402-525-123…" at bounding box center [637, 356] width 412 height 366
copy p "402-525-1231"
click at [1109, 602] on button "Close" at bounding box center [1119, 609] width 61 height 35
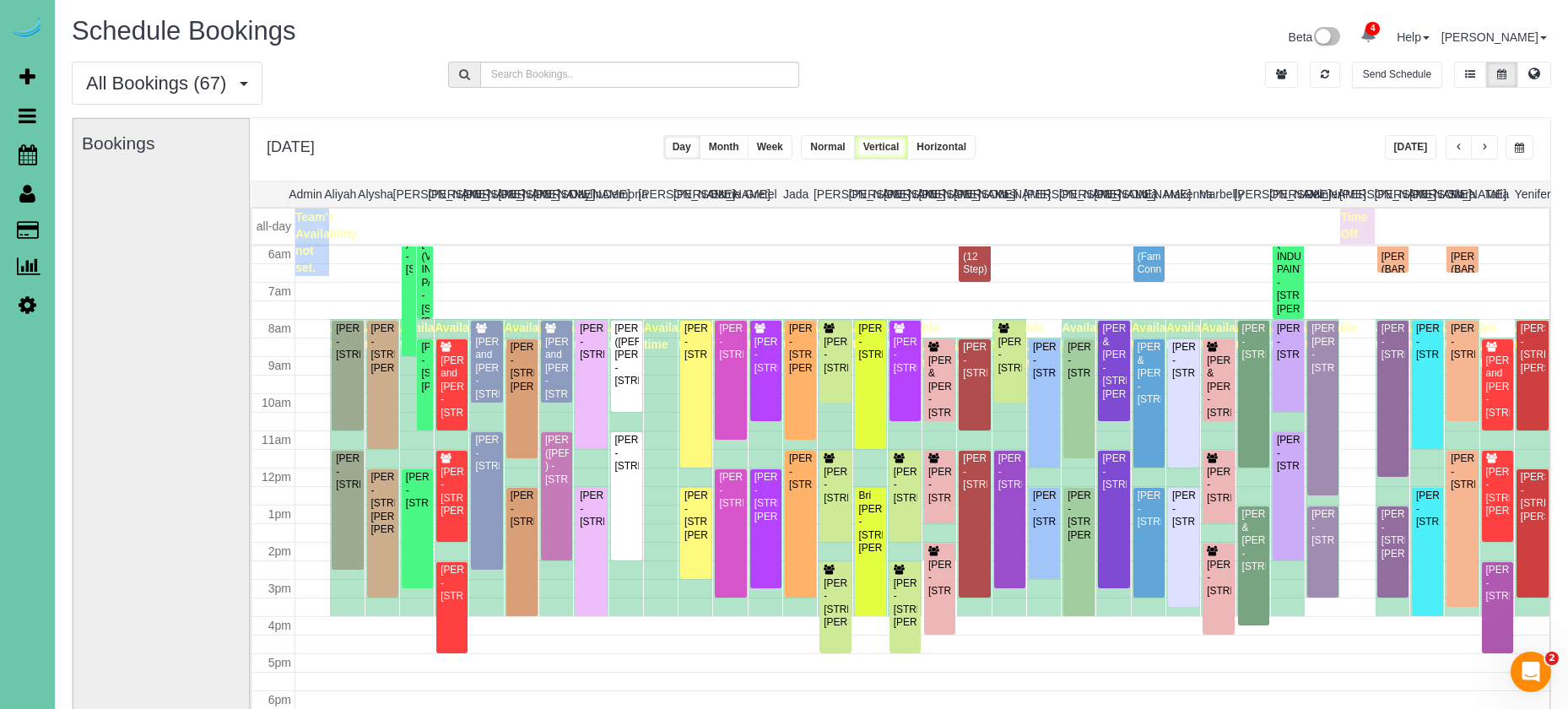
click at [1487, 148] on span "button" at bounding box center [1484, 148] width 9 height 10
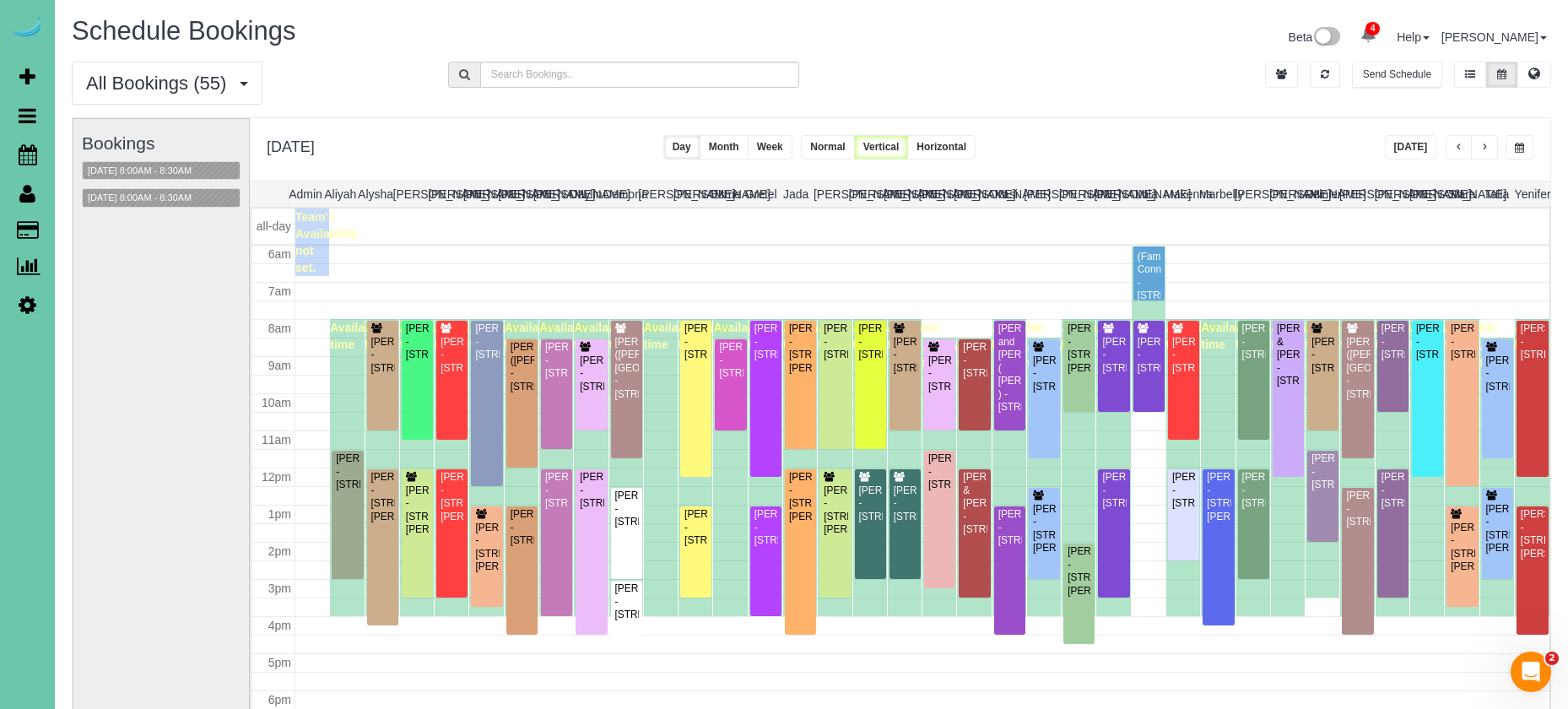
click at [1460, 149] on span "button" at bounding box center [1459, 148] width 9 height 10
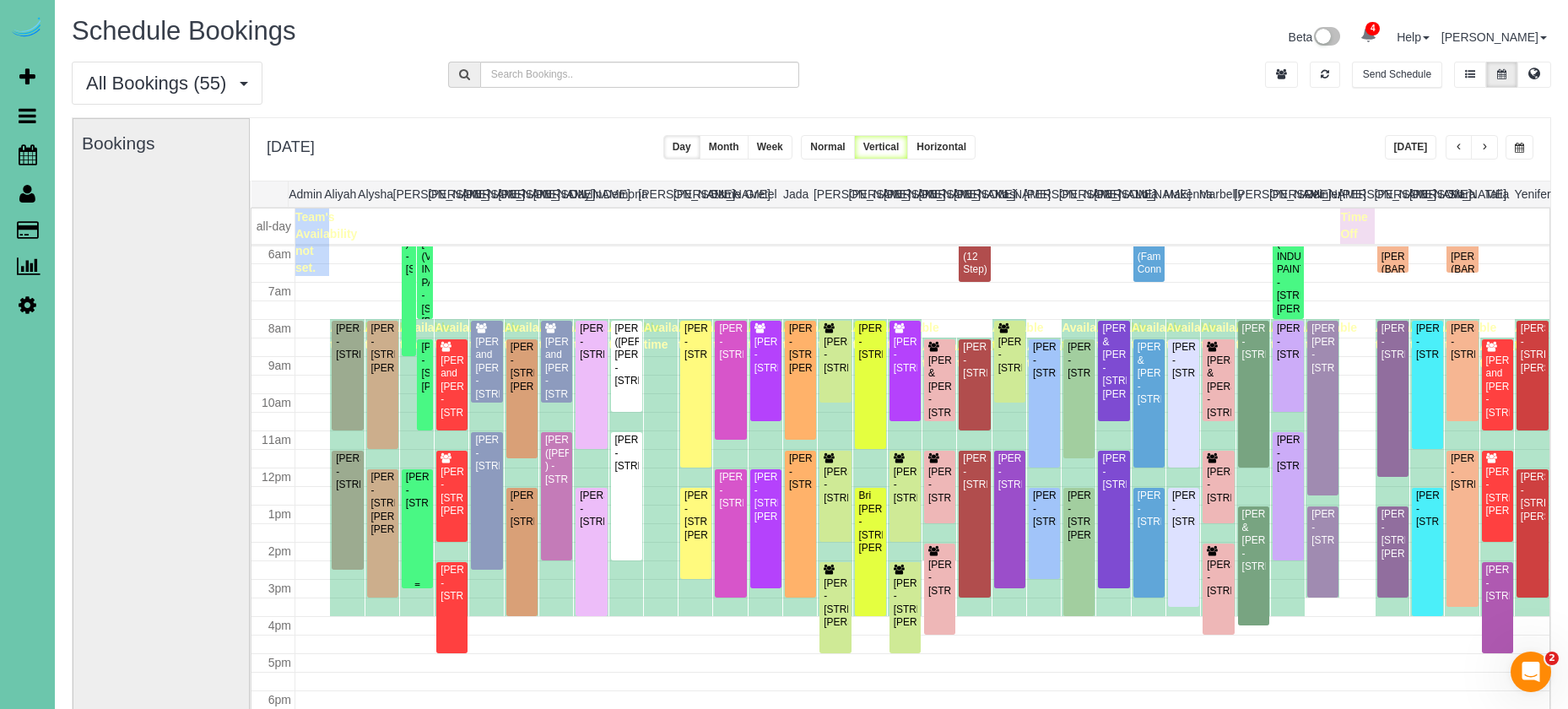
click at [418, 510] on div "Jamison Linscott - 316 North 41st Street, Omaha, NE 68131" at bounding box center [417, 490] width 25 height 39
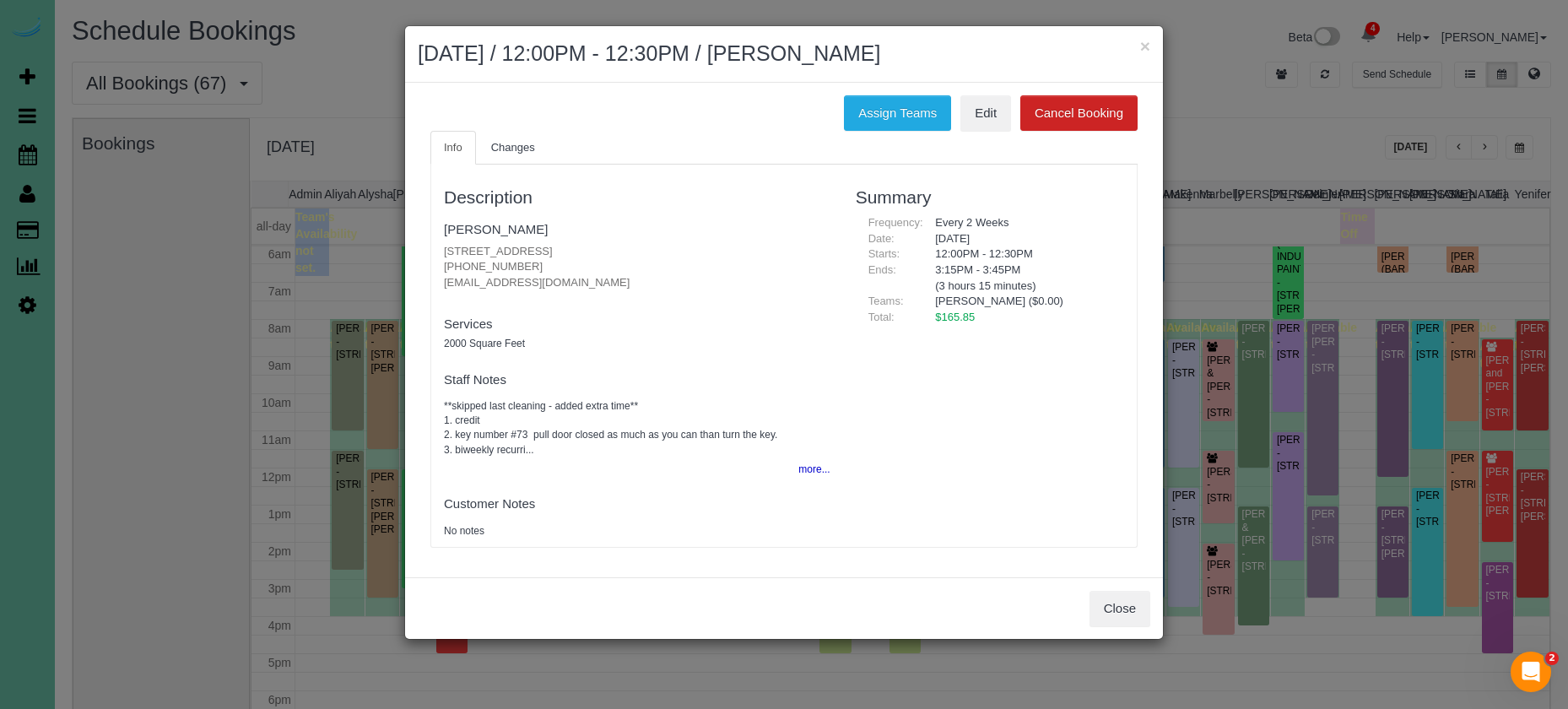
click at [1103, 601] on button "Close" at bounding box center [1119, 609] width 61 height 35
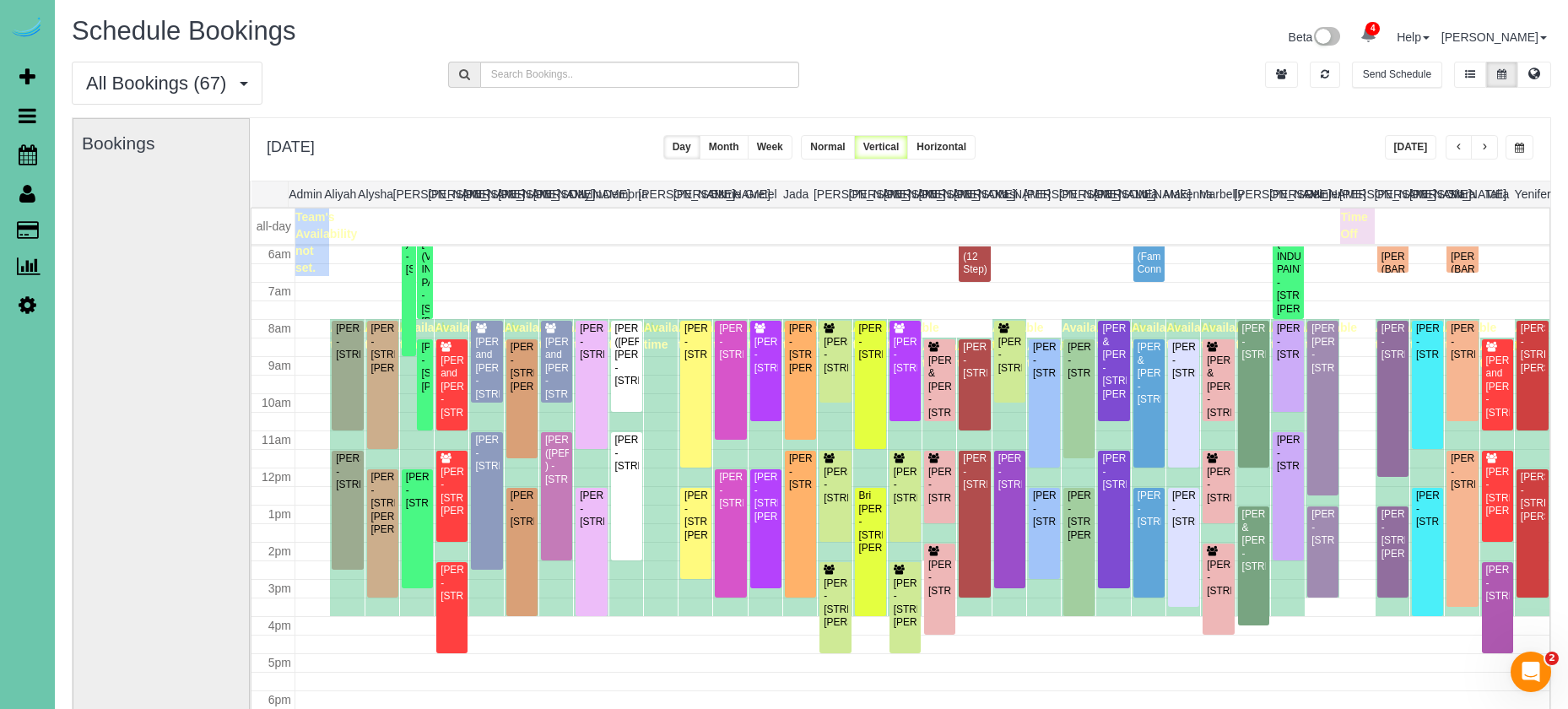
click at [793, 153] on button "Week" at bounding box center [769, 147] width 45 height 25
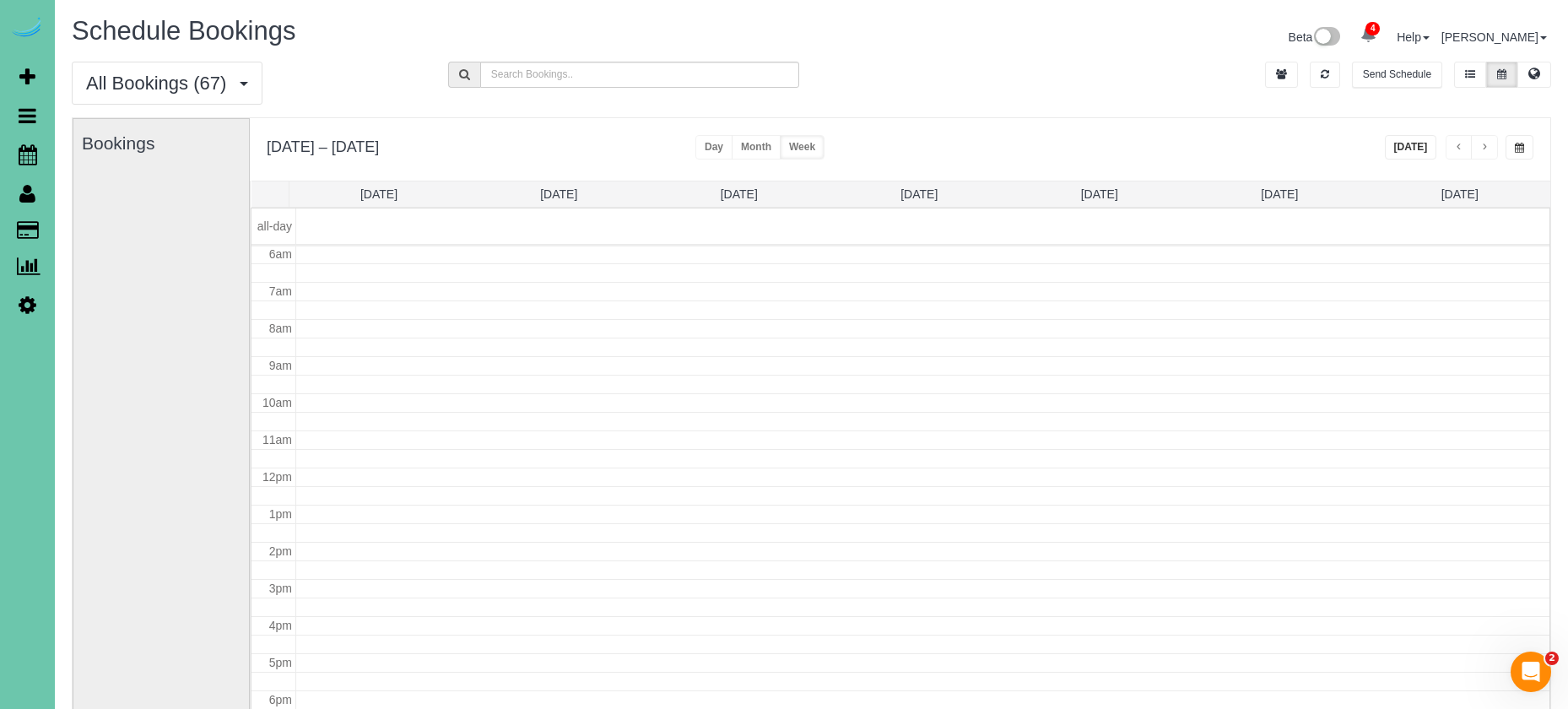
scroll to position [5, 0]
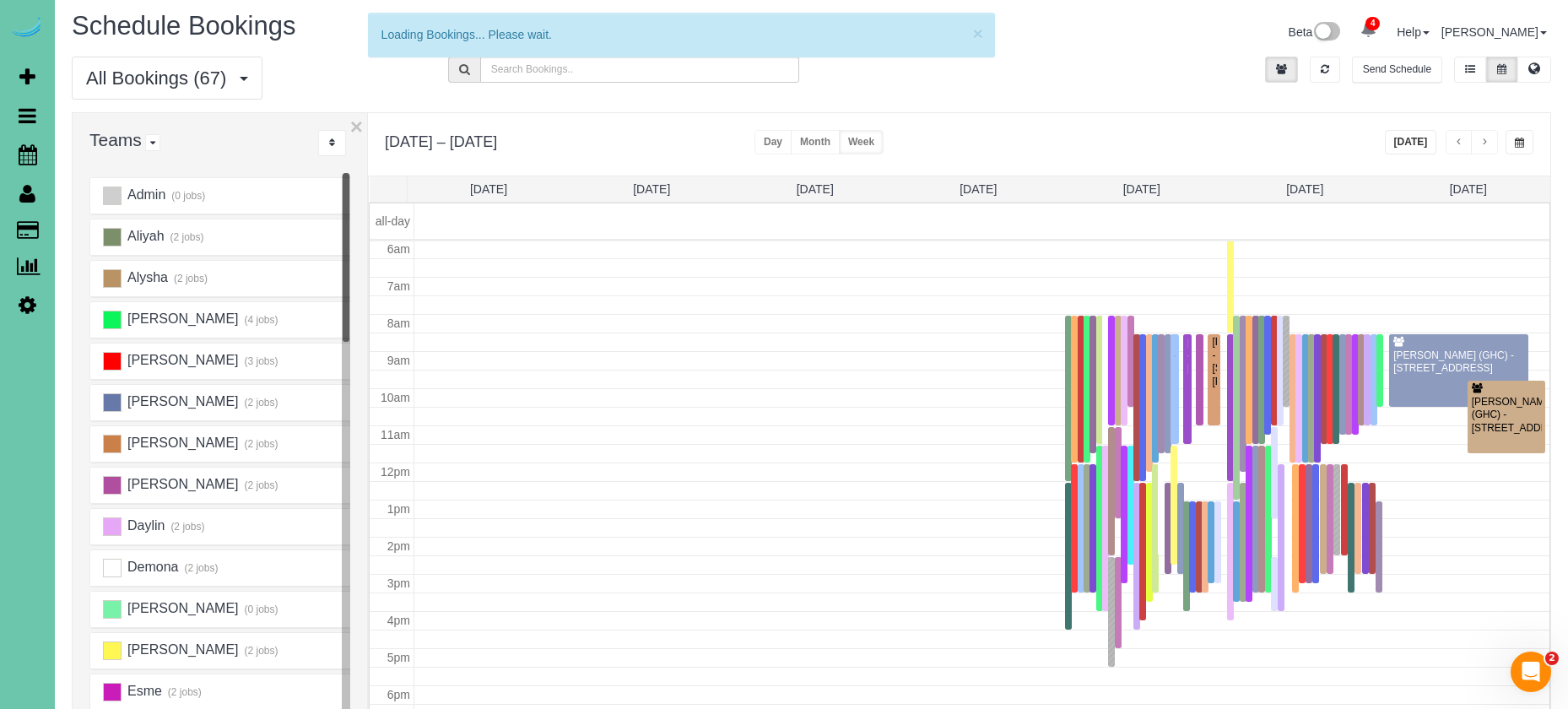
click at [124, 322] on div "Andrea (4 jobs)" at bounding box center [202, 320] width 224 height 19
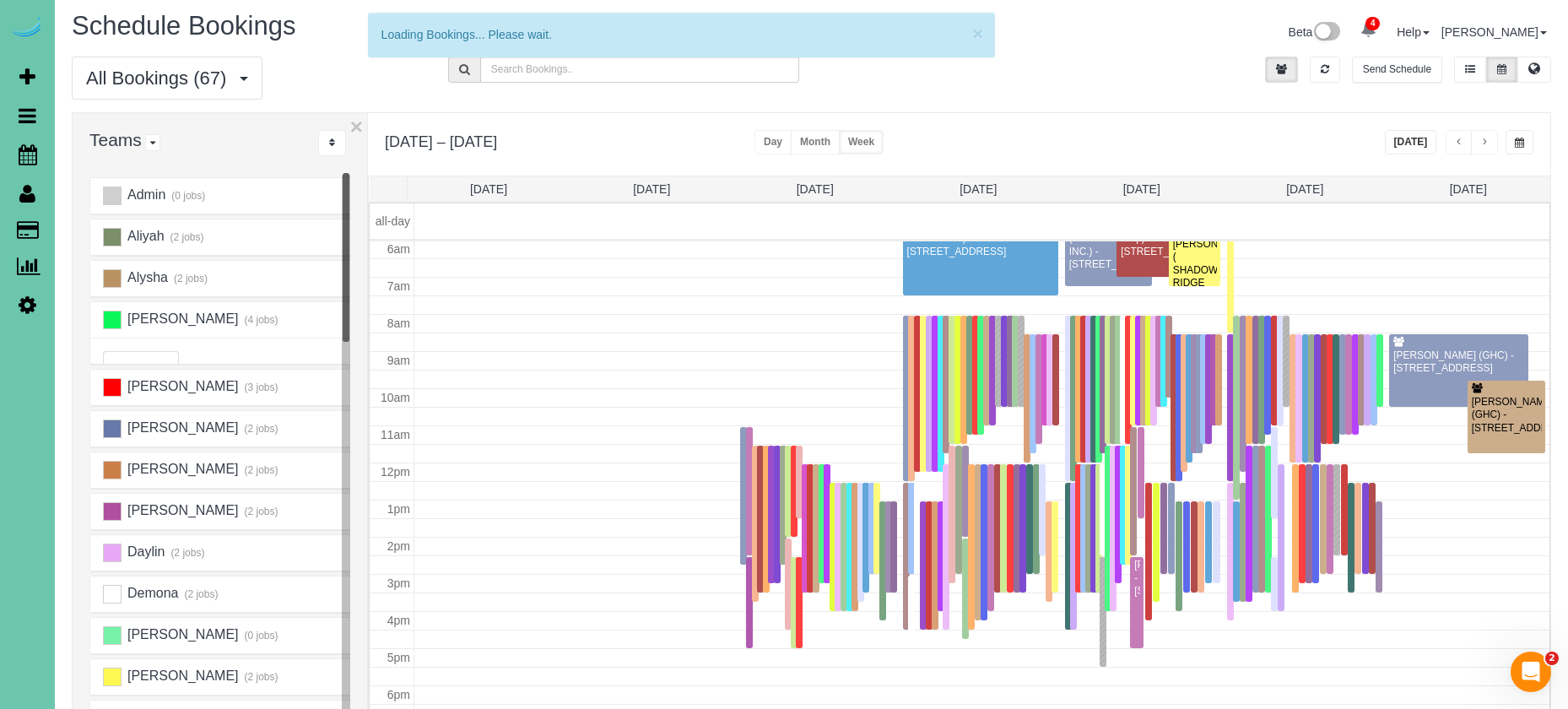
scroll to position [224, 0]
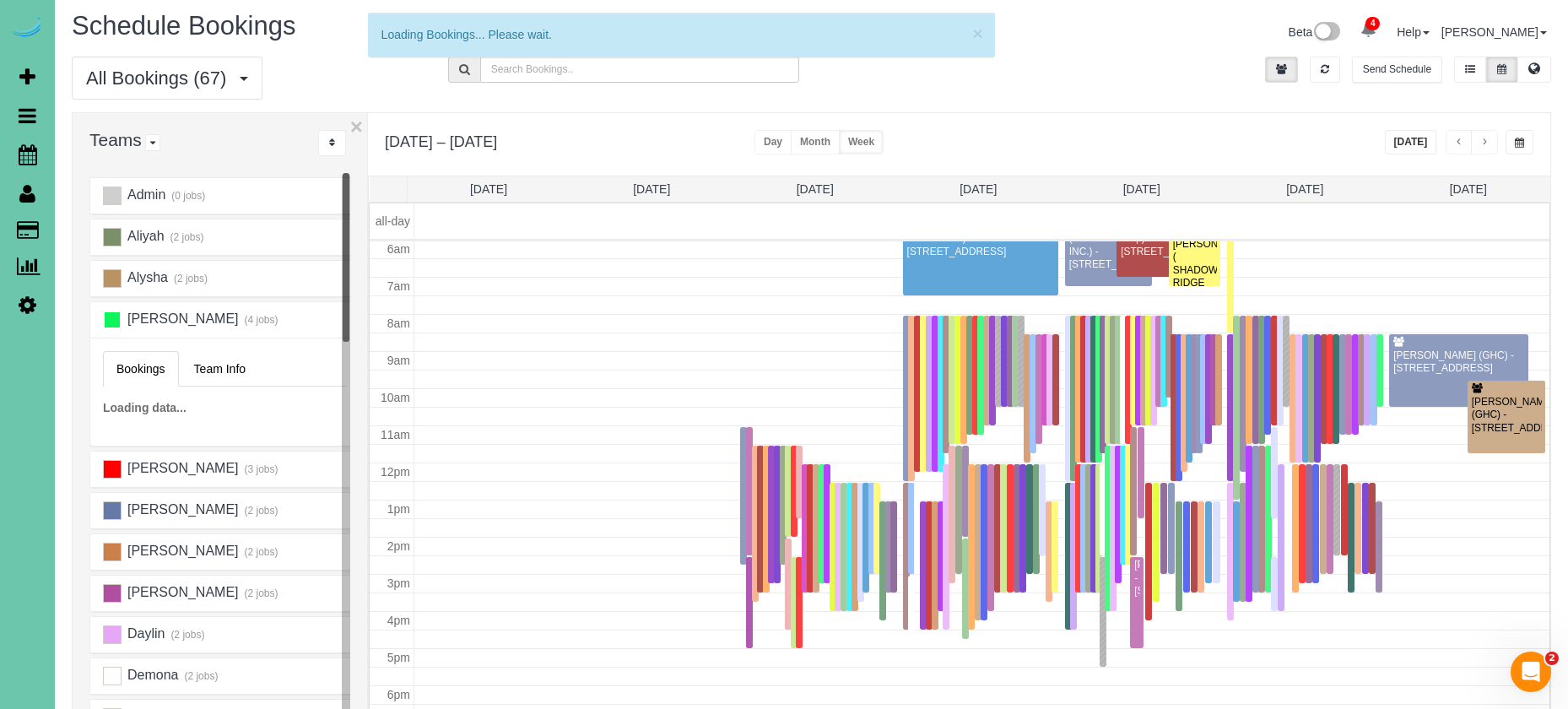
click at [114, 320] on ins at bounding box center [112, 320] width 19 height 19
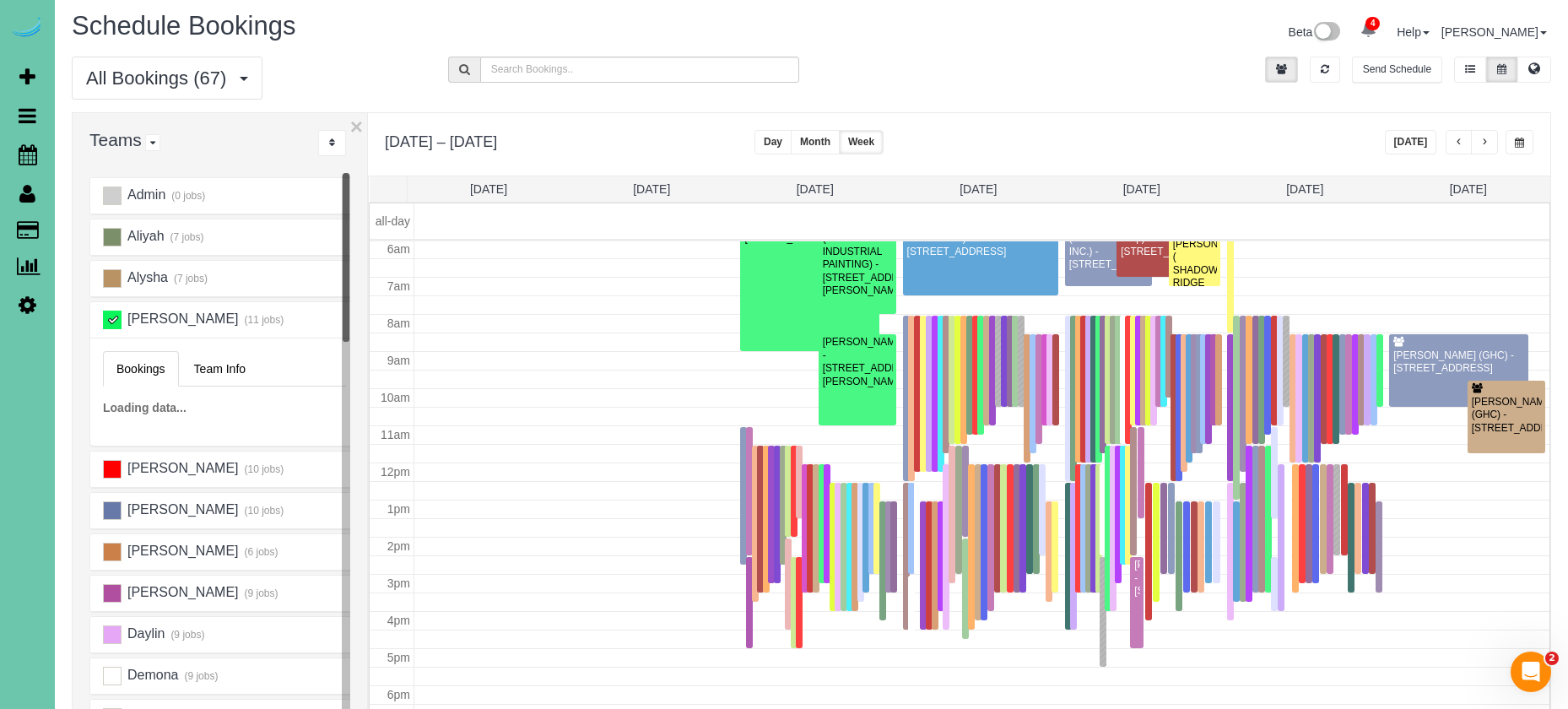
click at [110, 319] on ins at bounding box center [112, 320] width 19 height 19
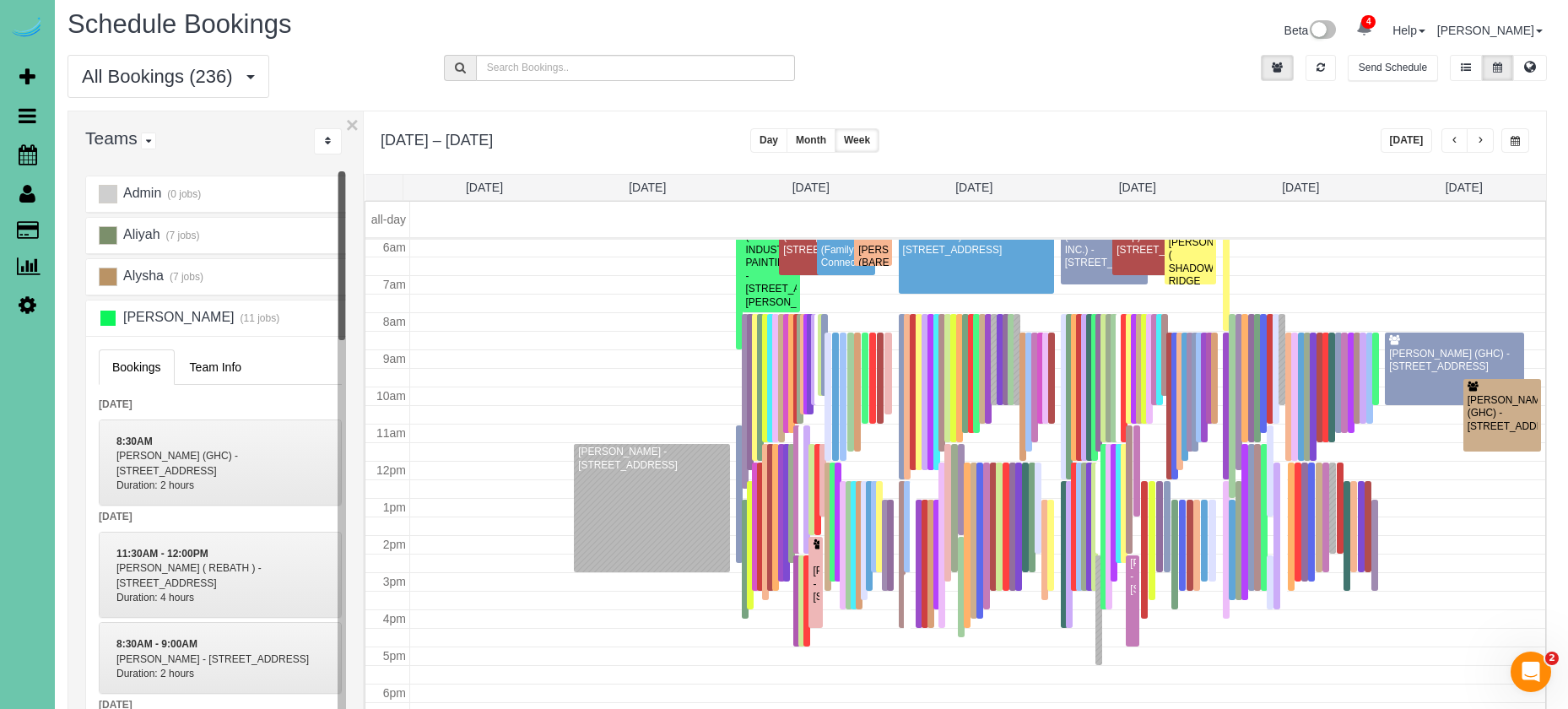
scroll to position [10, 4]
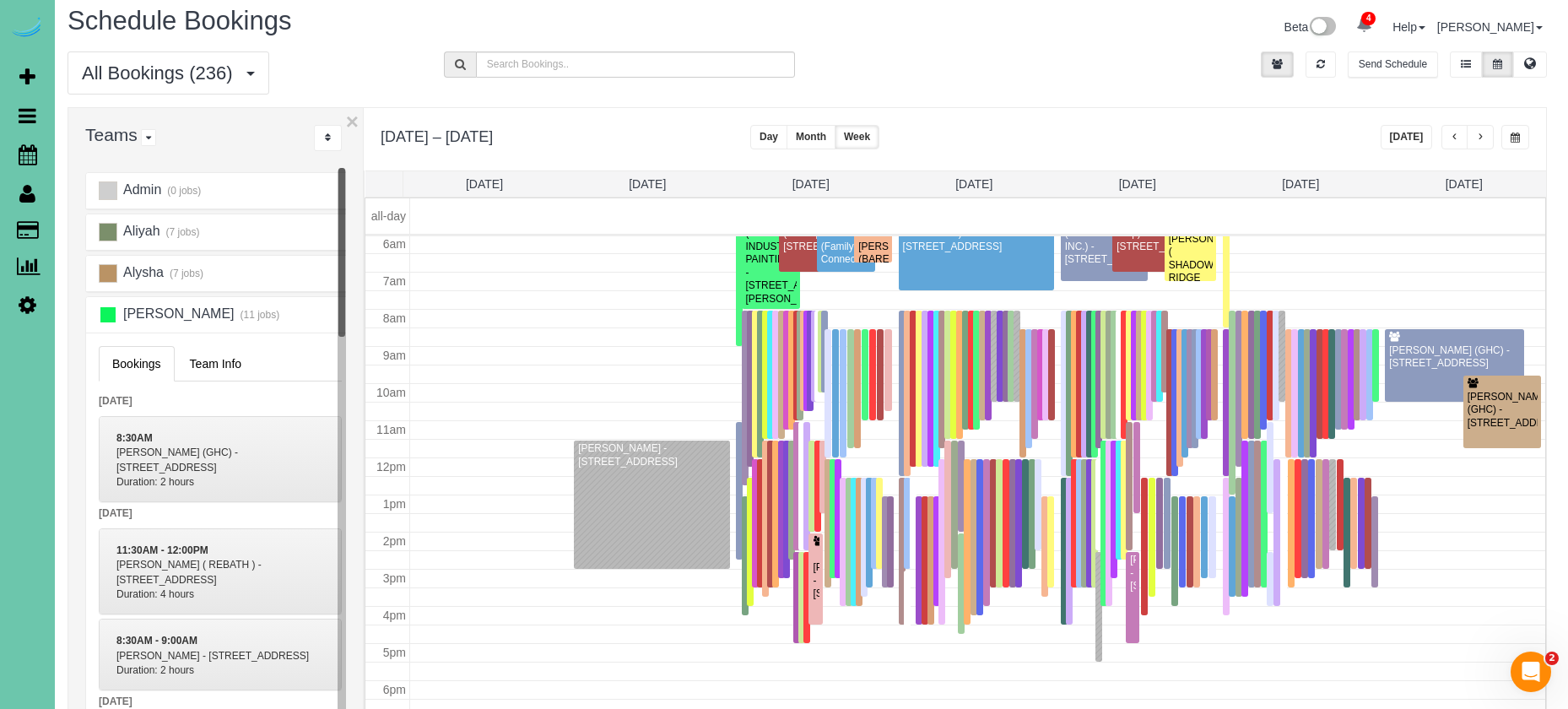
click at [112, 320] on ins at bounding box center [108, 315] width 19 height 19
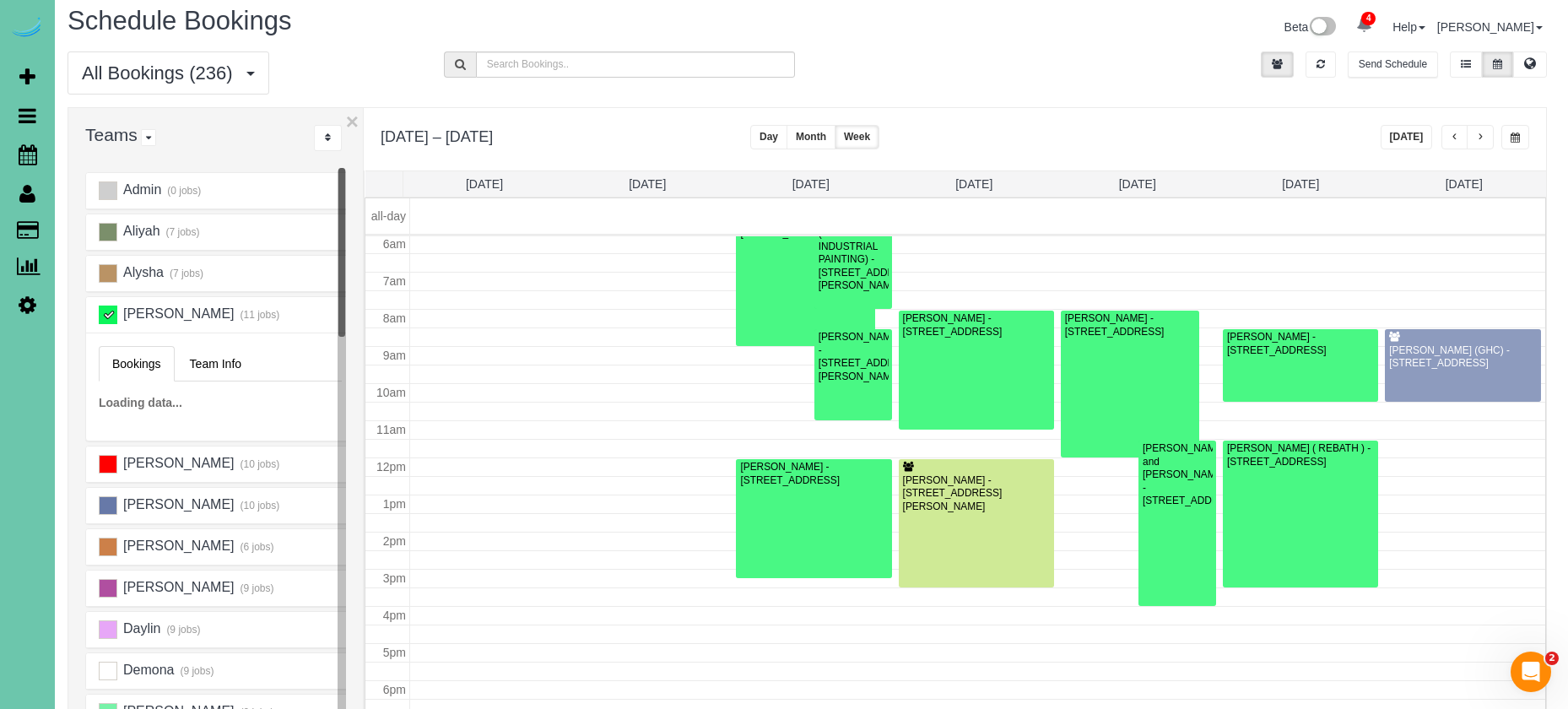
click at [112, 320] on ins at bounding box center [108, 315] width 19 height 19
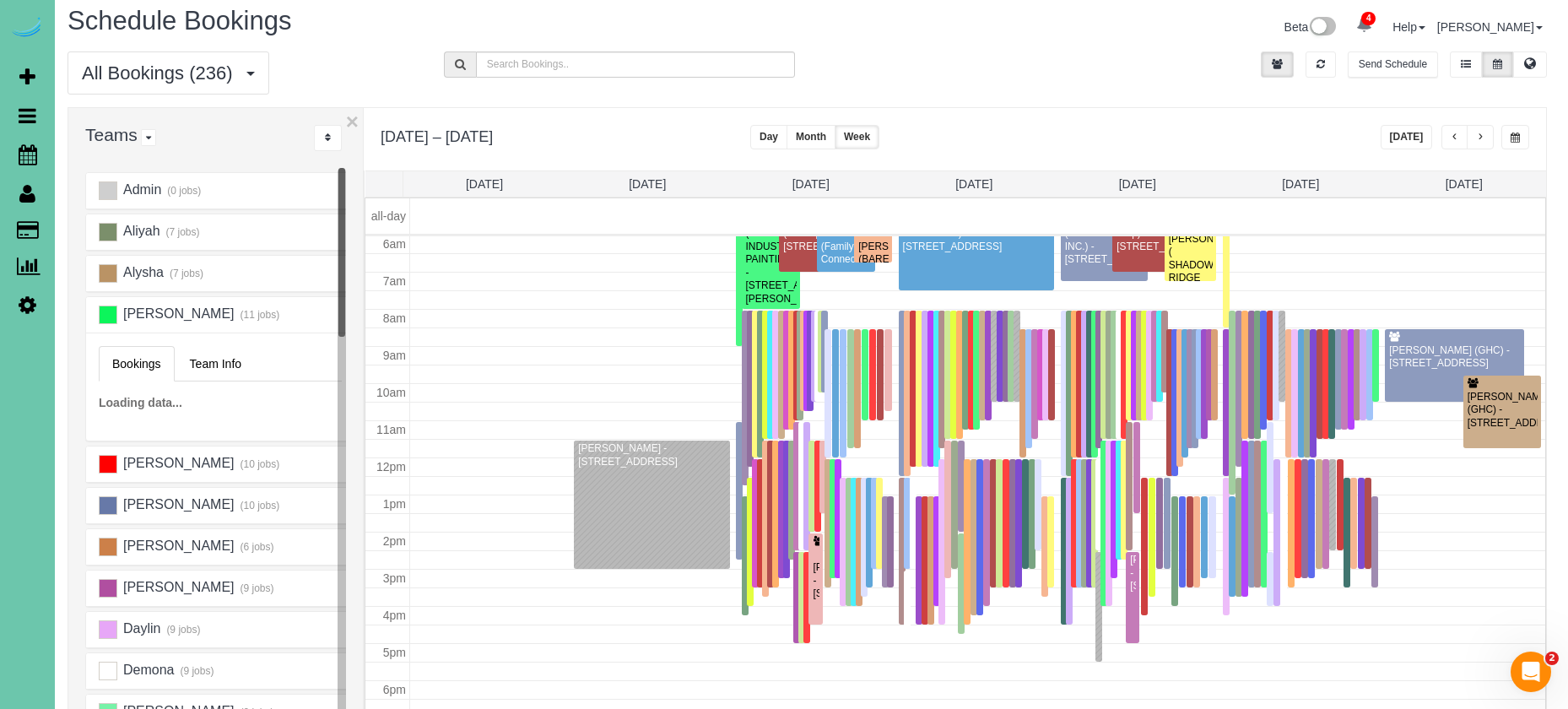
scroll to position [224, 0]
click at [112, 320] on ins at bounding box center [108, 315] width 19 height 19
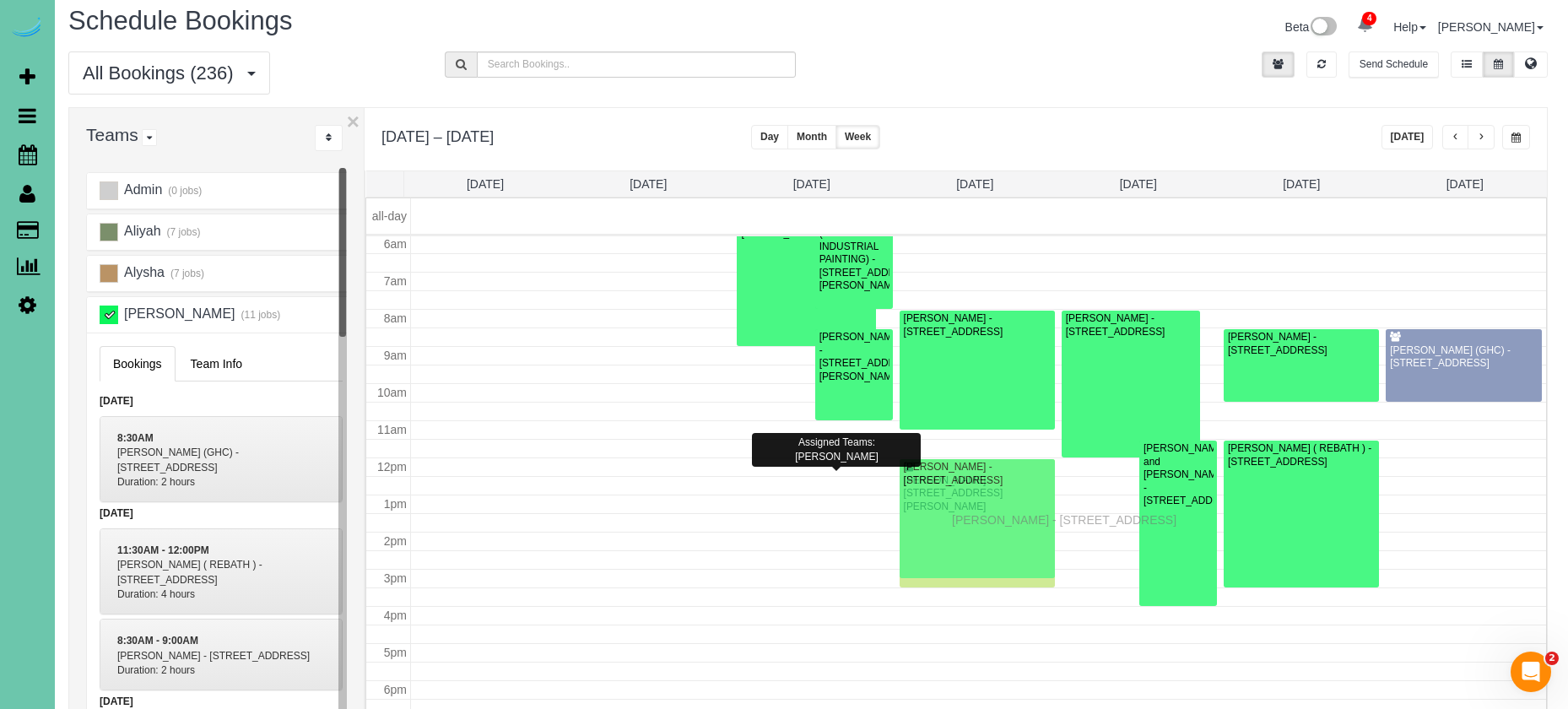
drag, startPoint x: 838, startPoint y: 514, endPoint x: 956, endPoint y: 518, distance: 118.1
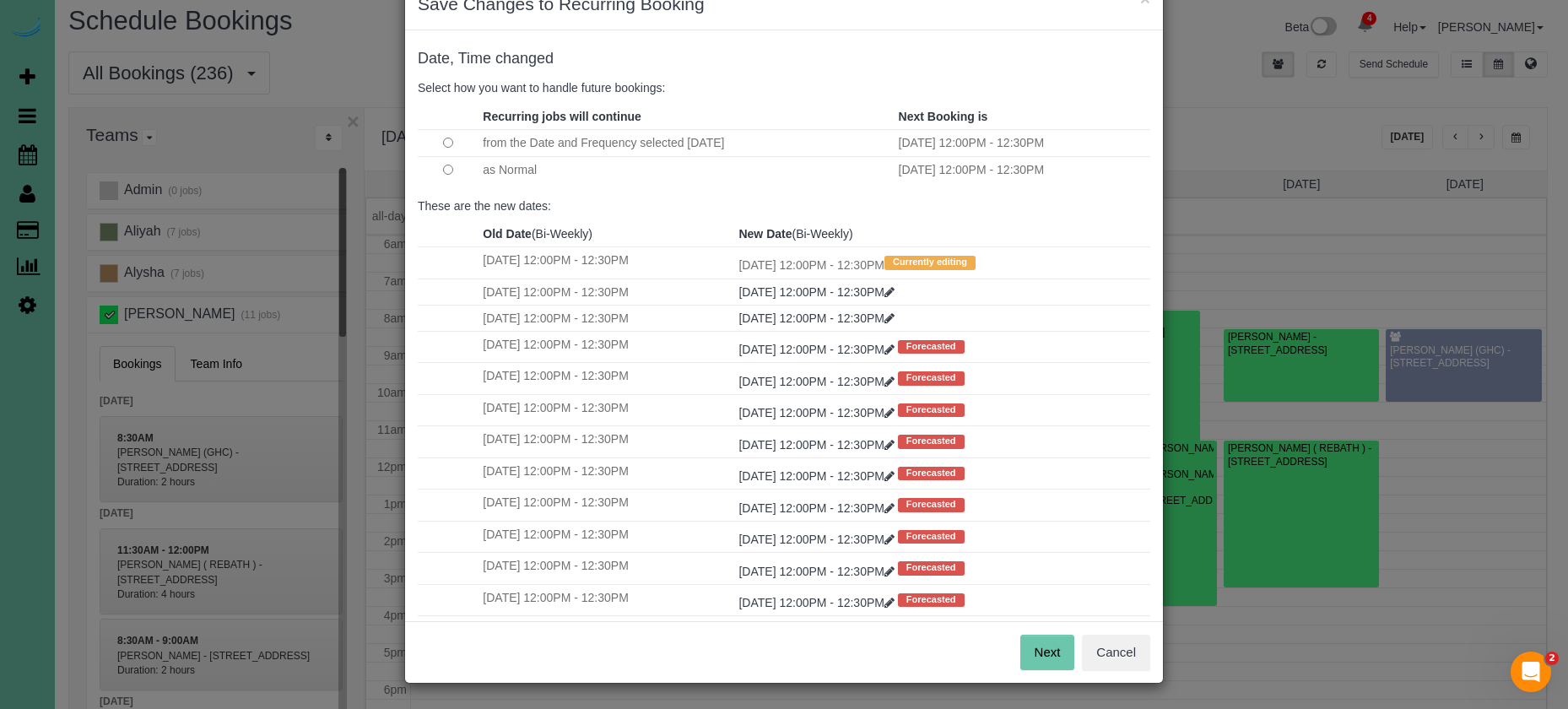
scroll to position [46, 0]
drag, startPoint x: 1041, startPoint y: 651, endPoint x: 1014, endPoint y: 637, distance: 30.4
click at [1041, 651] on button "Next" at bounding box center [1047, 653] width 55 height 35
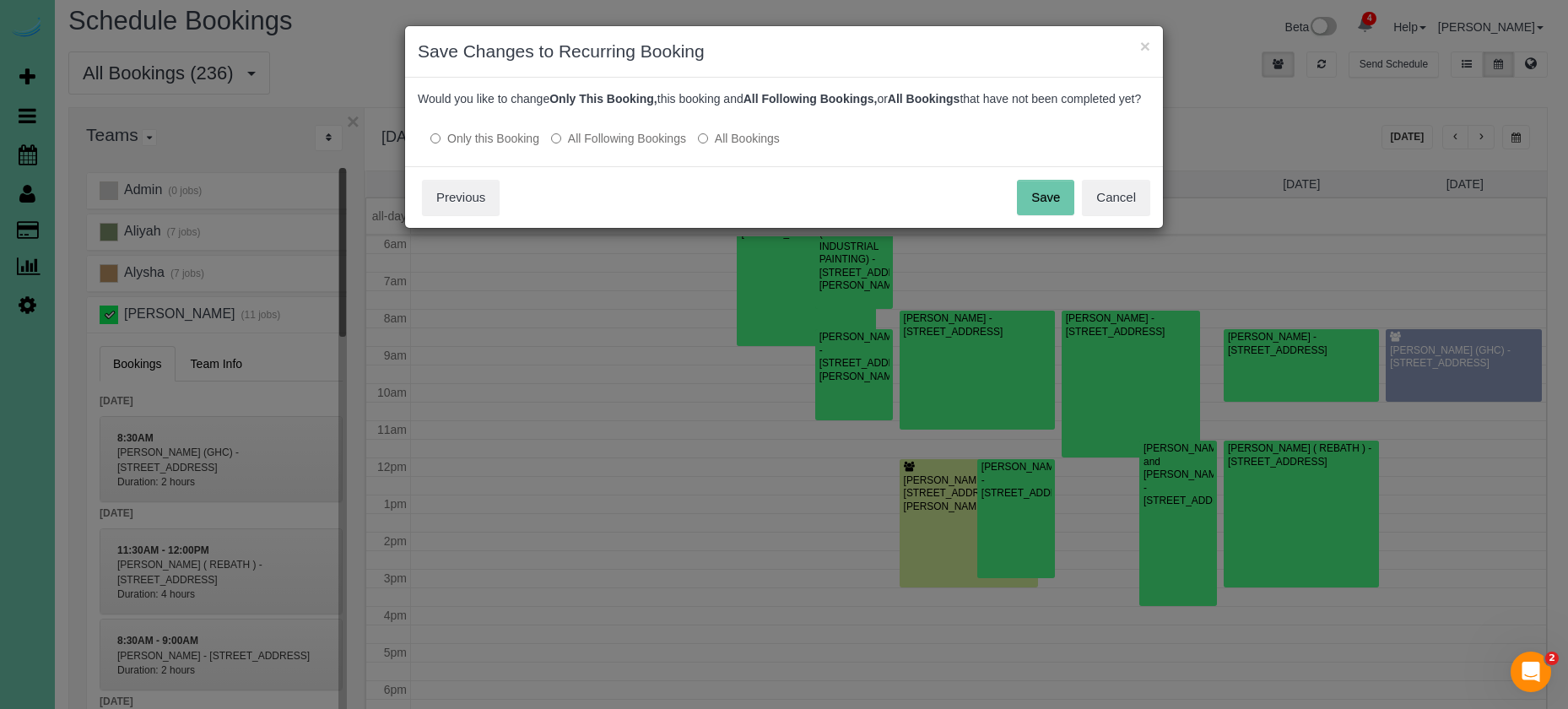
scroll to position [0, 0]
click at [1041, 215] on button "Save" at bounding box center [1045, 197] width 57 height 35
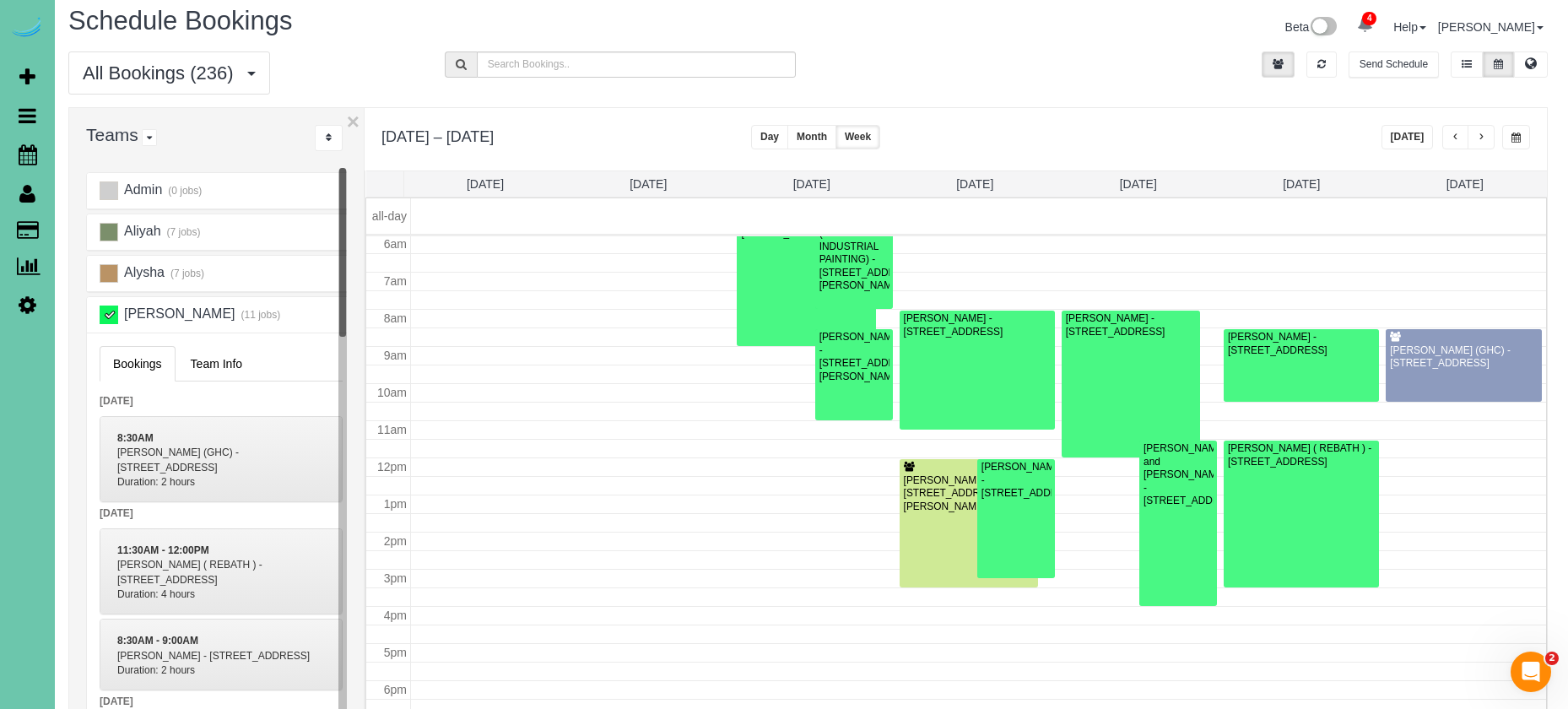
click at [238, 312] on small "(11 jobs)" at bounding box center [259, 315] width 41 height 12
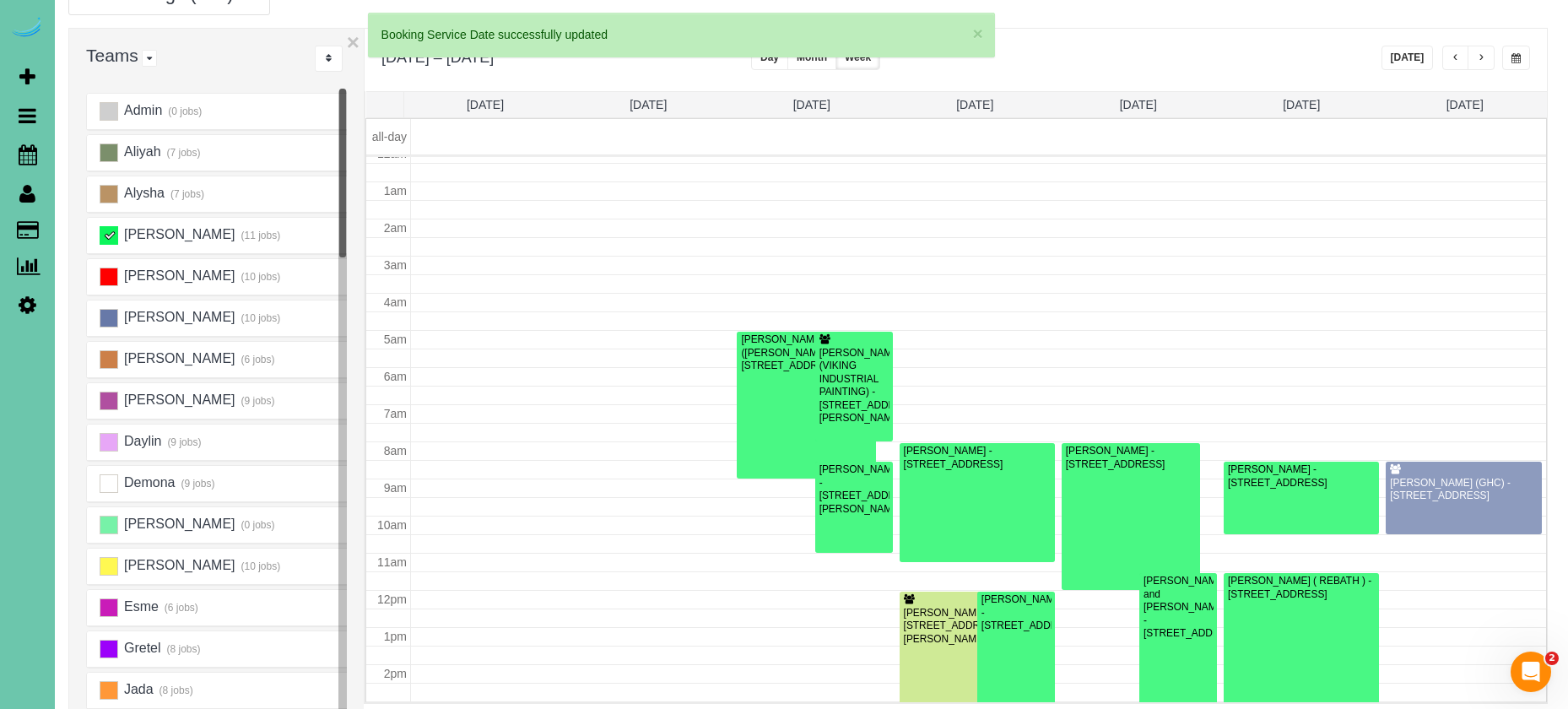
scroll to position [12, 0]
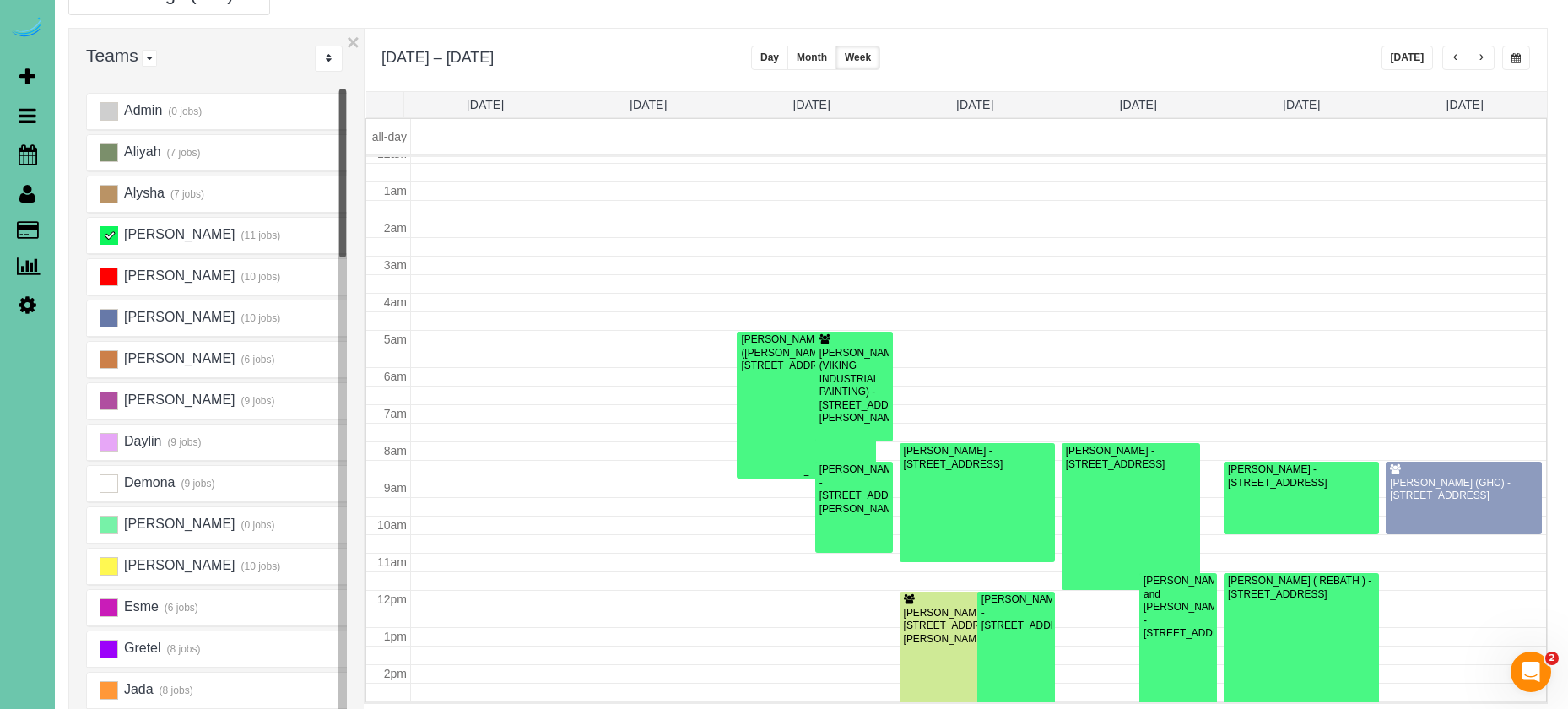
click at [757, 367] on div "ADAM ROXBURGH (CARLJARL LOCKSMITH ) - 3708 S 132nd St, Omaha, NE 68144" at bounding box center [805, 353] width 131 height 39
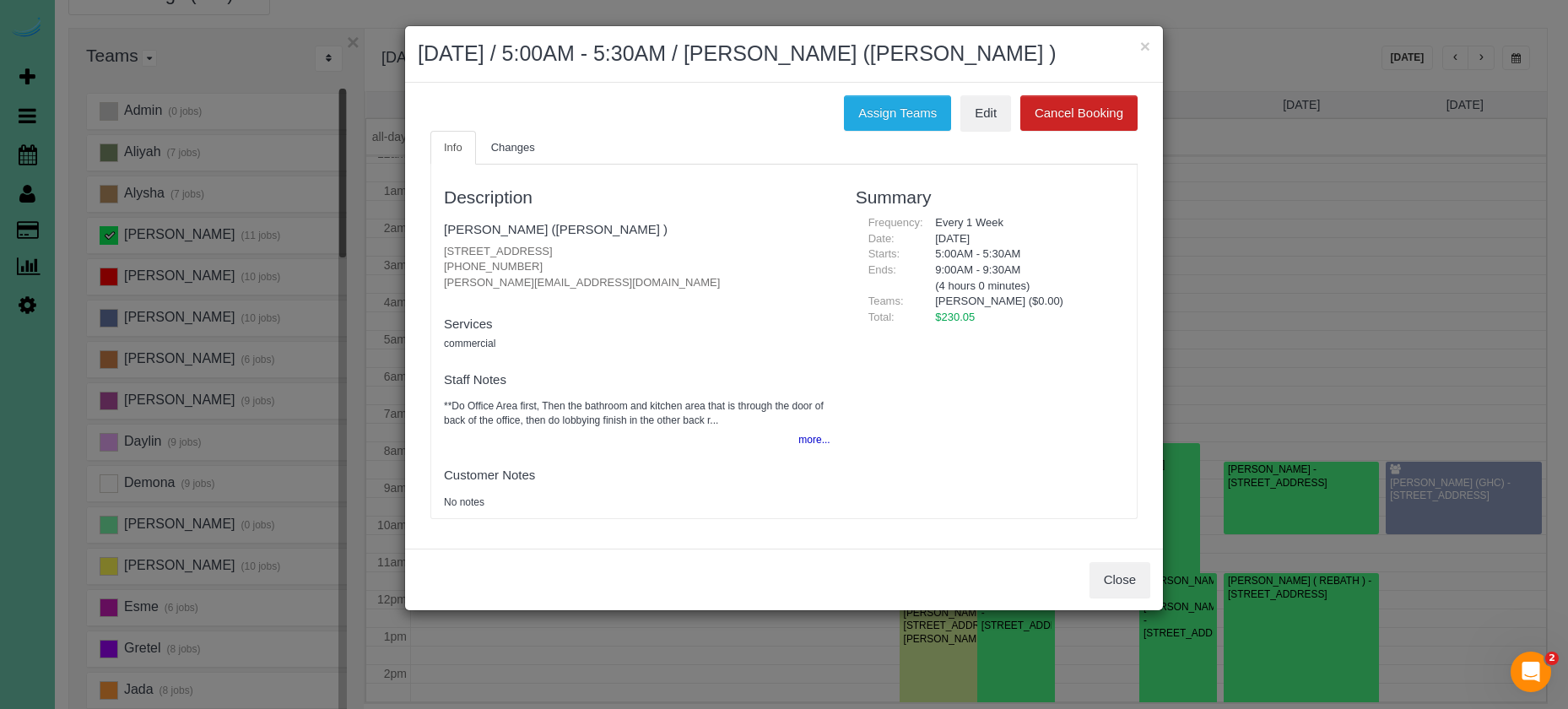
drag, startPoint x: 639, startPoint y: 282, endPoint x: 437, endPoint y: 271, distance: 202.3
click at [437, 271] on div "Description ADAM ROXBURGH (CARLJARL LOCKSMITH ) 3708 S 132nd St, Omaha, NE 6814…" at bounding box center [637, 342] width 412 height 336
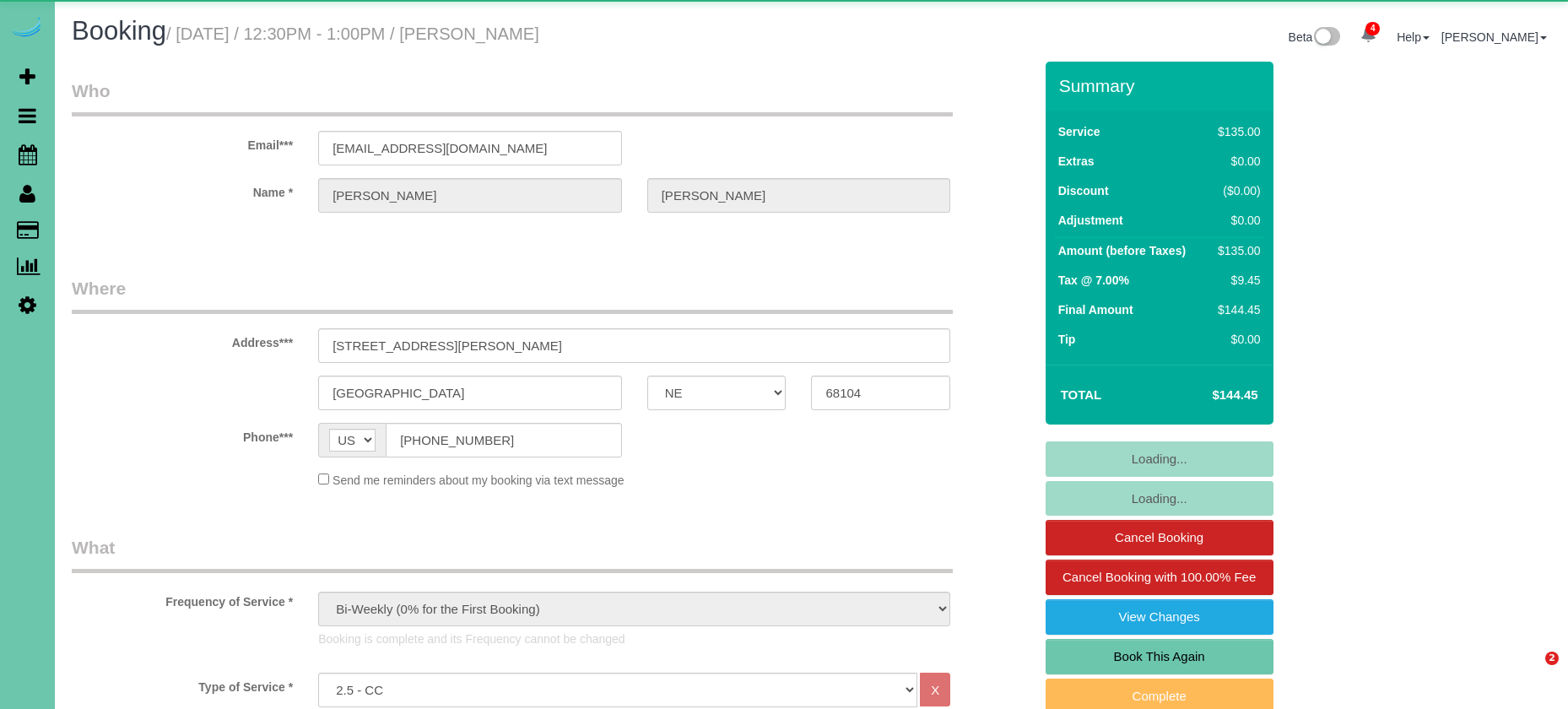
select select "NE"
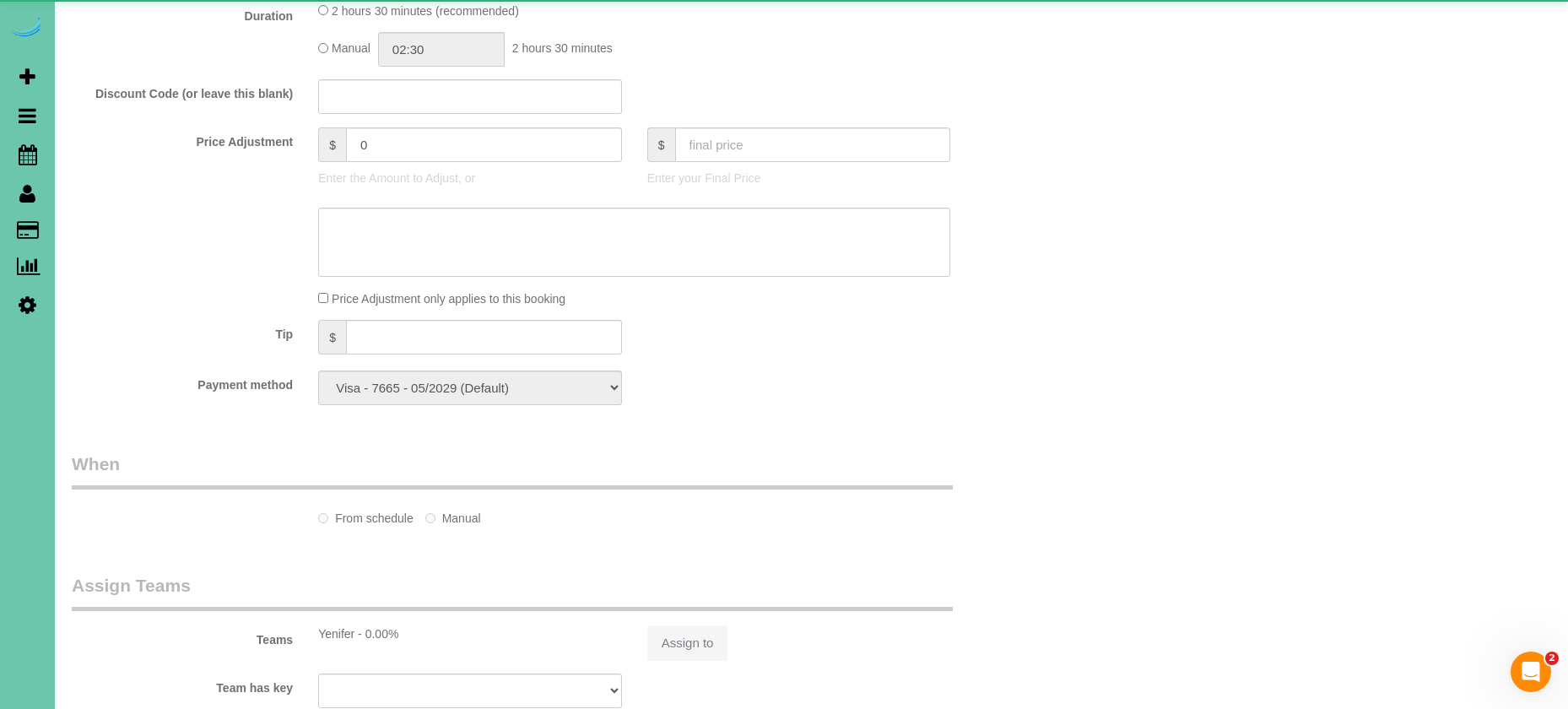
select select "object:888"
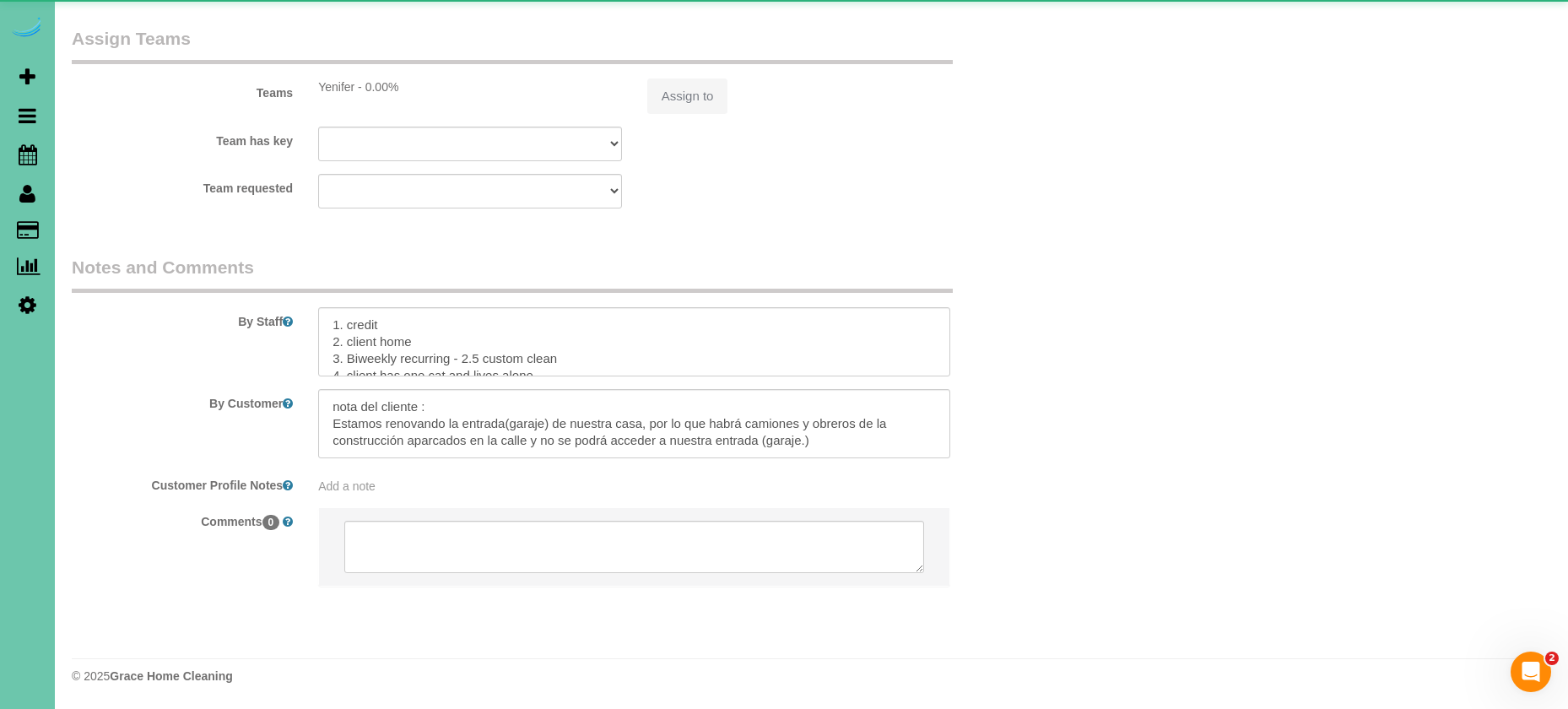
select select "number:34"
select select "number:40"
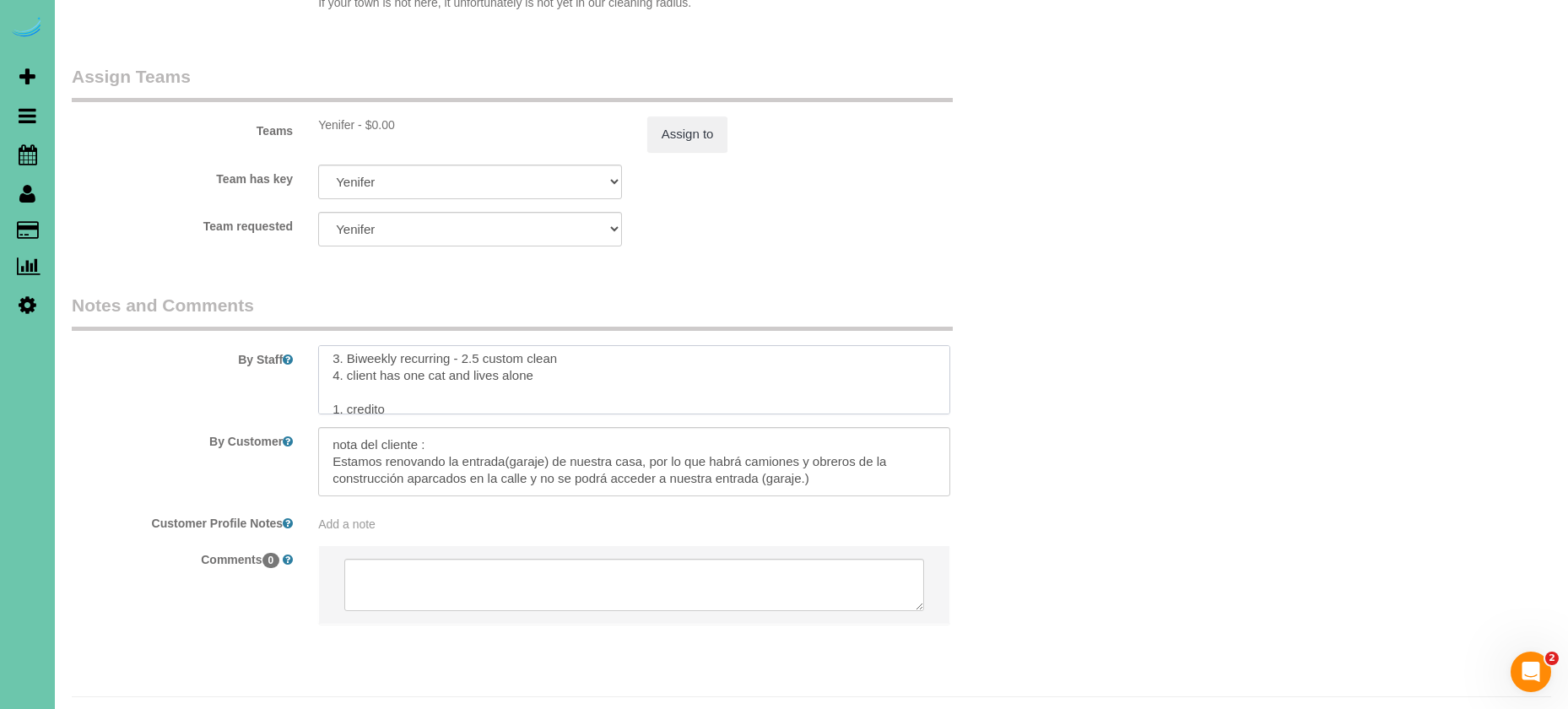
scroll to position [77, 0]
drag, startPoint x: 329, startPoint y: 327, endPoint x: 543, endPoint y: 312, distance: 214.5
click at [543, 345] on textarea at bounding box center [634, 379] width 632 height 70
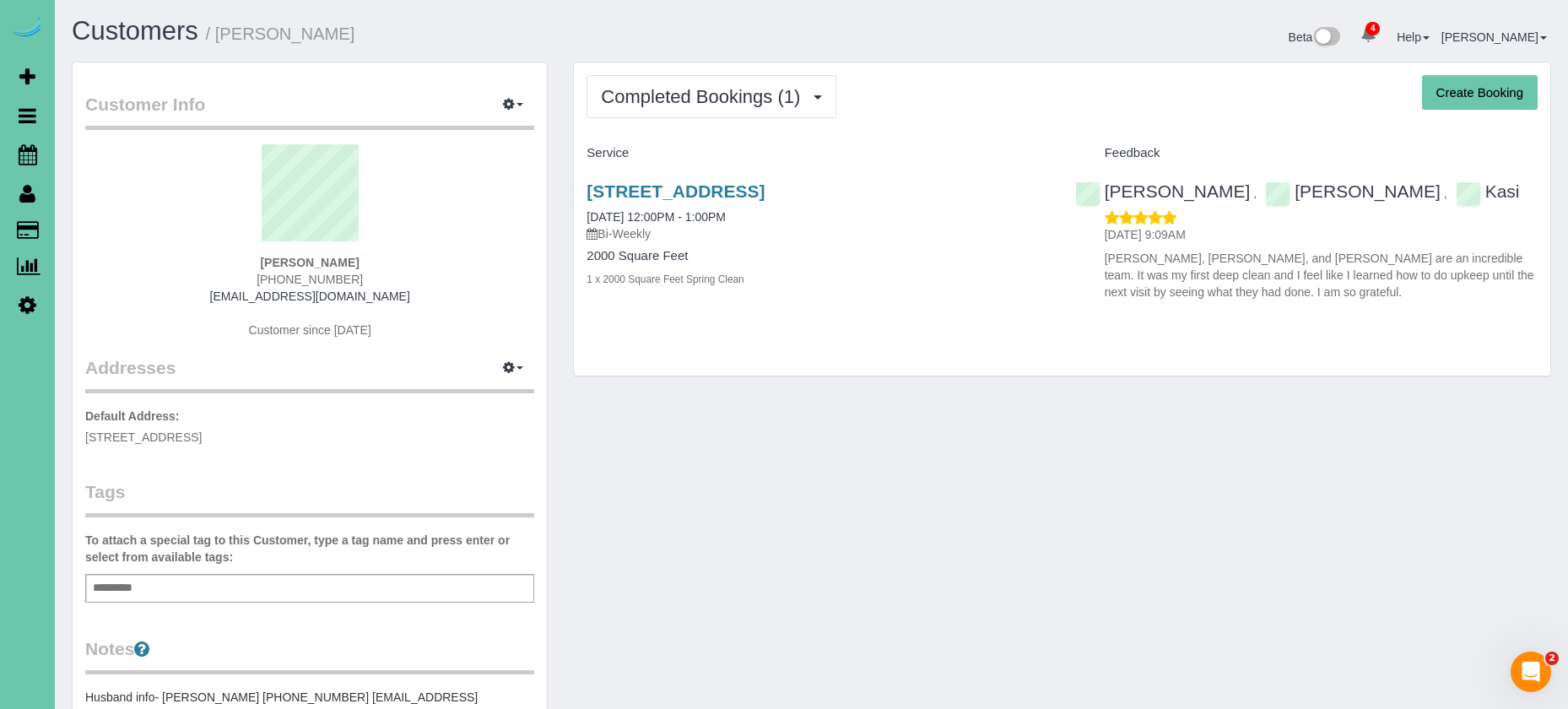
scroll to position [4, 0]
click at [750, 103] on span "Completed Bookings (1)" at bounding box center [704, 96] width 208 height 21
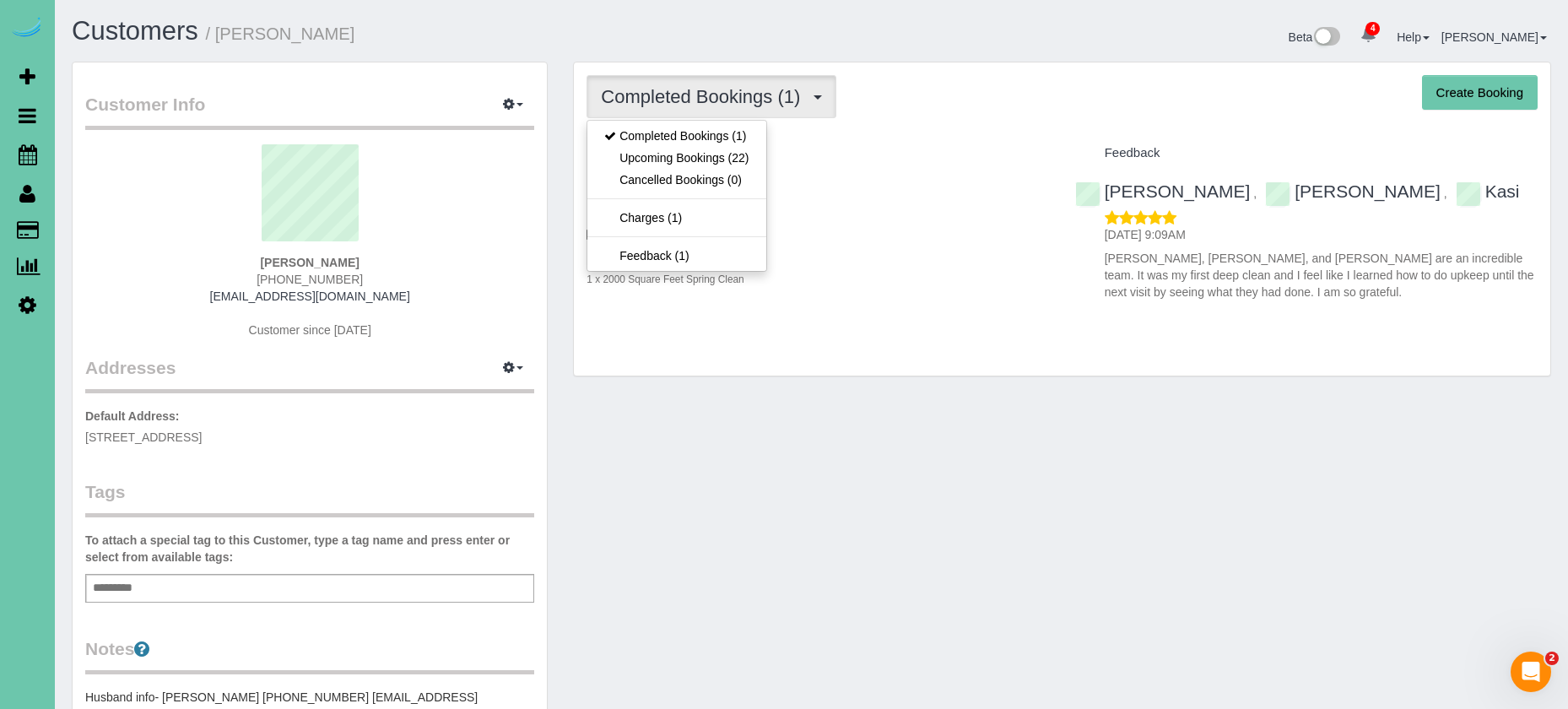
click at [734, 160] on link "Upcoming Bookings (22)" at bounding box center [677, 158] width 178 height 22
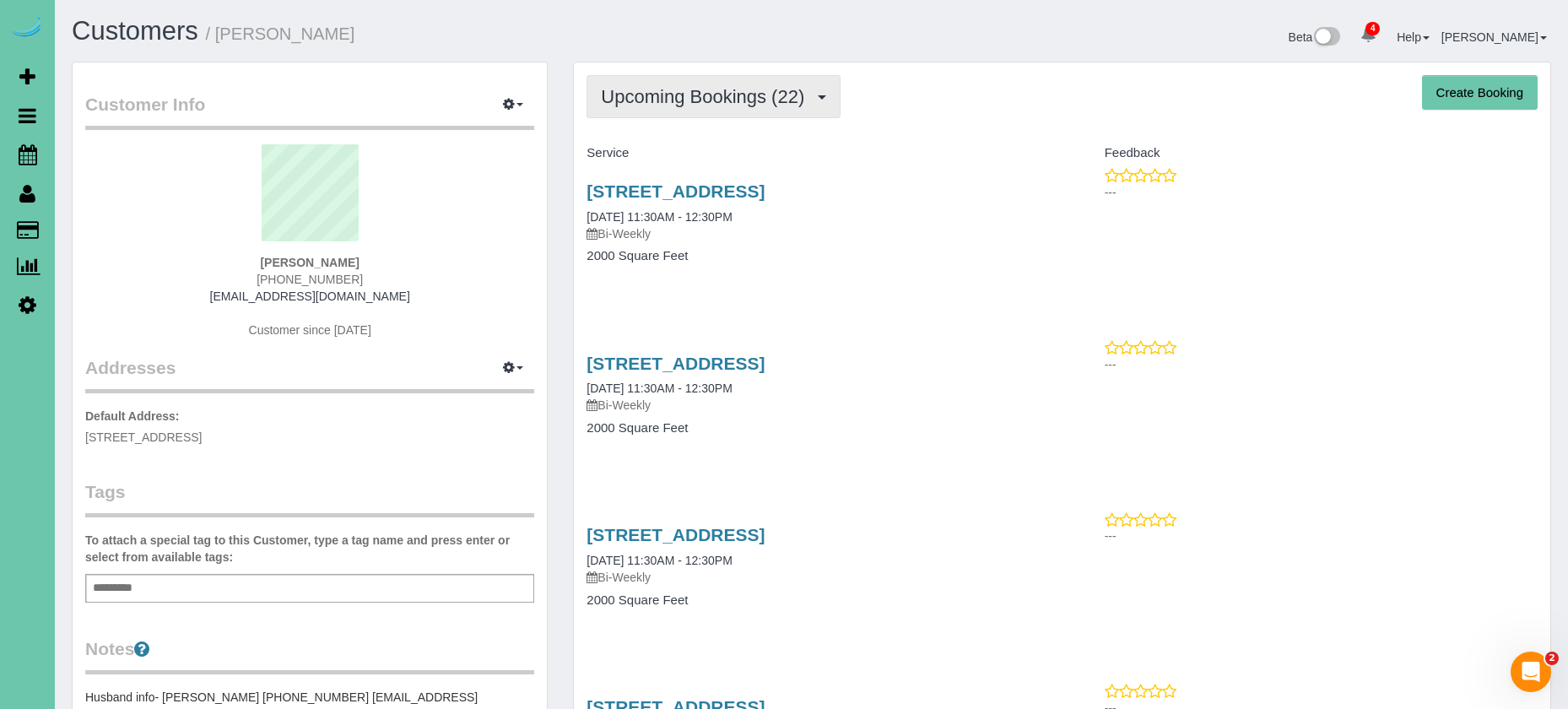
click at [770, 101] on span "Upcoming Bookings (22)" at bounding box center [706, 96] width 212 height 21
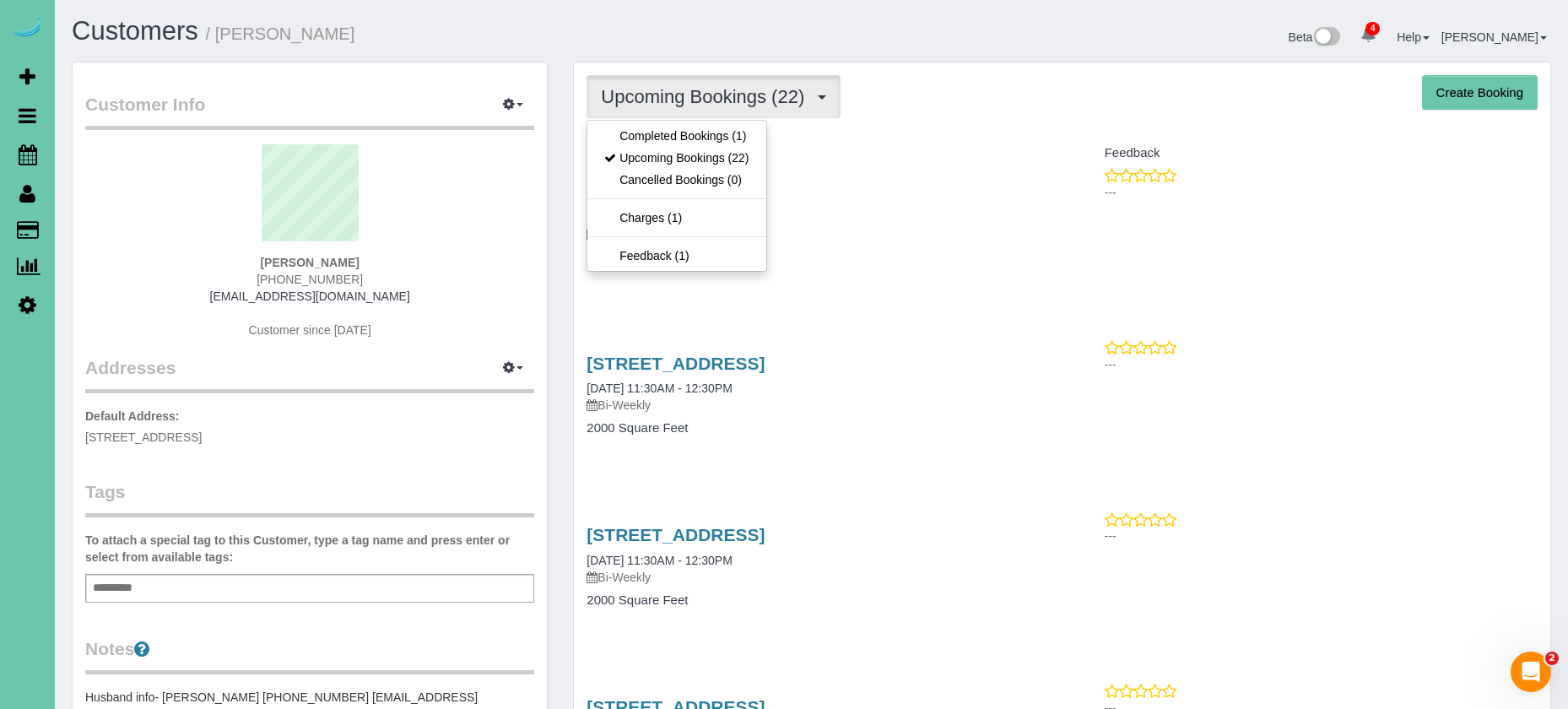
drag, startPoint x: 743, startPoint y: 136, endPoint x: 799, endPoint y: 104, distance: 64.5
click at [743, 136] on link "Completed Bookings (1)" at bounding box center [677, 136] width 178 height 22
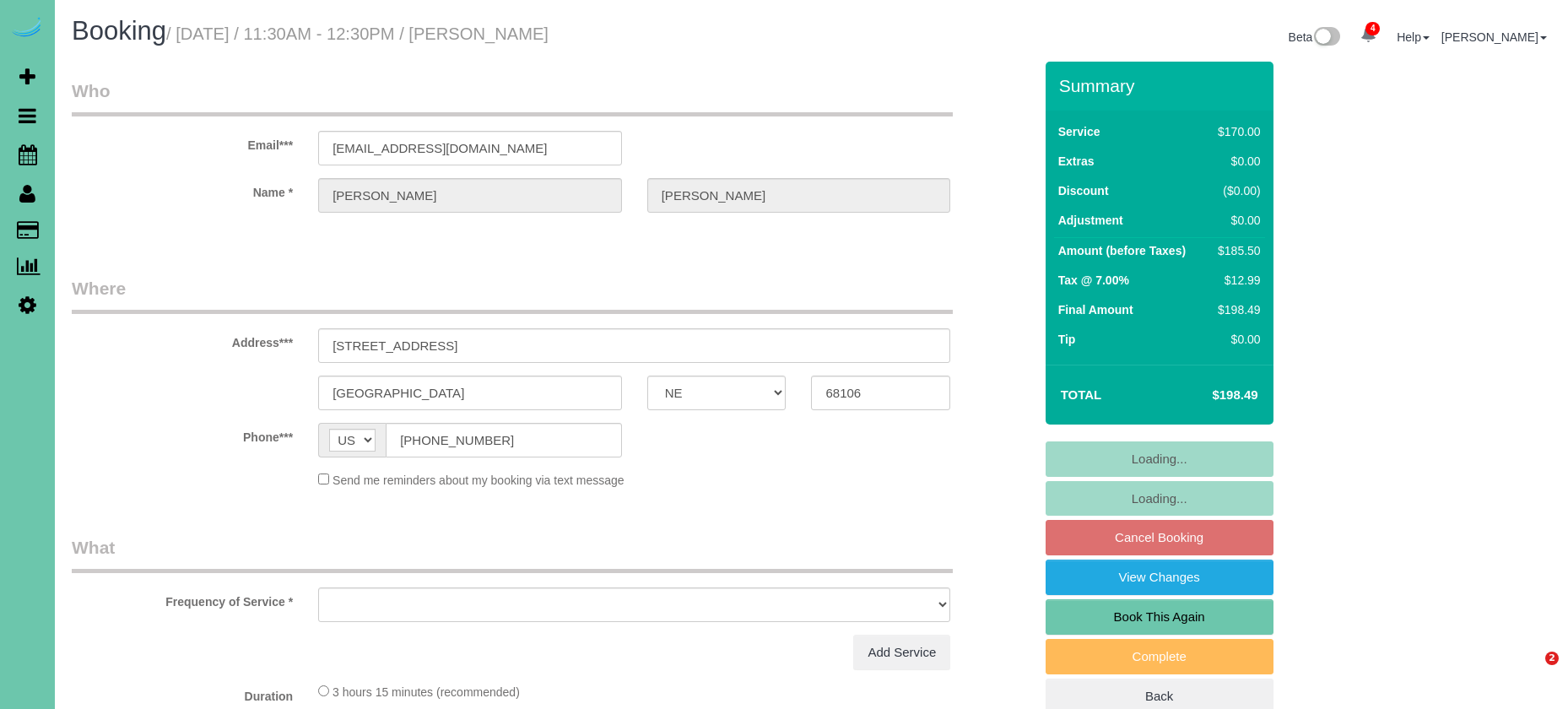
select select "NE"
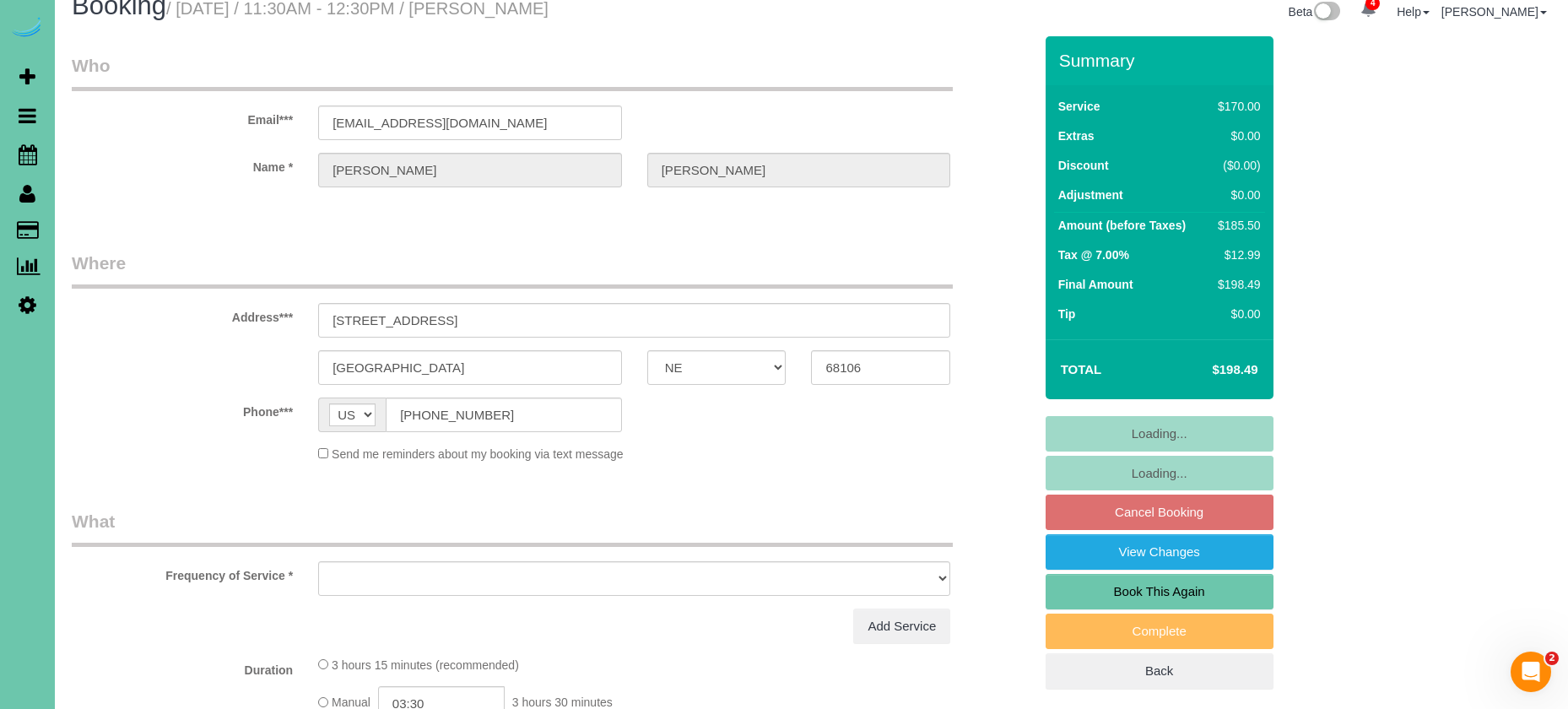
select select "object:647"
select select "string:fspay-7957ca9f-59c9-4eb9-88f4-891e3ede1236"
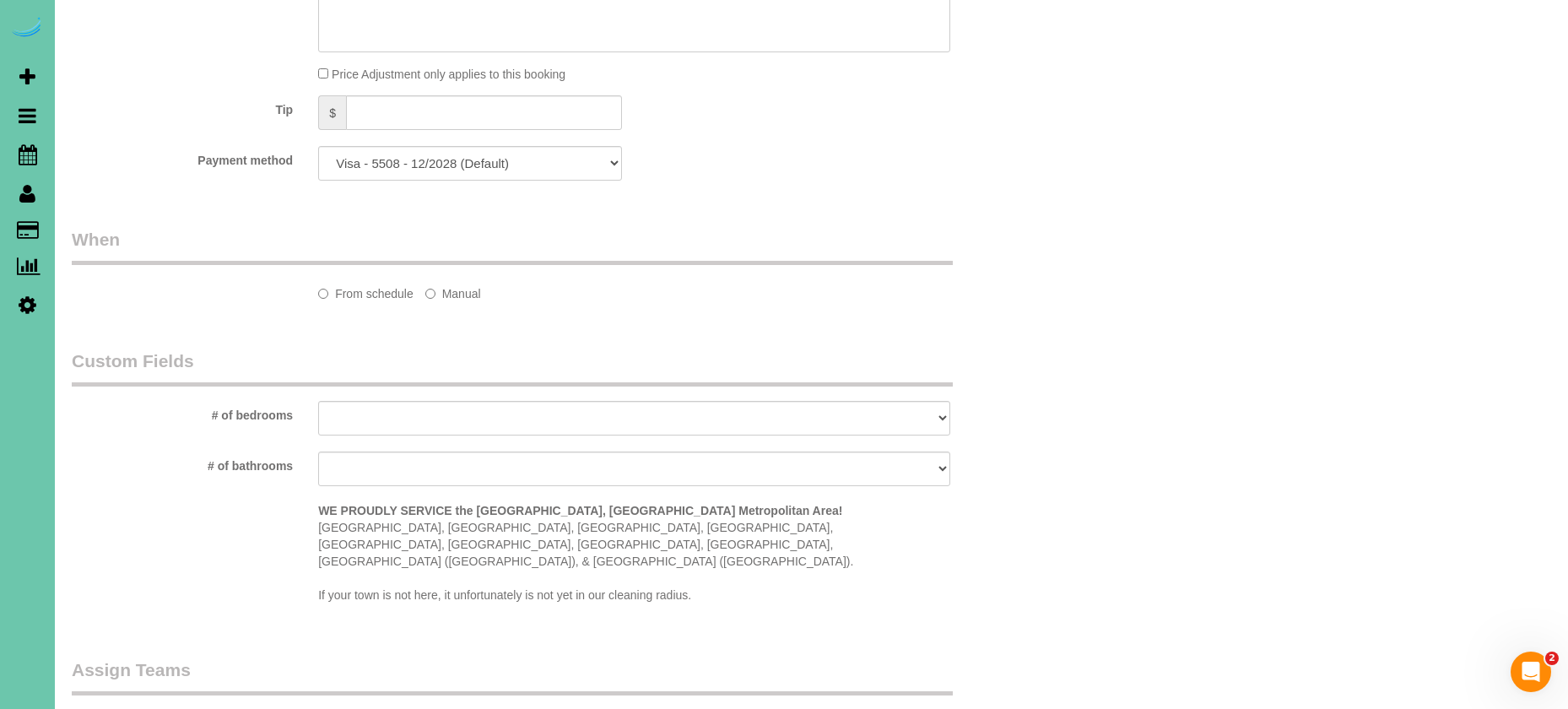
select select "object:920"
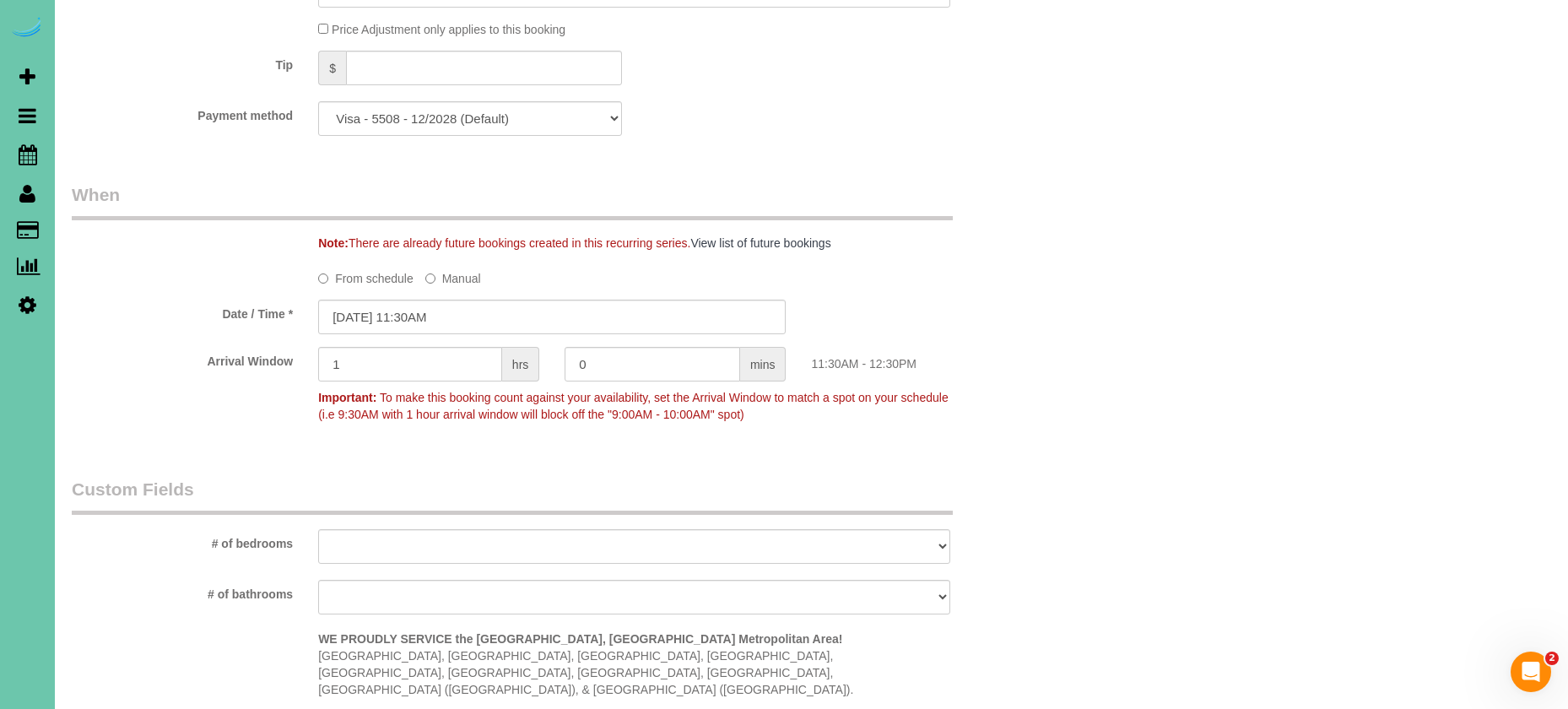
scroll to position [1098, 0]
click at [413, 310] on input "[DATE] 11:30AM" at bounding box center [552, 320] width 467 height 34
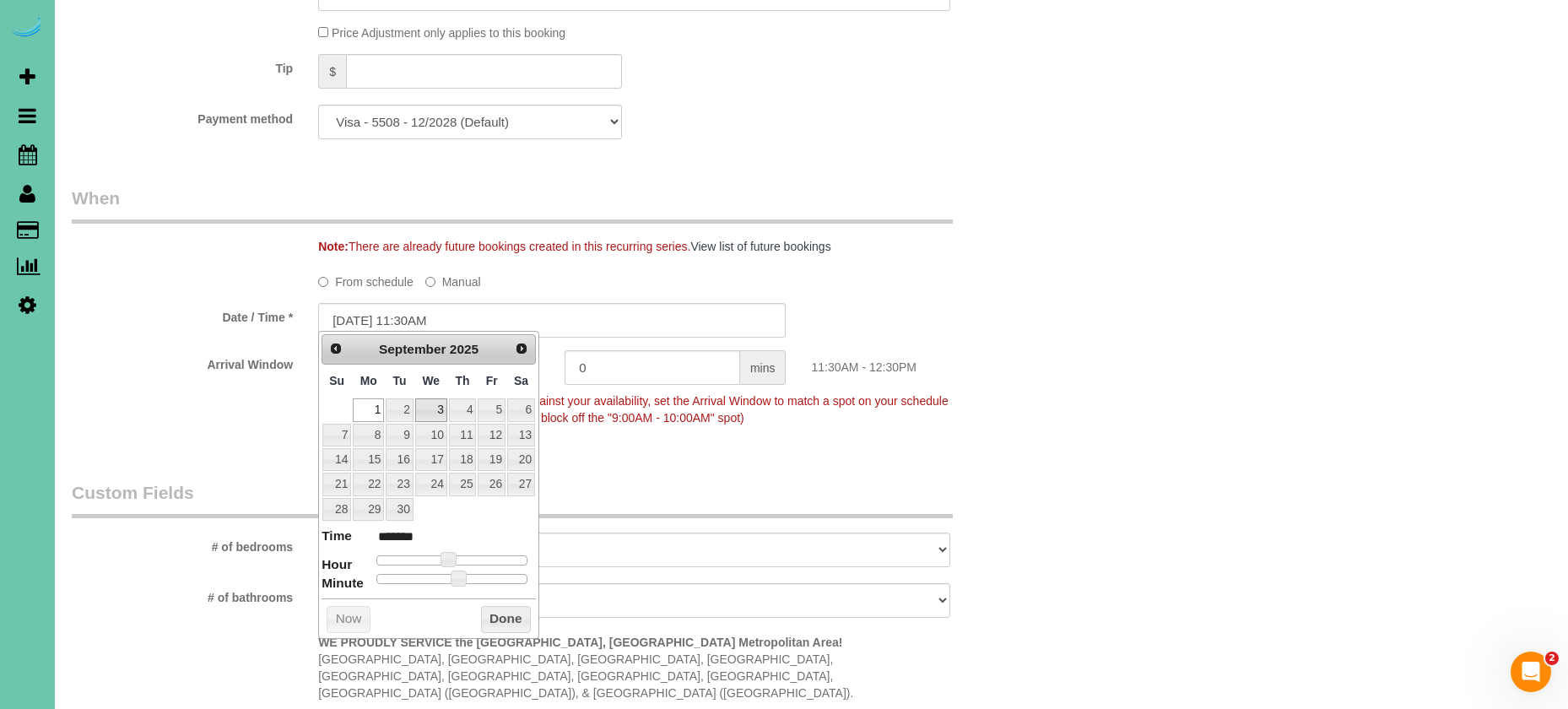
click at [440, 416] on link "3" at bounding box center [431, 409] width 32 height 23
type input "09/03/2025 10:30AM"
type input "*******"
type input "09/03/2025 9:30AM"
type input "******"
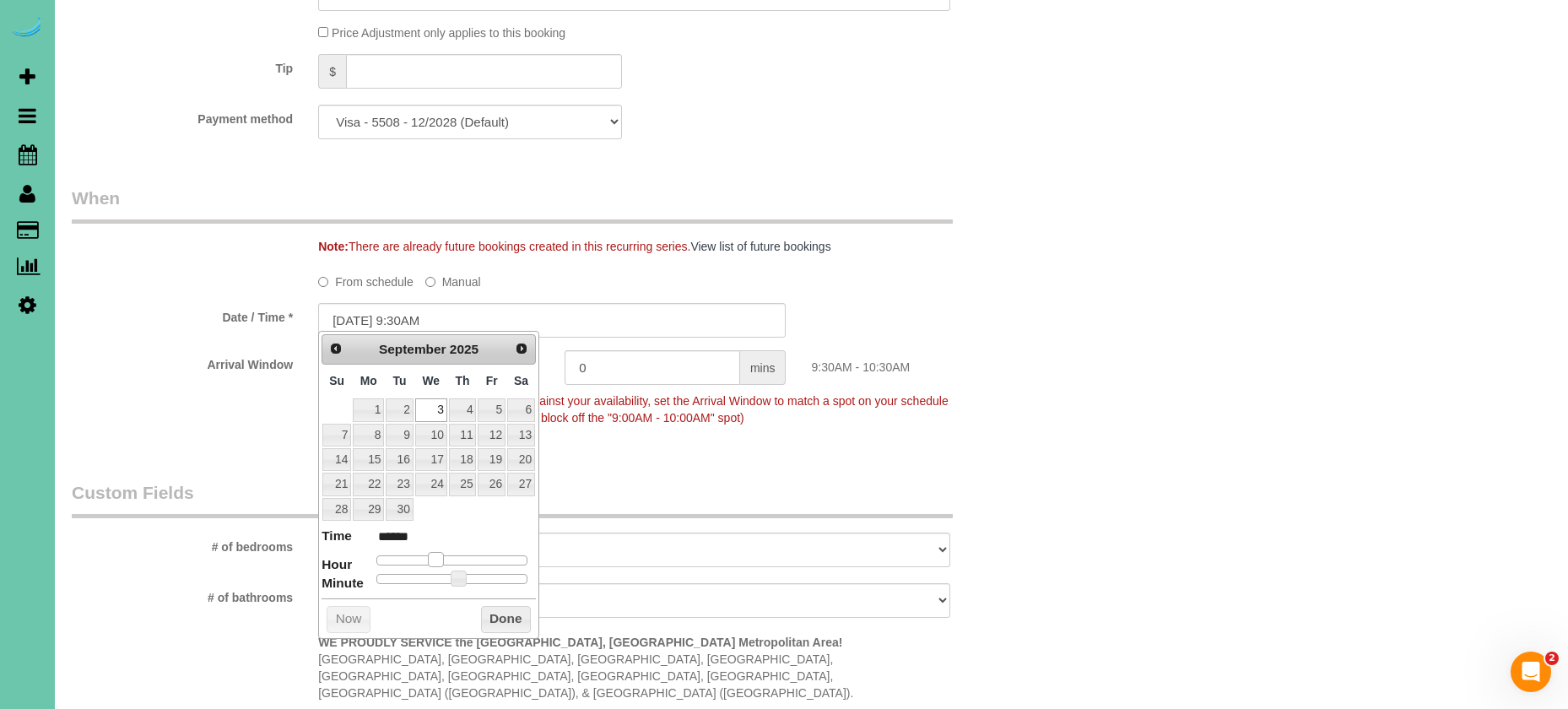
type input "09/03/2025 8:30AM"
type input "******"
type input "09/03/2025 7:30AM"
type input "******"
type input "09/03/2025 8:30AM"
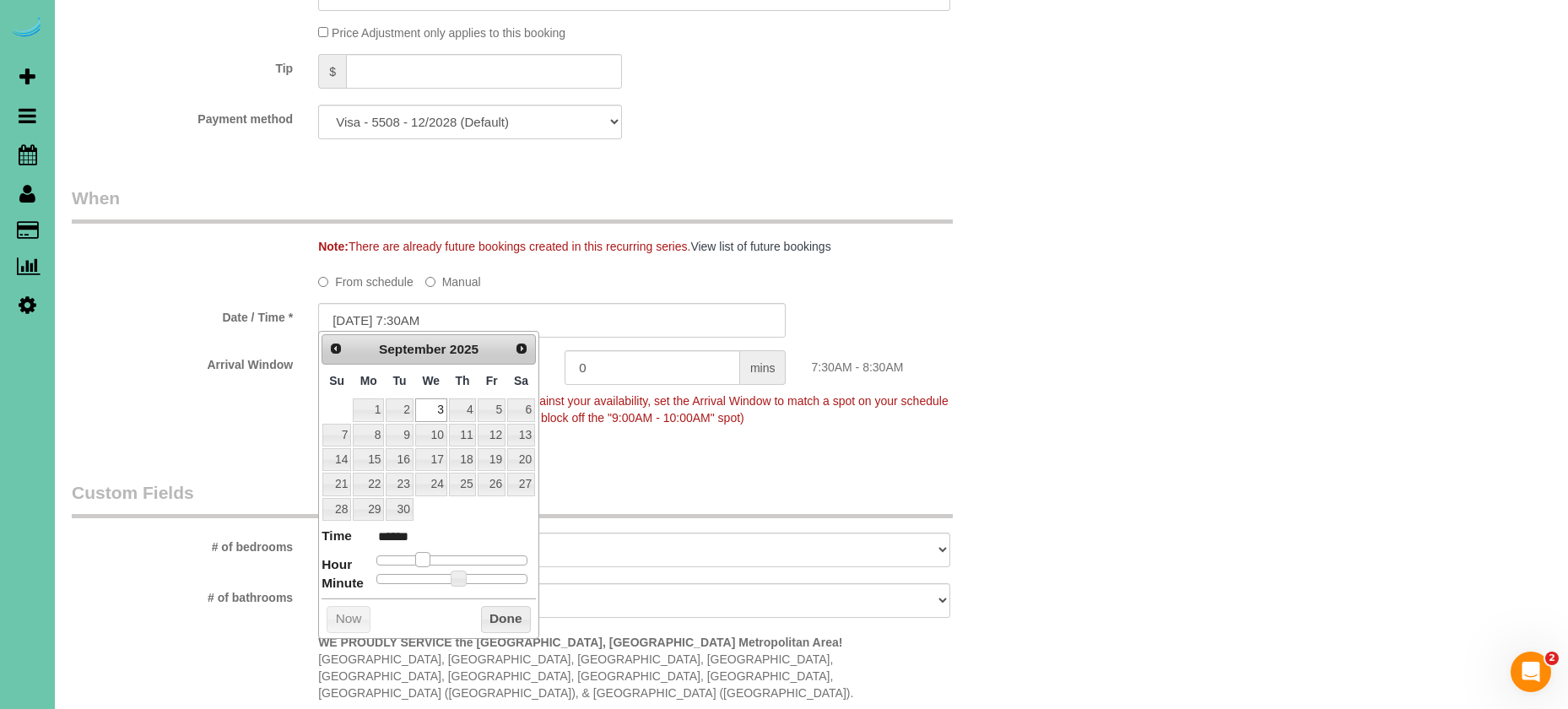
type input "******"
click at [426, 555] on span at bounding box center [429, 560] width 15 height 15
type input "09/03/2025 8:25AM"
type input "******"
type input "09/03/2025 8:20AM"
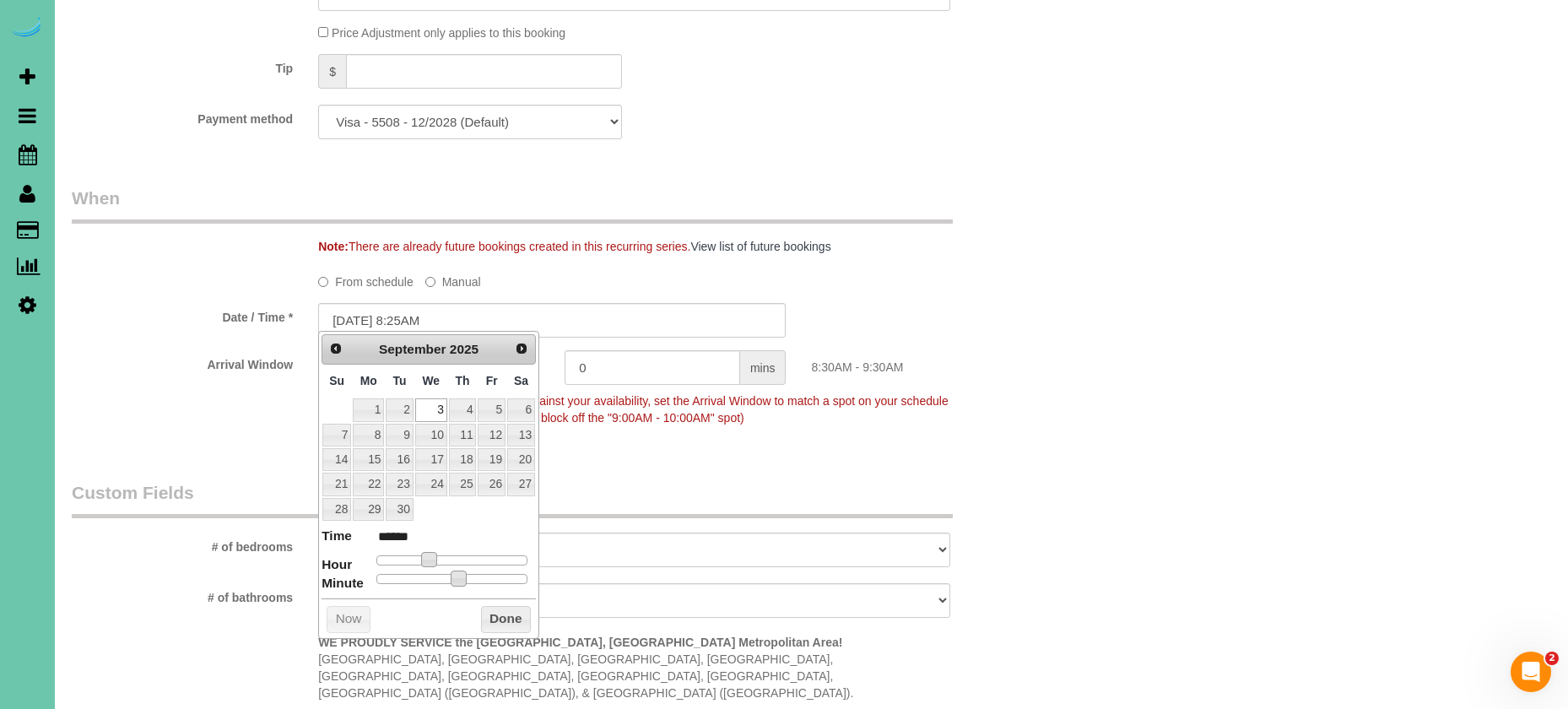
type input "******"
type input "09/03/2025 8:10AM"
type input "******"
type input "09/03/2025 8:05AM"
type input "******"
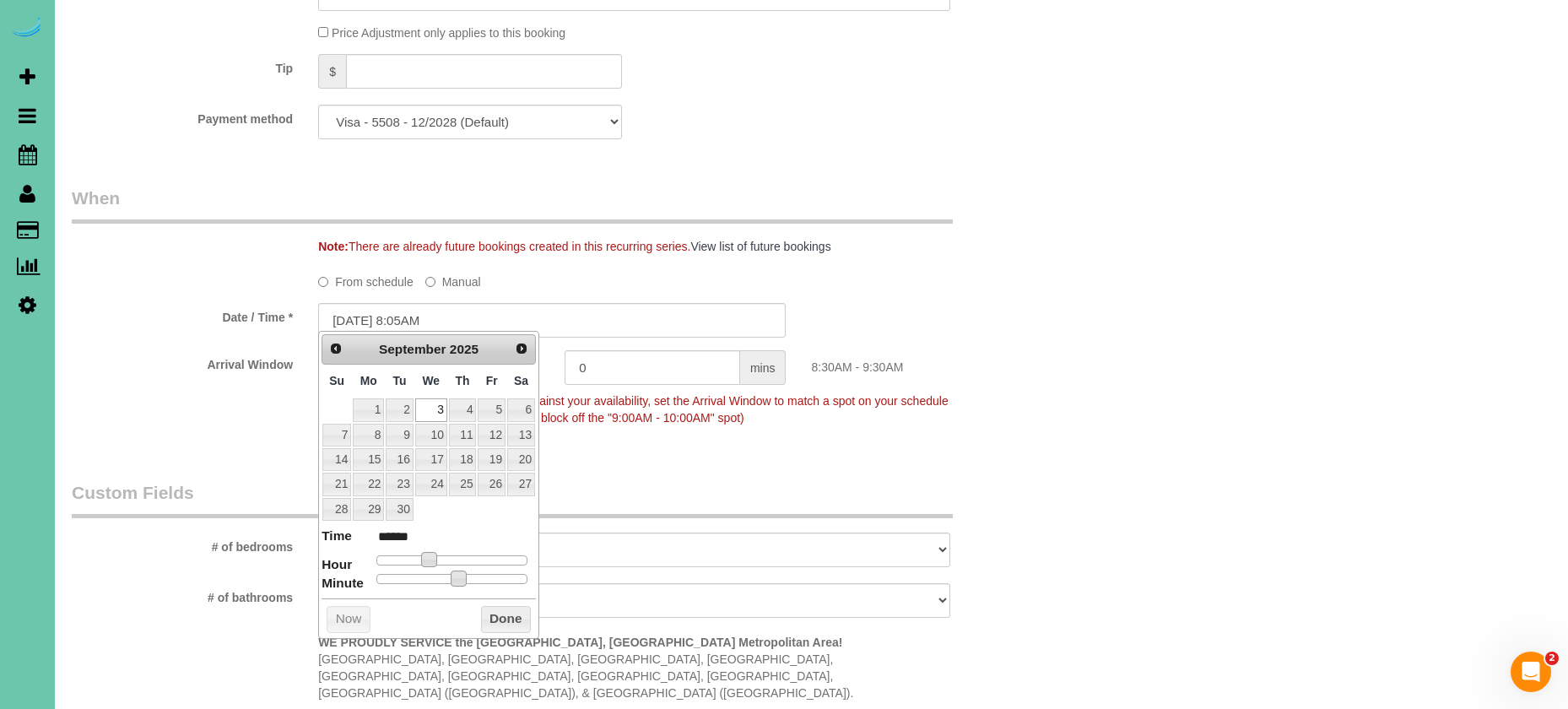
type input "09/03/2025 8:00AM"
type input "******"
drag, startPoint x: 443, startPoint y: 579, endPoint x: 336, endPoint y: 574, distance: 107.1
click at [326, 569] on dl "Time ****** Hour Minute Second Millisecond Microsecond Time Zone ***** ***** **…" at bounding box center [429, 556] width 214 height 58
click at [507, 615] on button "Done" at bounding box center [506, 619] width 50 height 27
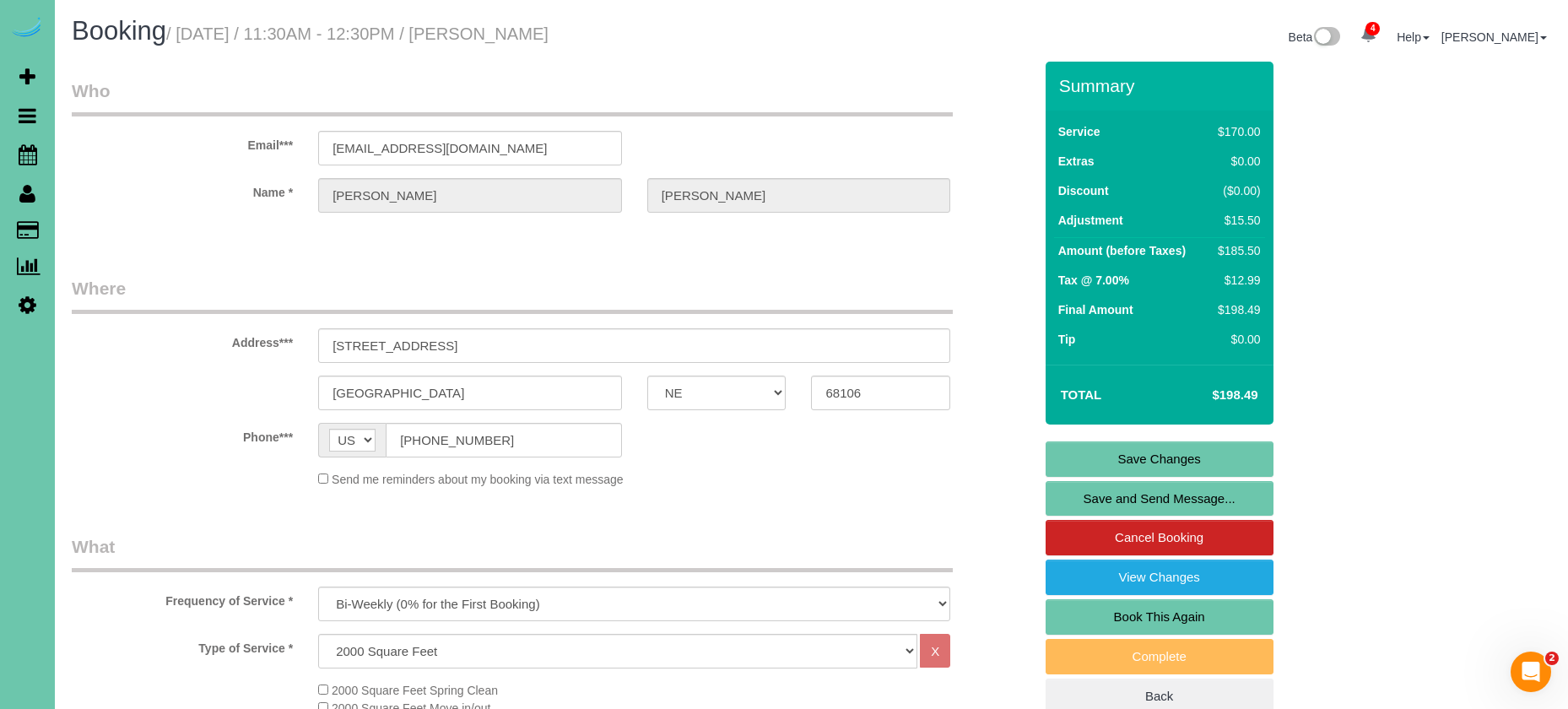
scroll to position [0, 0]
click at [1083, 450] on link "Save Changes" at bounding box center [1160, 458] width 228 height 35
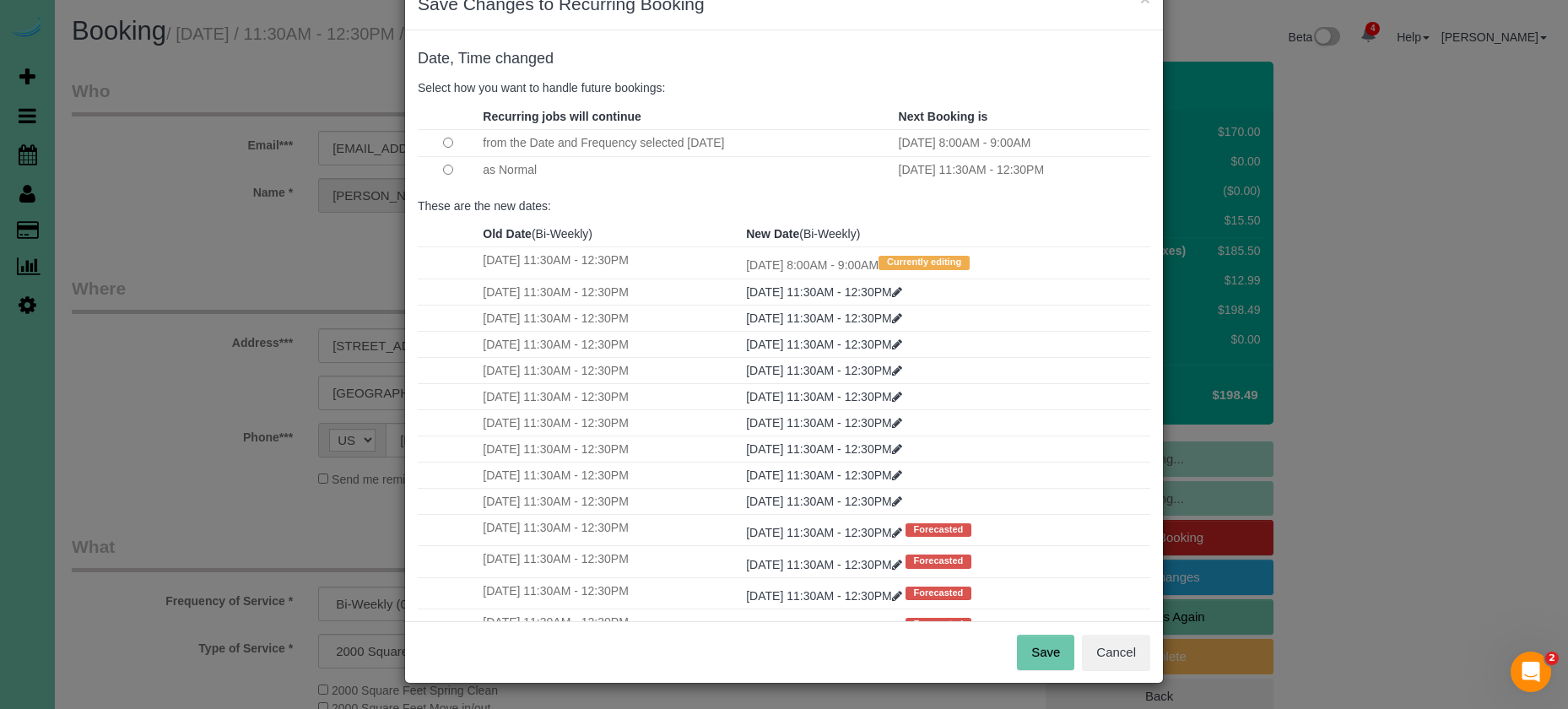
scroll to position [46, 0]
drag, startPoint x: 1041, startPoint y: 644, endPoint x: 998, endPoint y: 602, distance: 60.1
click at [1041, 644] on button "Save" at bounding box center [1045, 653] width 57 height 35
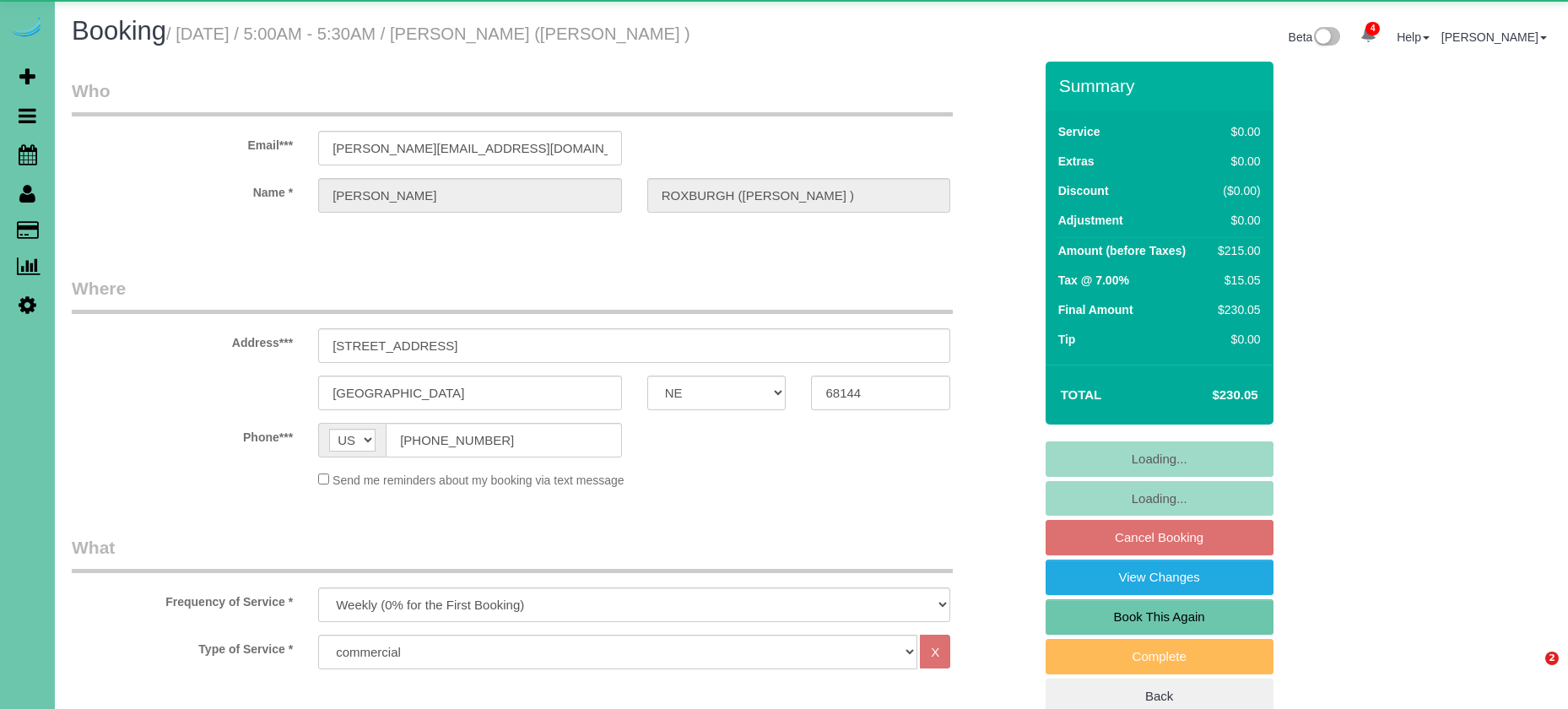
select select "NE"
select select "string:fspay-858f0d01-cce9-4df5-9d09-18bc533f61da"
select select "object:860"
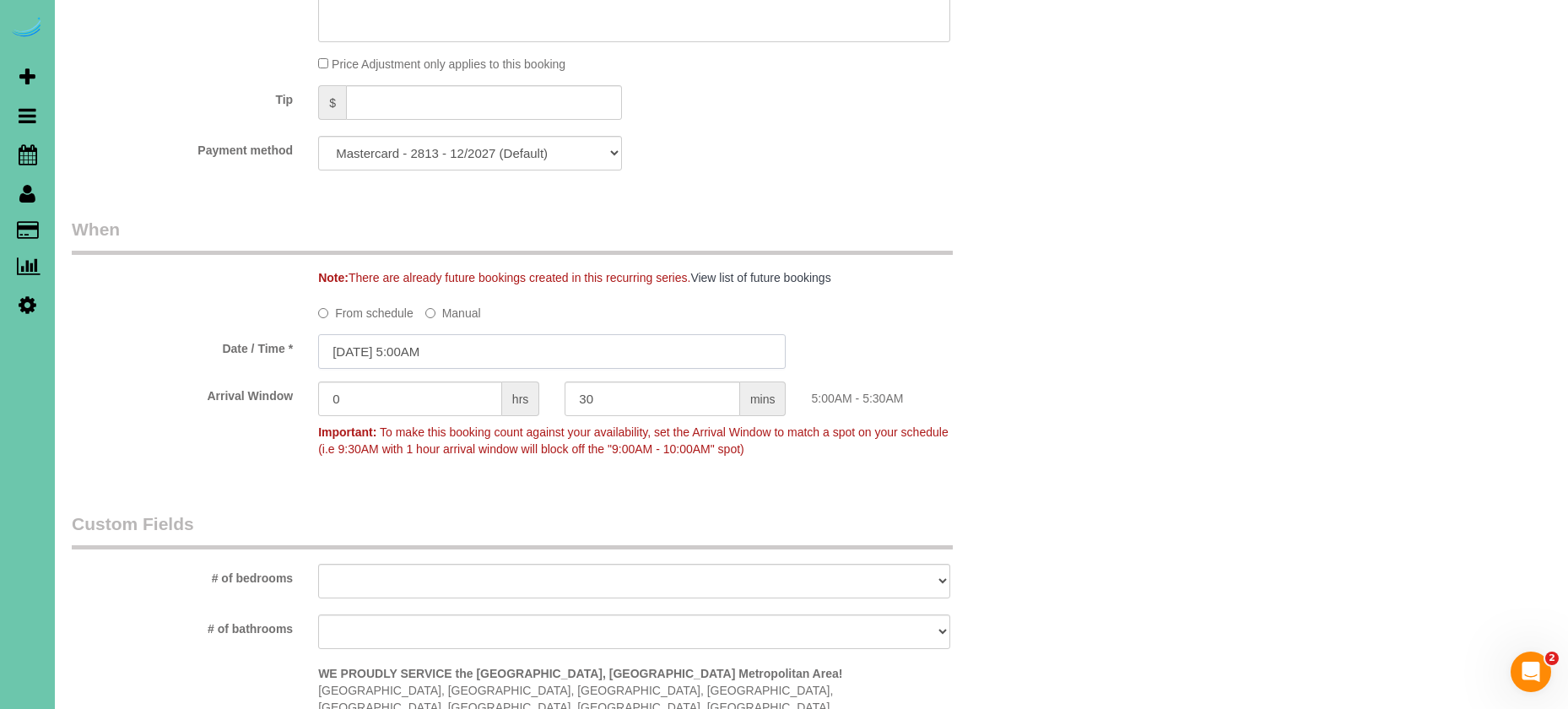
click at [456, 367] on input "[DATE] 5:00AM" at bounding box center [552, 352] width 467 height 34
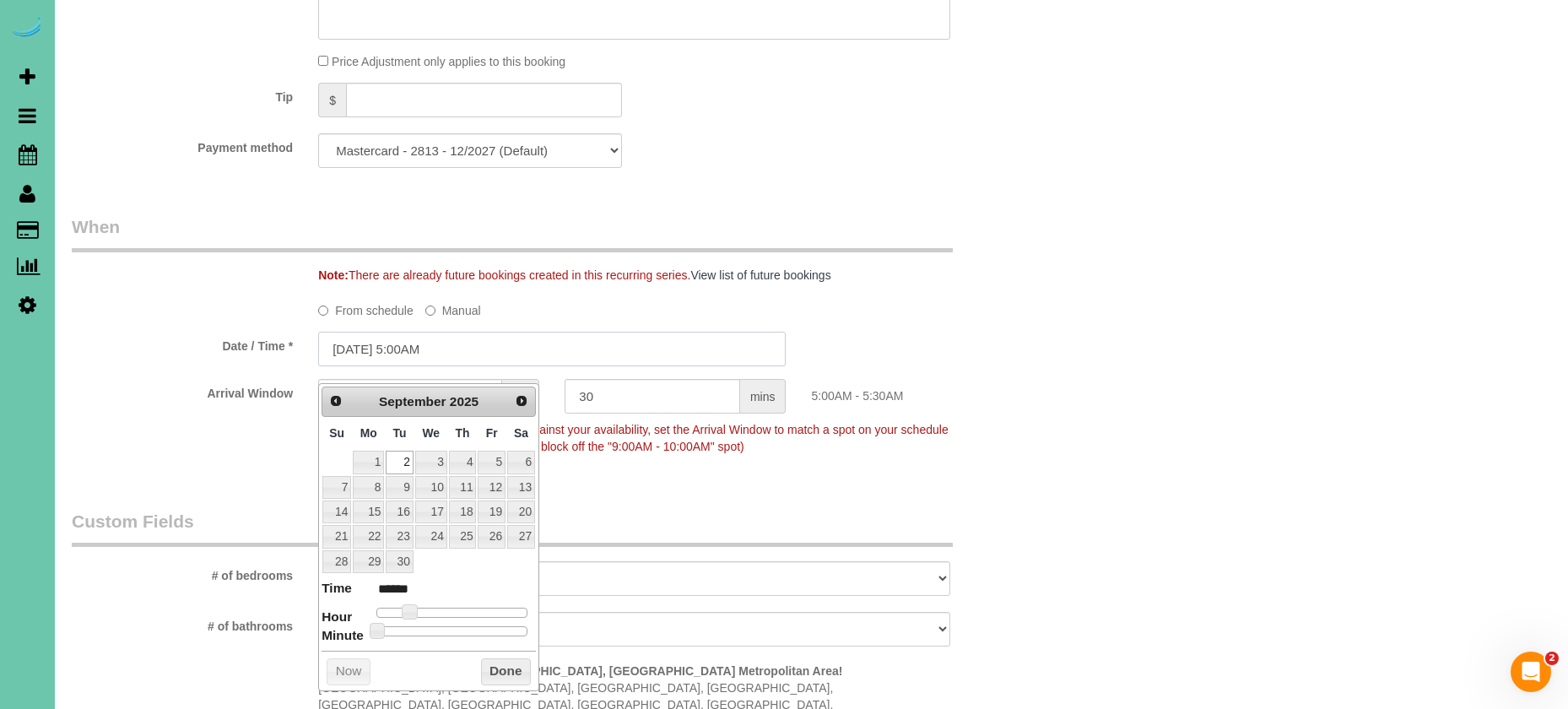
scroll to position [1000, 0]
click at [339, 401] on span "Prev" at bounding box center [335, 399] width 14 height 14
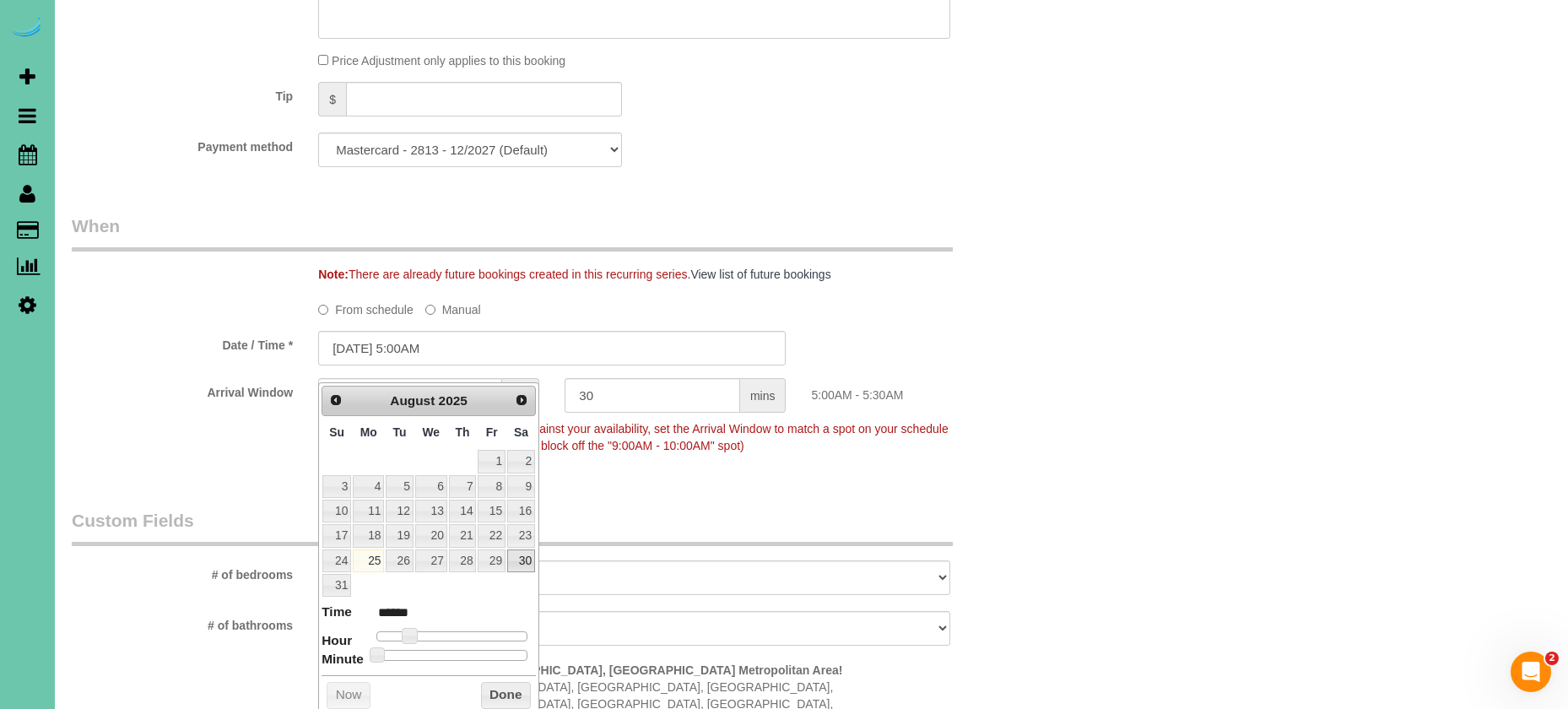
click at [516, 552] on link "30" at bounding box center [521, 561] width 27 height 23
type input "[DATE] 5:00AM"
click at [687, 536] on legend "Custom Fields" at bounding box center [512, 527] width 881 height 38
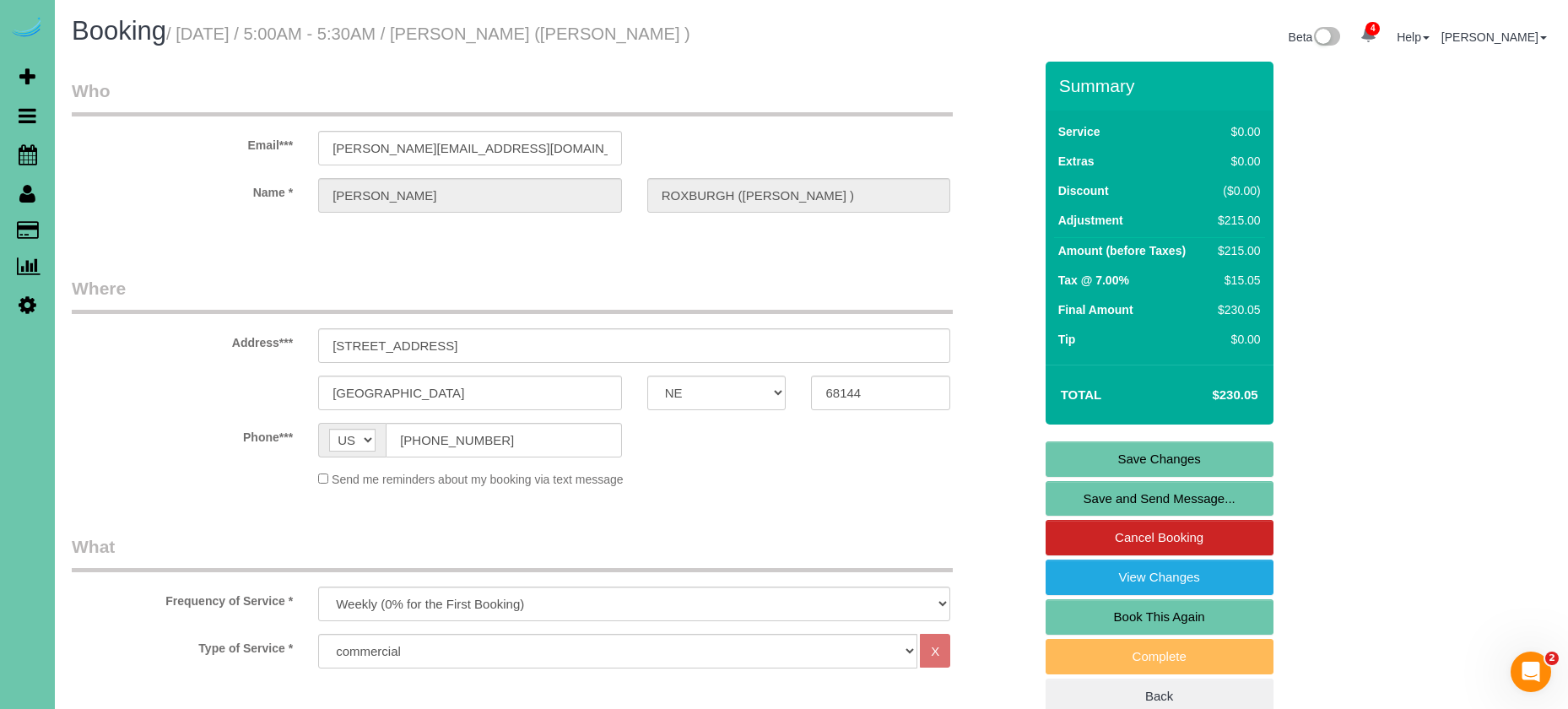
scroll to position [0, 0]
click at [1071, 470] on link "Save Changes" at bounding box center [1160, 458] width 228 height 35
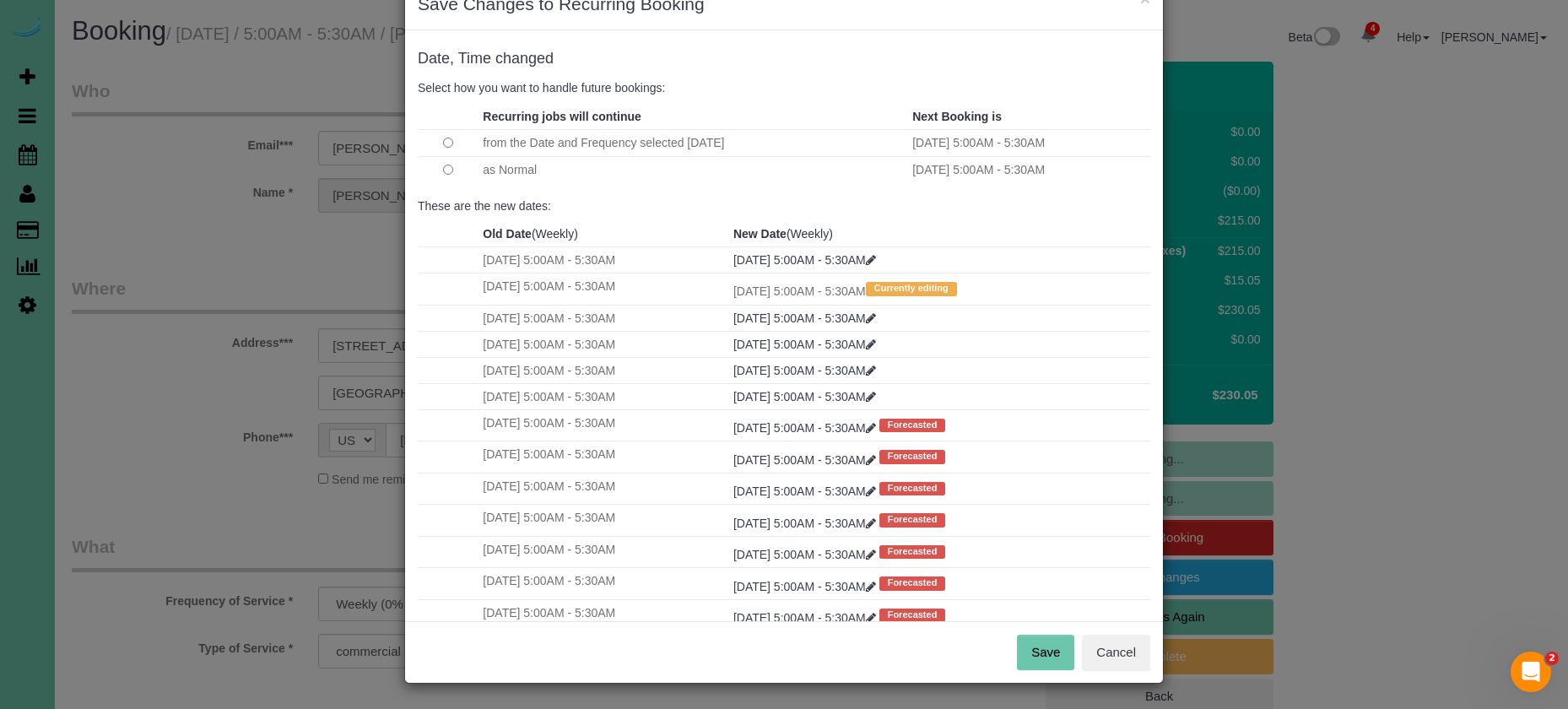
scroll to position [46, 0]
click at [1045, 648] on button "Save" at bounding box center [1045, 653] width 57 height 35
